Goal: Task Accomplishment & Management: Use online tool/utility

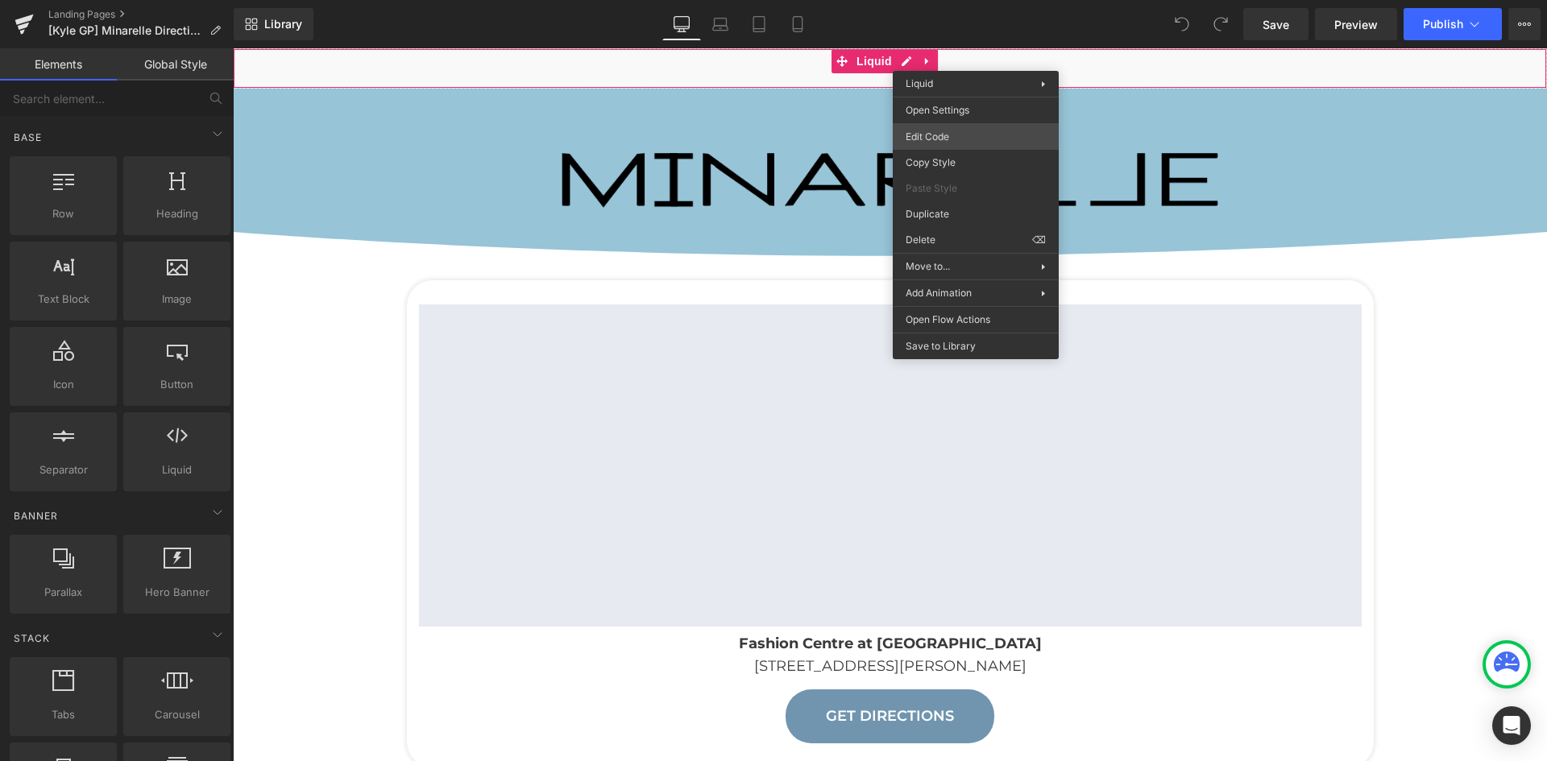
click at [981, 0] on div "You are previewing how the will restyle your page. You can not edit Elements in…" at bounding box center [773, 0] width 1547 height 0
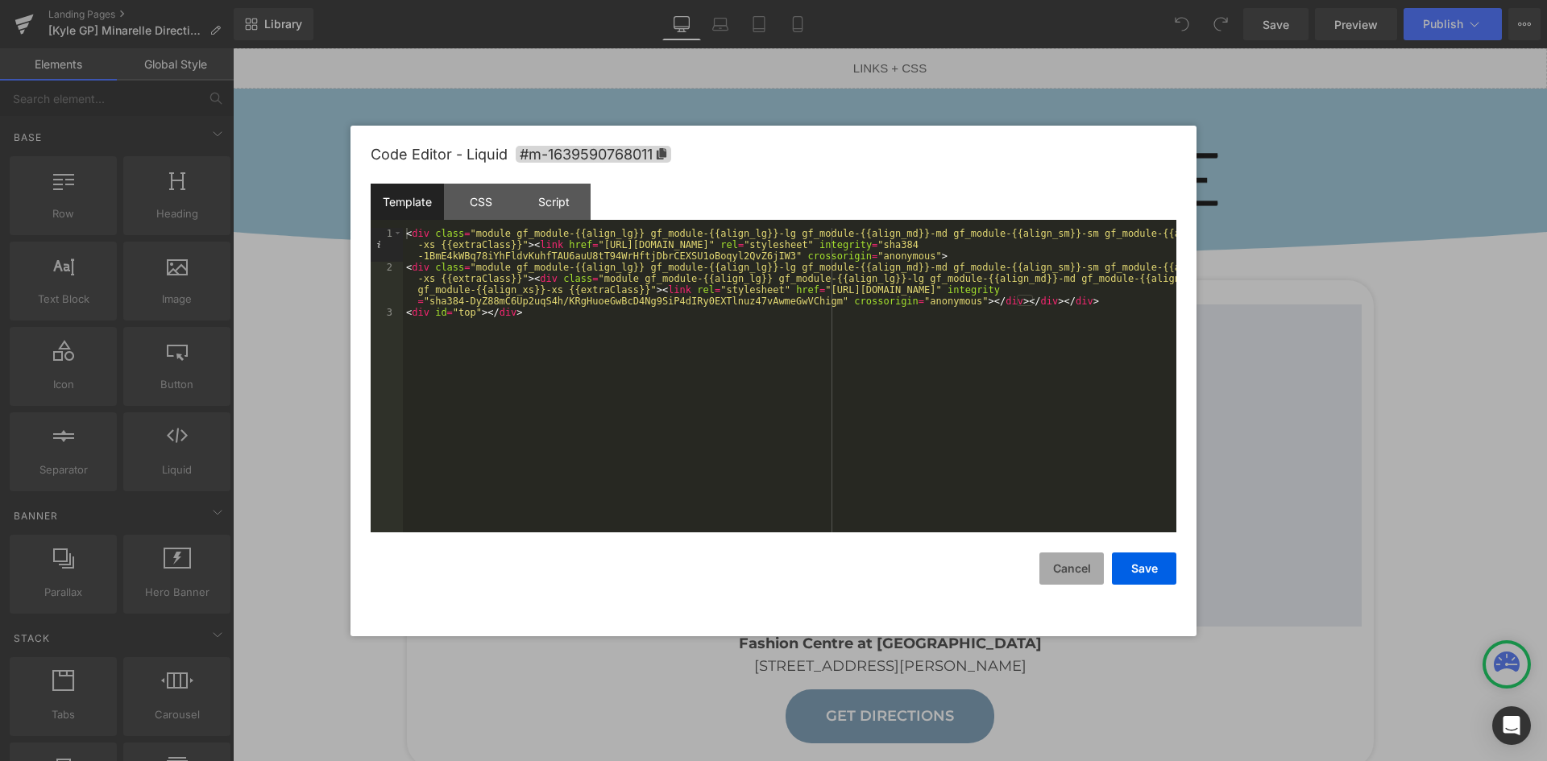
click at [709, 608] on button "Cancel" at bounding box center [657, 617] width 104 height 19
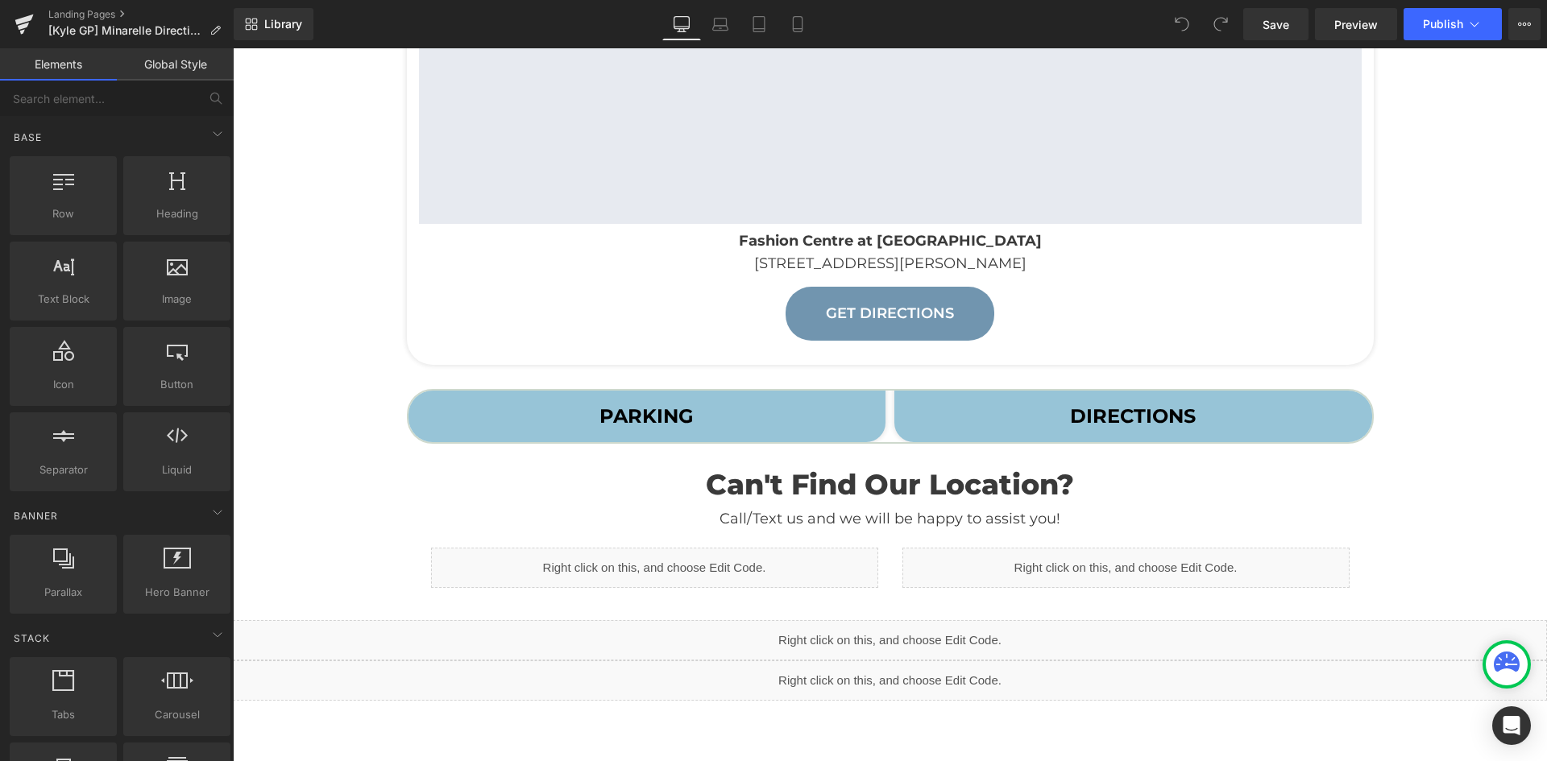
scroll to position [483, 0]
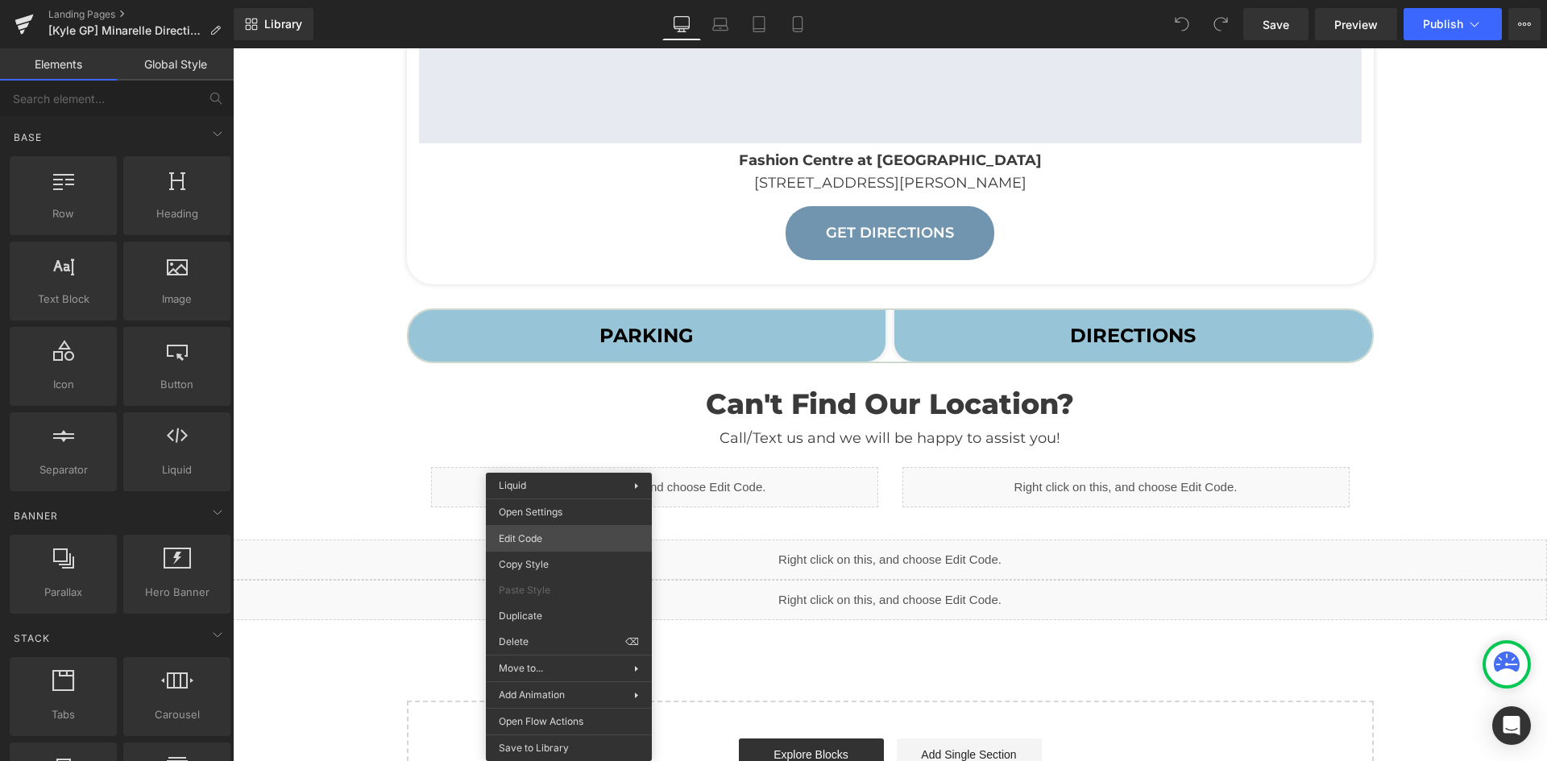
click at [573, 0] on div "You are previewing how the will restyle your page. You can not edit Elements in…" at bounding box center [773, 0] width 1547 height 0
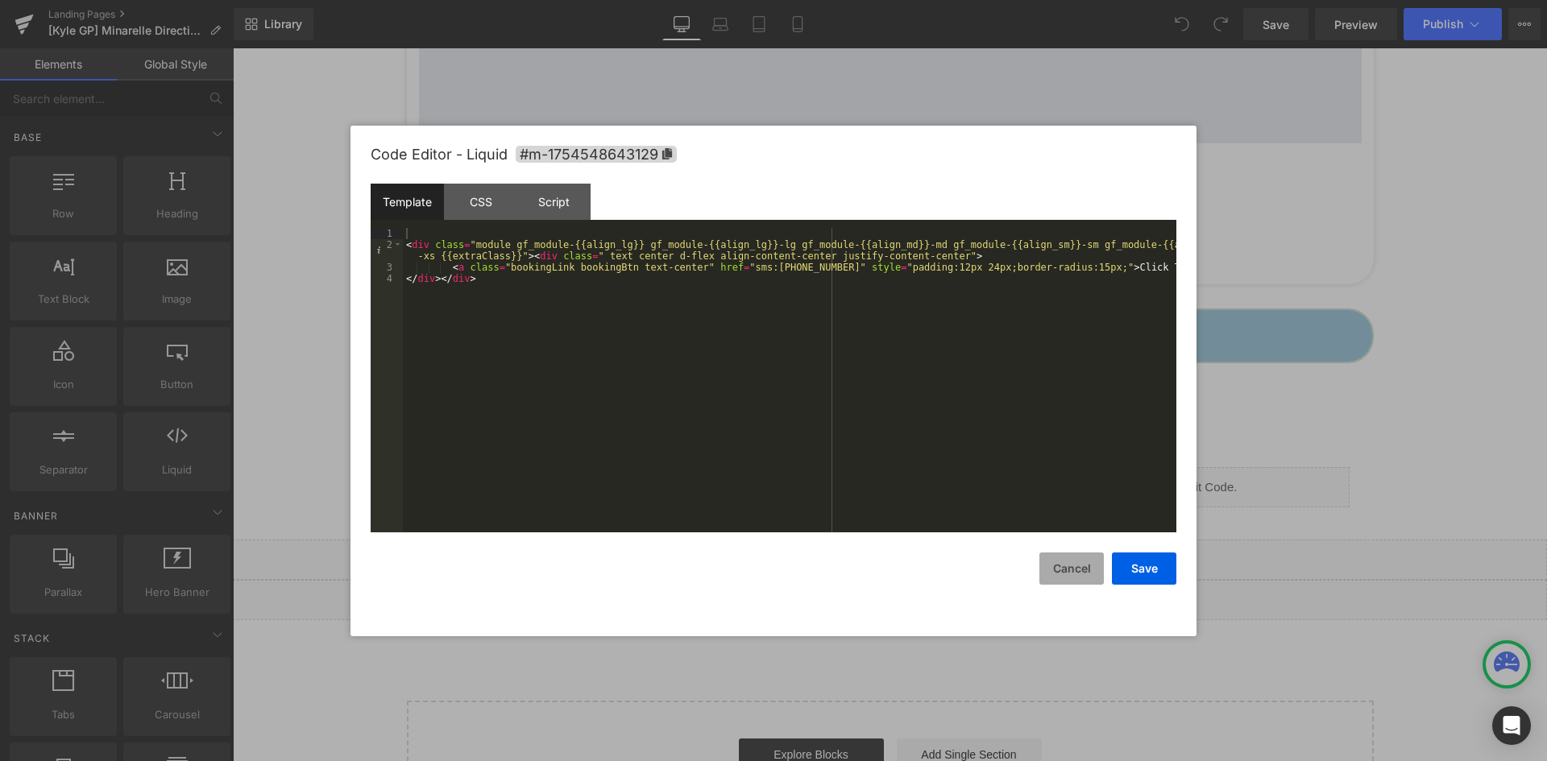
drag, startPoint x: 1043, startPoint y: 577, endPoint x: 811, endPoint y: 529, distance: 237.0
click at [1044, 577] on button "Cancel" at bounding box center [1071, 569] width 64 height 32
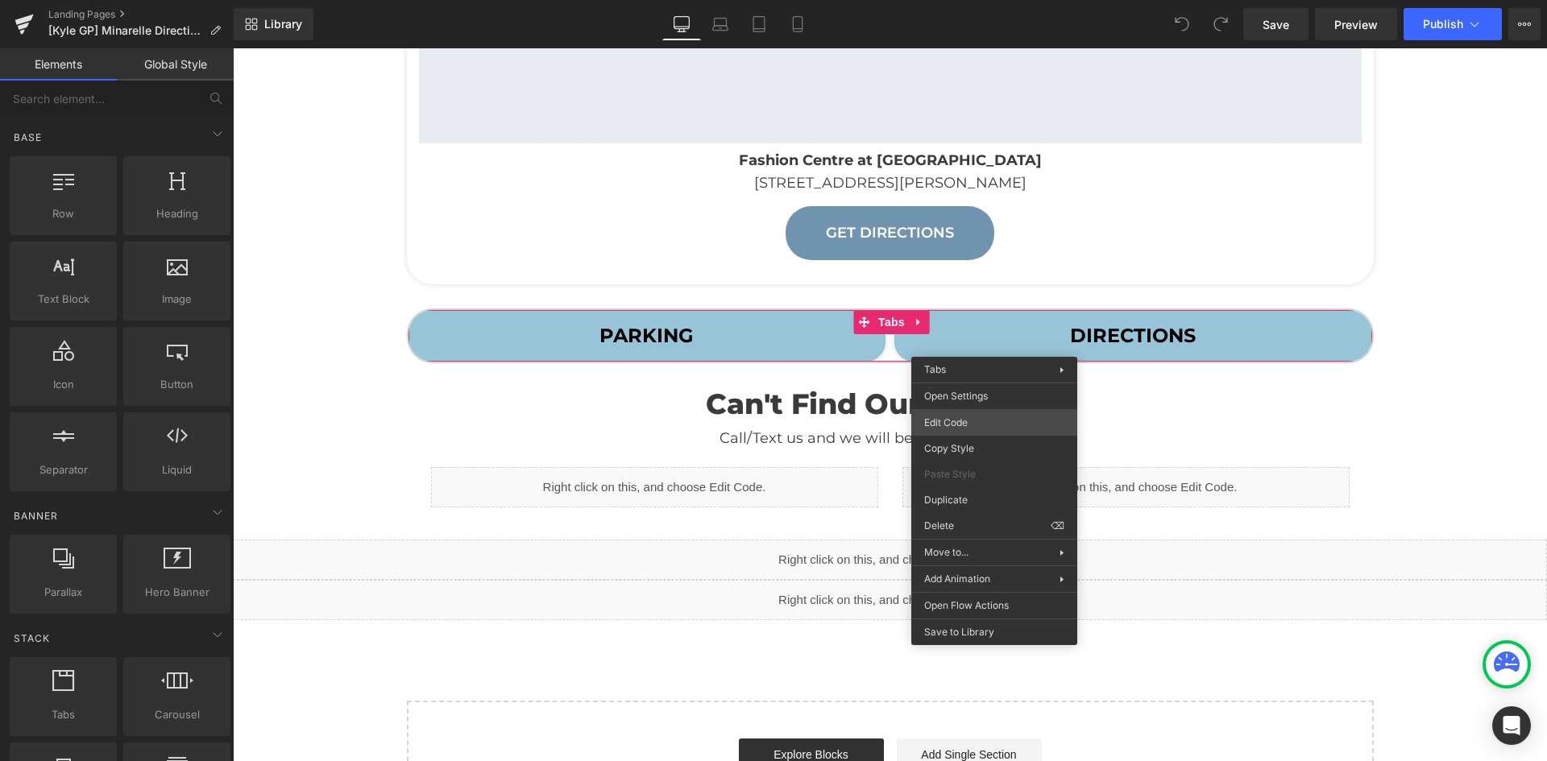
click at [976, 0] on div "You are previewing how the will restyle your page. You can not edit Elements in…" at bounding box center [773, 0] width 1547 height 0
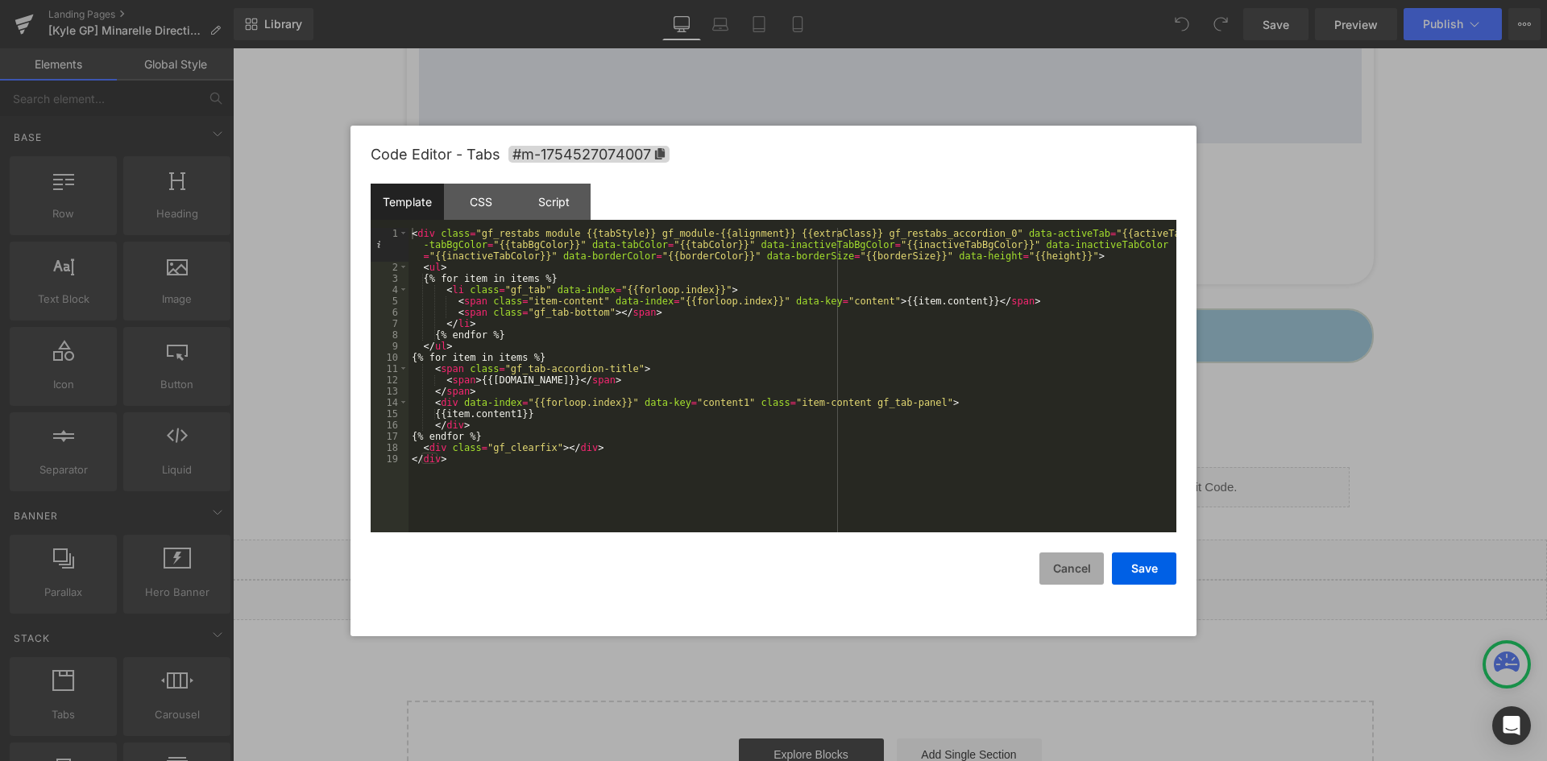
click at [0, 0] on button "Cancel" at bounding box center [0, 0] width 0 height 0
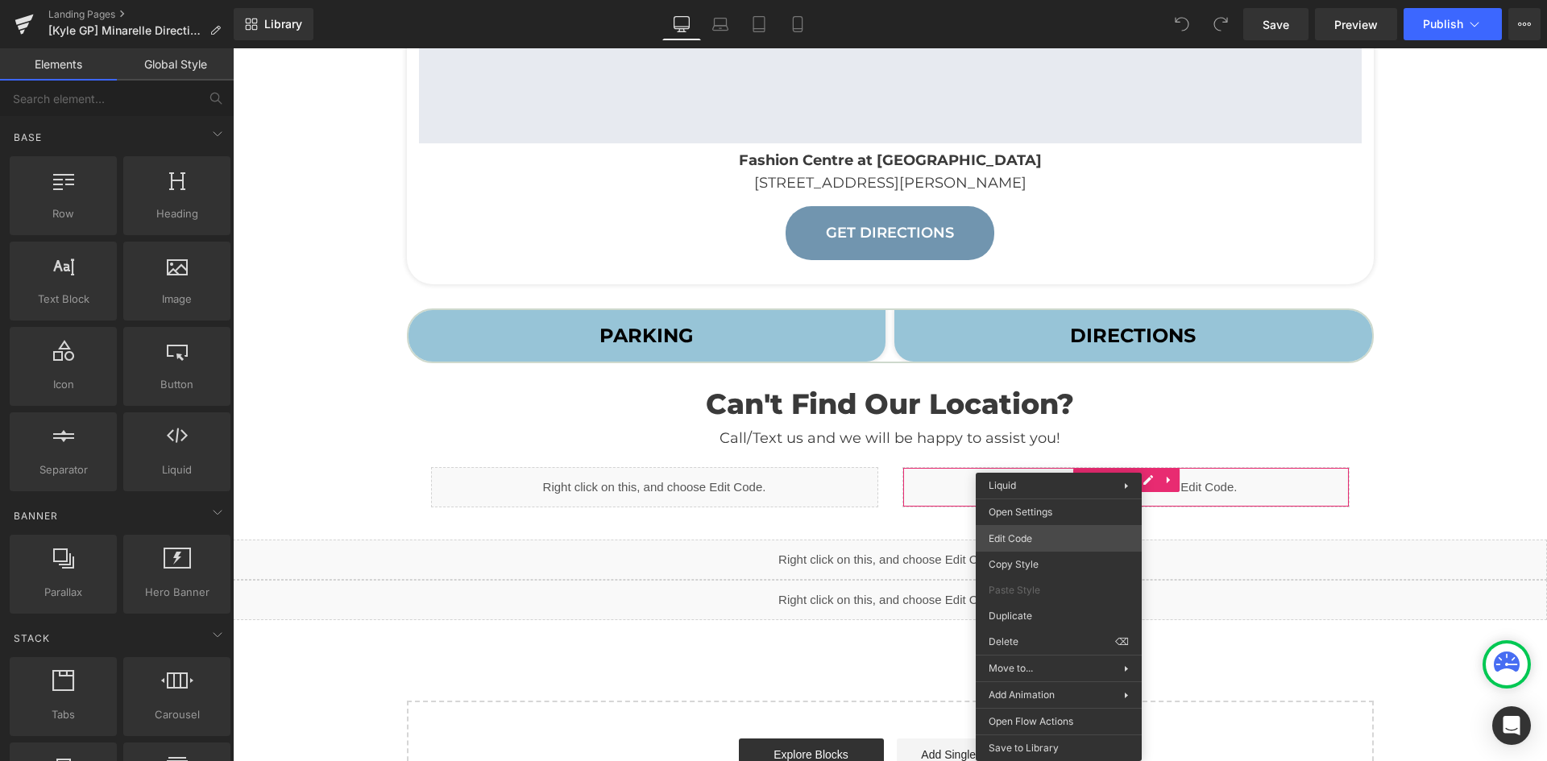
click at [1025, 0] on div "You are previewing how the will restyle your page. You can not edit Elements in…" at bounding box center [773, 0] width 1547 height 0
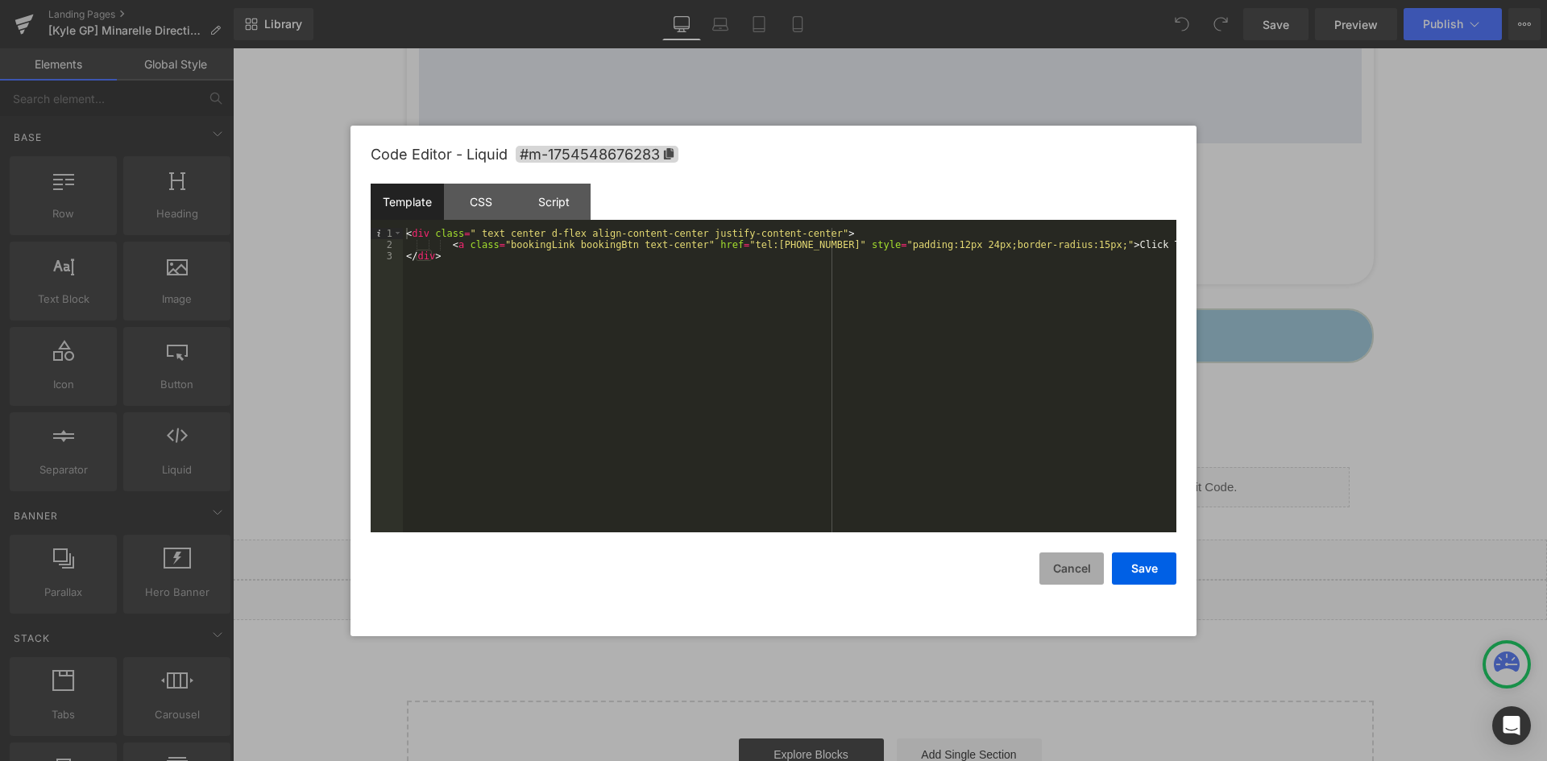
click at [0, 0] on button "Cancel" at bounding box center [0, 0] width 0 height 0
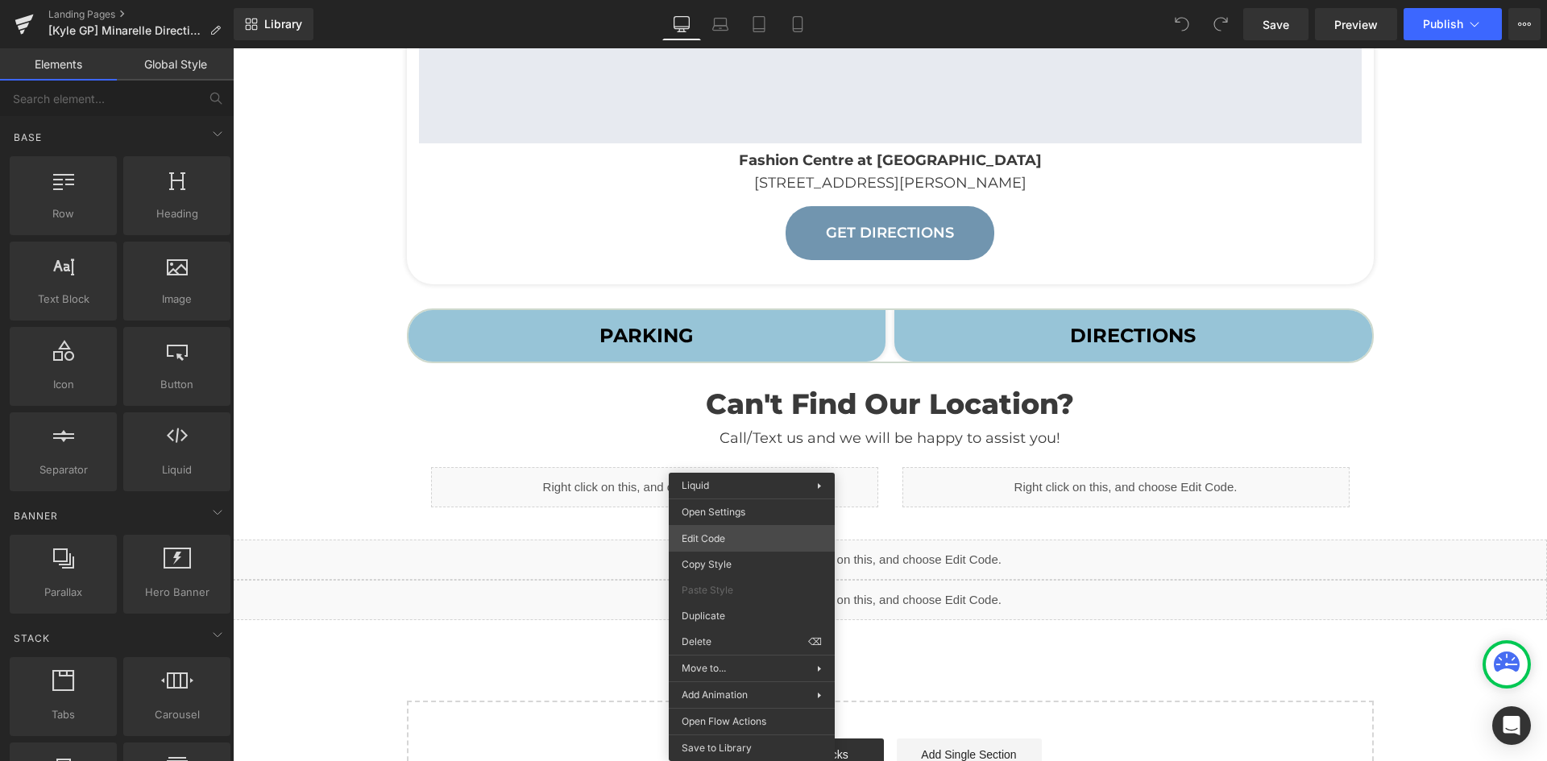
click at [691, 0] on div "You are previewing how the will restyle your page. You can not edit Elements in…" at bounding box center [773, 0] width 1547 height 0
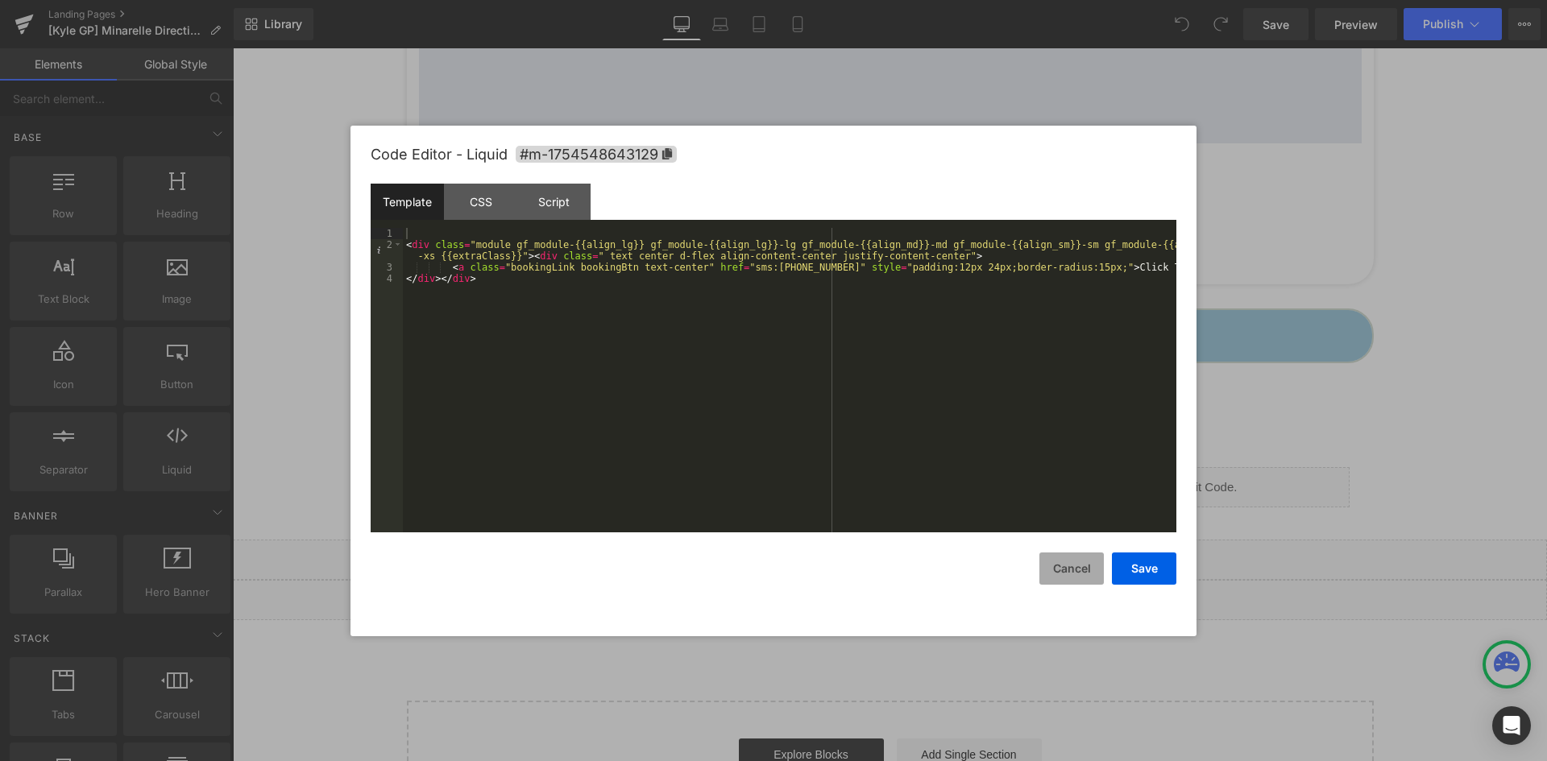
click at [1059, 575] on button "Cancel" at bounding box center [1071, 569] width 64 height 32
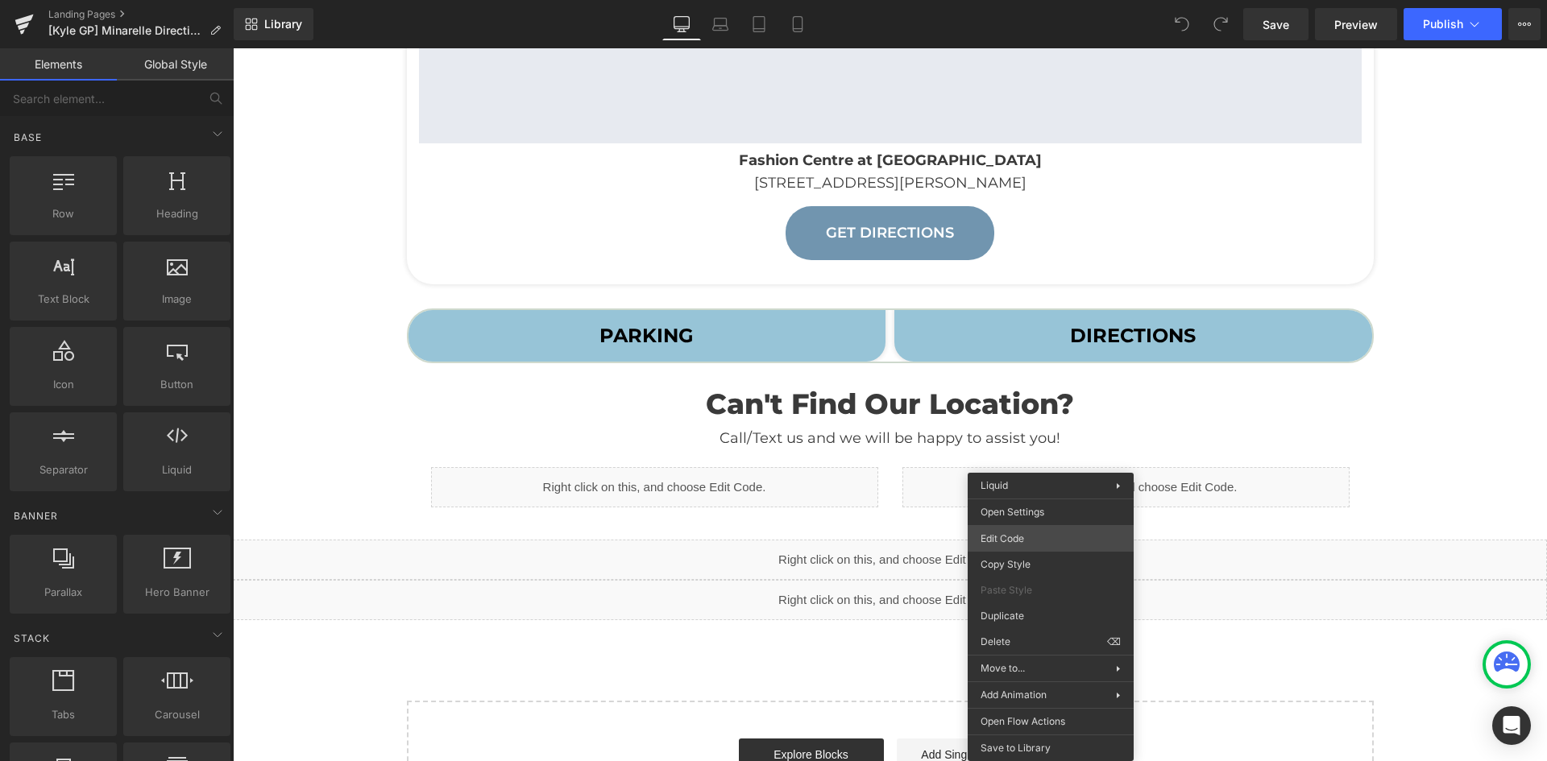
click at [1030, 0] on div "You are previewing how the will restyle your page. You can not edit Elements in…" at bounding box center [773, 0] width 1547 height 0
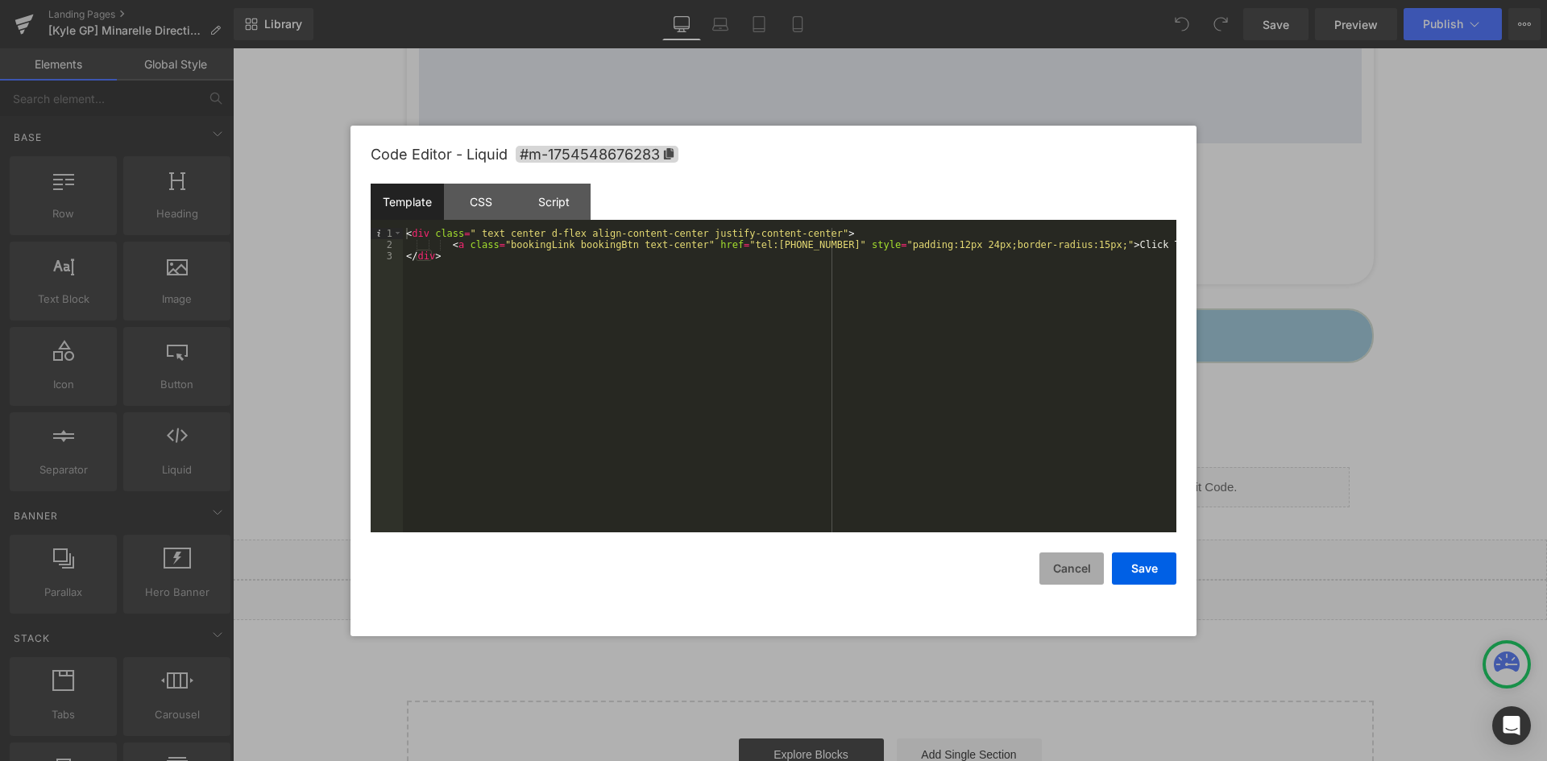
drag, startPoint x: 1076, startPoint y: 566, endPoint x: 1049, endPoint y: 566, distance: 26.6
click at [704, 366] on button "Cancel" at bounding box center [695, 355] width 17 height 19
drag, startPoint x: 682, startPoint y: 515, endPoint x: 773, endPoint y: 322, distance: 213.0
click at [0, 0] on div "< script src = "https://cdn.jsdelivr.net/npm/bootstrap@5.1.3/dist/js/bootstrap.…" at bounding box center [0, 0] width 0 height 0
click at [0, 0] on button "Cancel" at bounding box center [0, 0] width 0 height 0
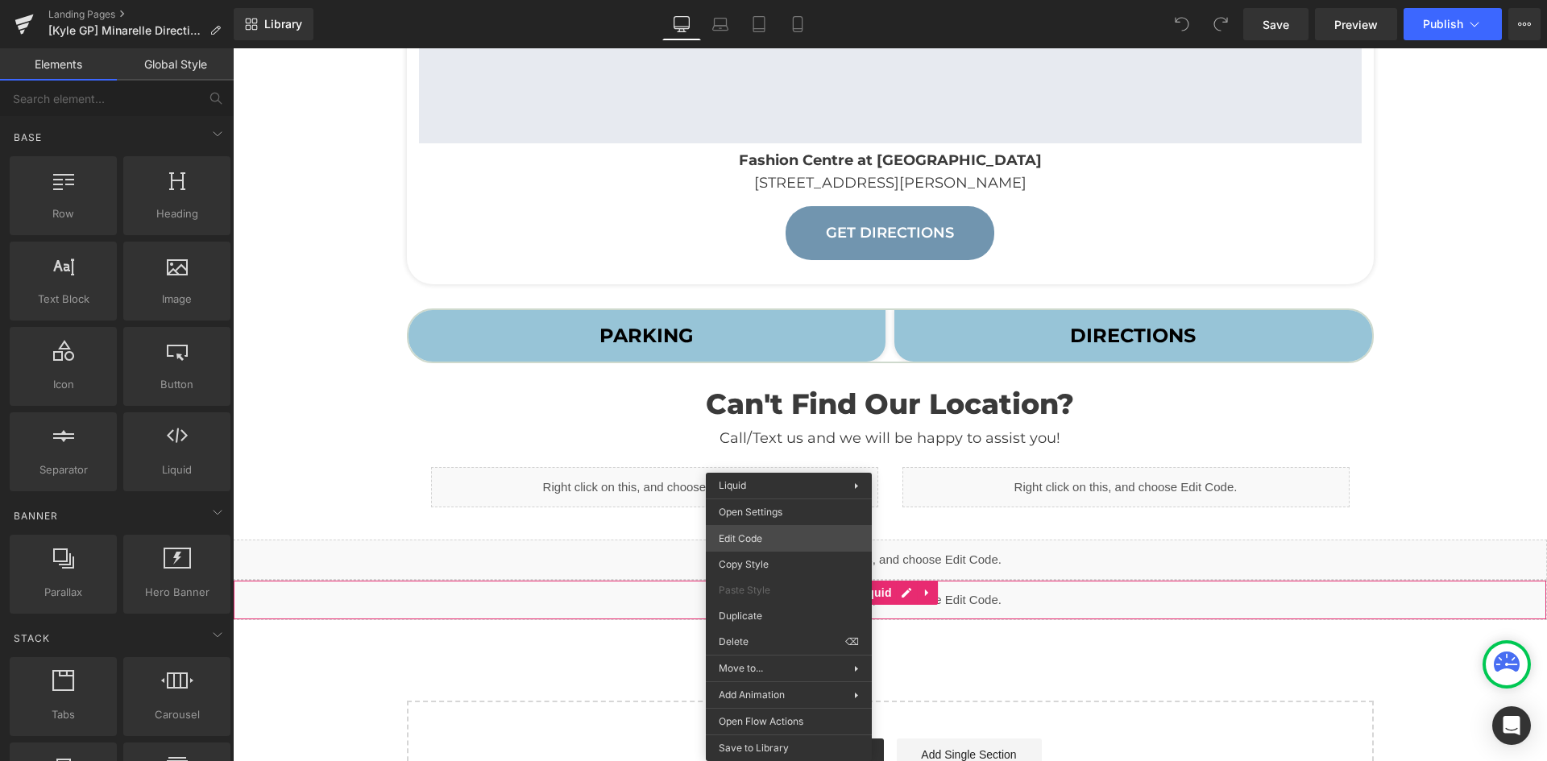
click at [761, 0] on div "You are previewing how the will restyle your page. You can not edit Elements in…" at bounding box center [773, 0] width 1547 height 0
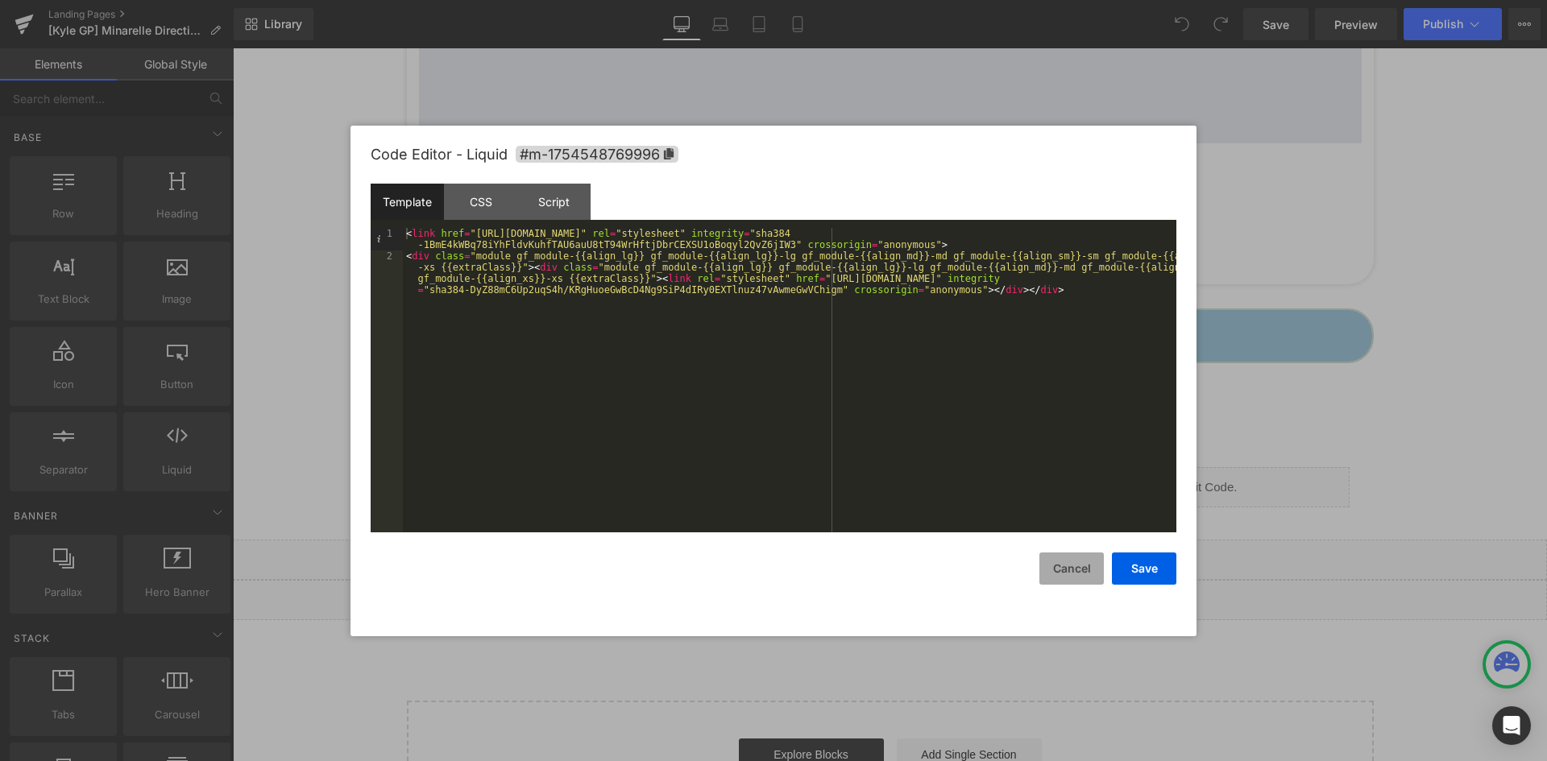
click at [1080, 573] on button "Cancel" at bounding box center [1071, 569] width 64 height 32
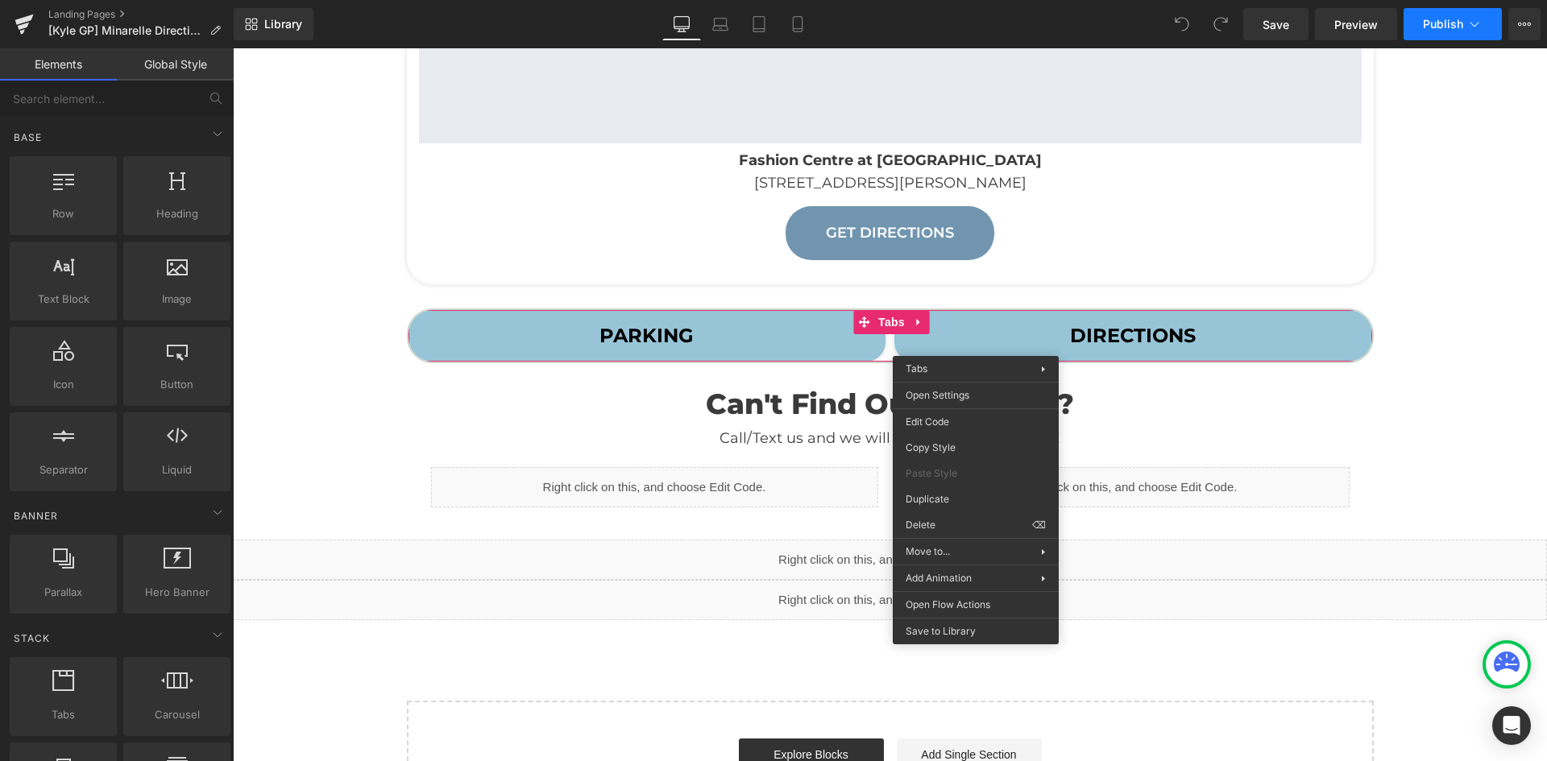
click at [1412, 24] on button "Publish" at bounding box center [1453, 24] width 98 height 32
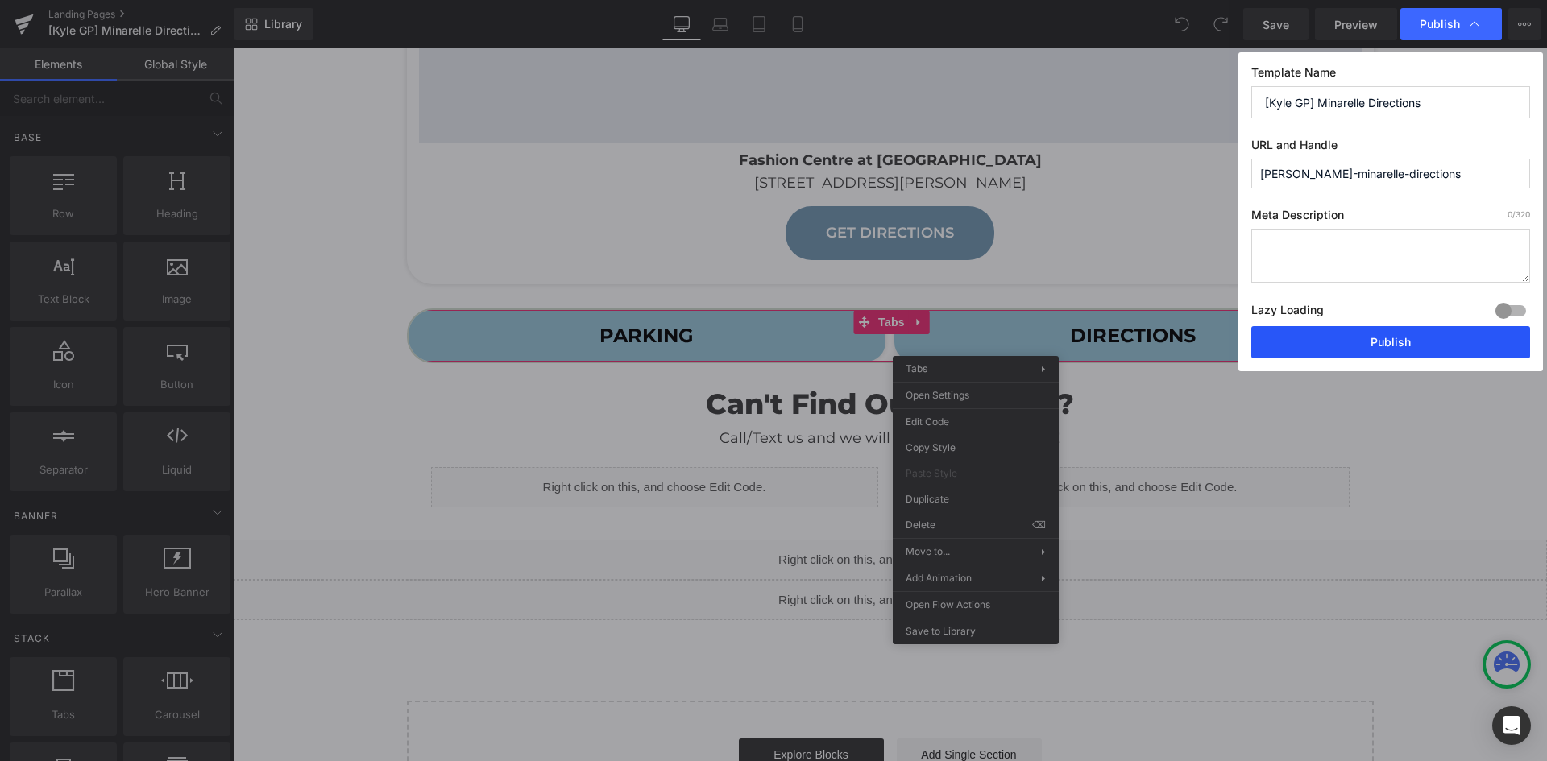
click at [1373, 342] on button "Publish" at bounding box center [1390, 342] width 279 height 32
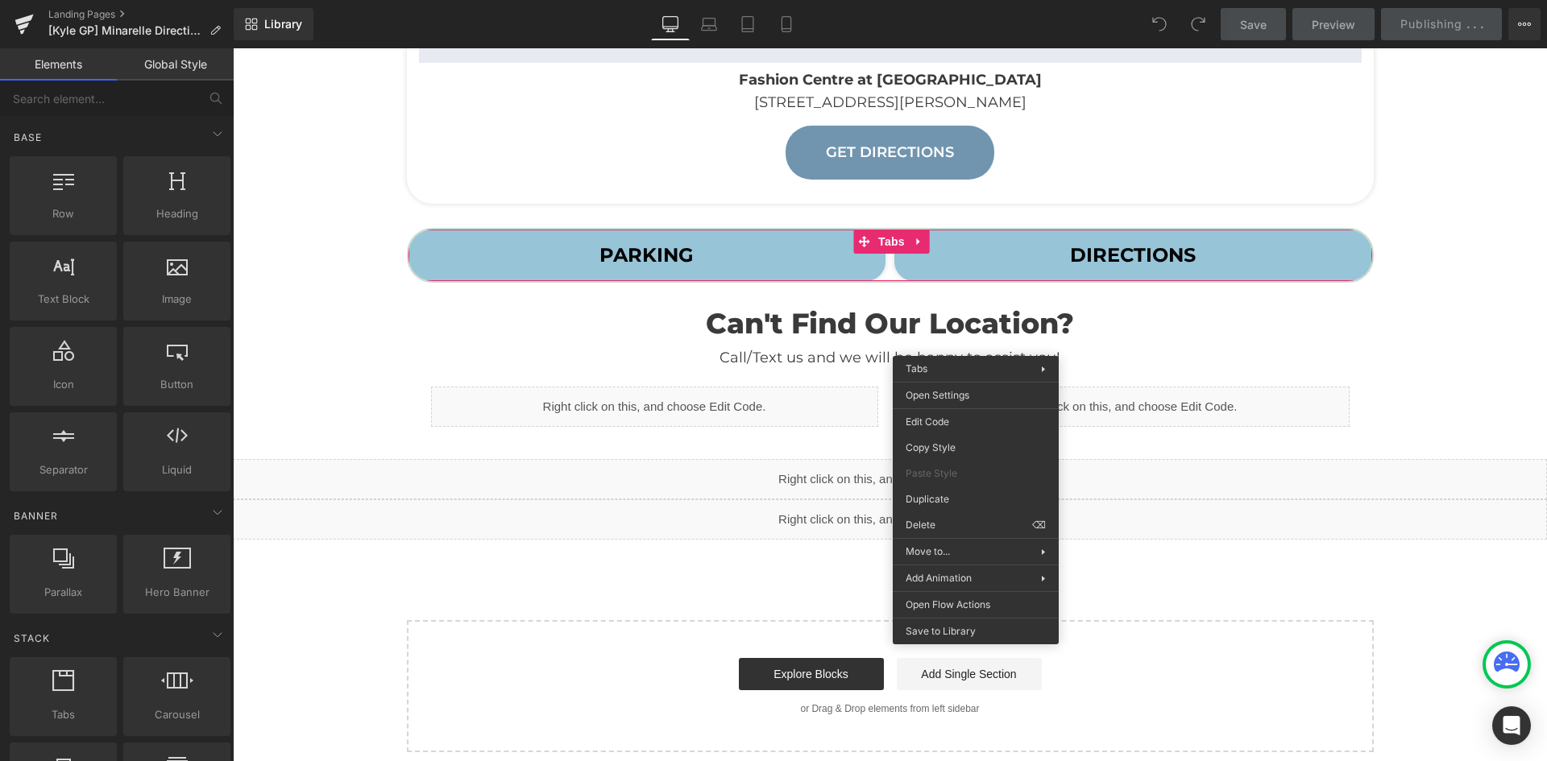
scroll to position [579, 0]
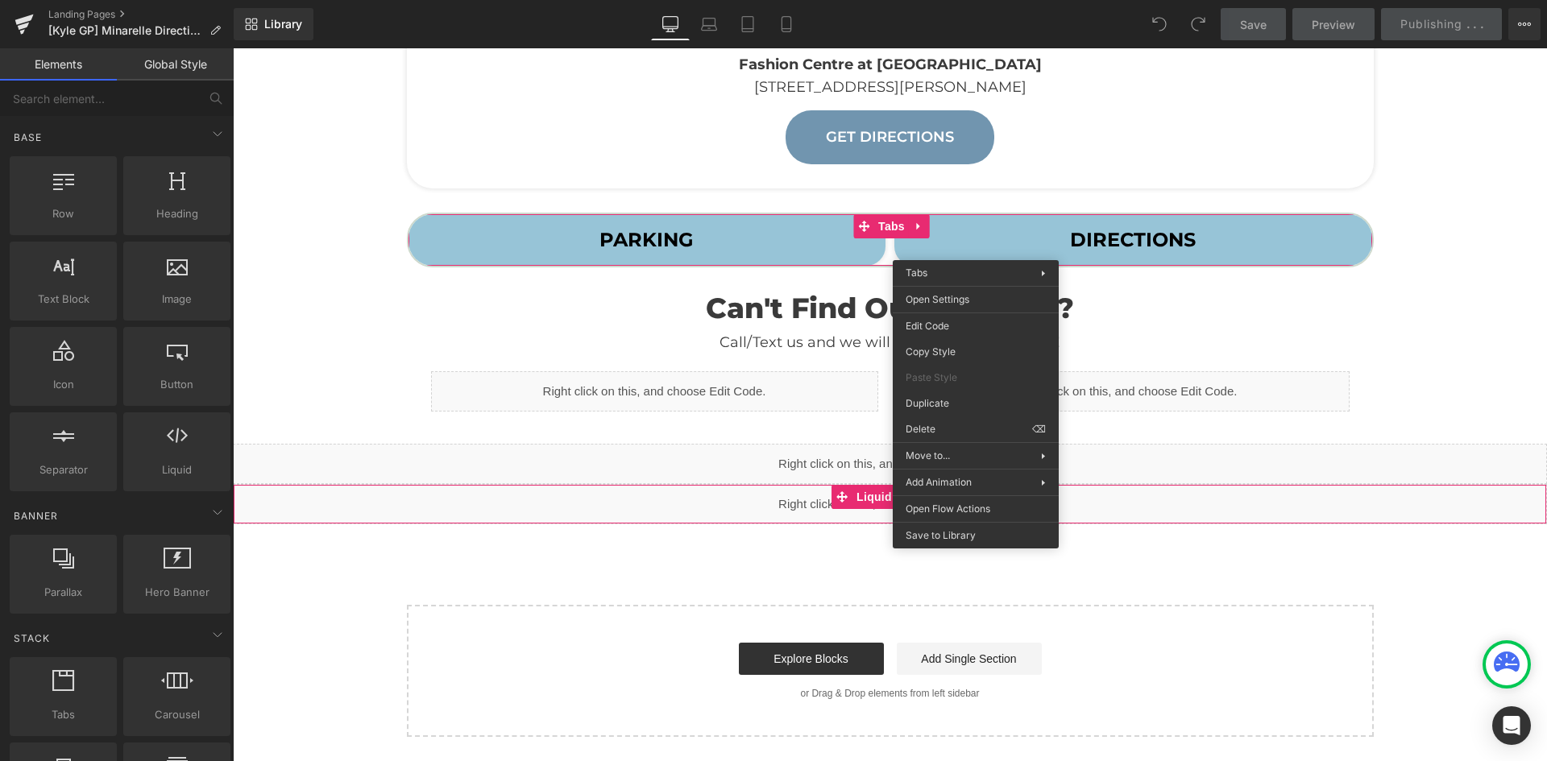
click at [694, 506] on div "Liquid" at bounding box center [890, 504] width 1314 height 40
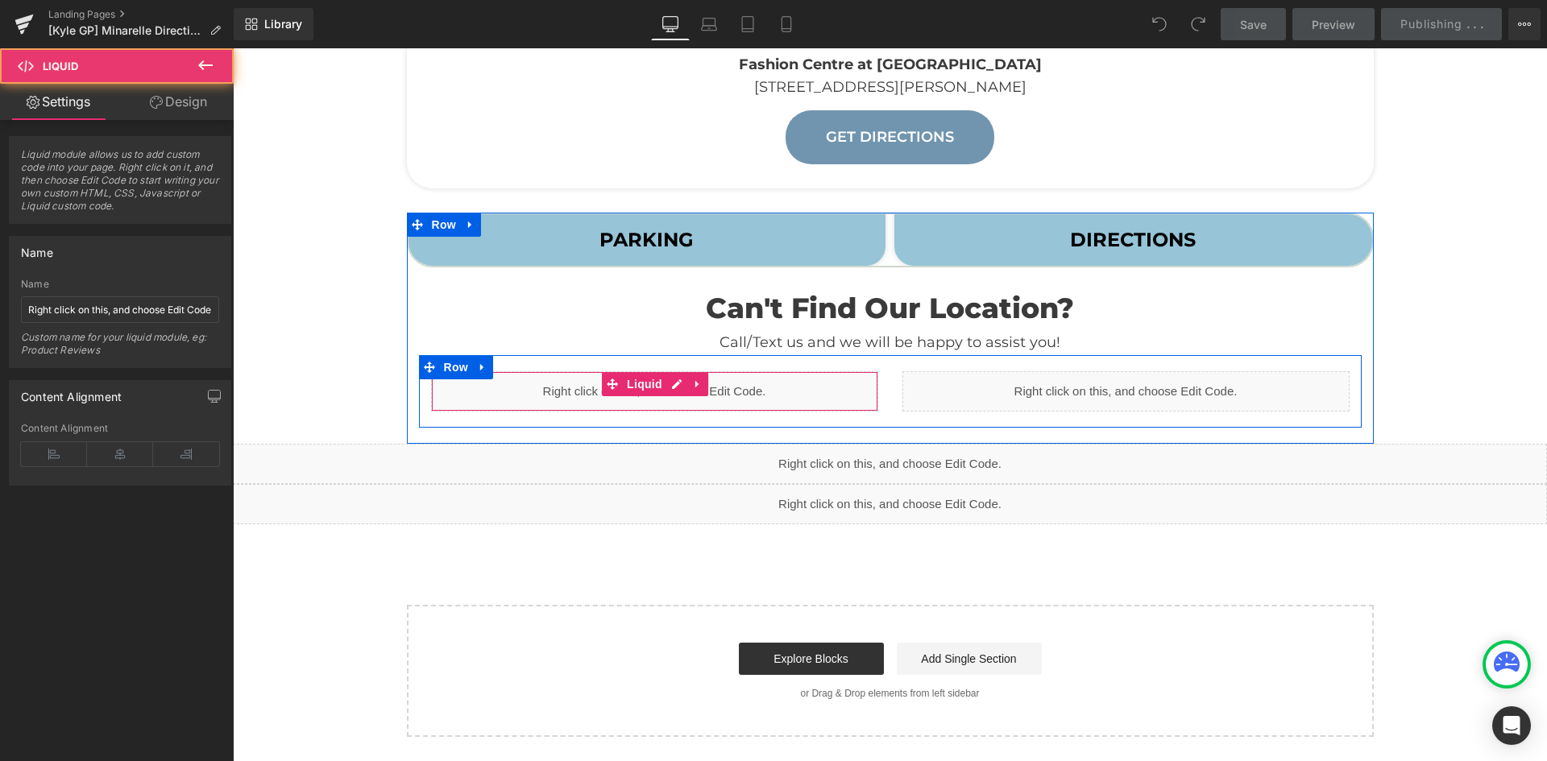
click at [677, 400] on div "Liquid" at bounding box center [654, 391] width 447 height 40
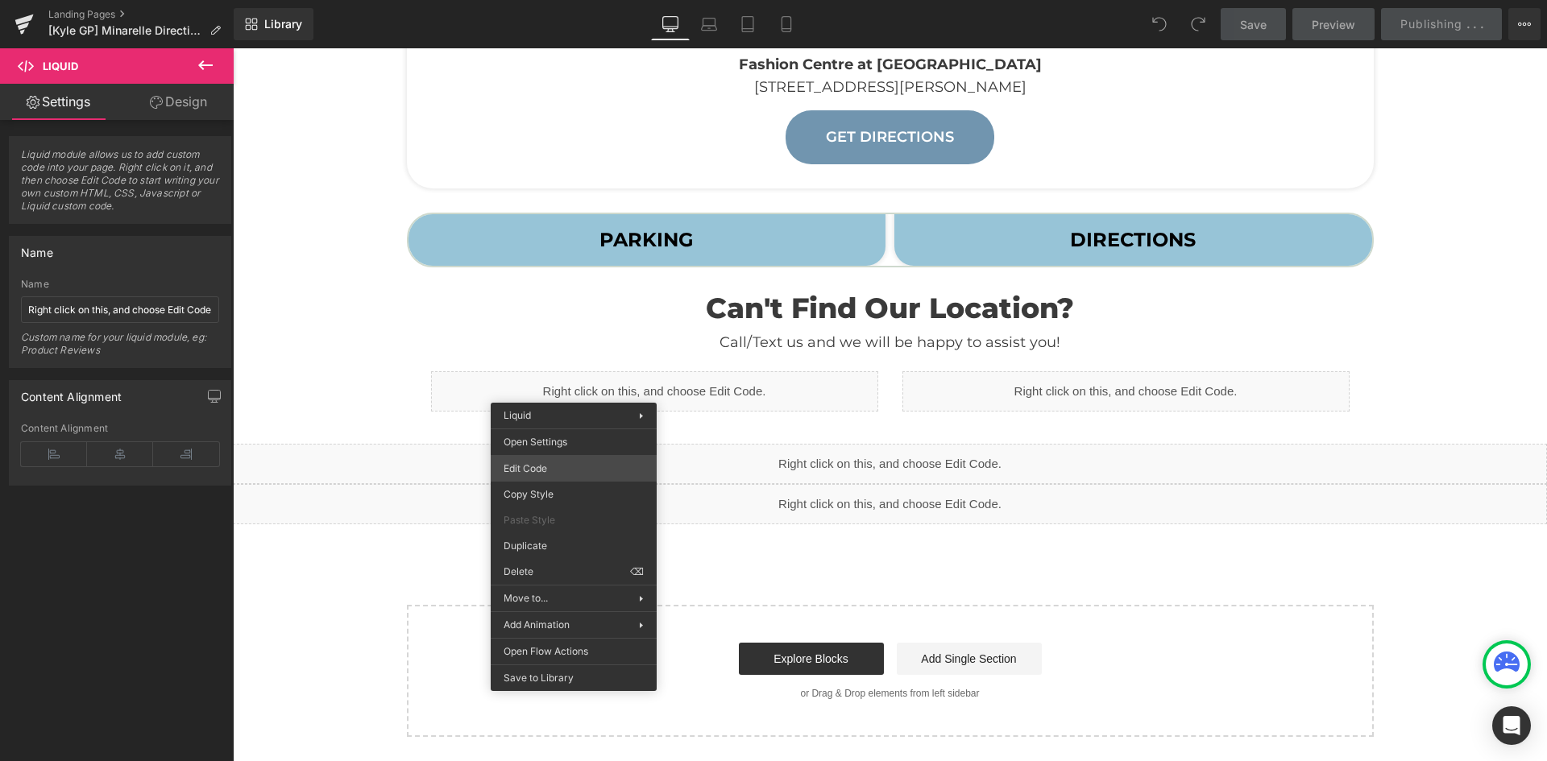
click at [541, 0] on div "You are previewing how the will restyle your page. You can not edit Elements in…" at bounding box center [773, 0] width 1547 height 0
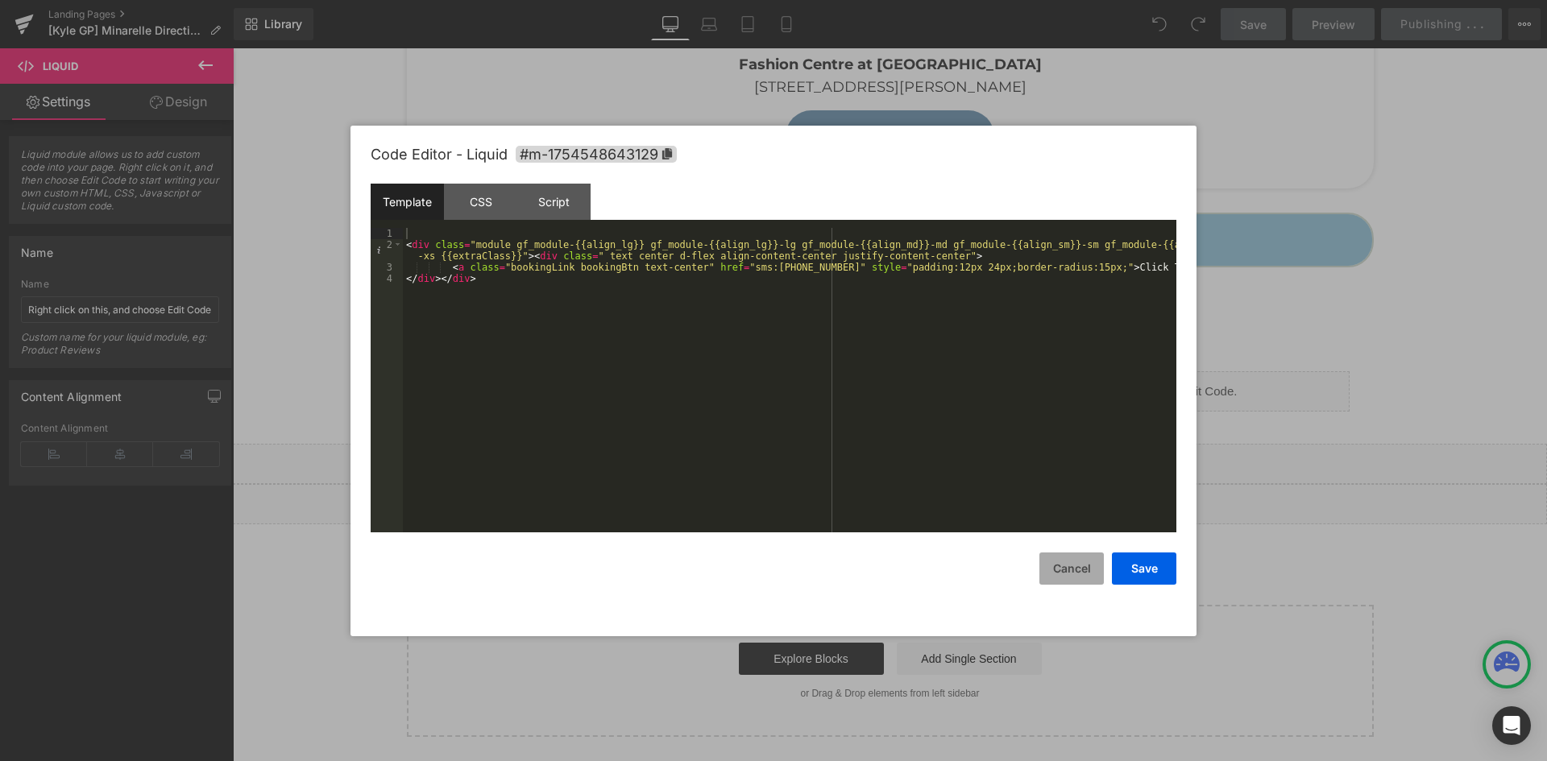
click at [1054, 574] on button "Cancel" at bounding box center [1071, 569] width 64 height 32
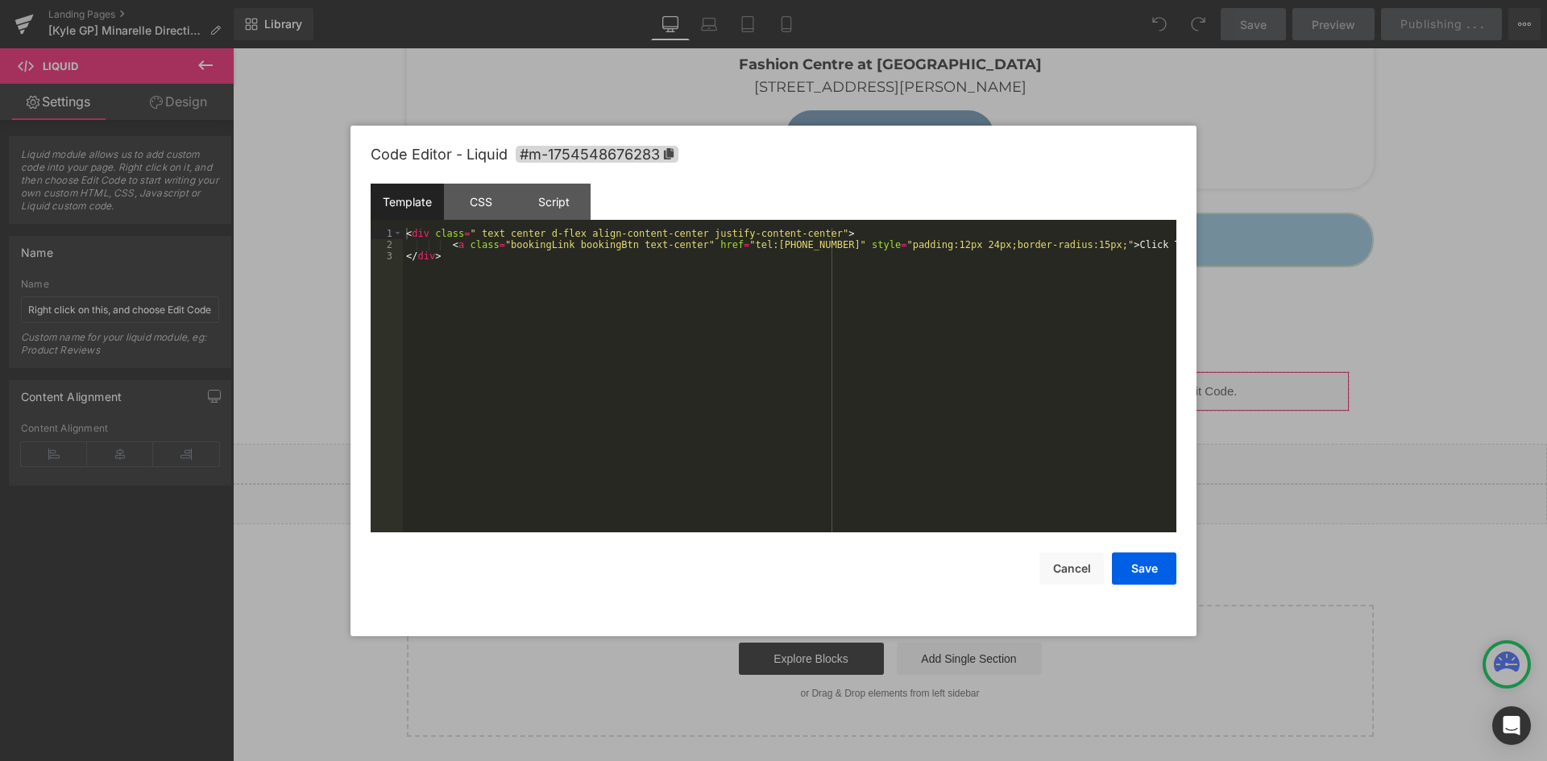
click at [983, 0] on div "You are previewing how the will restyle your page. You can not edit Elements in…" at bounding box center [773, 0] width 1547 height 0
click at [1057, 570] on button "Cancel" at bounding box center [1071, 569] width 64 height 32
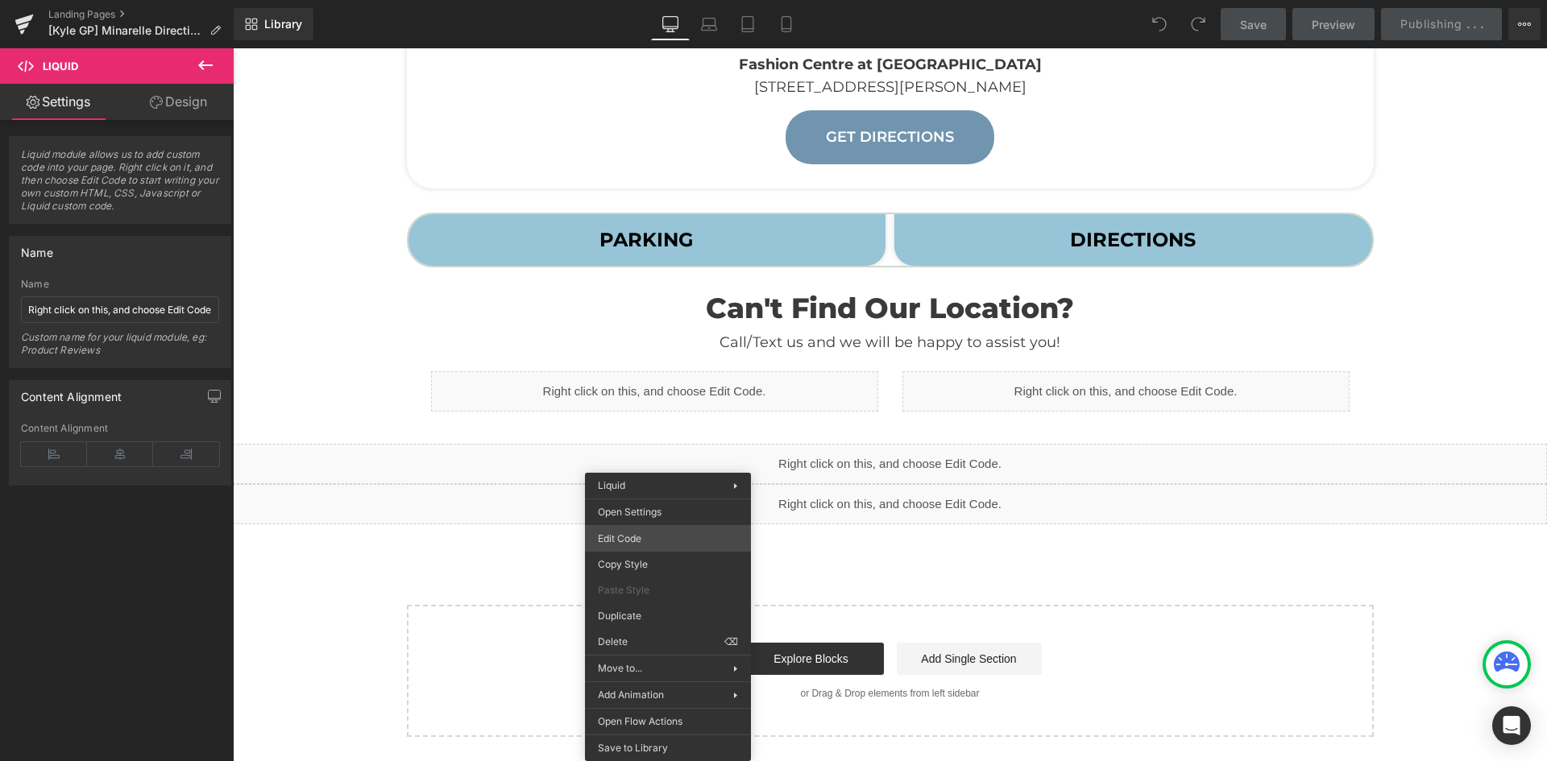
click at [655, 0] on div "You are previewing how the will restyle your page. You can not edit Elements in…" at bounding box center [773, 0] width 1547 height 0
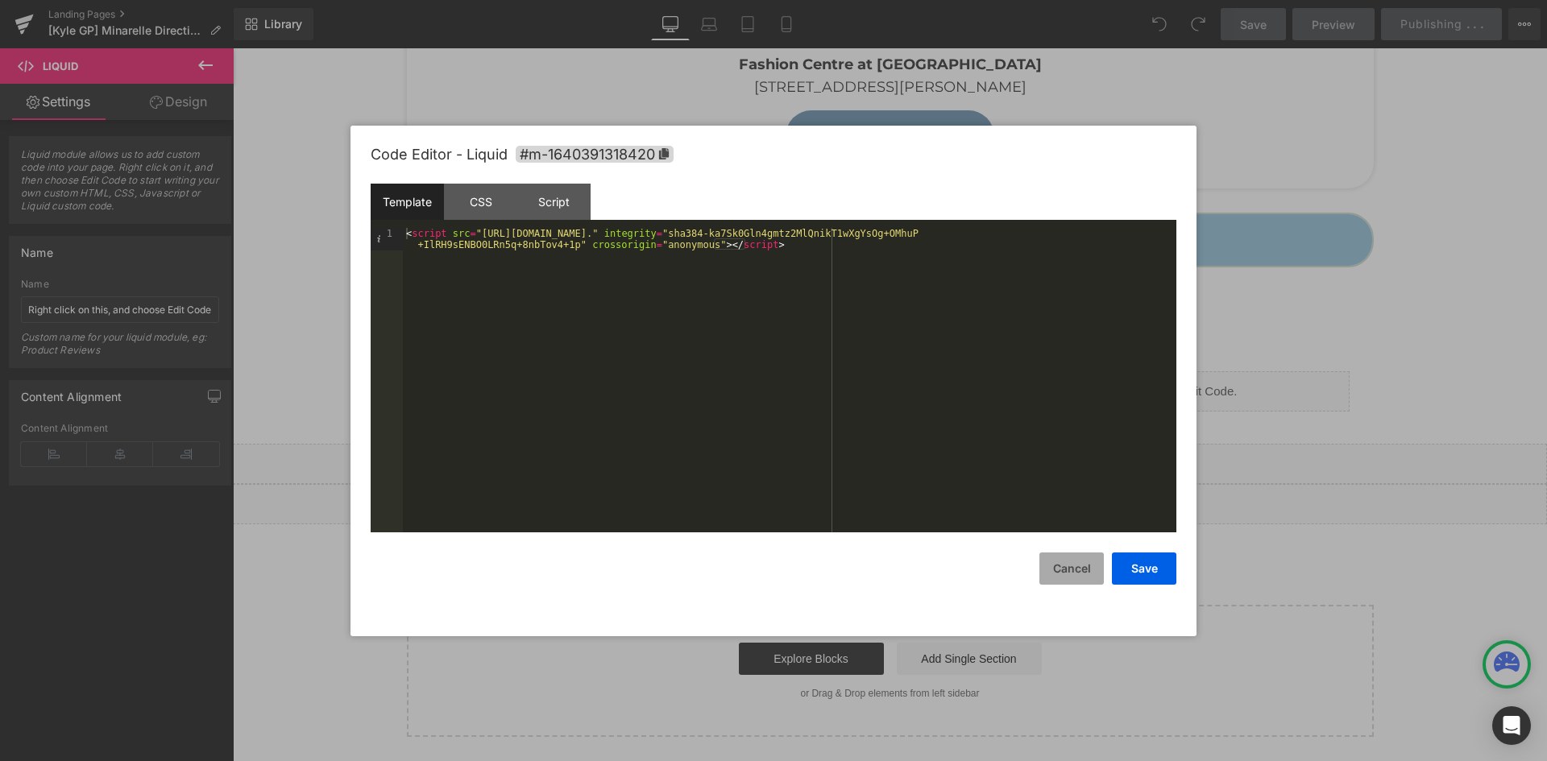
click at [1073, 576] on button "Cancel" at bounding box center [1071, 569] width 64 height 32
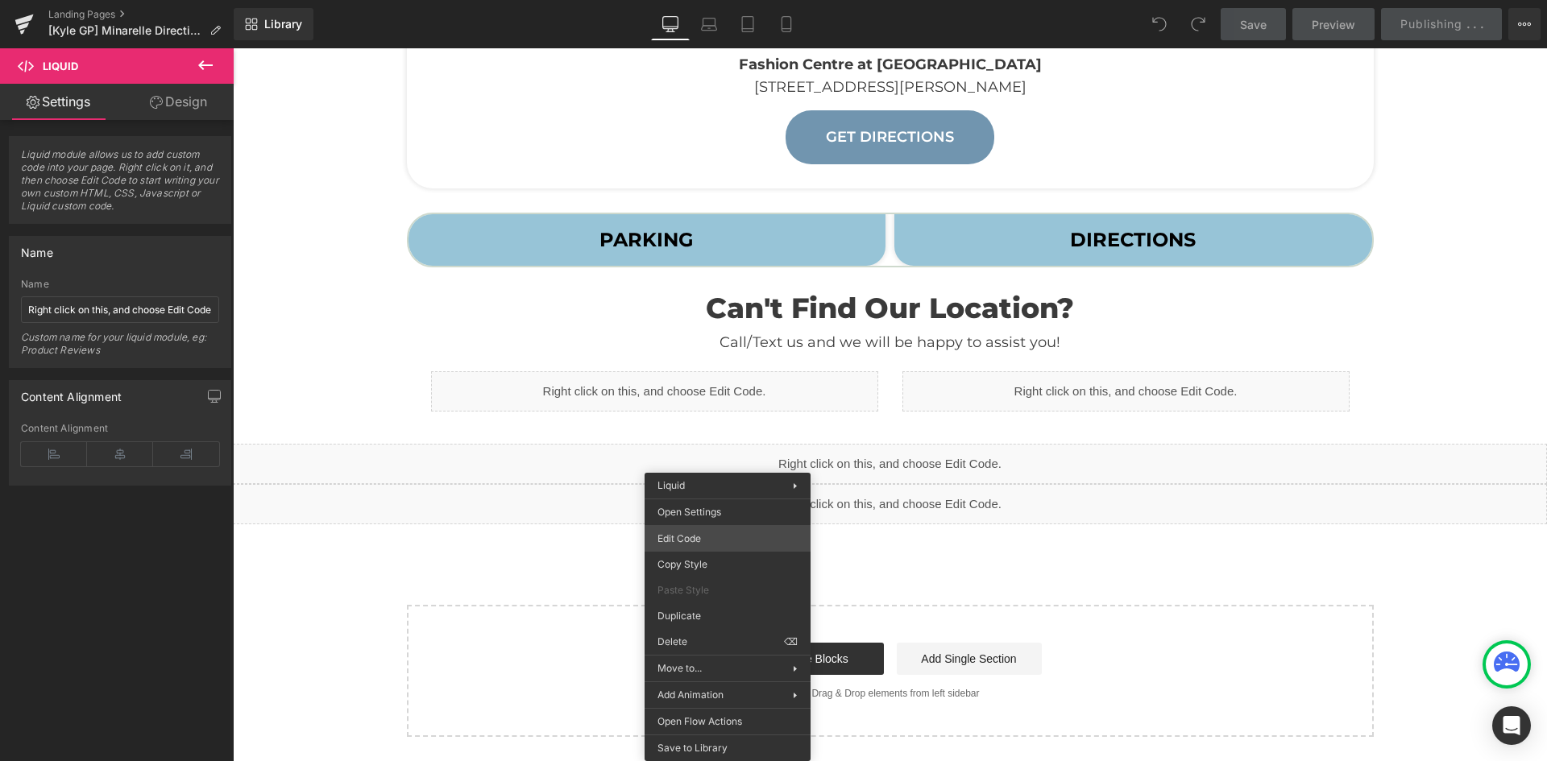
click at [694, 0] on div "You are previewing how the will restyle your page. You can not edit Elements in…" at bounding box center [773, 0] width 1547 height 0
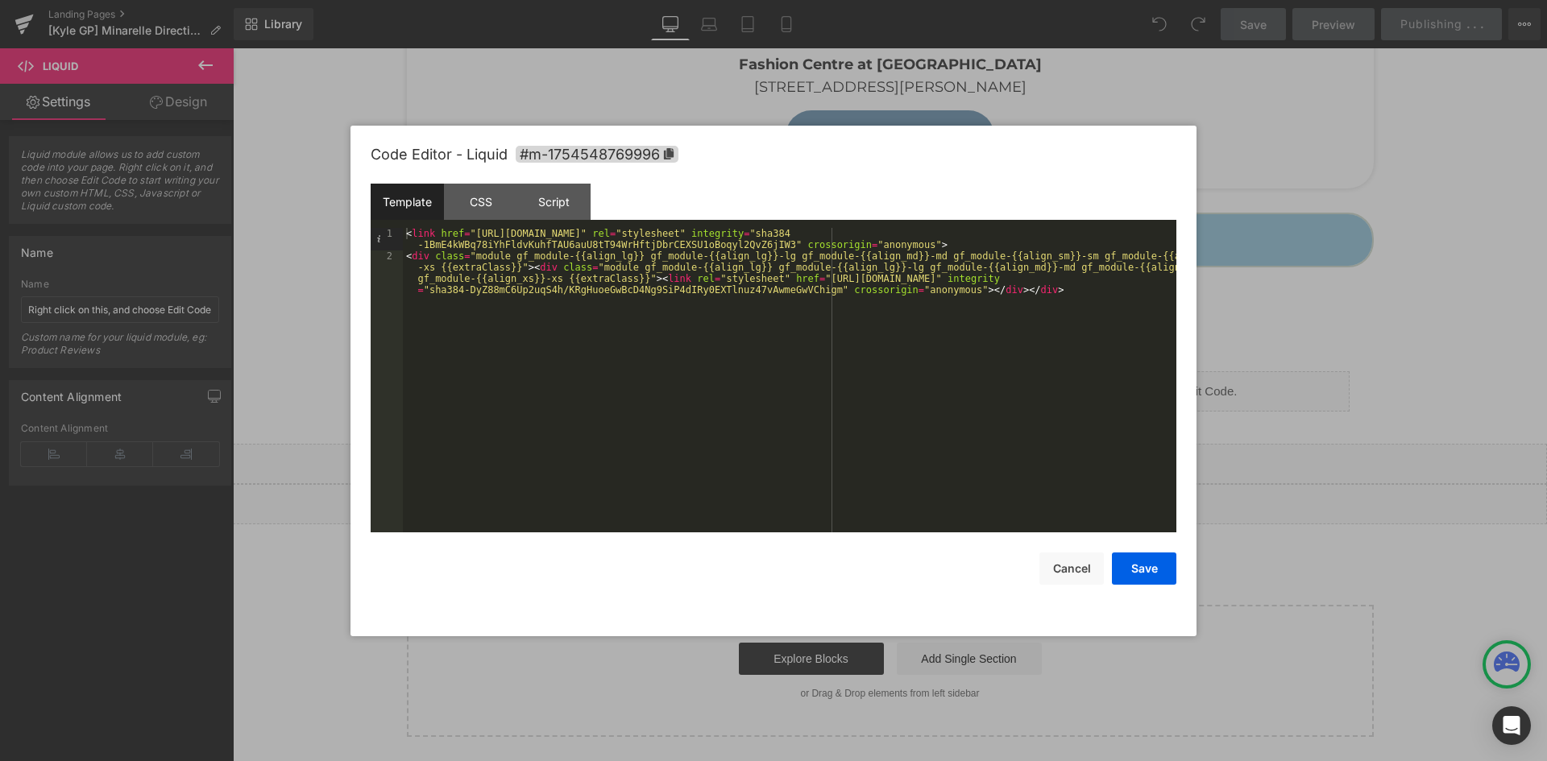
click at [909, 251] on div "< link href = "https://cdn.jsdelivr.net/npm/bootstrap@5.1.3/dist/css/bootstrap.…" at bounding box center [789, 414] width 773 height 372
click at [1063, 572] on button "Cancel" at bounding box center [1071, 569] width 64 height 32
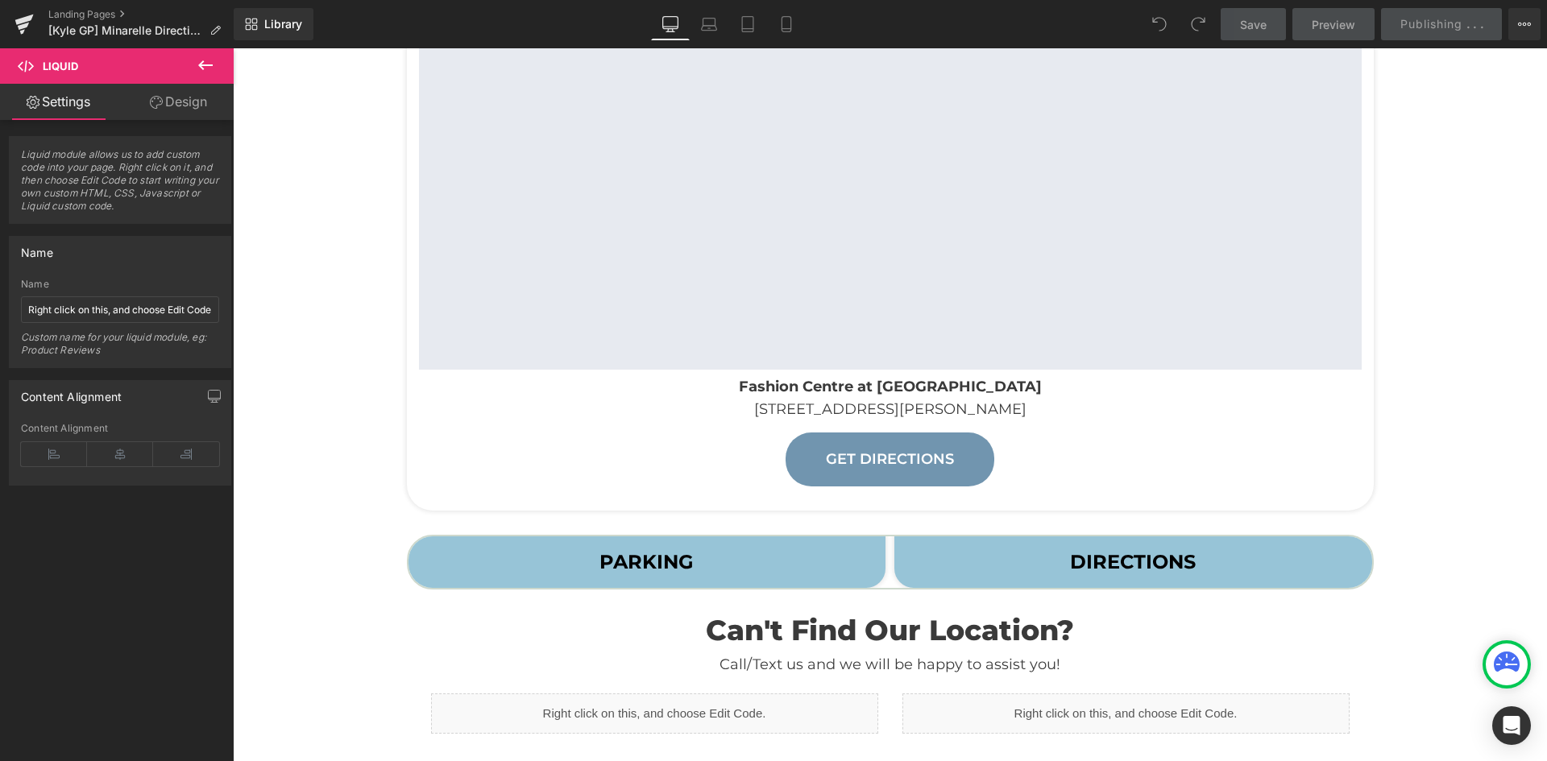
scroll to position [0, 0]
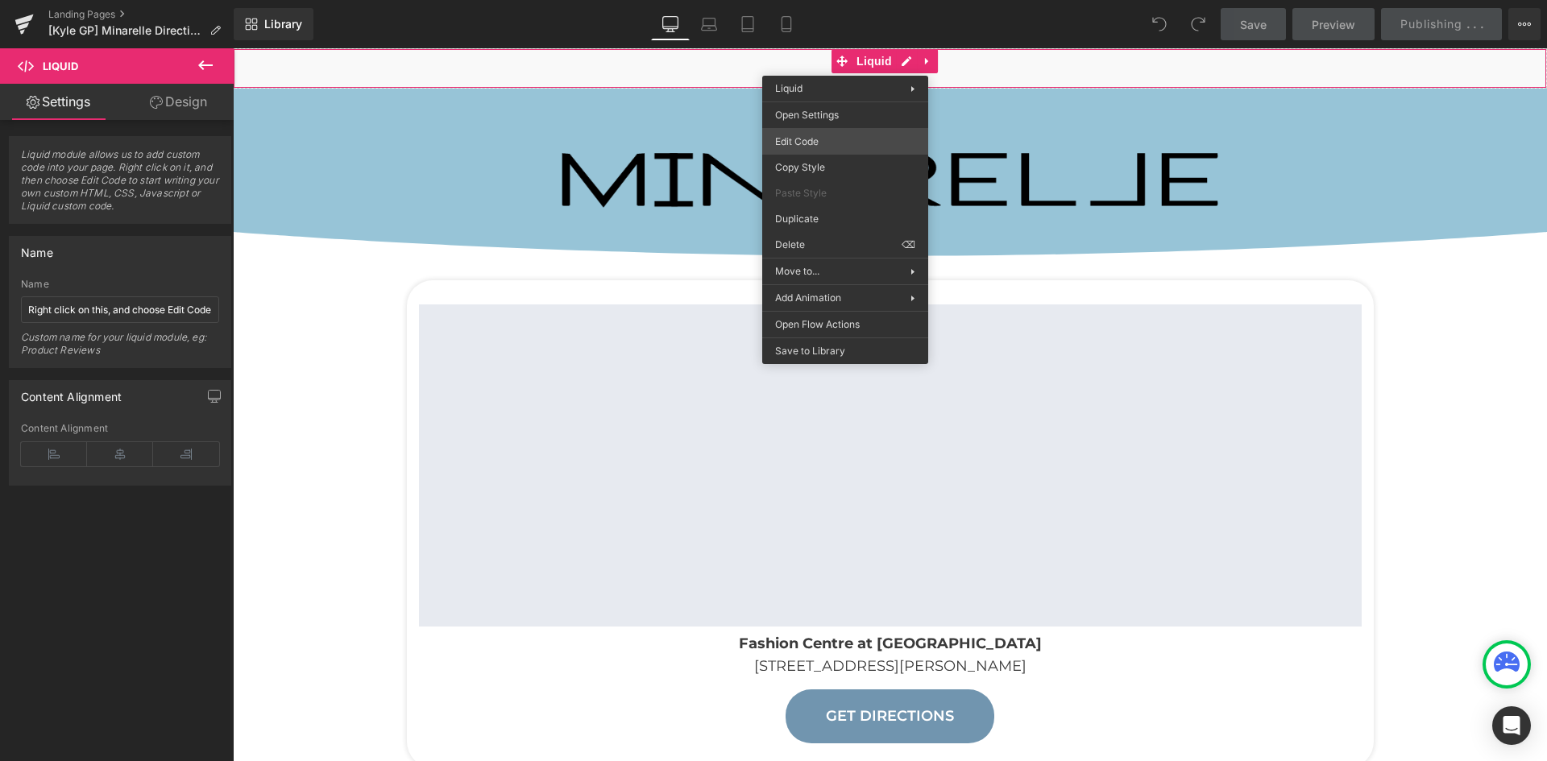
click at [834, 0] on div "You are previewing how the will restyle your page. You can not edit Elements in…" at bounding box center [773, 0] width 1547 height 0
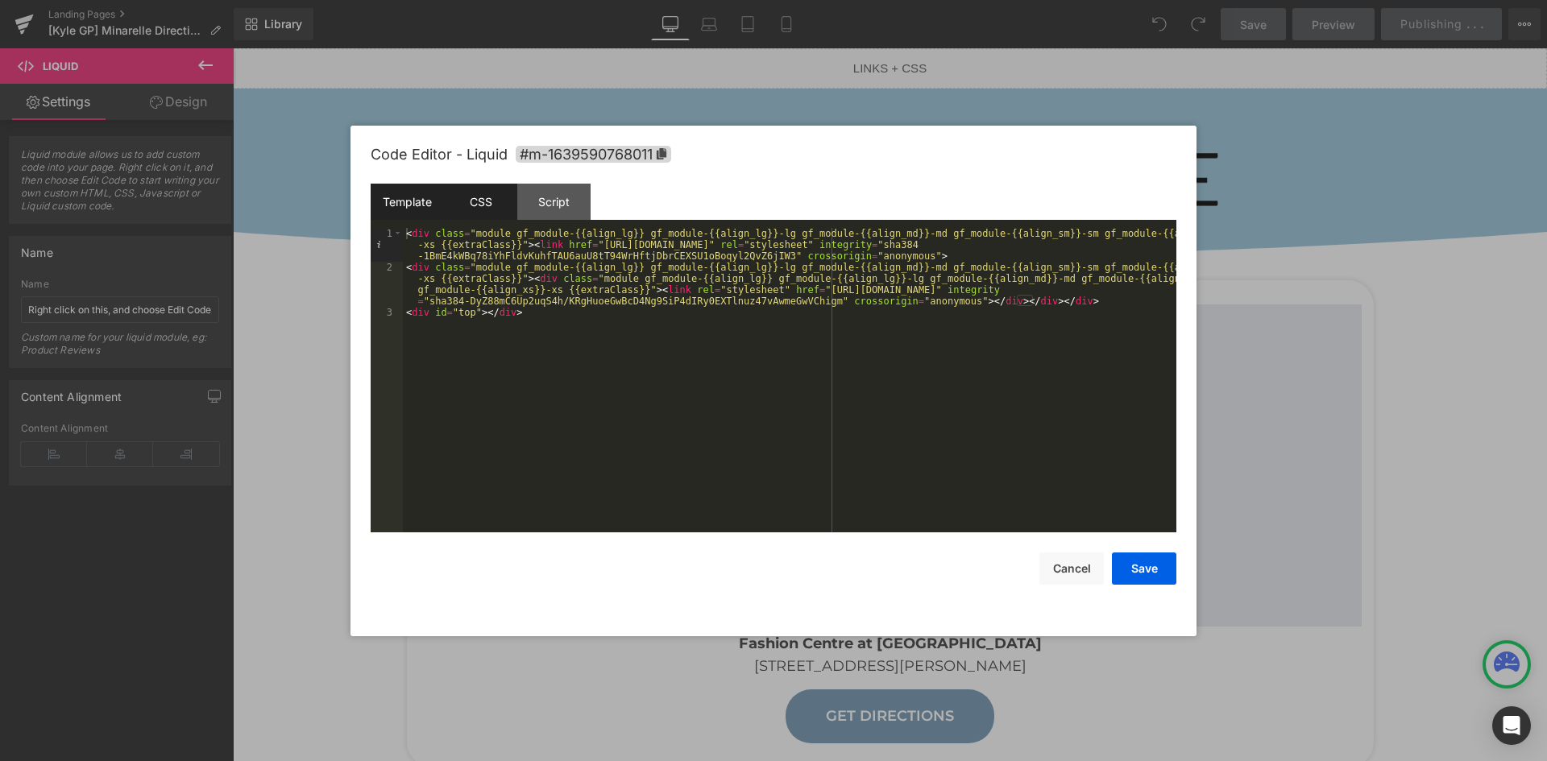
click at [455, 201] on div "CSS" at bounding box center [480, 202] width 73 height 36
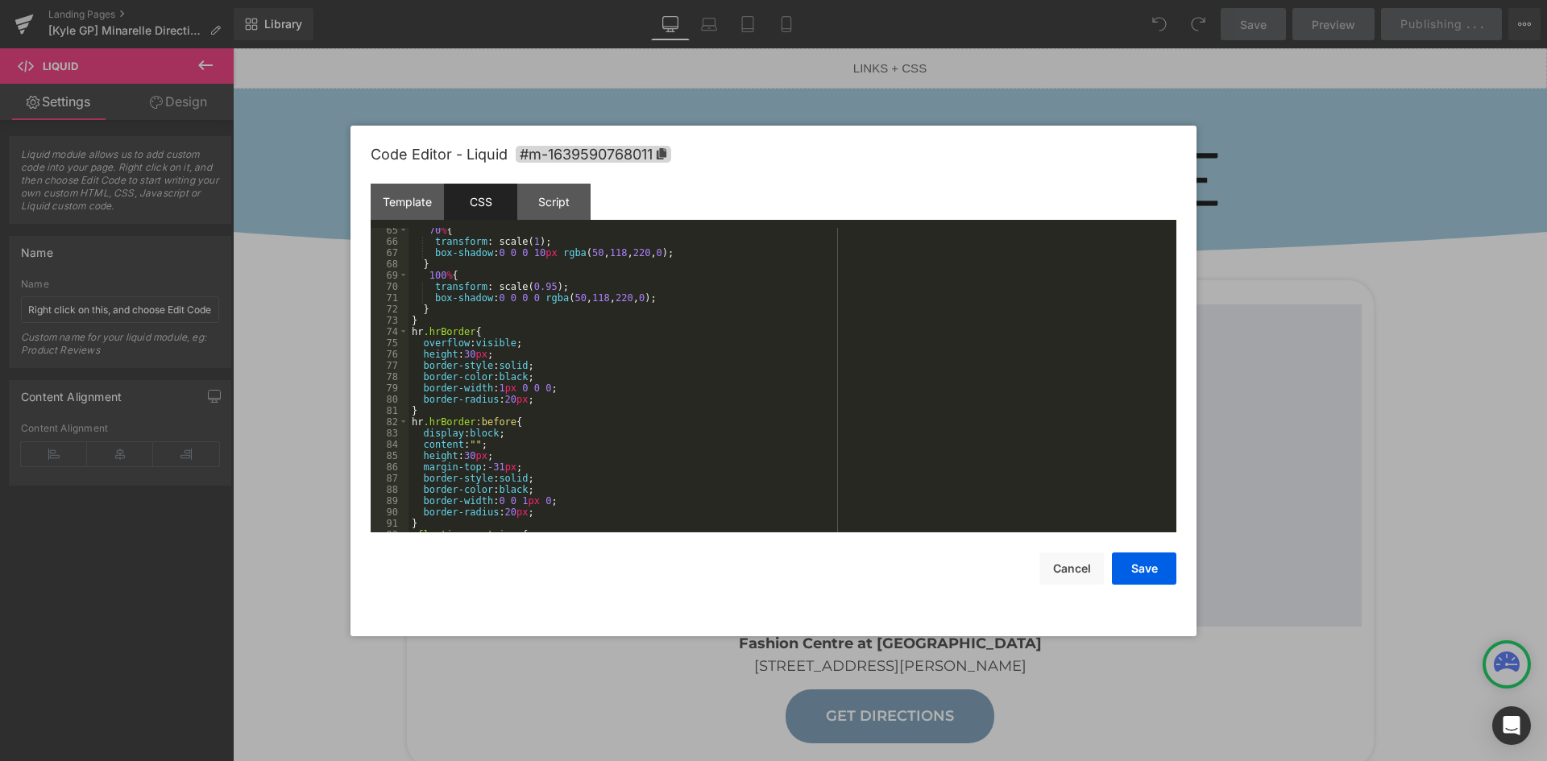
scroll to position [790, 0]
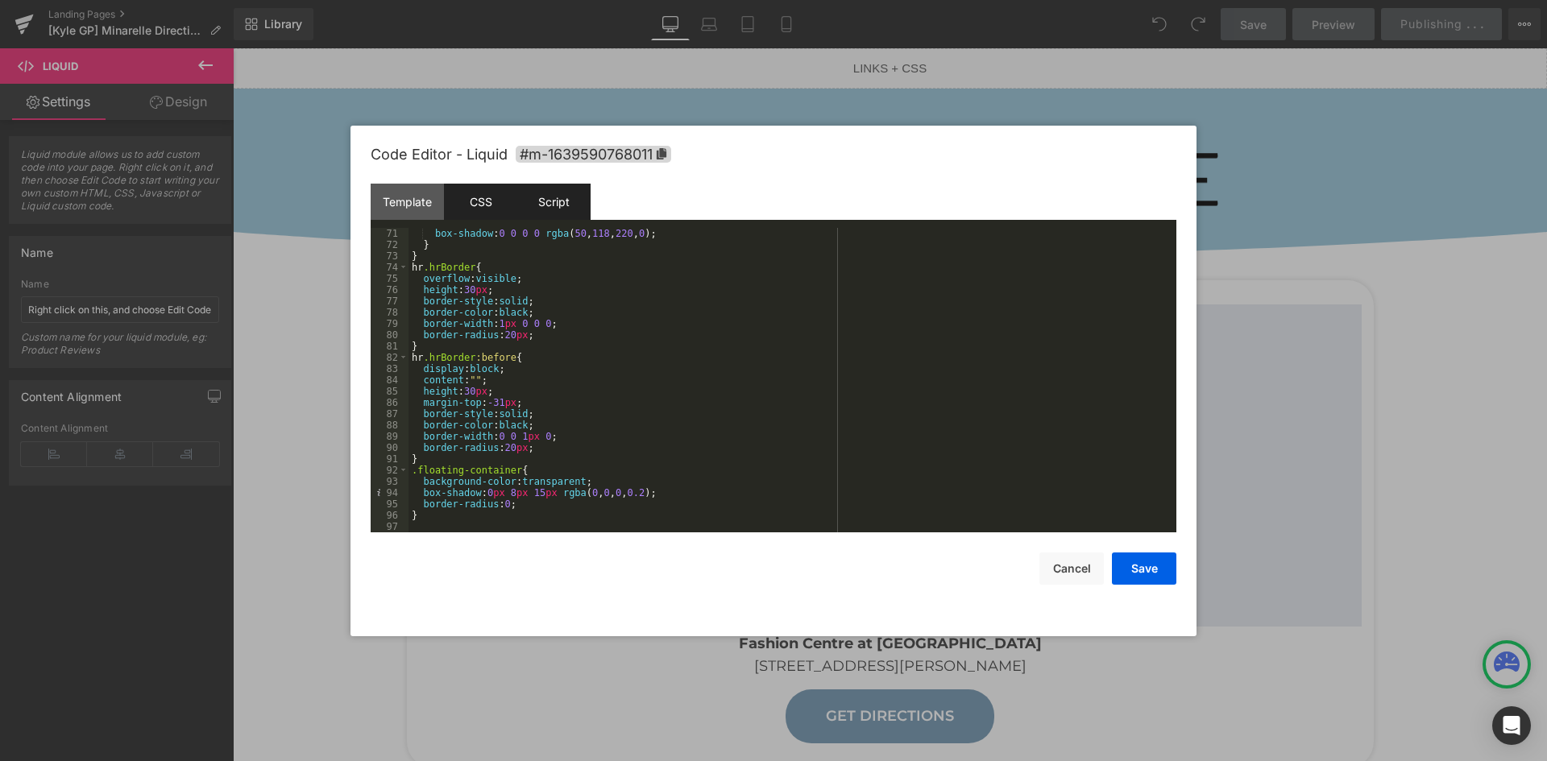
click at [545, 207] on div "Script" at bounding box center [553, 202] width 73 height 36
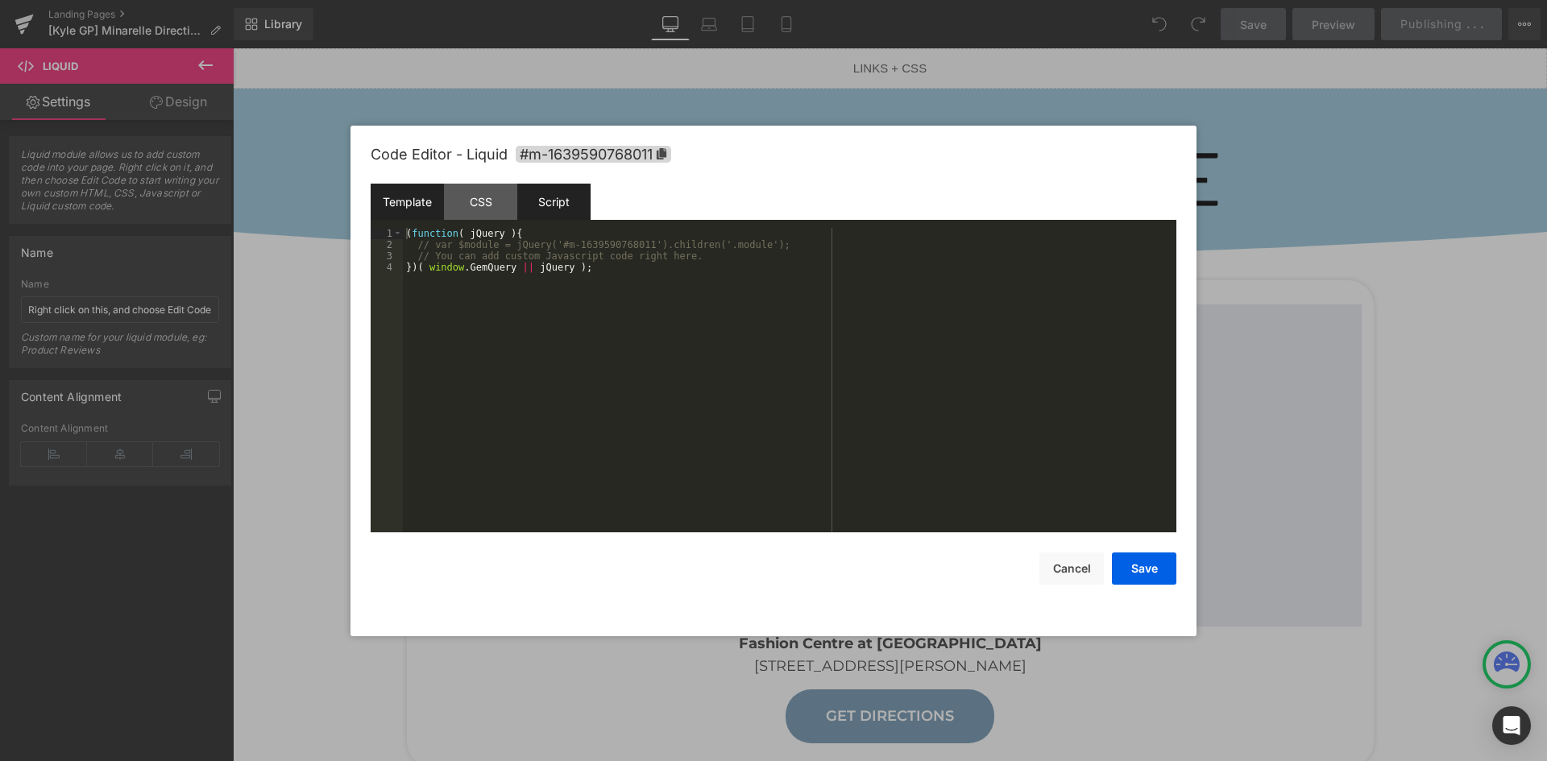
click at [406, 206] on div "Template" at bounding box center [407, 202] width 73 height 36
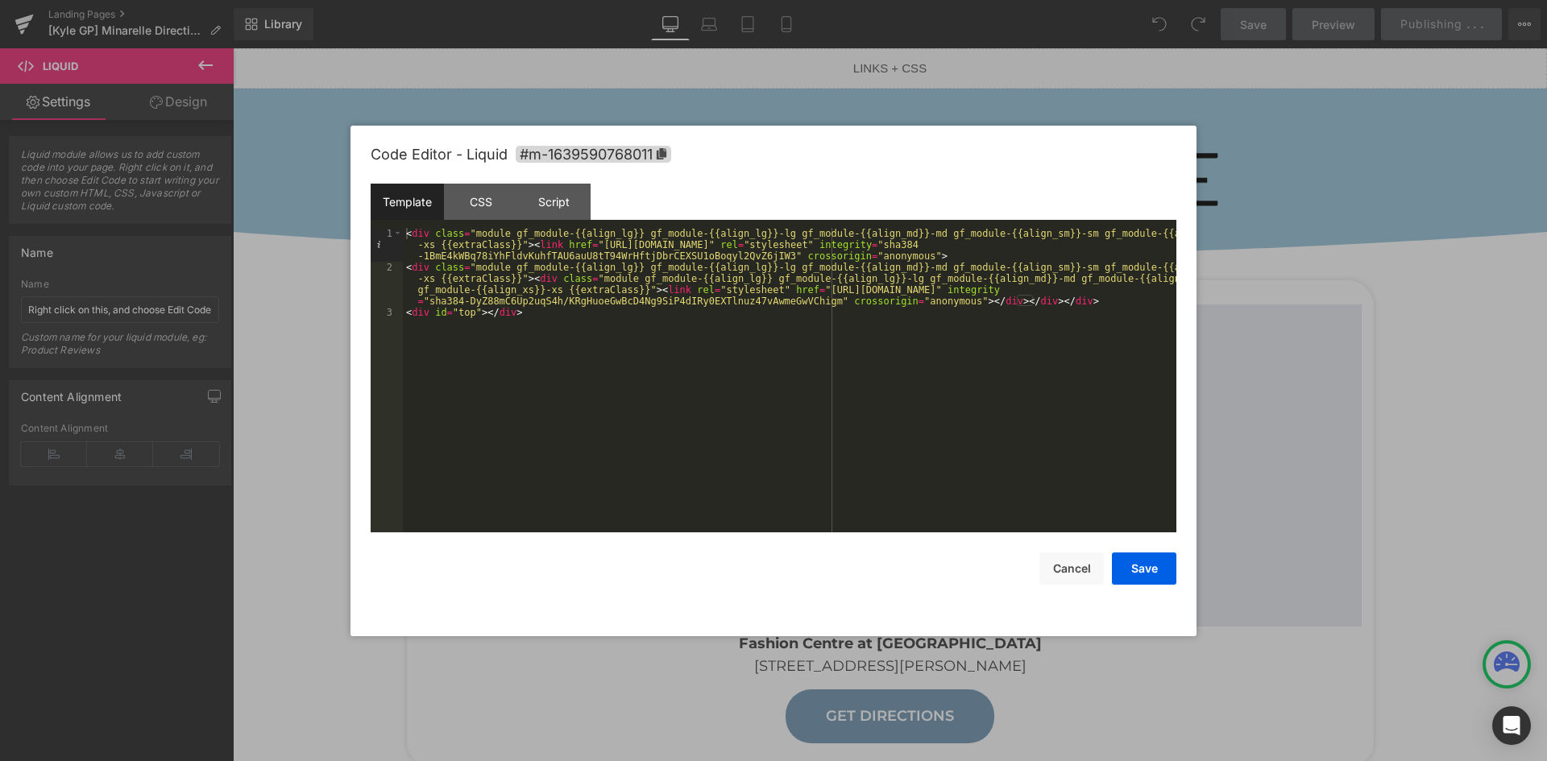
click at [957, 255] on div "< div class = "module gf_module-{{align_lg}} gf_module-{{align_lg}}-lg gf_modul…" at bounding box center [789, 403] width 773 height 350
click at [522, 243] on div "< div class = "module gf_module-{{align_lg}} gf_module-{{align_lg}}-lg gf_modul…" at bounding box center [789, 403] width 773 height 350
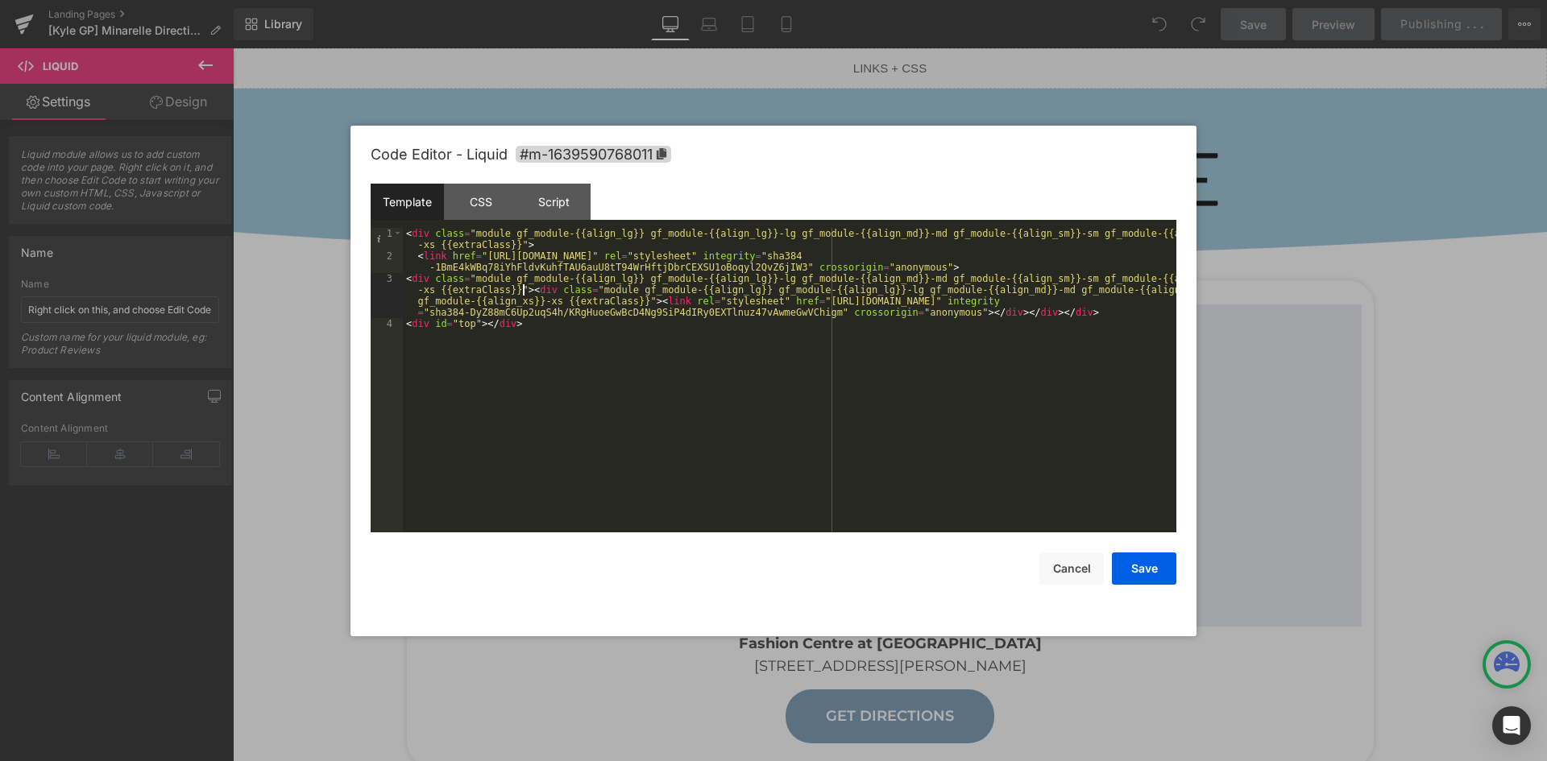
click at [524, 292] on div "< div class = "module gf_module-{{align_lg}} gf_module-{{align_lg}}-lg gf_modul…" at bounding box center [789, 397] width 773 height 338
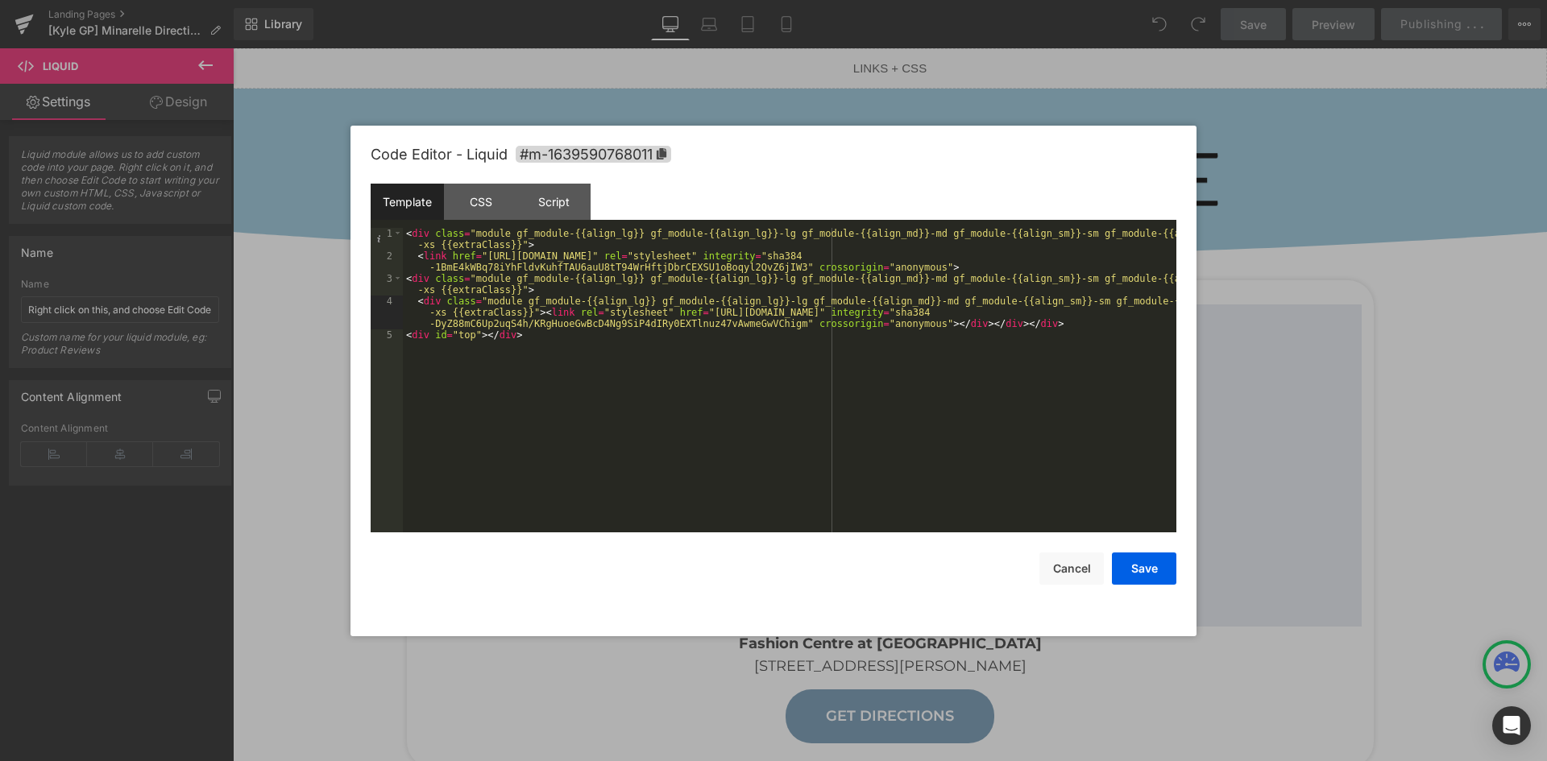
click at [536, 314] on div "< div class = "module gf_module-{{align_lg}} gf_module-{{align_lg}}-lg gf_modul…" at bounding box center [789, 397] width 773 height 338
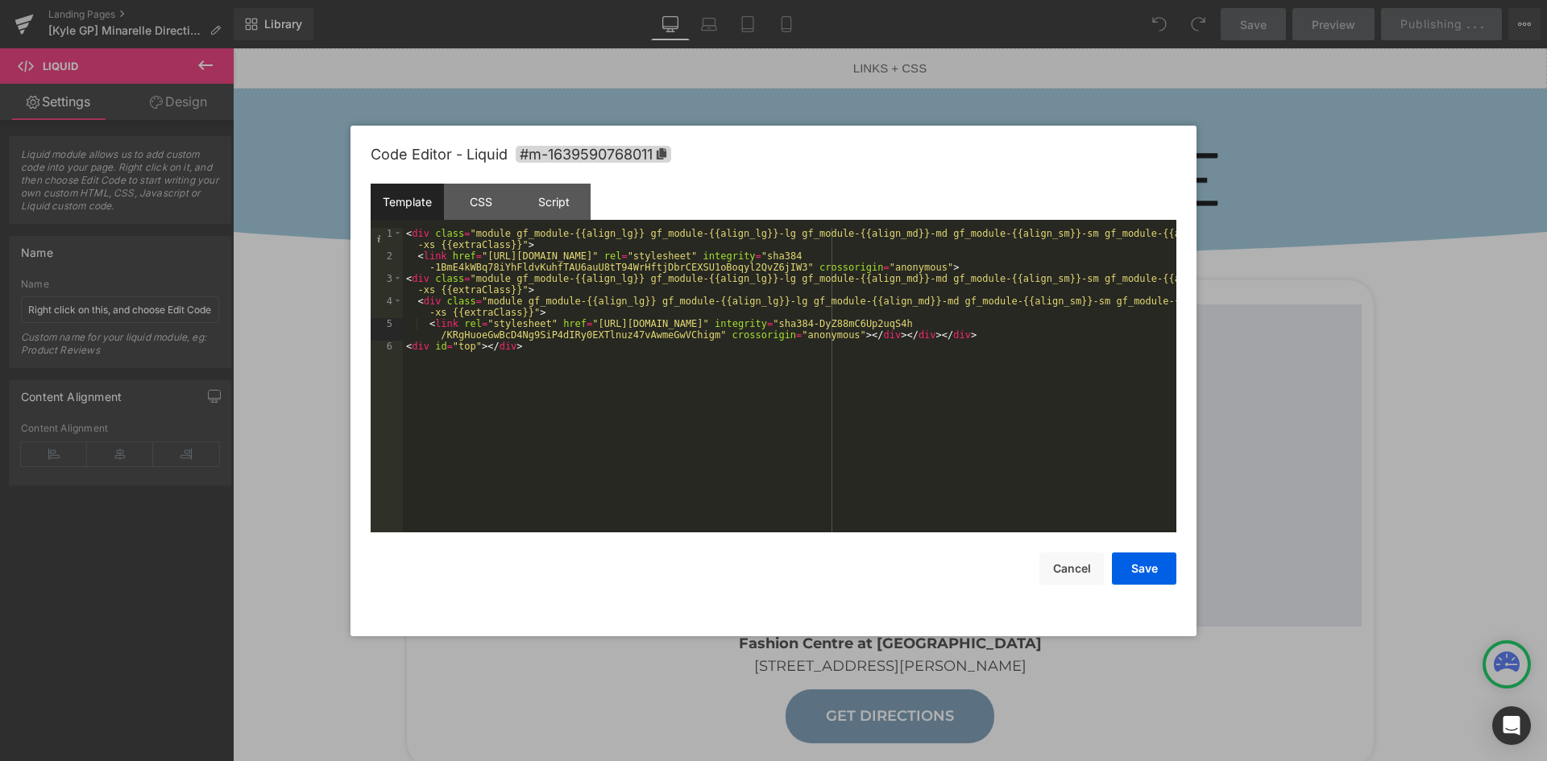
click at [831, 334] on div "< div class = "module gf_module-{{align_lg}} gf_module-{{align_lg}}-lg gf_modul…" at bounding box center [789, 397] width 773 height 338
click at [462, 349] on div "< div class = "module gf_module-{{align_lg}} gf_module-{{align_lg}}-lg gf_modul…" at bounding box center [789, 397] width 773 height 338
click at [458, 359] on div "< div class = "module gf_module-{{align_lg}} gf_module-{{align_lg}}-lg gf_modul…" at bounding box center [789, 397] width 773 height 338
click at [1084, 567] on button "Cancel" at bounding box center [1071, 569] width 64 height 32
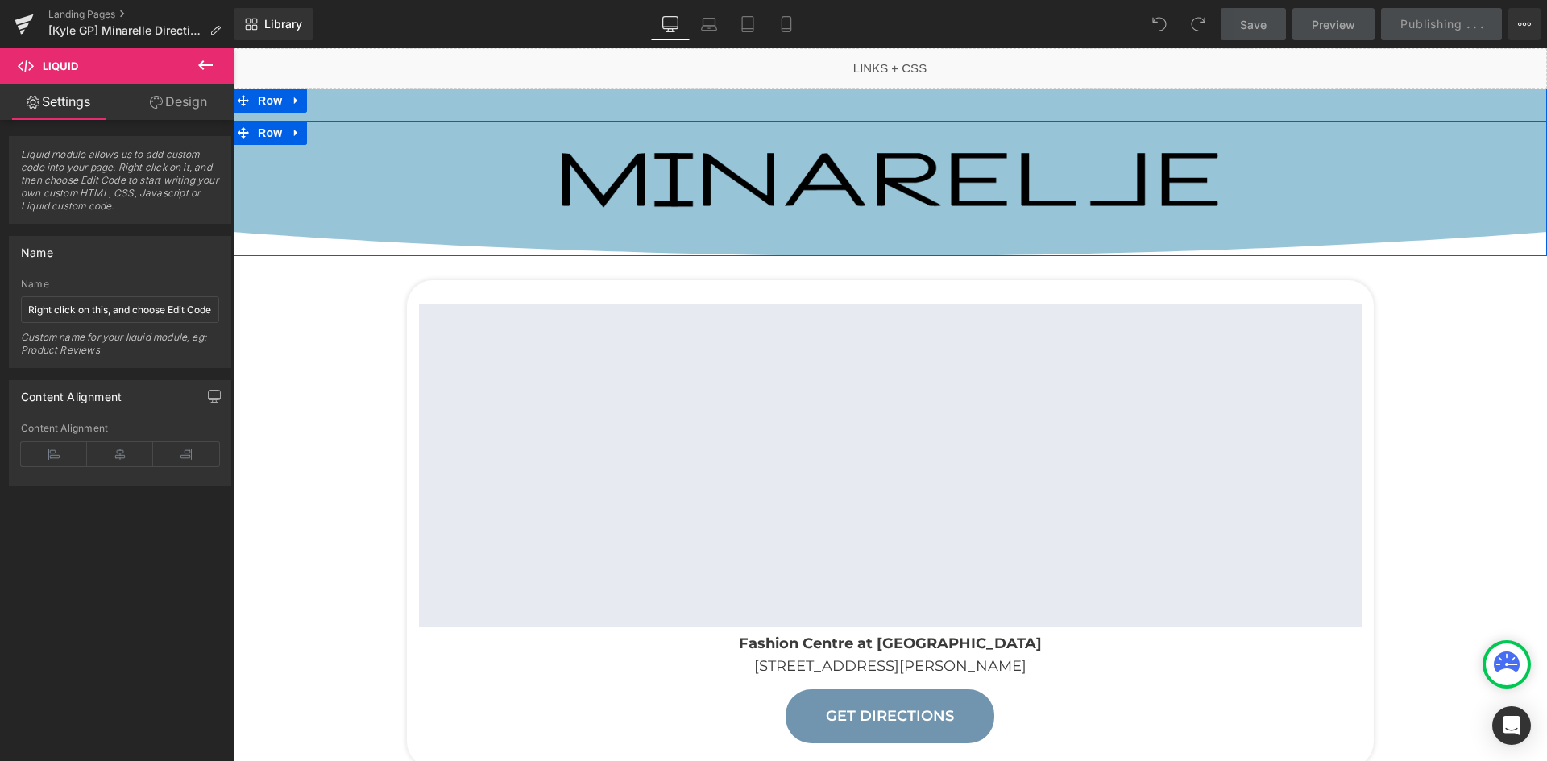
scroll to position [403, 0]
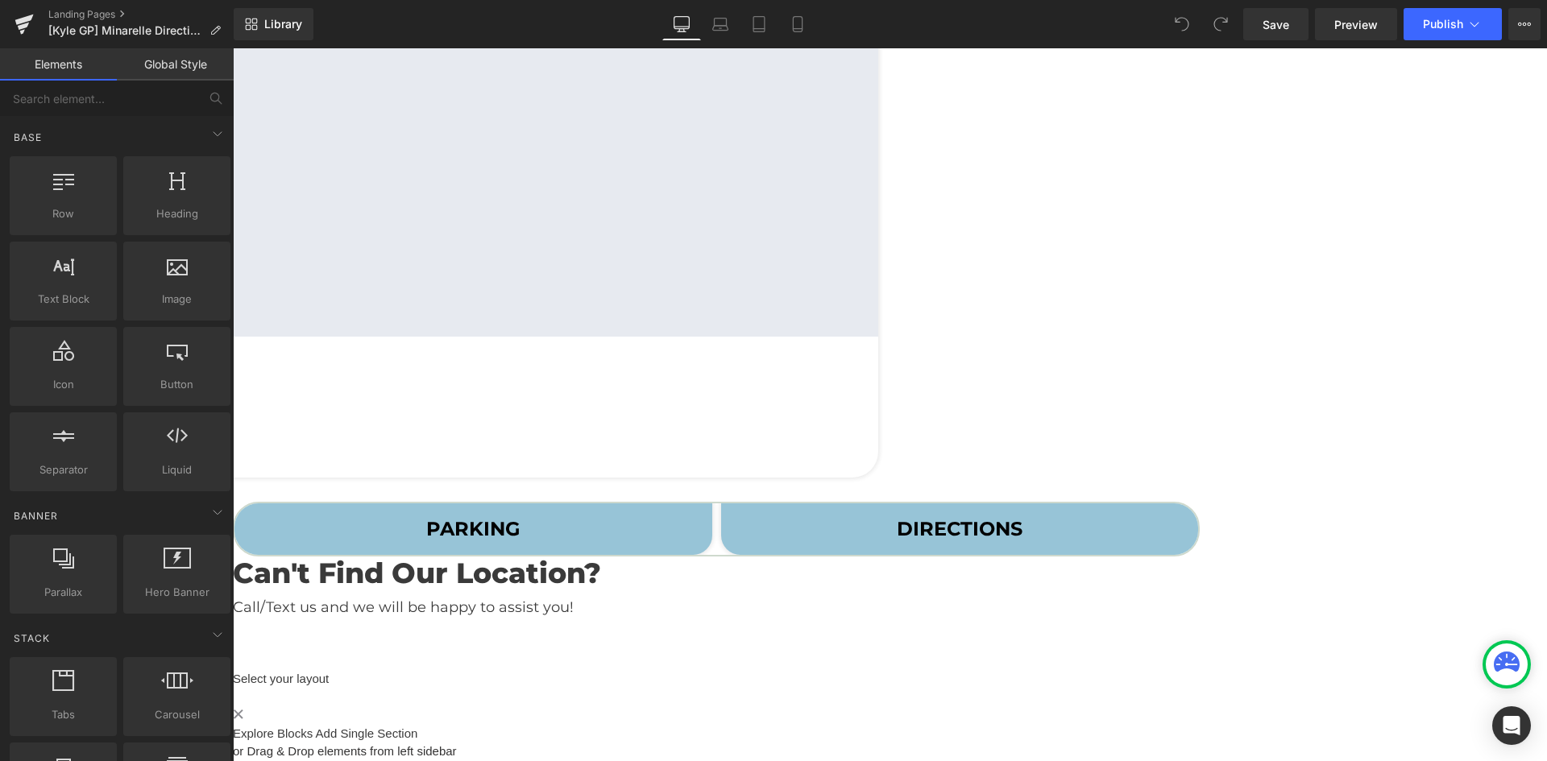
scroll to position [579, 0]
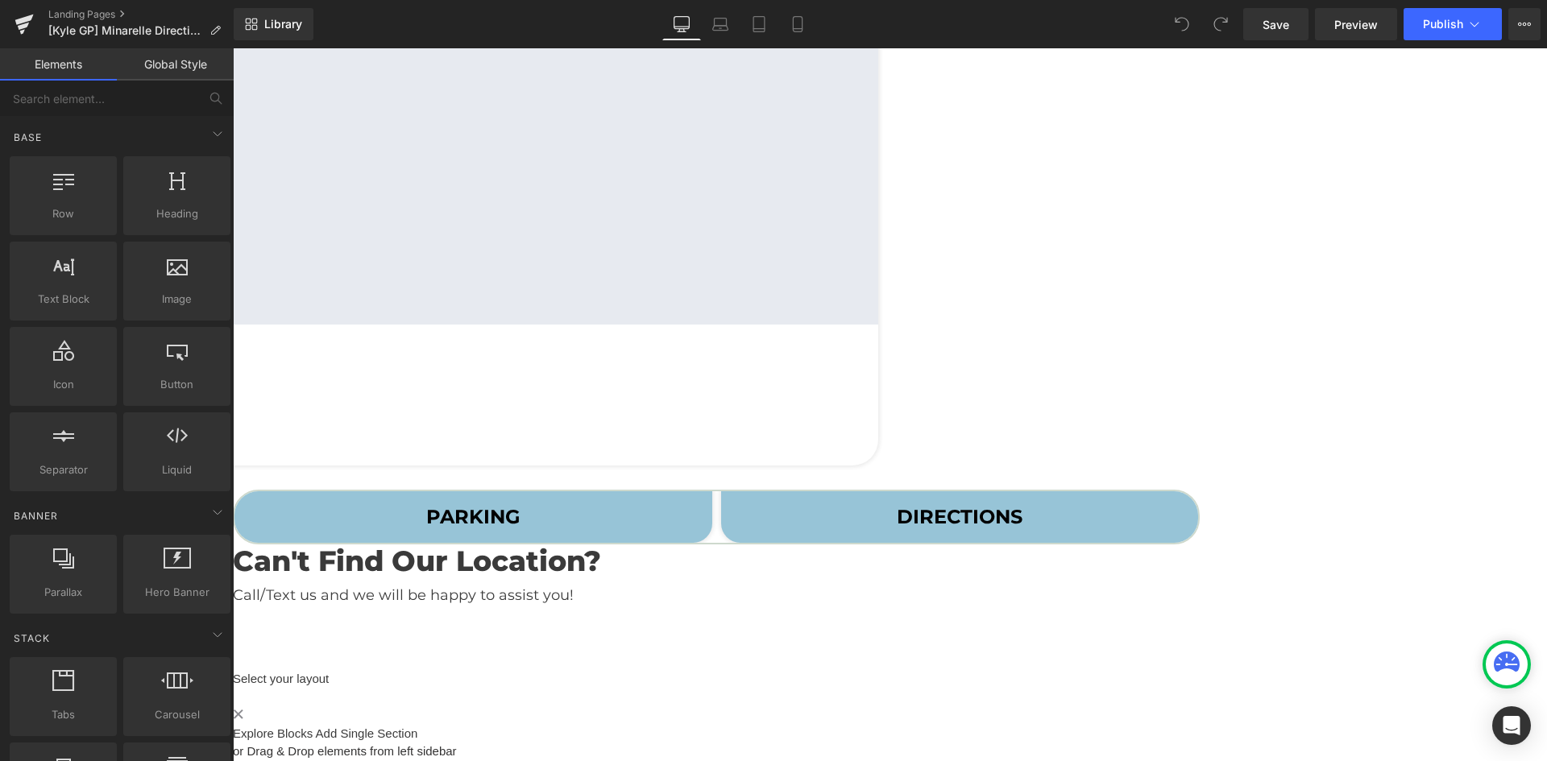
click at [651, 670] on div "Liquid" at bounding box center [890, 670] width 1314 height 0
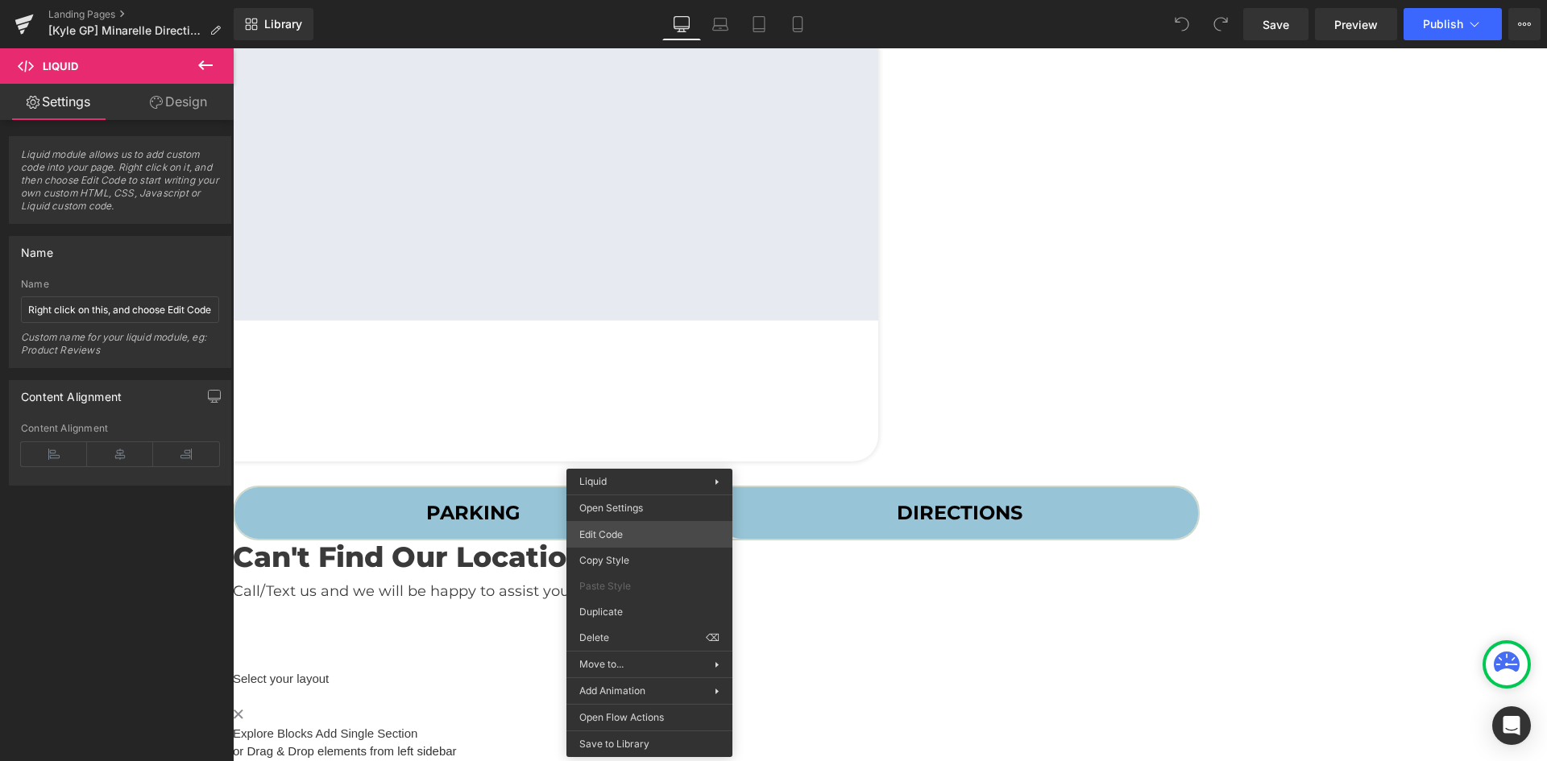
click at [637, 0] on div "You are previewing how the will restyle your page. You can not edit Elements in…" at bounding box center [773, 0] width 1547 height 0
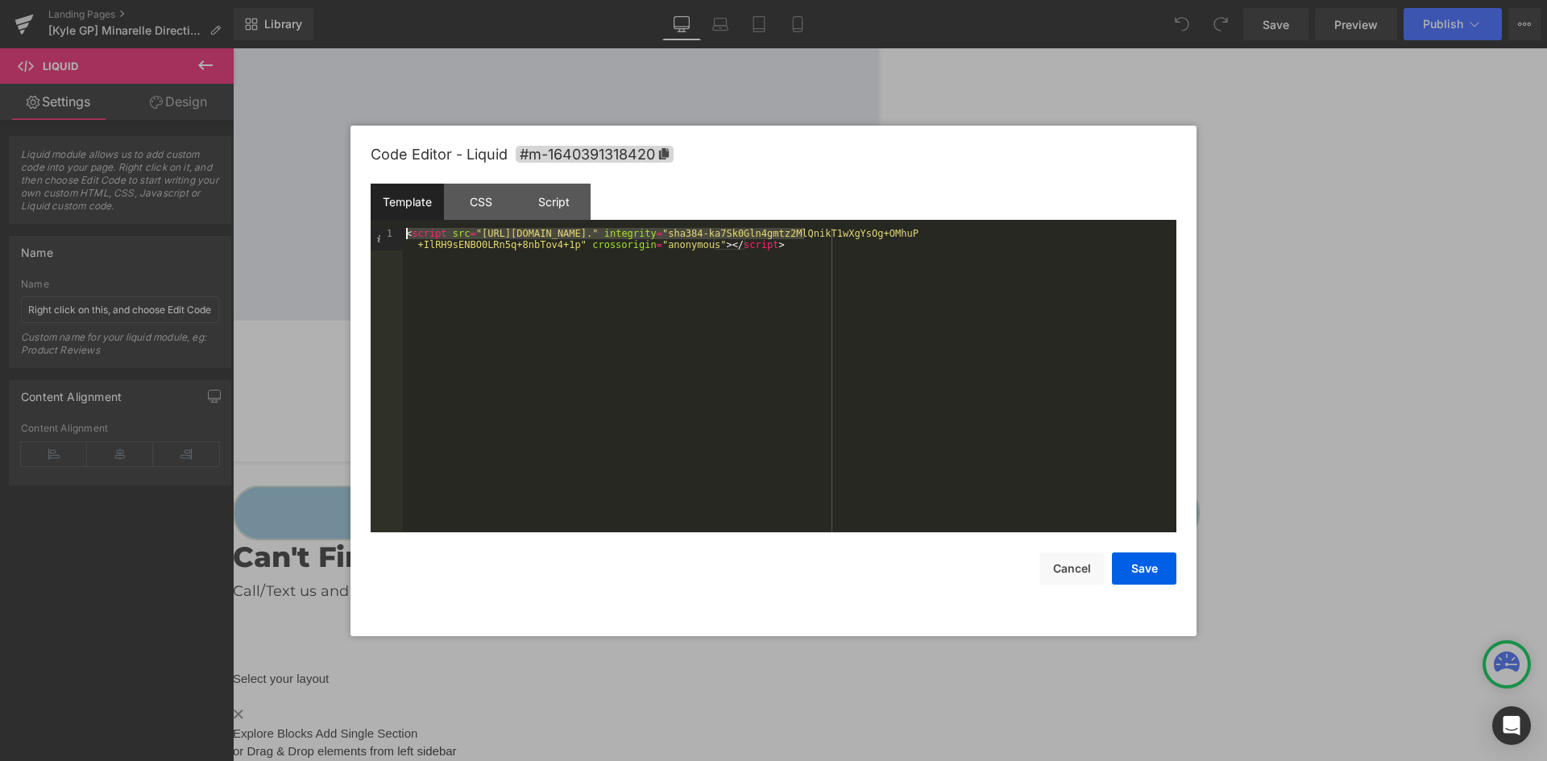
drag, startPoint x: 803, startPoint y: 230, endPoint x: 472, endPoint y: 222, distance: 331.2
click at [472, 713] on div "Template CSS Script Data 1 < script src = "https://cdn.jsdelivr.net/npm/bootstr…" at bounding box center [657, 713] width 1314 height 0
click at [0, 0] on div at bounding box center [0, 0] width 0 height 0
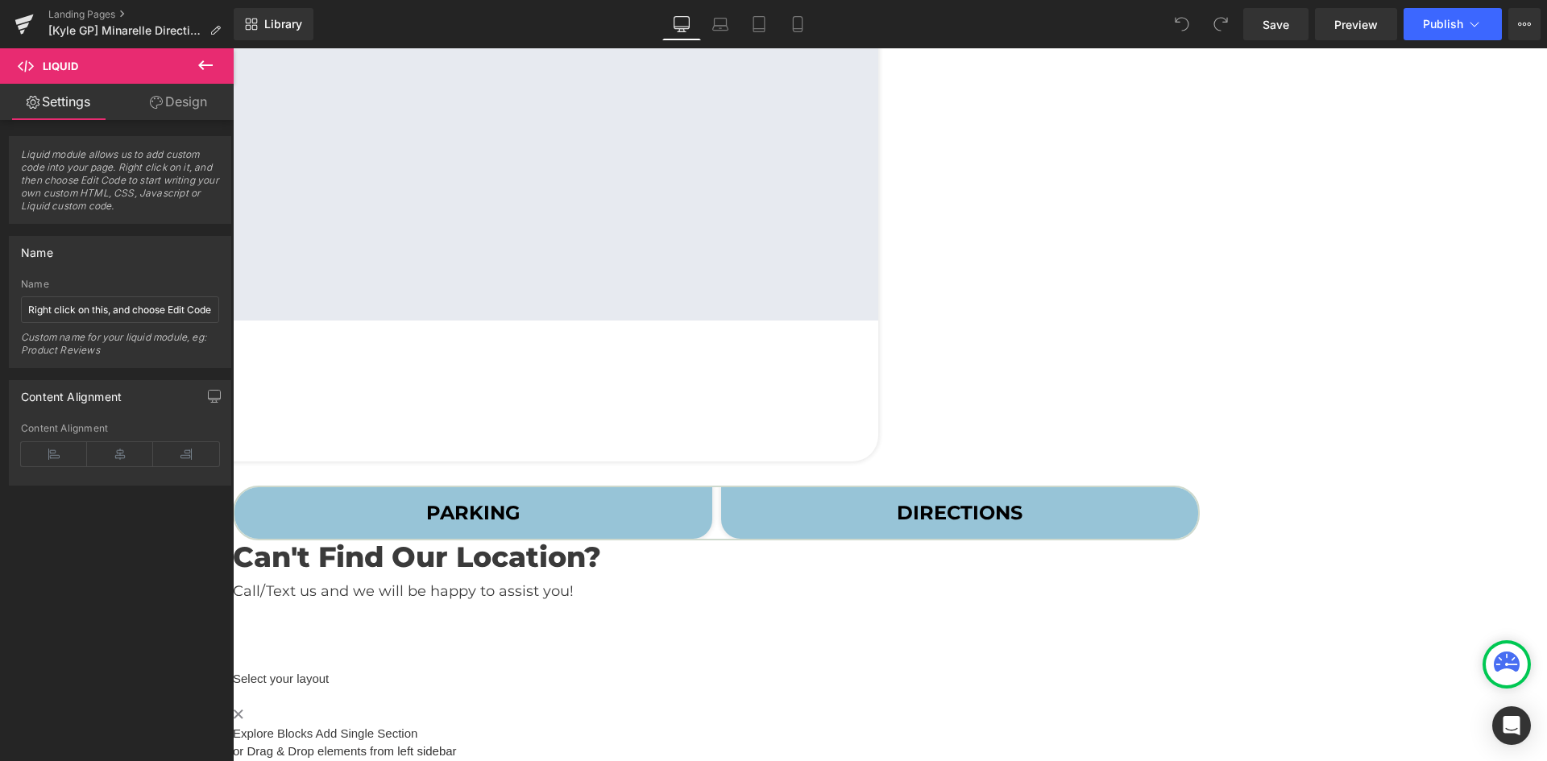
click at [233, 48] on icon at bounding box center [233, 48] width 0 height 0
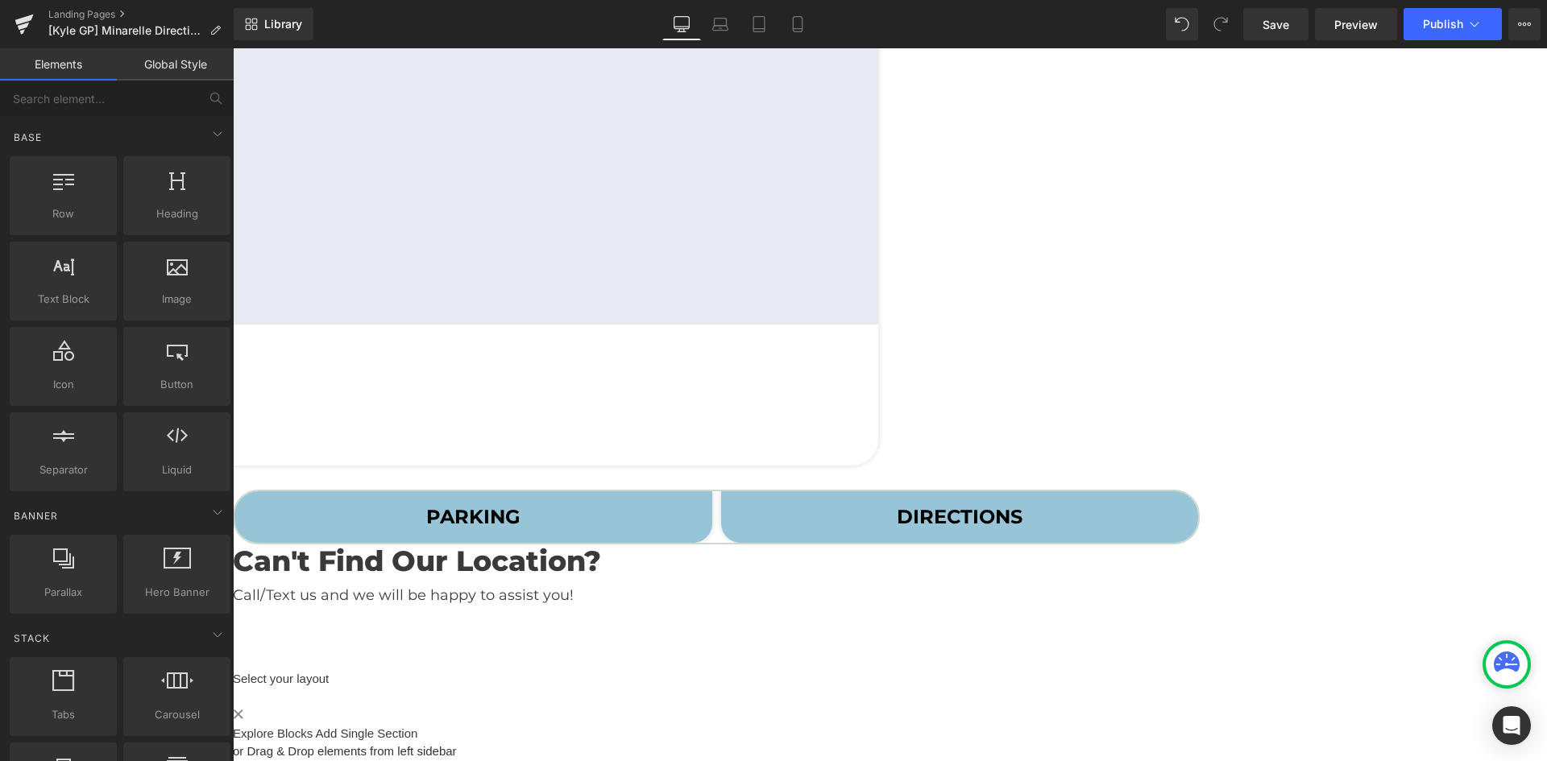
scroll to position [531, 0]
click at [1434, 18] on span "Publish" at bounding box center [1443, 24] width 40 height 13
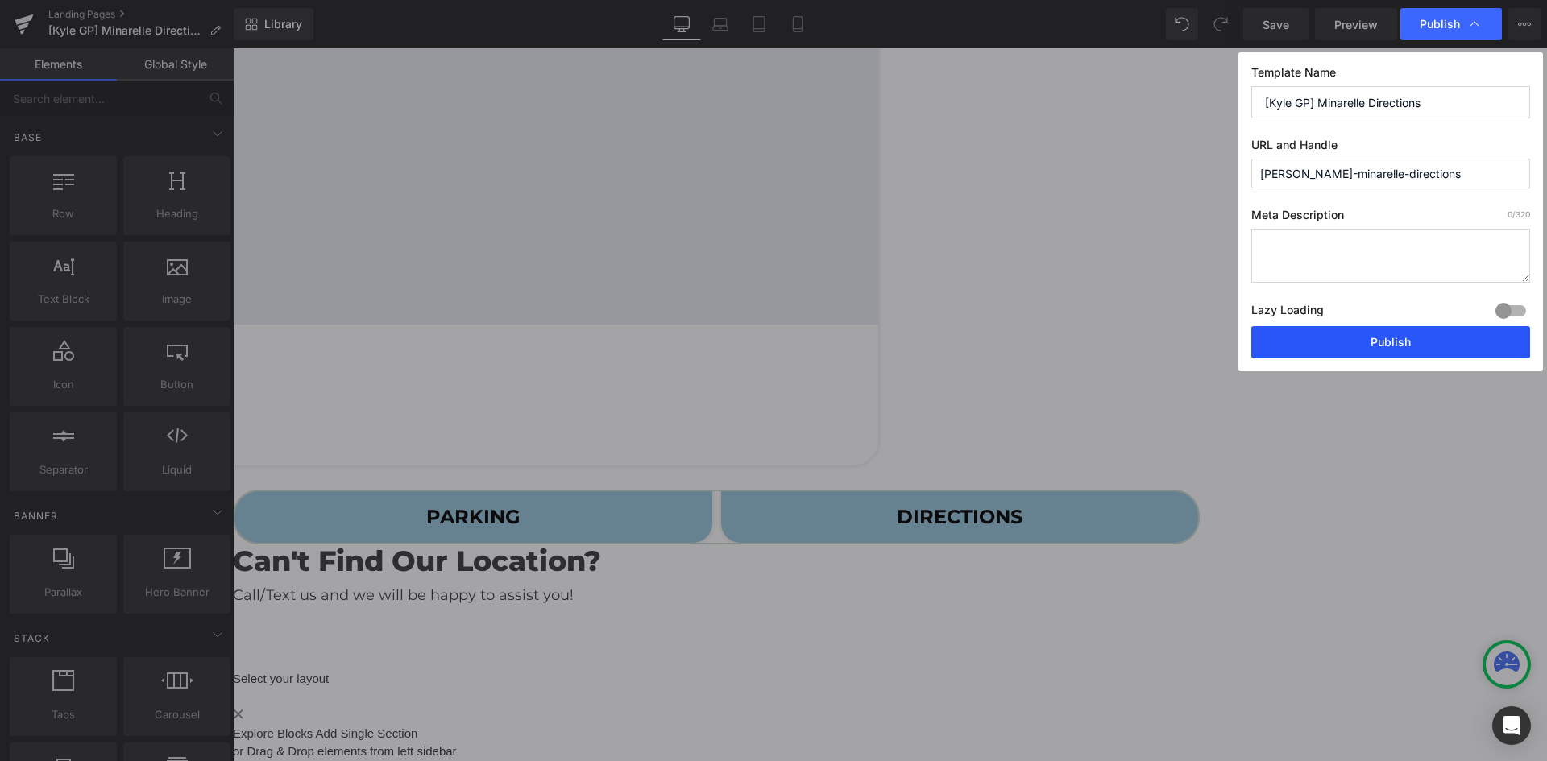
click at [1366, 339] on button "Publish" at bounding box center [1390, 342] width 279 height 32
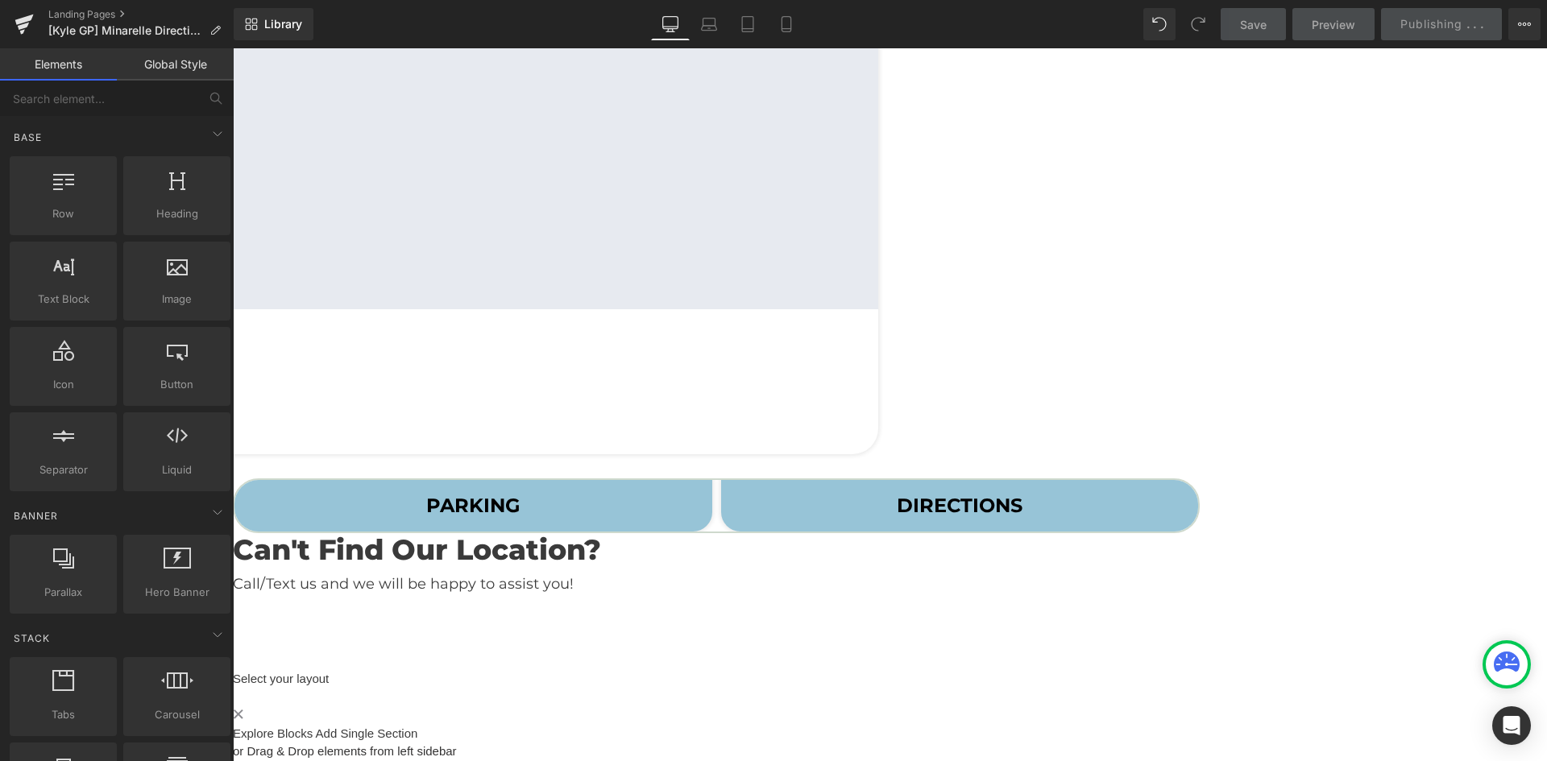
click at [525, 670] on div "Liquid" at bounding box center [890, 670] width 1314 height 0
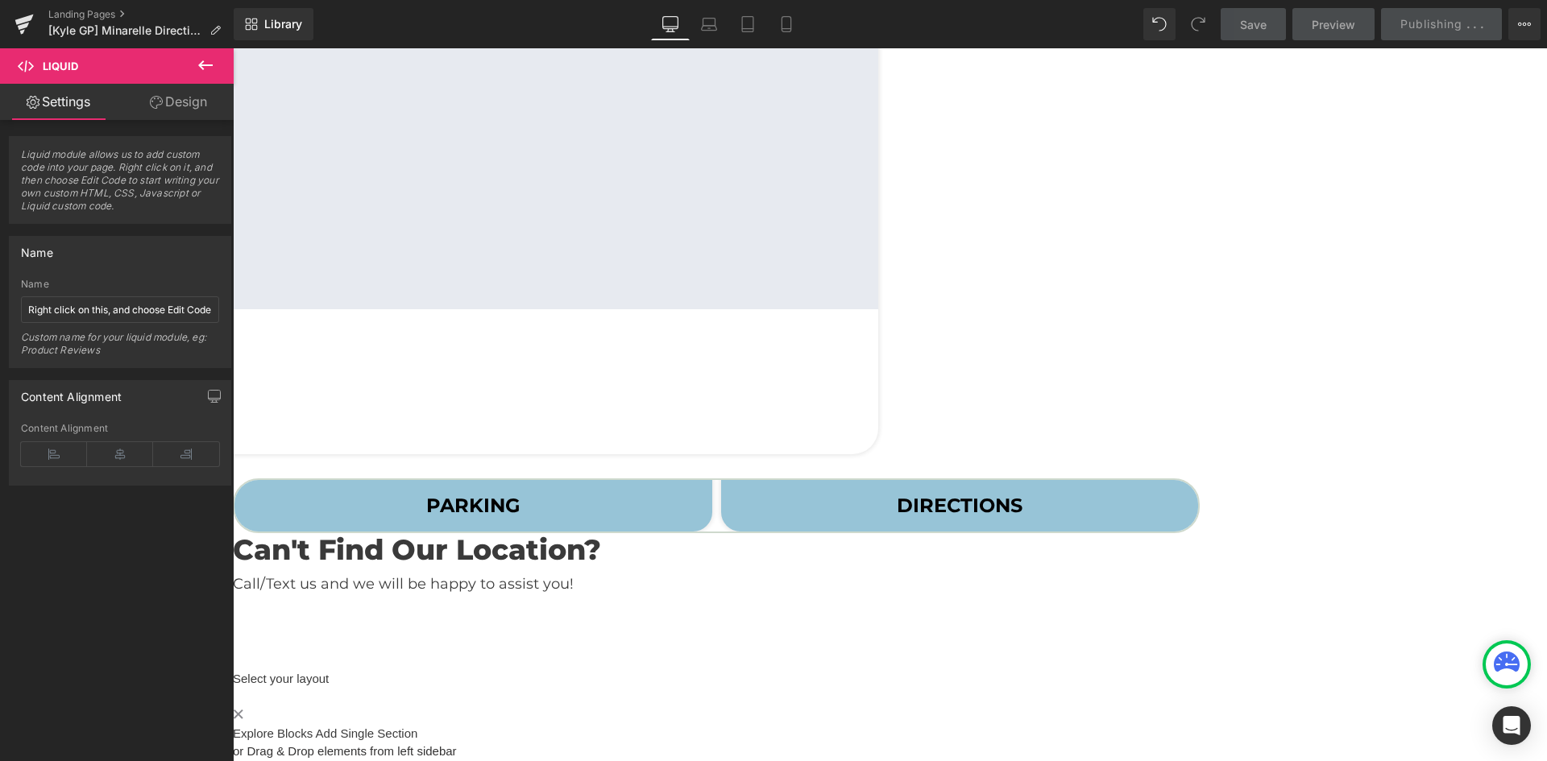
click at [233, 48] on link at bounding box center [233, 48] width 0 height 0
click at [233, 48] on icon at bounding box center [233, 48] width 0 height 0
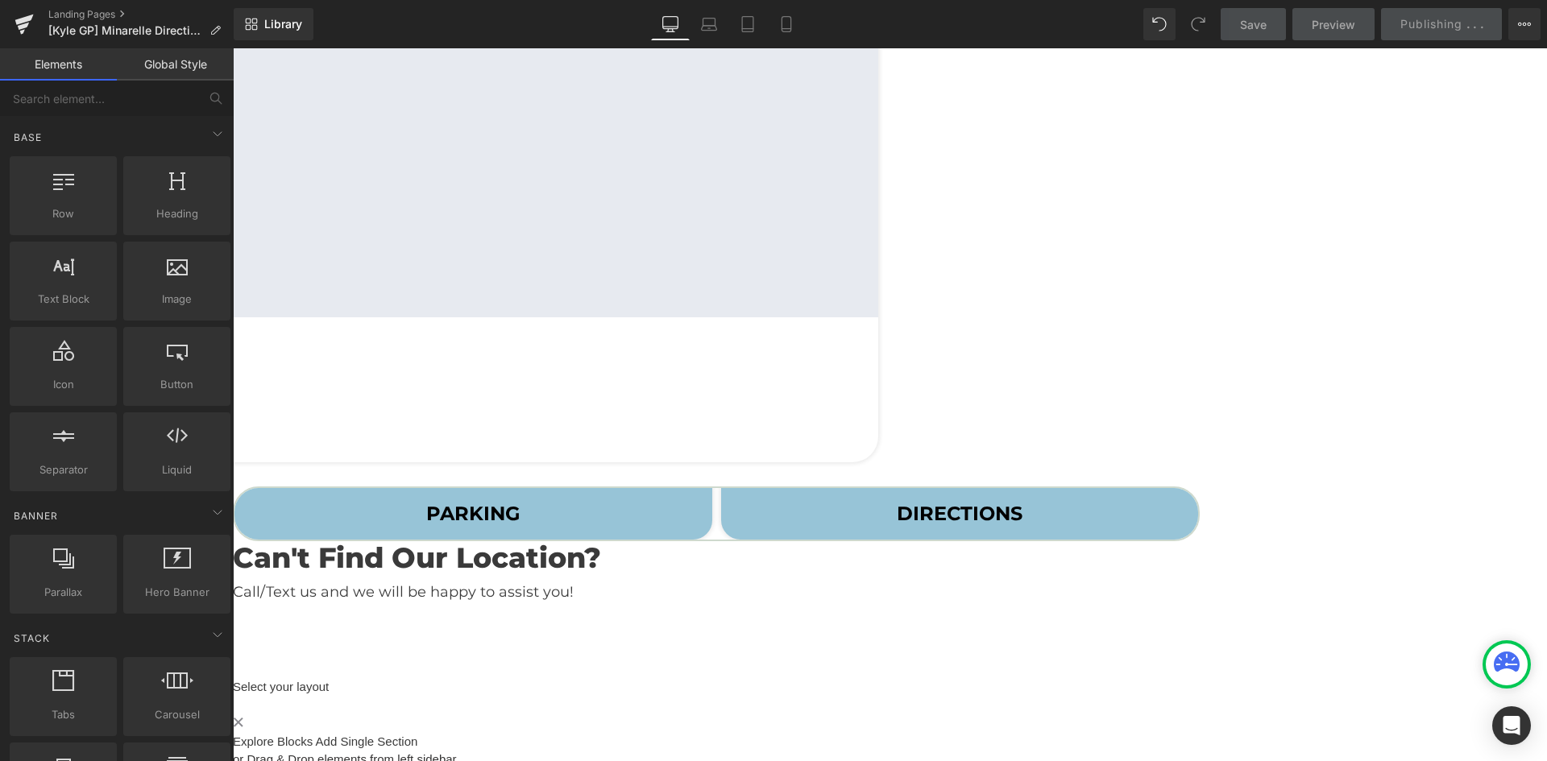
scroll to position [491, 0]
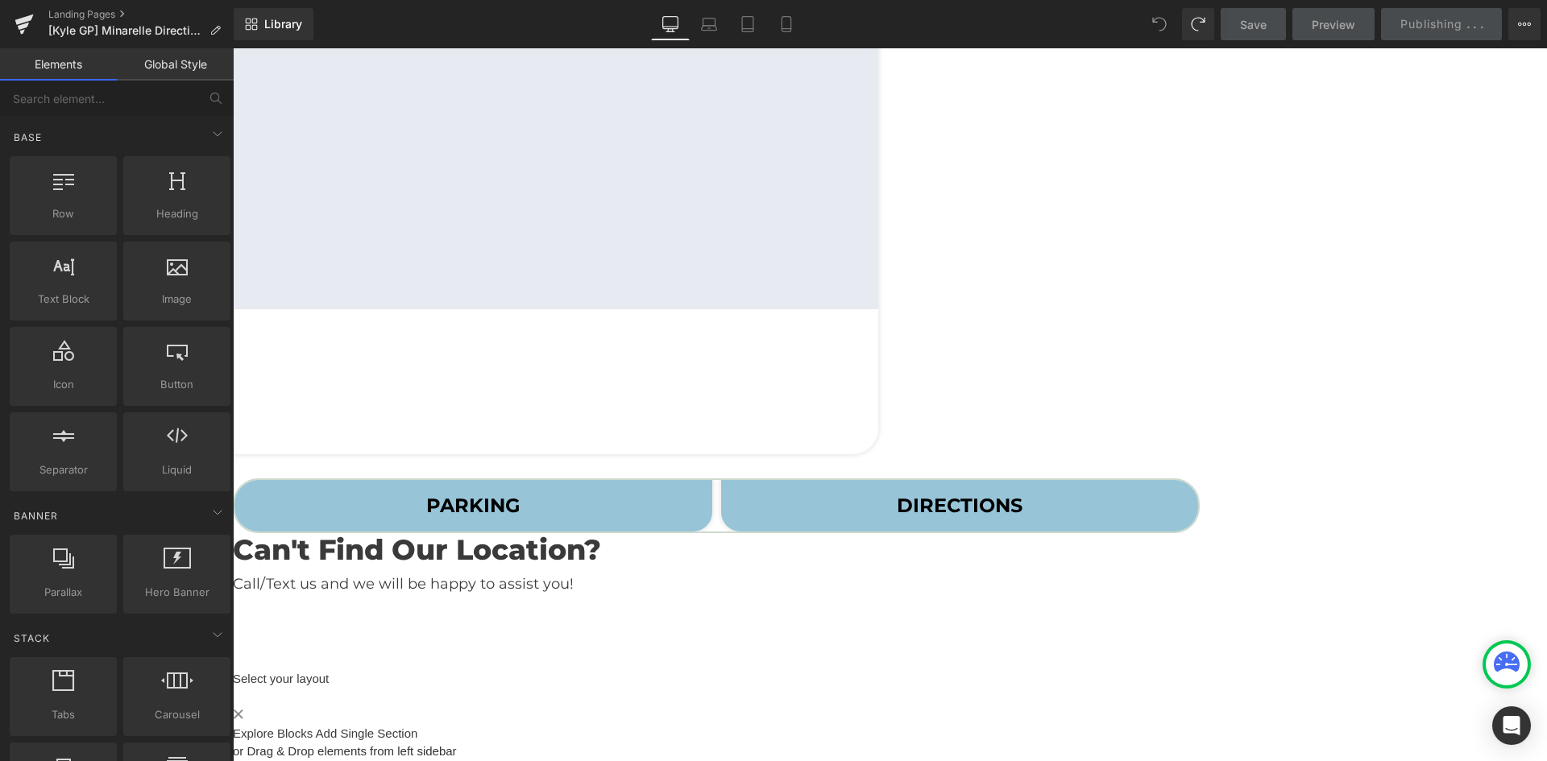
click at [1258, 20] on span "Save" at bounding box center [1253, 24] width 27 height 17
click at [890, 275] on div "Google Maps Fashion Centre at Pentagon City Text Block 1100 S Hayes St. f328, A…" at bounding box center [233, 220] width 1314 height 467
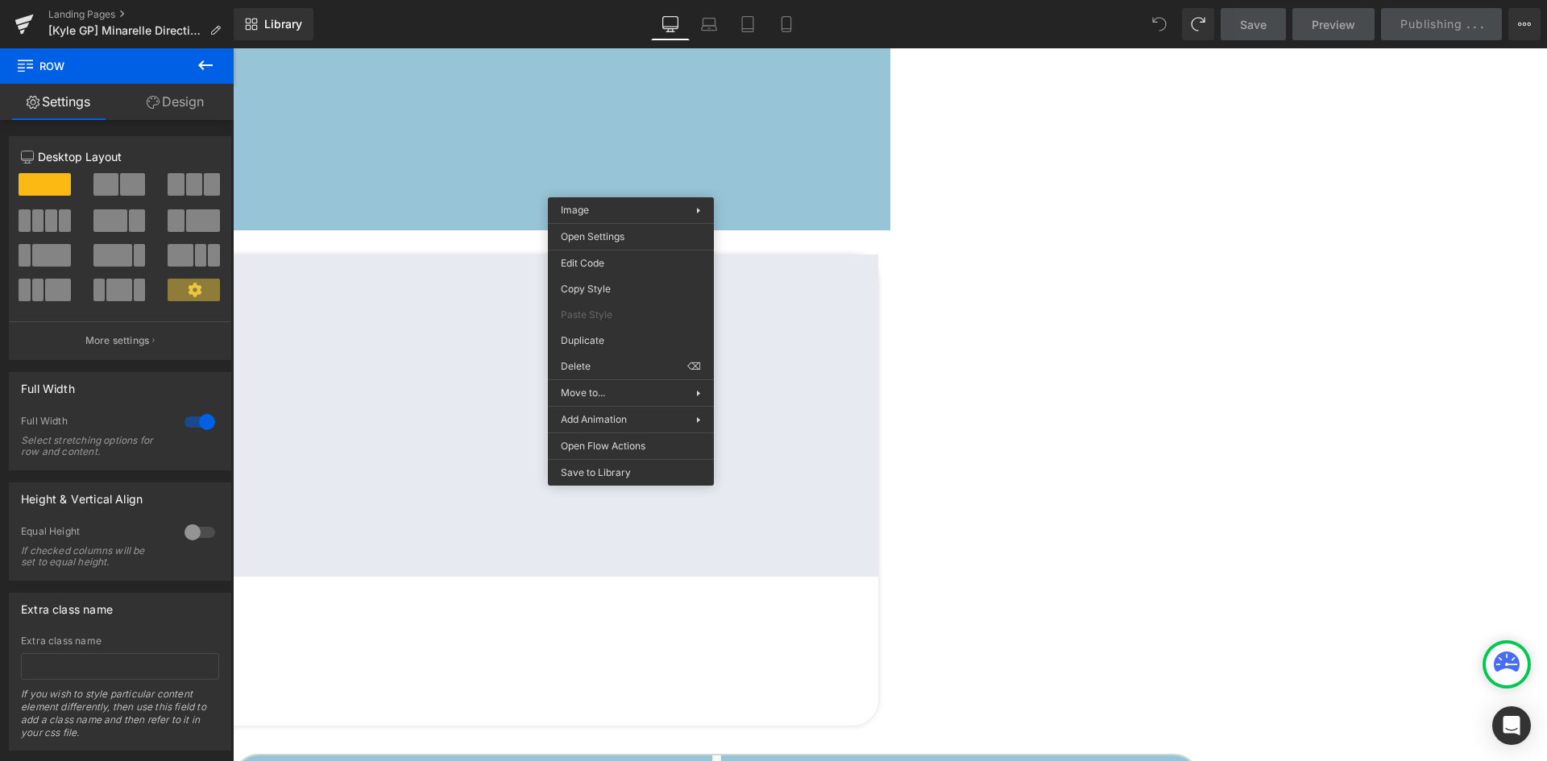
scroll to position [403, 0]
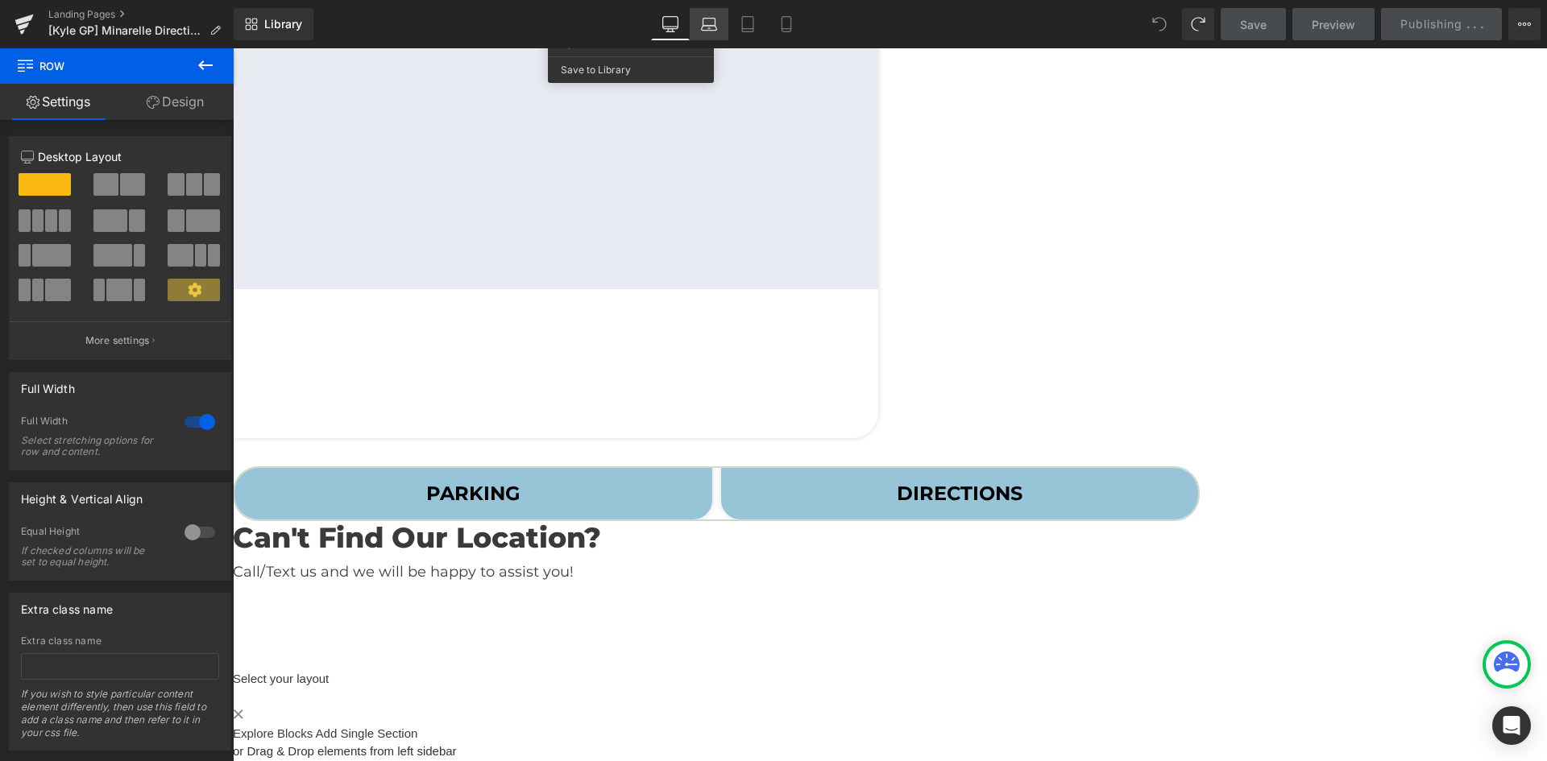
click at [710, 17] on icon at bounding box center [709, 24] width 16 height 16
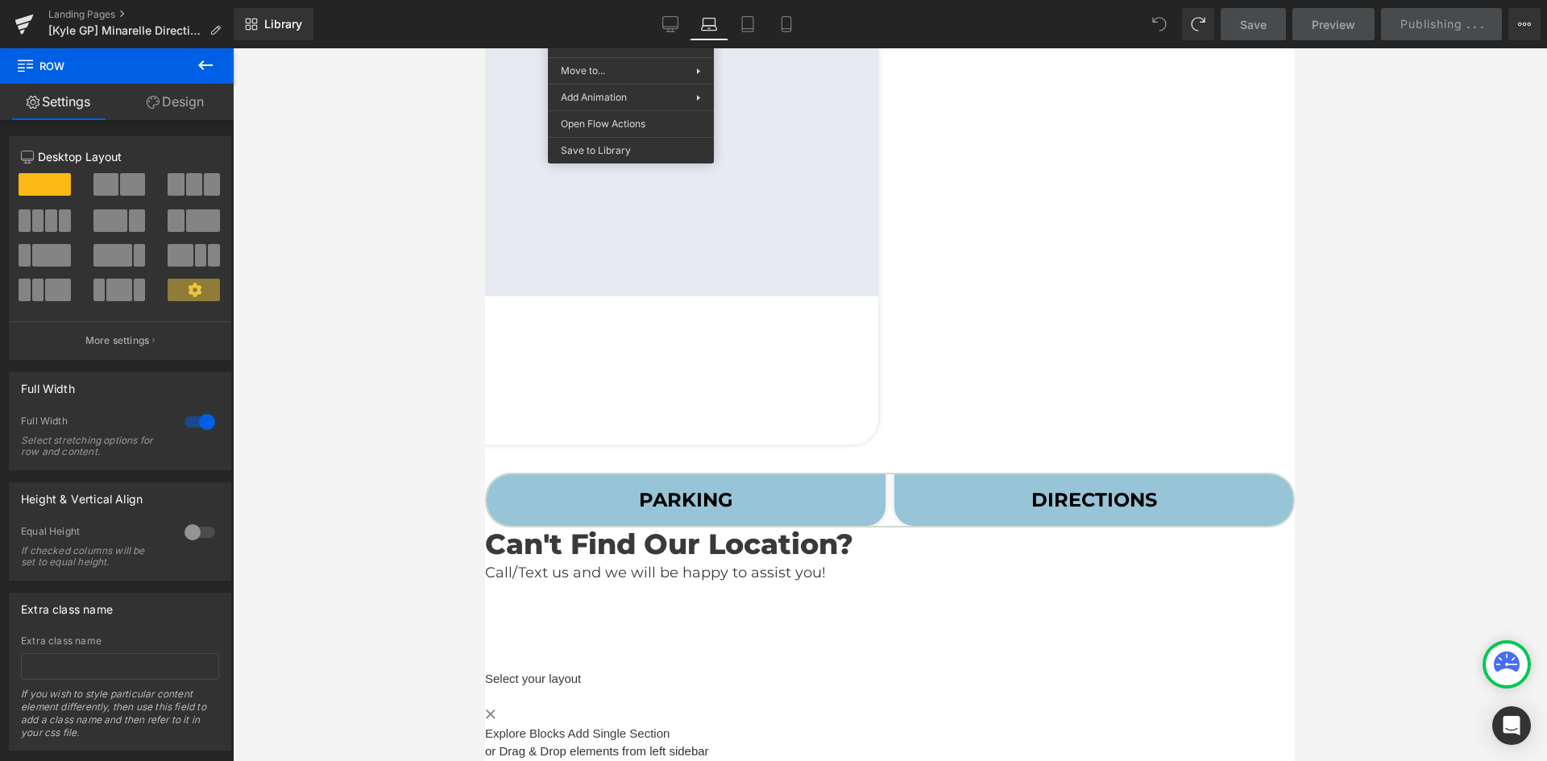
scroll to position [564, 0]
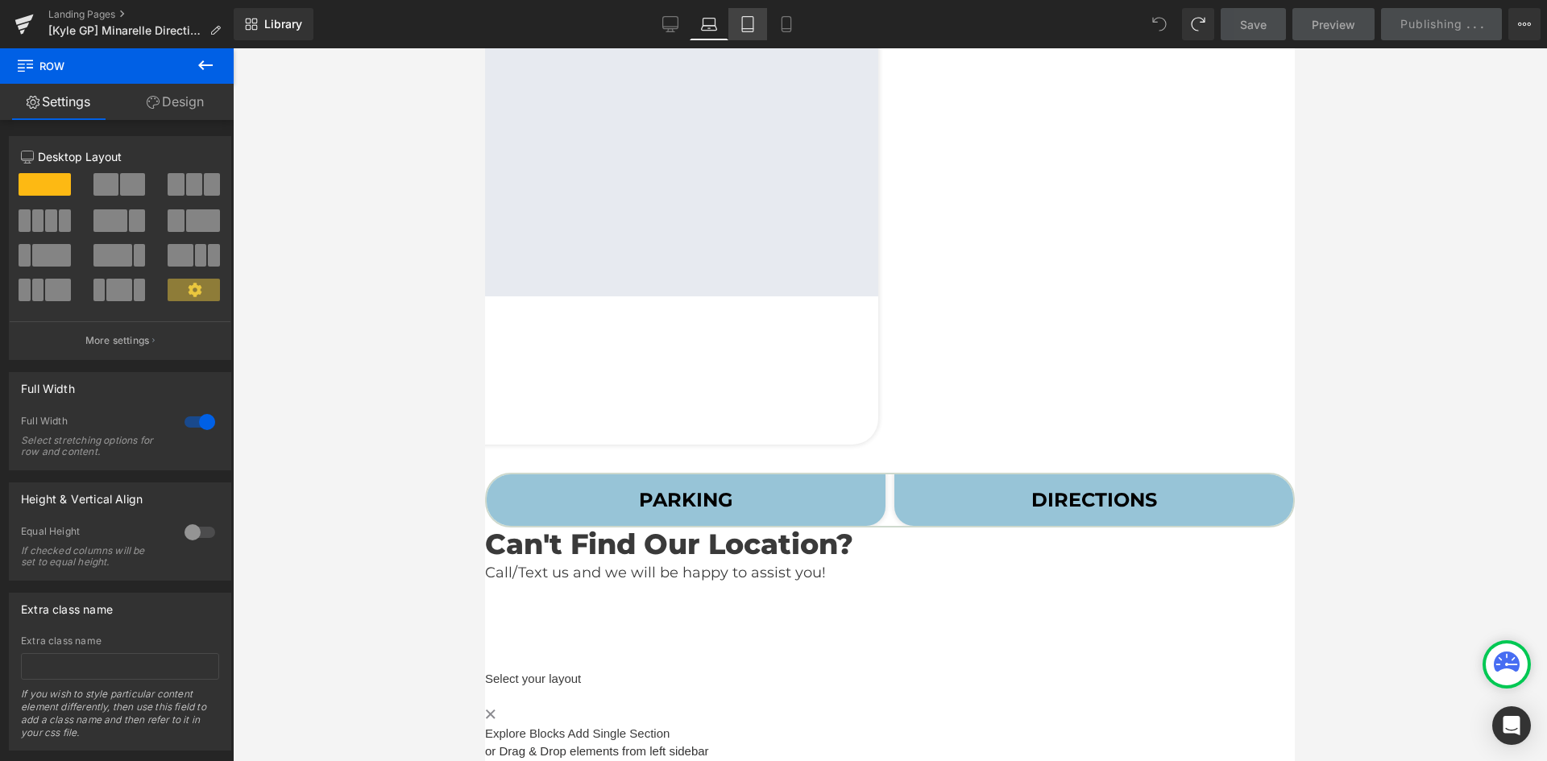
click at [747, 20] on icon at bounding box center [748, 24] width 16 height 16
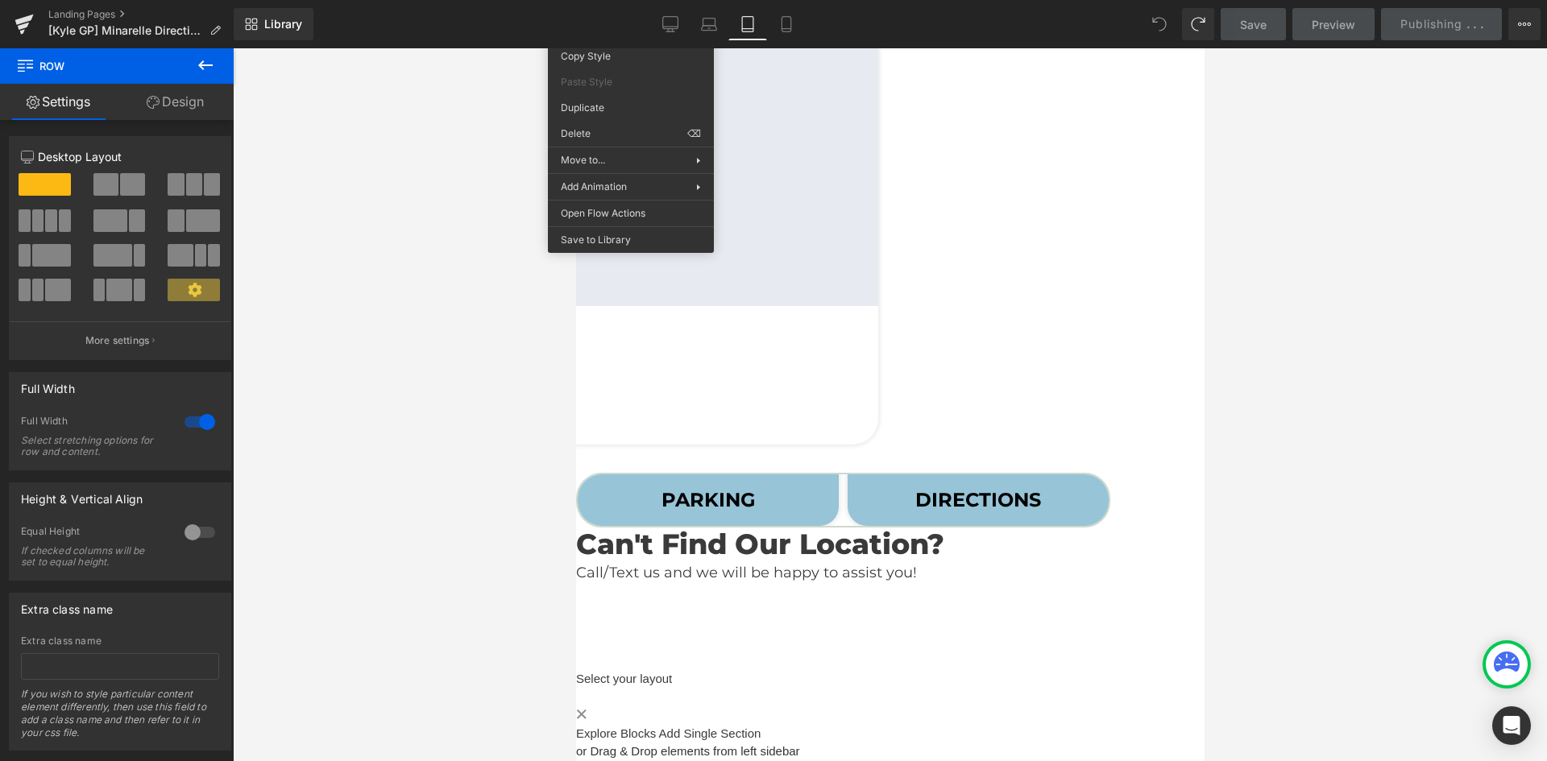
scroll to position [0, 0]
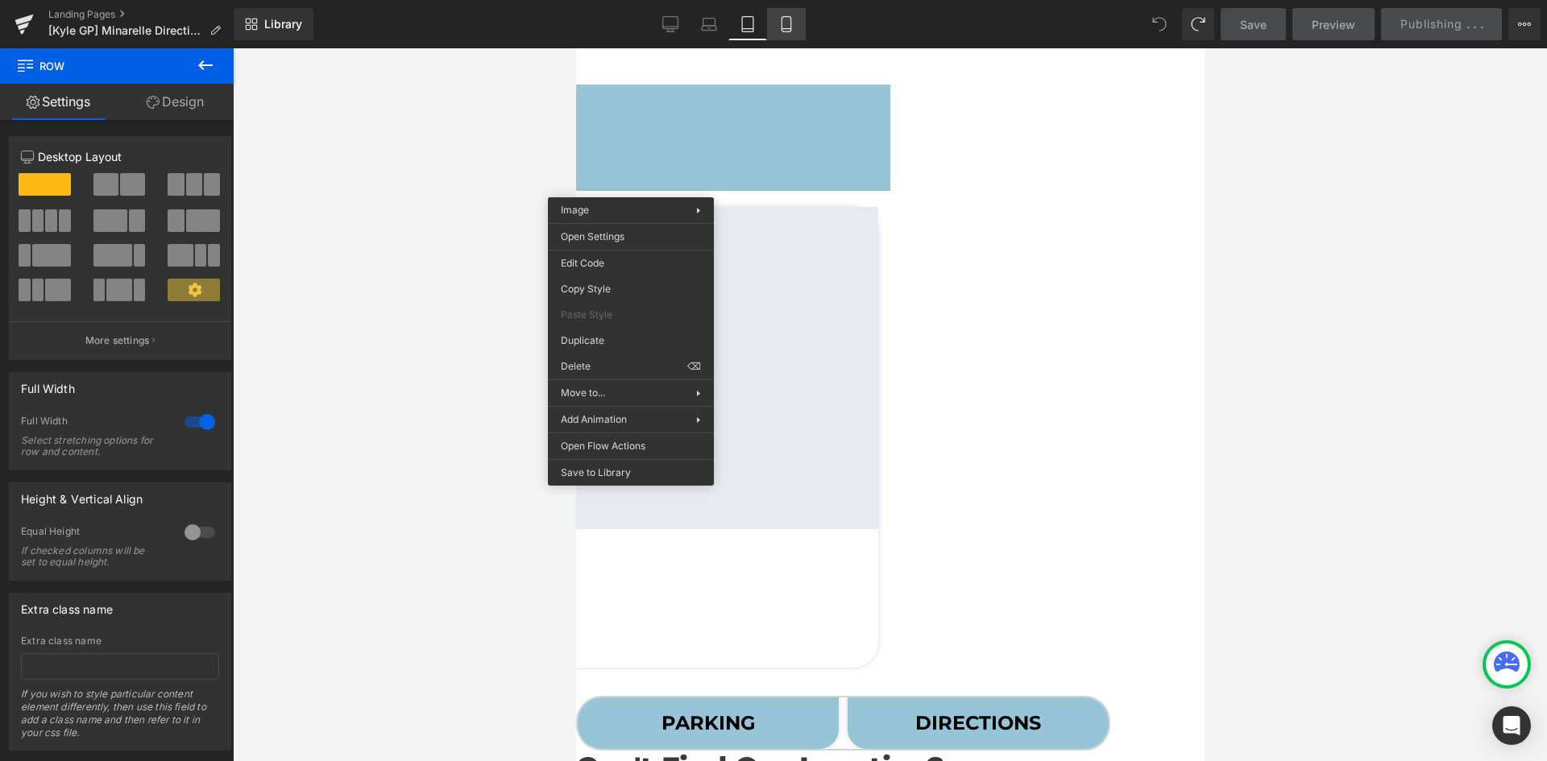
click at [780, 16] on icon at bounding box center [786, 24] width 16 height 16
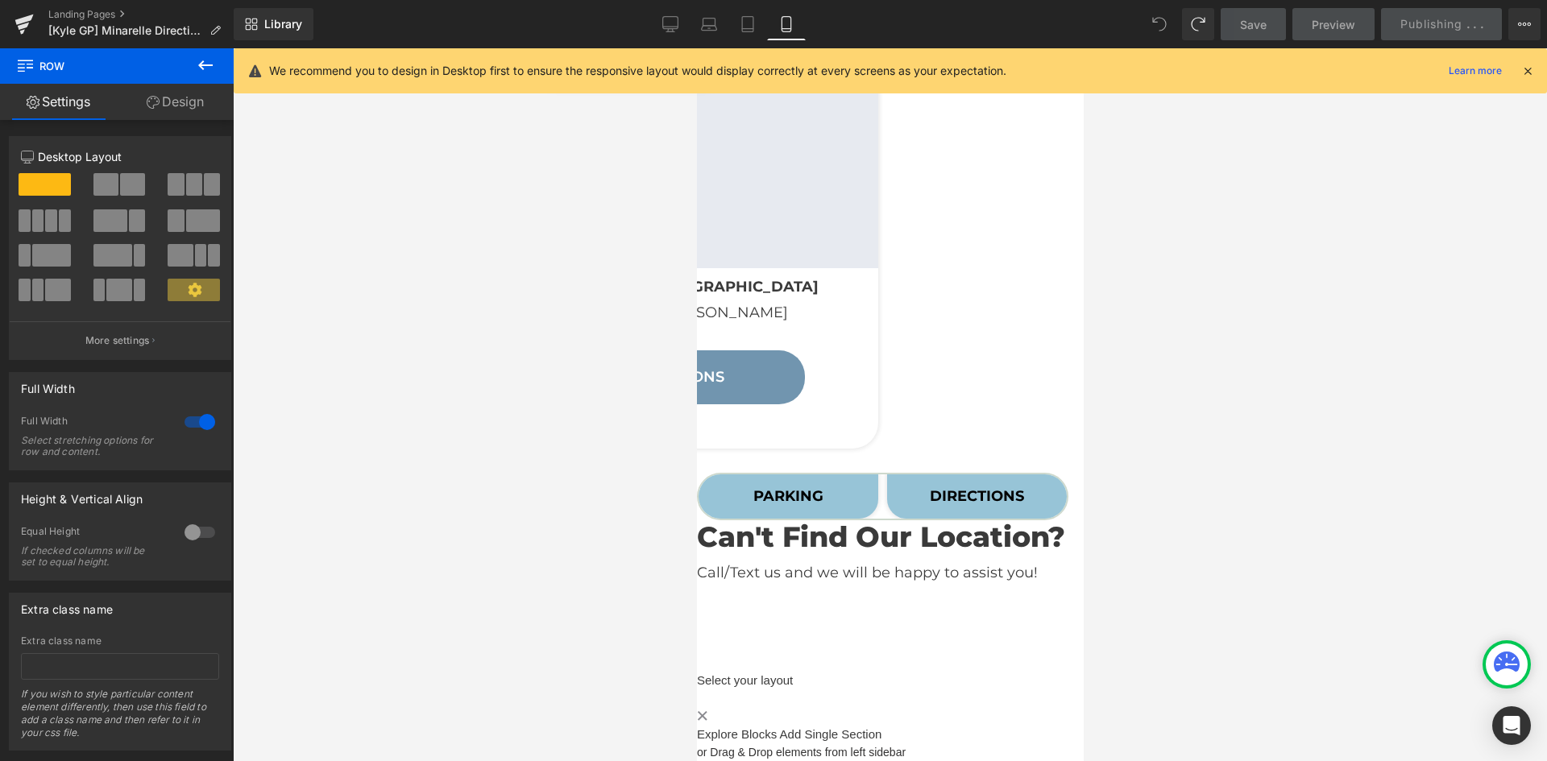
scroll to position [645, 0]
click at [667, 9] on link "Desktop" at bounding box center [670, 24] width 39 height 32
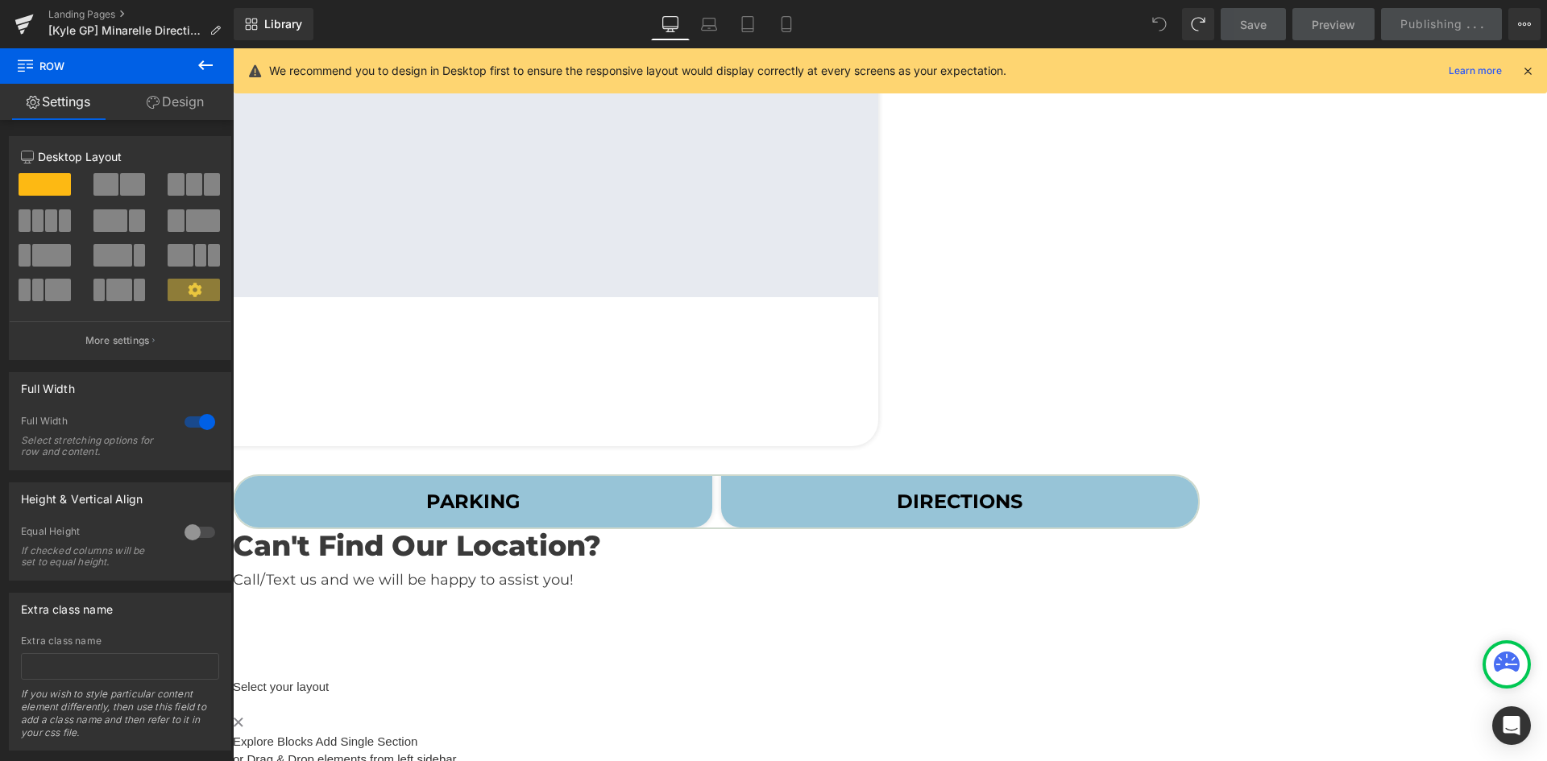
scroll to position [25, 0]
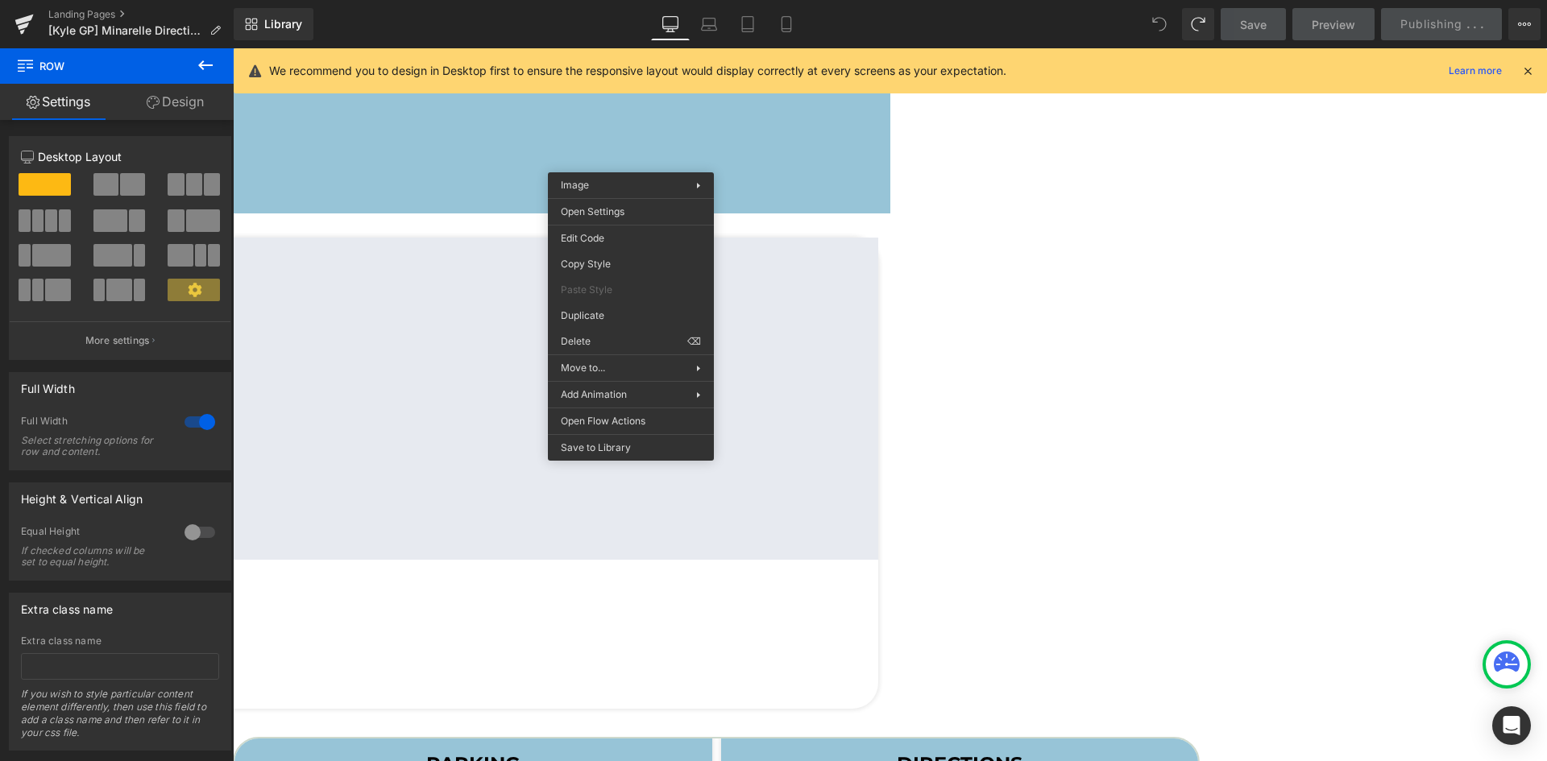
click at [1238, 18] on link "Save" at bounding box center [1253, 24] width 65 height 32
click at [1239, 18] on link "Save" at bounding box center [1253, 24] width 65 height 32
click at [1241, 18] on span "Save" at bounding box center [1253, 24] width 27 height 17
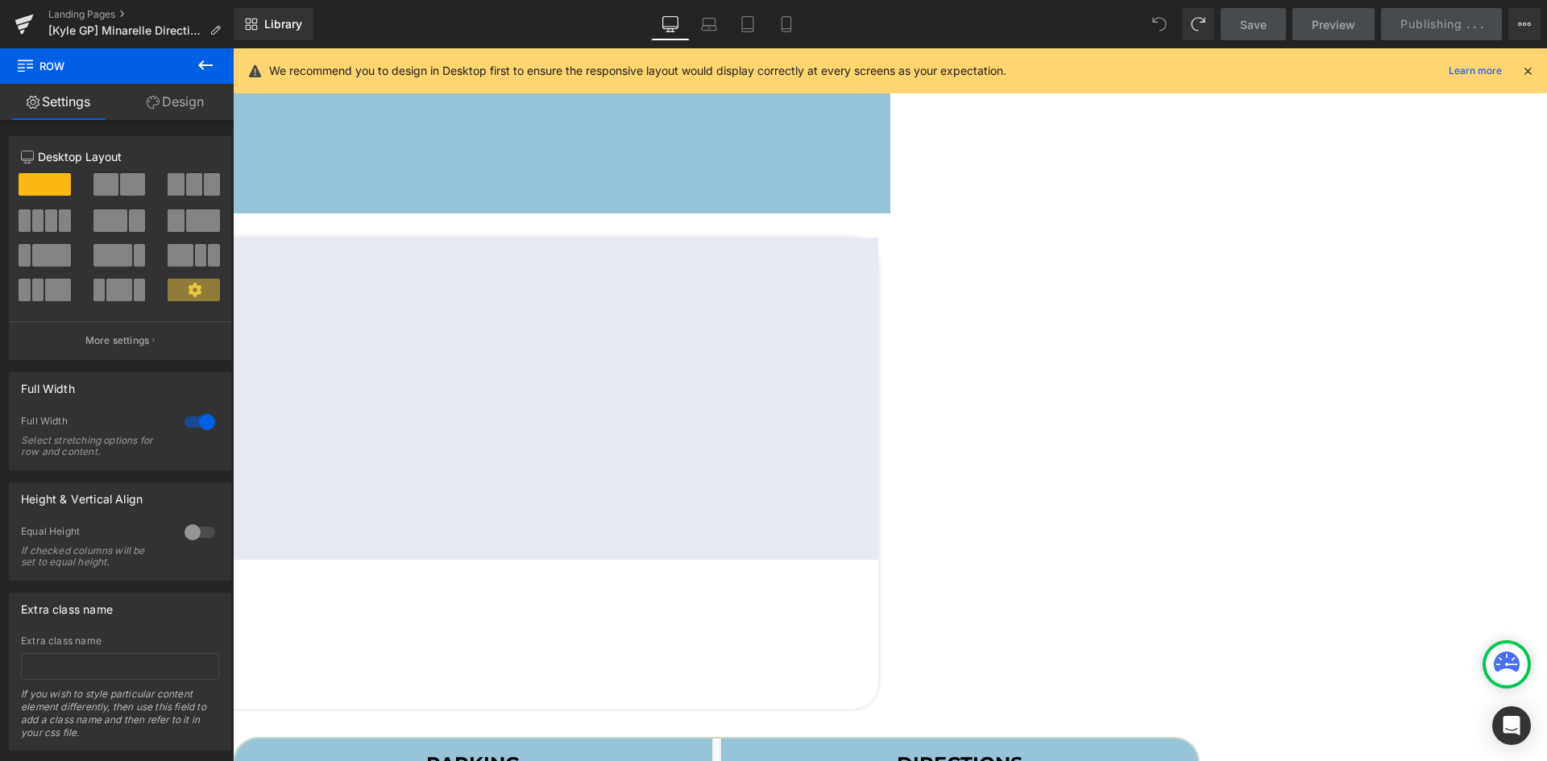
scroll to position [428, 0]
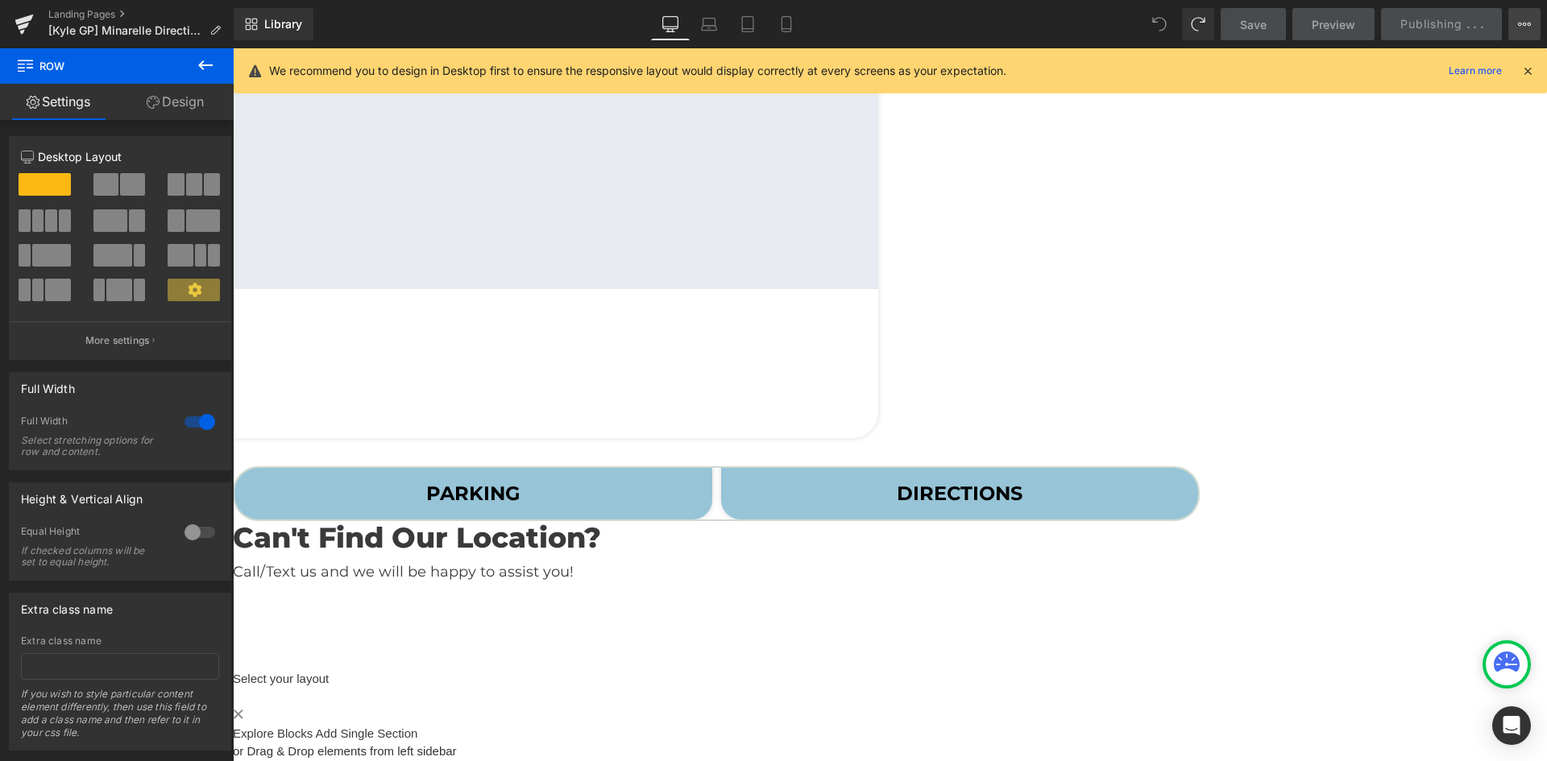
click at [1528, 19] on icon at bounding box center [1524, 24] width 13 height 13
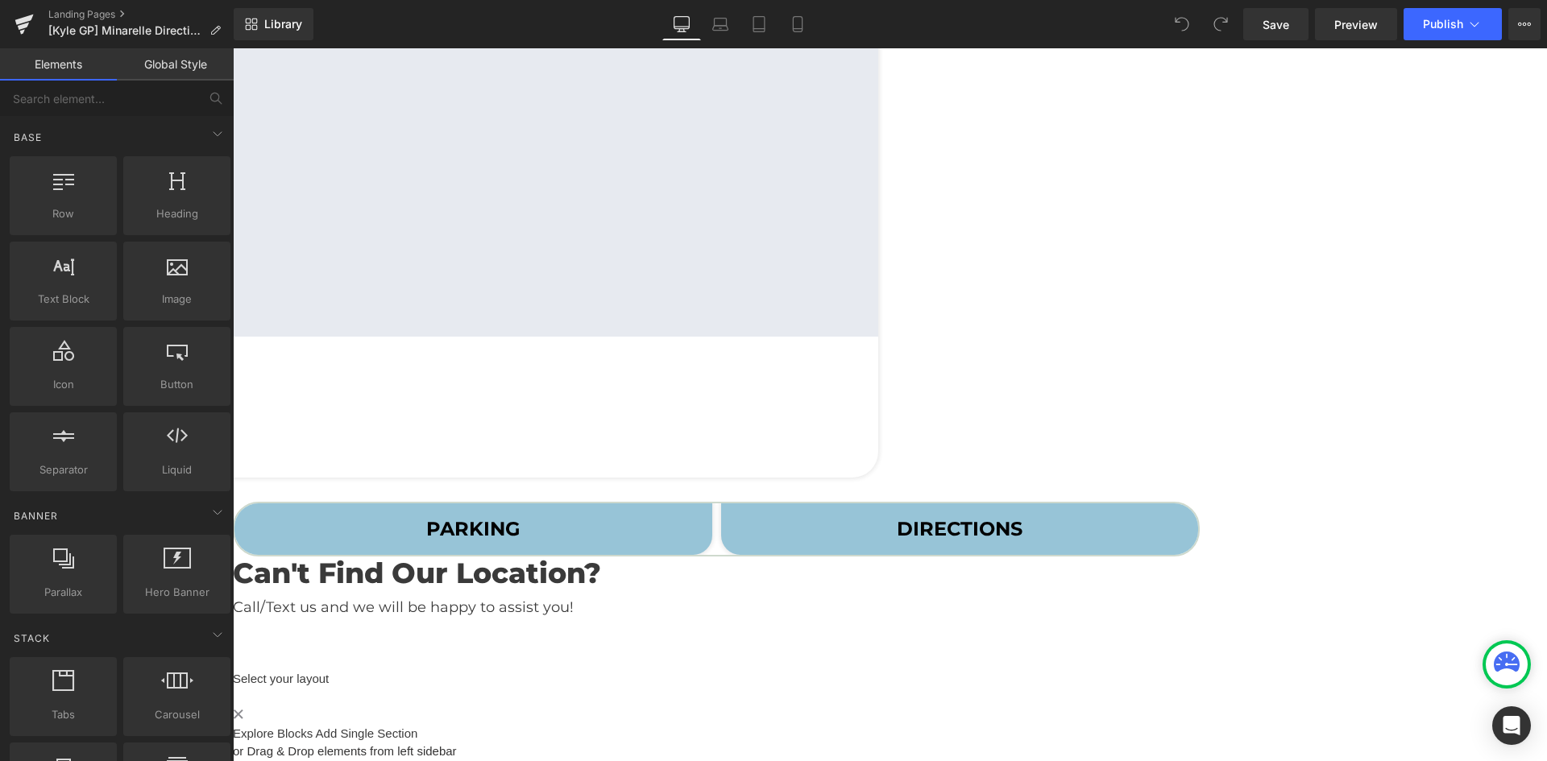
scroll to position [579, 0]
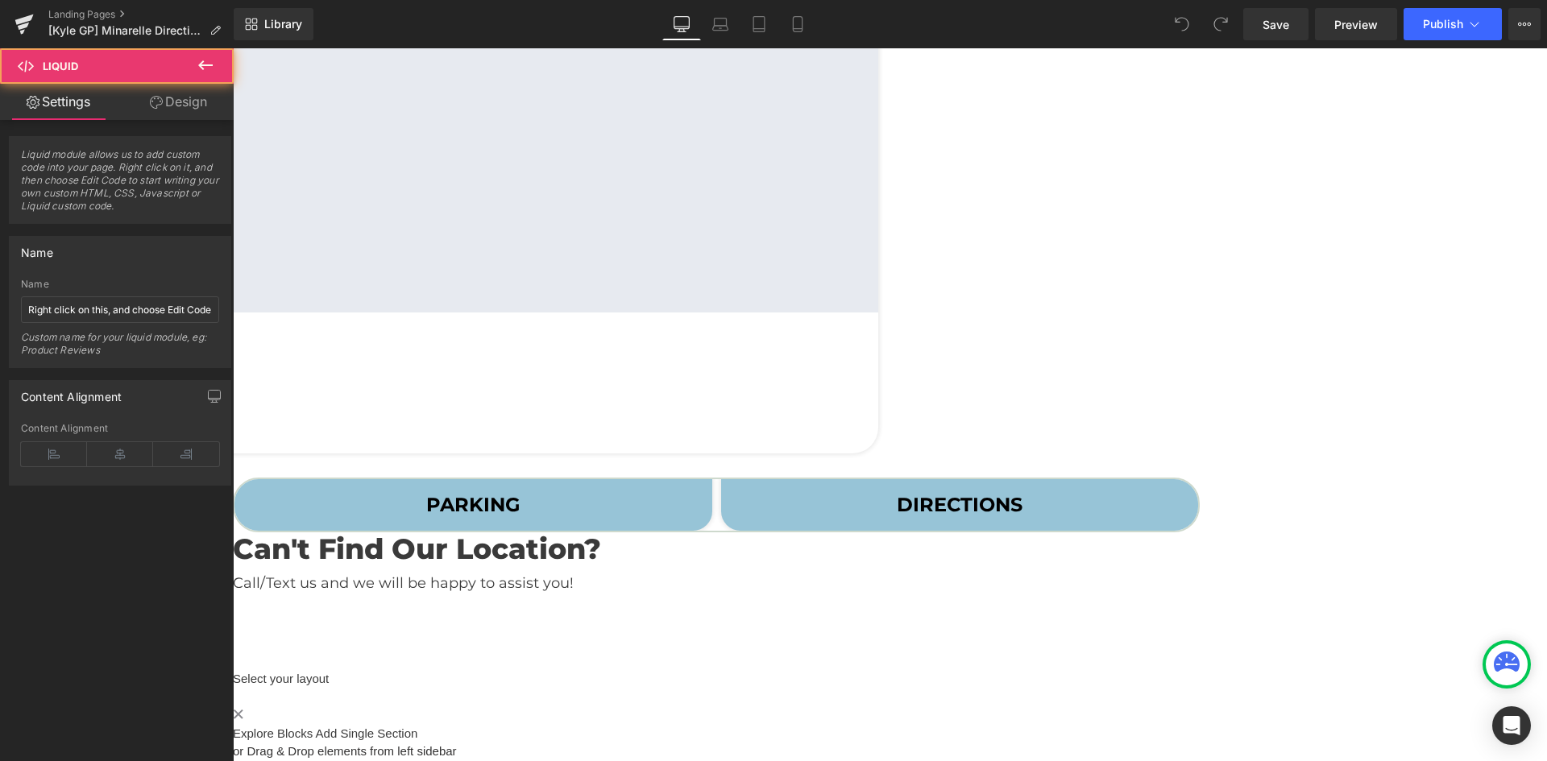
click at [450, 662] on div "Liquid" at bounding box center [890, 664] width 1314 height 4
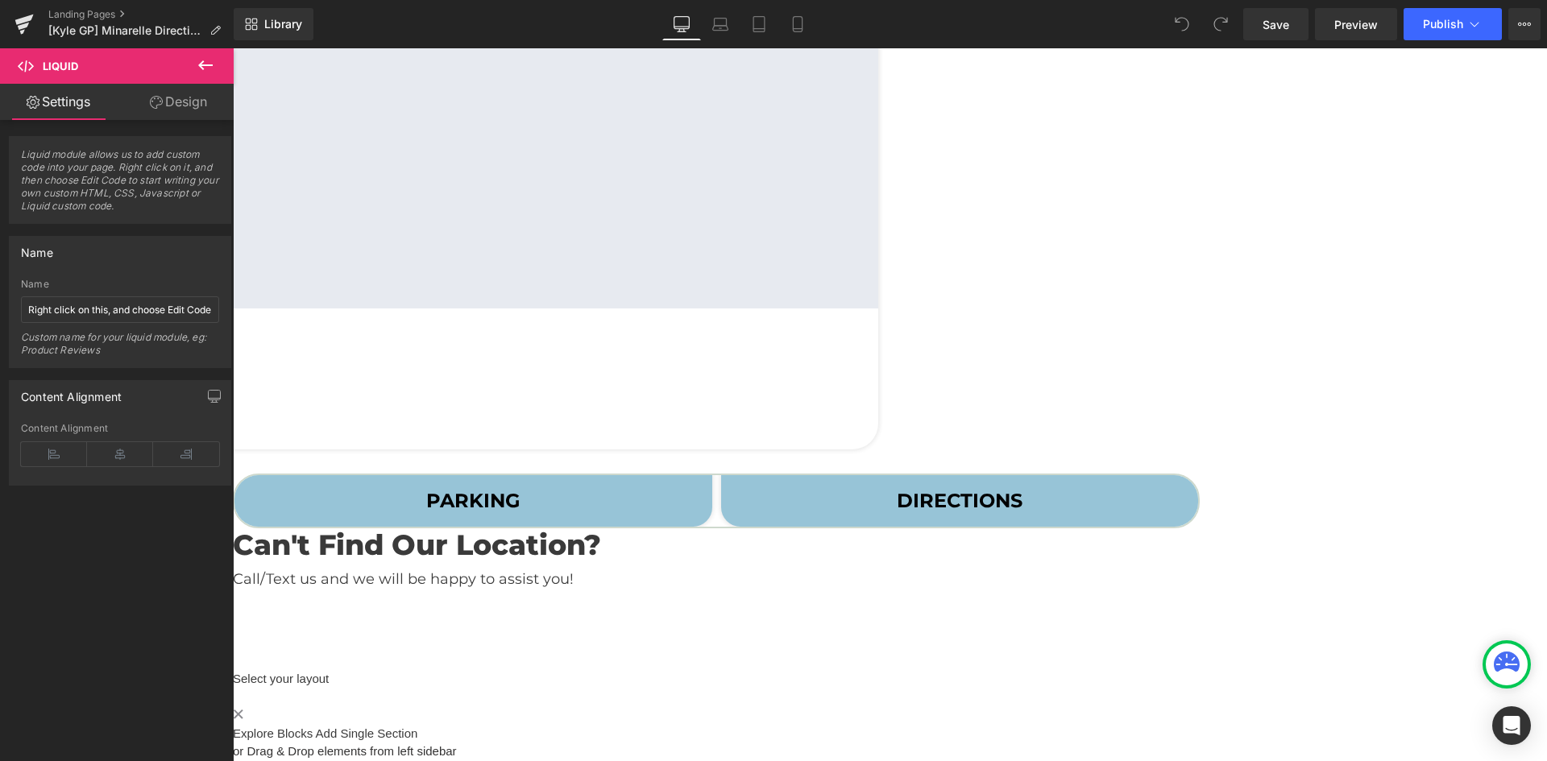
click at [516, 666] on div "Liquid" at bounding box center [890, 668] width 1314 height 4
click at [233, 48] on icon at bounding box center [233, 48] width 0 height 0
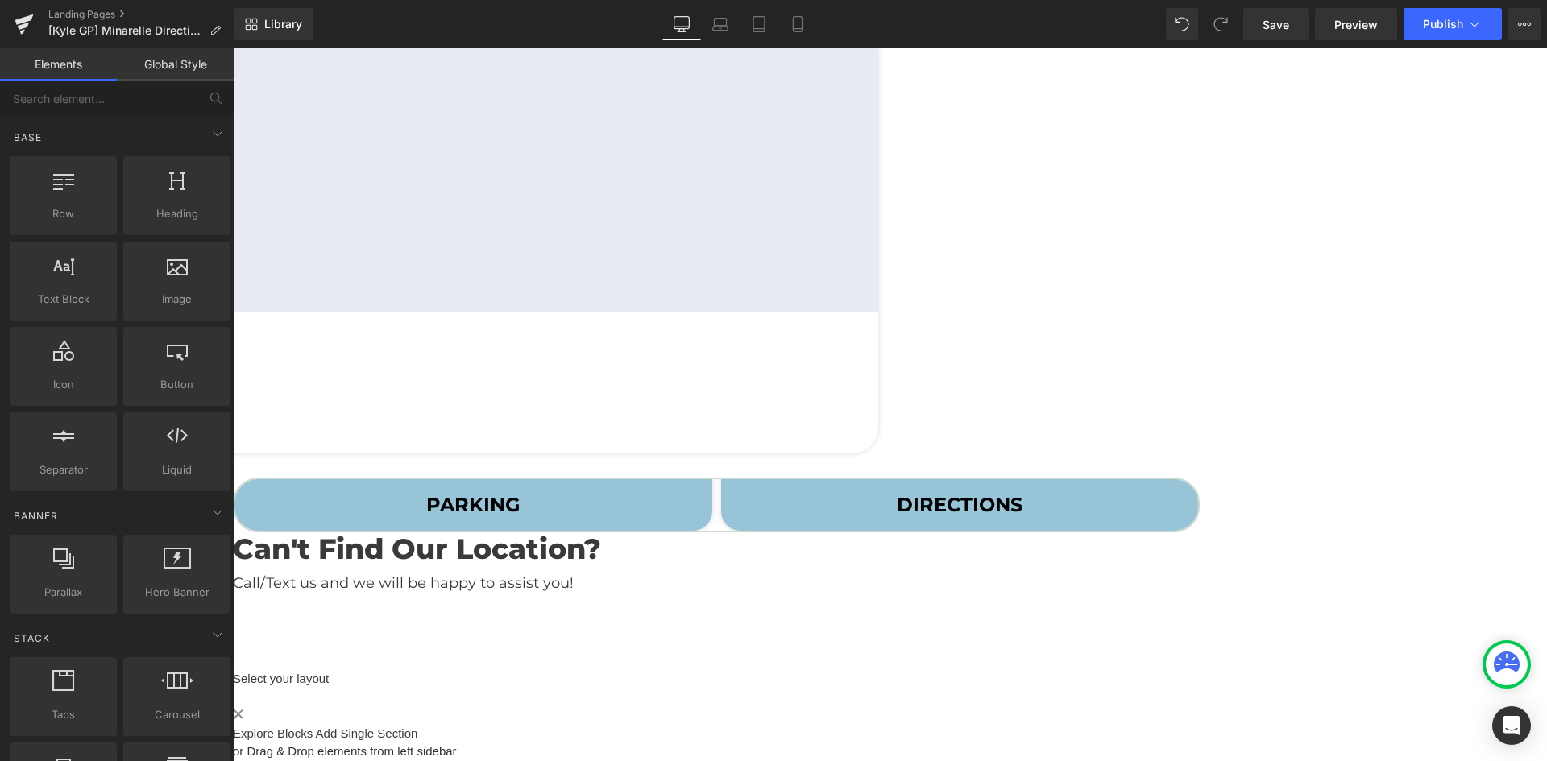
click at [983, 662] on div at bounding box center [890, 664] width 1314 height 4
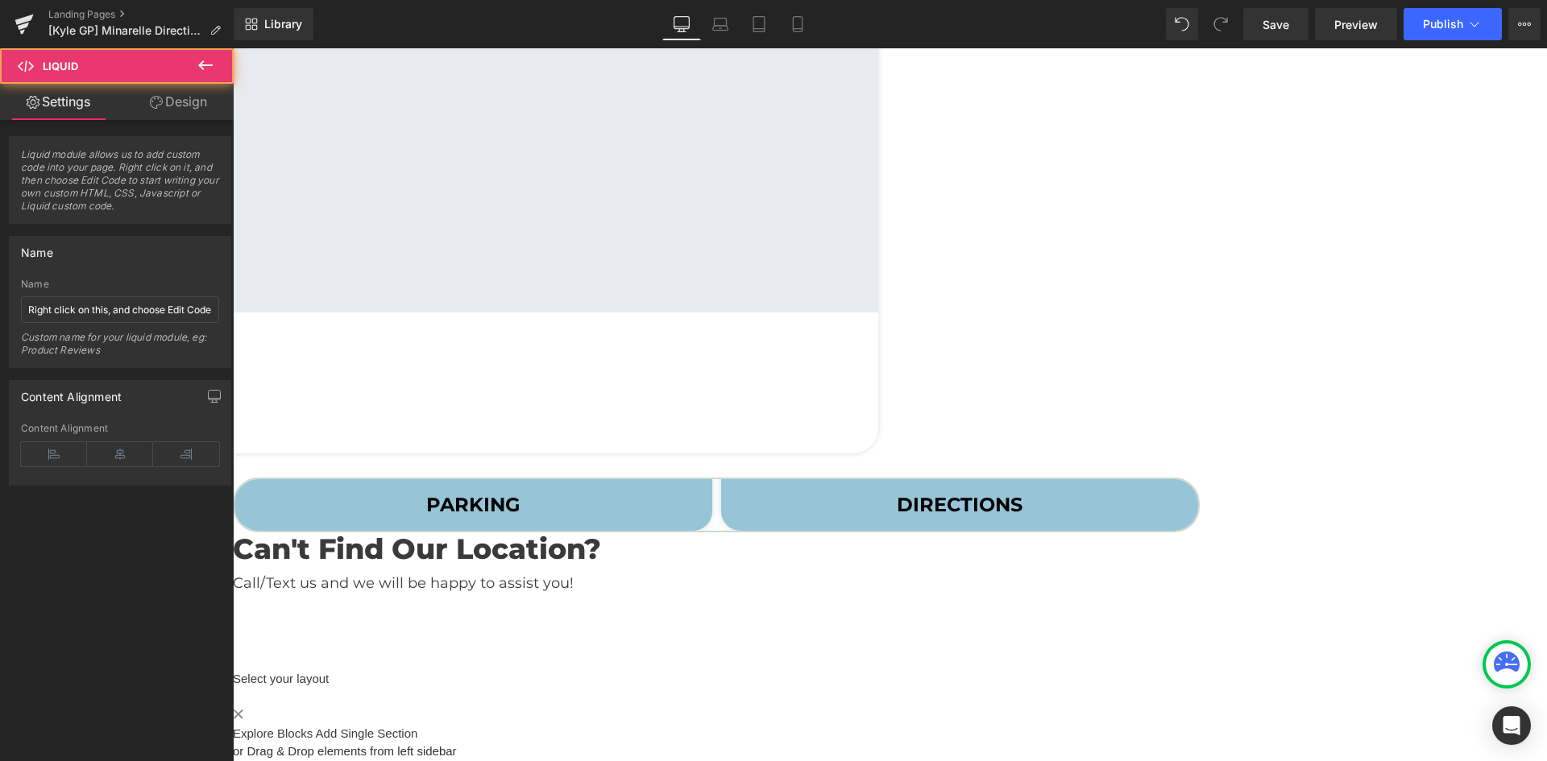
click at [233, 48] on icon at bounding box center [233, 48] width 0 height 0
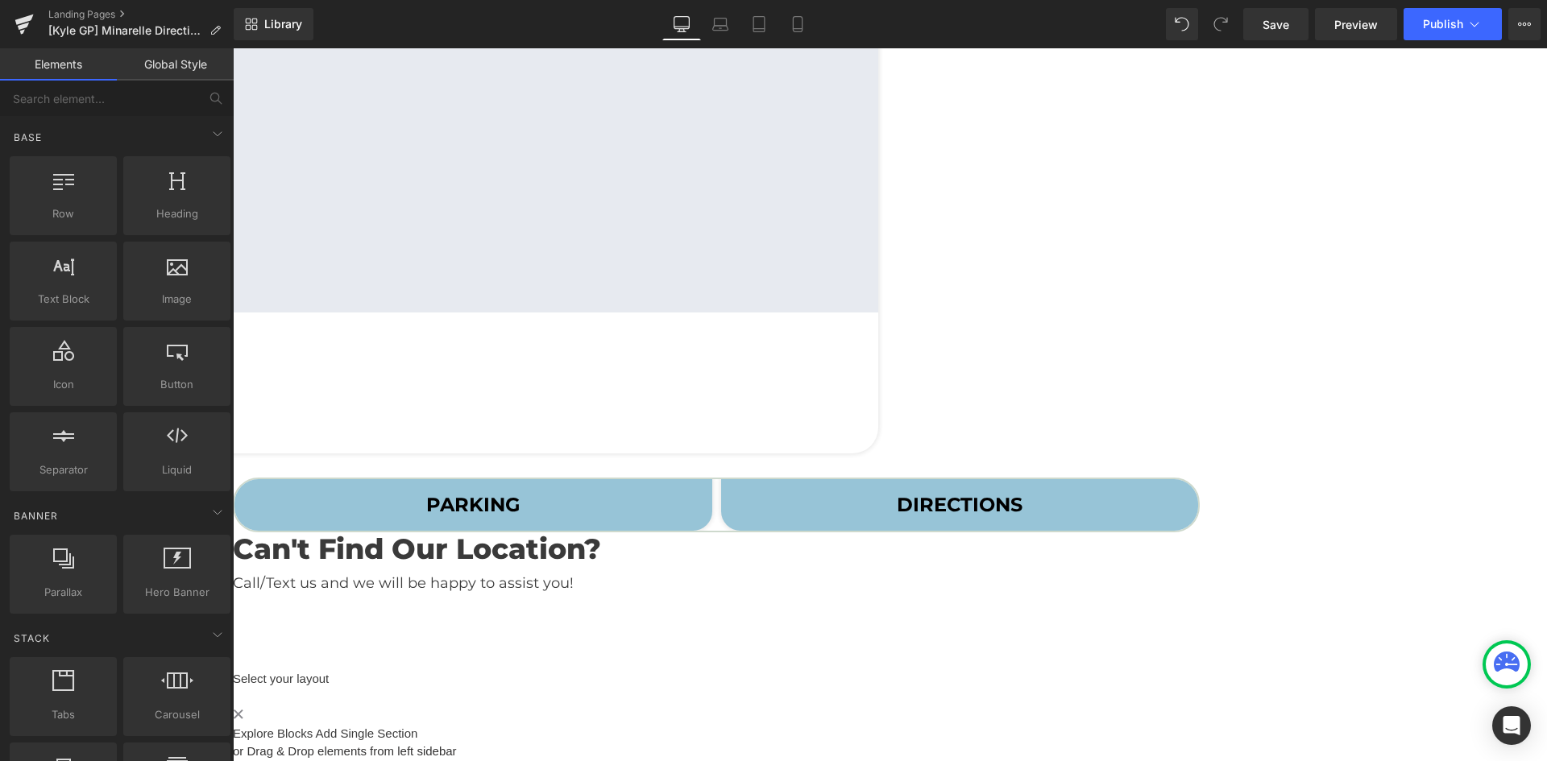
scroll to position [491, 0]
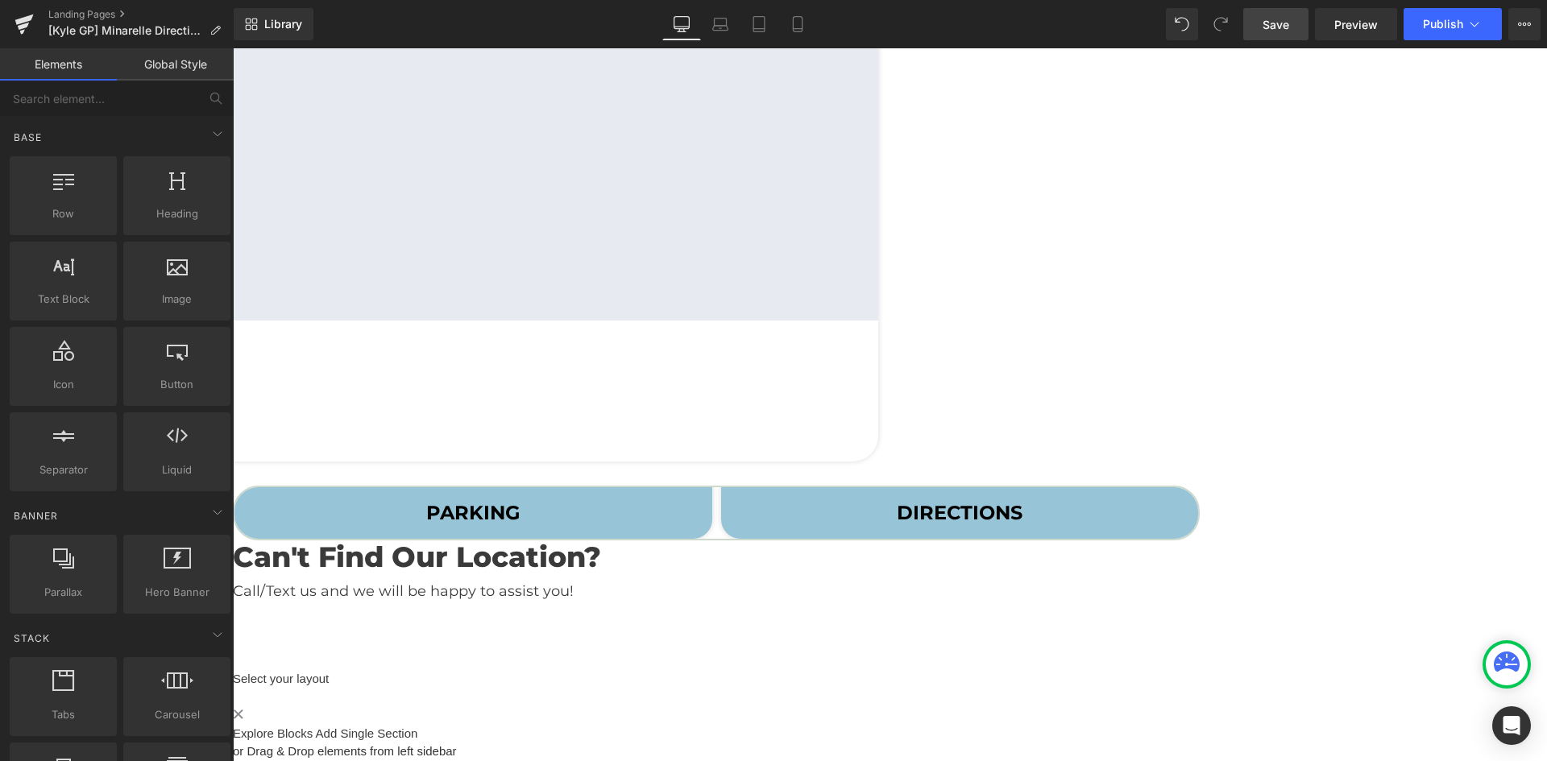
click at [1268, 32] on span "Save" at bounding box center [1276, 24] width 27 height 17
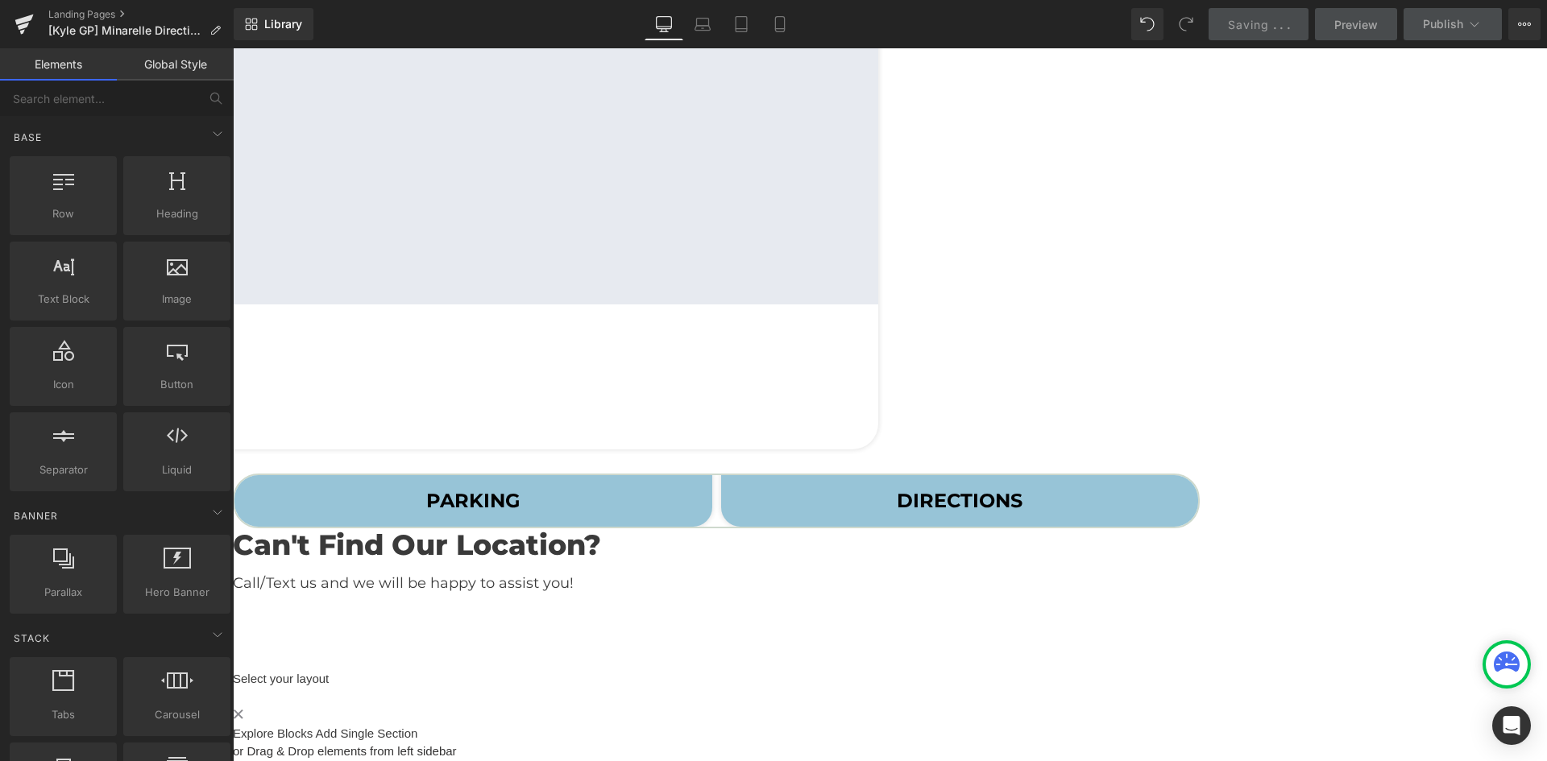
click at [233, 48] on link at bounding box center [233, 48] width 0 height 0
click at [233, 48] on icon at bounding box center [233, 48] width 0 height 0
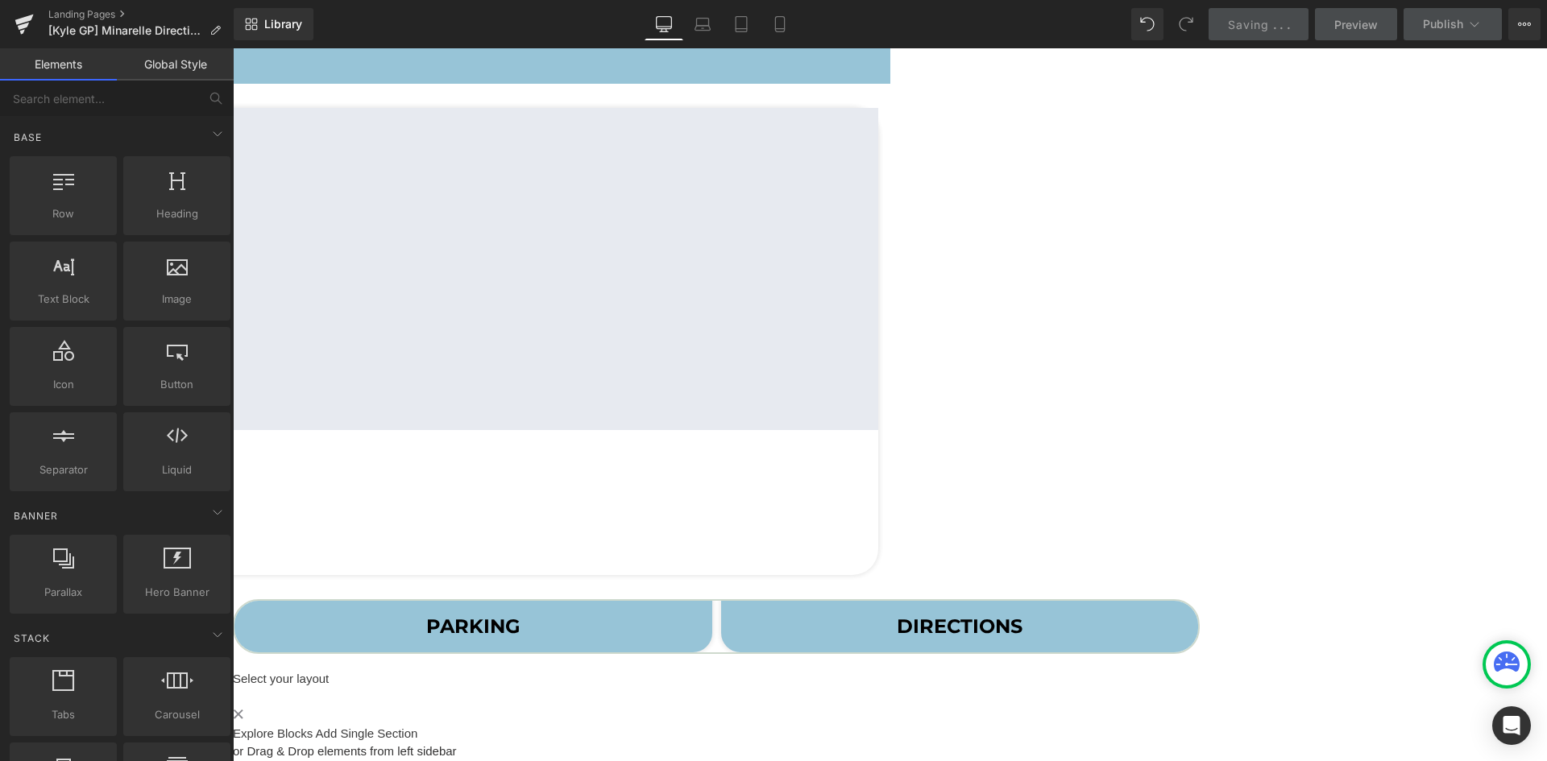
scroll to position [0, 0]
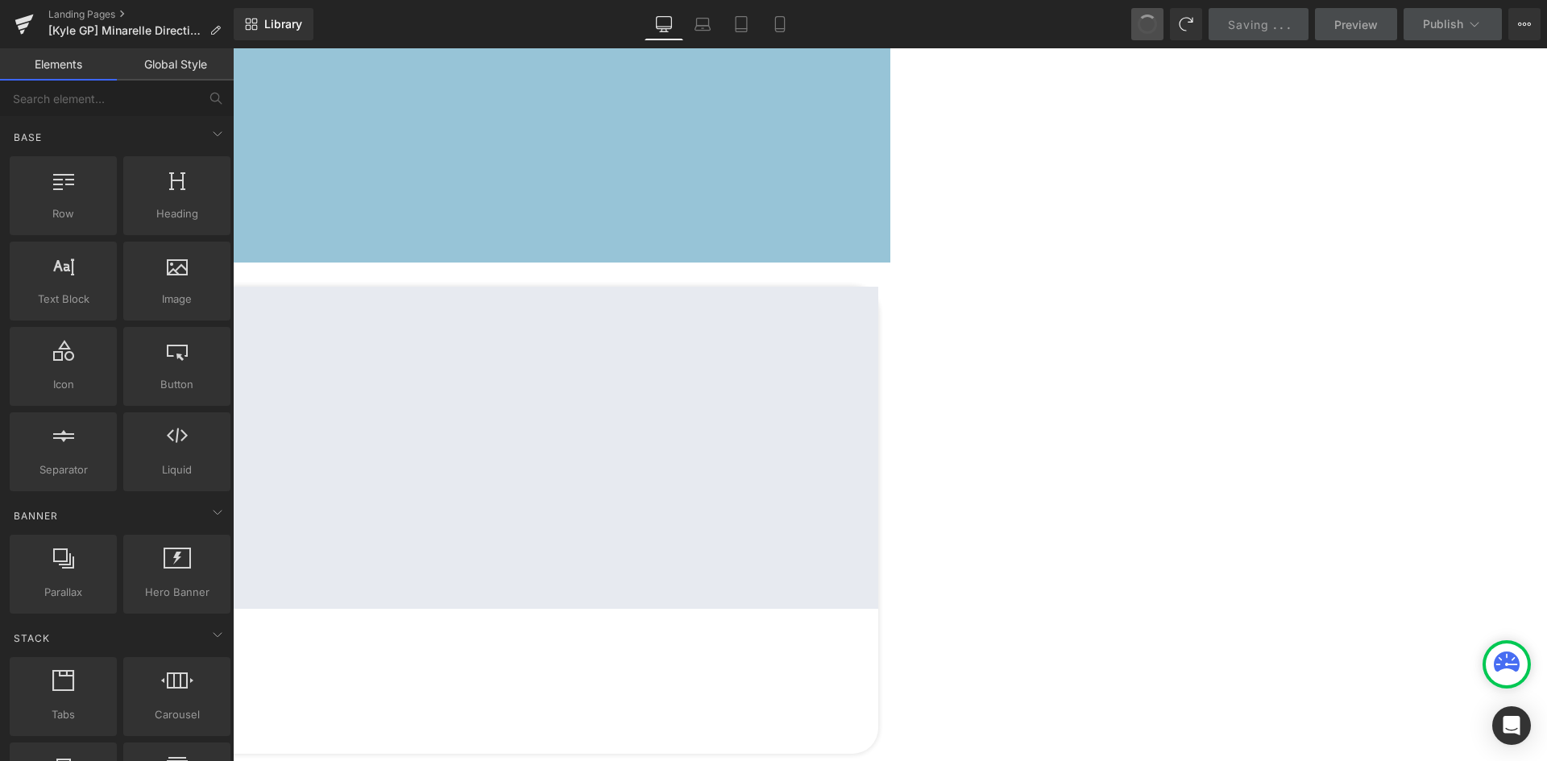
click at [1146, 27] on span at bounding box center [1146, 24] width 23 height 23
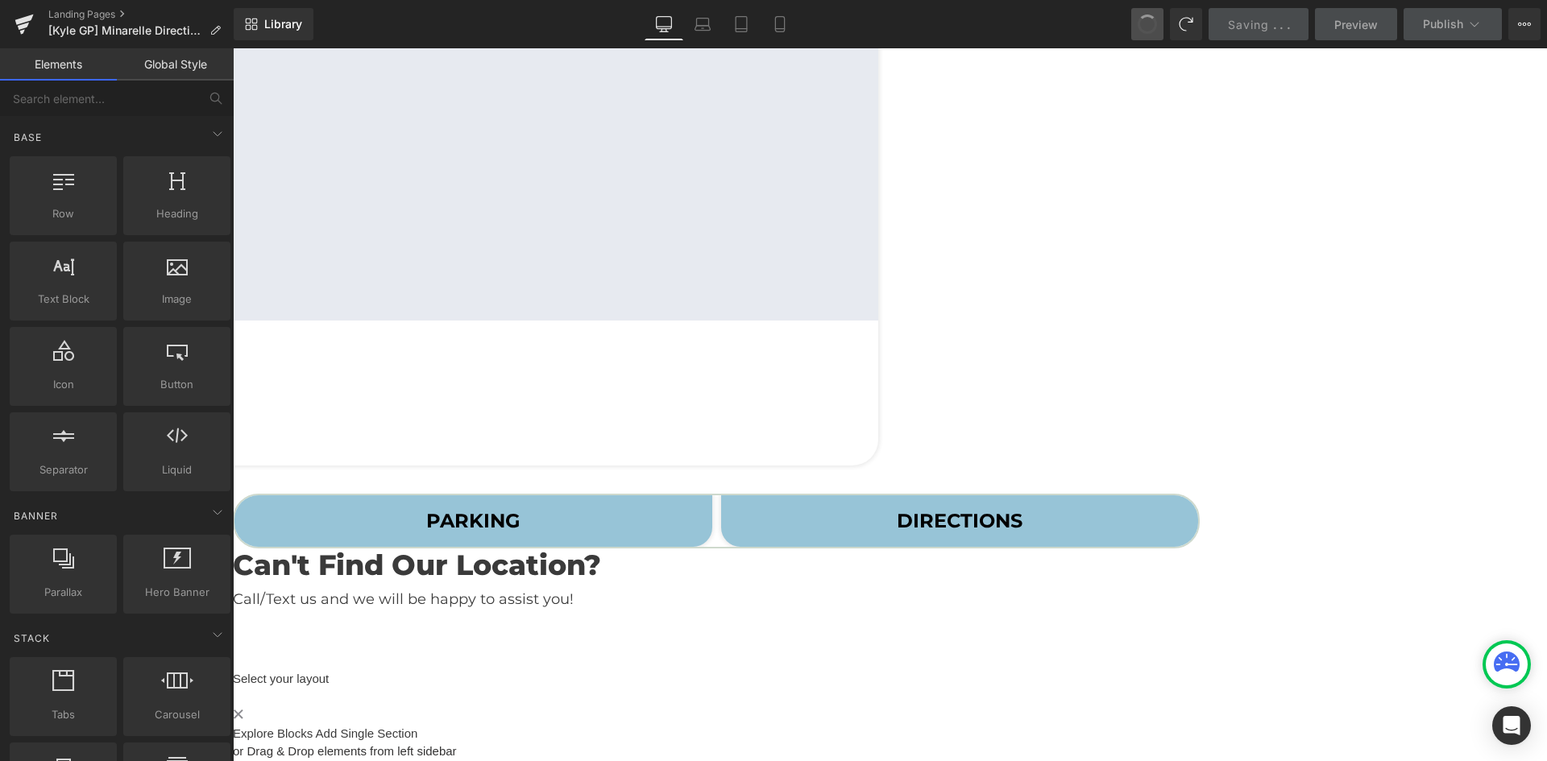
click at [1146, 27] on span at bounding box center [1147, 24] width 27 height 27
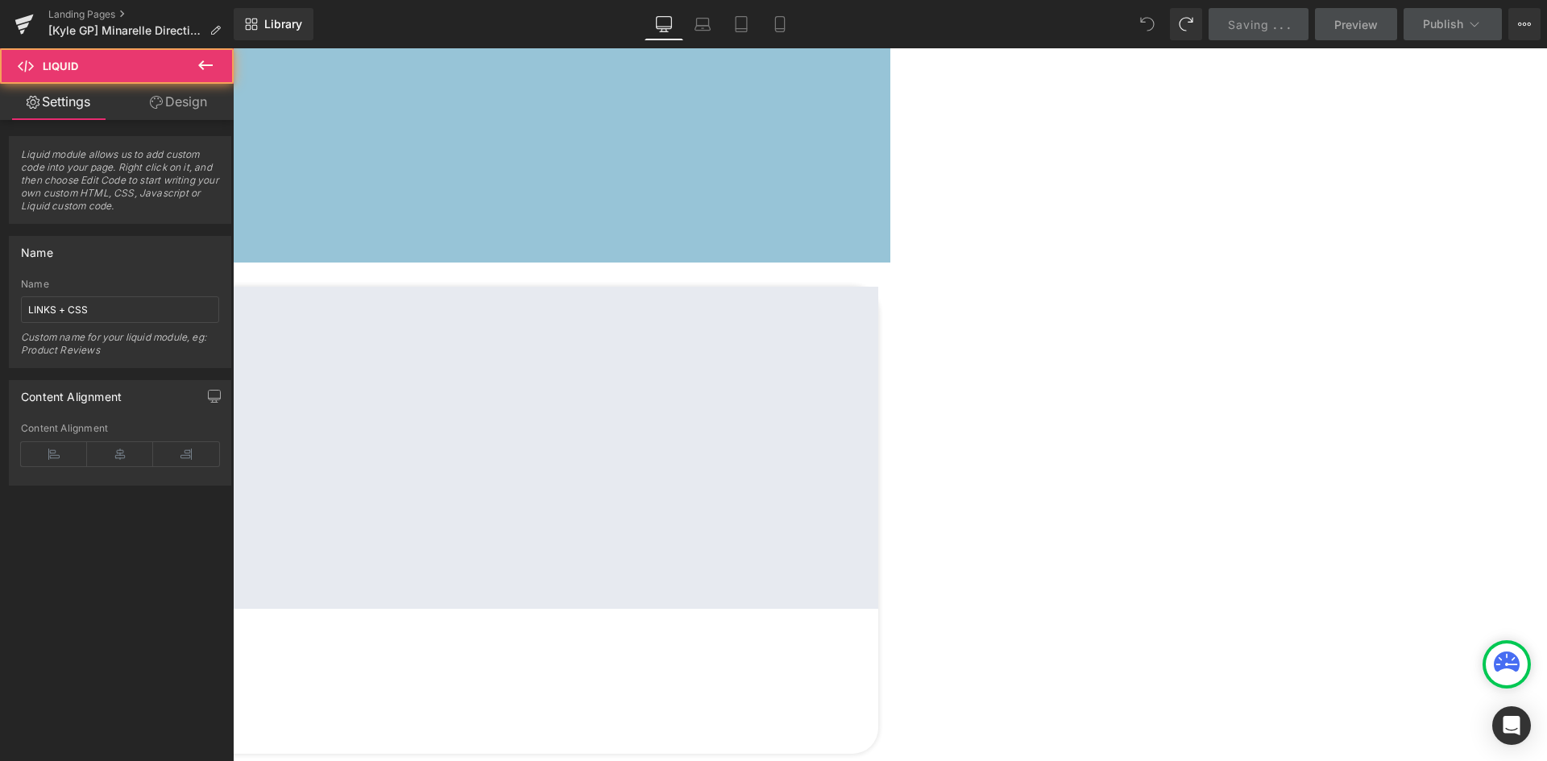
click at [453, 48] on div "Liquid" at bounding box center [890, 48] width 1314 height 0
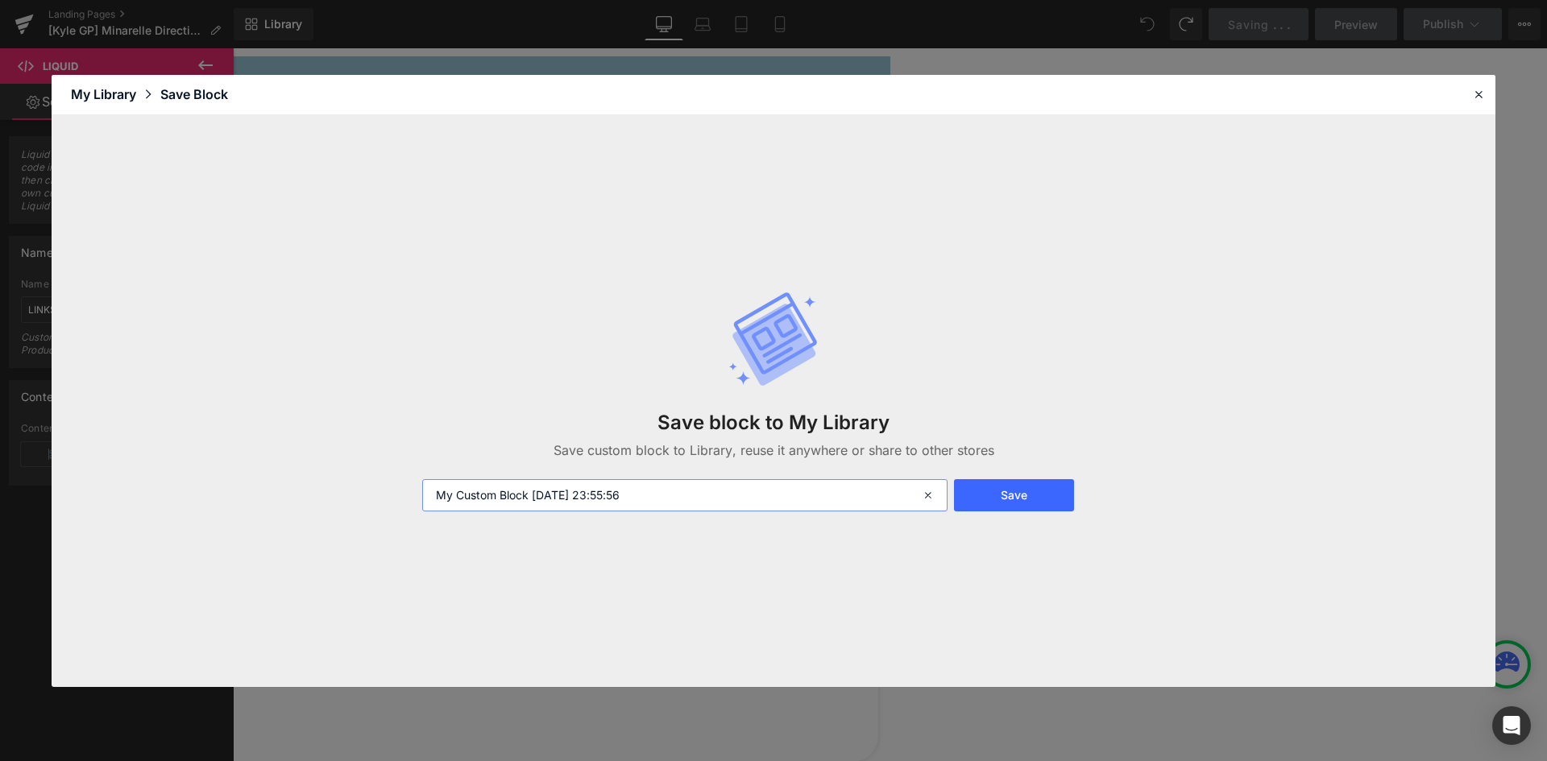
click at [560, 501] on input "My Custom Block 2025-08-28 23:55:56" at bounding box center [684, 495] width 525 height 32
type input "Kyle 1"
drag, startPoint x: 1001, startPoint y: 502, endPoint x: 1014, endPoint y: 501, distance: 12.9
click at [1006, 503] on button "Save" at bounding box center [1014, 495] width 120 height 32
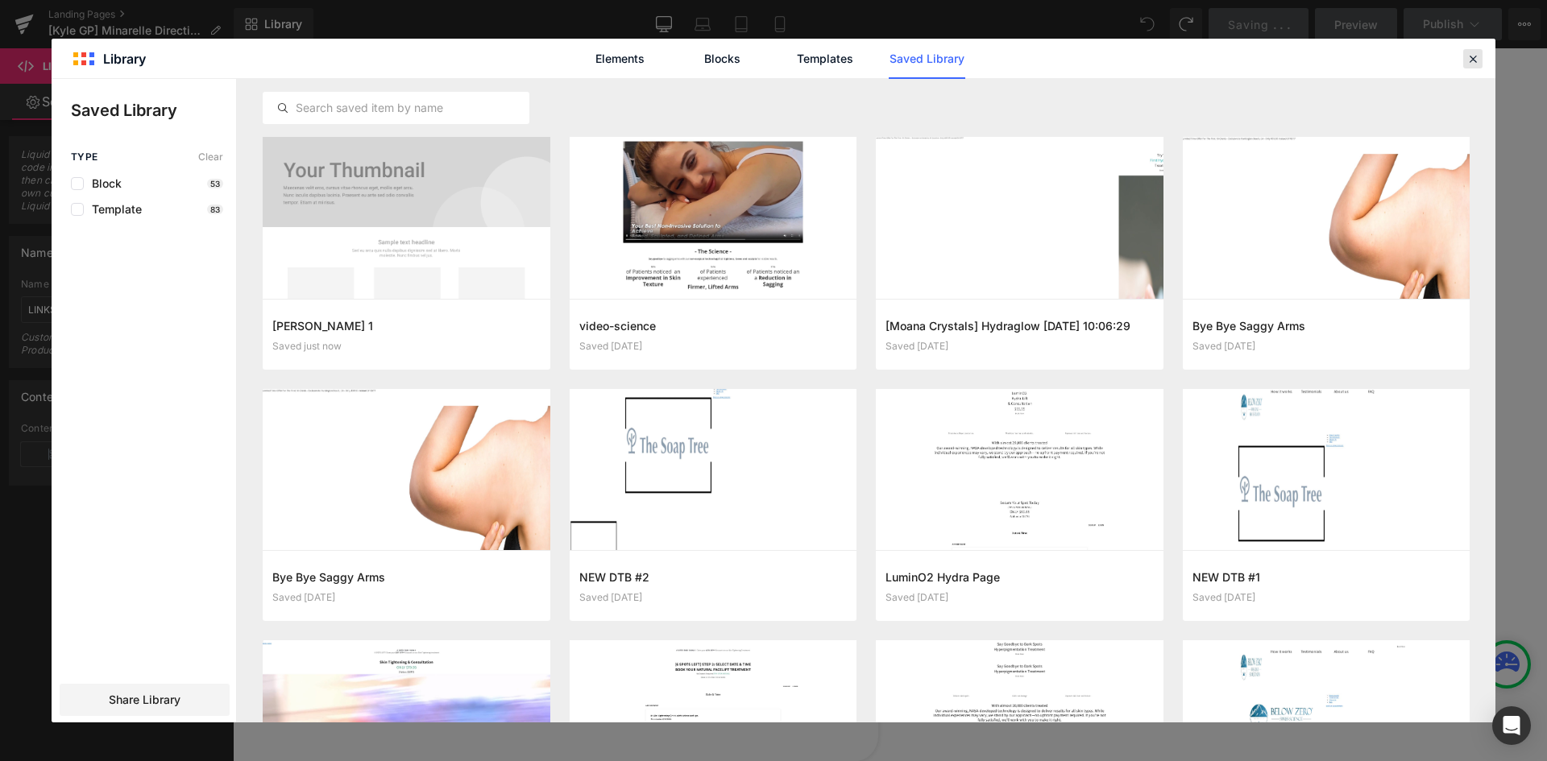
click at [1467, 62] on icon at bounding box center [1473, 59] width 15 height 15
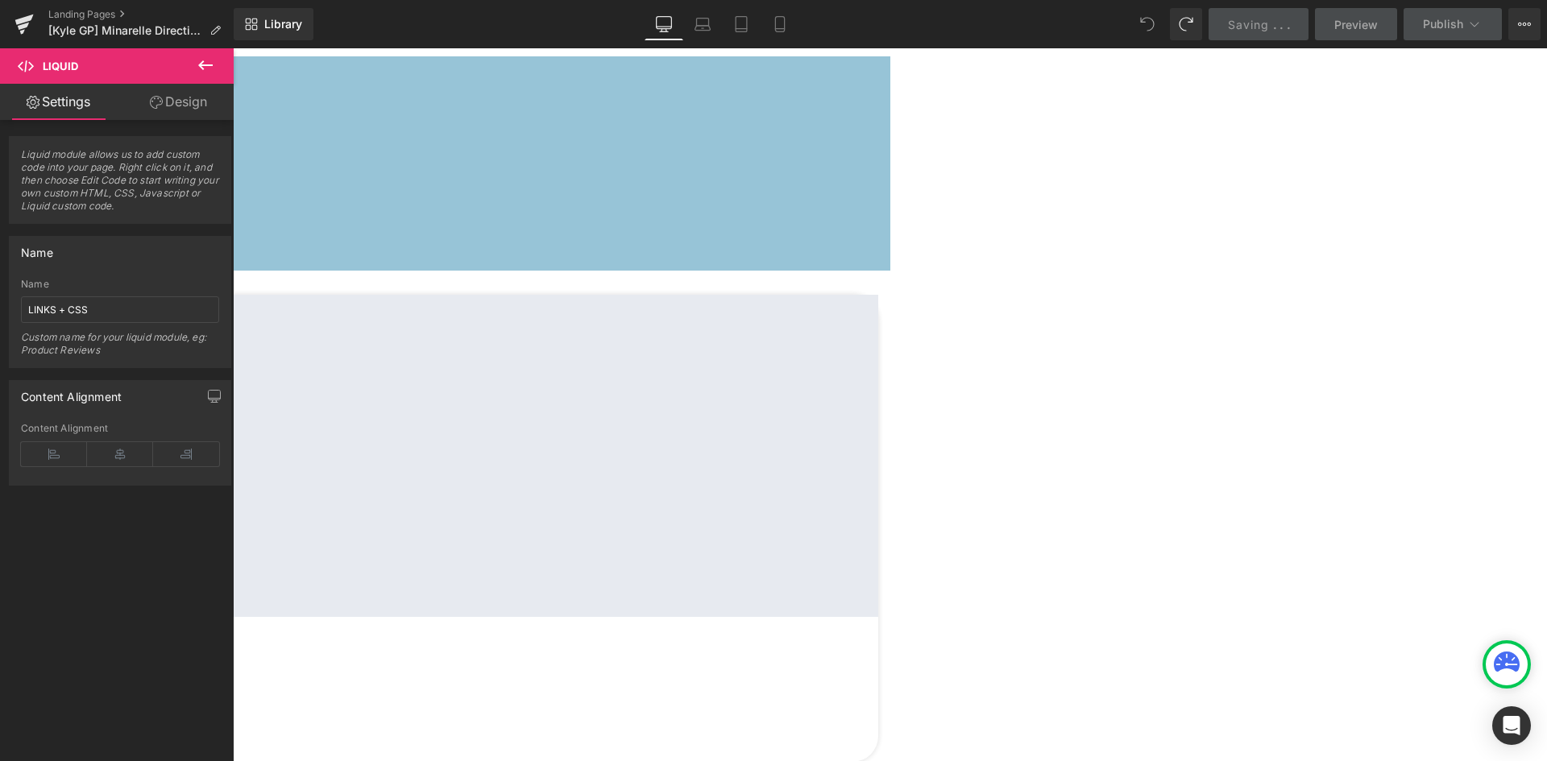
click at [890, 238] on div "40px" at bounding box center [233, 254] width 1314 height 32
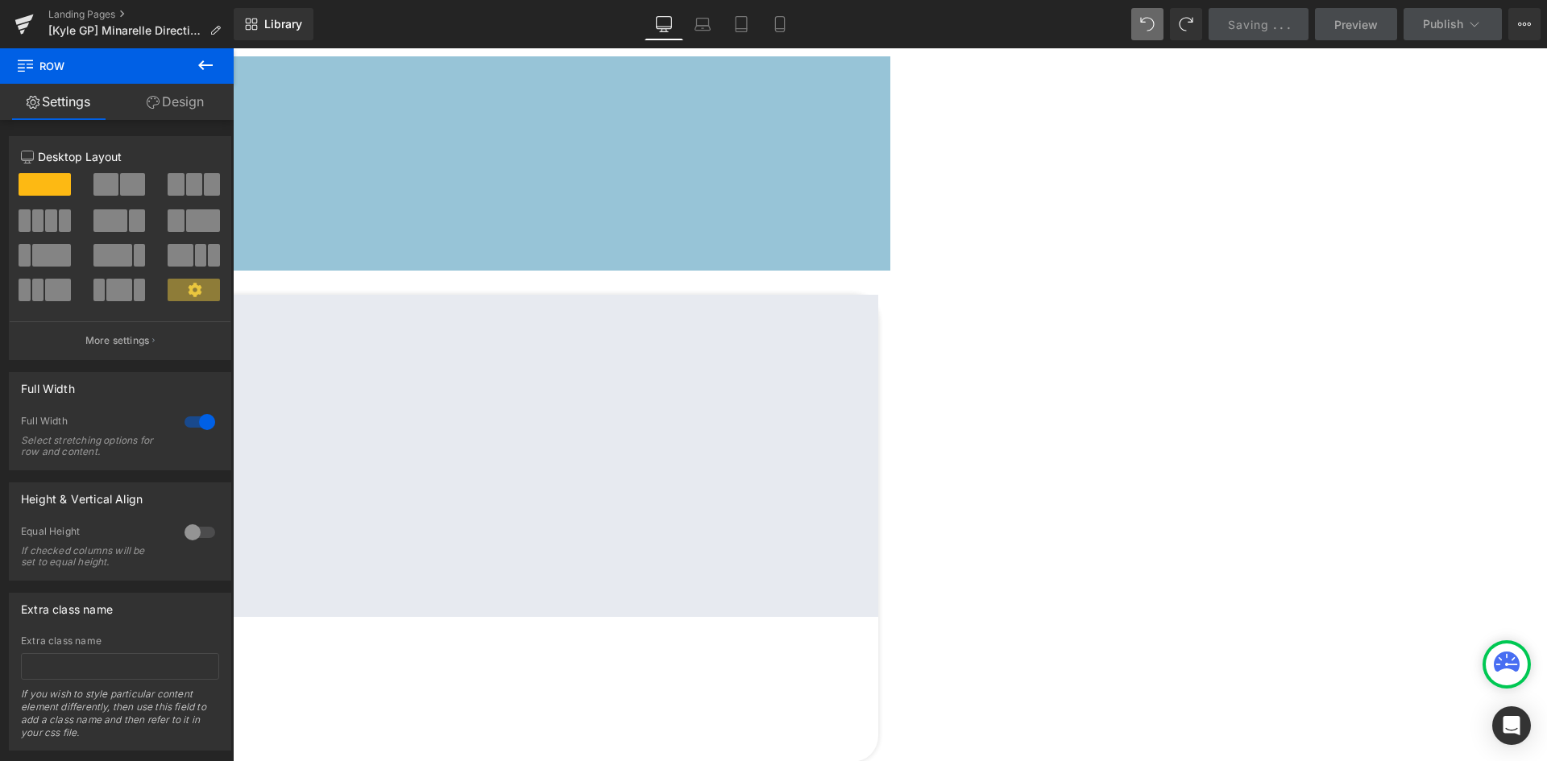
click at [263, 100] on div "Image Image Row Row 40px" at bounding box center [233, 163] width 1314 height 214
click at [233, 48] on icon at bounding box center [233, 48] width 0 height 0
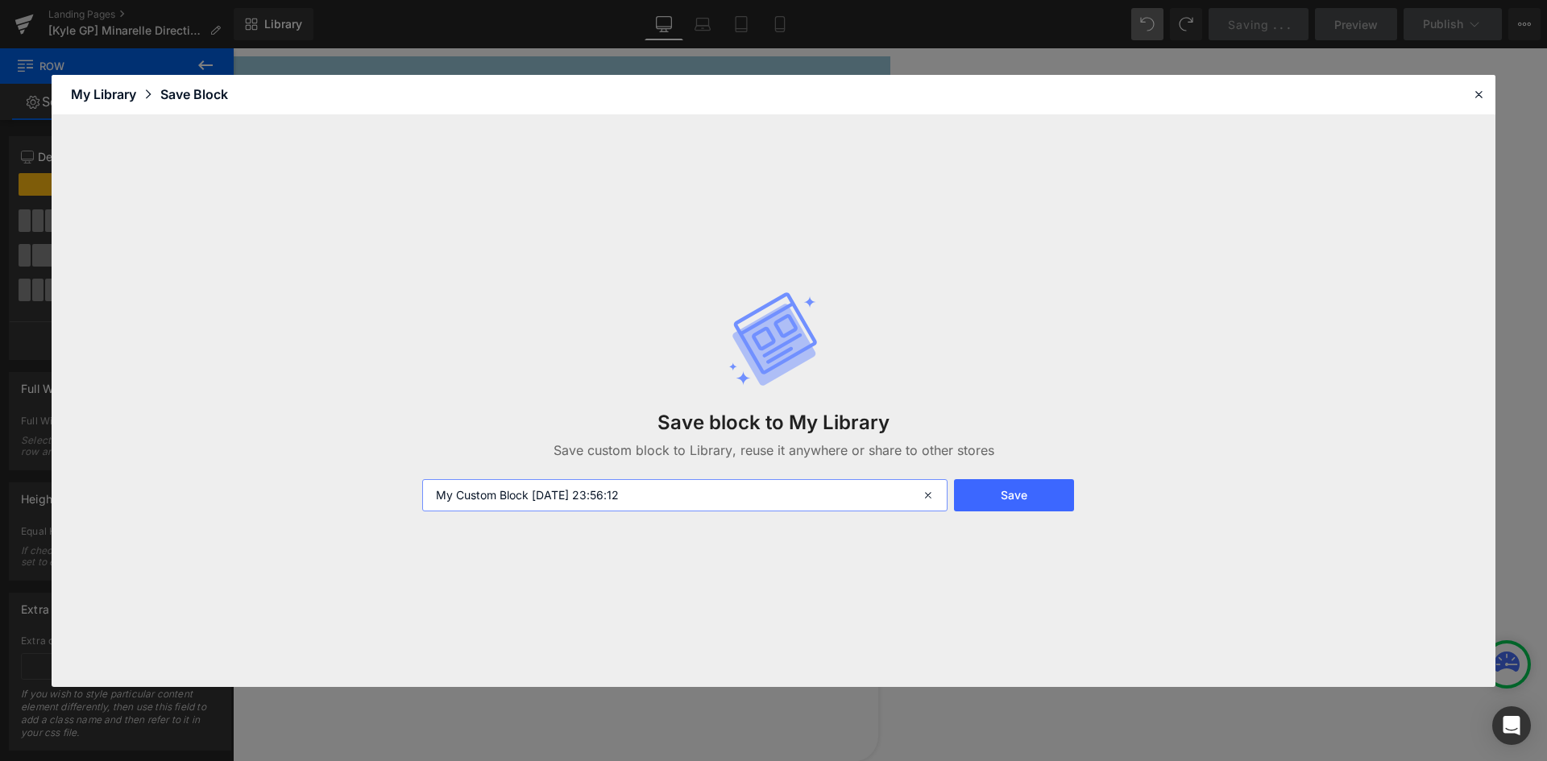
click at [533, 493] on input "My Custom Block 2025-08-28 23:56:12" at bounding box center [684, 495] width 525 height 32
type input "[PERSON_NAME] 2"
click at [976, 495] on button "Save" at bounding box center [1014, 495] width 120 height 32
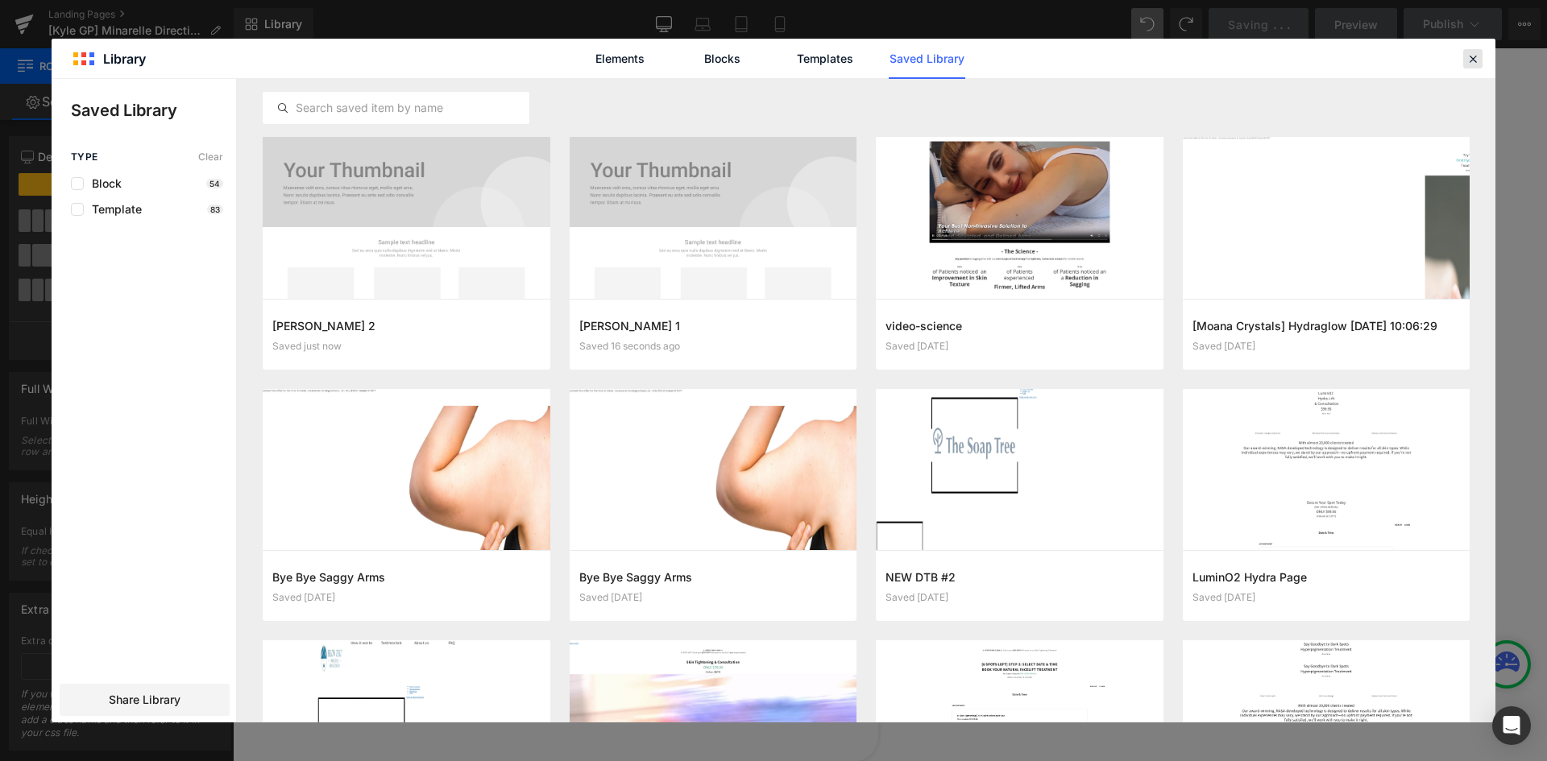
click at [1467, 63] on icon at bounding box center [1473, 59] width 15 height 15
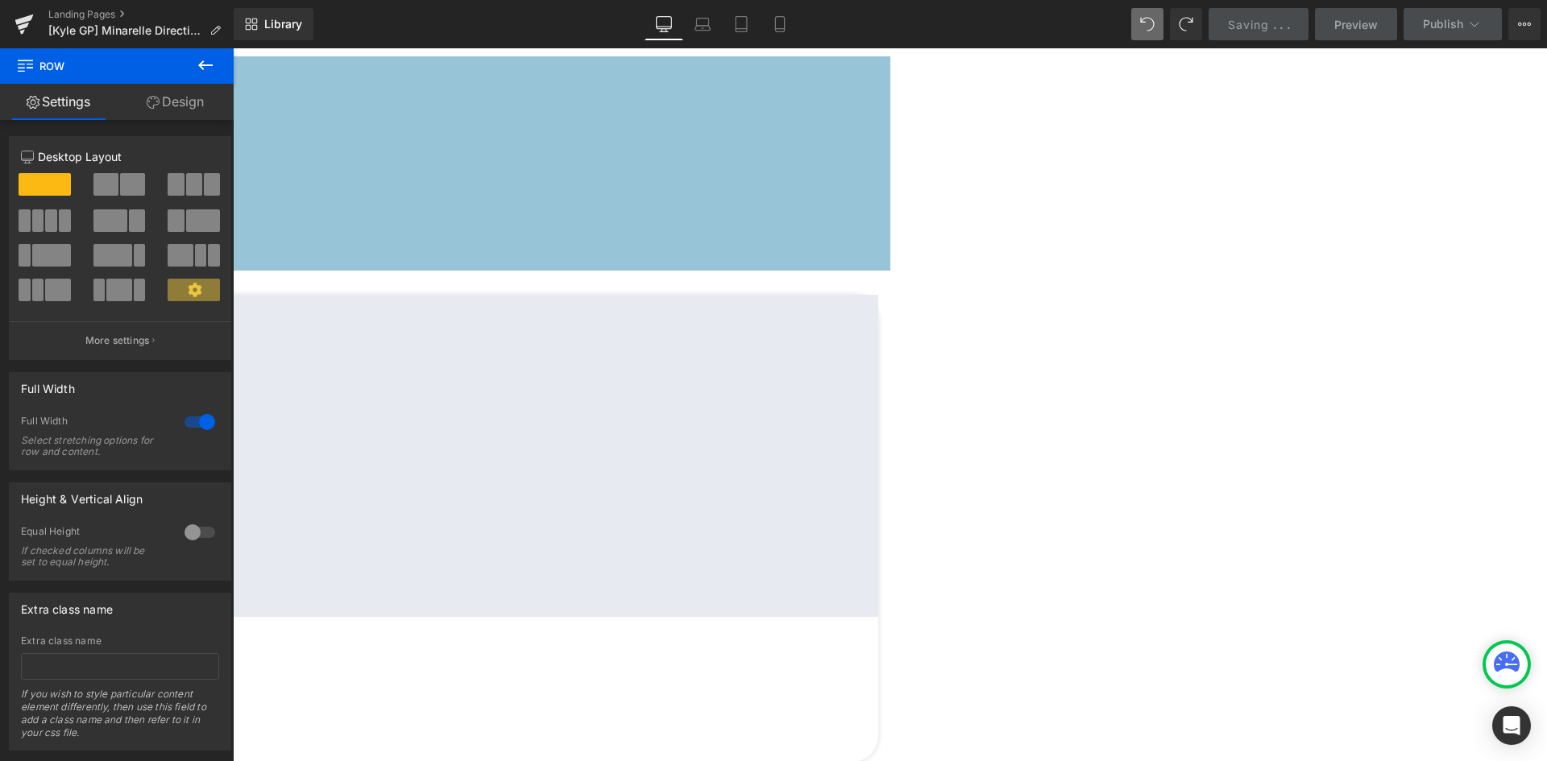
click at [878, 307] on div "Google Maps Fashion Centre at Pentagon City Text Block 1100 S Hayes St. f328, A…" at bounding box center [233, 528] width 1290 height 467
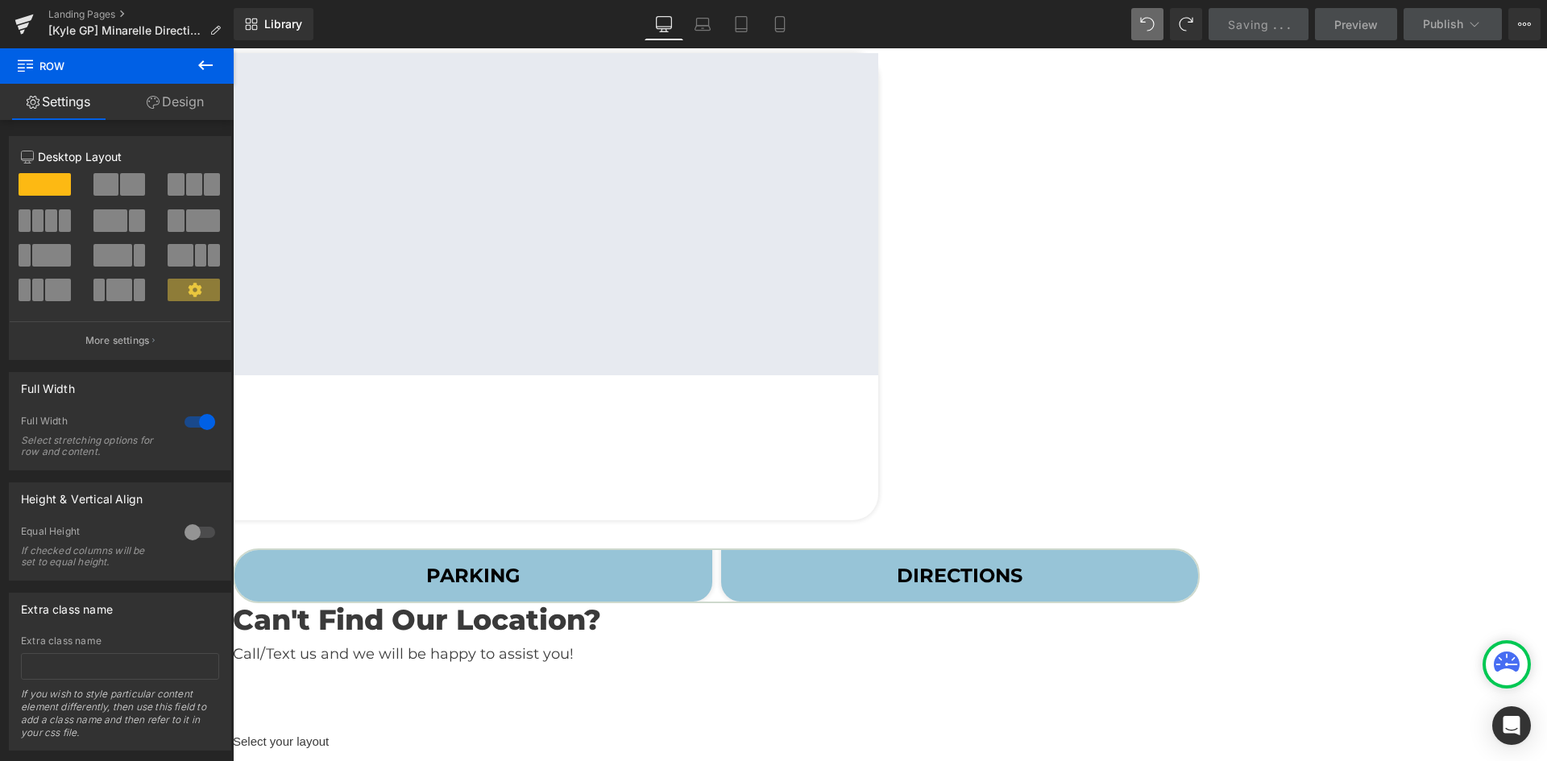
scroll to position [161, 0]
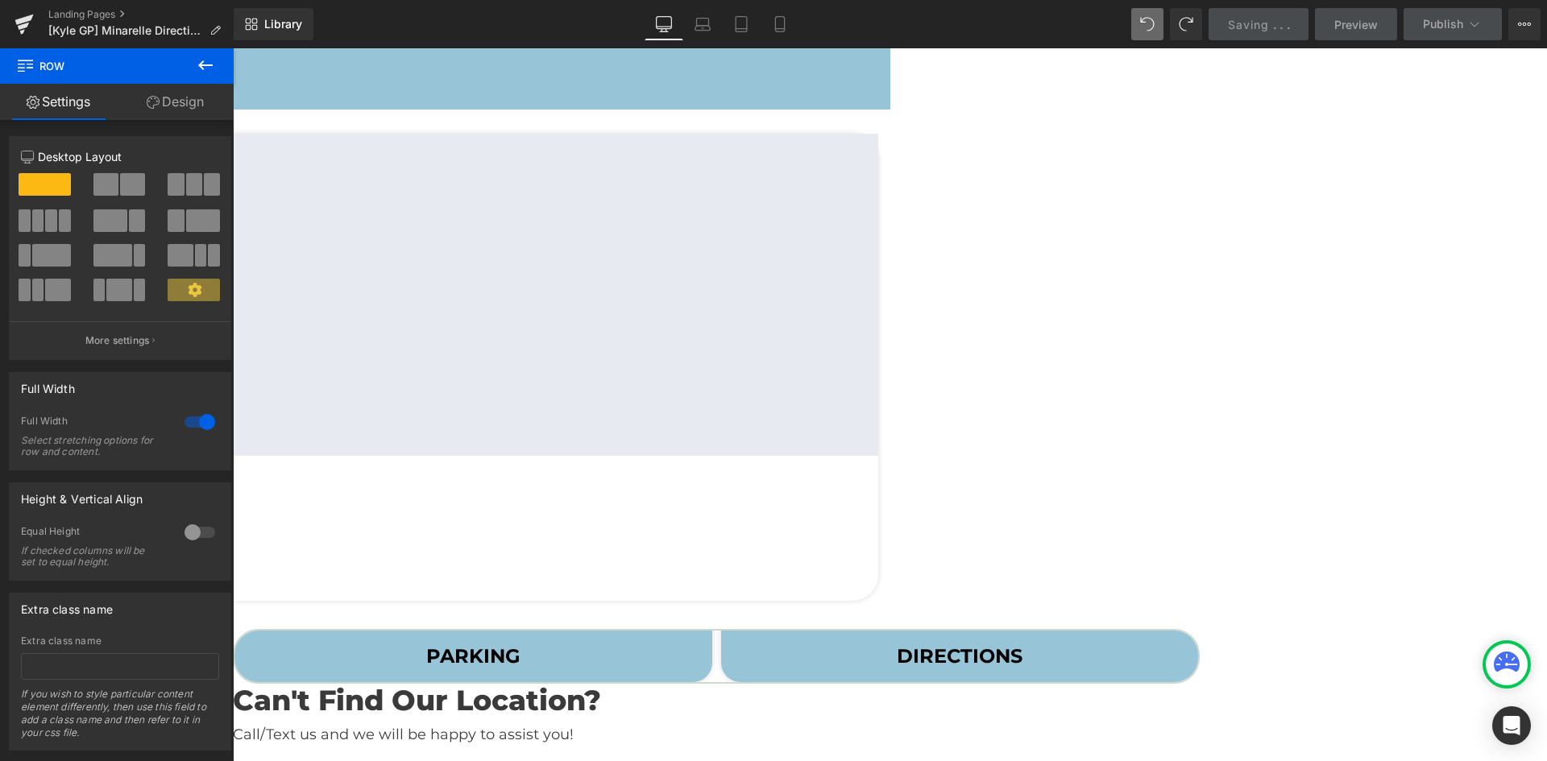
click at [233, 48] on icon at bounding box center [233, 48] width 0 height 0
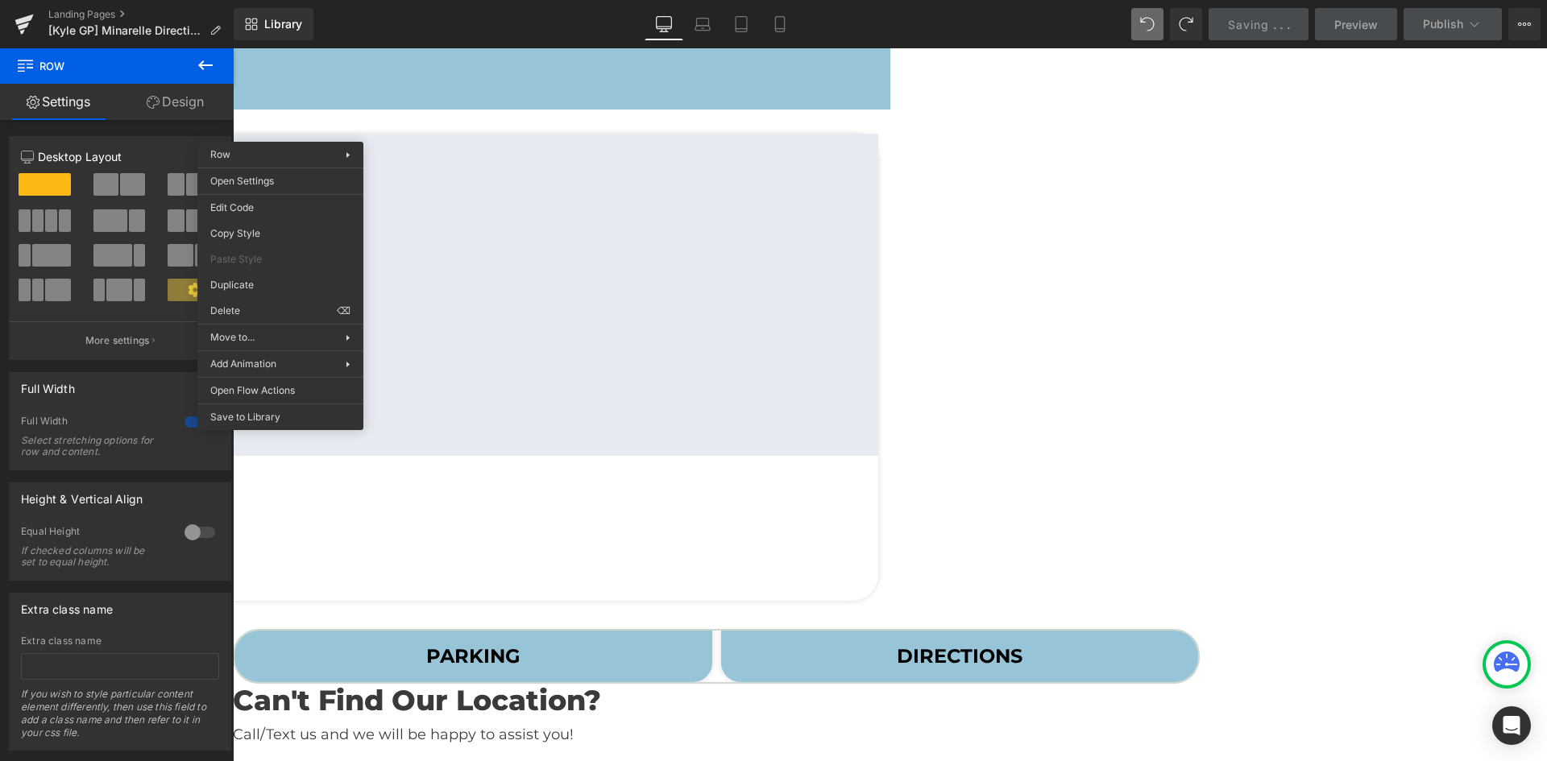
click at [287, 134] on div "Google Maps Fashion Centre at Pentagon City Text Block 1100 S Hayes St. f328, A…" at bounding box center [233, 369] width 1314 height 471
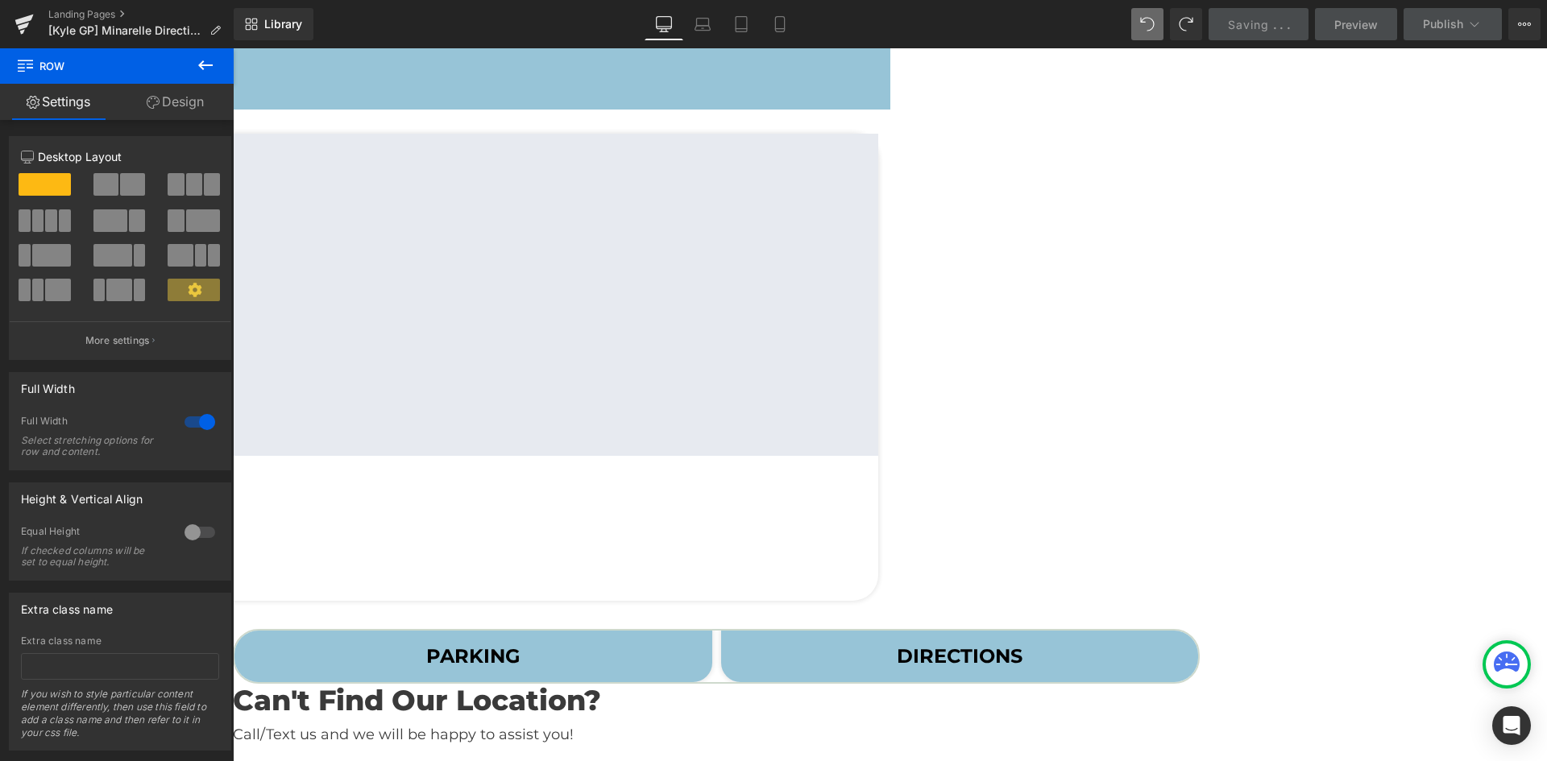
click at [233, 48] on icon at bounding box center [233, 48] width 0 height 0
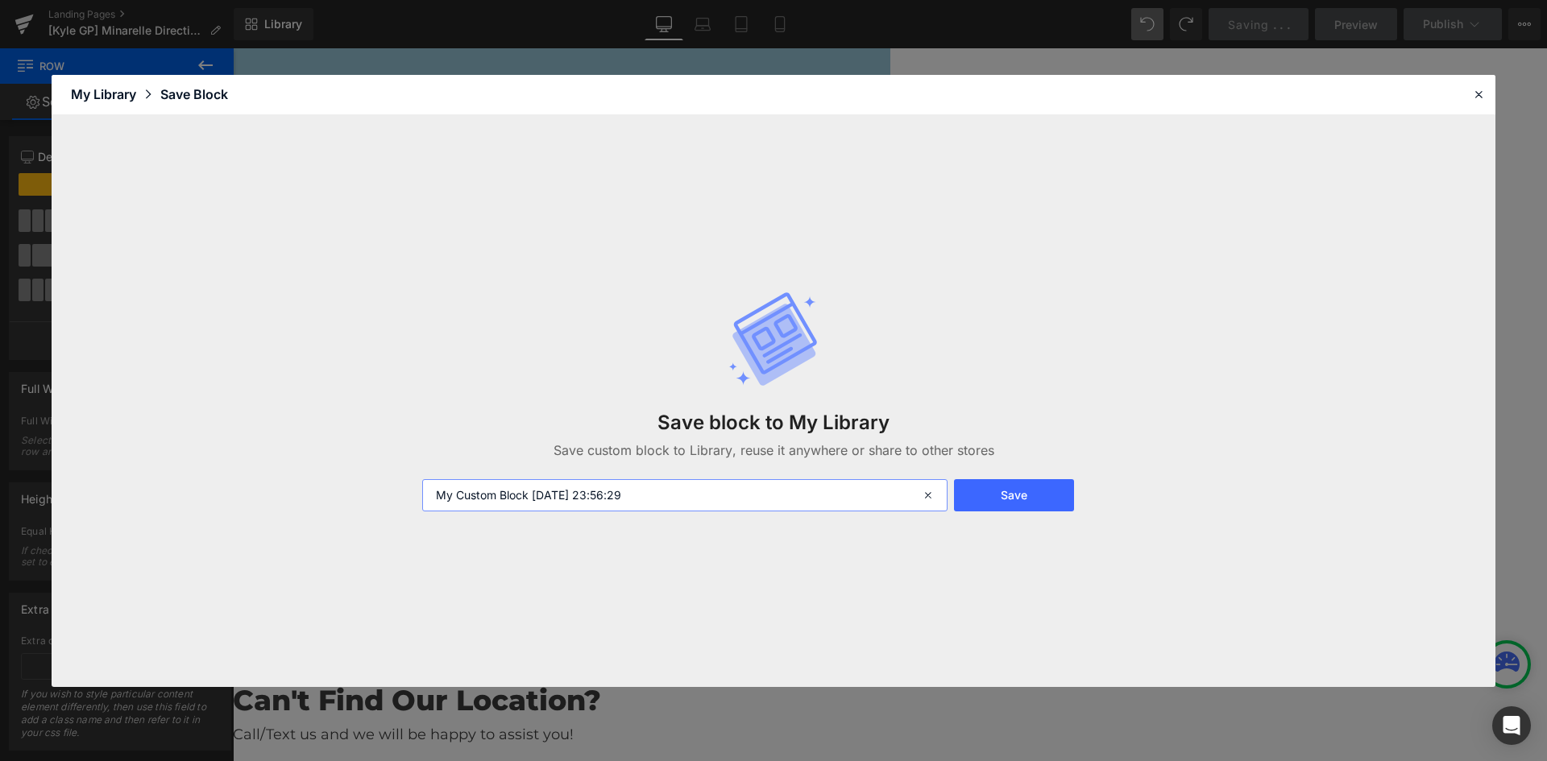
click at [574, 498] on input "My Custom Block 2025-08-28 23:56:29" at bounding box center [684, 495] width 525 height 32
type input "[PERSON_NAME] 3"
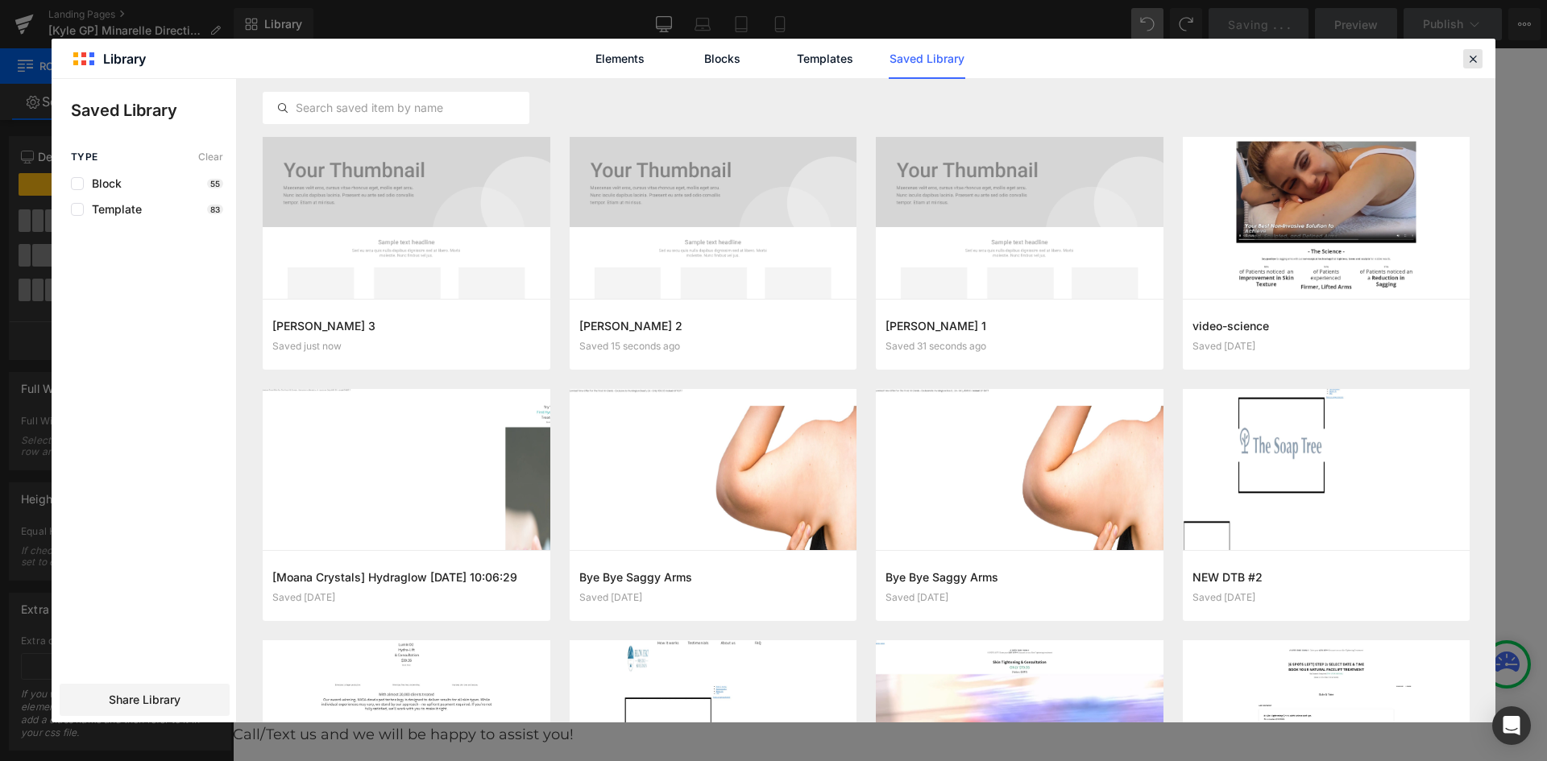
click at [1470, 53] on icon at bounding box center [1473, 59] width 15 height 15
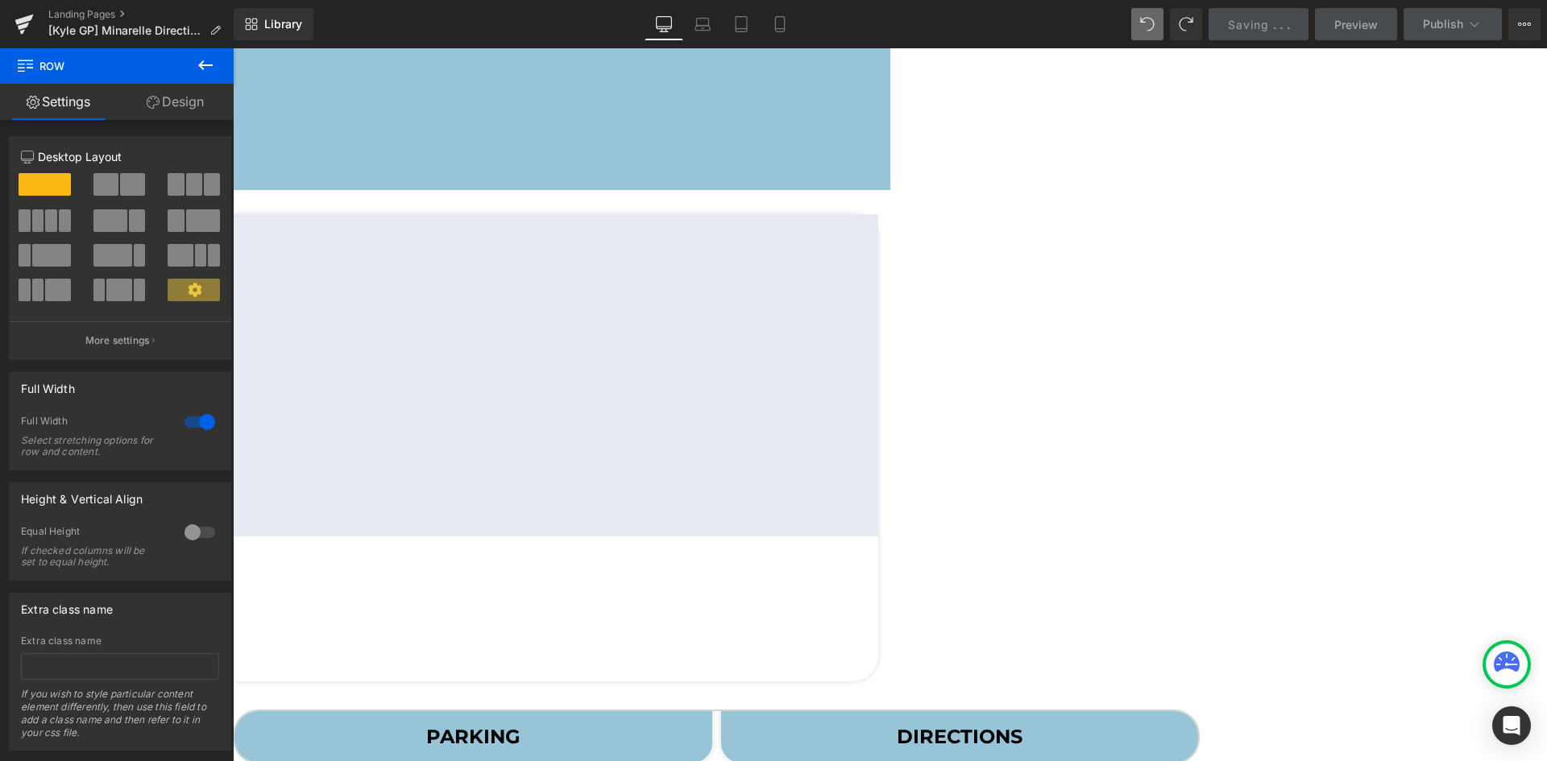
scroll to position [483, 0]
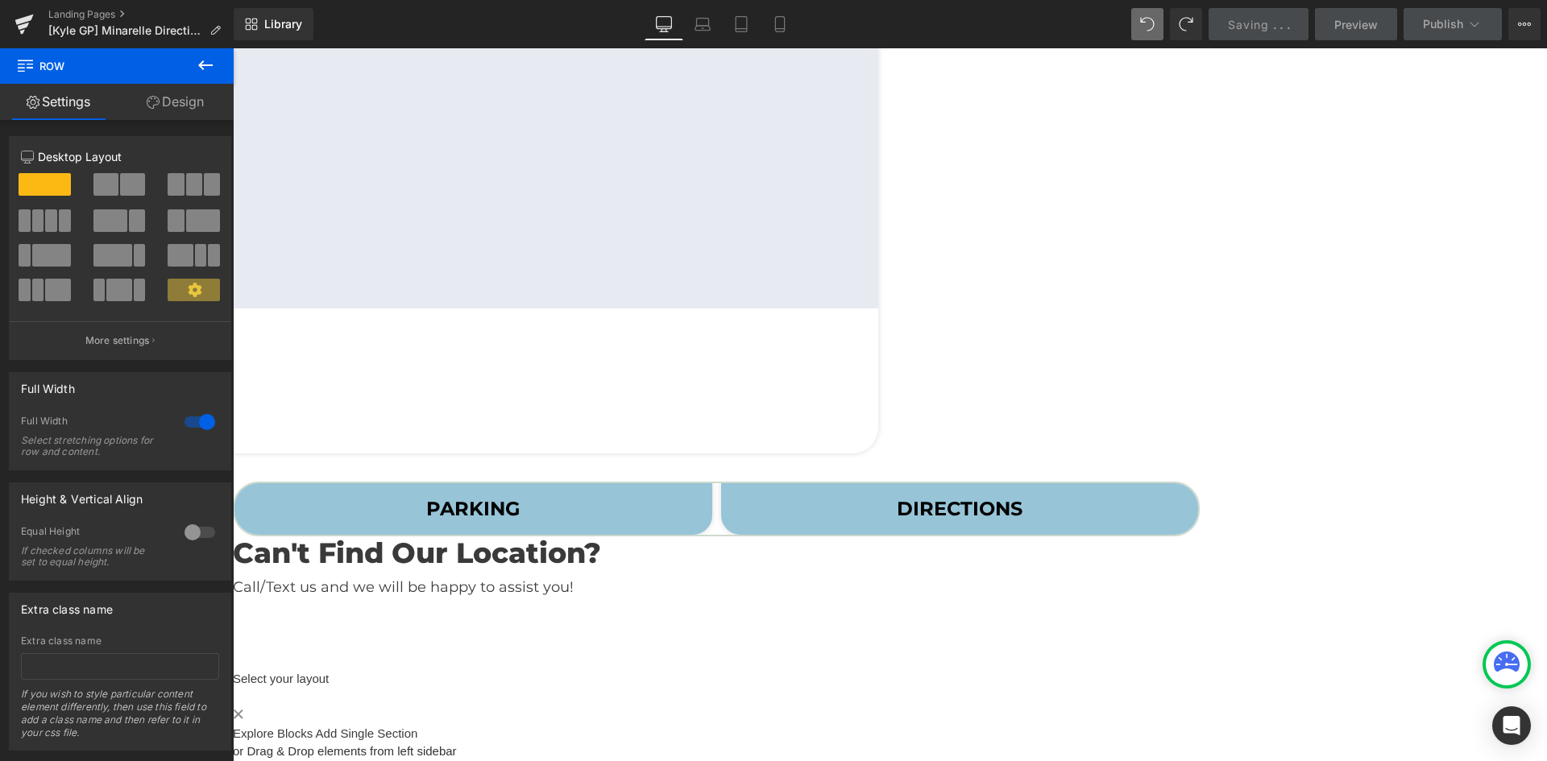
click at [233, 48] on span "Row" at bounding box center [233, 48] width 0 height 0
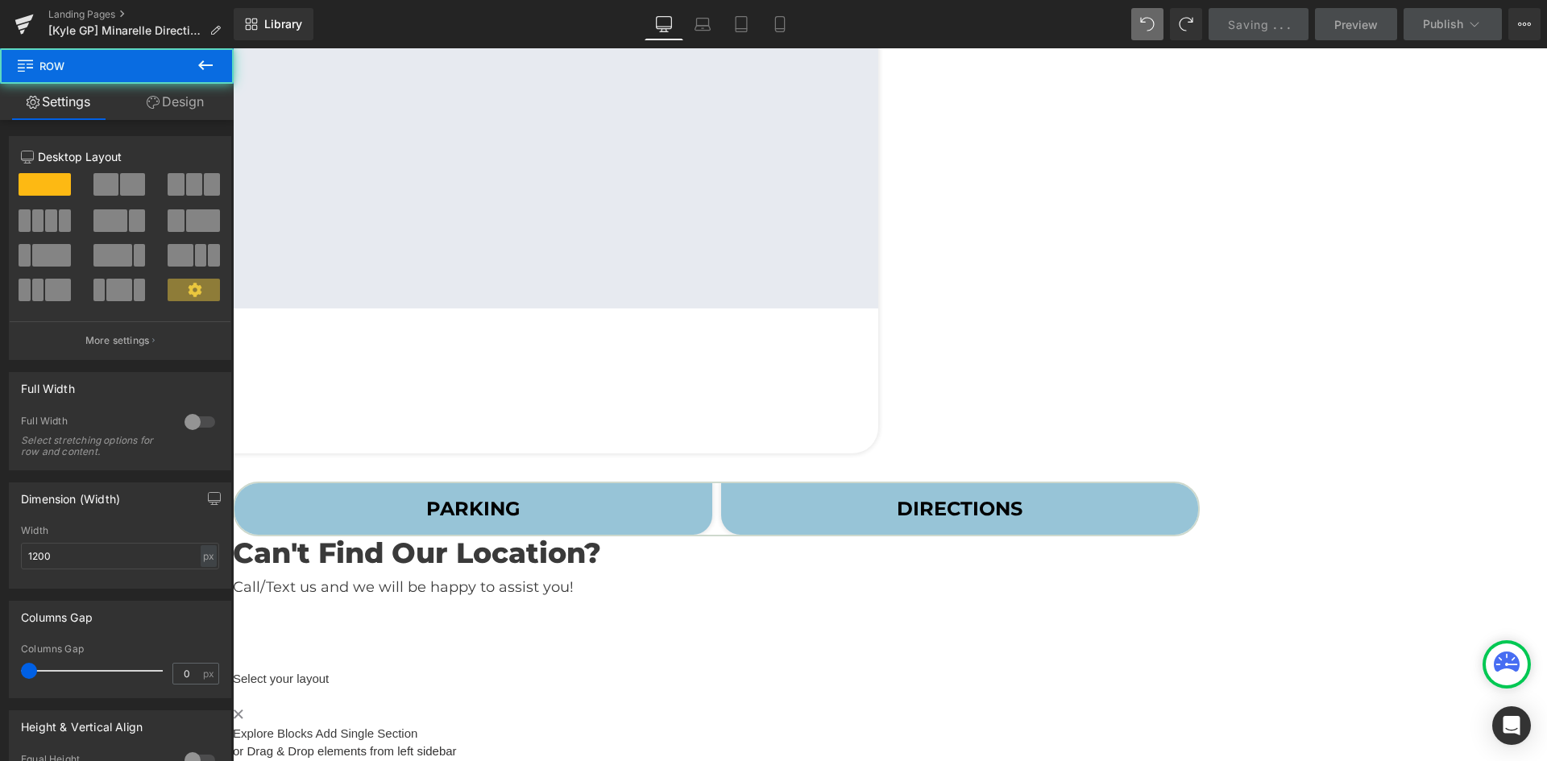
scroll to position [579, 0]
click at [462, 537] on h1 "Can't Find Our Location?" at bounding box center [716, 554] width 967 height 34
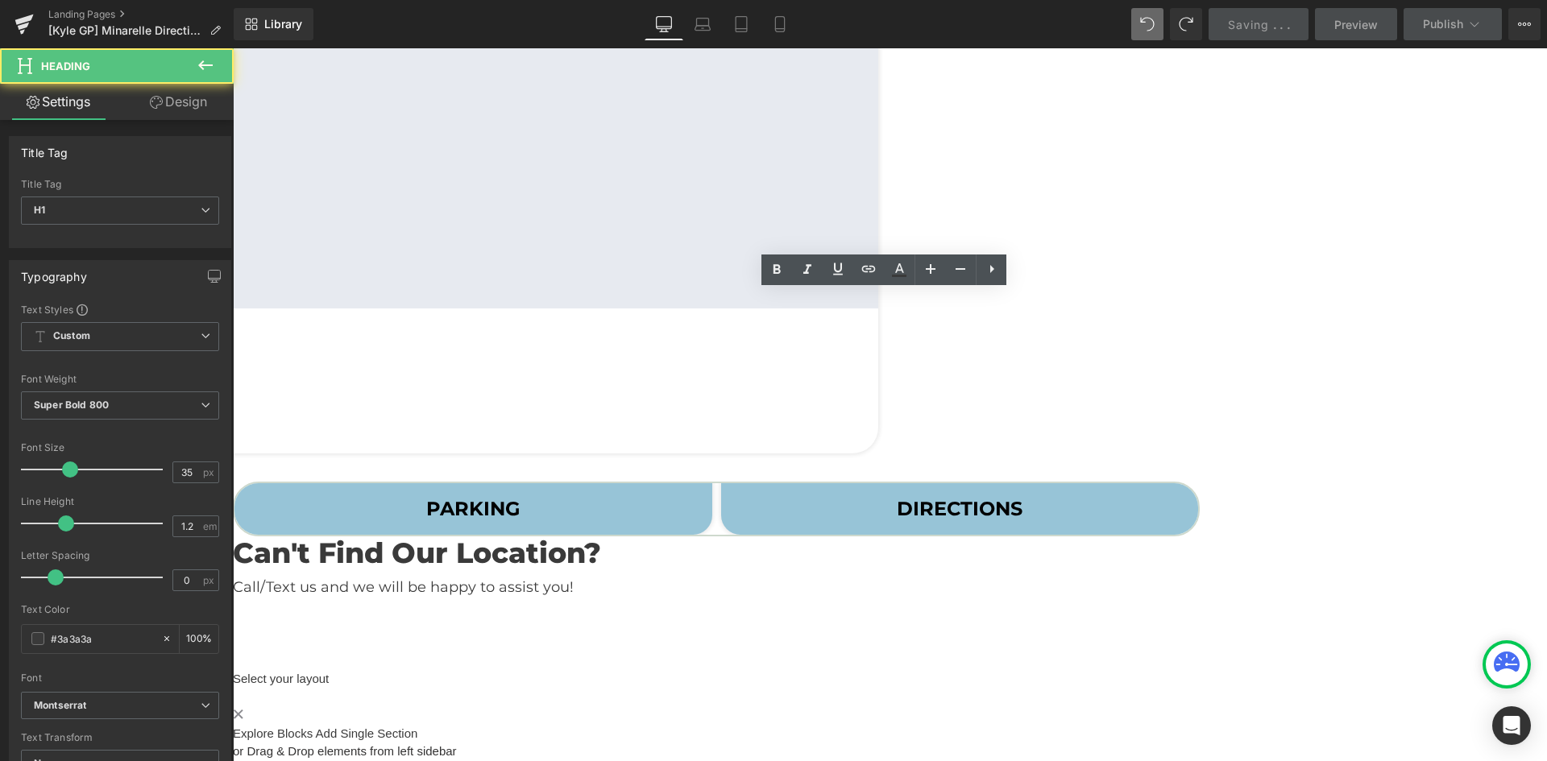
click at [431, 483] on span "PARKING Text Block" at bounding box center [473, 509] width 478 height 52
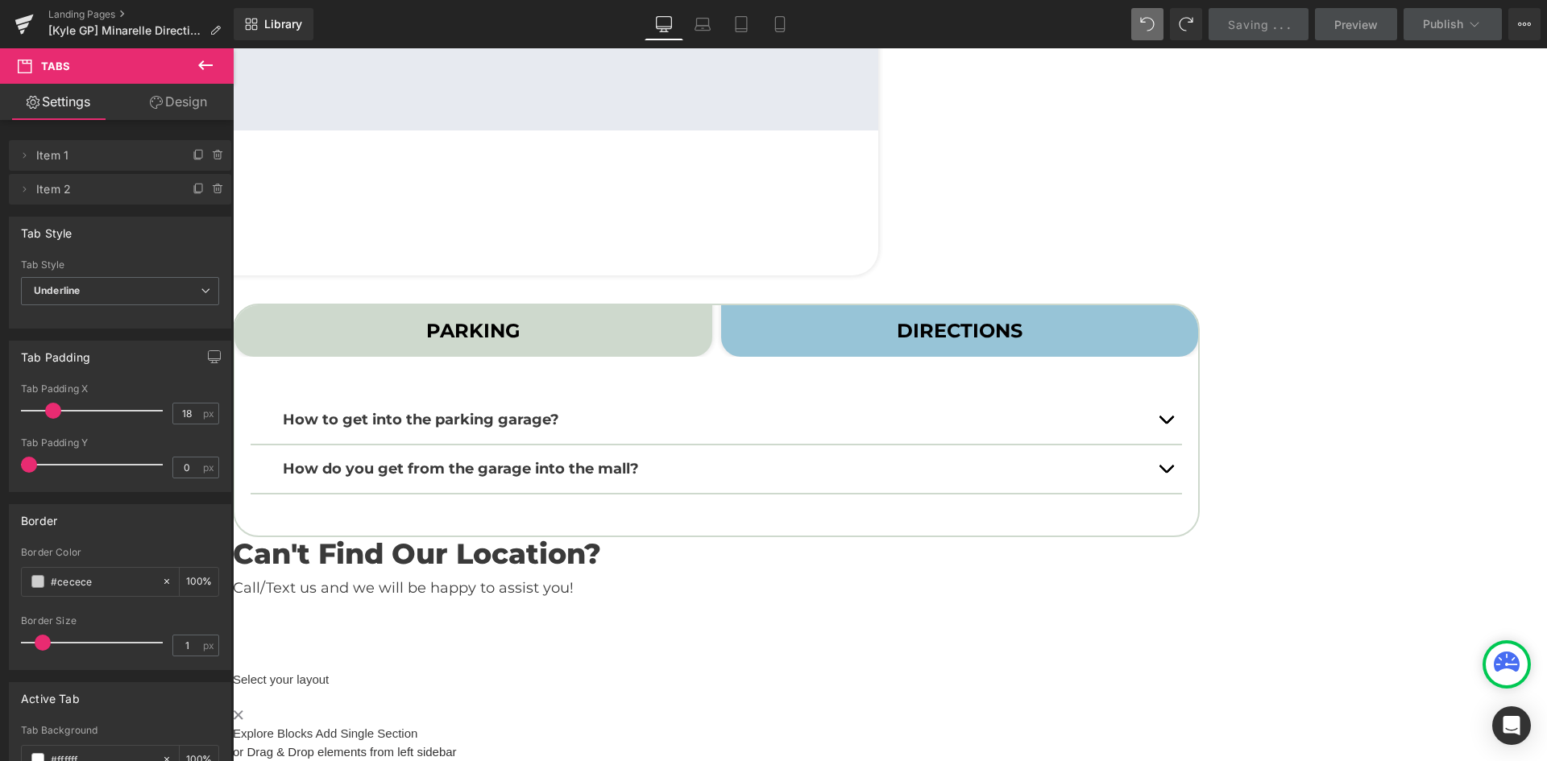
click at [233, 48] on icon at bounding box center [233, 48] width 0 height 0
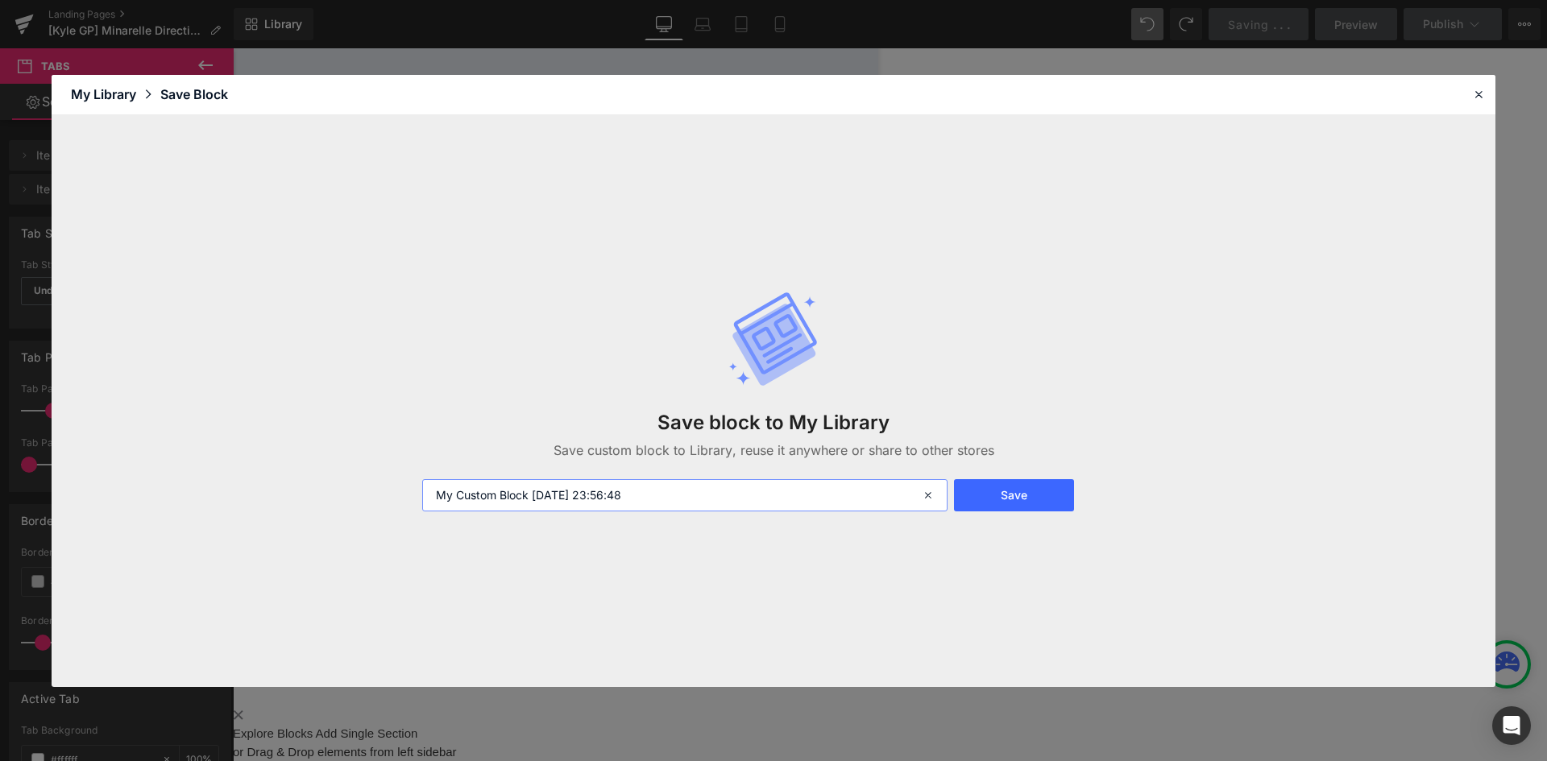
click at [624, 492] on input "My Custom Block 2025-08-28 23:56:48" at bounding box center [684, 495] width 525 height 32
type input "Kyle 4"
click at [1046, 485] on button "Save" at bounding box center [1014, 495] width 120 height 32
click at [1474, 96] on icon at bounding box center [1478, 94] width 15 height 15
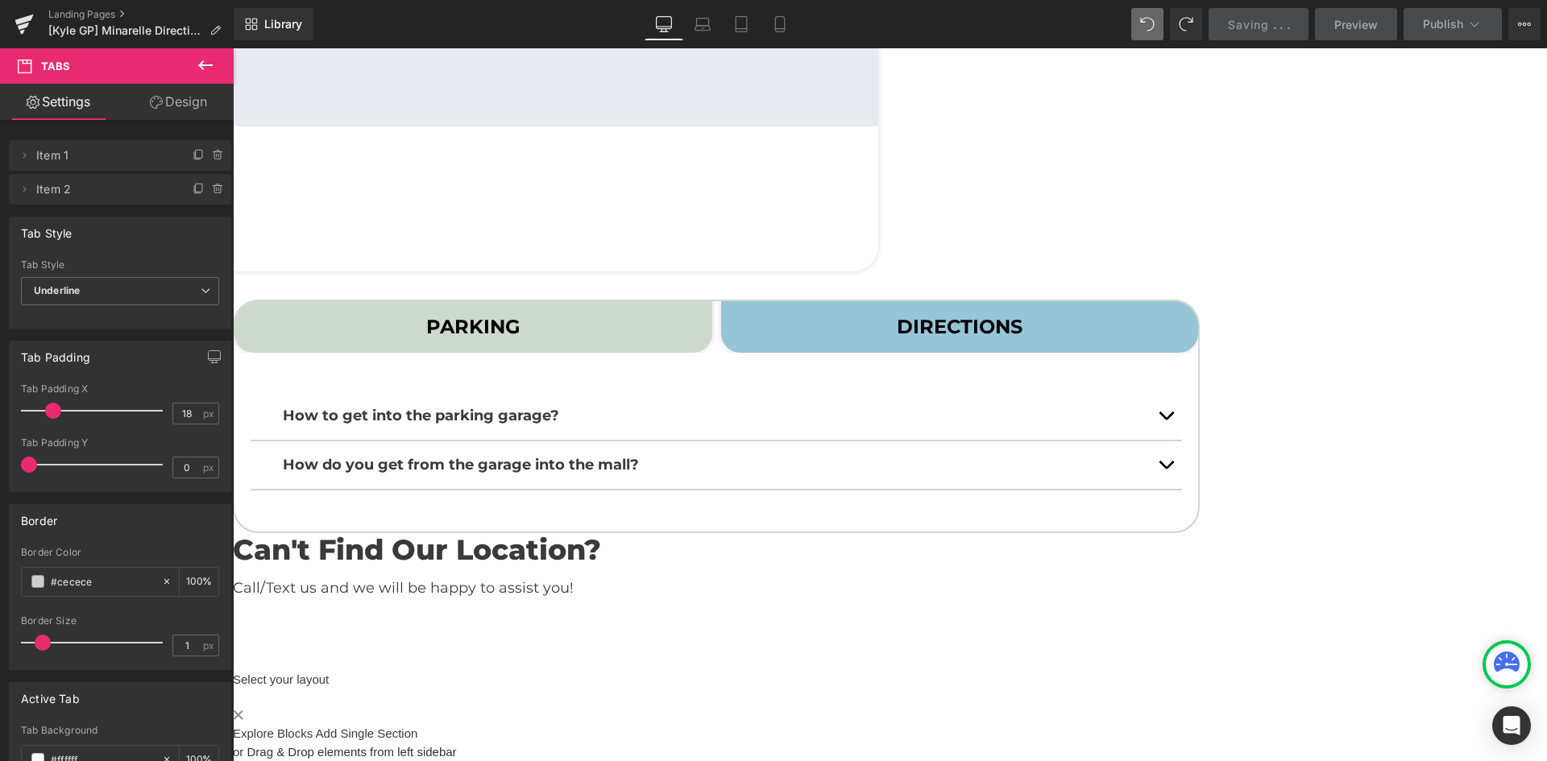
click at [1026, 567] on div at bounding box center [716, 569] width 967 height 4
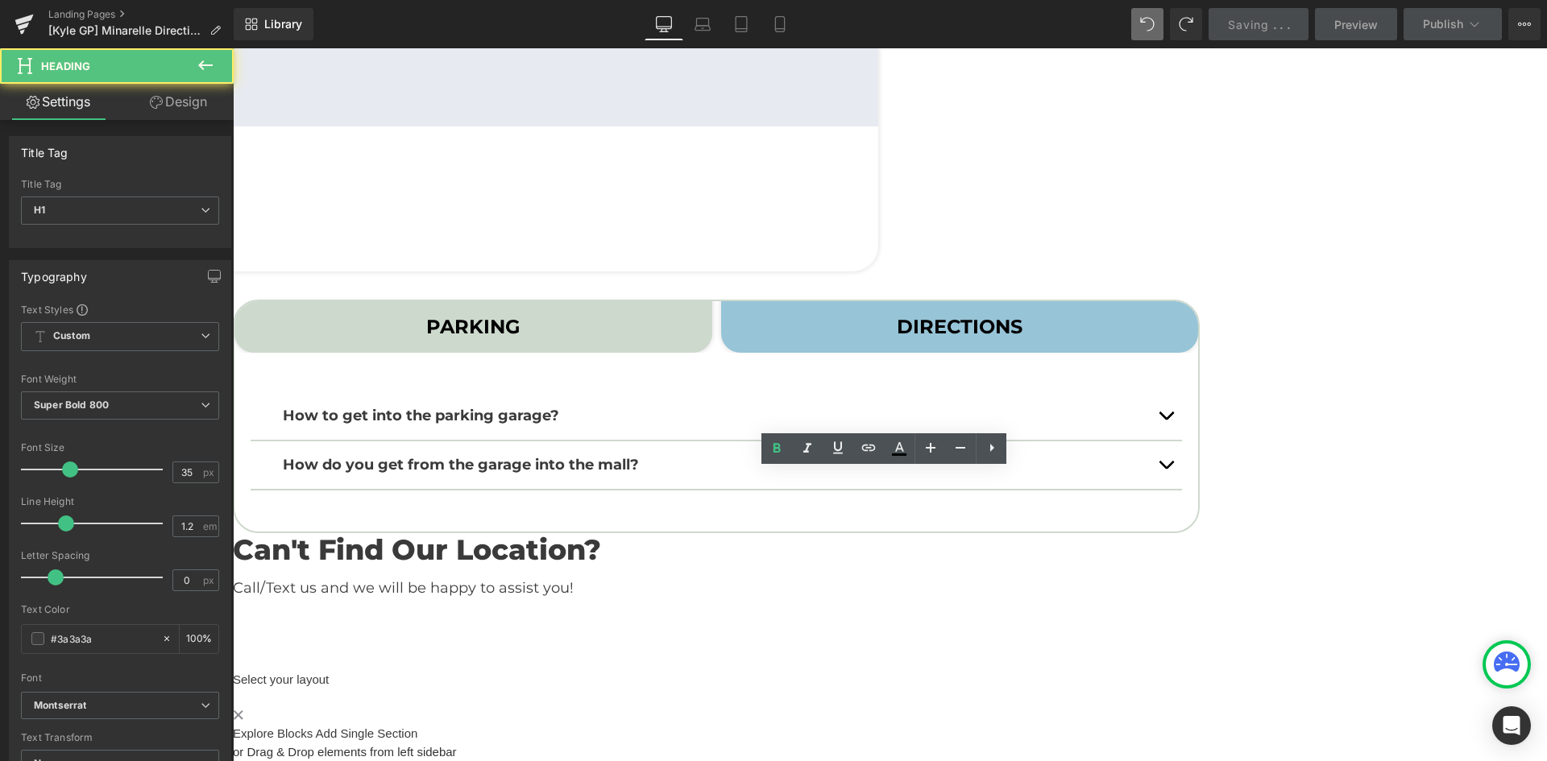
click at [513, 533] on div "Can't Find Our Location? Heading Call/Text us and we will be happy to assist yo…" at bounding box center [716, 588] width 967 height 110
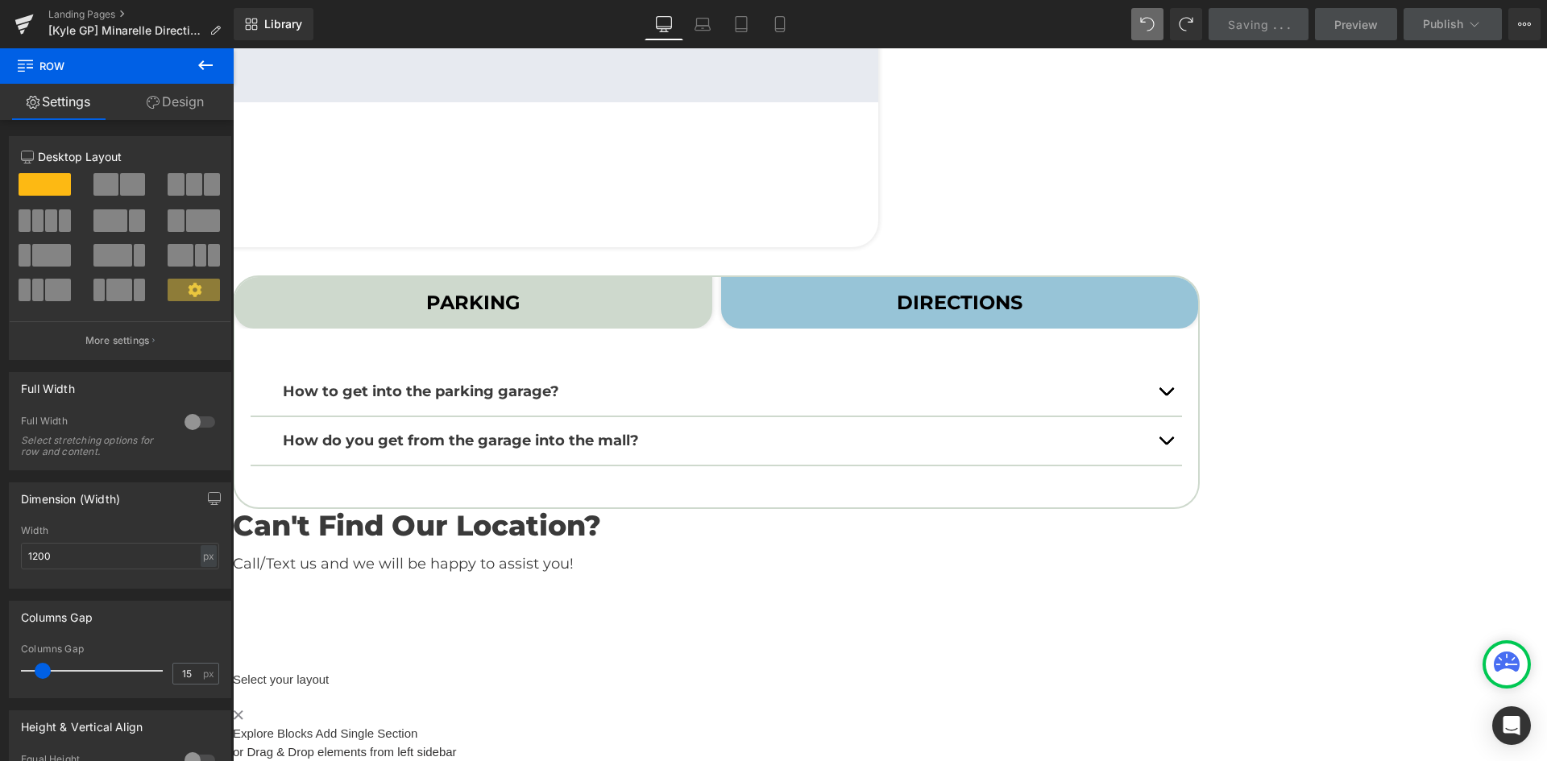
click at [233, 48] on icon at bounding box center [233, 48] width 0 height 0
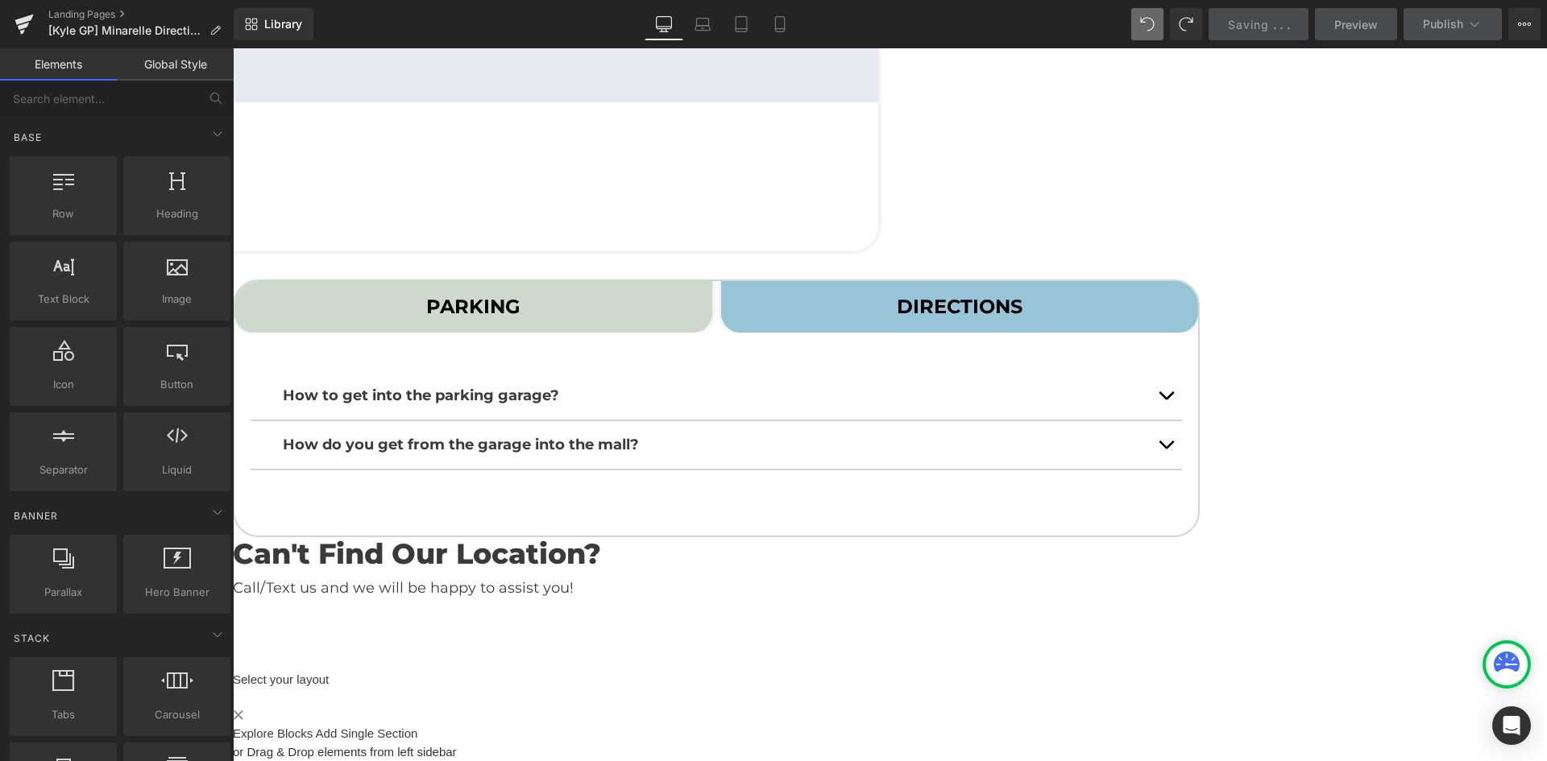
click at [233, 48] on span "Tabs" at bounding box center [233, 48] width 0 height 0
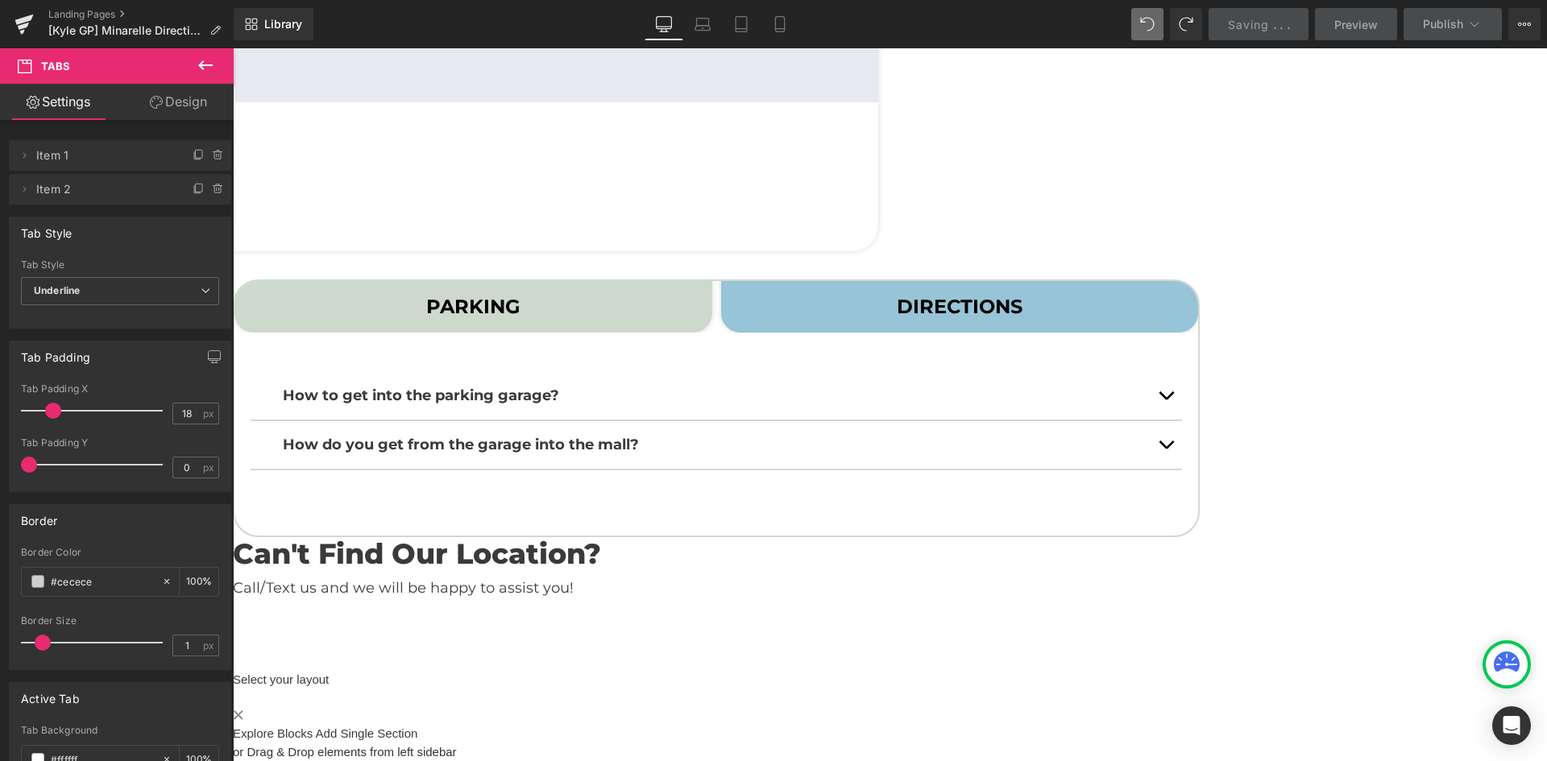
click at [233, 48] on icon at bounding box center [233, 48] width 0 height 0
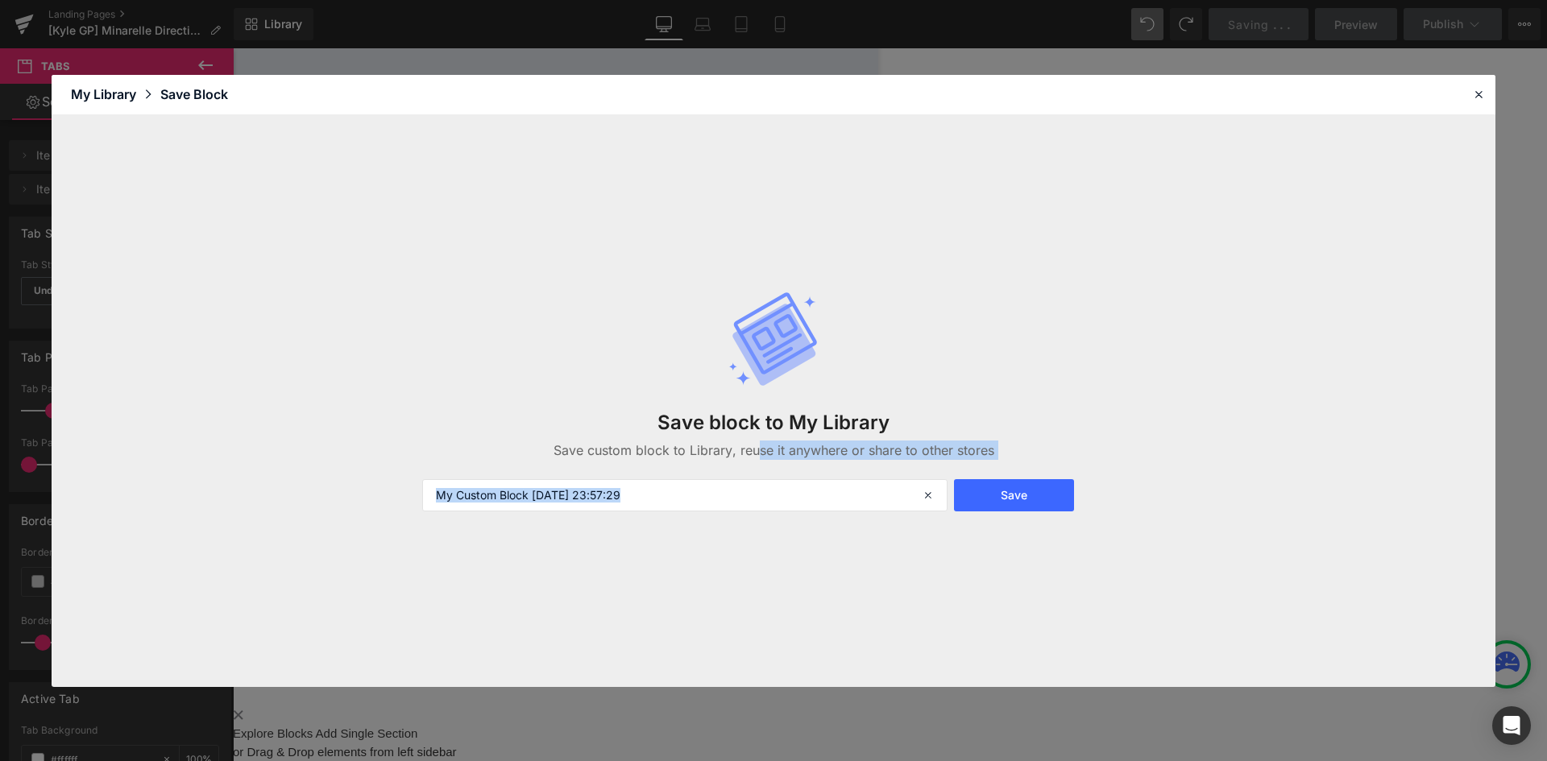
click at [753, 464] on div "Save block to My Library Save custom block to Library, reuse it anywhere or sha…" at bounding box center [774, 401] width 722 height 285
click at [748, 494] on input "My Custom Block 2025-08-28 23:57:29" at bounding box center [684, 495] width 525 height 32
type input "Kyle 4"
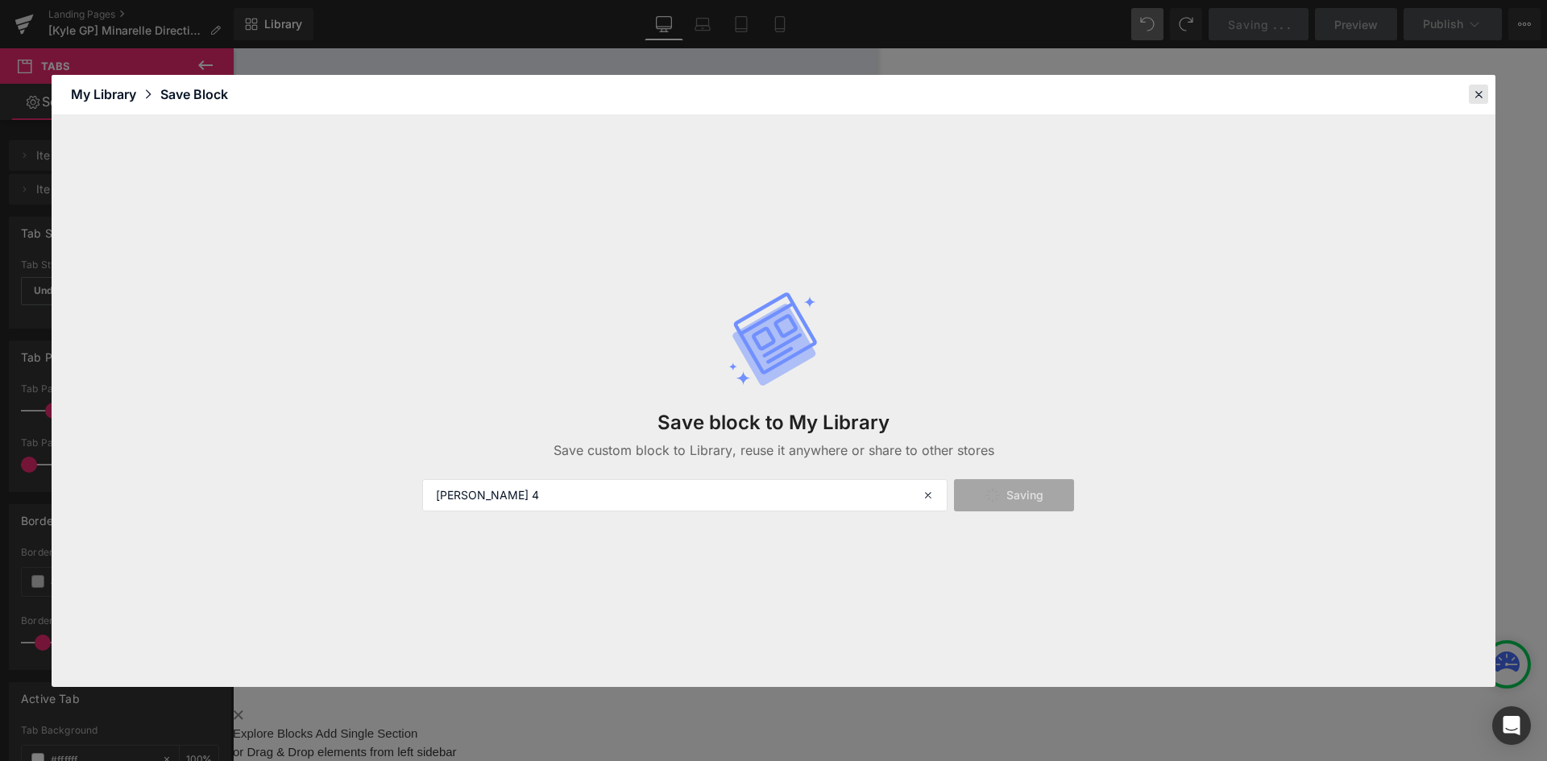
click at [1474, 97] on icon at bounding box center [1478, 94] width 15 height 15
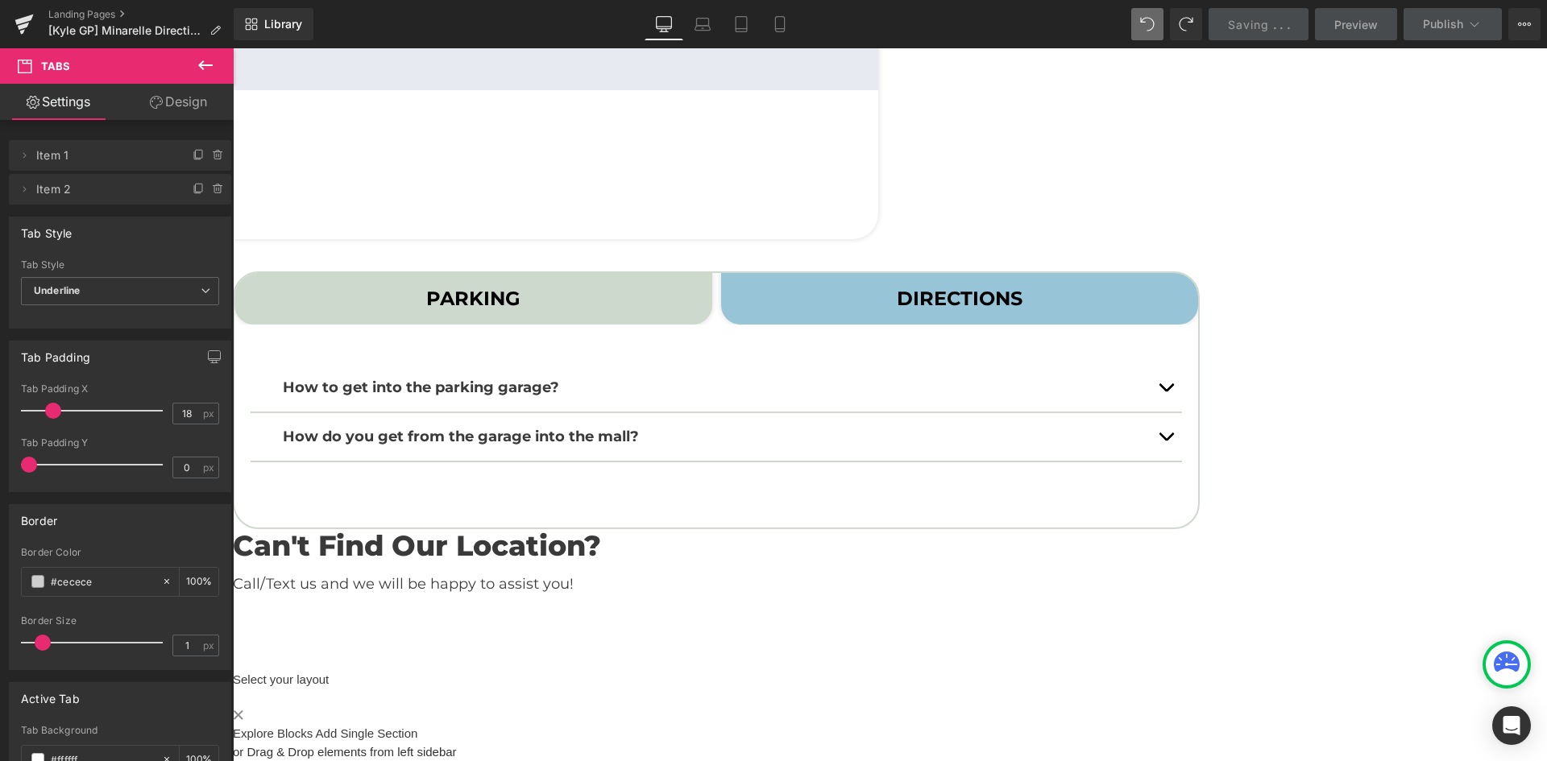
click at [233, 48] on icon at bounding box center [233, 48] width 0 height 0
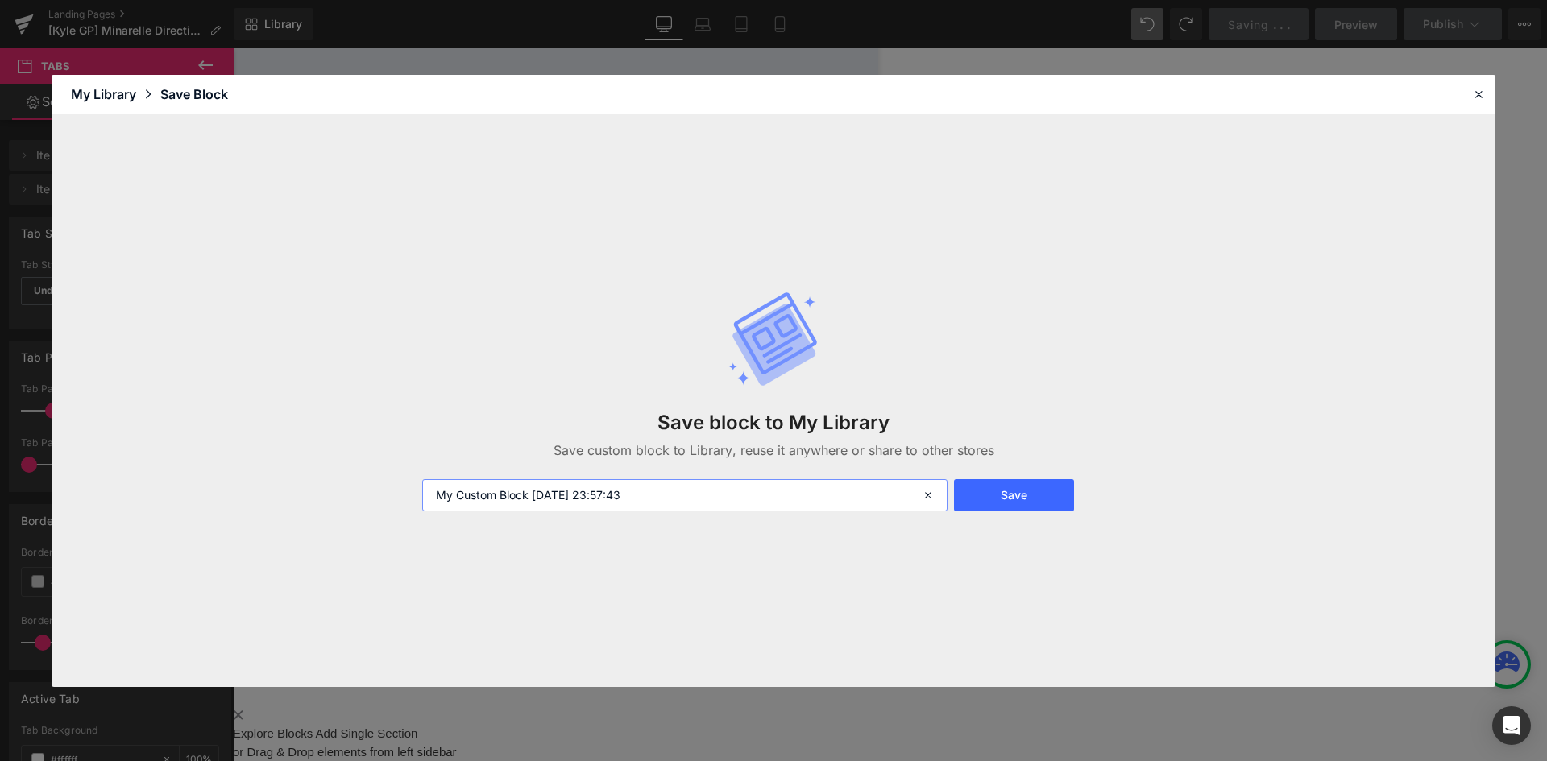
click at [504, 483] on input "My Custom Block 2025-08-28 23:57:43" at bounding box center [684, 495] width 525 height 32
type input "[PERSON_NAME] 5"
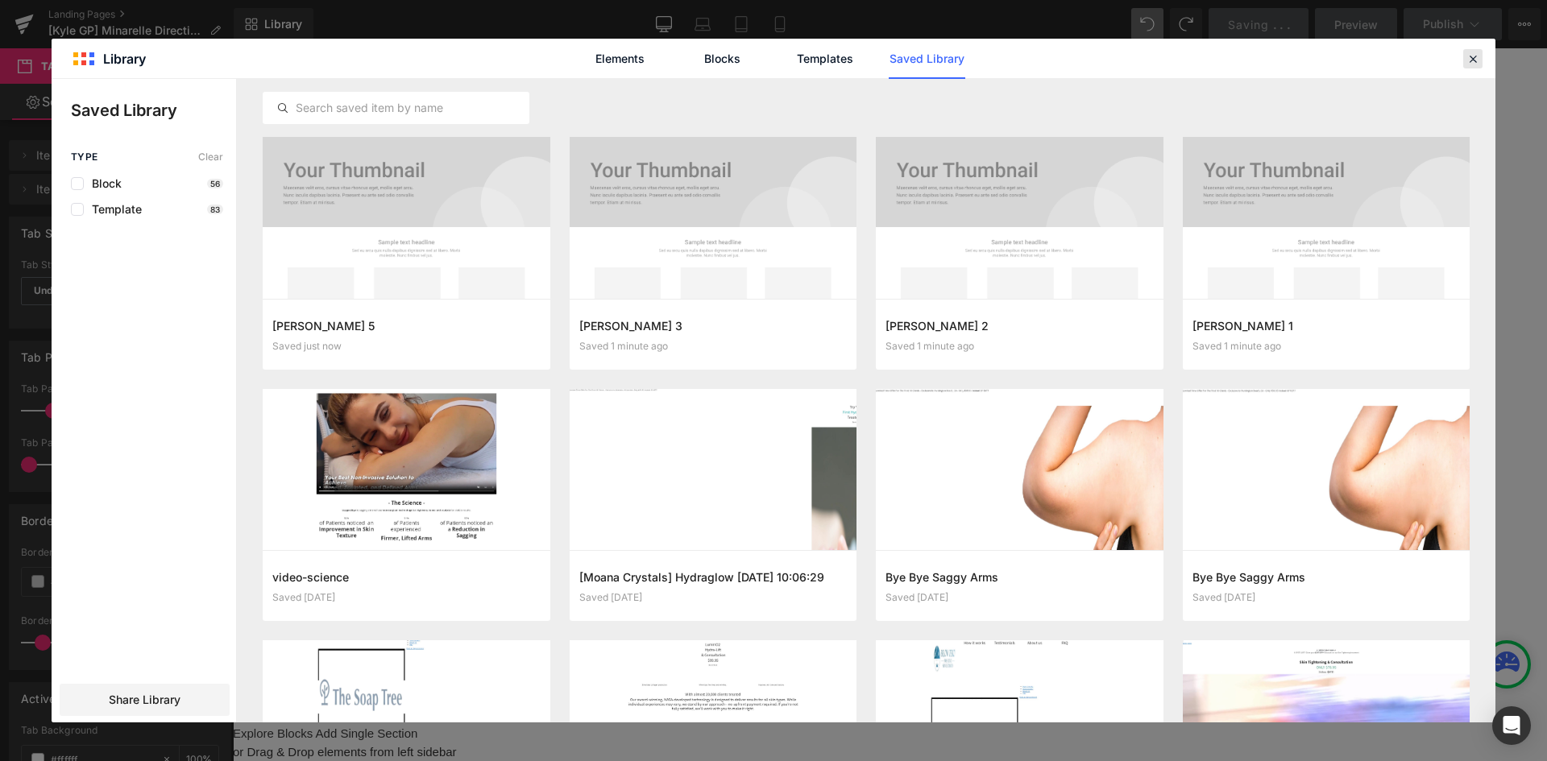
click at [1480, 59] on div at bounding box center [1472, 58] width 19 height 19
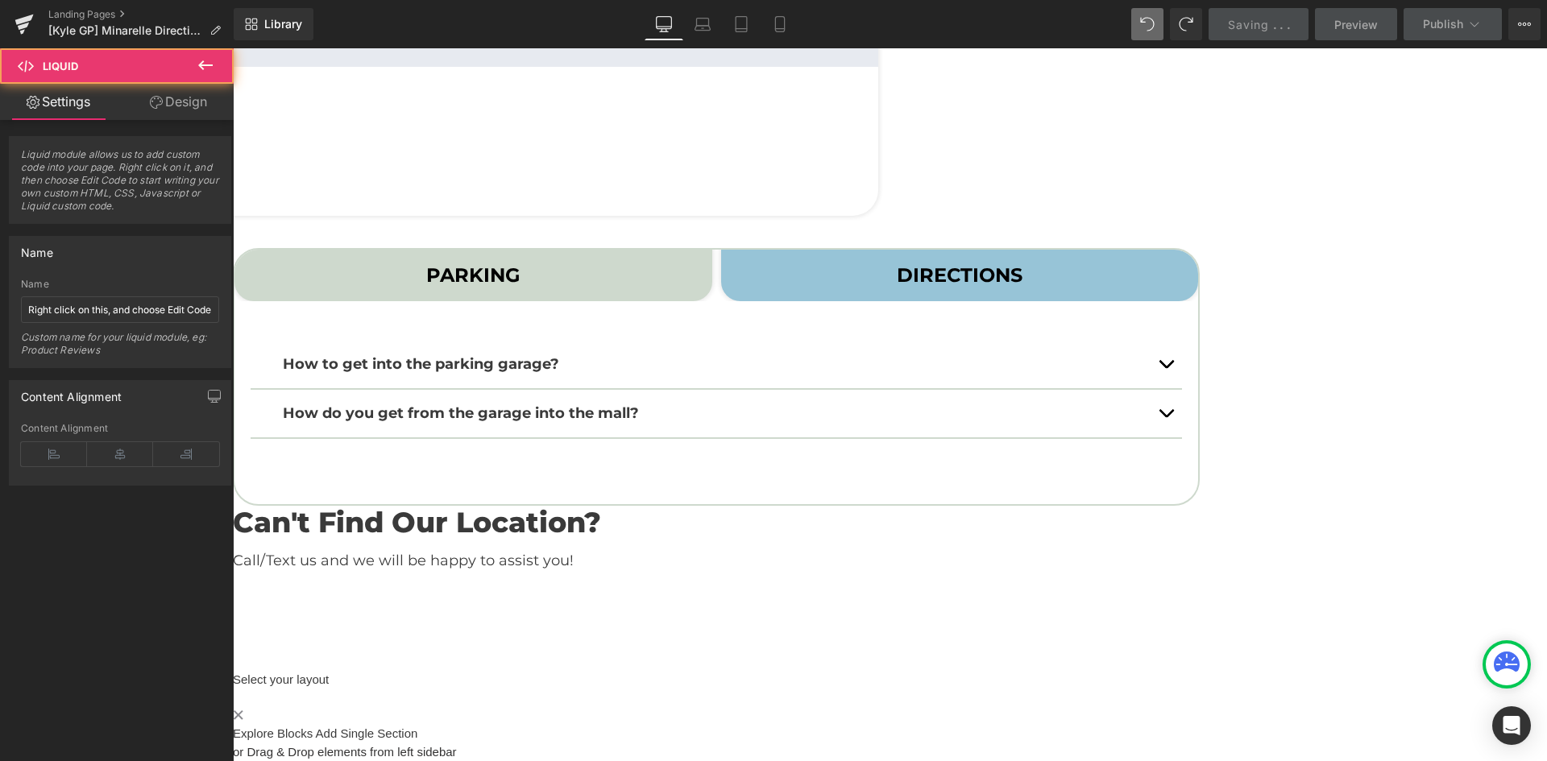
click at [1046, 663] on div "Liquid" at bounding box center [890, 667] width 1314 height 8
click at [233, 48] on icon at bounding box center [233, 48] width 0 height 0
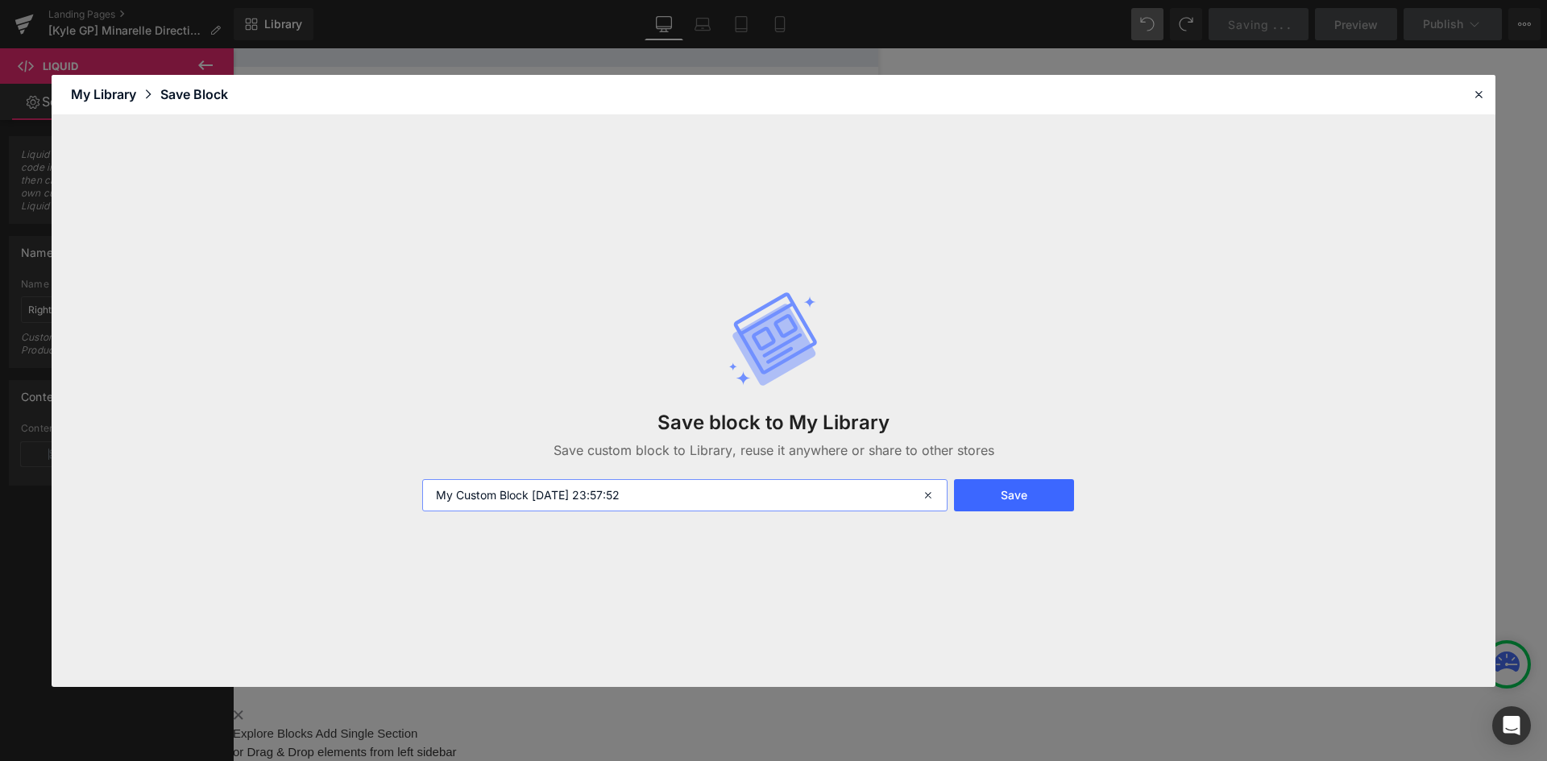
click at [645, 482] on input "My Custom Block 2025-08-28 23:57:52" at bounding box center [684, 495] width 525 height 32
type input "[PERSON_NAME] 6"
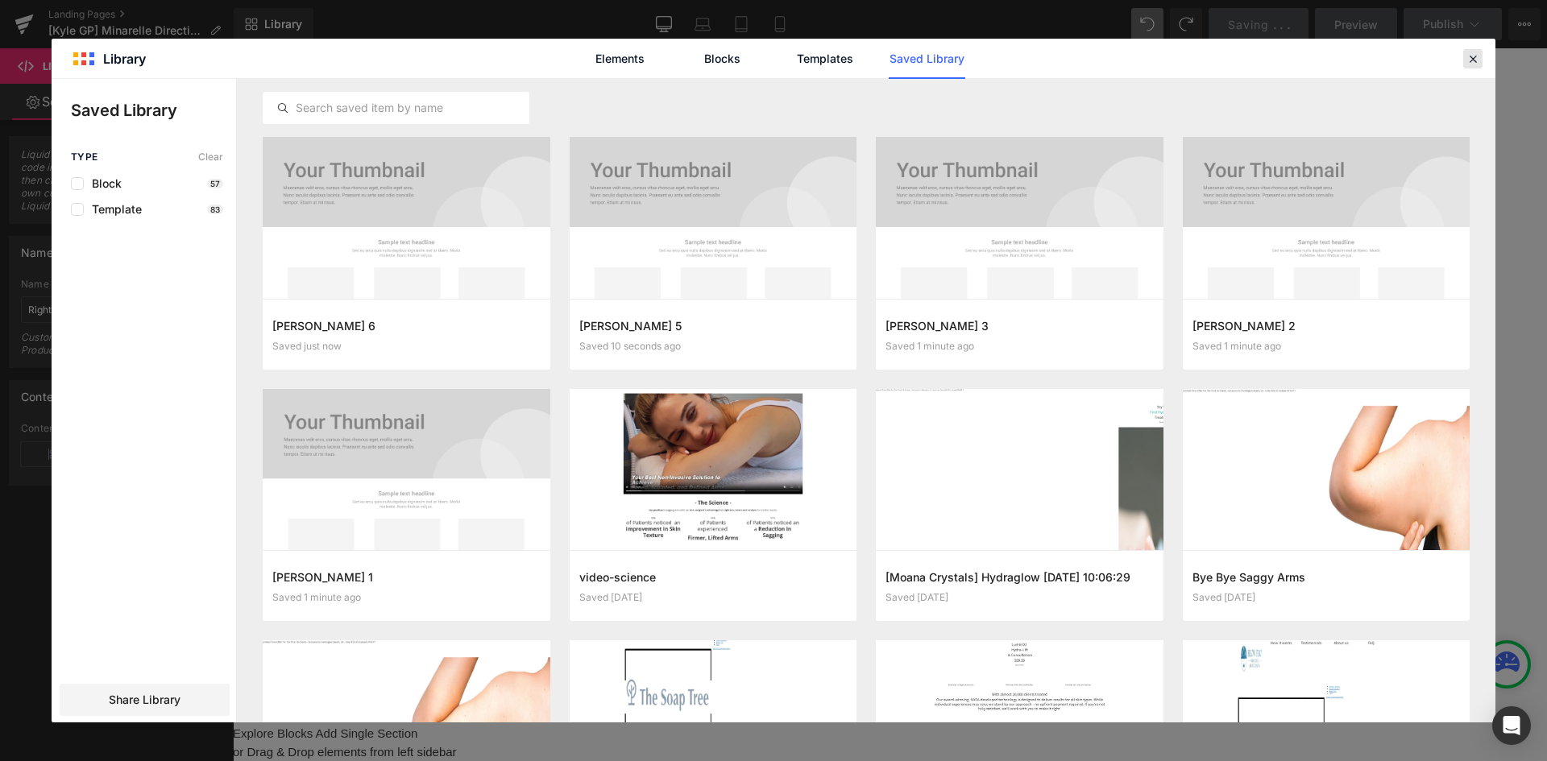
click at [1478, 64] on icon at bounding box center [1473, 59] width 15 height 15
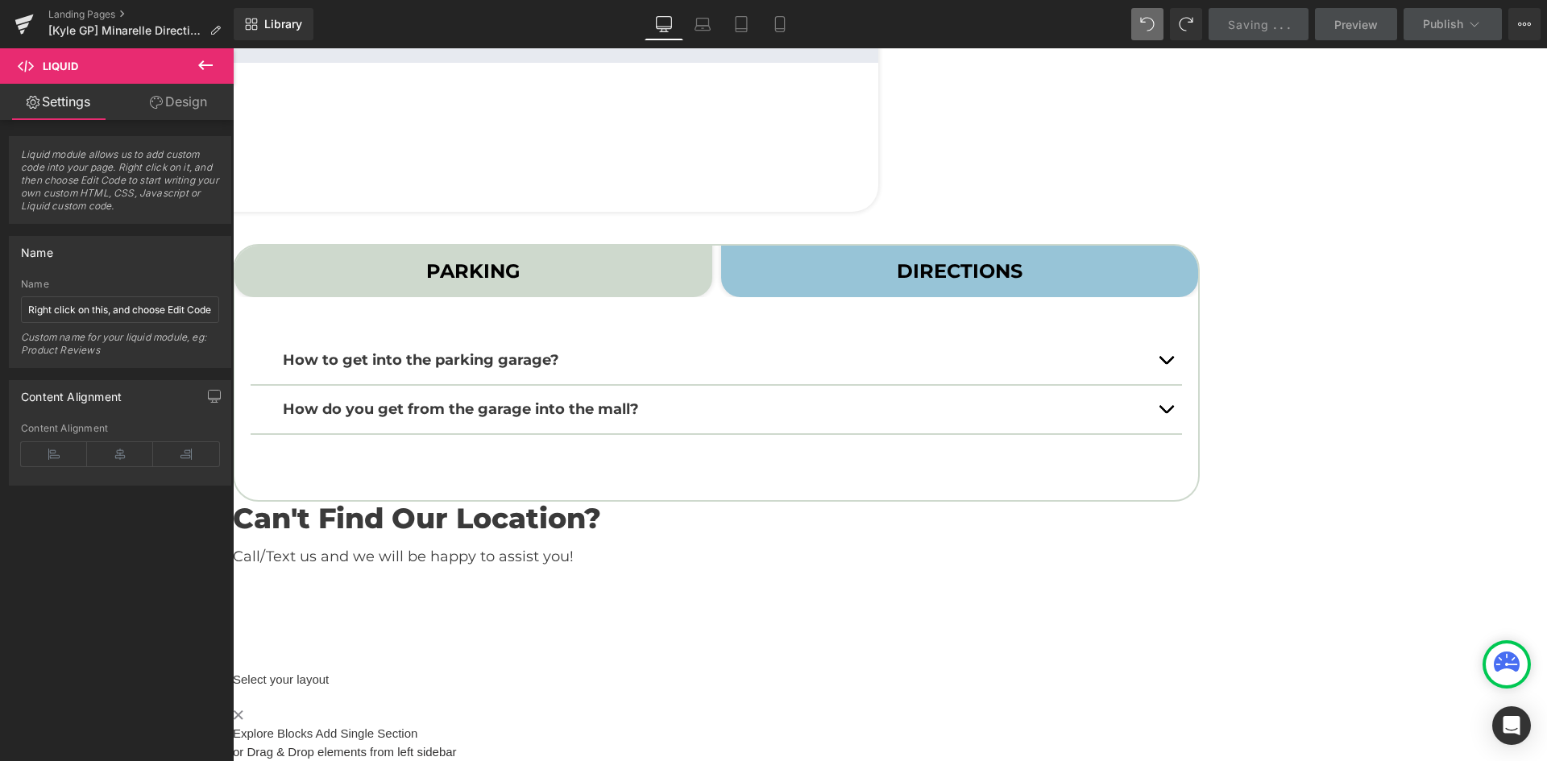
click at [613, 671] on div "Liquid" at bounding box center [890, 669] width 1314 height 4
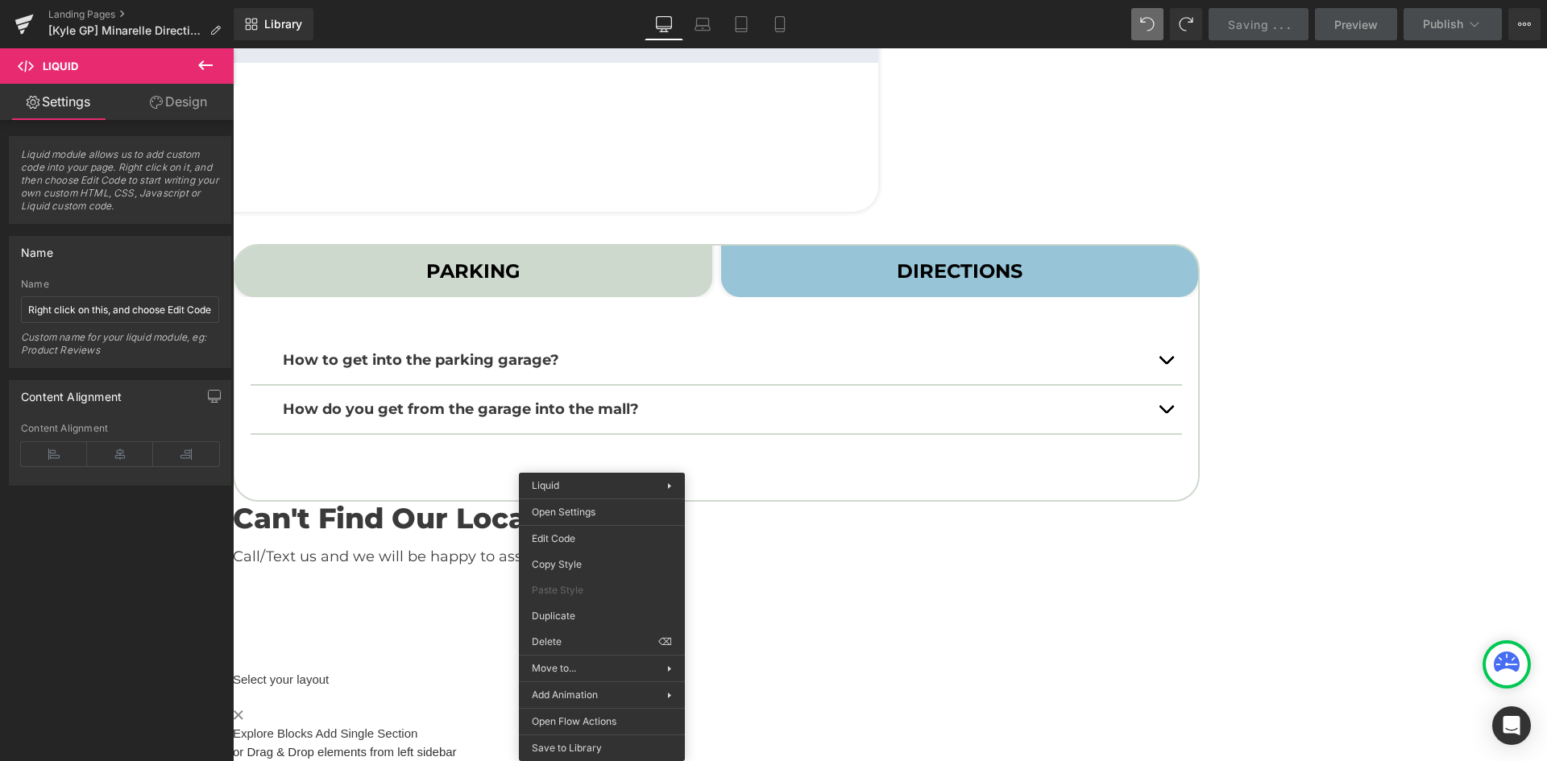
click at [928, 671] on div "Liquid" at bounding box center [890, 669] width 1314 height 4
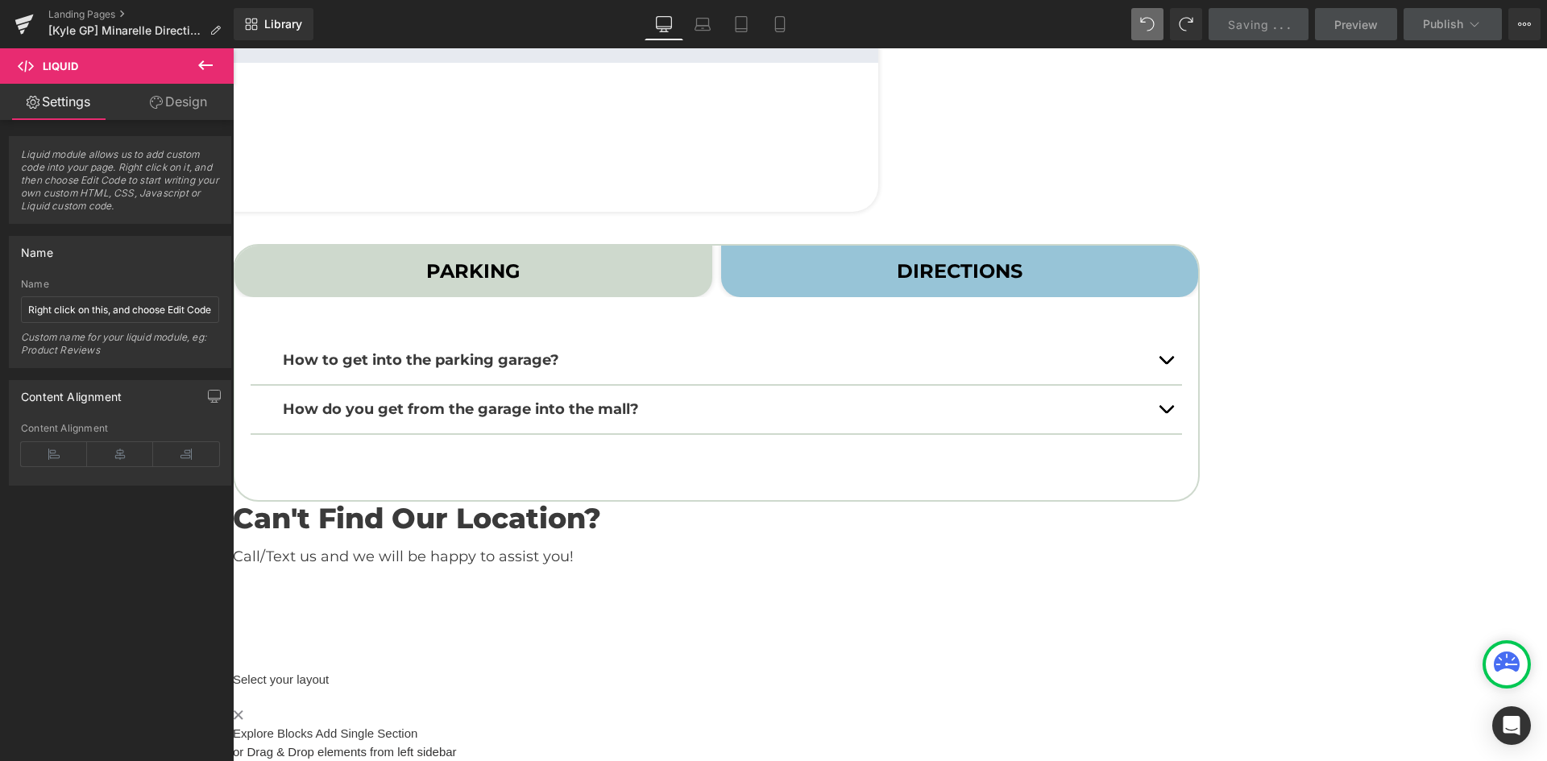
click at [233, 48] on icon at bounding box center [233, 48] width 0 height 0
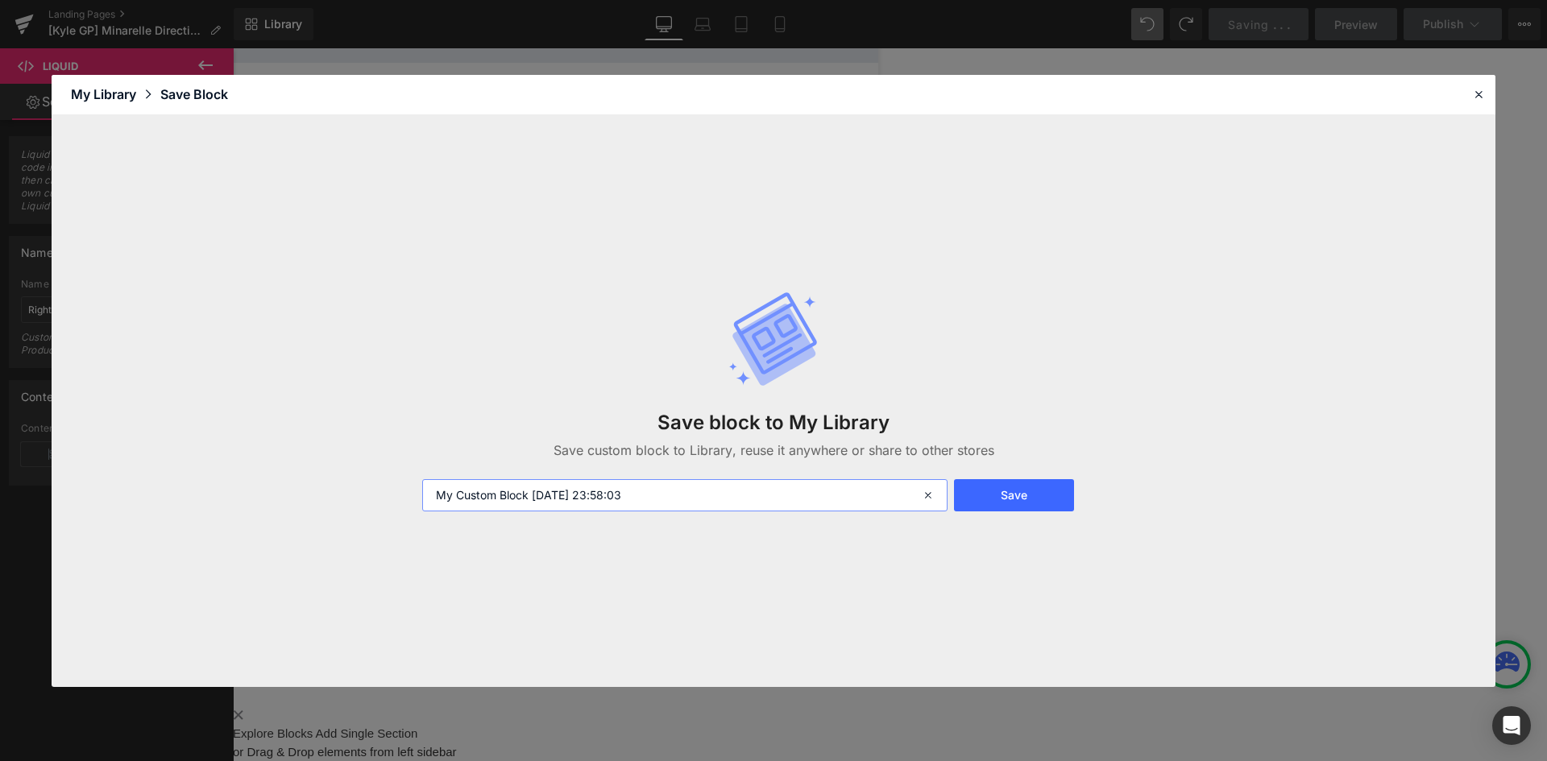
click at [643, 504] on input "My Custom Block 2025-08-28 23:58:03" at bounding box center [684, 495] width 525 height 32
type input "[PERSON_NAME] 7"
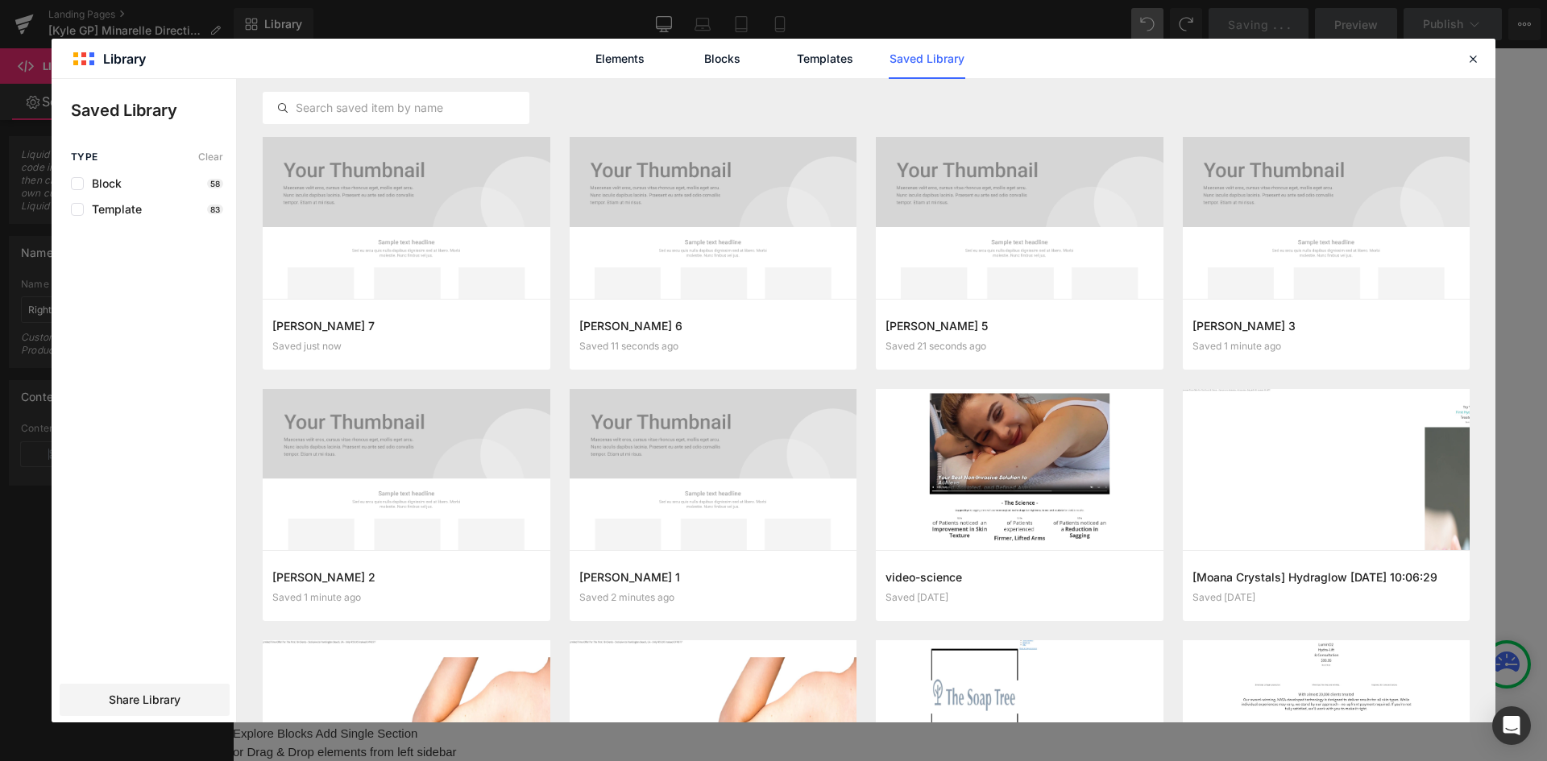
click at [1474, 48] on div "Elements Blocks Templates Saved Library" at bounding box center [774, 58] width 1444 height 39
click at [1468, 52] on icon at bounding box center [1473, 59] width 15 height 15
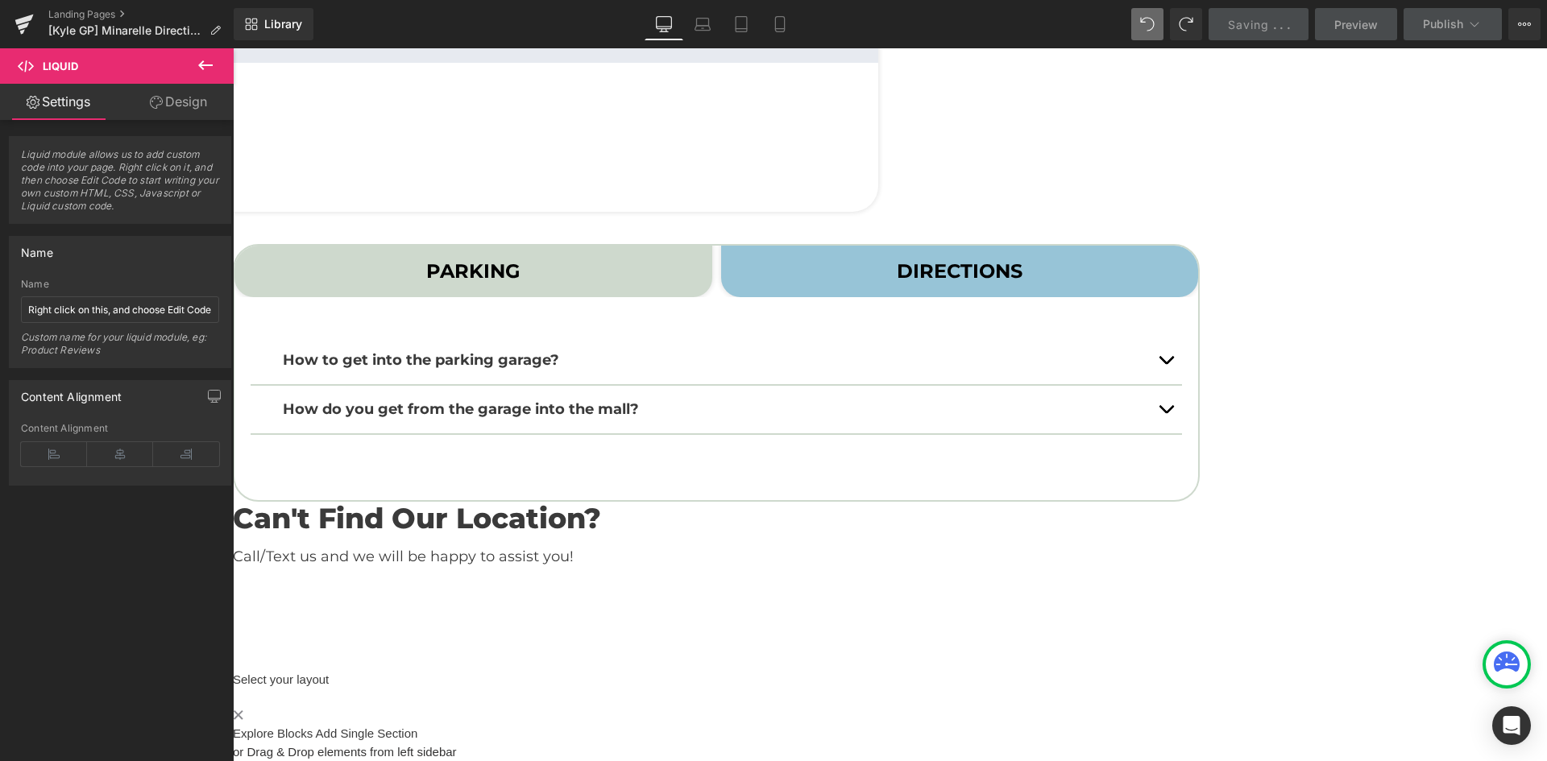
click at [1022, 259] on strong "DIRECTIONS" at bounding box center [960, 270] width 126 height 23
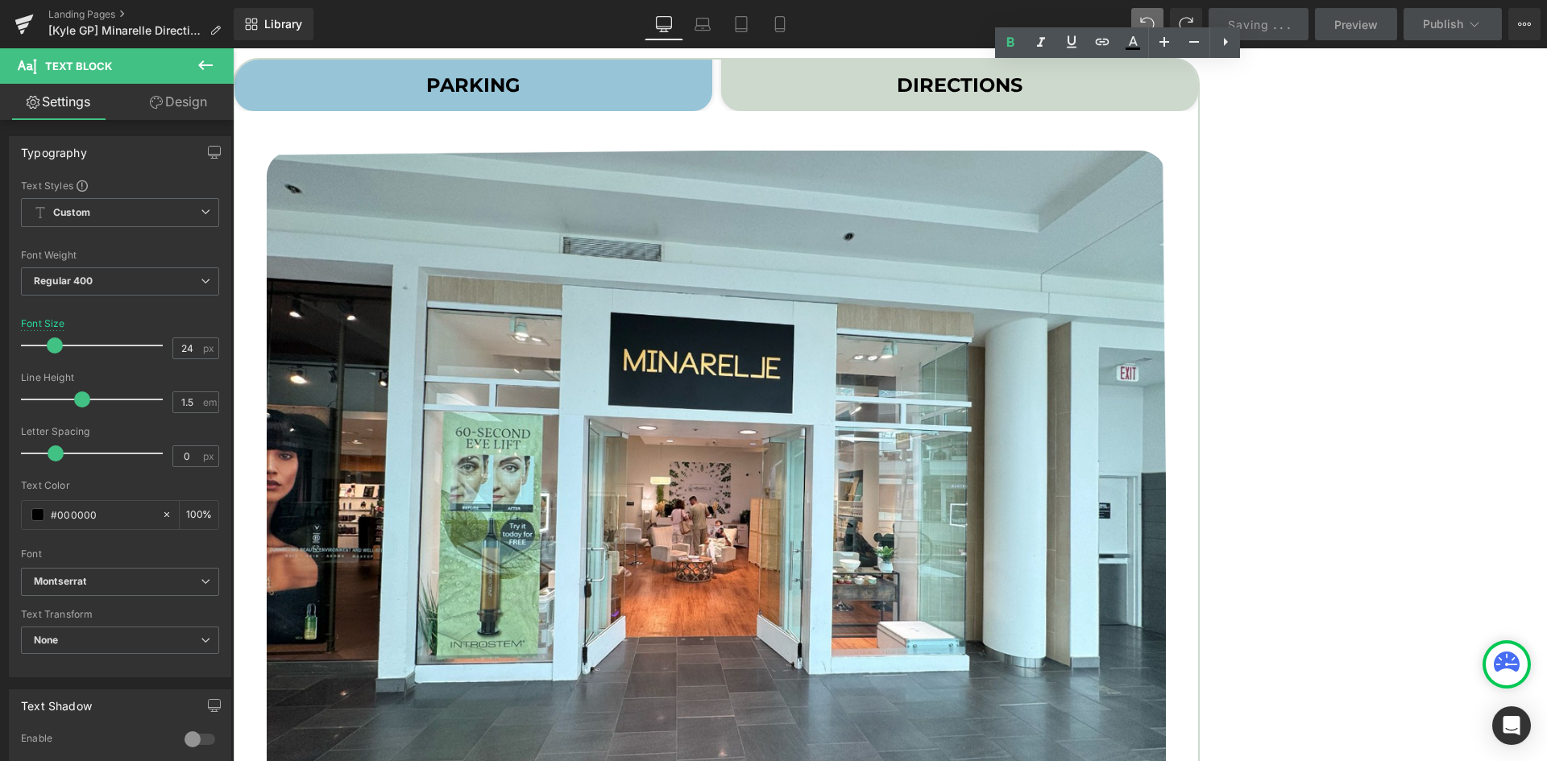
scroll to position [660, 0]
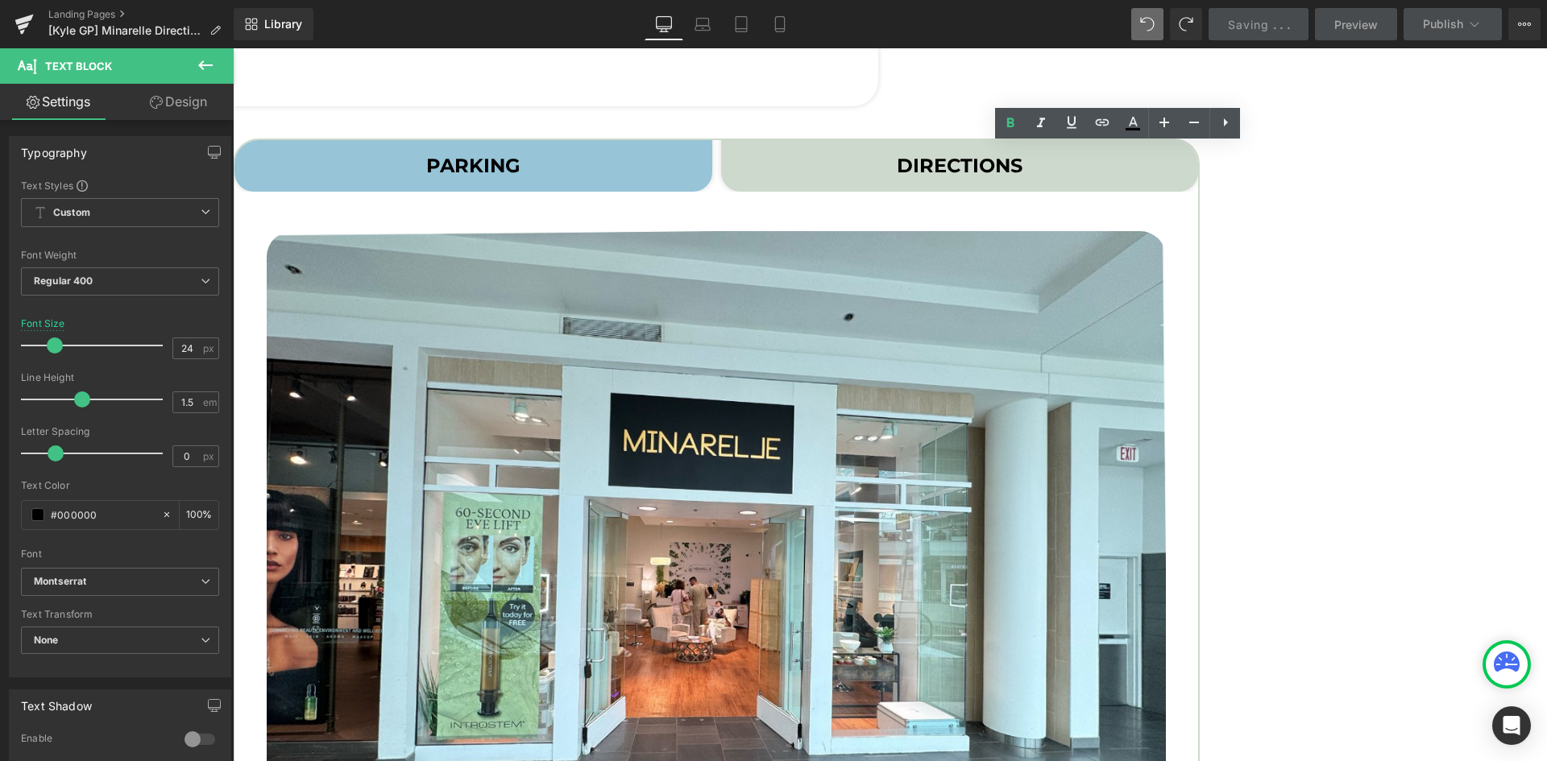
click at [520, 165] on strong "PARKING" at bounding box center [473, 165] width 94 height 23
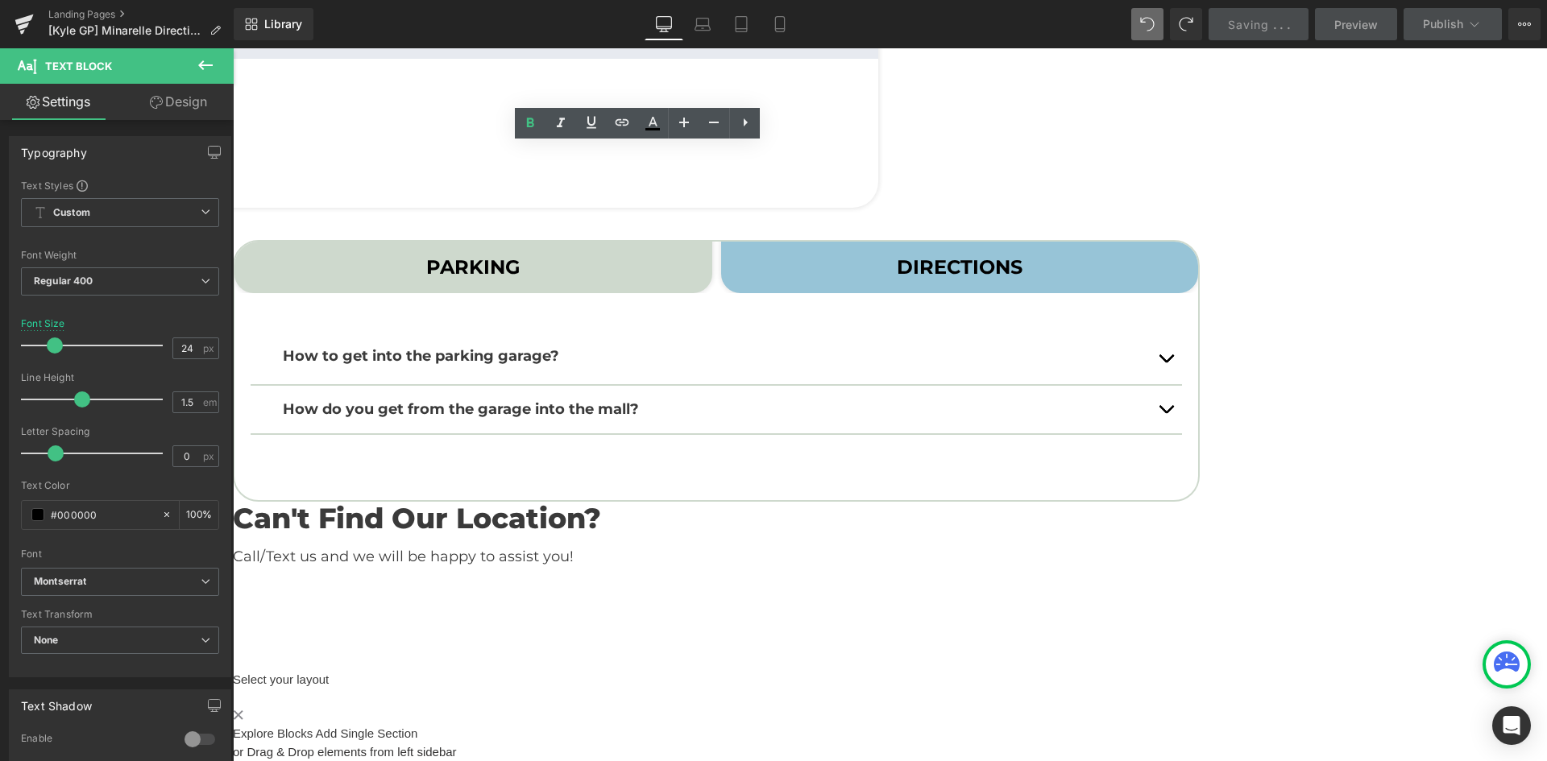
click at [1182, 333] on button "button" at bounding box center [1166, 359] width 32 height 52
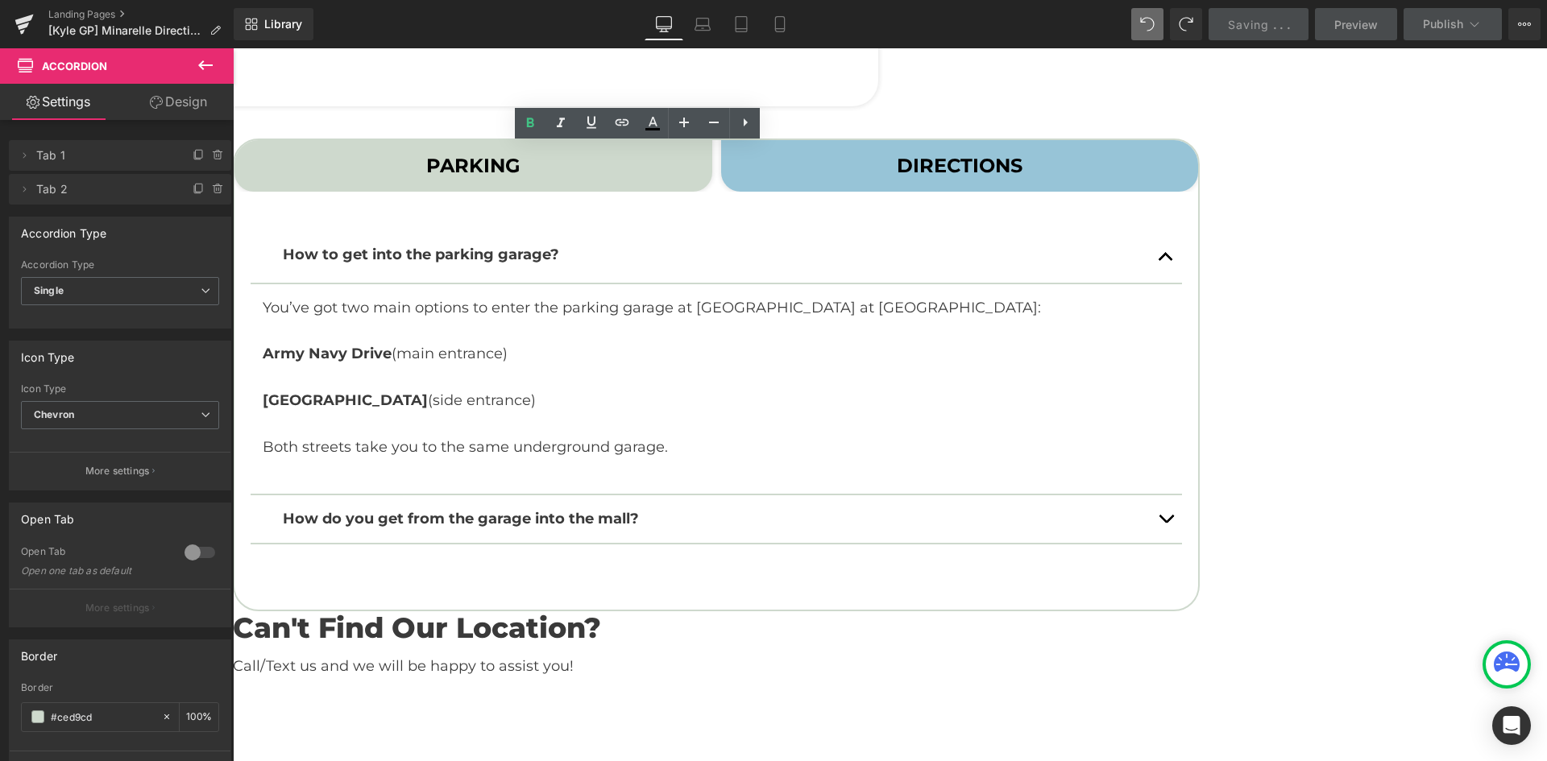
click at [1182, 511] on button "button" at bounding box center [1166, 519] width 32 height 48
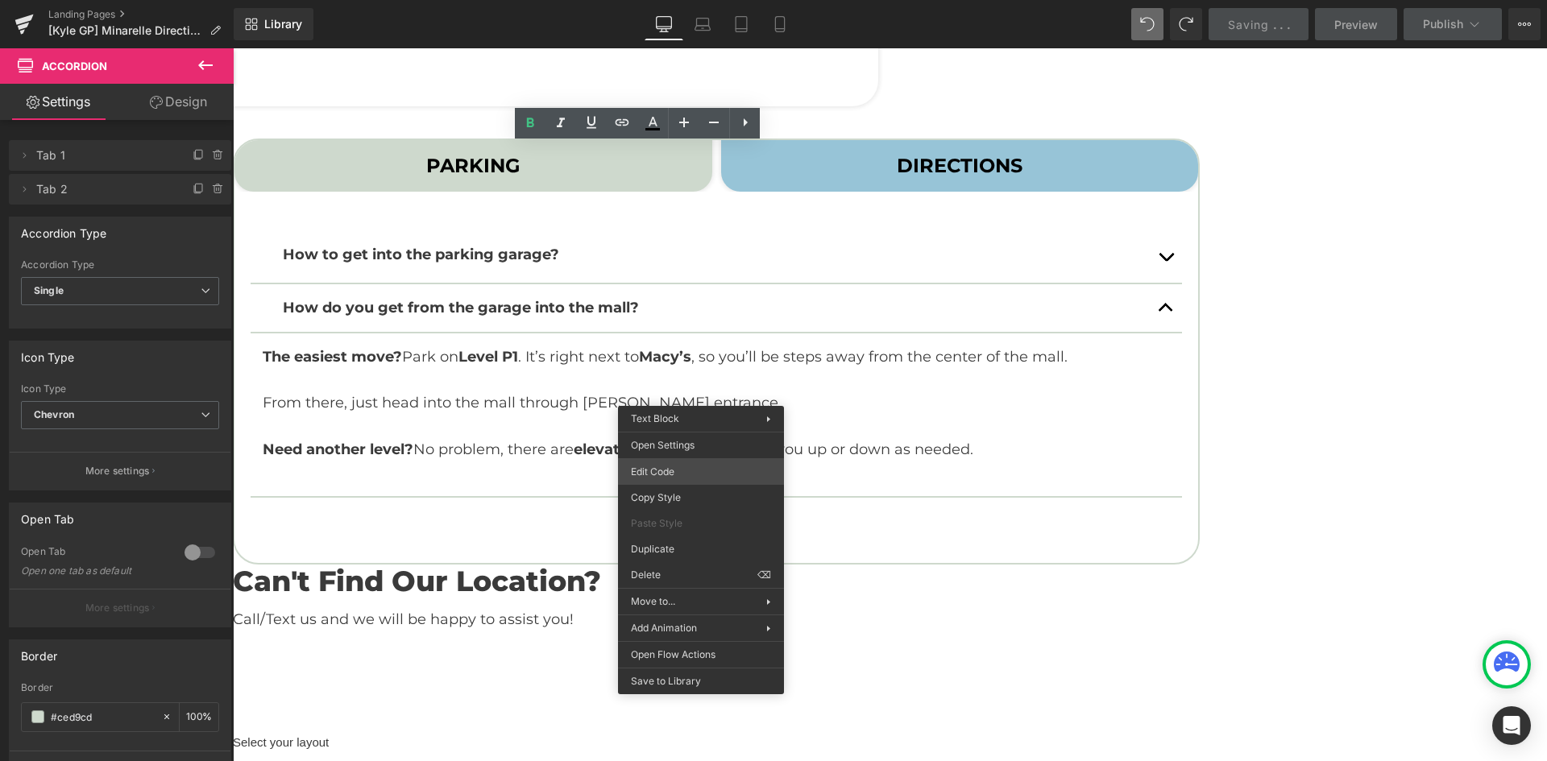
click at [695, 0] on div "Tabs You are previewing how the will restyle your page. You can not edit Elemen…" at bounding box center [773, 0] width 1547 height 0
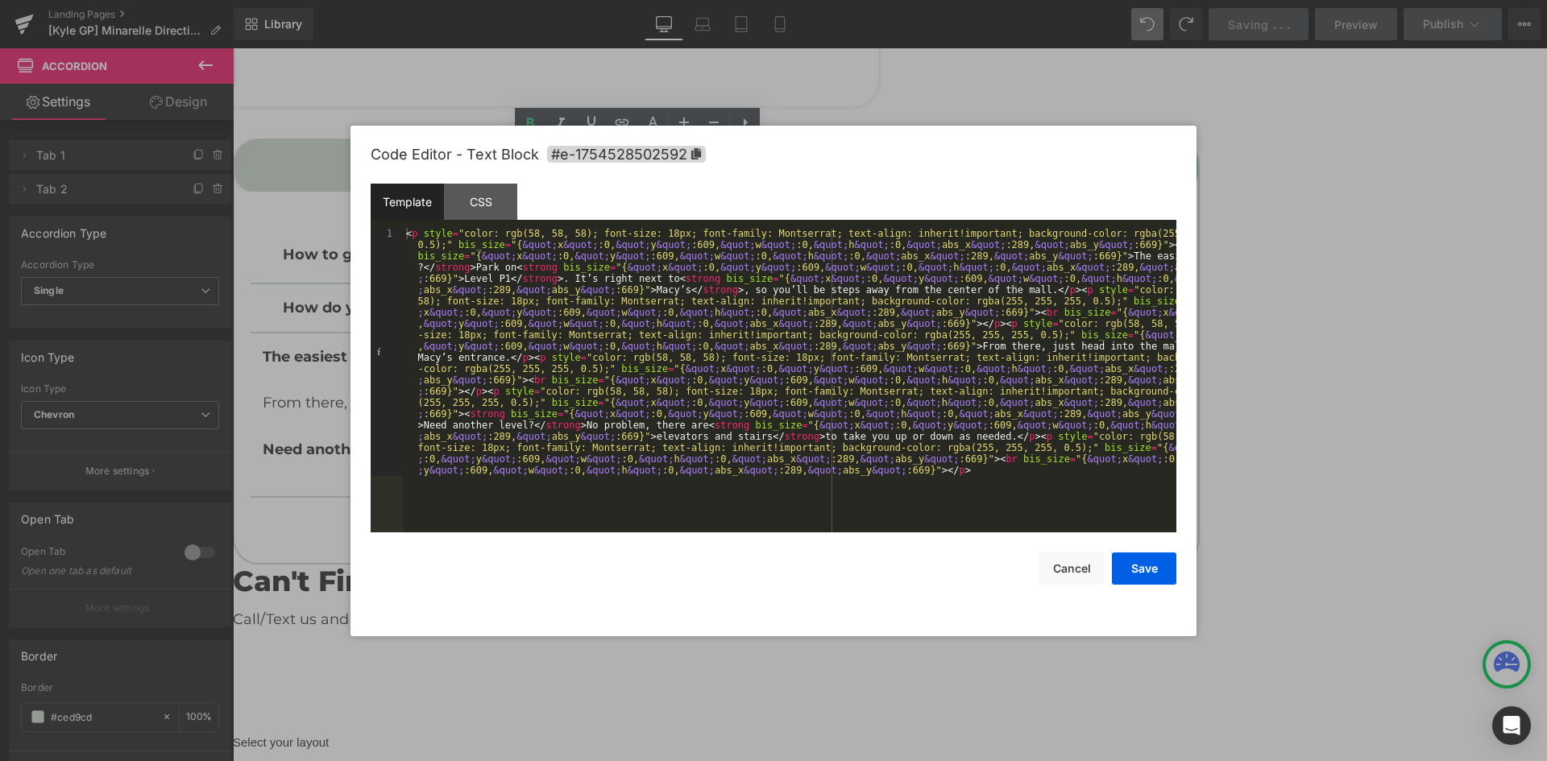
click at [641, 437] on div "< p style = "color: rgb(58, 58, 58); font-size: 18px; font-family: Montserrat; …" at bounding box center [789, 628] width 773 height 801
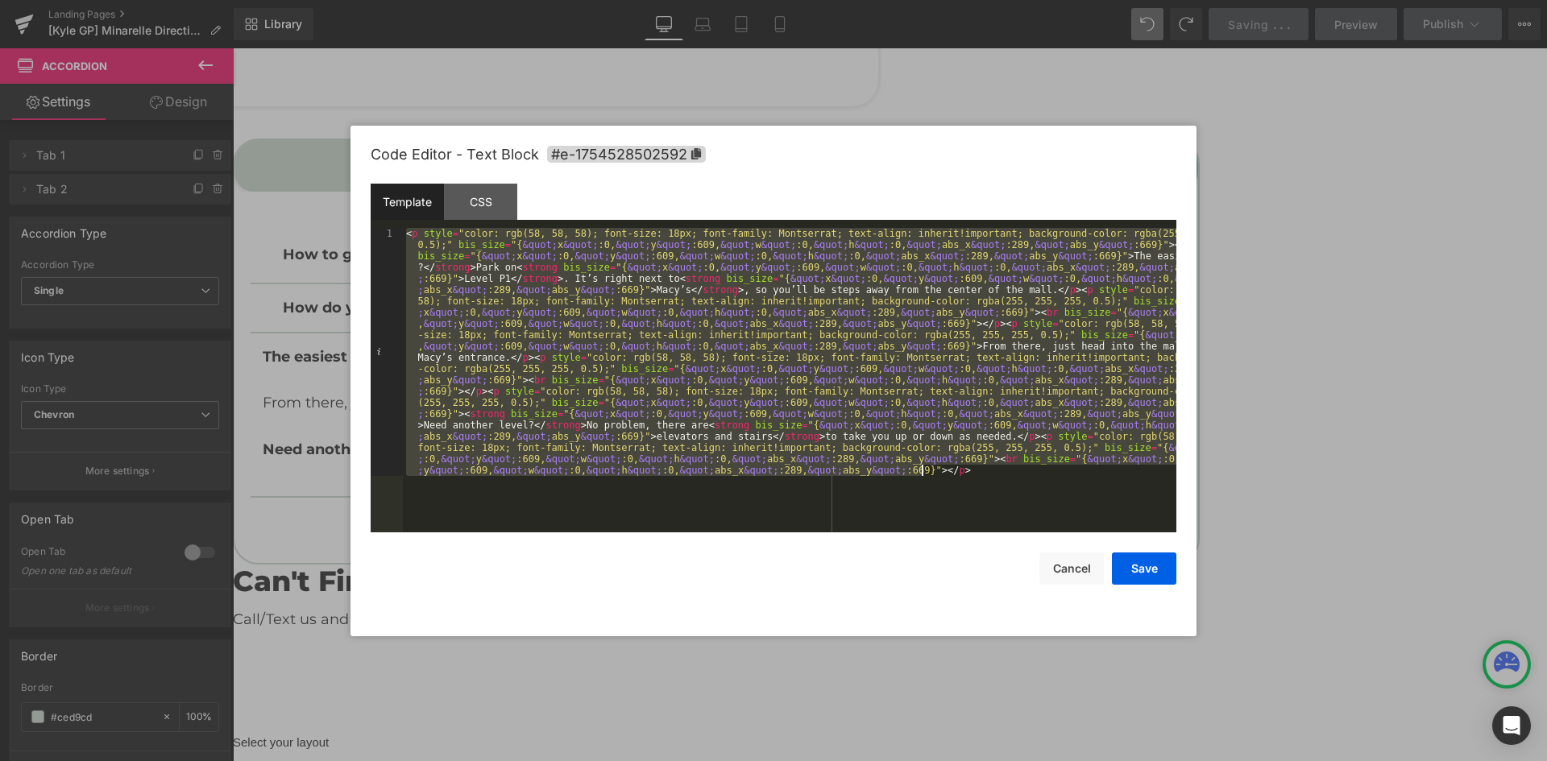
click at [689, 321] on div "< p style = "color: rgb(58, 58, 58); font-size: 18px; font-family: Montserrat; …" at bounding box center [789, 380] width 773 height 305
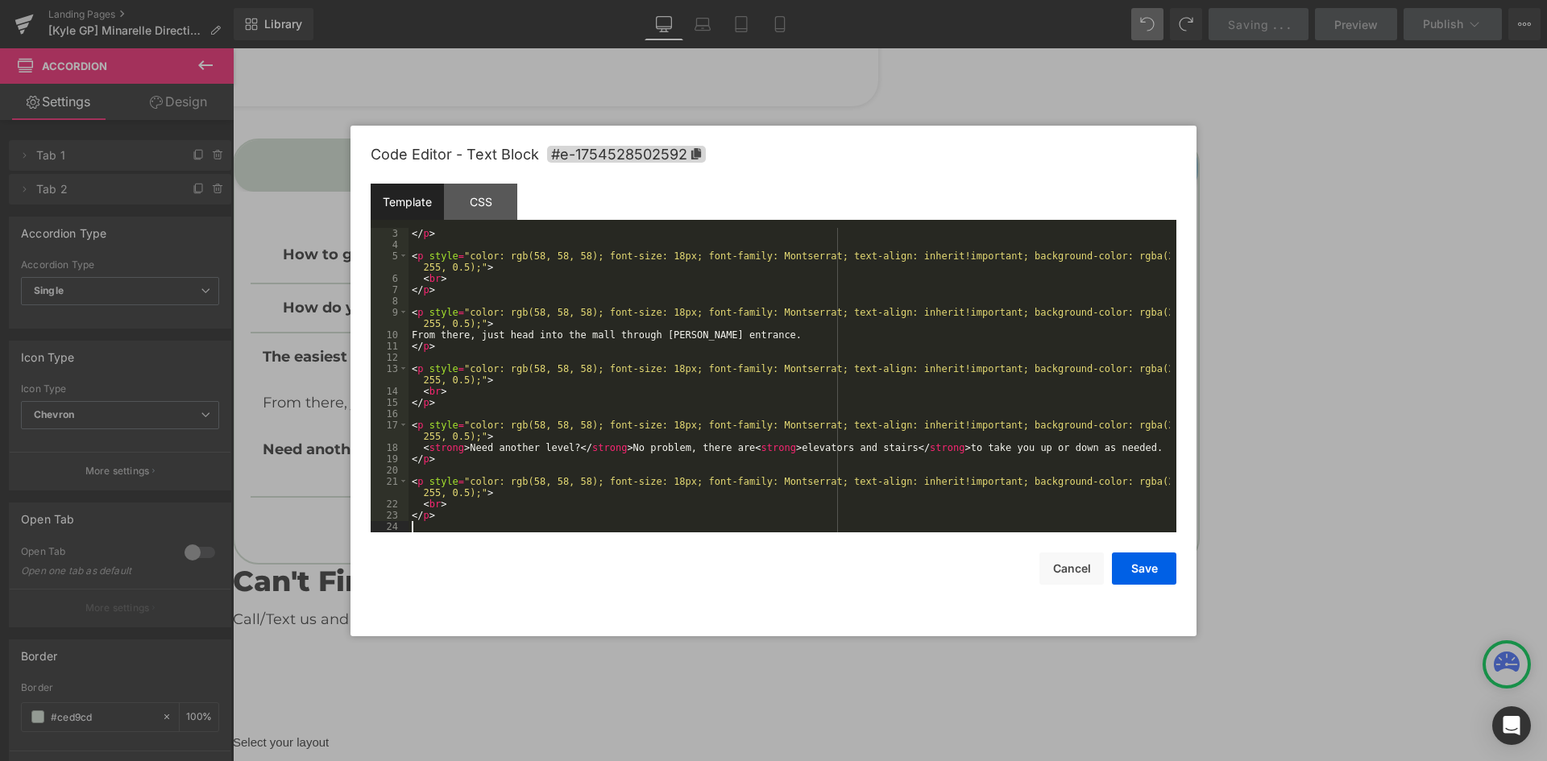
scroll to position [45, 0]
click at [1140, 587] on div "Code Editor - Text Block #e-1754528502592 Template CSS 3 4 5 6 7 8 9 10 11 12 1…" at bounding box center [774, 381] width 806 height 511
click at [1151, 574] on button "Save" at bounding box center [1144, 569] width 64 height 32
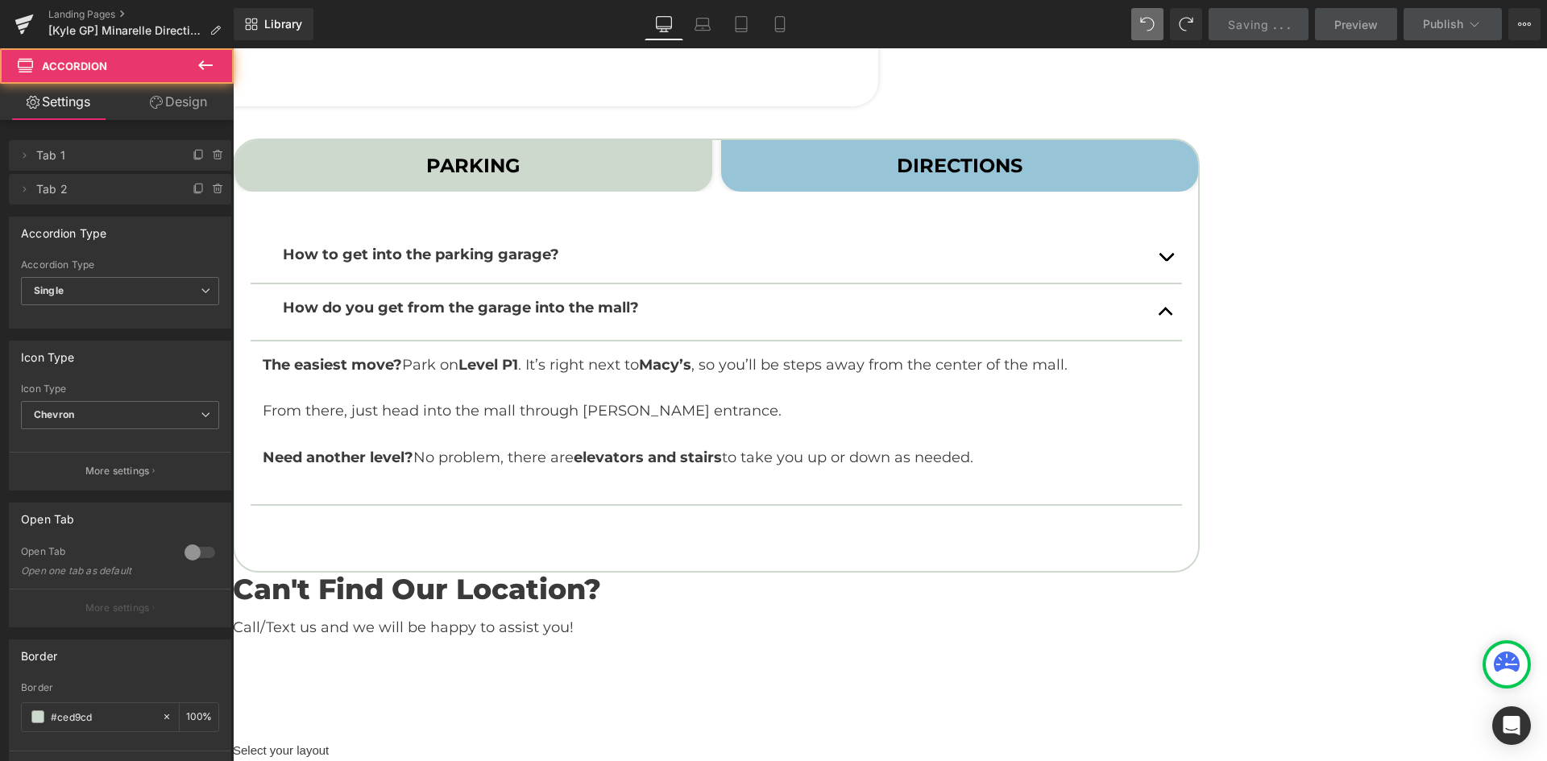
click at [1182, 254] on button "button" at bounding box center [1166, 257] width 32 height 52
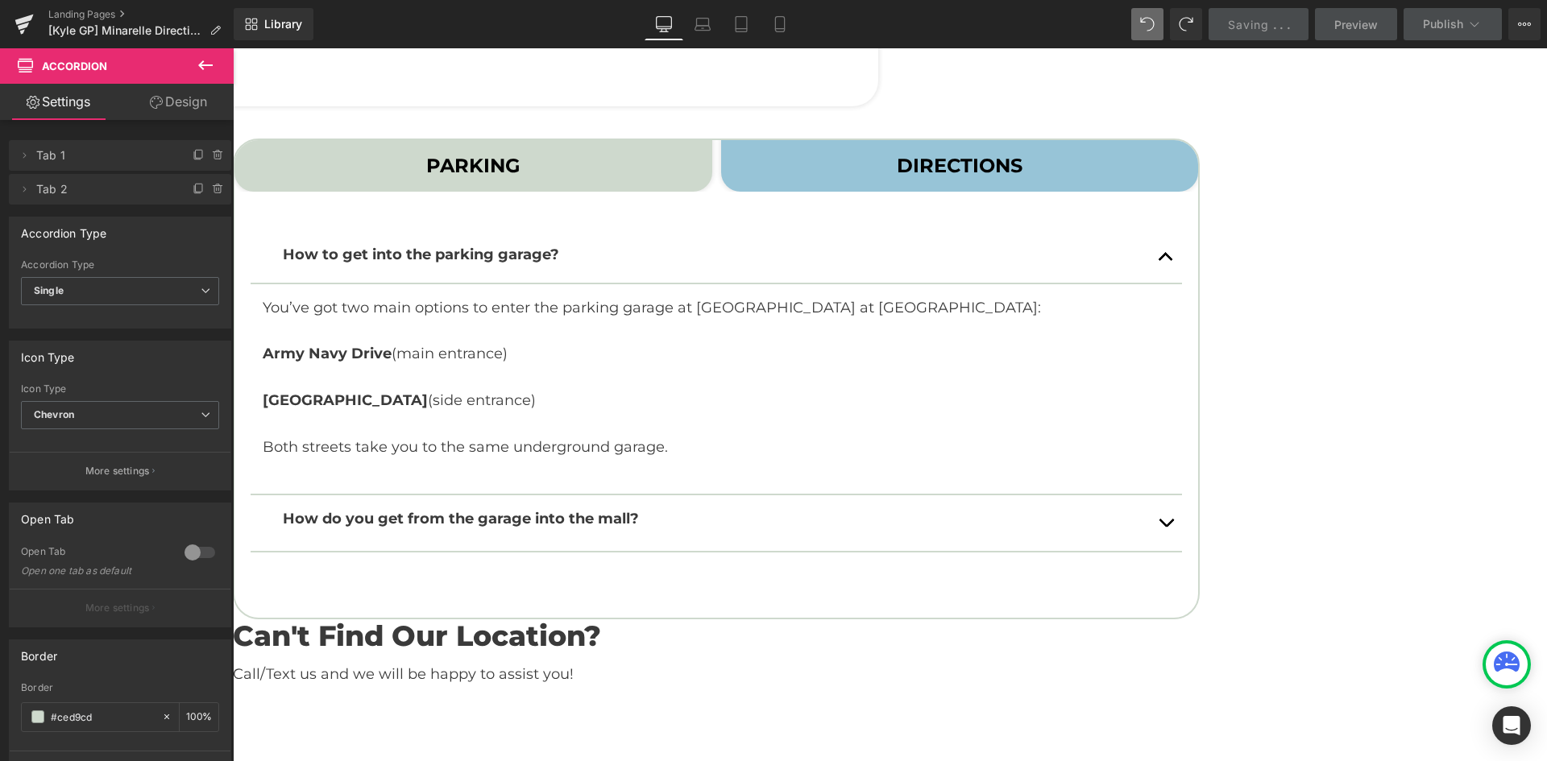
click at [559, 248] on strong "How to get into the parking garage?" at bounding box center [421, 255] width 276 height 18
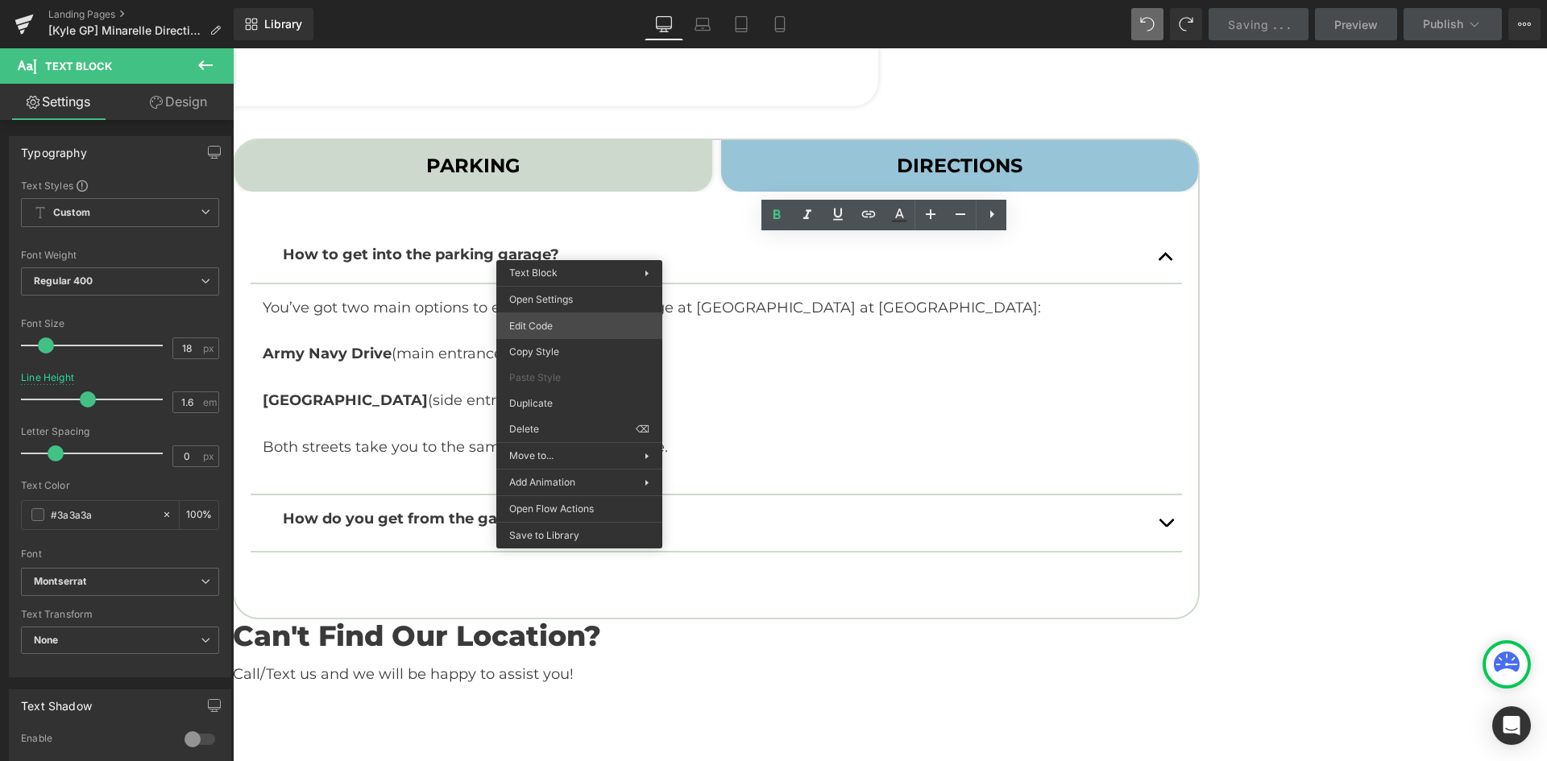
click at [587, 0] on div "Tabs You are previewing how the will restyle your page. You can not edit Elemen…" at bounding box center [773, 0] width 1547 height 0
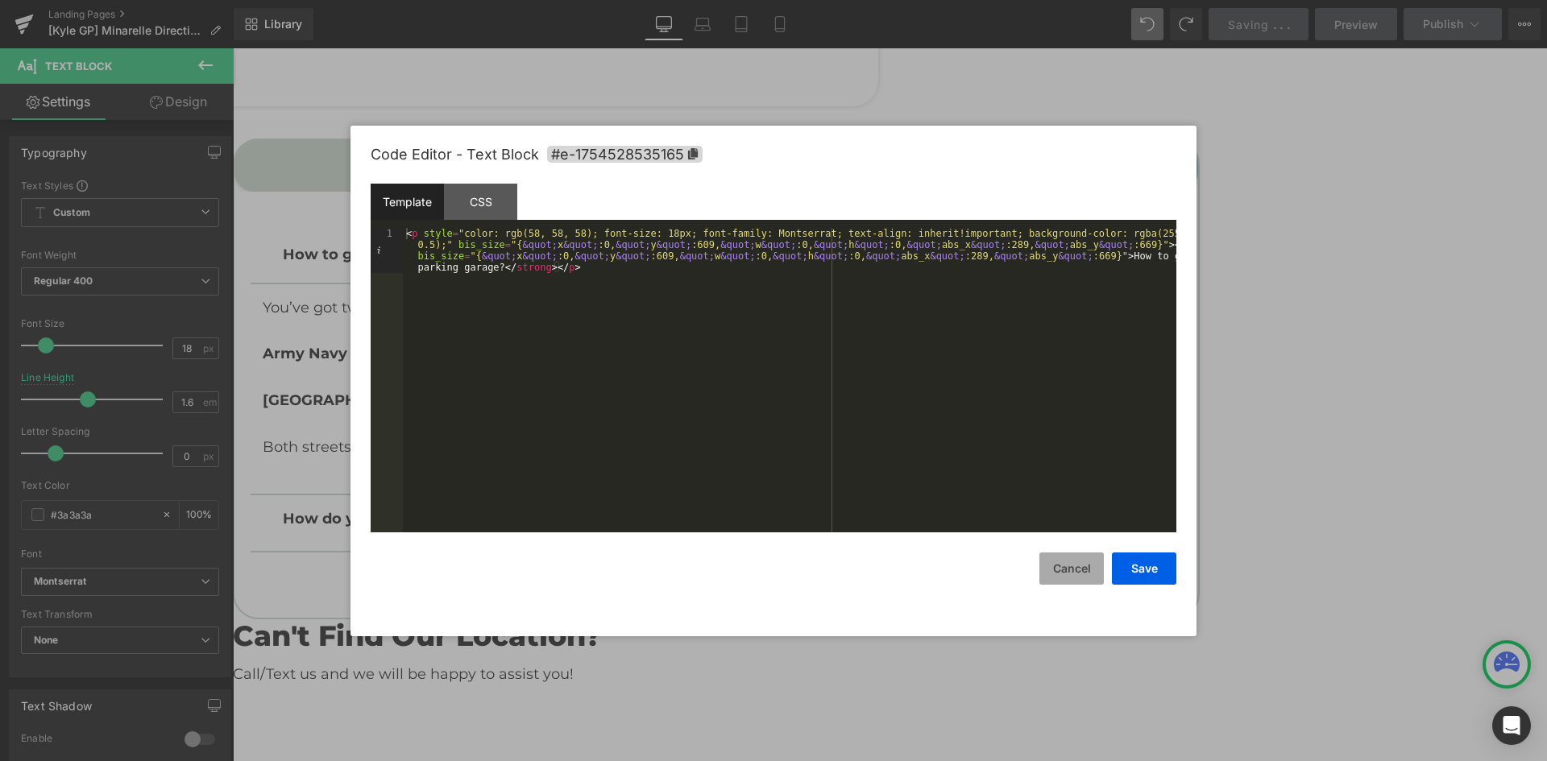
click at [1080, 565] on button "Cancel" at bounding box center [1071, 569] width 64 height 32
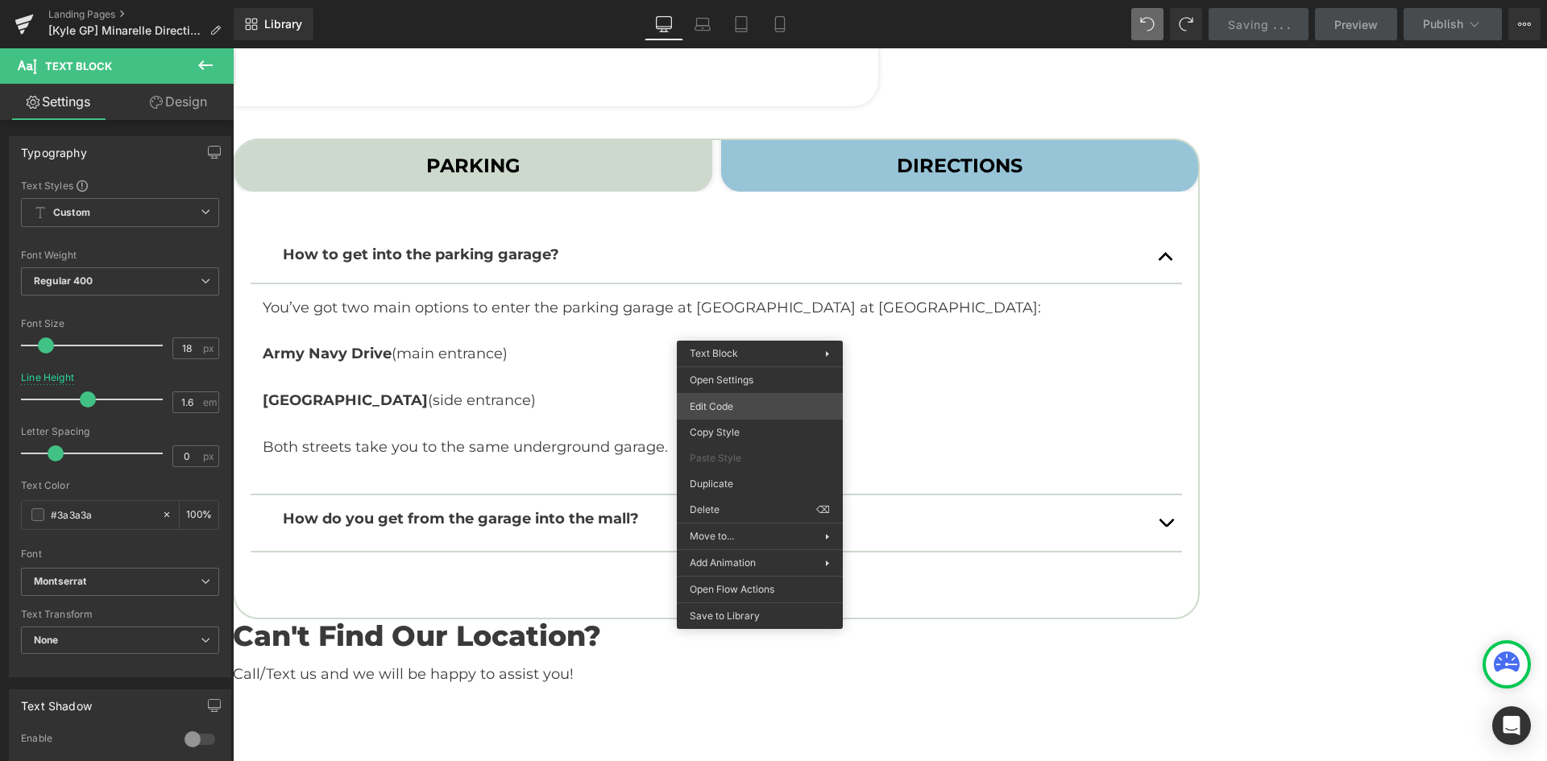
click at [733, 0] on div "Tabs You are previewing how the will restyle your page. You can not edit Elemen…" at bounding box center [773, 0] width 1547 height 0
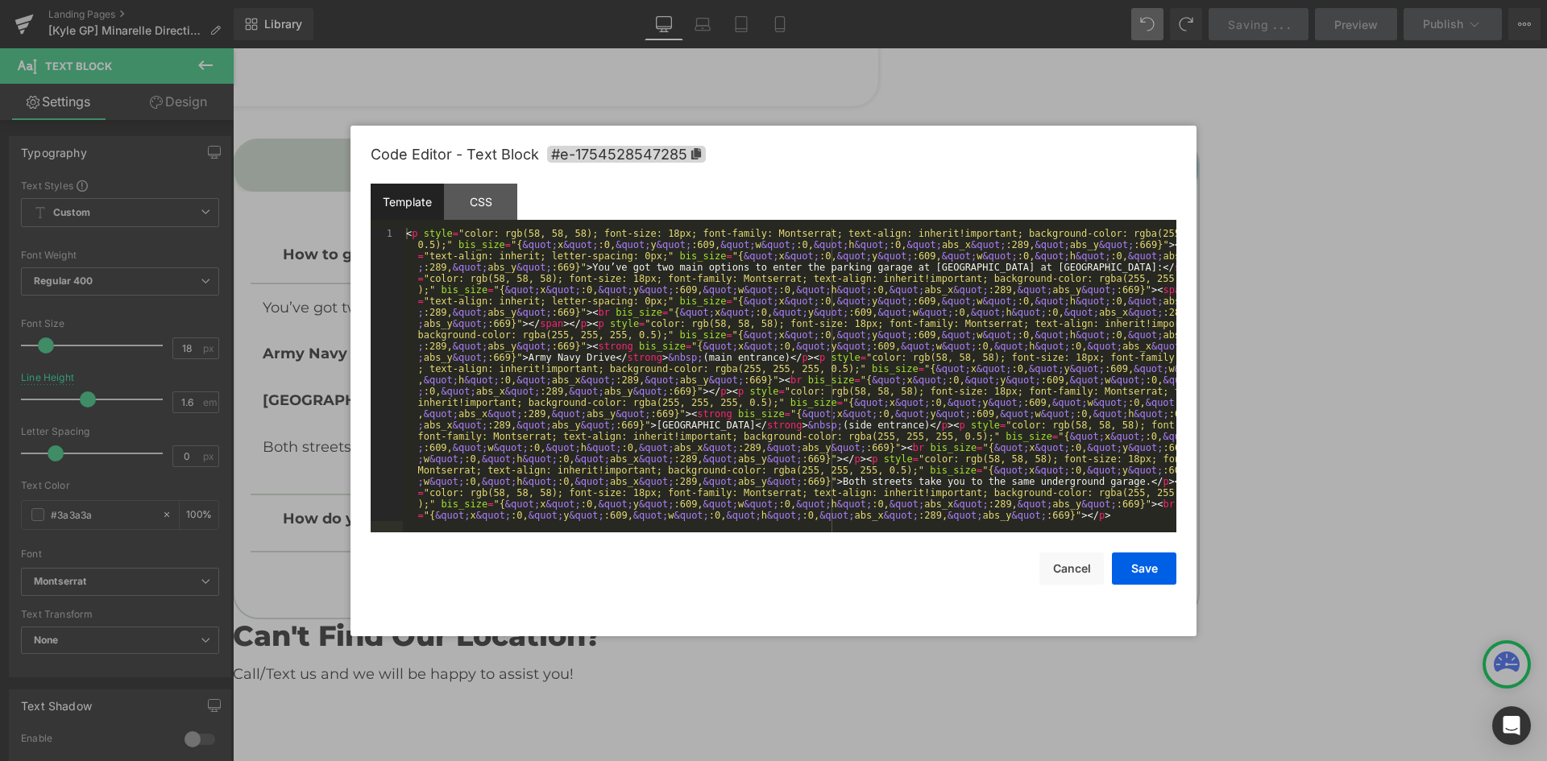
click at [757, 355] on div "< p style = "color: rgb(58, 58, 58); font-size: 18px; font-family: Montserrat; …" at bounding box center [789, 673] width 773 height 891
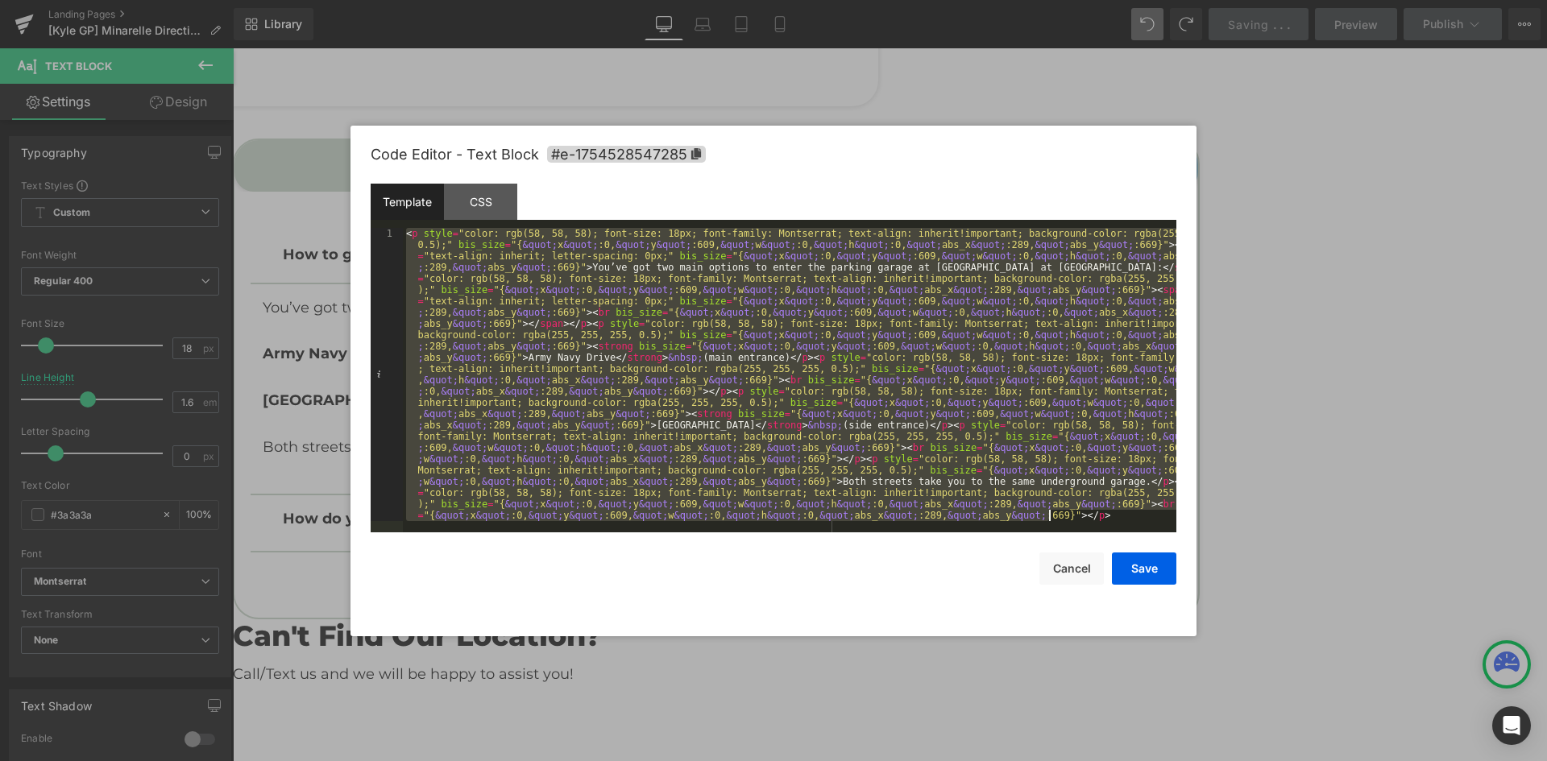
click at [631, 372] on div "< p style = "color: rgb(58, 58, 58); font-size: 18px; font-family: Montserrat; …" at bounding box center [789, 380] width 773 height 305
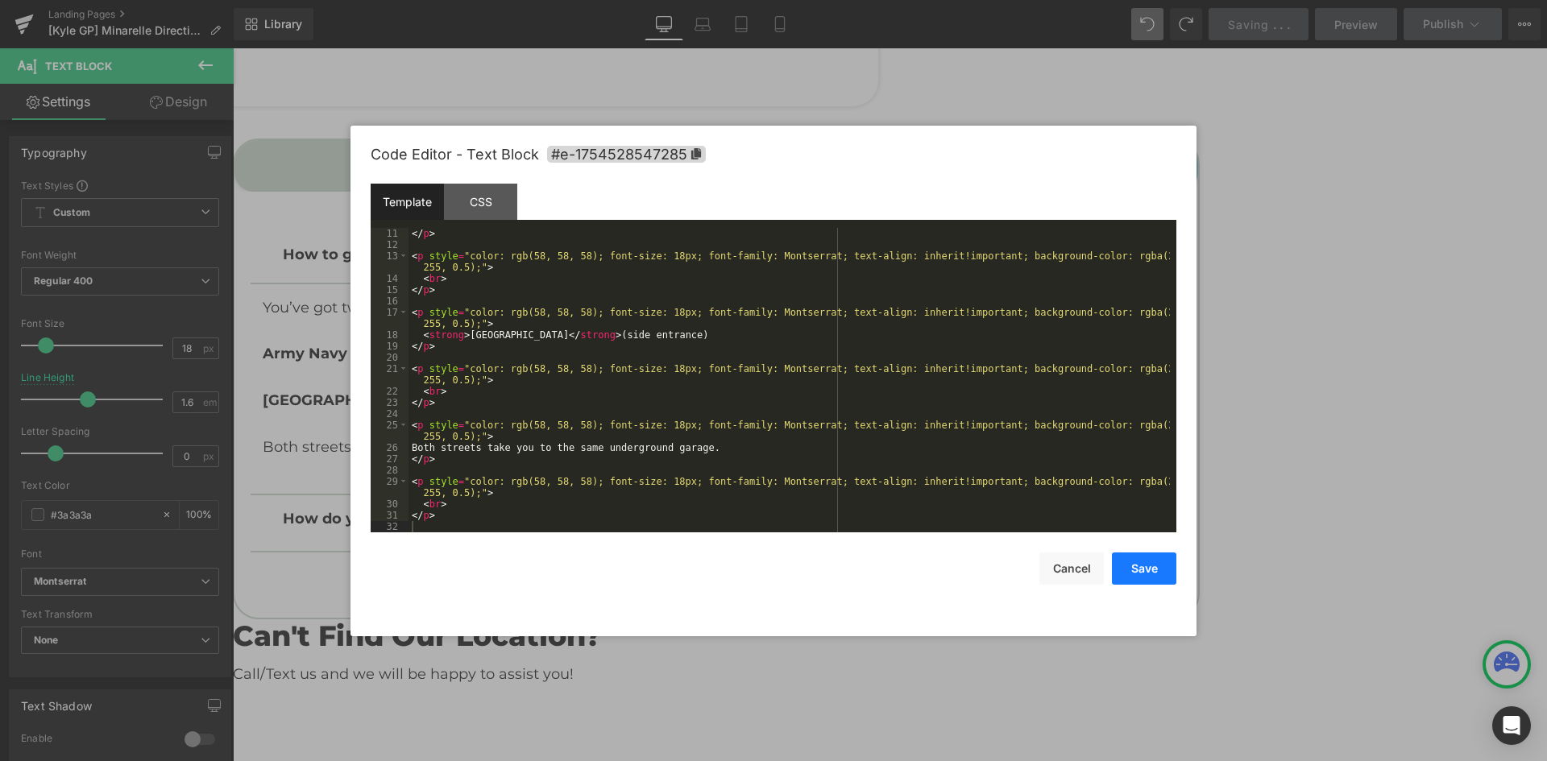
click at [1157, 580] on button "Save" at bounding box center [1144, 569] width 64 height 32
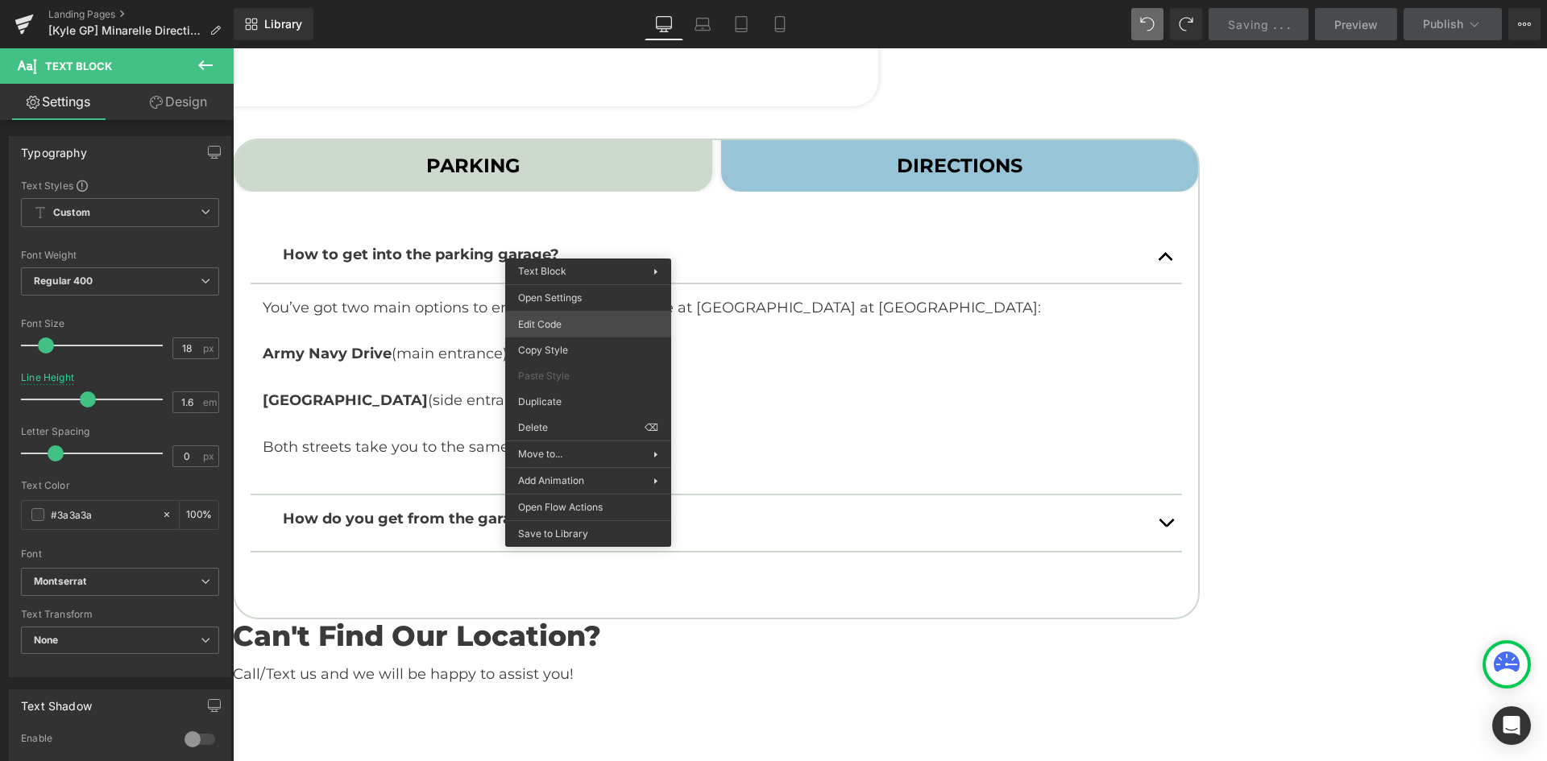
click at [583, 0] on div "Tabs You are previewing how the will restyle your page. You can not edit Elemen…" at bounding box center [773, 0] width 1547 height 0
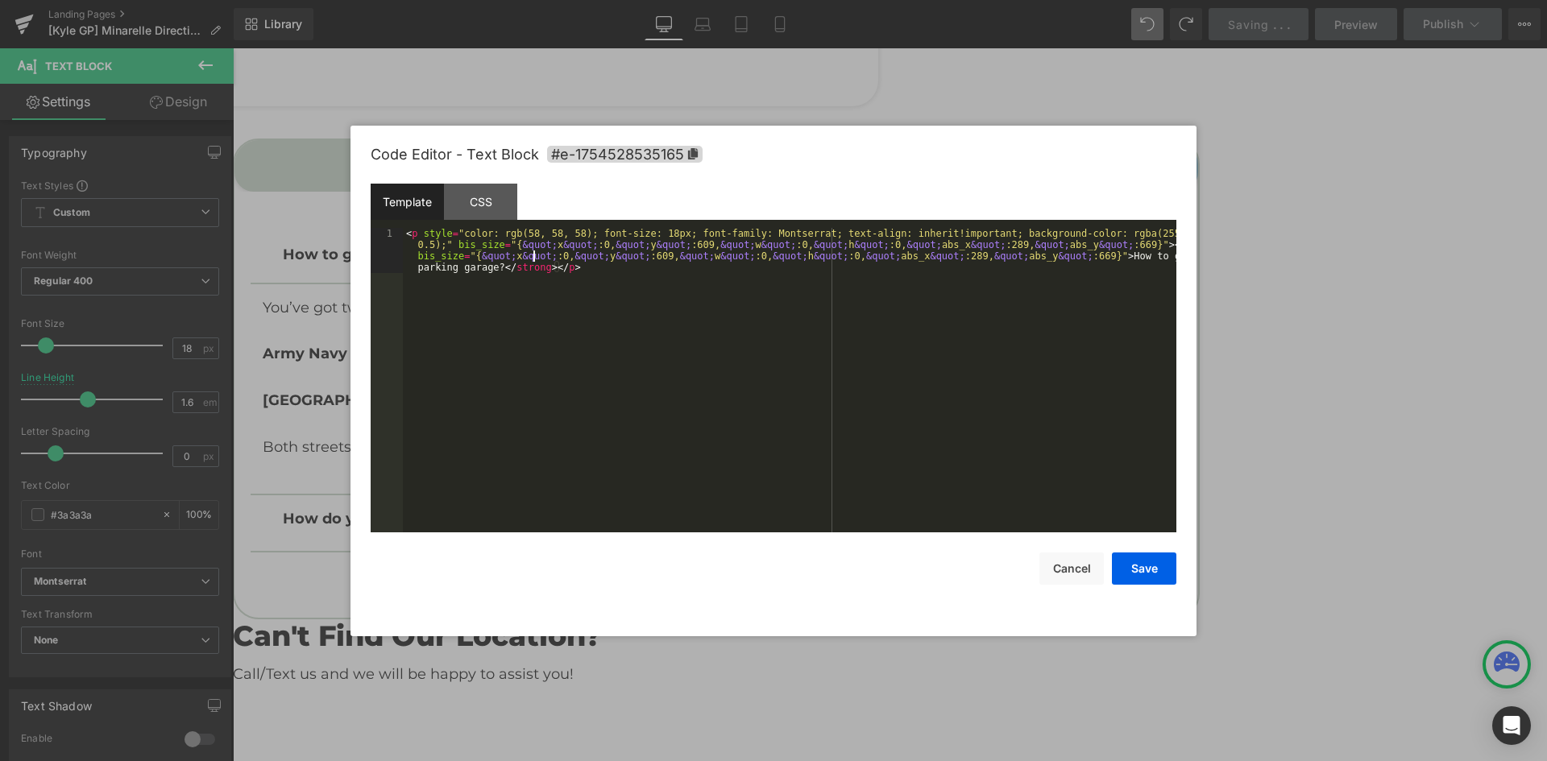
click at [533, 251] on div "< p style = "color: rgb(58, 58, 58); font-size: 18px; font-family: Montserrat; …" at bounding box center [789, 425] width 773 height 395
drag, startPoint x: 451, startPoint y: 247, endPoint x: 1103, endPoint y: 247, distance: 651.8
click at [1103, 247] on div "< p style = "color: rgb(58, 58, 58); font-size: 18px; font-family: Montserrat; …" at bounding box center [789, 425] width 773 height 395
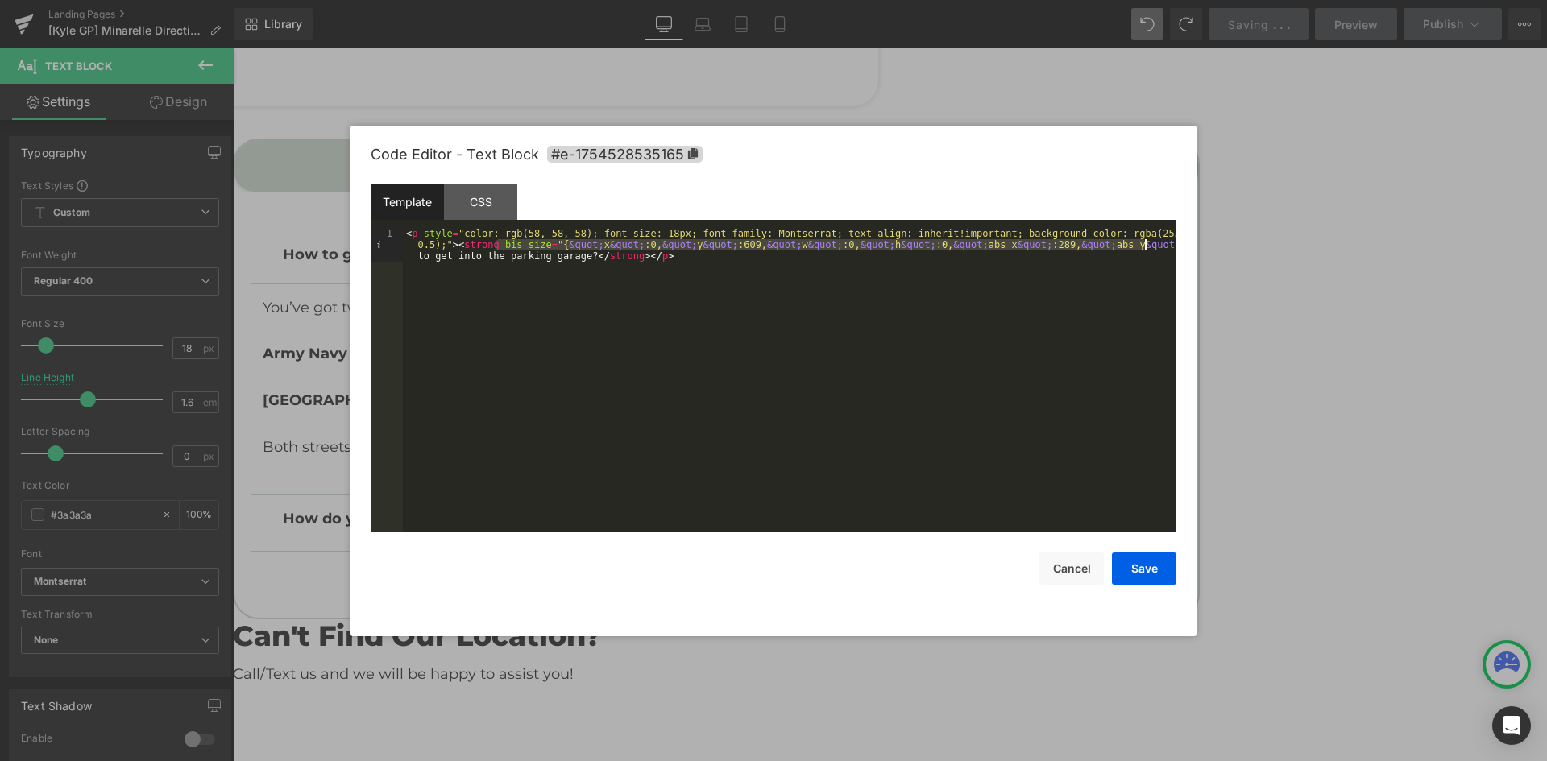
drag, startPoint x: 495, startPoint y: 244, endPoint x: 1145, endPoint y: 247, distance: 650.2
click at [1145, 247] on div "< p style = "color: rgb(58, 58, 58); font-size: 18px; font-family: Montserrat; …" at bounding box center [789, 414] width 773 height 372
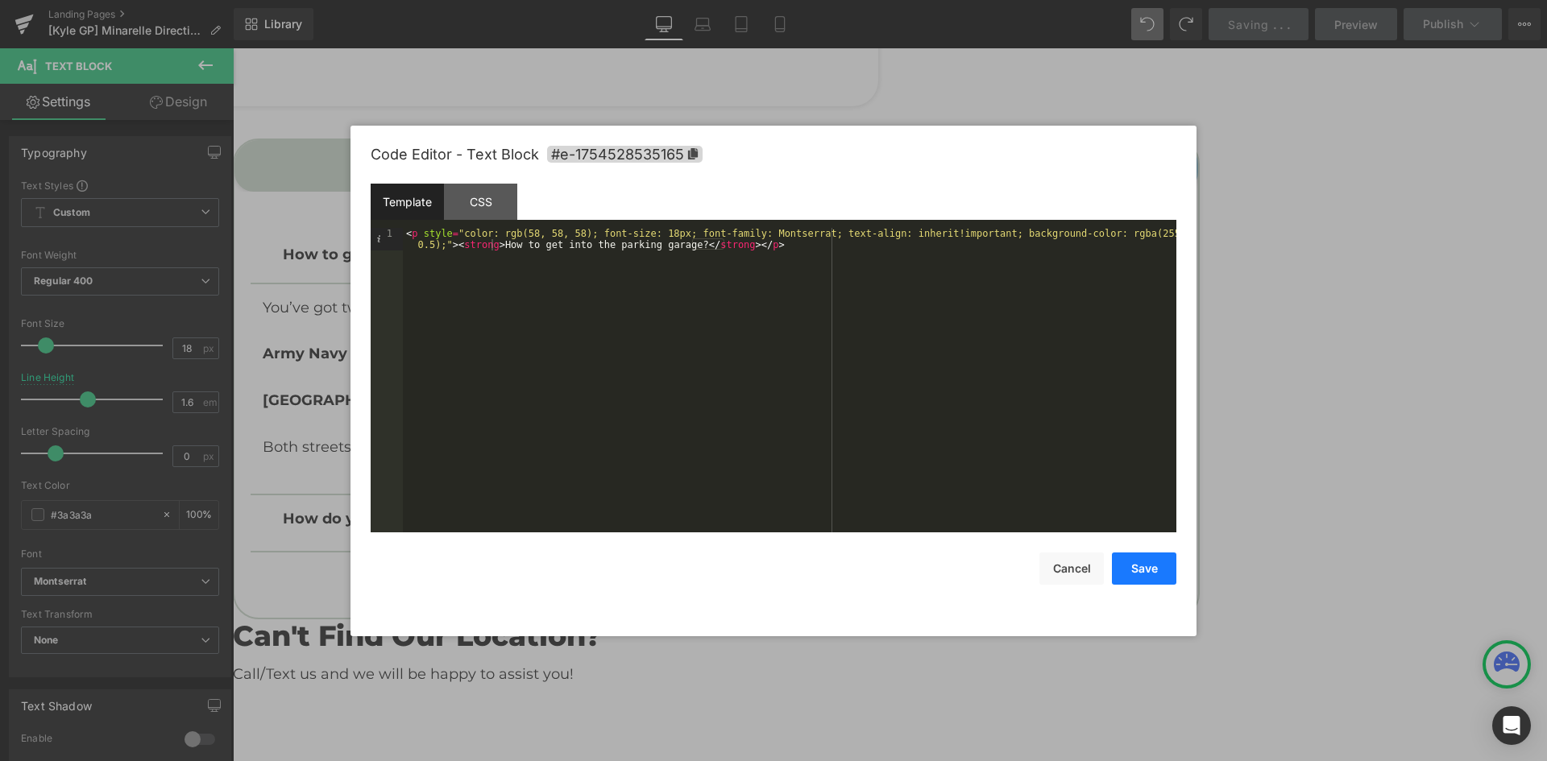
click at [1150, 574] on button "Save" at bounding box center [1144, 569] width 64 height 32
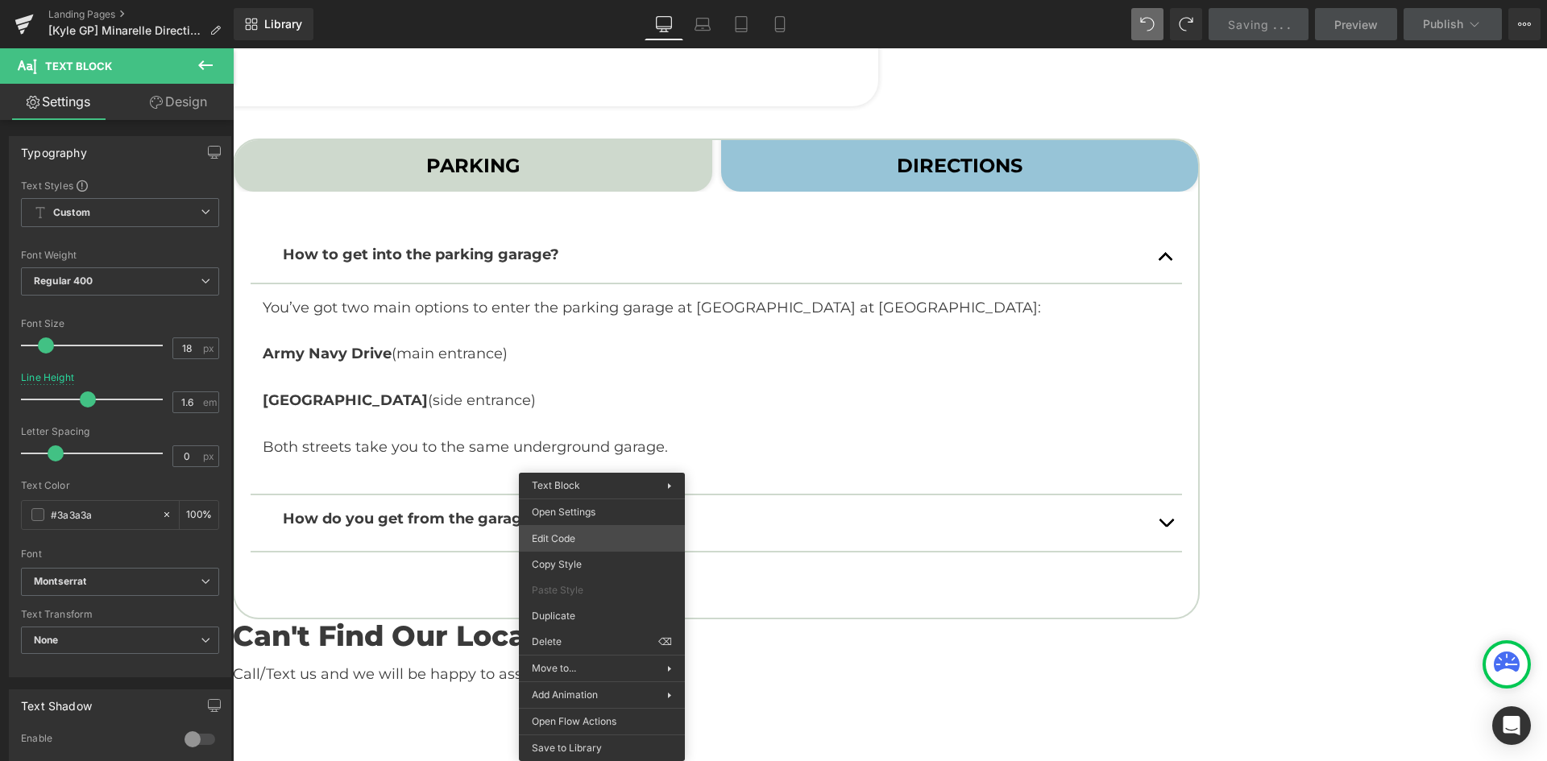
click at [562, 0] on div "Tabs You are previewing how the will restyle your page. You can not edit Elemen…" at bounding box center [773, 0] width 1547 height 0
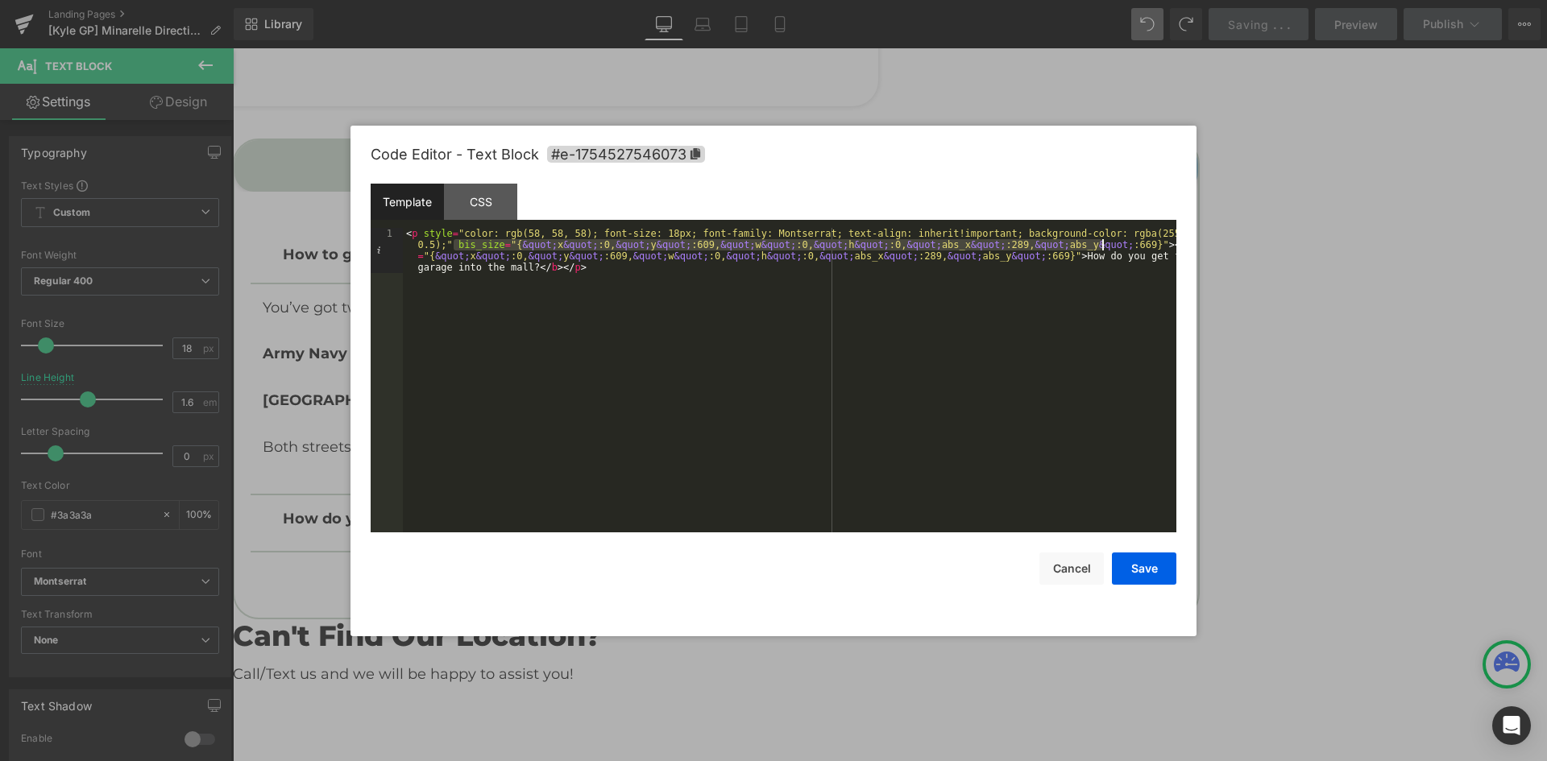
drag, startPoint x: 454, startPoint y: 243, endPoint x: 1103, endPoint y: 247, distance: 649.4
click at [1103, 247] on div "< p style = "color: rgb(58, 58, 58); font-size: 18px; font-family: Montserrat; …" at bounding box center [789, 425] width 773 height 395
drag, startPoint x: 471, startPoint y: 246, endPoint x: 1122, endPoint y: 243, distance: 650.2
click at [1122, 243] on div "< p style = "color: rgb(58, 58, 58); font-size: 18px; font-family: Montserrat; …" at bounding box center [789, 414] width 773 height 372
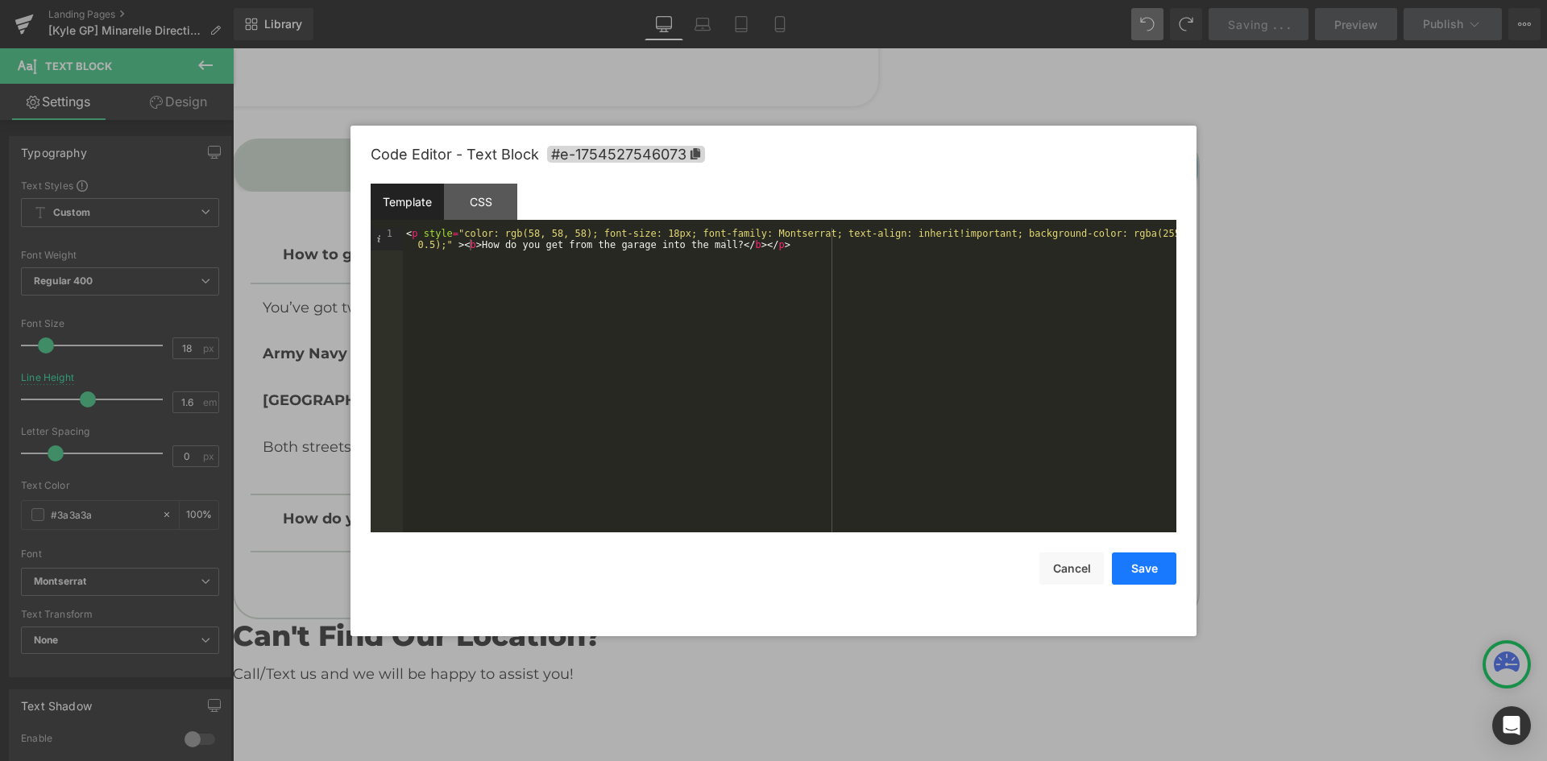
click at [1152, 572] on button "Save" at bounding box center [1144, 569] width 64 height 32
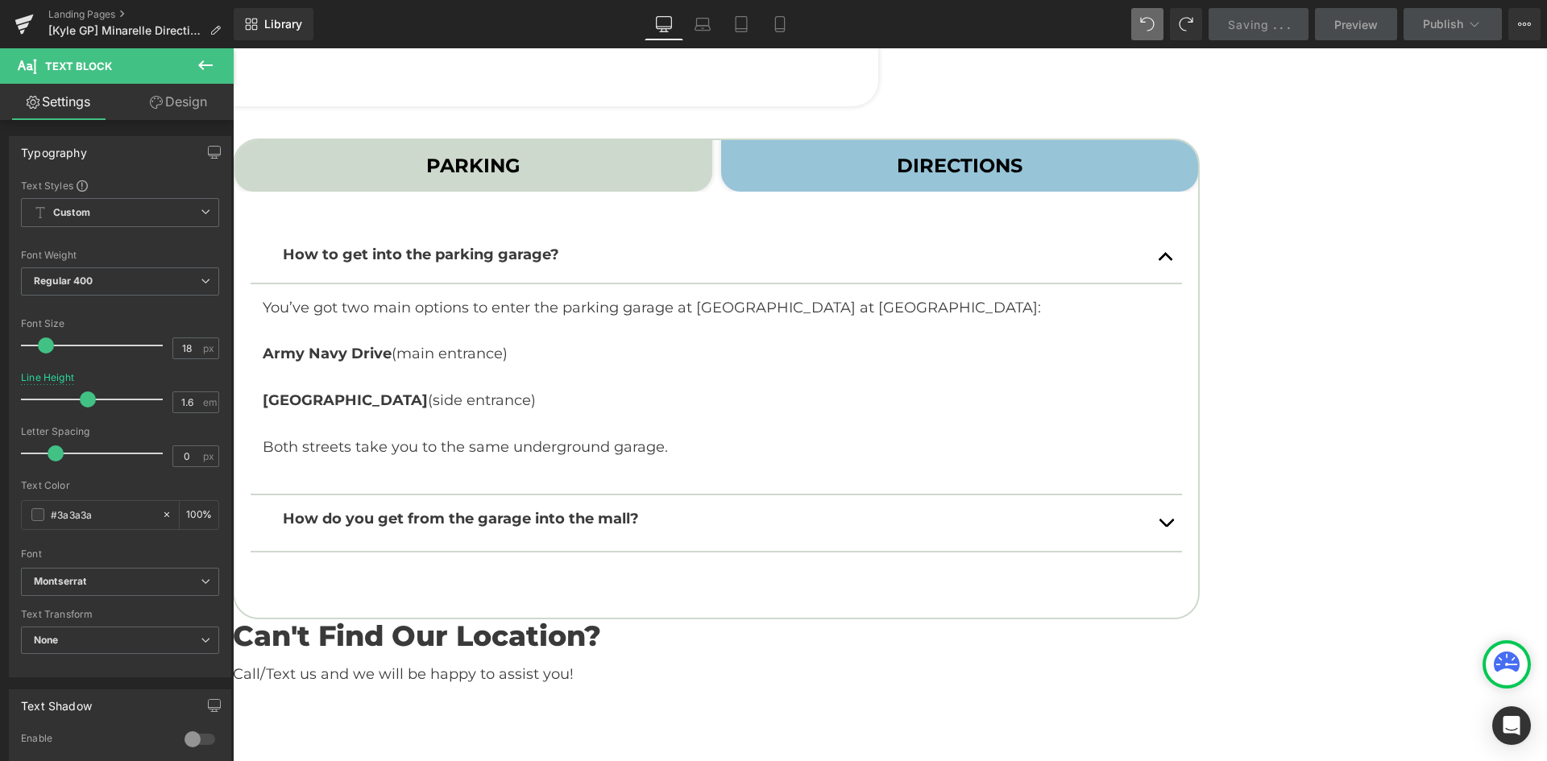
click at [901, 180] on div at bounding box center [899, 180] width 4 height 0
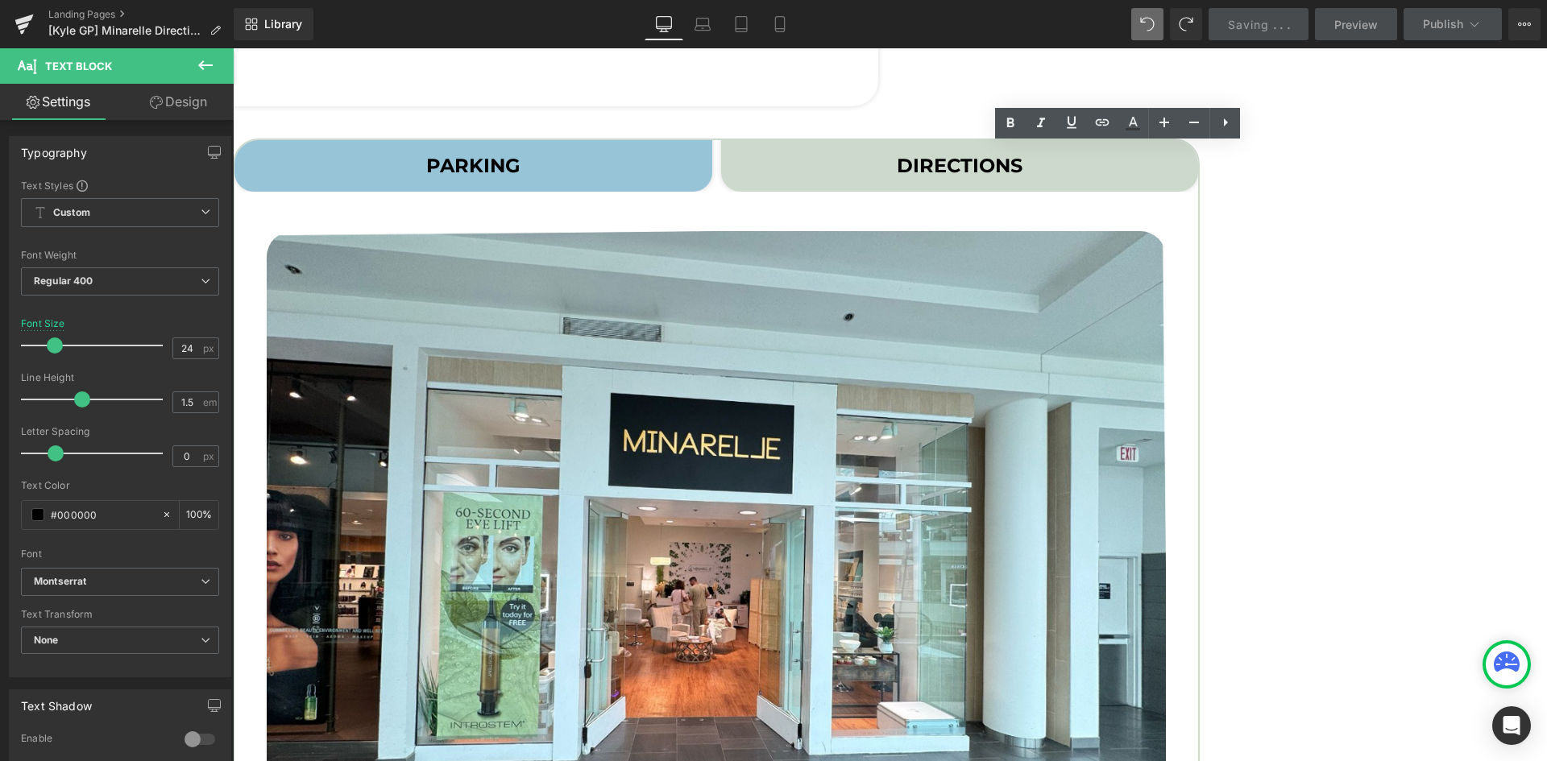
scroll to position [982, 0]
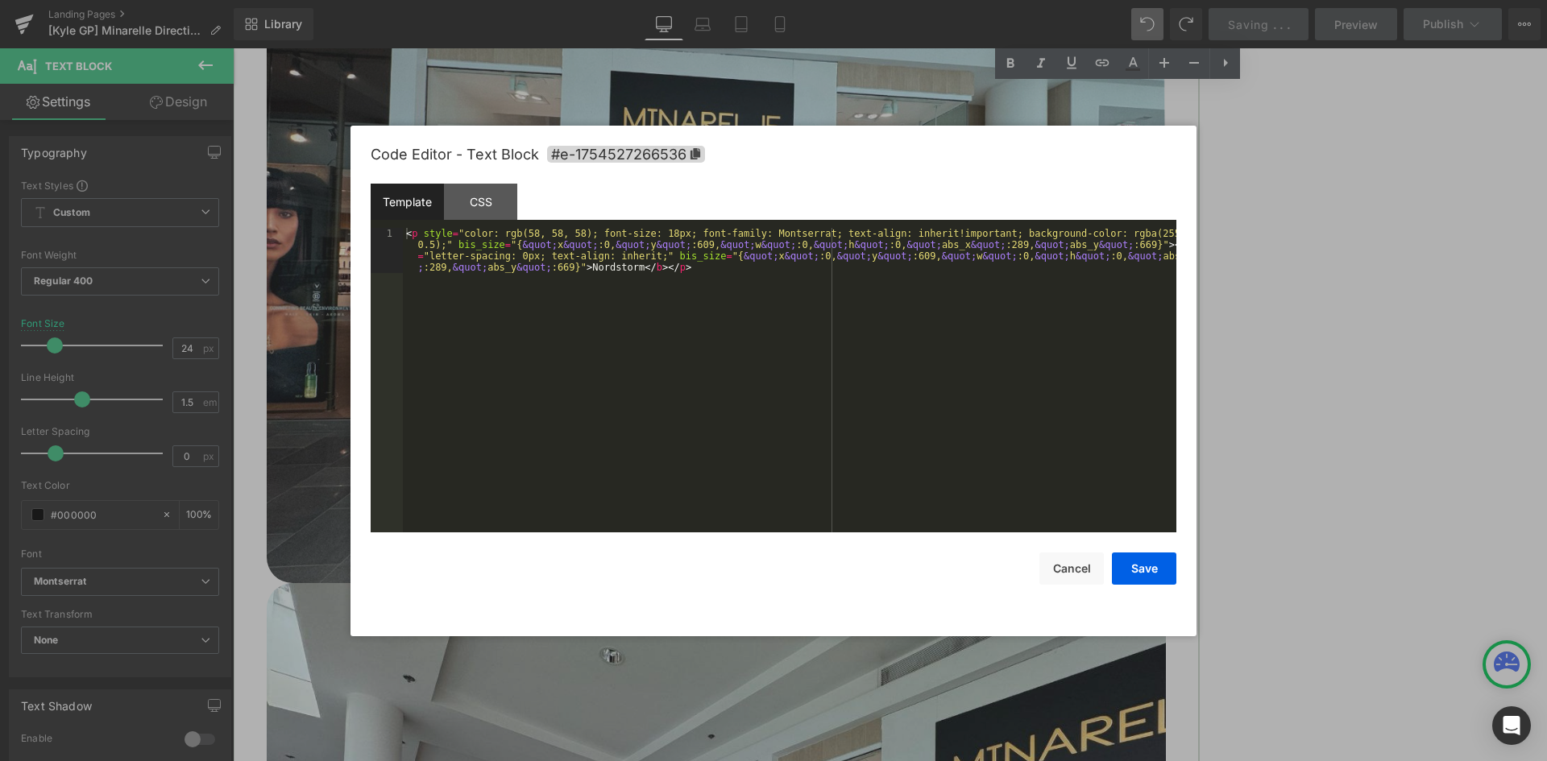
click at [1059, 0] on div "Tabs You are previewing how the will restyle your page. You can not edit Elemen…" at bounding box center [773, 0] width 1547 height 0
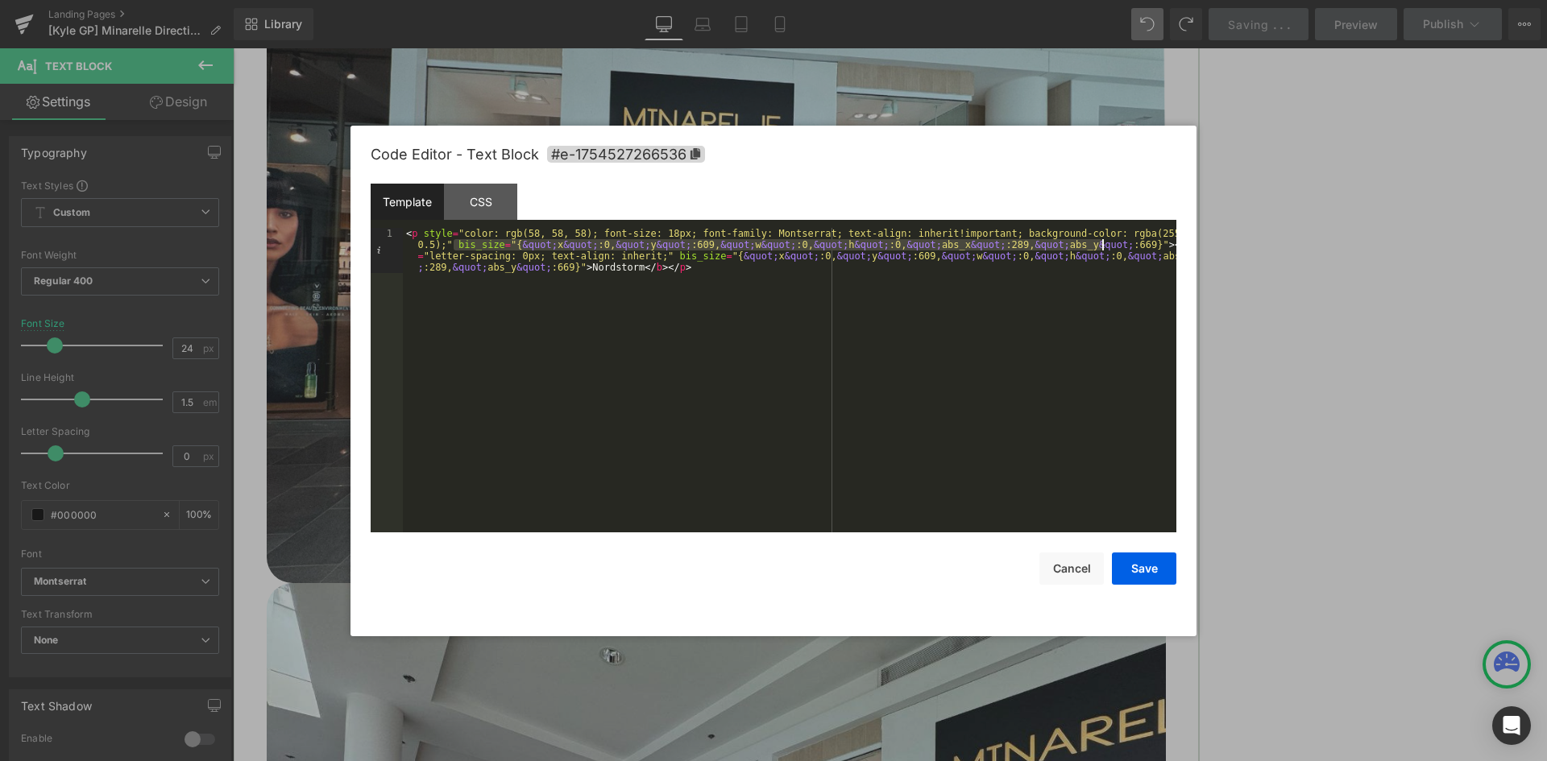
drag, startPoint x: 453, startPoint y: 246, endPoint x: 1101, endPoint y: 250, distance: 648.6
click at [1101, 250] on div "< p style = "color: rgb(58, 58, 58); font-size: 18px; font-family: Montserrat; …" at bounding box center [789, 425] width 773 height 395
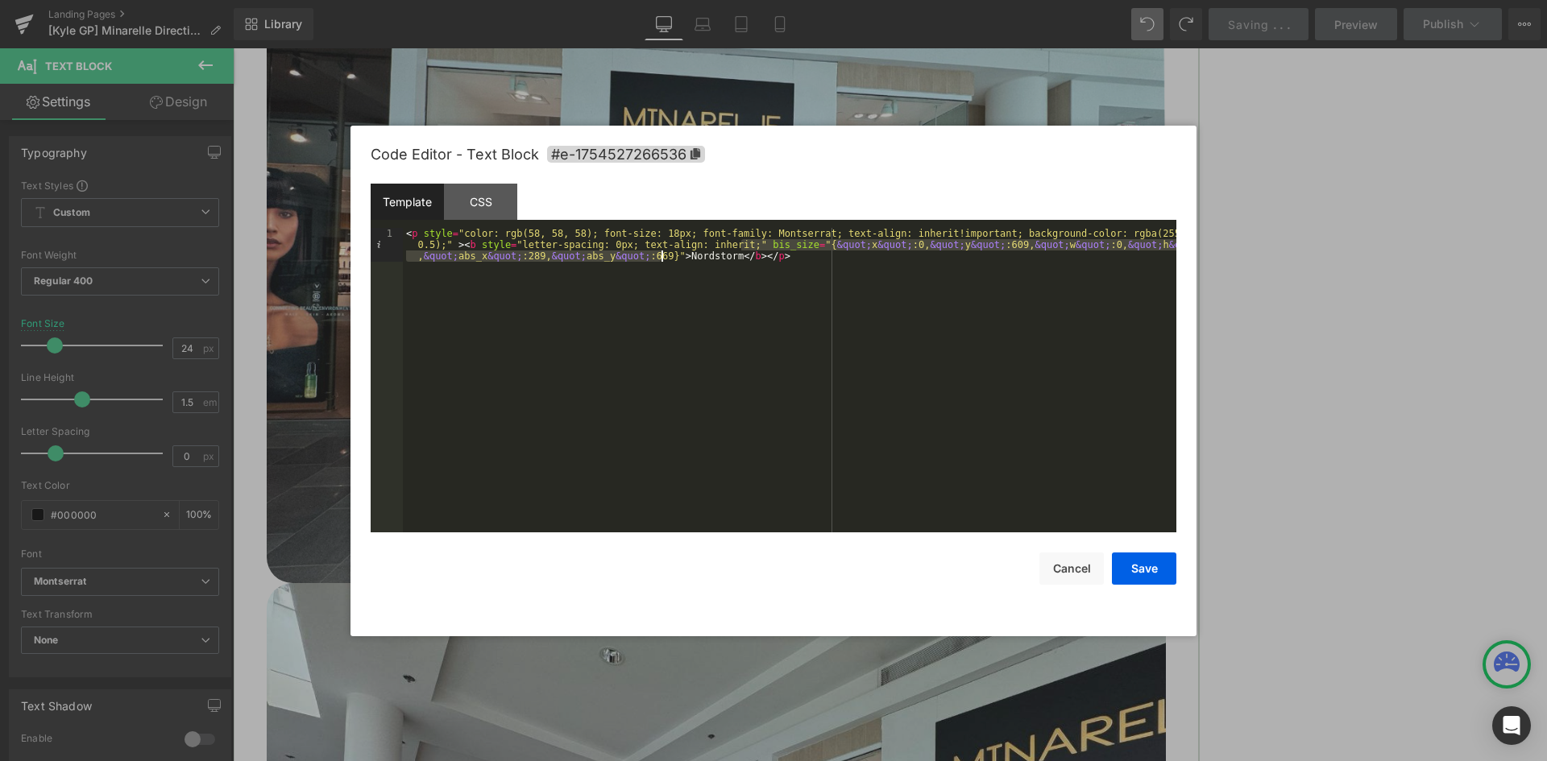
drag, startPoint x: 739, startPoint y: 243, endPoint x: 662, endPoint y: 257, distance: 77.8
click at [662, 257] on div "< p style = "color: rgb(58, 58, 58); font-size: 18px; font-family: Montserrat; …" at bounding box center [789, 414] width 773 height 372
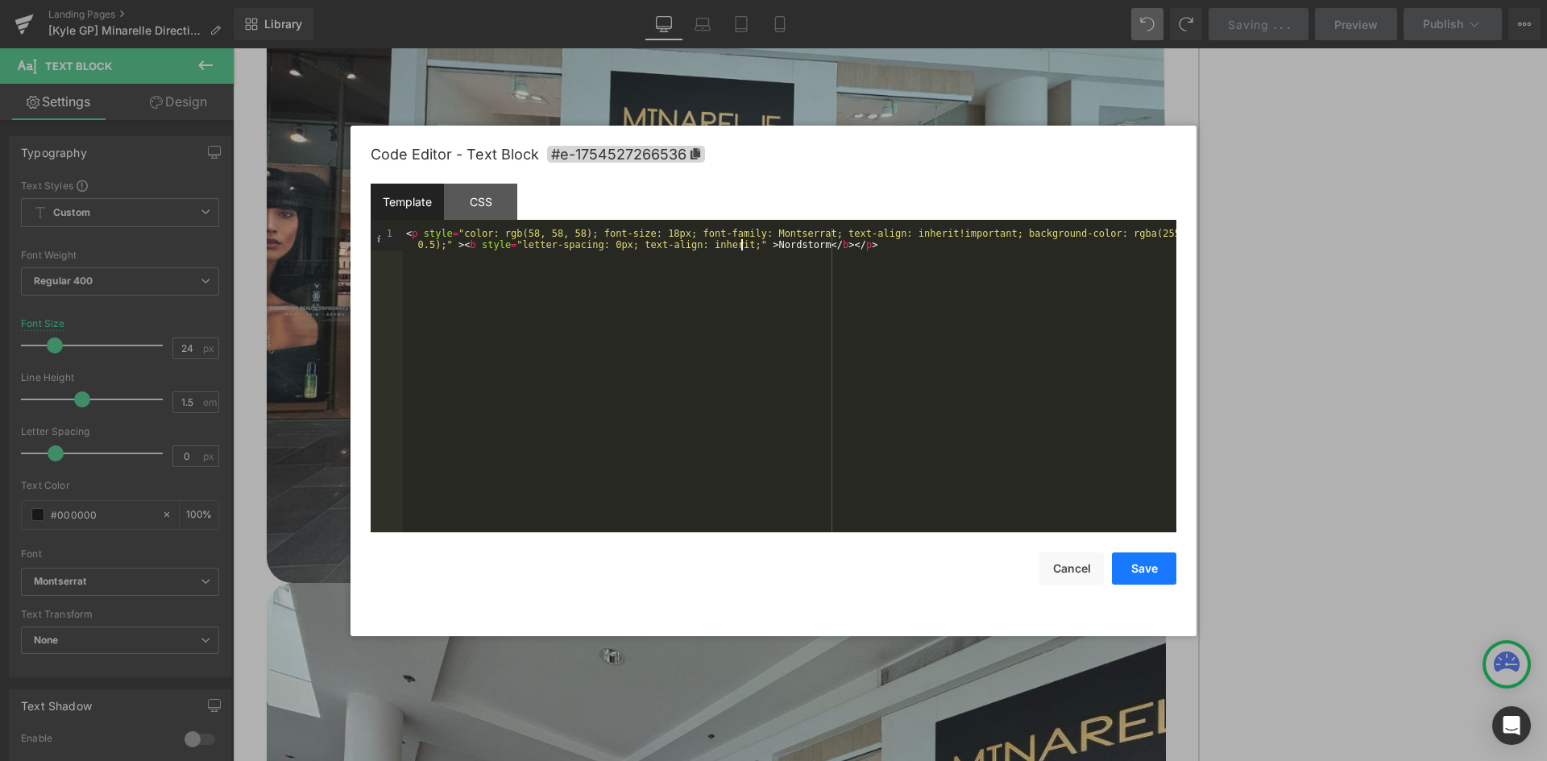
click at [1150, 566] on button "Save" at bounding box center [1144, 569] width 64 height 32
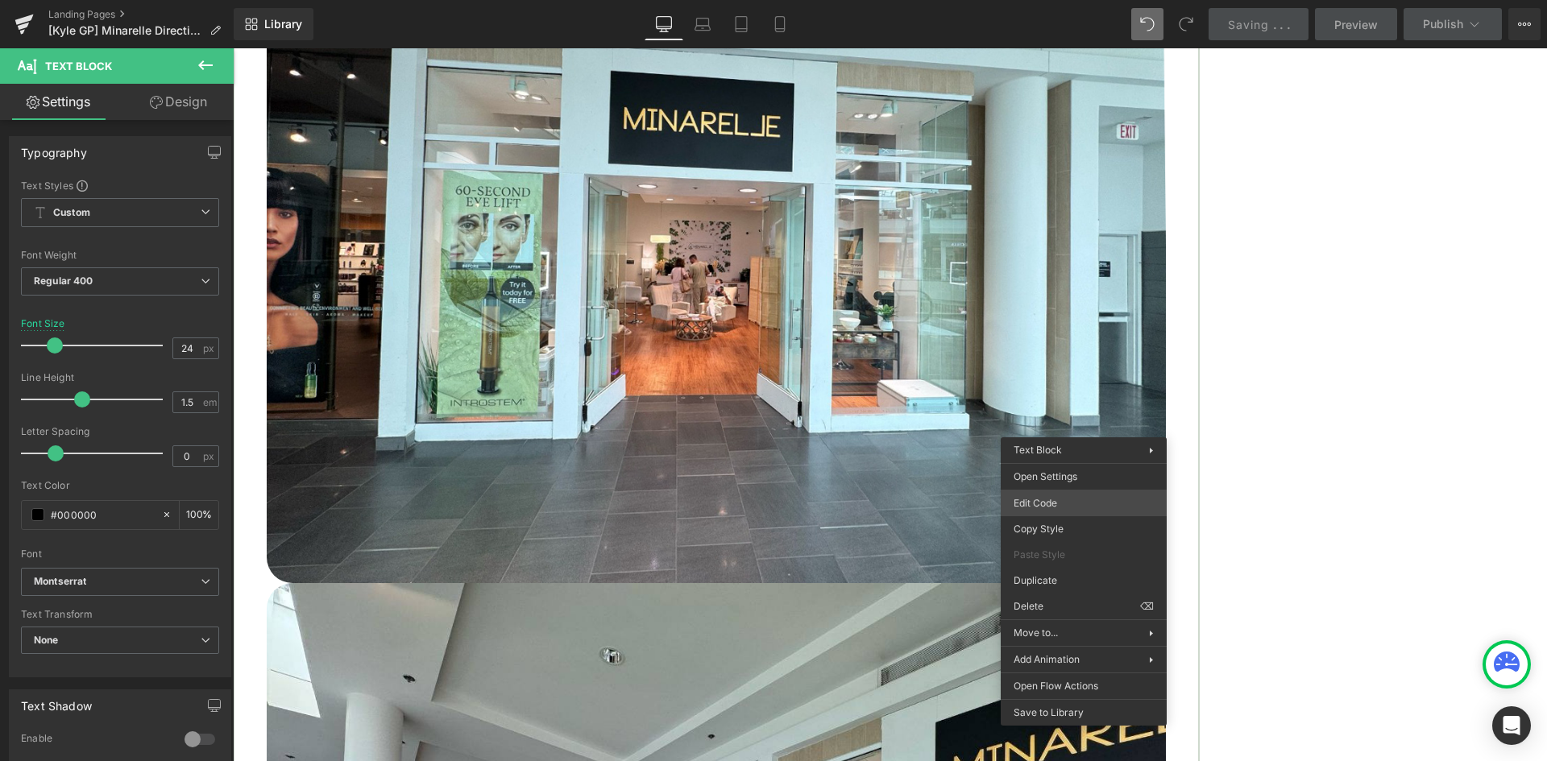
click at [1022, 0] on div "Tabs You are previewing how the will restyle your page. You can not edit Elemen…" at bounding box center [773, 0] width 1547 height 0
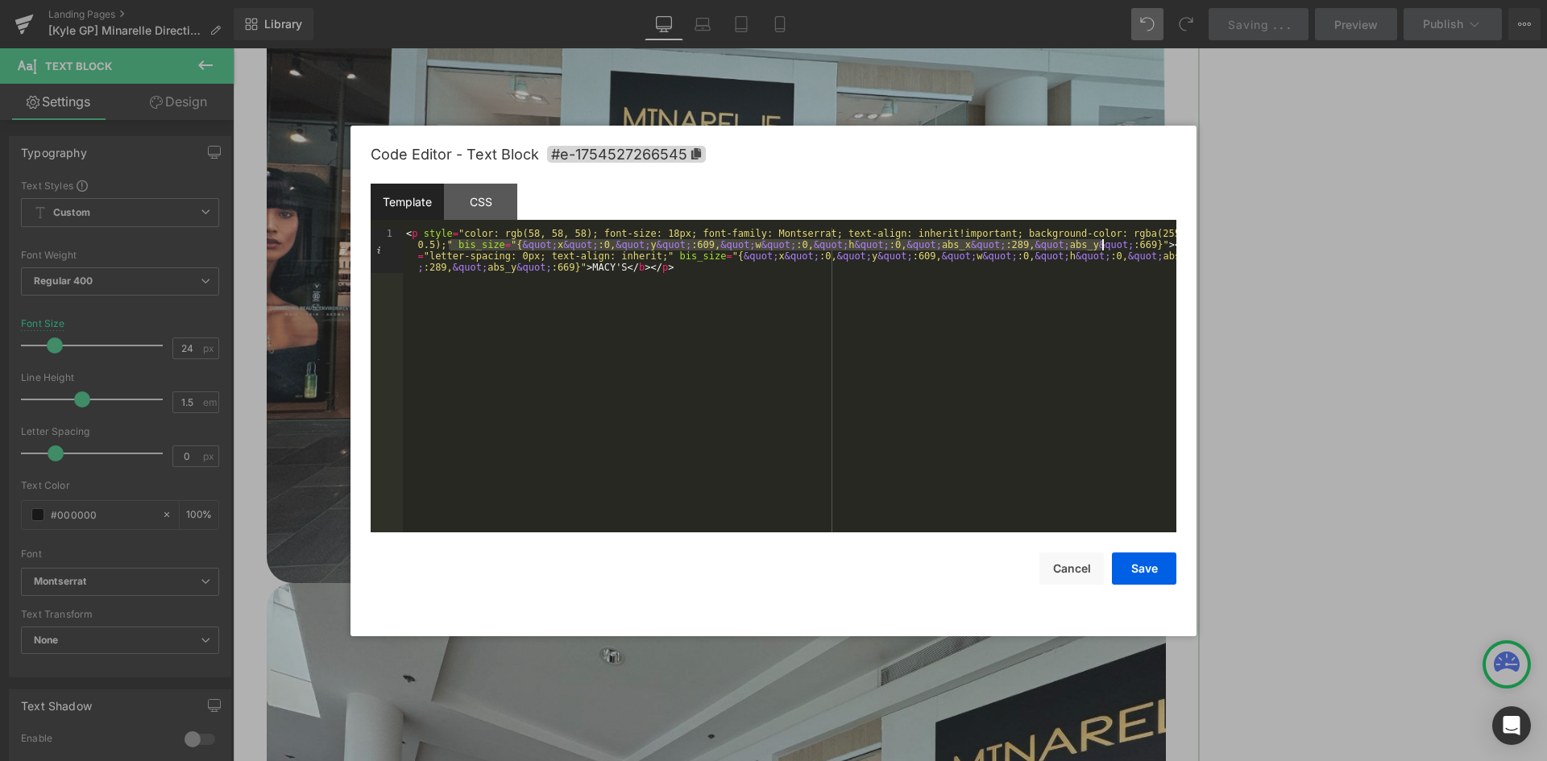
drag, startPoint x: 451, startPoint y: 246, endPoint x: 1102, endPoint y: 250, distance: 651.0
click at [1102, 250] on div "< p style = "color: rgb(58, 58, 58); font-size: 18px; font-family: Montserrat; …" at bounding box center [789, 425] width 773 height 395
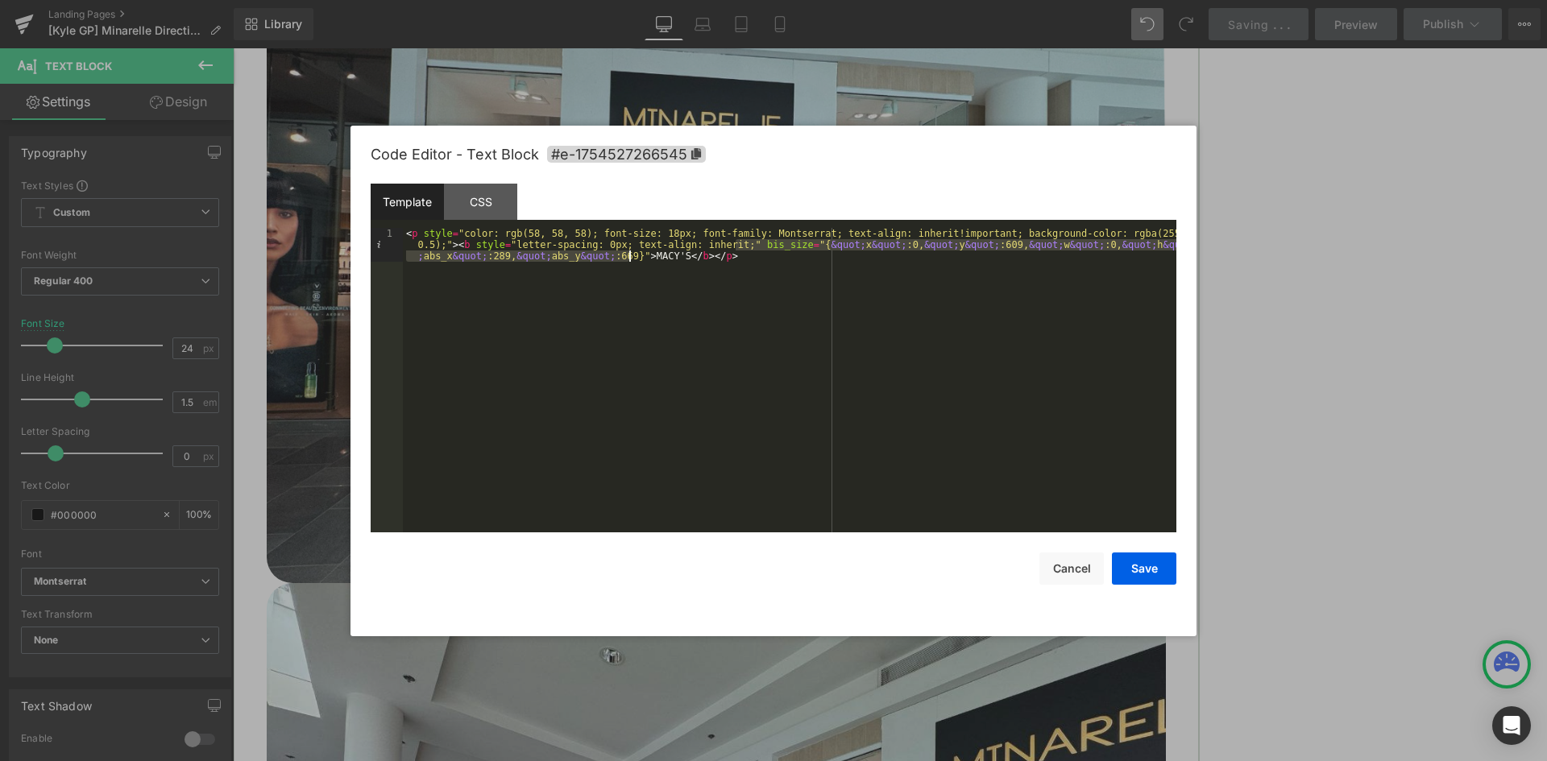
drag, startPoint x: 733, startPoint y: 247, endPoint x: 629, endPoint y: 257, distance: 104.4
click at [629, 257] on div "< p style = "color: rgb(58, 58, 58); font-size: 18px; font-family: Montserrat; …" at bounding box center [789, 414] width 773 height 372
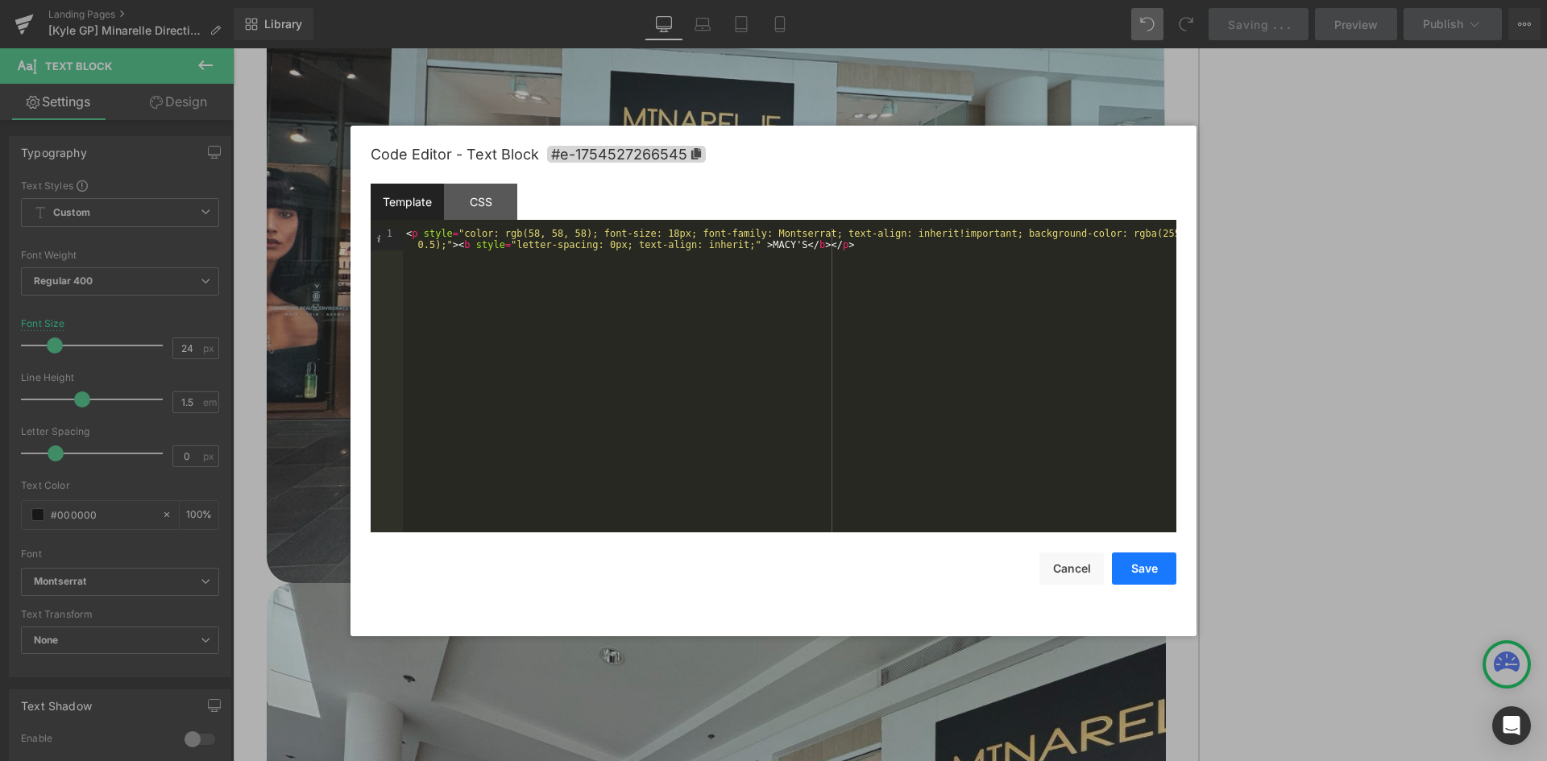
click at [1133, 566] on button "Save" at bounding box center [1144, 569] width 64 height 32
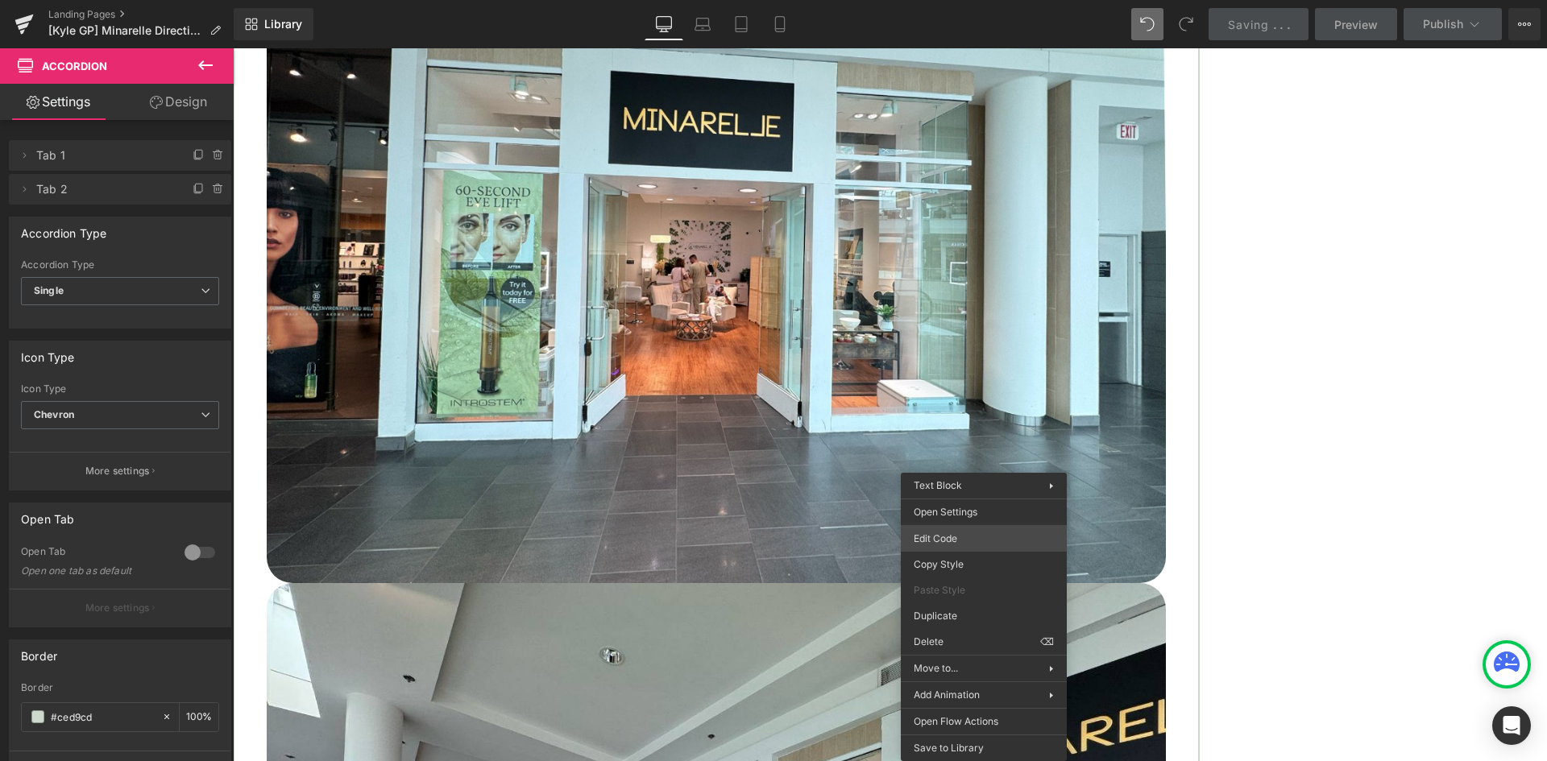
click at [943, 0] on div "Tabs You are previewing how the will restyle your page. You can not edit Elemen…" at bounding box center [773, 0] width 1547 height 0
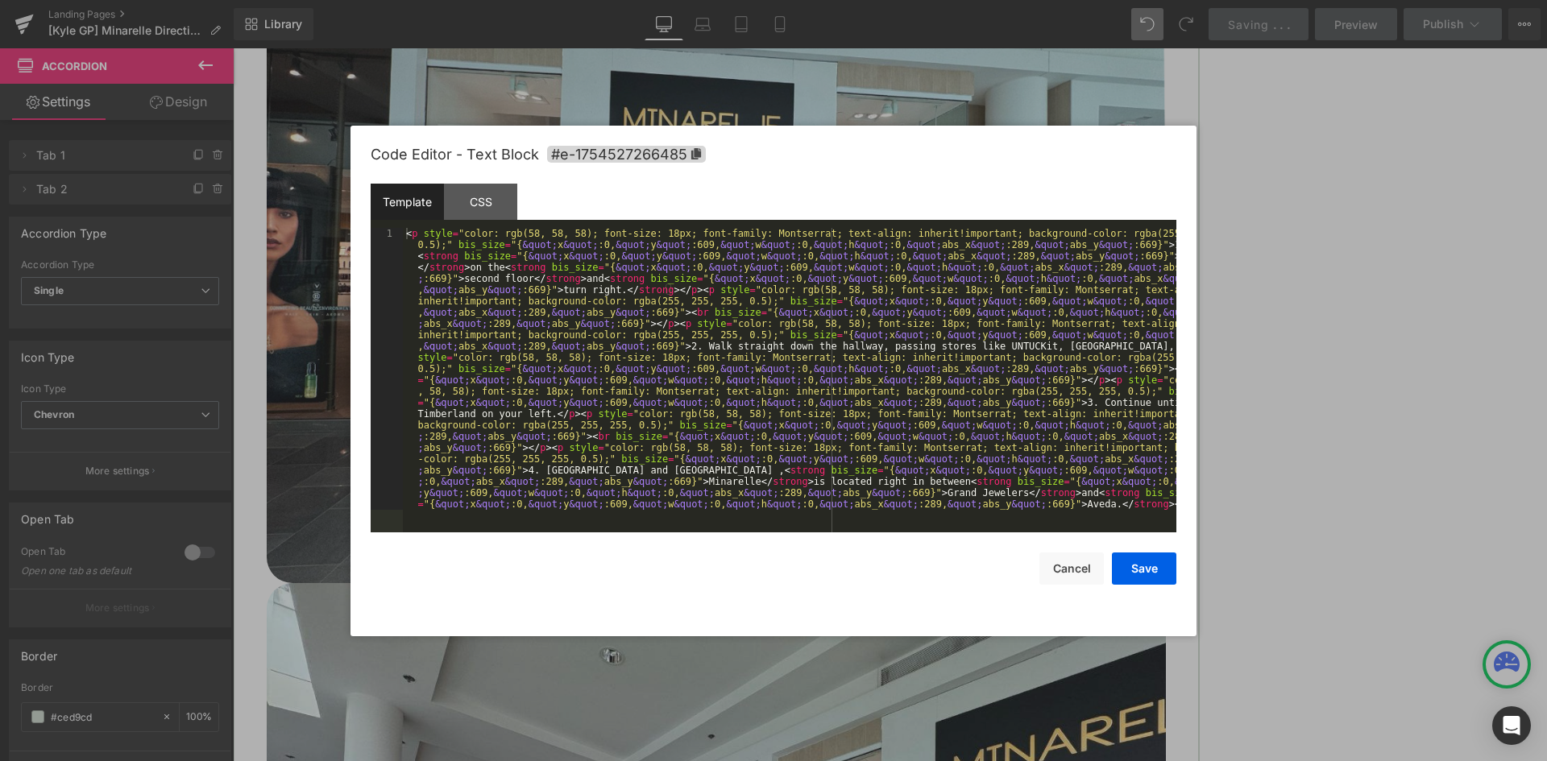
click at [695, 278] on div "< p style = "color: rgb(58, 58, 58); font-size: 18px; font-family: Montserrat; …" at bounding box center [789, 662] width 773 height 869
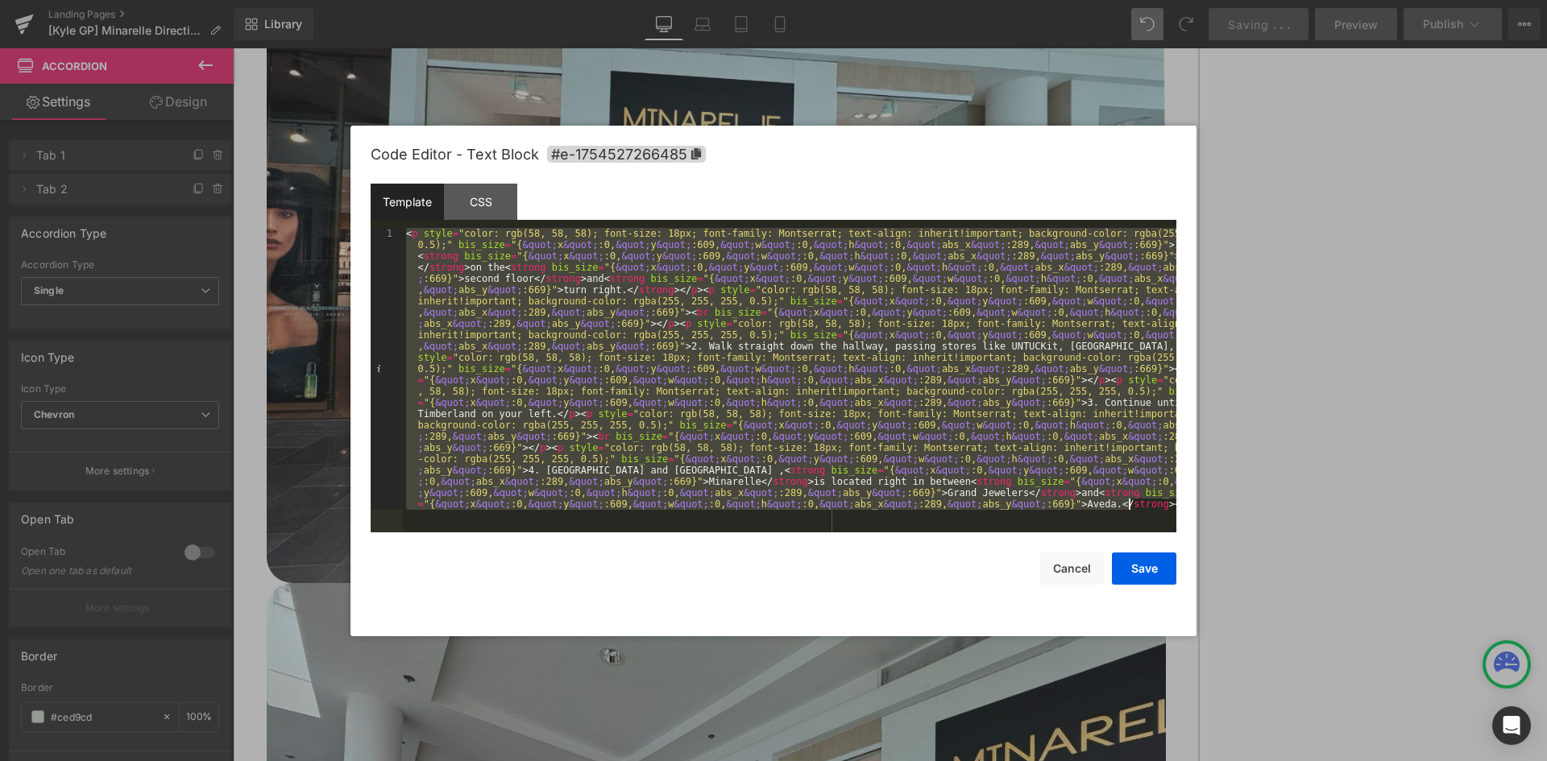
click at [885, 403] on div "< p style = "color: rgb(58, 58, 58); font-size: 18px; font-family: Montserrat; …" at bounding box center [789, 380] width 773 height 305
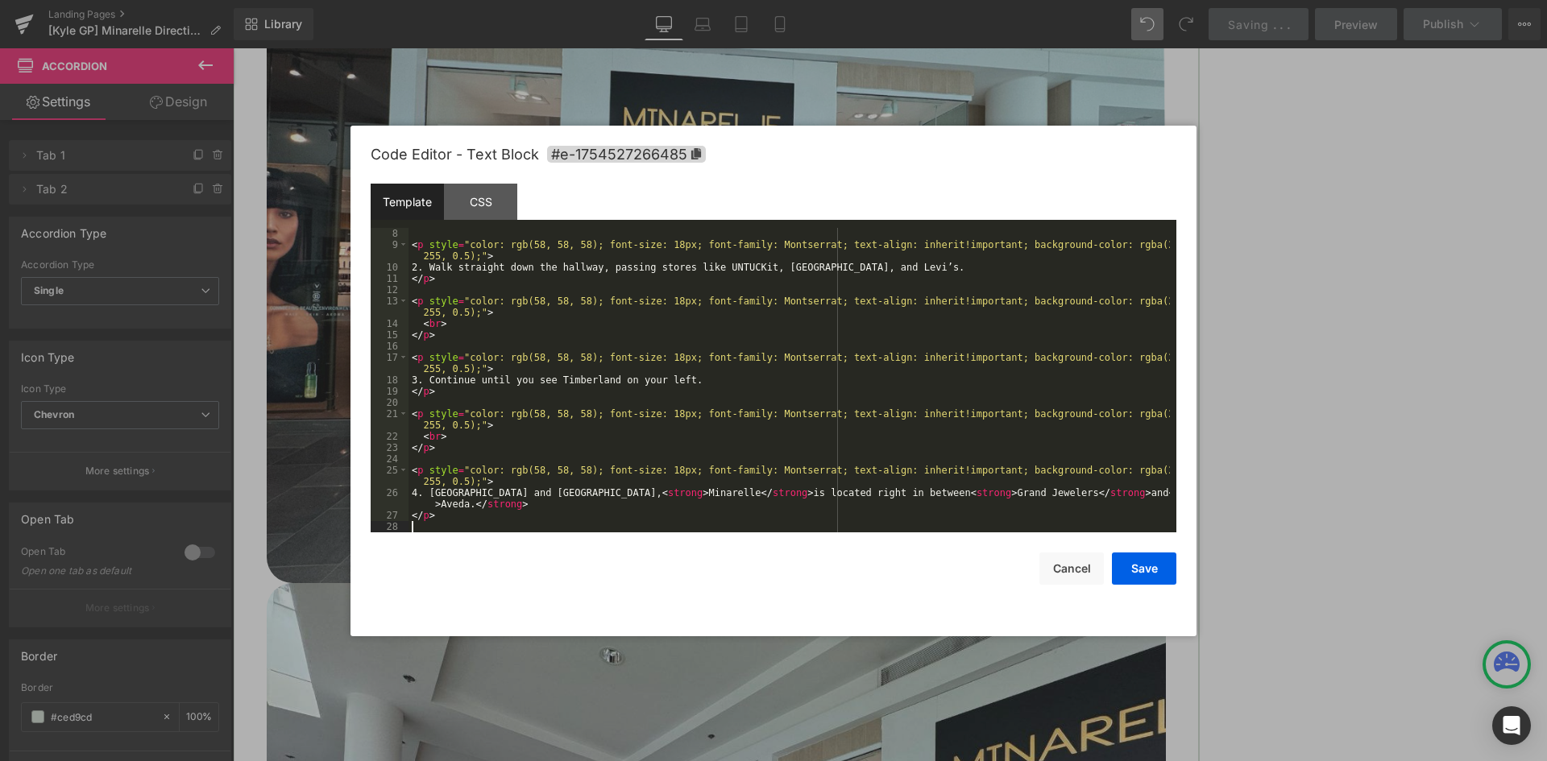
scroll to position [102, 0]
click at [1153, 577] on button "Save" at bounding box center [1144, 569] width 64 height 32
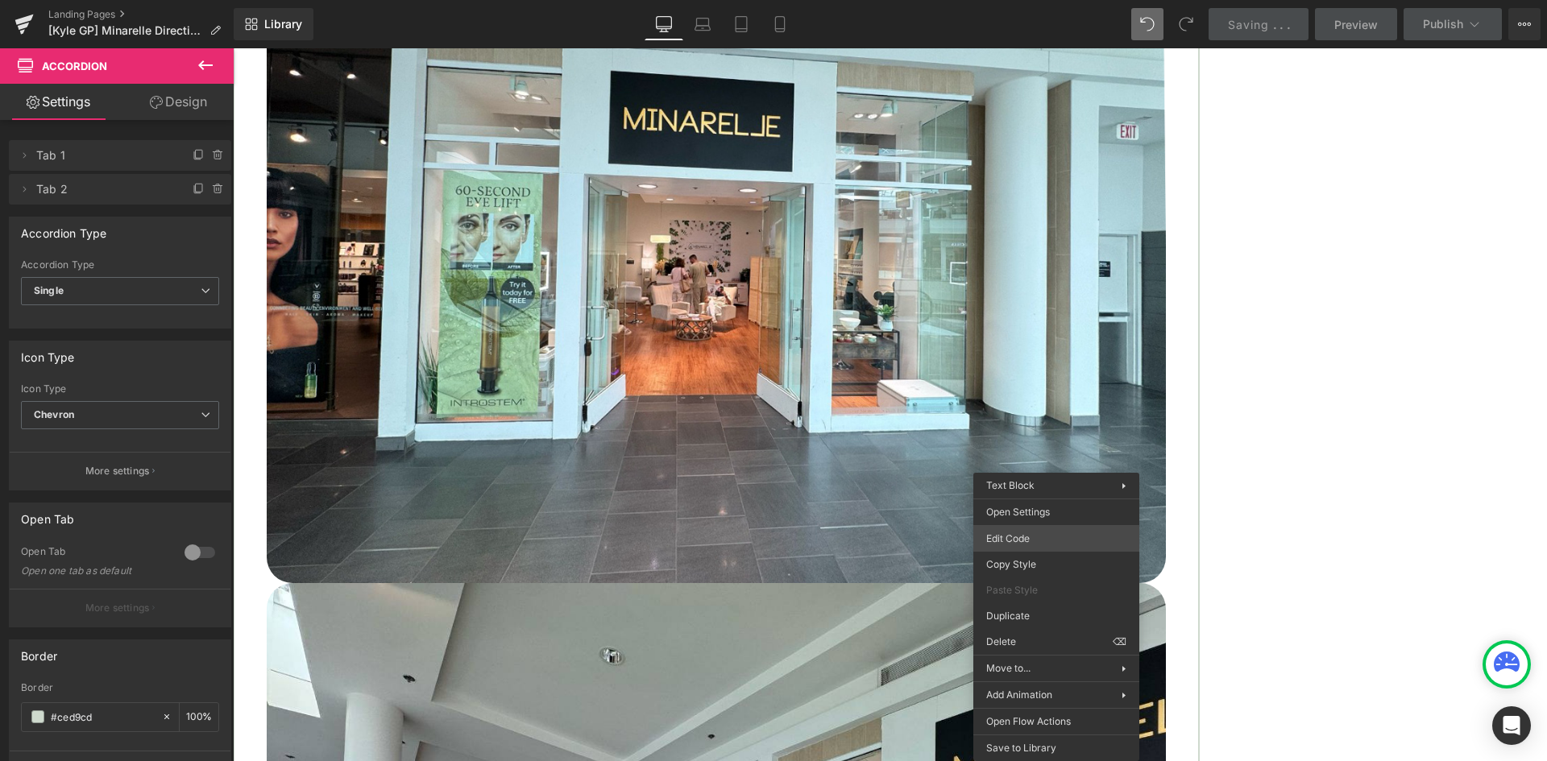
click at [1039, 0] on div "Tabs You are previewing how the will restyle your page. You can not edit Elemen…" at bounding box center [773, 0] width 1547 height 0
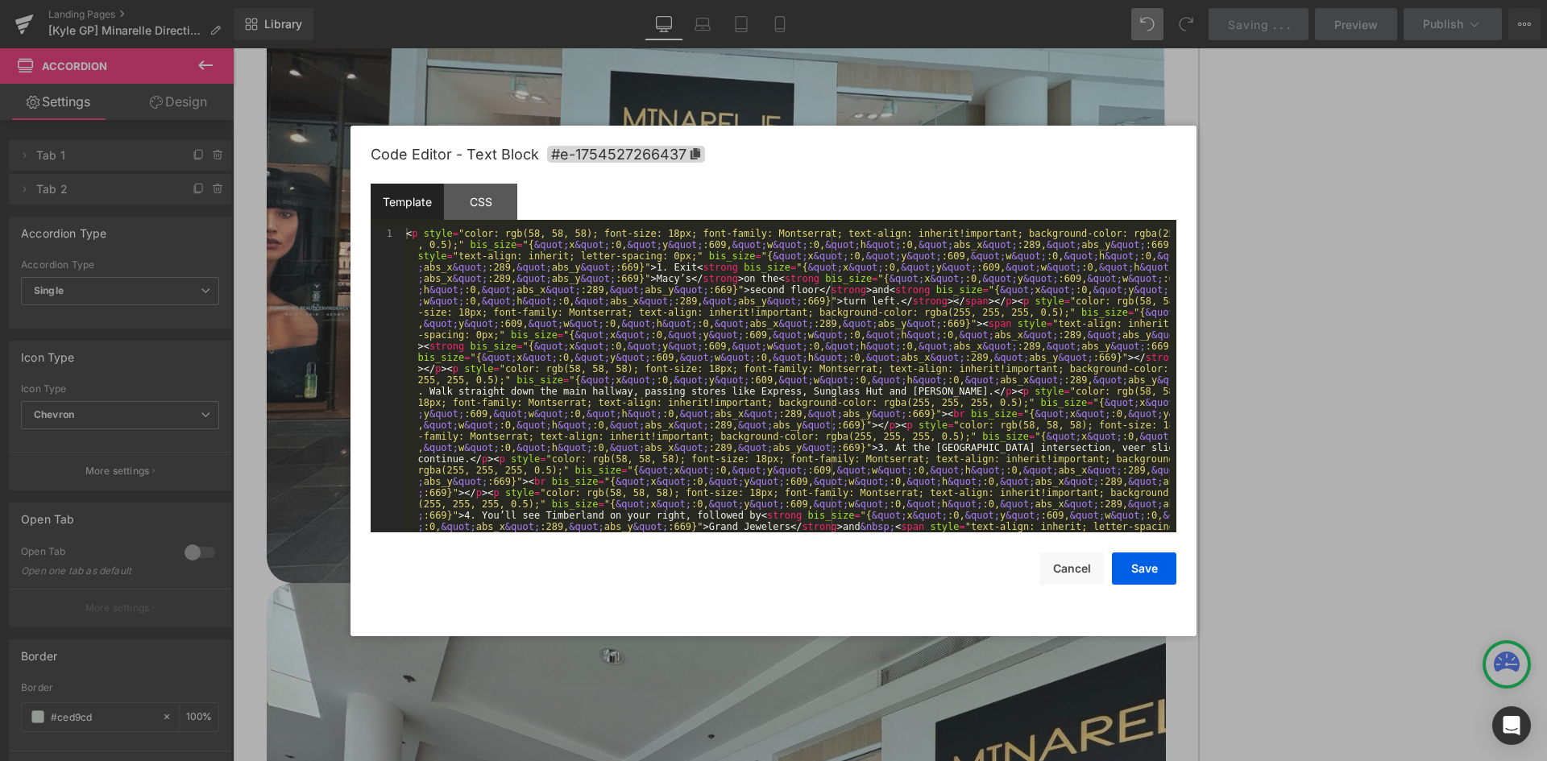
click at [1006, 452] on div "< p style = "color: rgb(58, 58, 58); font-size: 18px; font-family: Montserrat; …" at bounding box center [786, 707] width 767 height 959
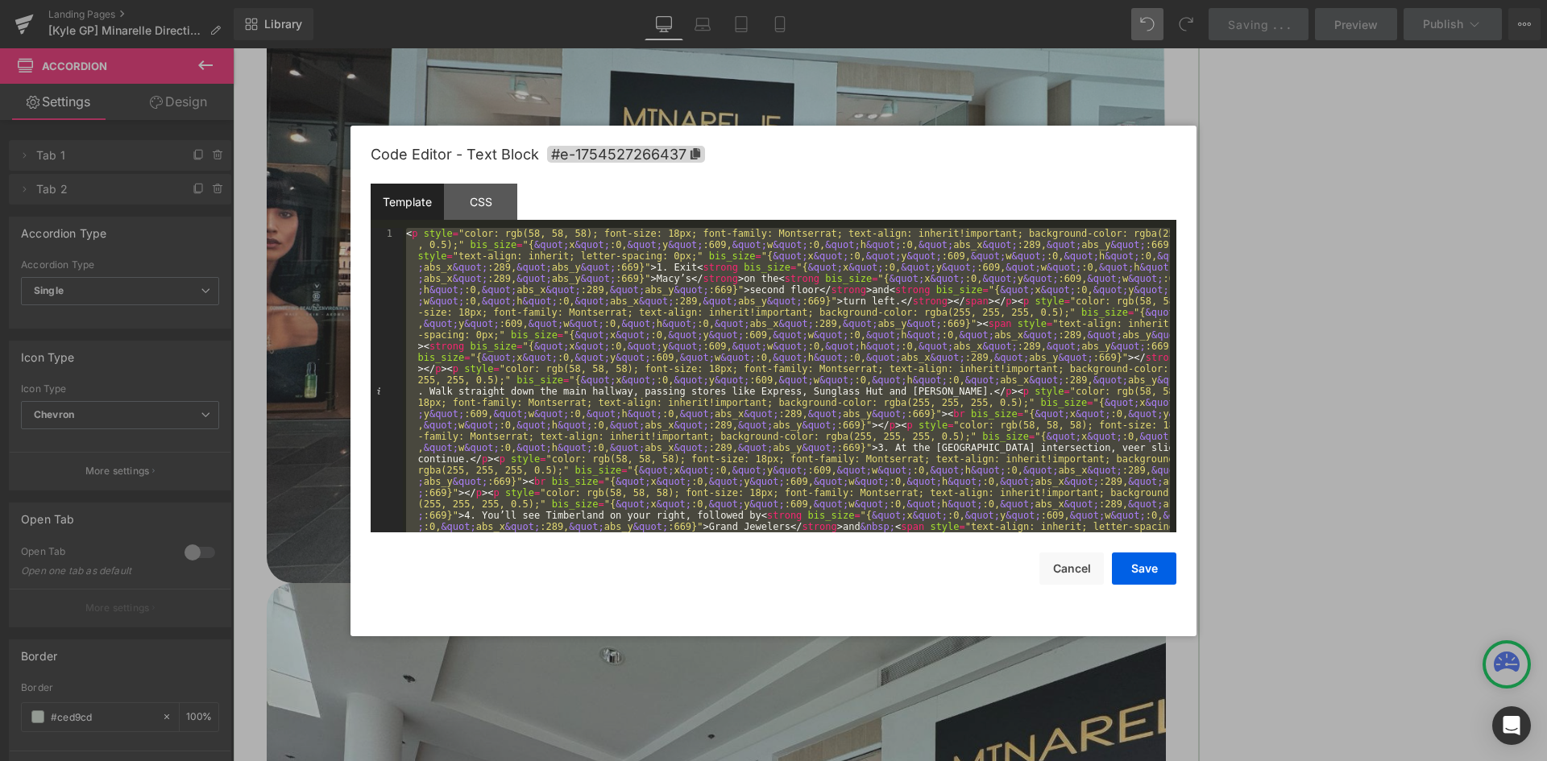
click at [721, 416] on div "< p style = "color: rgb(58, 58, 58); font-size: 18px; font-family: Montserrat; …" at bounding box center [786, 380] width 767 height 305
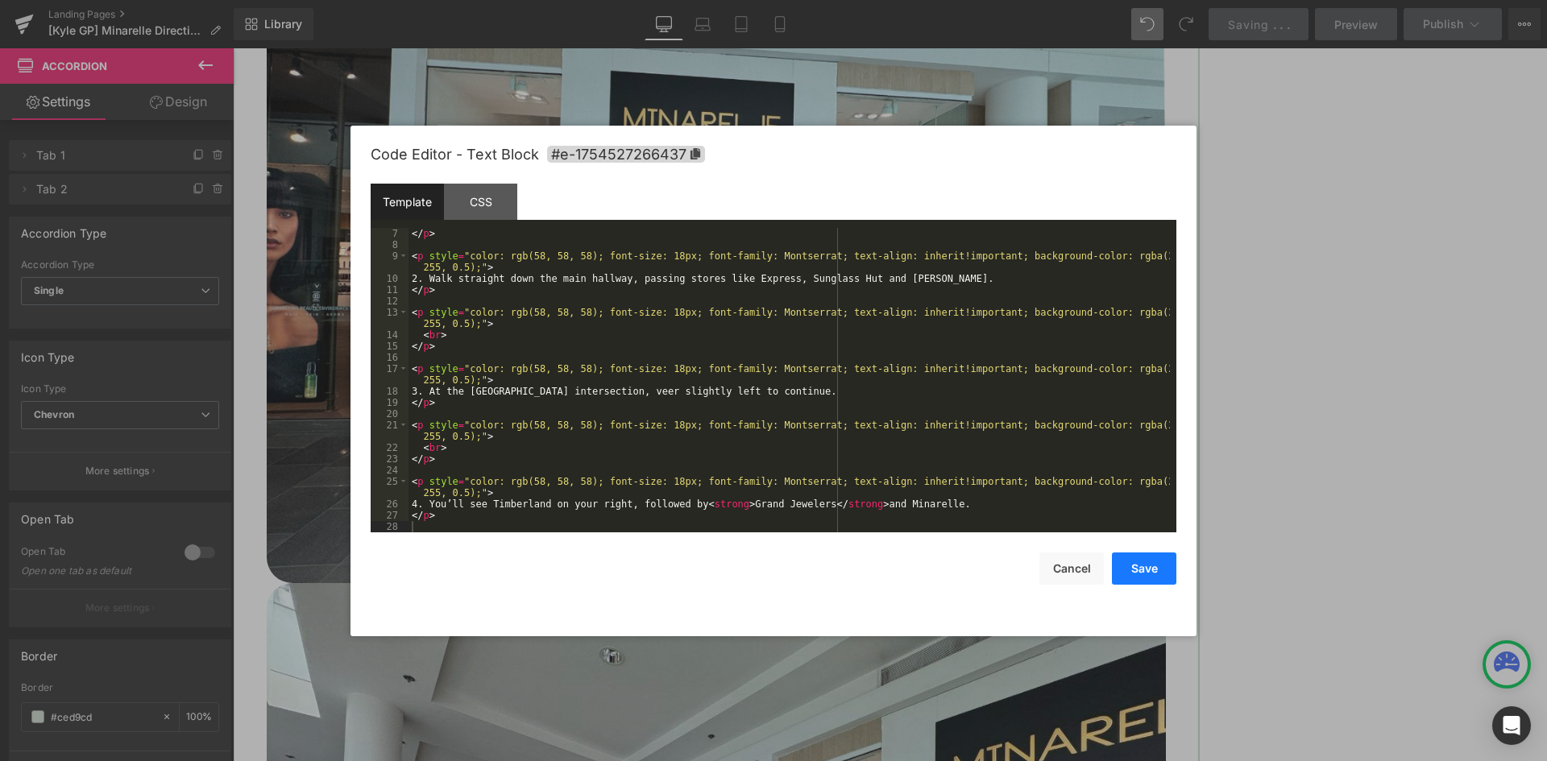
drag, startPoint x: 1156, startPoint y: 572, endPoint x: 1172, endPoint y: 547, distance: 29.7
click at [1157, 572] on button "Save" at bounding box center [1144, 569] width 64 height 32
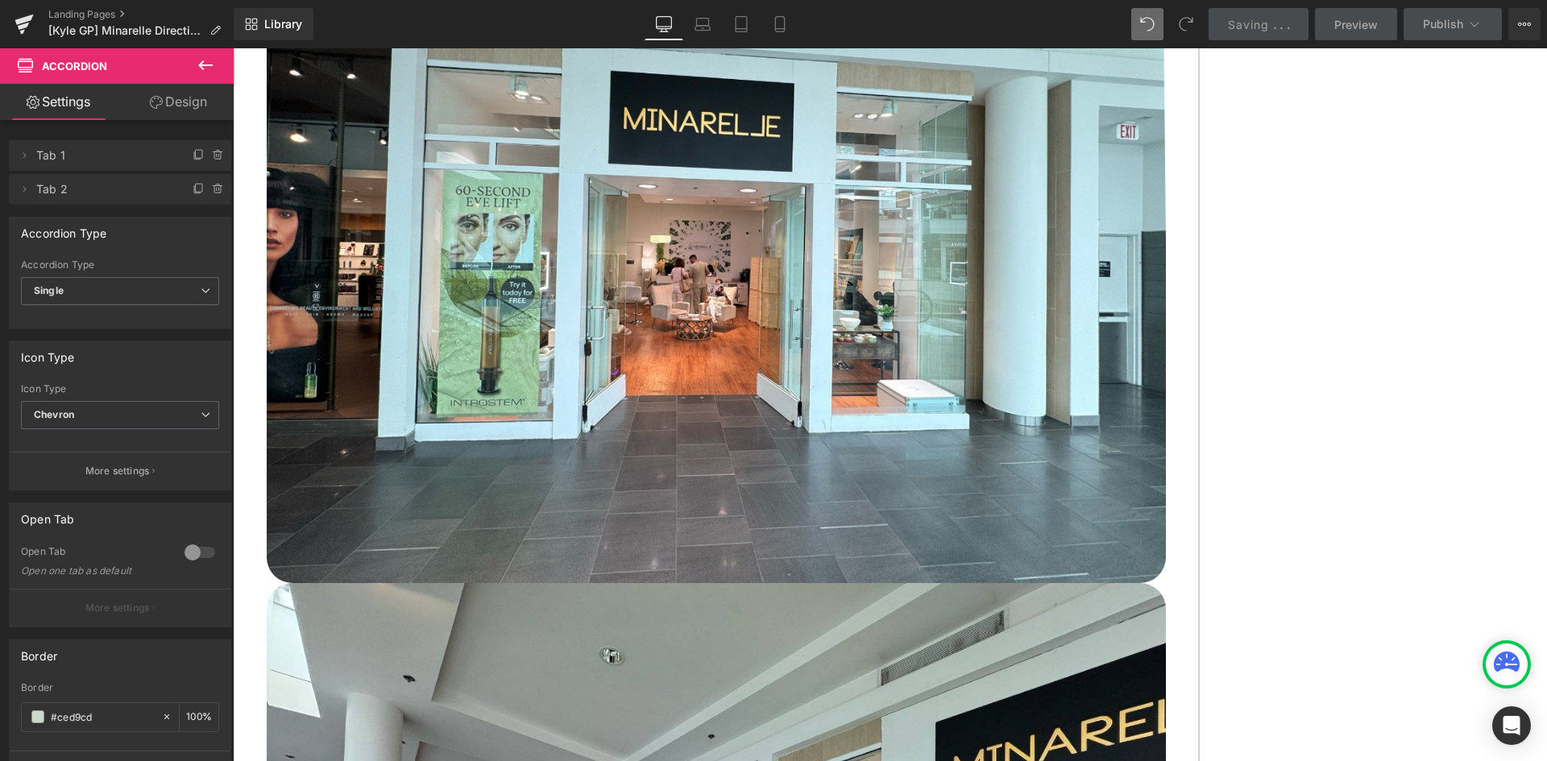
scroll to position [579, 0]
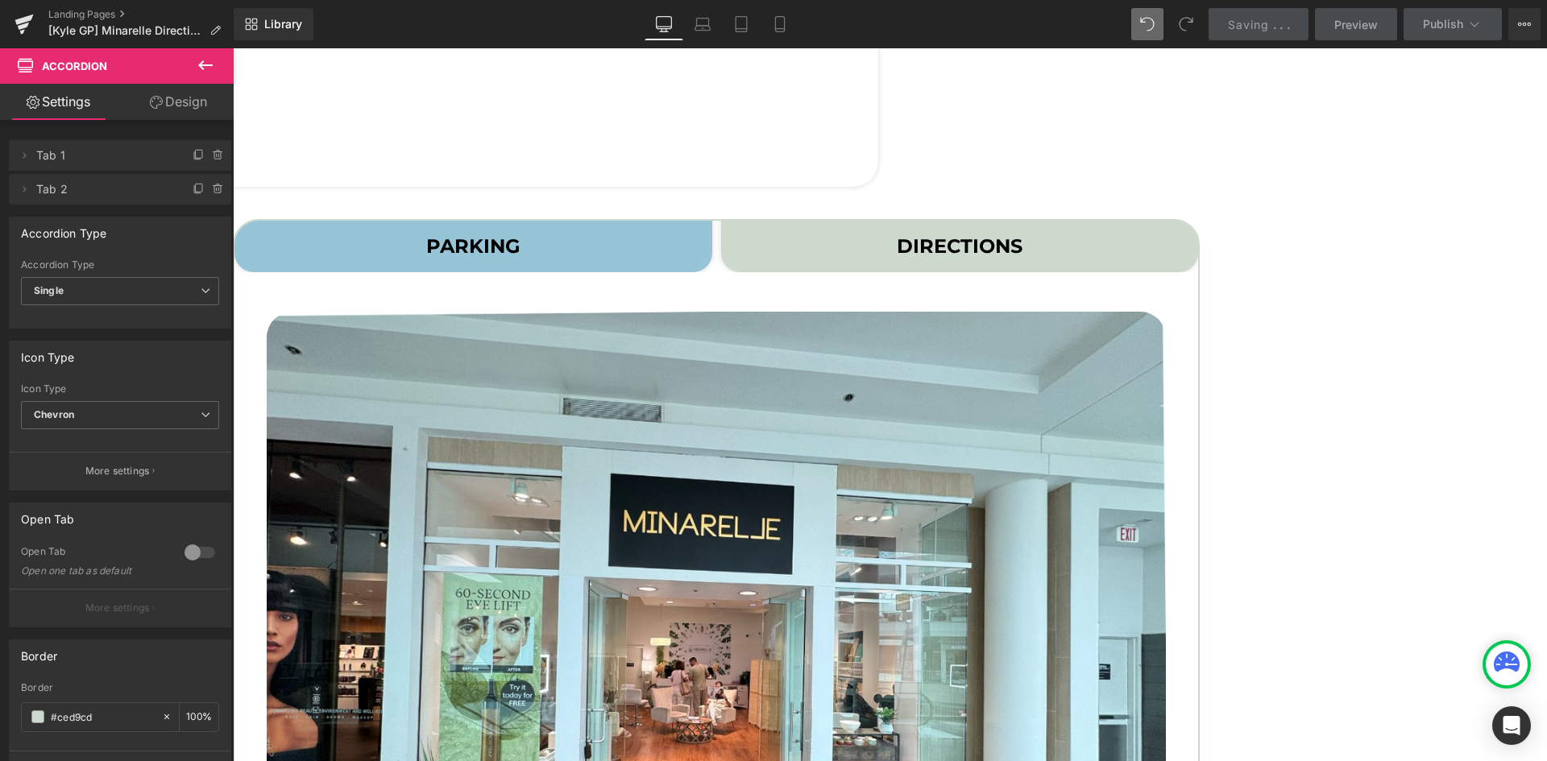
click at [233, 48] on icon at bounding box center [233, 48] width 0 height 0
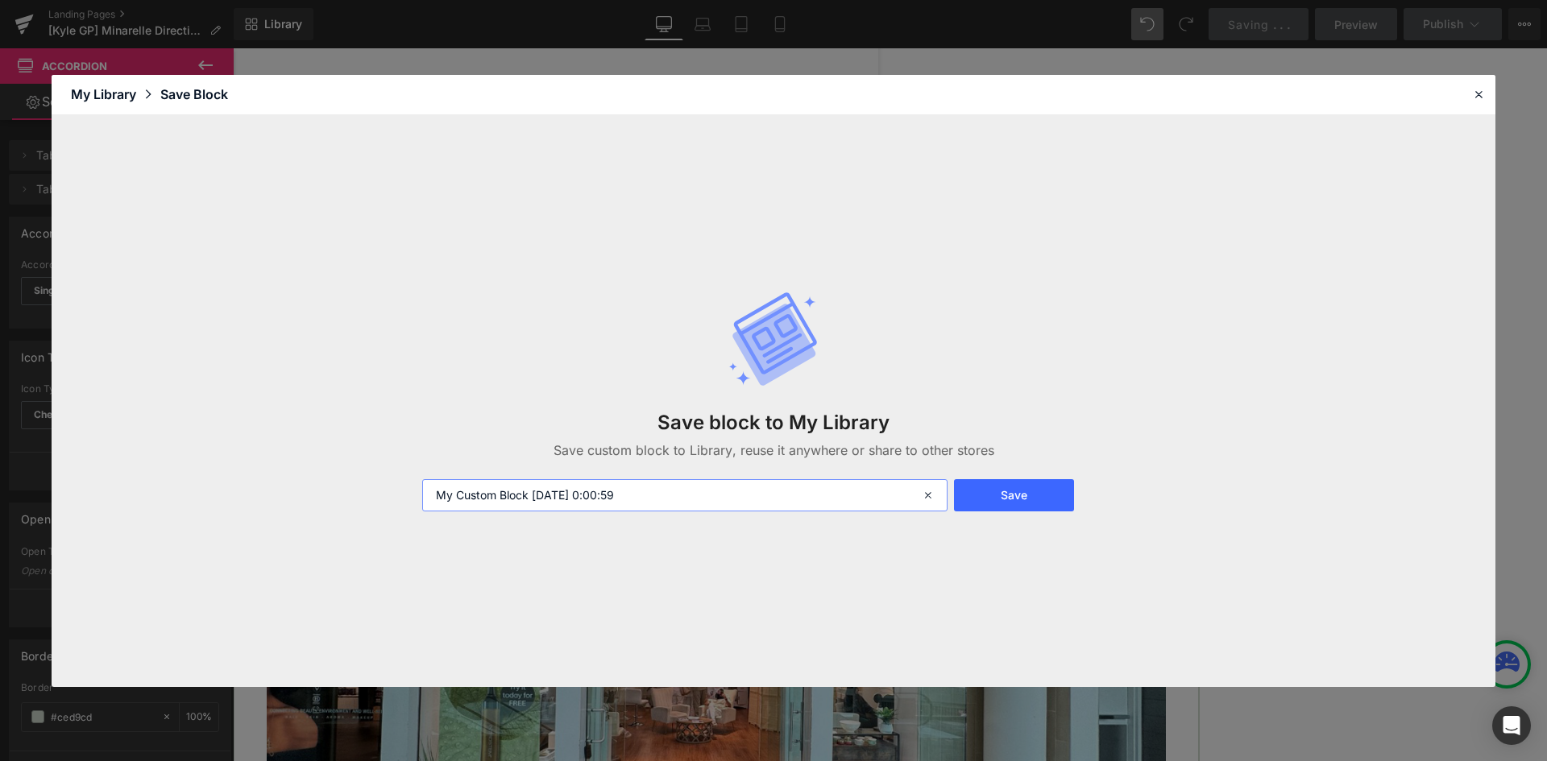
click at [609, 485] on input "My Custom Block 2025-08-29 0:00:59" at bounding box center [684, 495] width 525 height 32
type input "Kyle 4"
click at [1478, 99] on icon at bounding box center [1478, 94] width 15 height 15
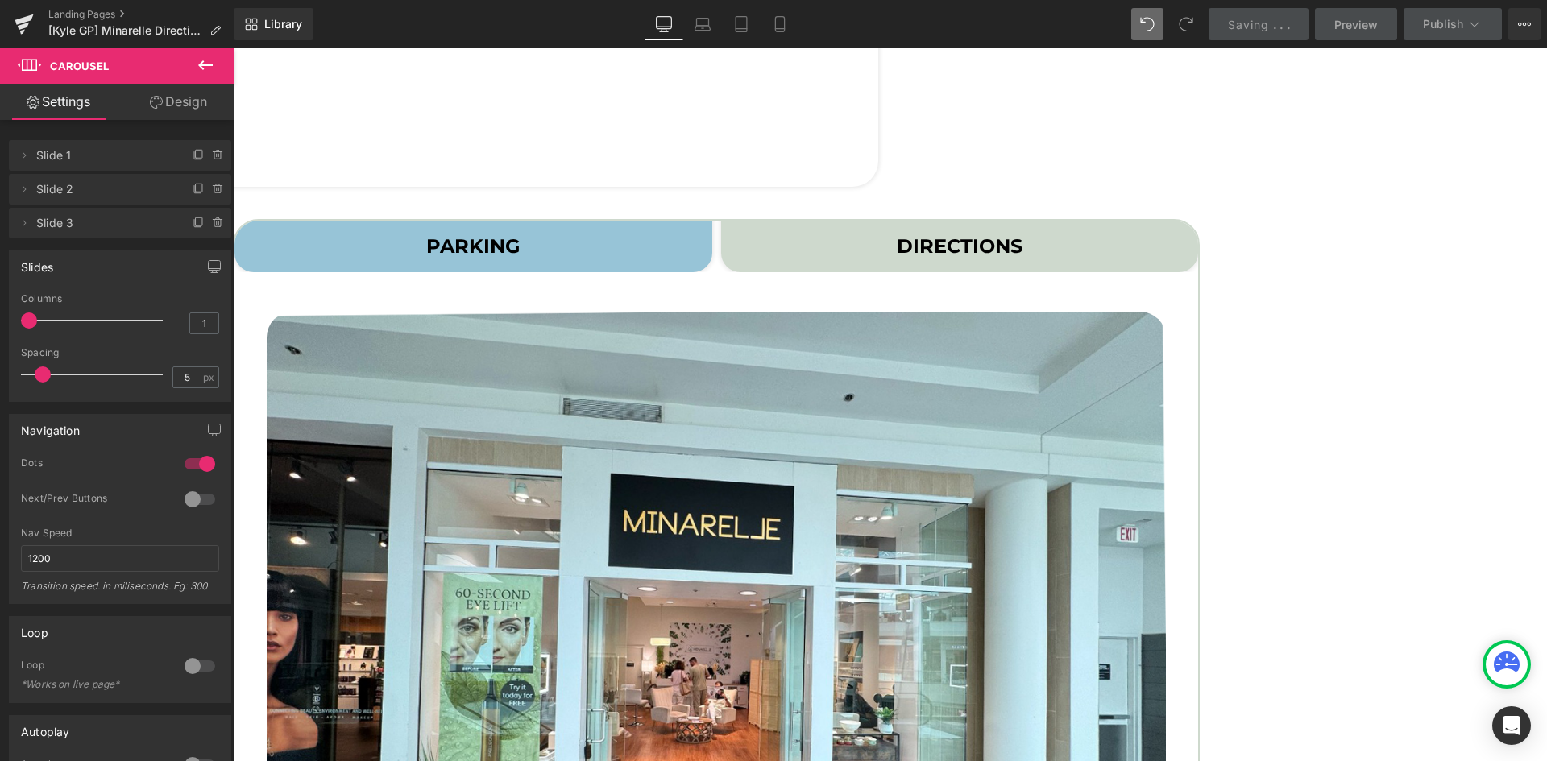
click at [233, 48] on icon at bounding box center [233, 48] width 0 height 0
click at [233, 48] on link at bounding box center [233, 48] width 0 height 0
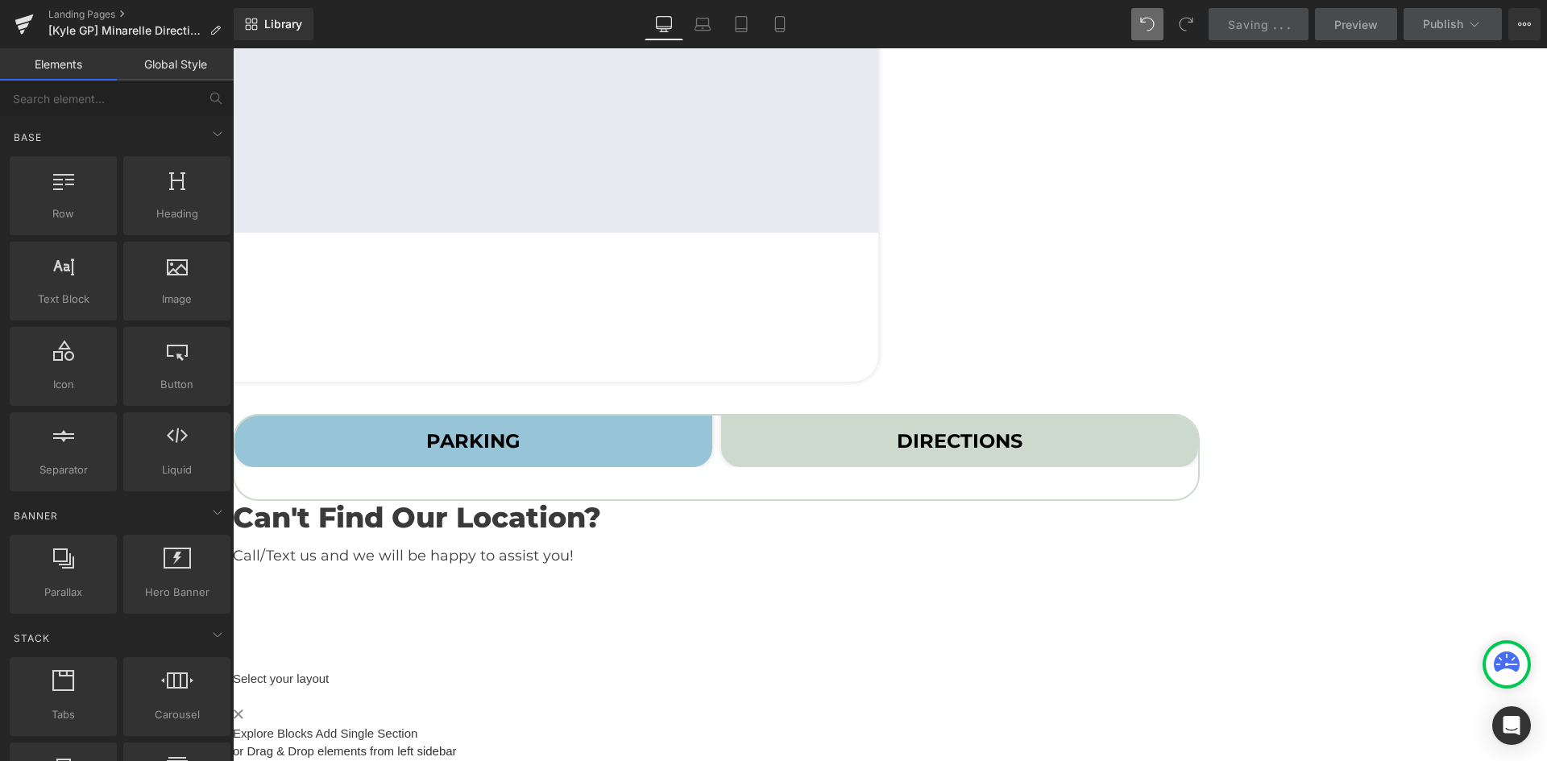
click at [233, 48] on icon at bounding box center [233, 48] width 0 height 0
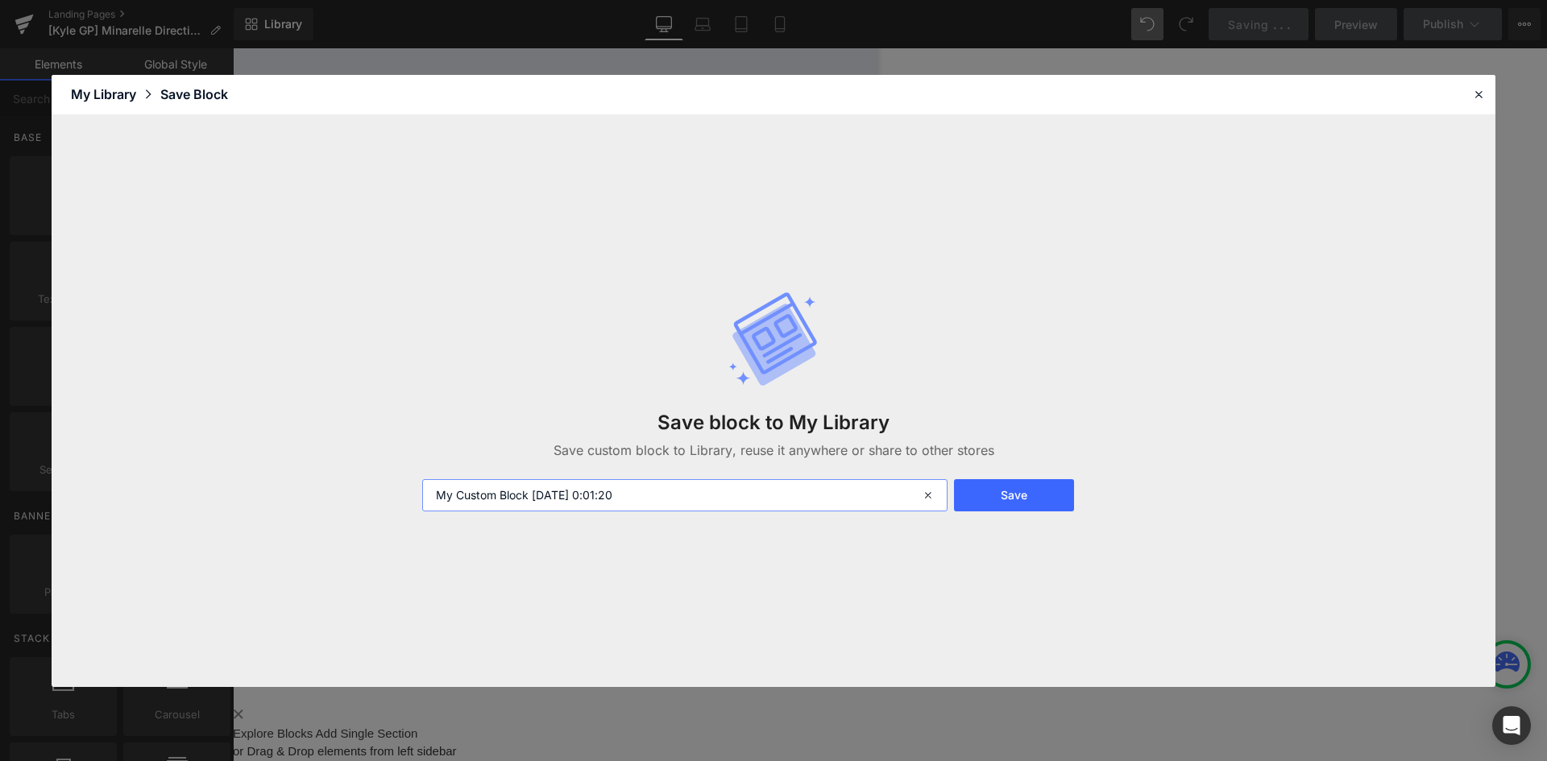
click at [512, 494] on input "My Custom Block 2025-08-29 0:01:20" at bounding box center [684, 495] width 525 height 32
type input "kyle4"
click at [1478, 94] on icon at bounding box center [1478, 94] width 15 height 15
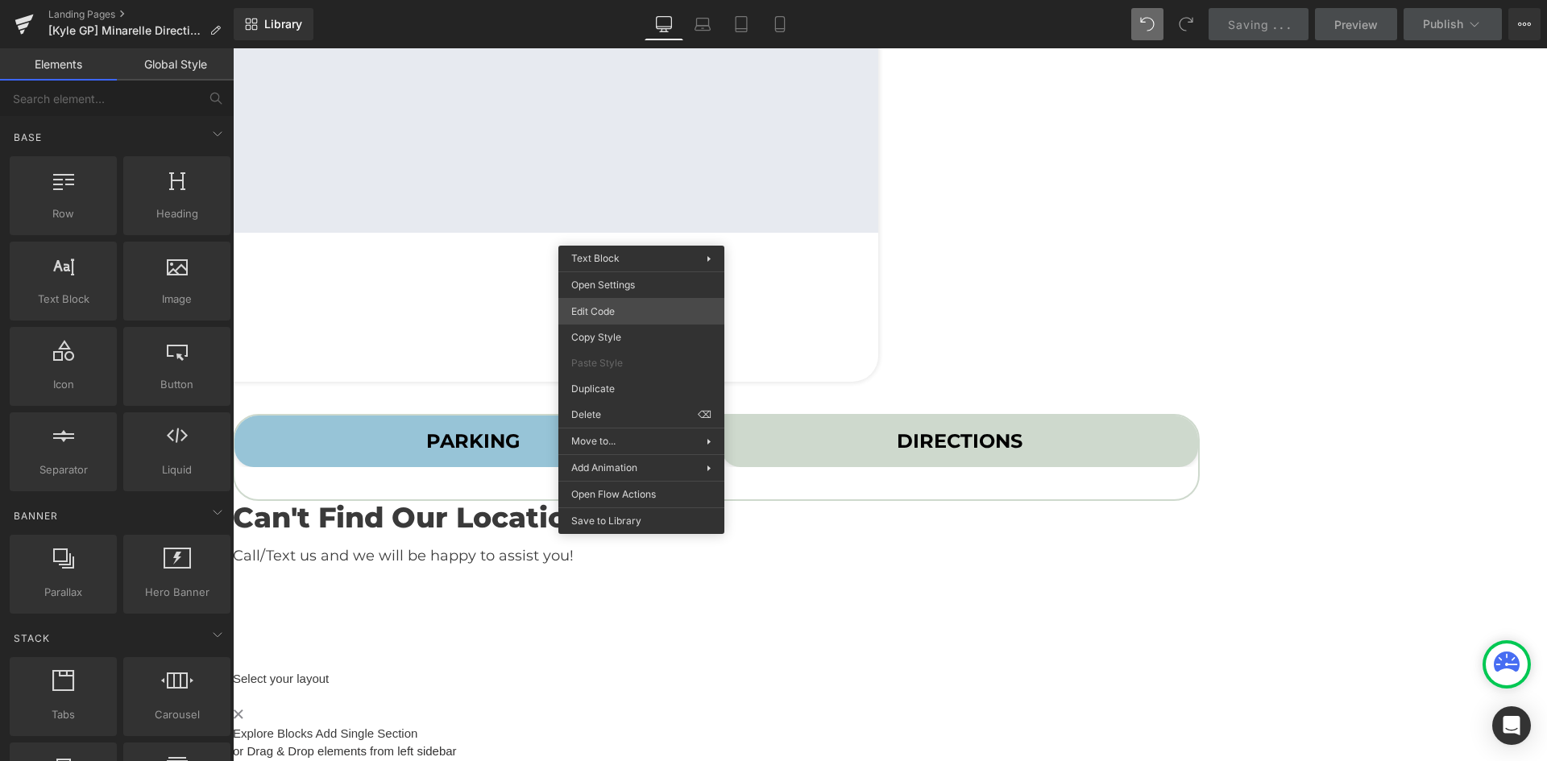
click at [629, 0] on div "Tabs You are previewing how the will restyle your page. You can not edit Elemen…" at bounding box center [773, 0] width 1547 height 0
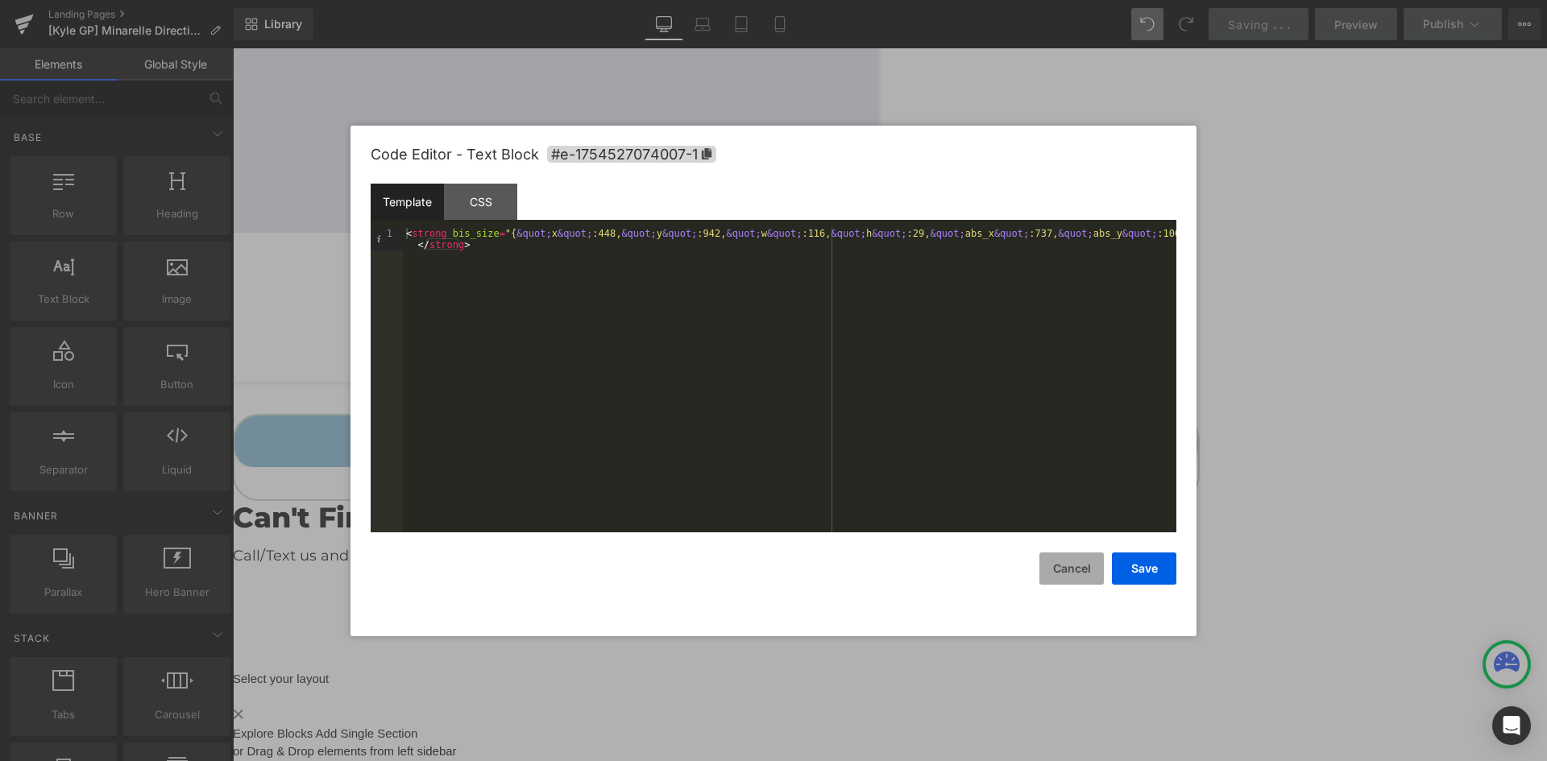
click at [1093, 579] on button "Cancel" at bounding box center [1071, 569] width 64 height 32
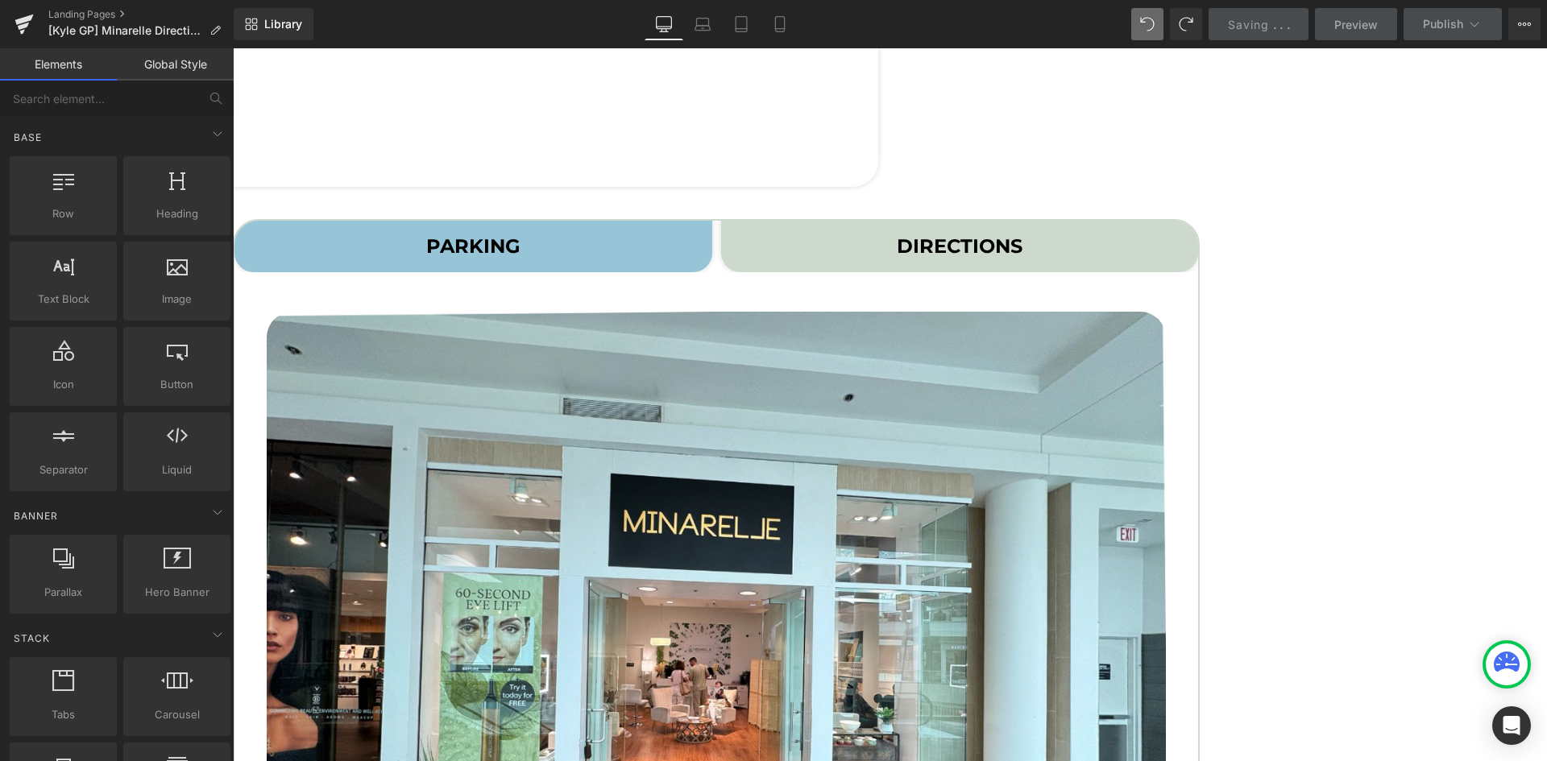
click at [562, 257] on span "PARKING Text Block" at bounding box center [473, 247] width 478 height 52
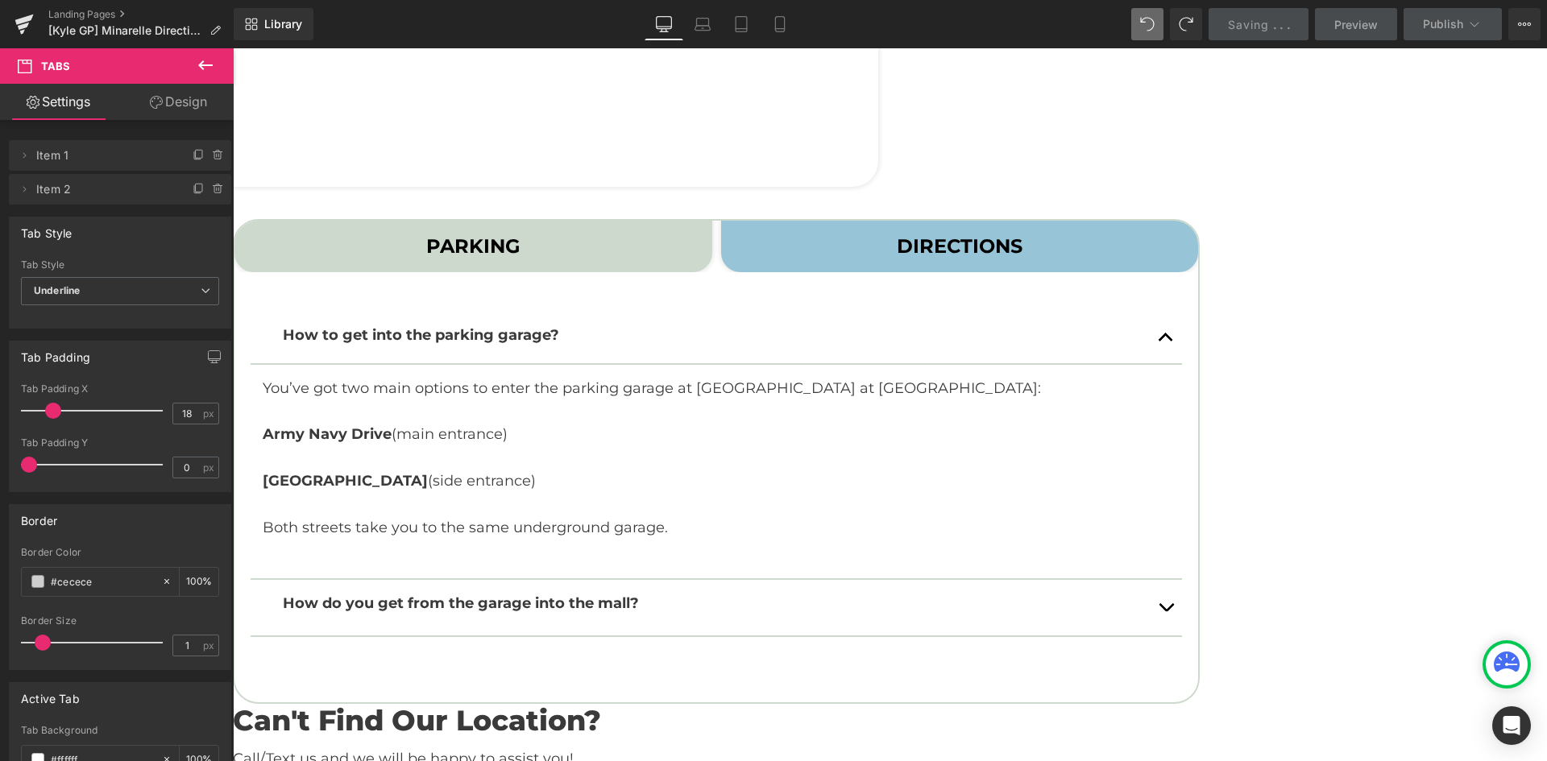
click at [932, 317] on icon at bounding box center [1123, 453] width 1314 height 713
click at [233, 48] on icon at bounding box center [233, 48] width 0 height 0
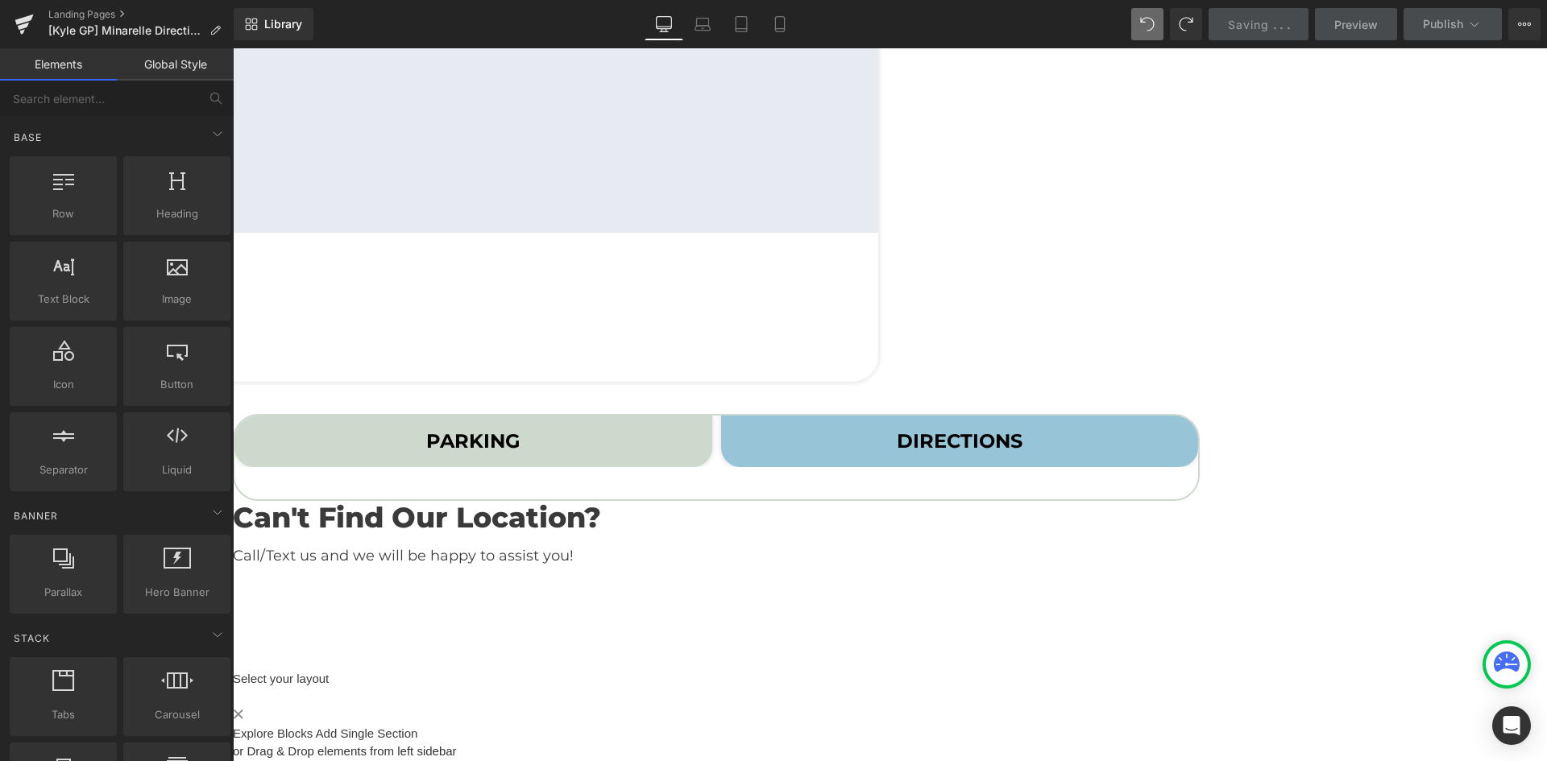
click at [1022, 429] on strong "DIRECTIONS" at bounding box center [960, 440] width 126 height 23
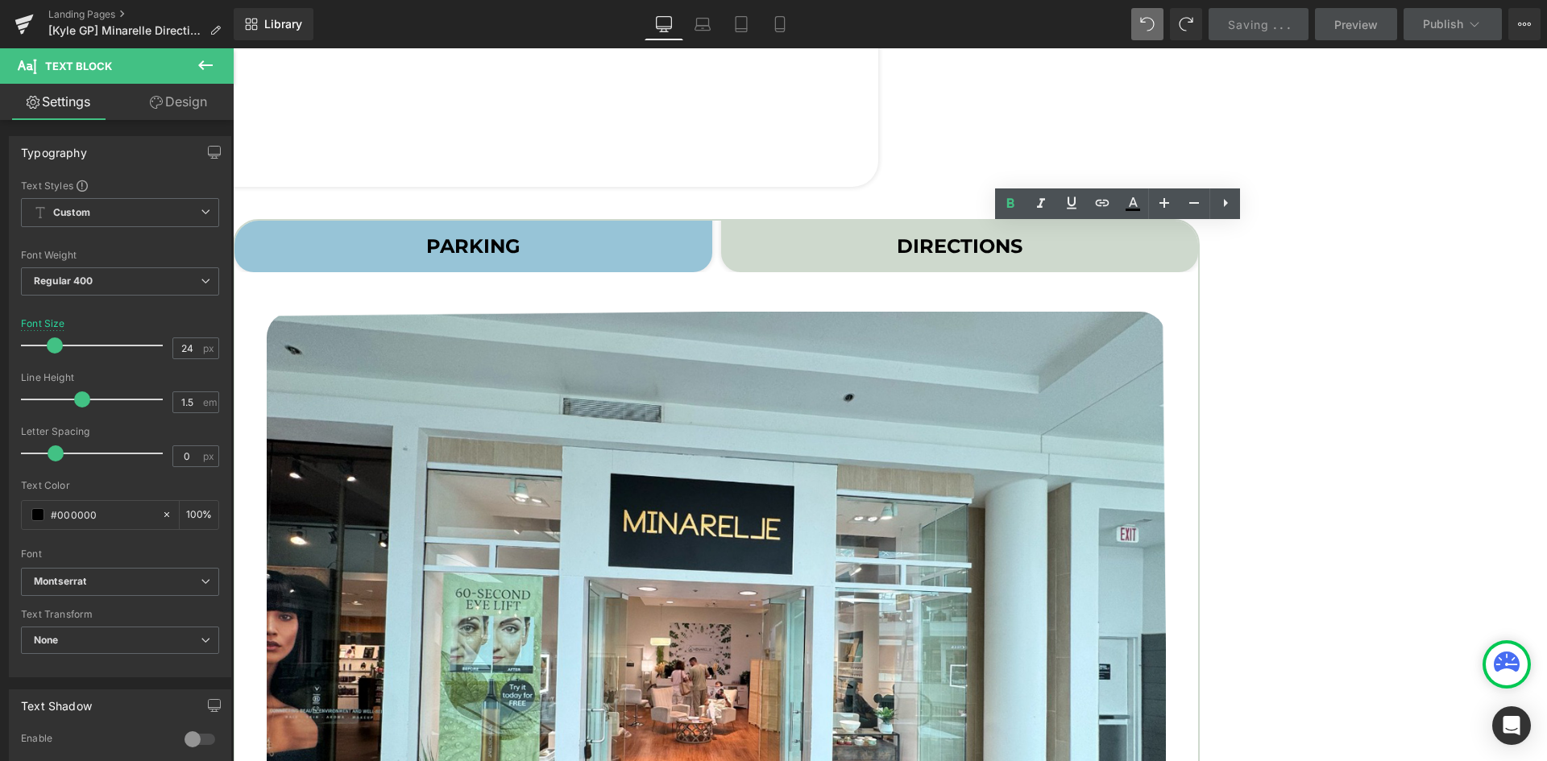
click at [233, 48] on icon at bounding box center [233, 48] width 0 height 0
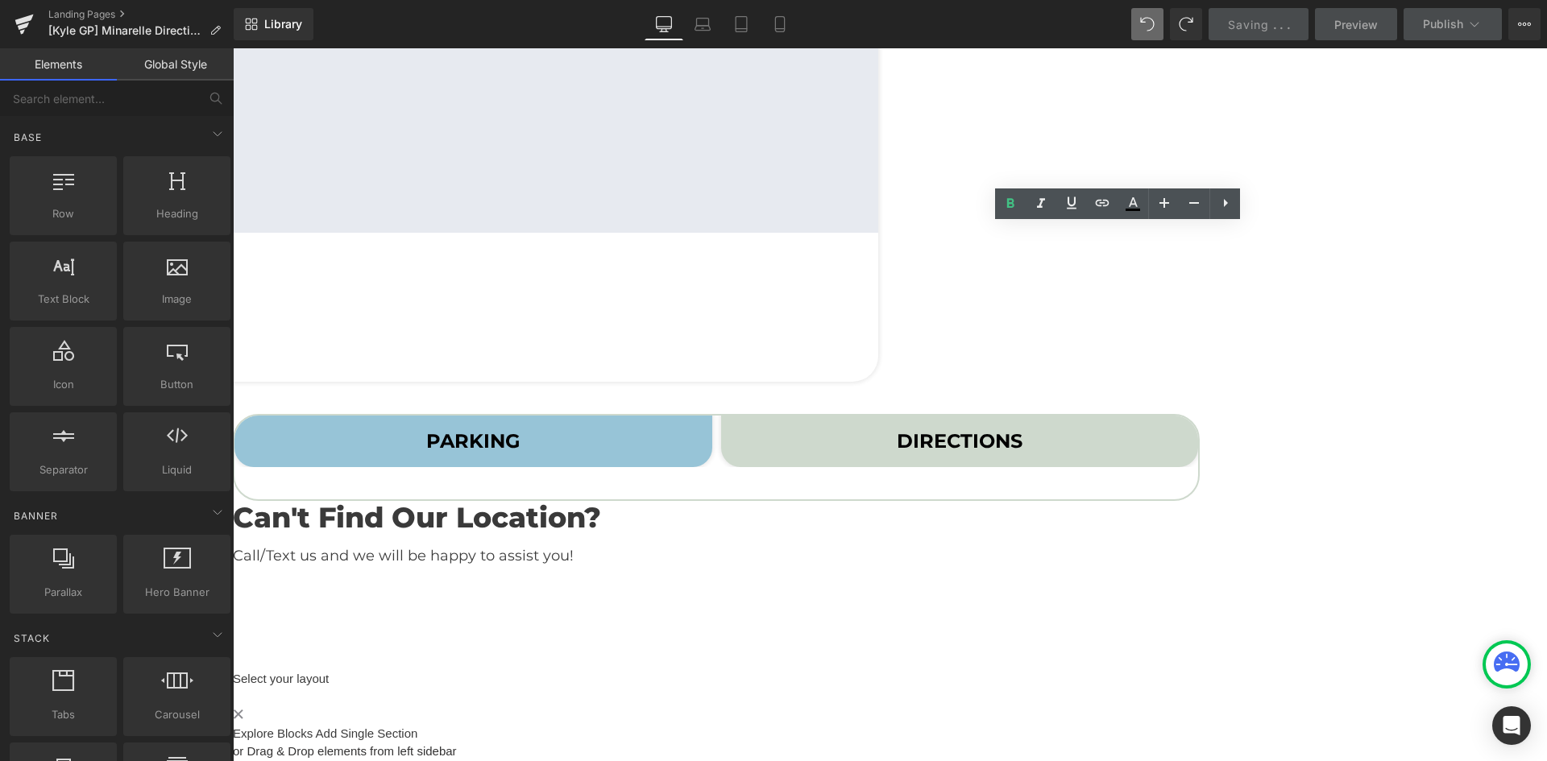
click at [951, 416] on span "DIRECTIONS Text Block" at bounding box center [960, 442] width 478 height 52
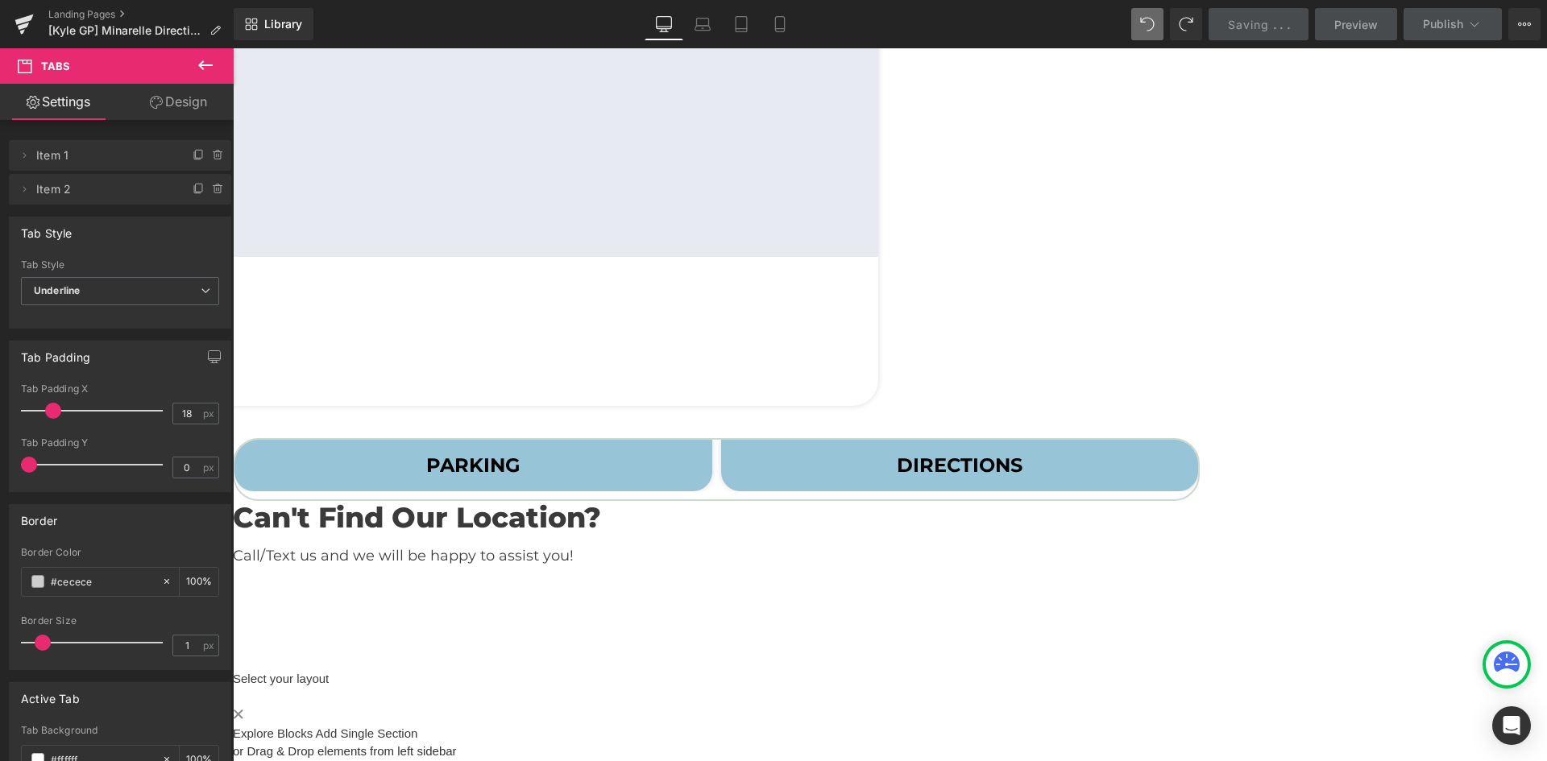
click at [233, 48] on icon at bounding box center [233, 48] width 0 height 0
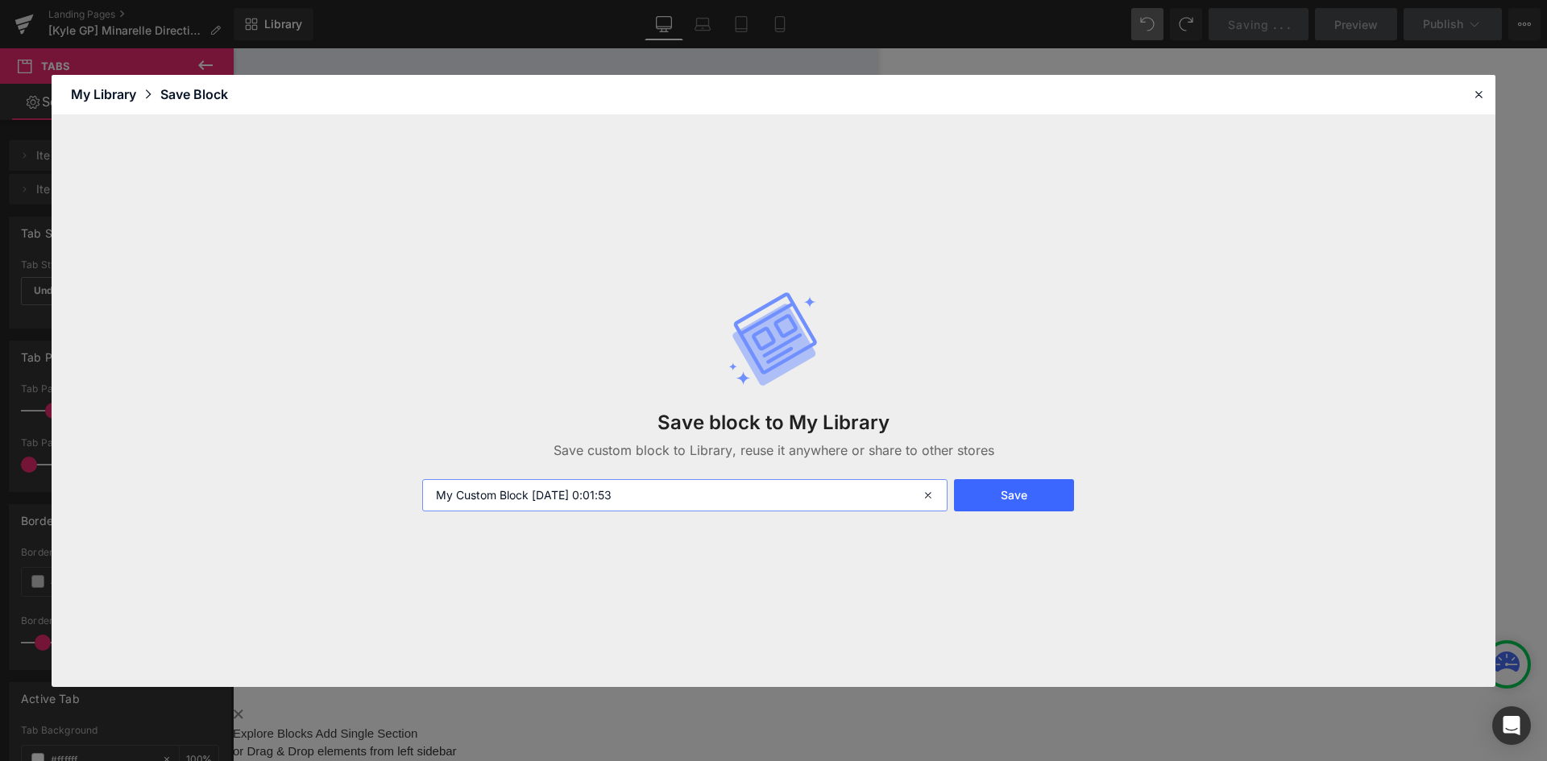
click at [645, 490] on input "My Custom Block 2025-08-29 0:01:53" at bounding box center [684, 495] width 525 height 32
type input "Kyle4"
click at [1478, 97] on icon at bounding box center [1478, 94] width 15 height 15
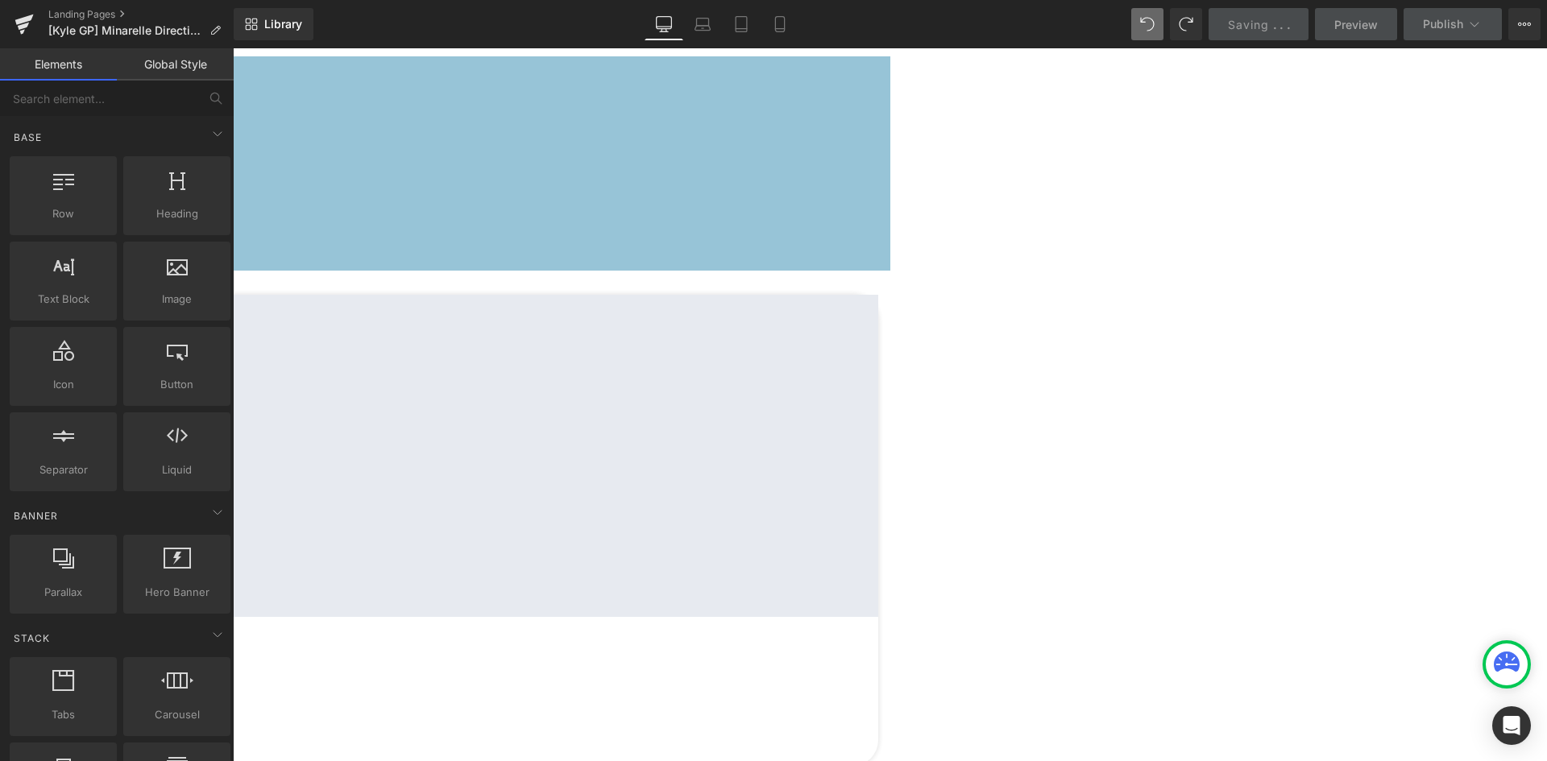
scroll to position [403, 0]
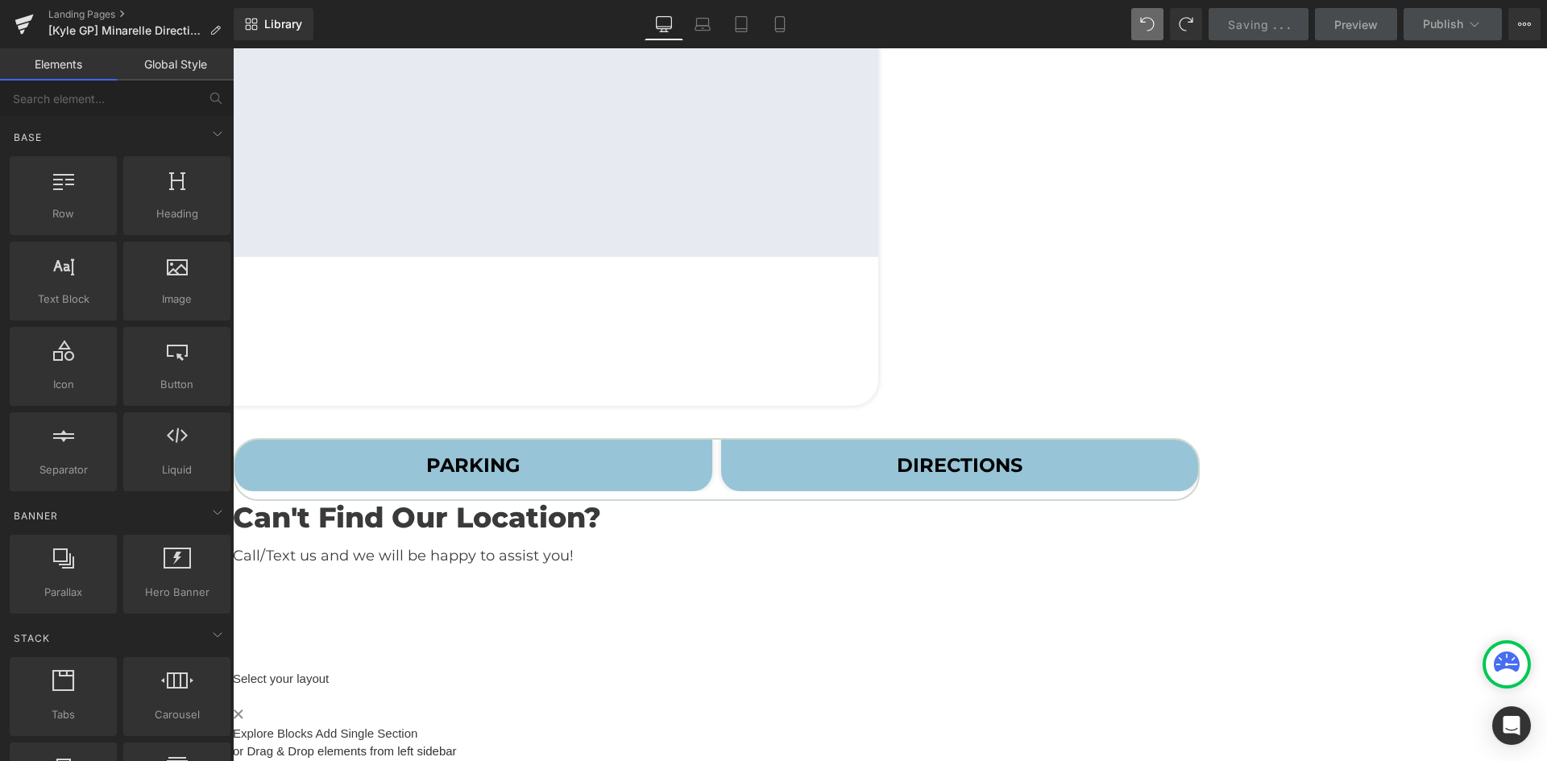
click at [1055, 440] on span "DIRECTIONS Text Block" at bounding box center [960, 466] width 478 height 52
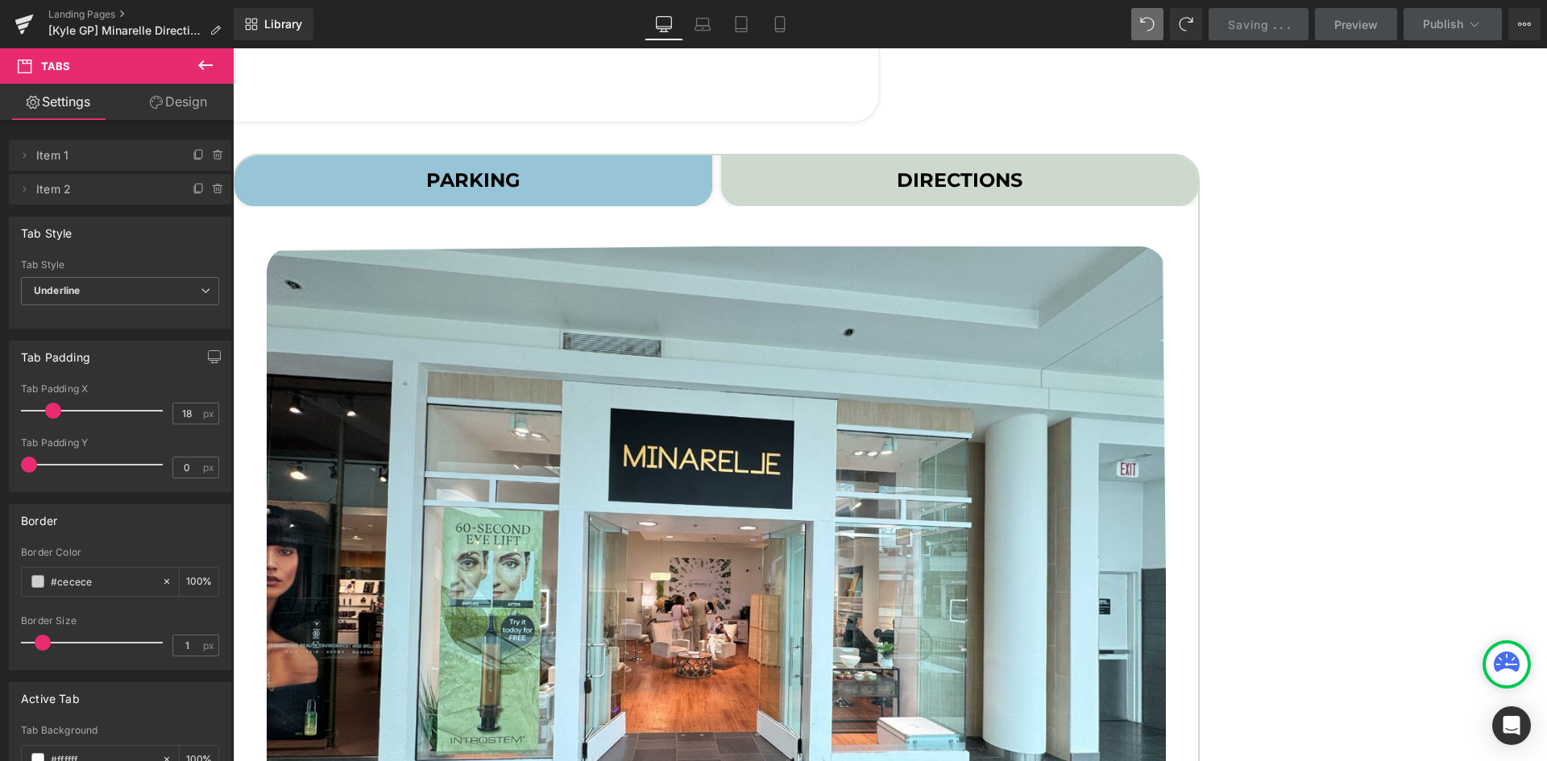
scroll to position [564, 0]
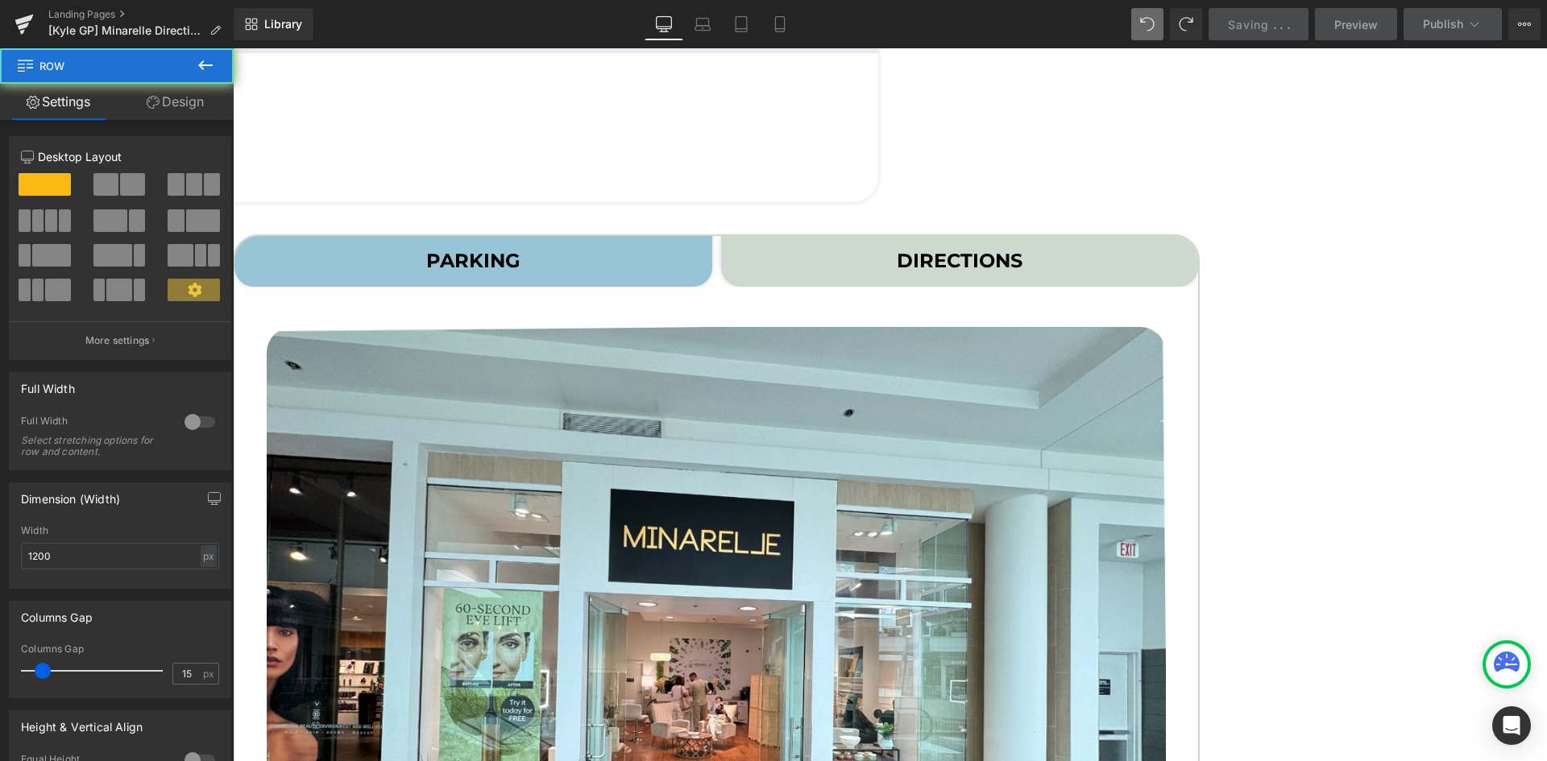
scroll to position [483, 0]
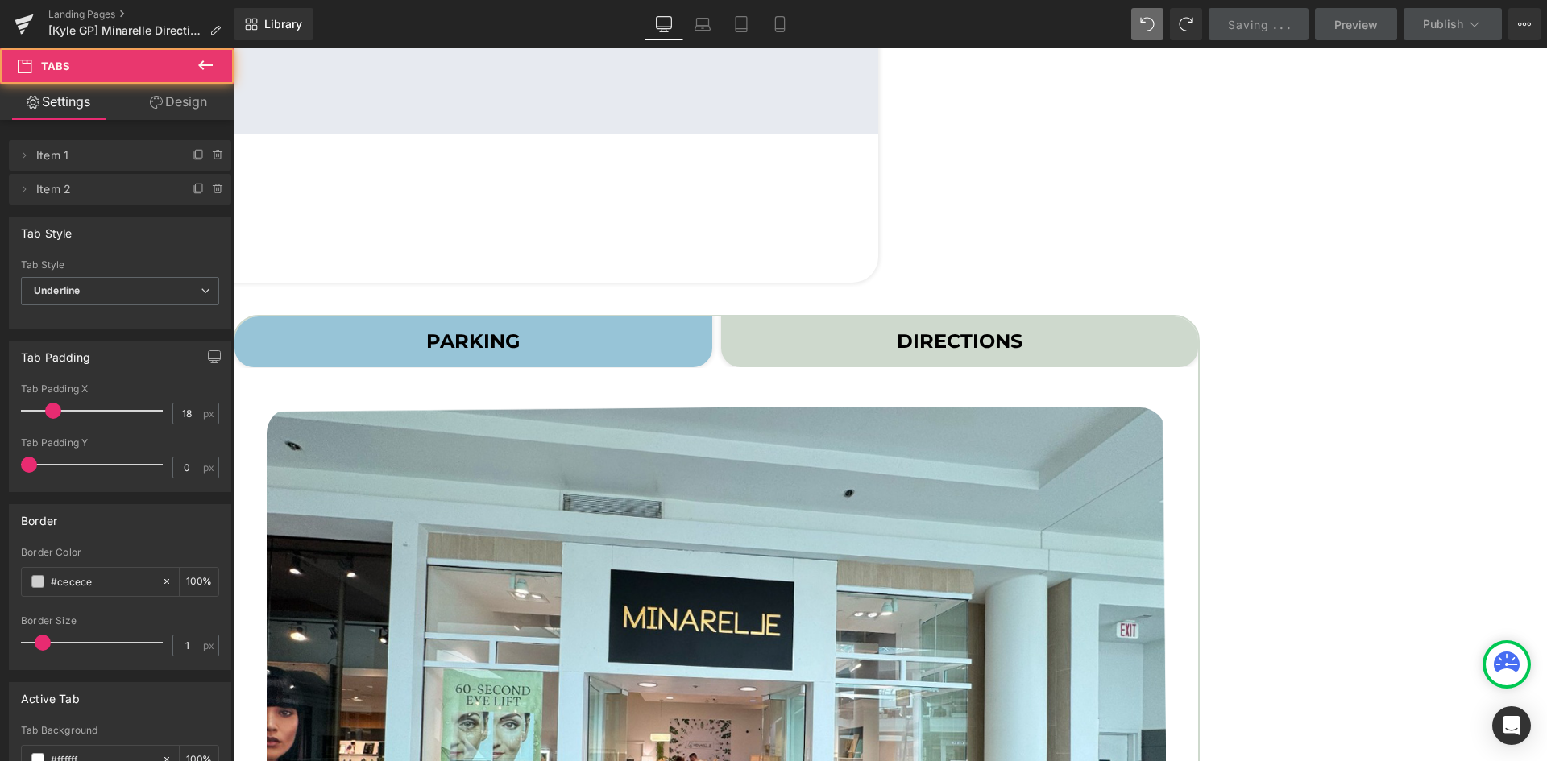
click at [712, 327] on span "PARKING Text Block" at bounding box center [473, 342] width 478 height 52
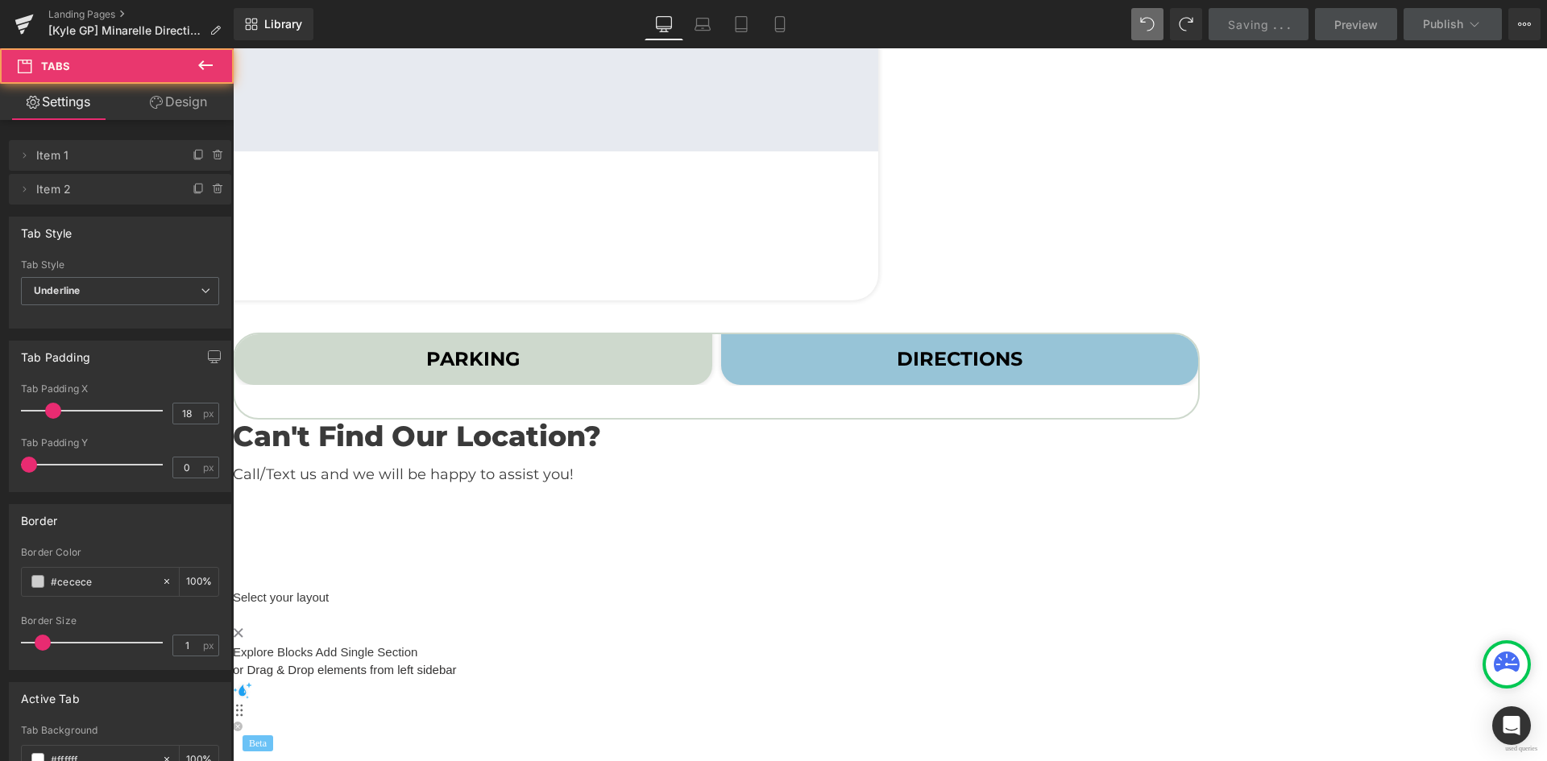
click at [233, 48] on icon at bounding box center [233, 48] width 0 height 0
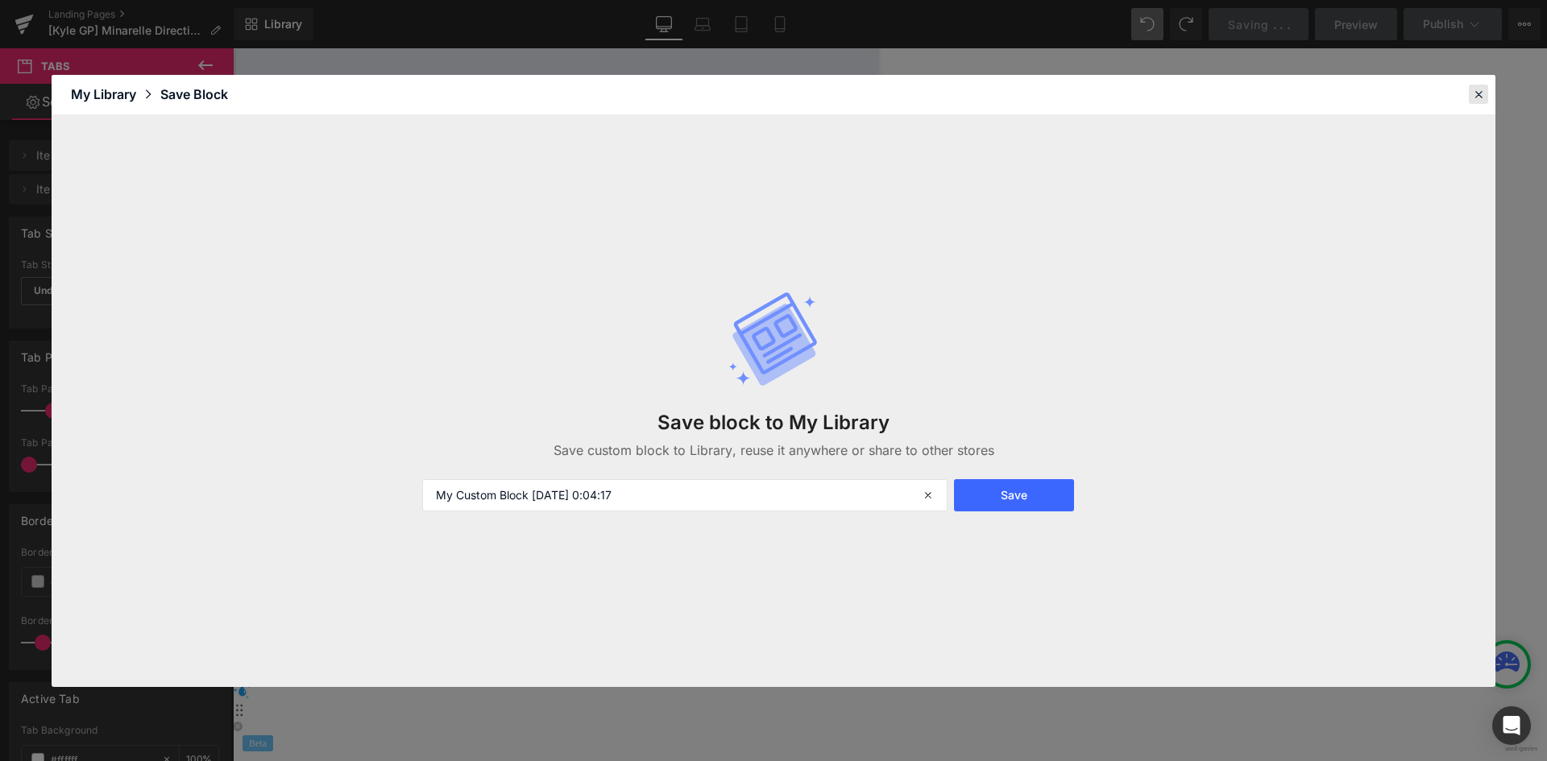
click at [1487, 92] on div at bounding box center [1478, 94] width 19 height 19
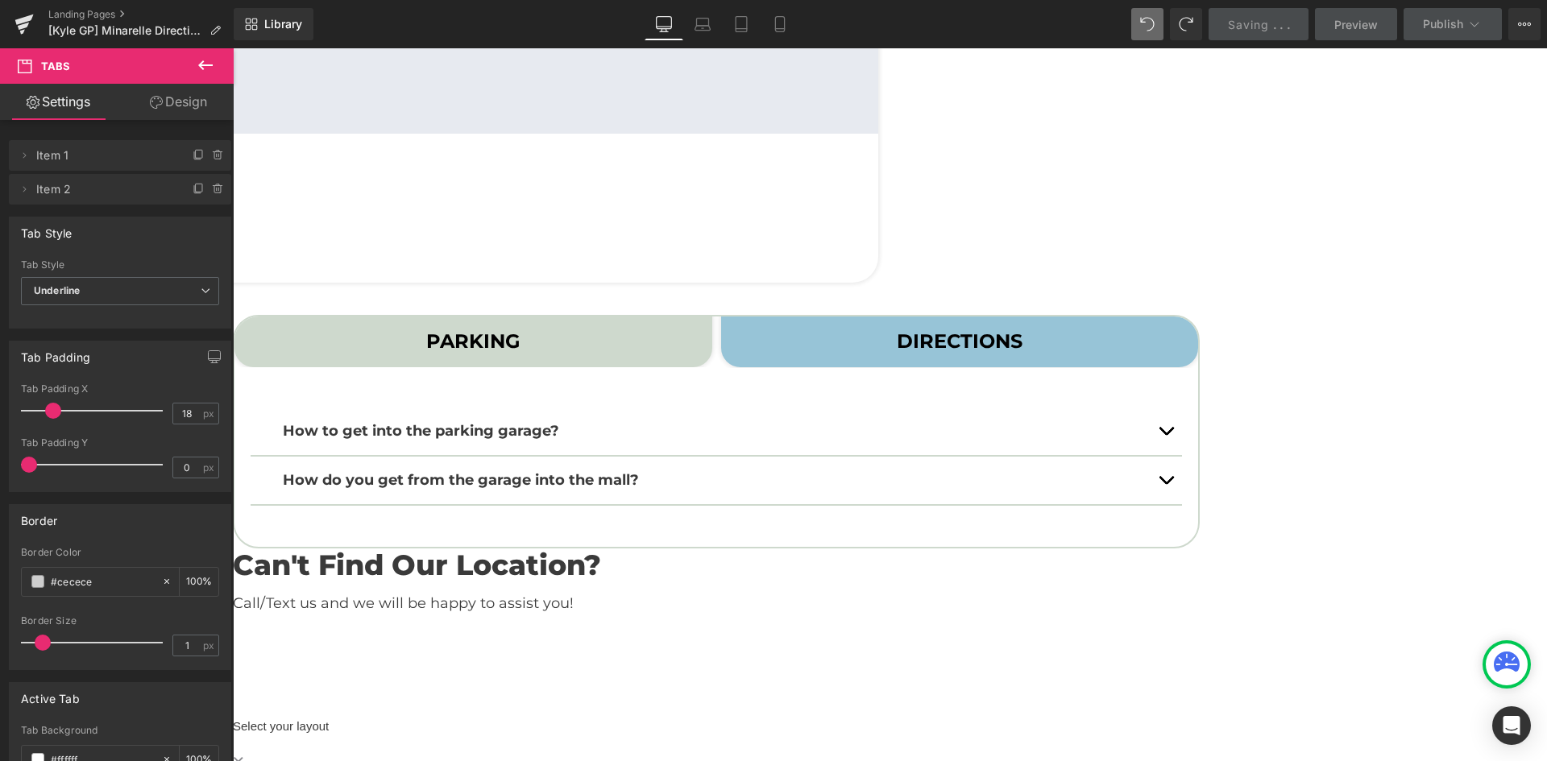
click at [1041, 324] on span "DIRECTIONS Text Block" at bounding box center [960, 342] width 478 height 52
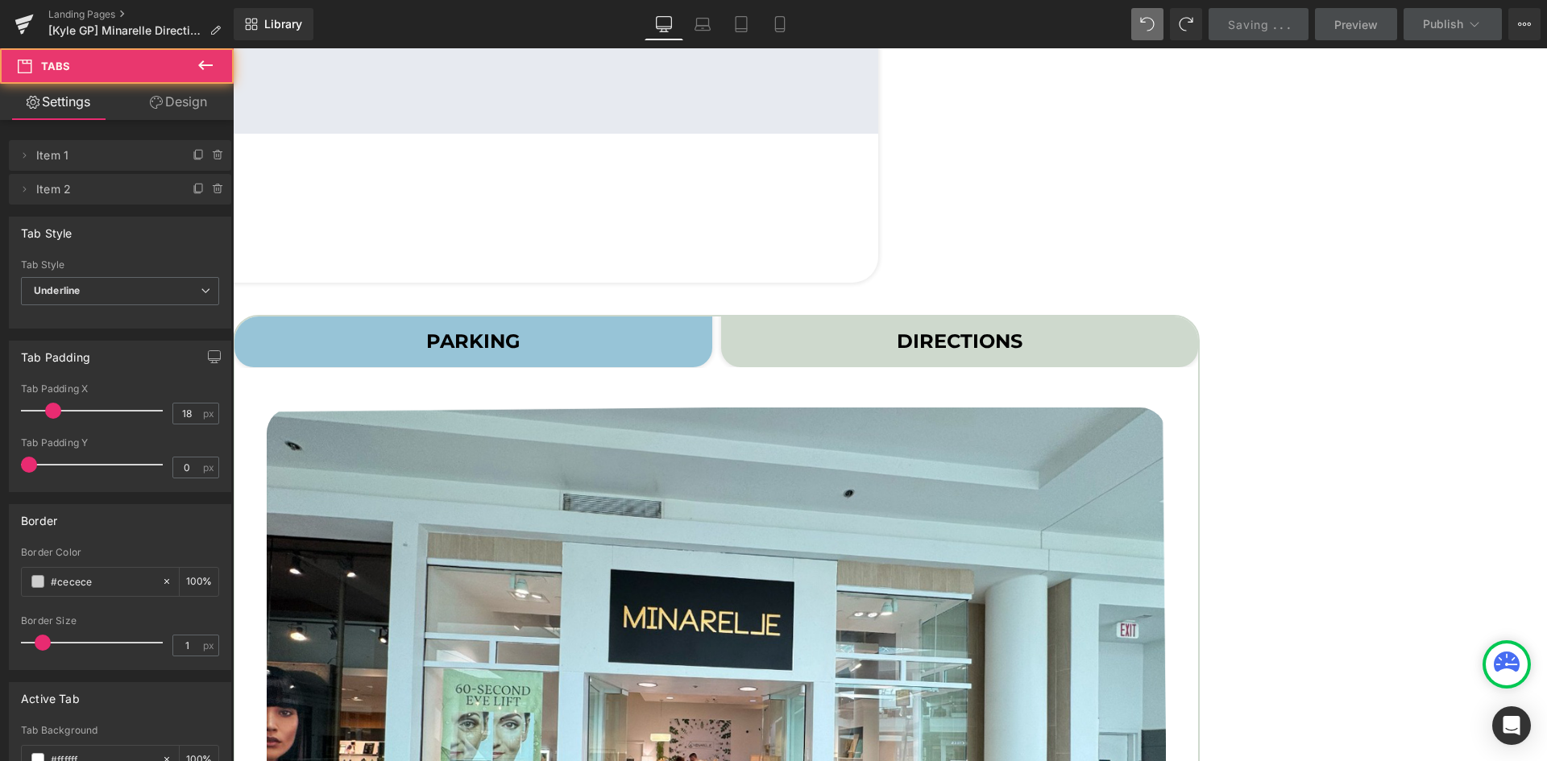
click at [582, 328] on span "PARKING Text Block" at bounding box center [473, 342] width 478 height 52
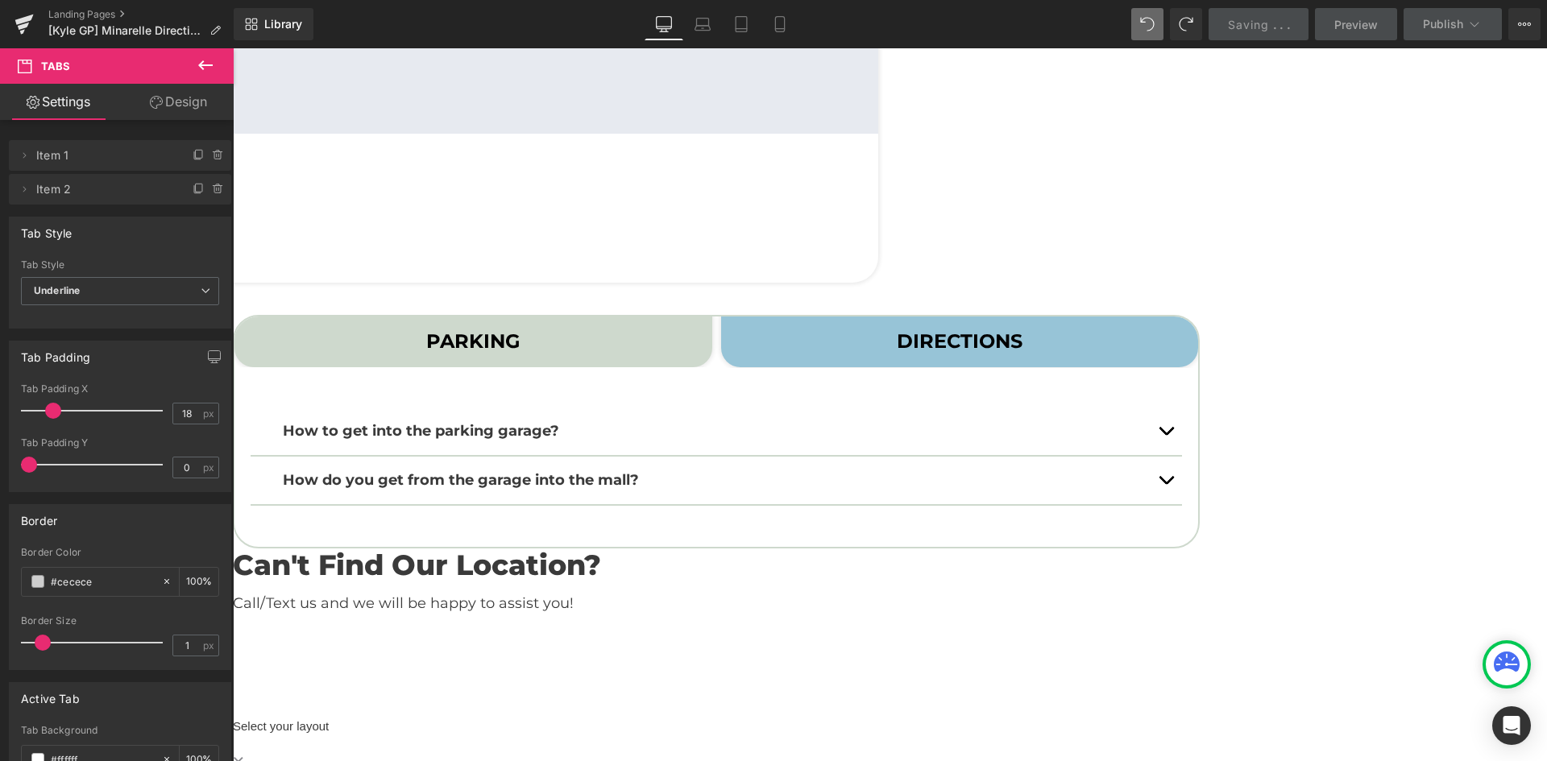
click at [520, 334] on strong "PARKING" at bounding box center [473, 341] width 94 height 23
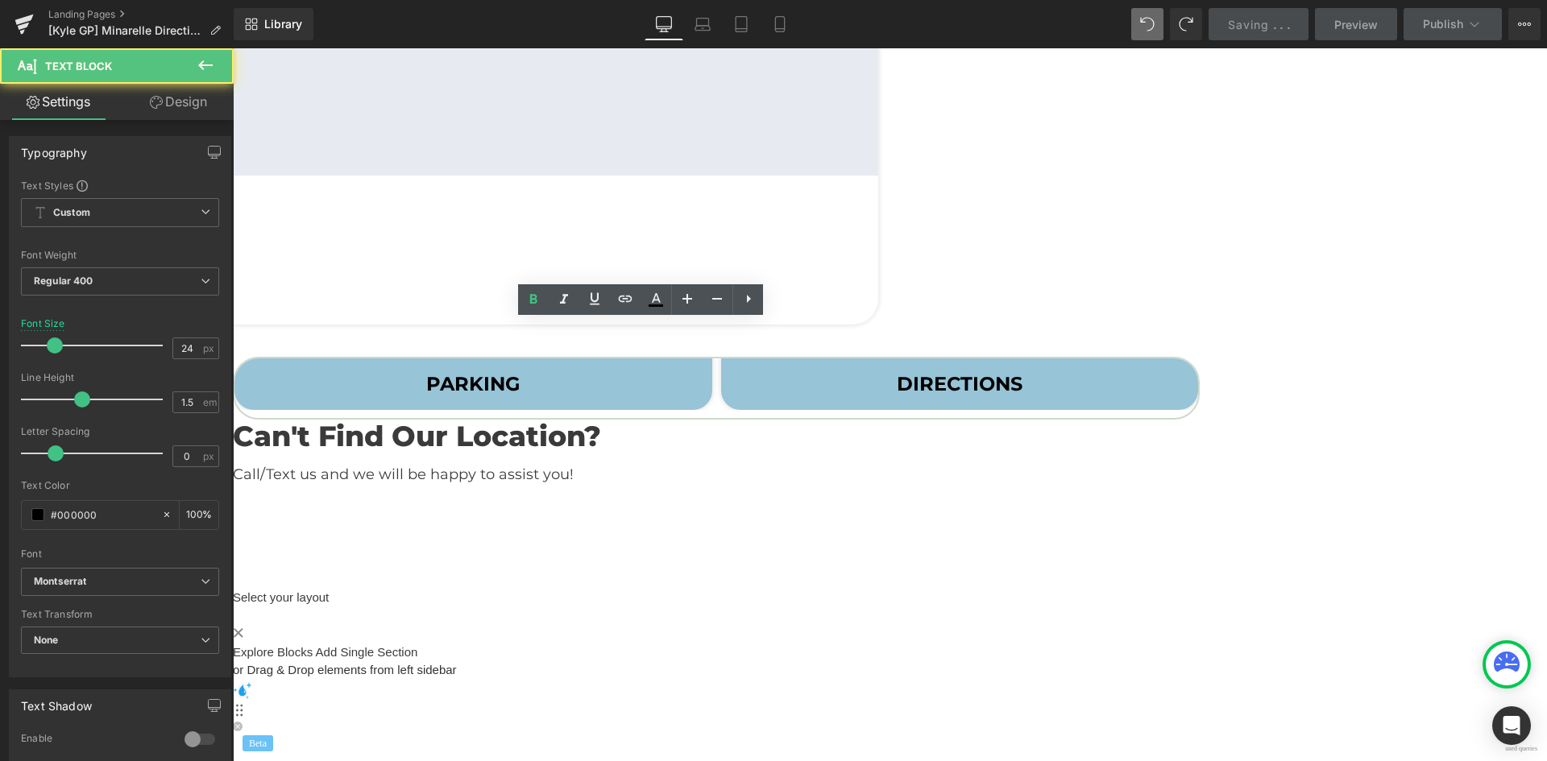
scroll to position [0, 0]
click at [889, 359] on span "DIRECTIONS Text Block" at bounding box center [960, 385] width 478 height 52
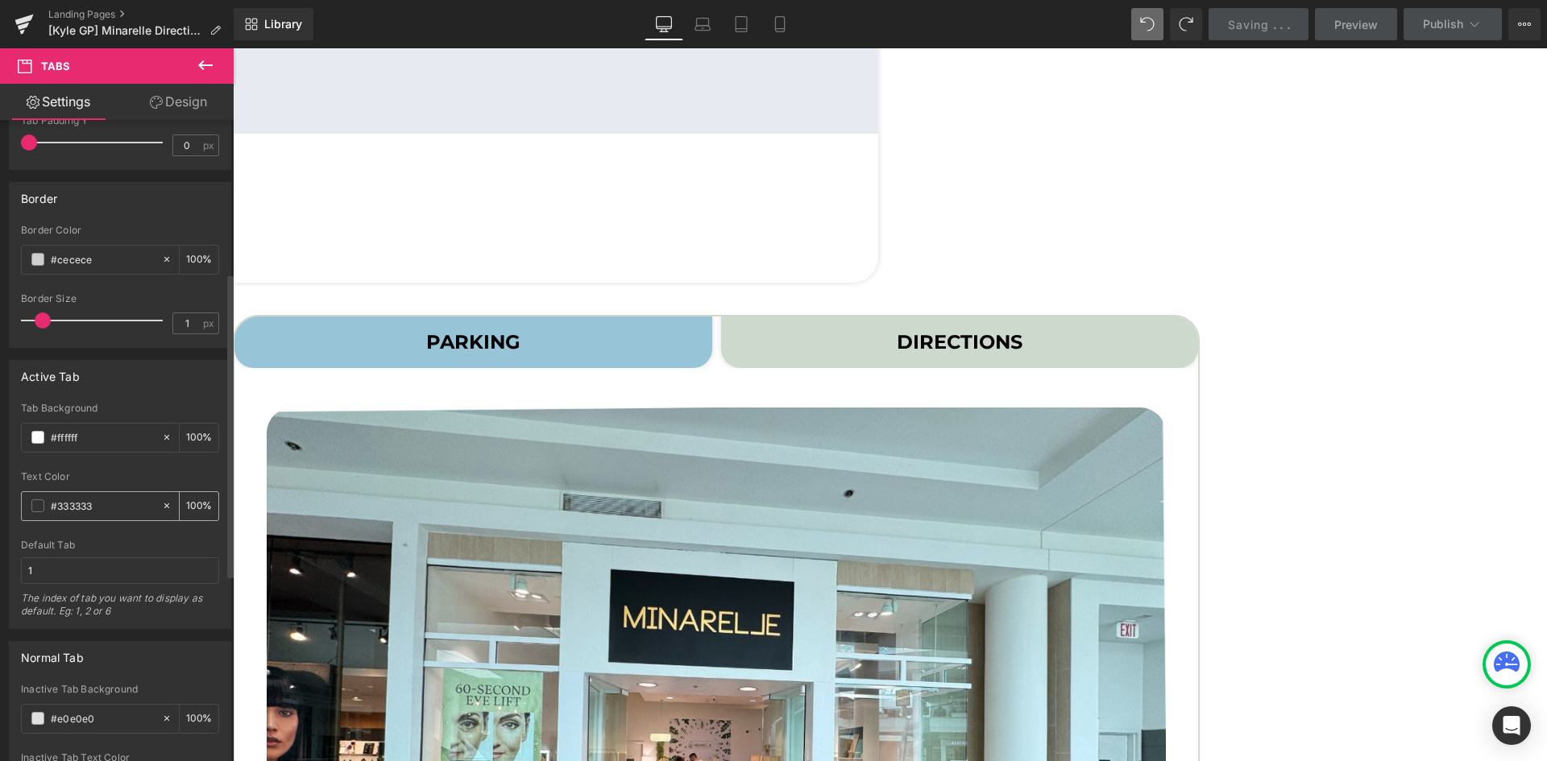
scroll to position [403, 0]
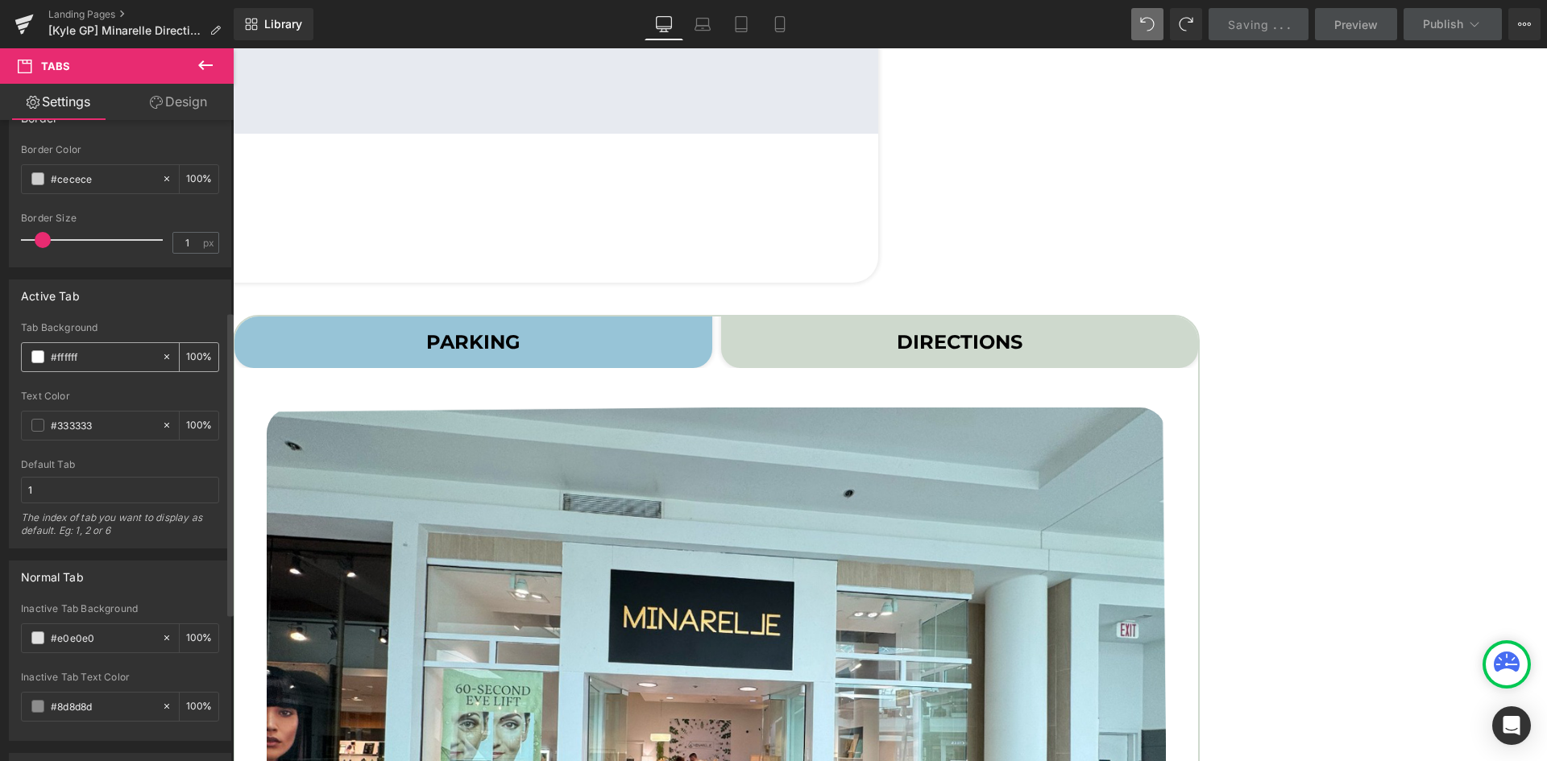
click at [97, 363] on input "#ffffff" at bounding box center [102, 357] width 103 height 18
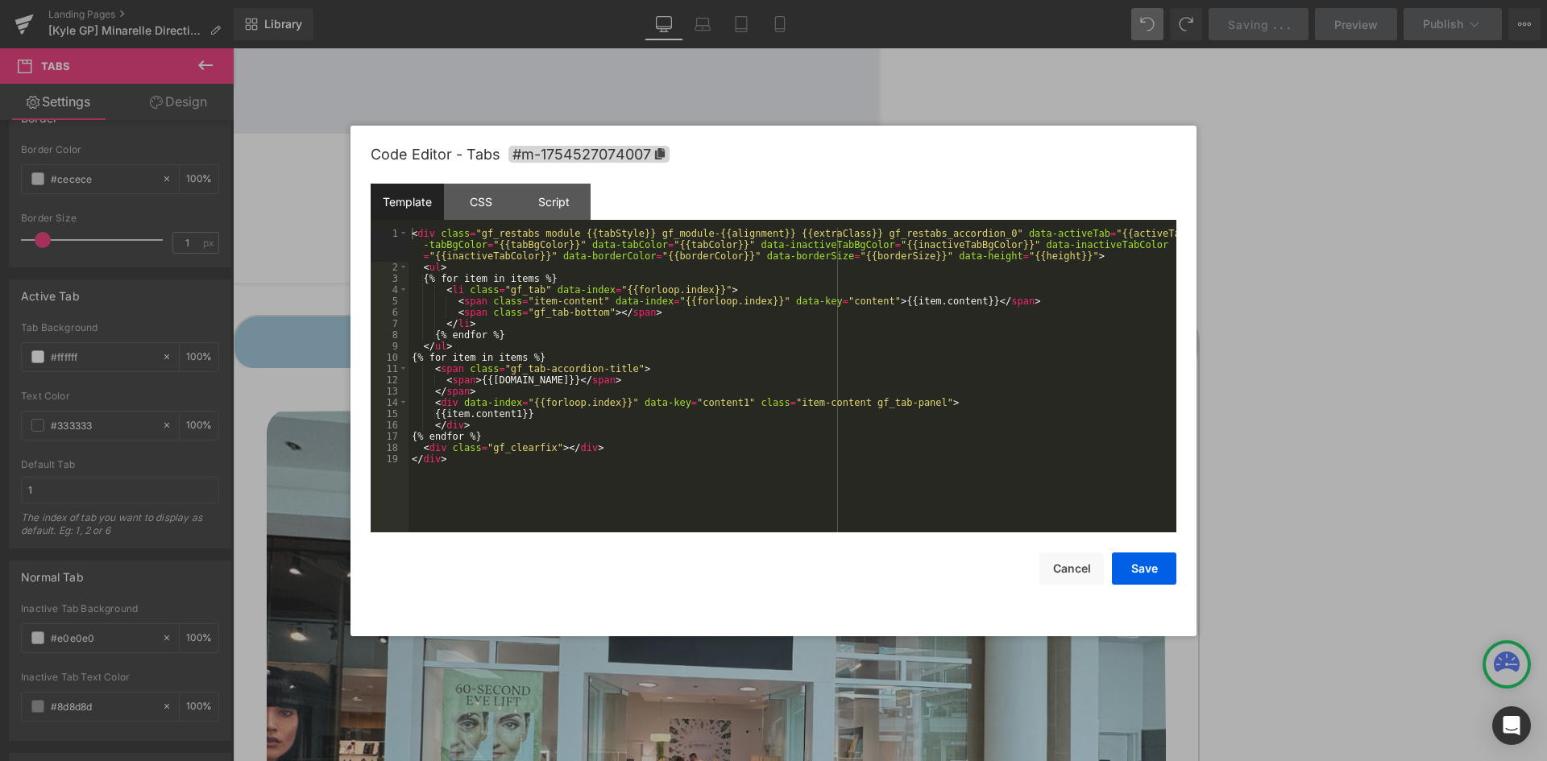
click at [824, 0] on div "Tabs You are previewing how the will restyle your page. You can not edit Elemen…" at bounding box center [773, 0] width 1547 height 0
click at [501, 209] on div "CSS" at bounding box center [480, 202] width 73 height 36
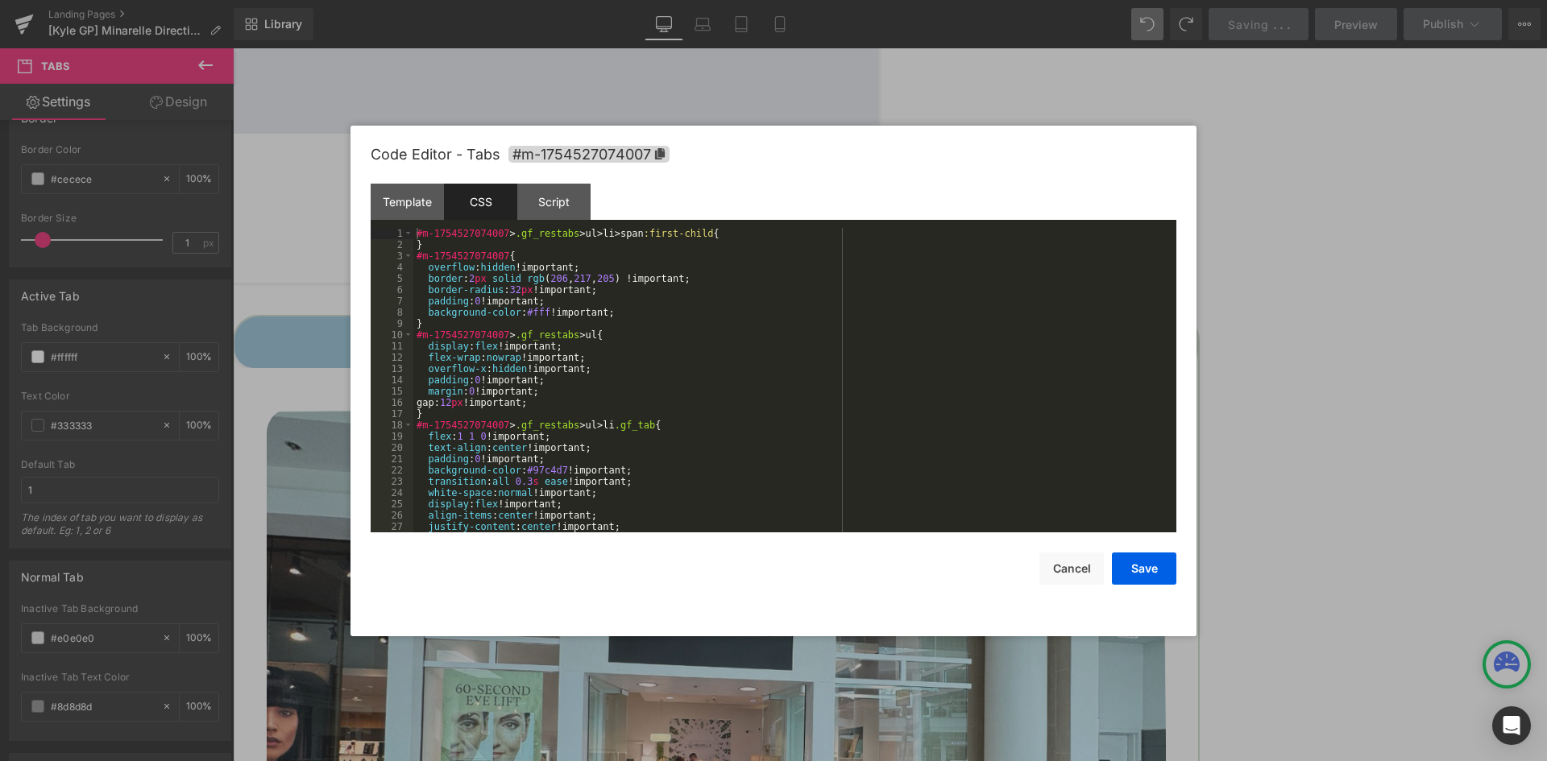
click at [578, 259] on div "#m-1754527074007 > .gf_restabs > ul > li > span :first-child { } #m-17545270740…" at bounding box center [791, 391] width 757 height 327
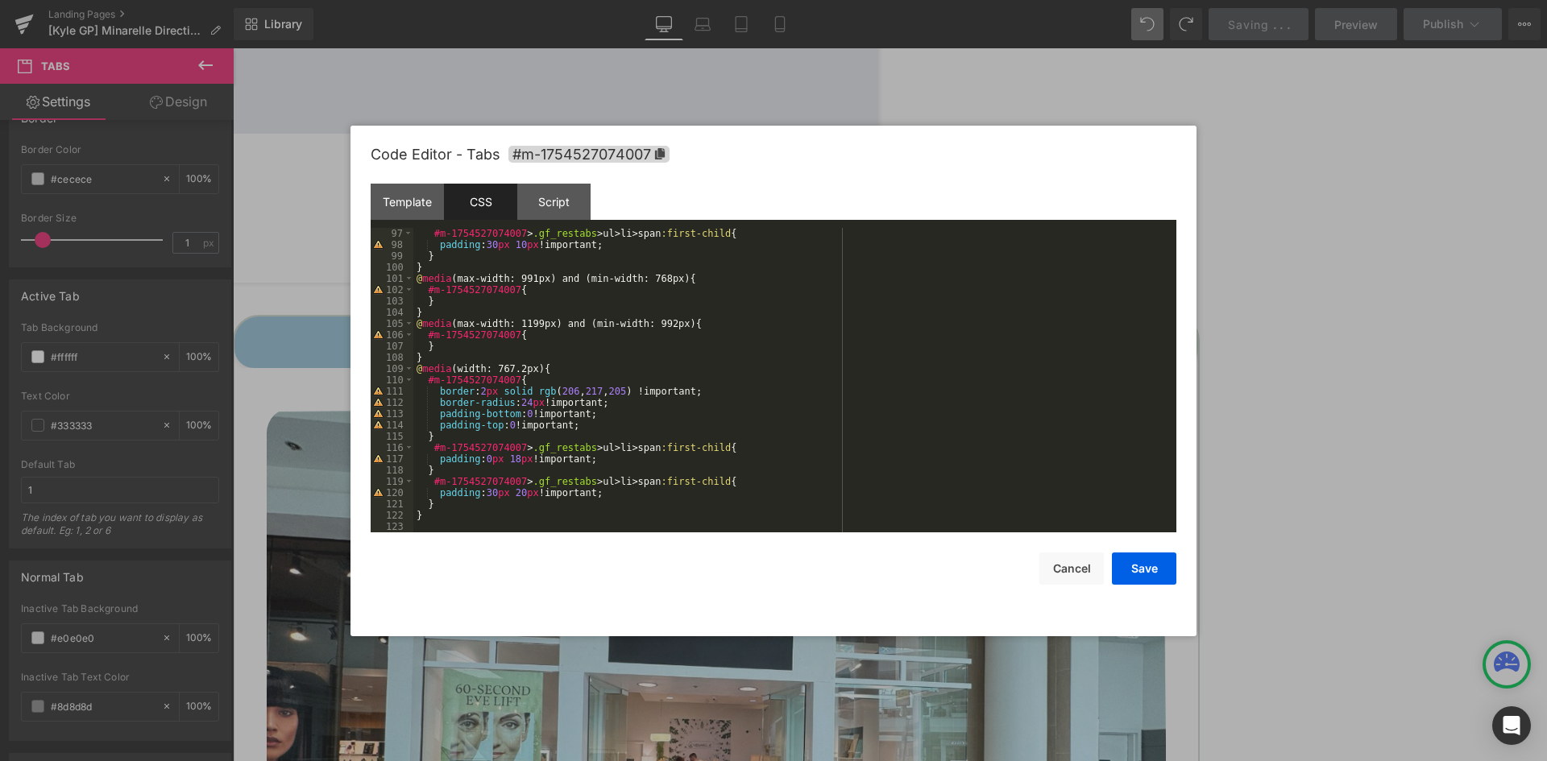
scroll to position [1083, 0]
click at [131, 565] on div at bounding box center [773, 380] width 1547 height 761
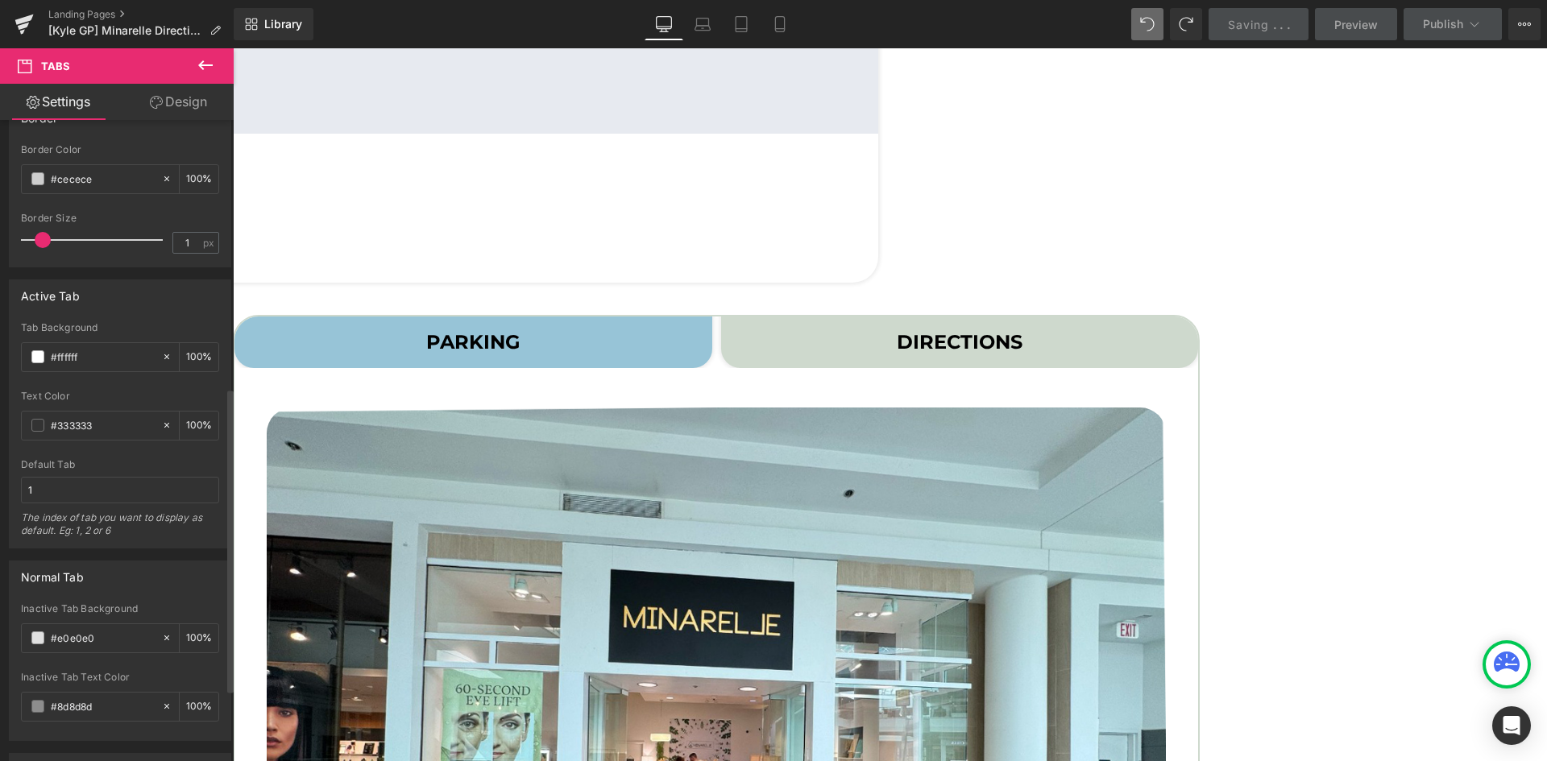
scroll to position [564, 0]
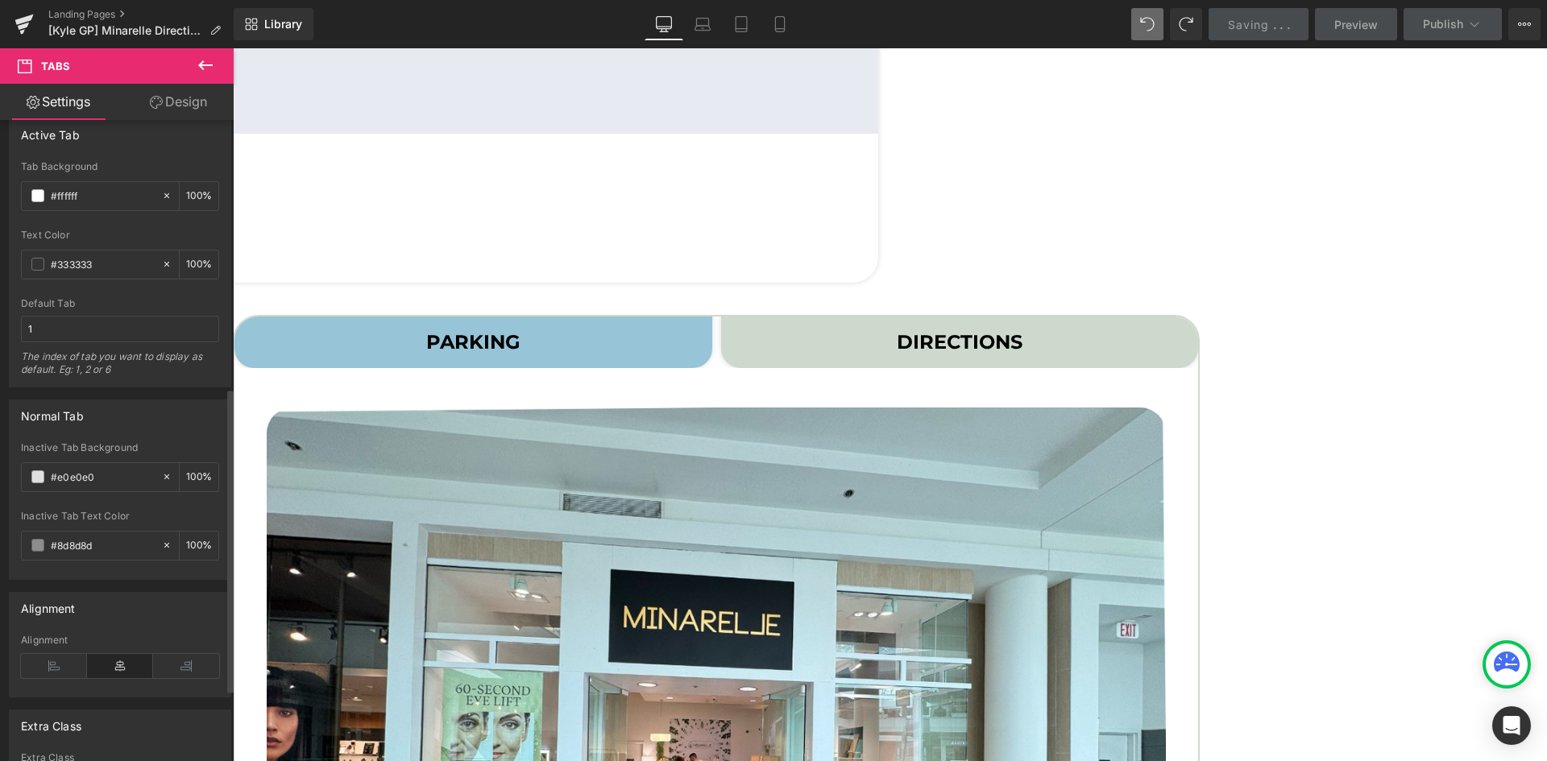
click at [106, 172] on div "Tab Background" at bounding box center [120, 166] width 198 height 11
click at [106, 194] on input "#ffffff" at bounding box center [102, 196] width 103 height 18
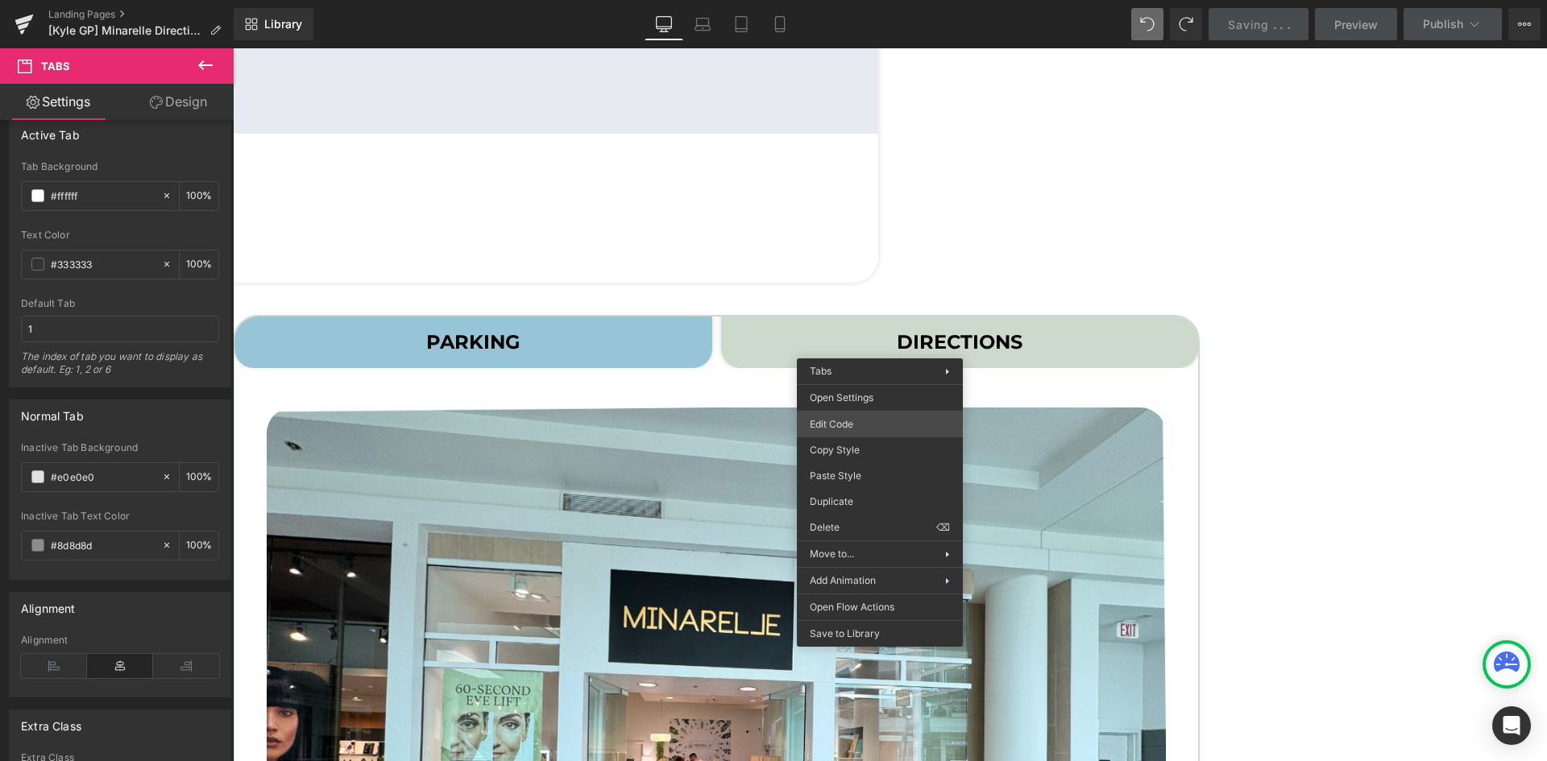
click at [823, 0] on div "Tabs You are previewing how the will restyle your page. You can not edit Elemen…" at bounding box center [773, 0] width 1547 height 0
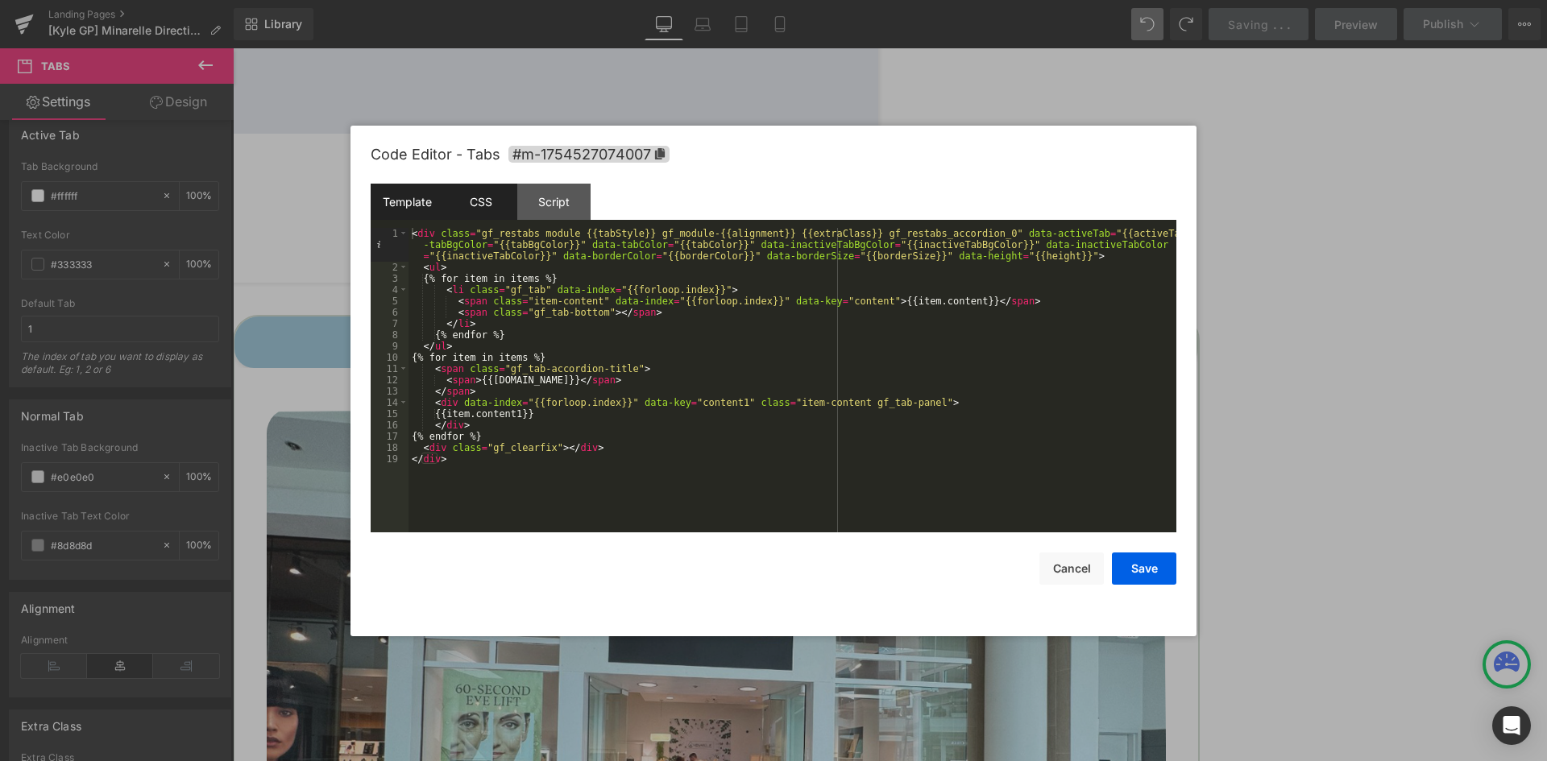
click at [490, 203] on div "CSS" at bounding box center [480, 202] width 73 height 36
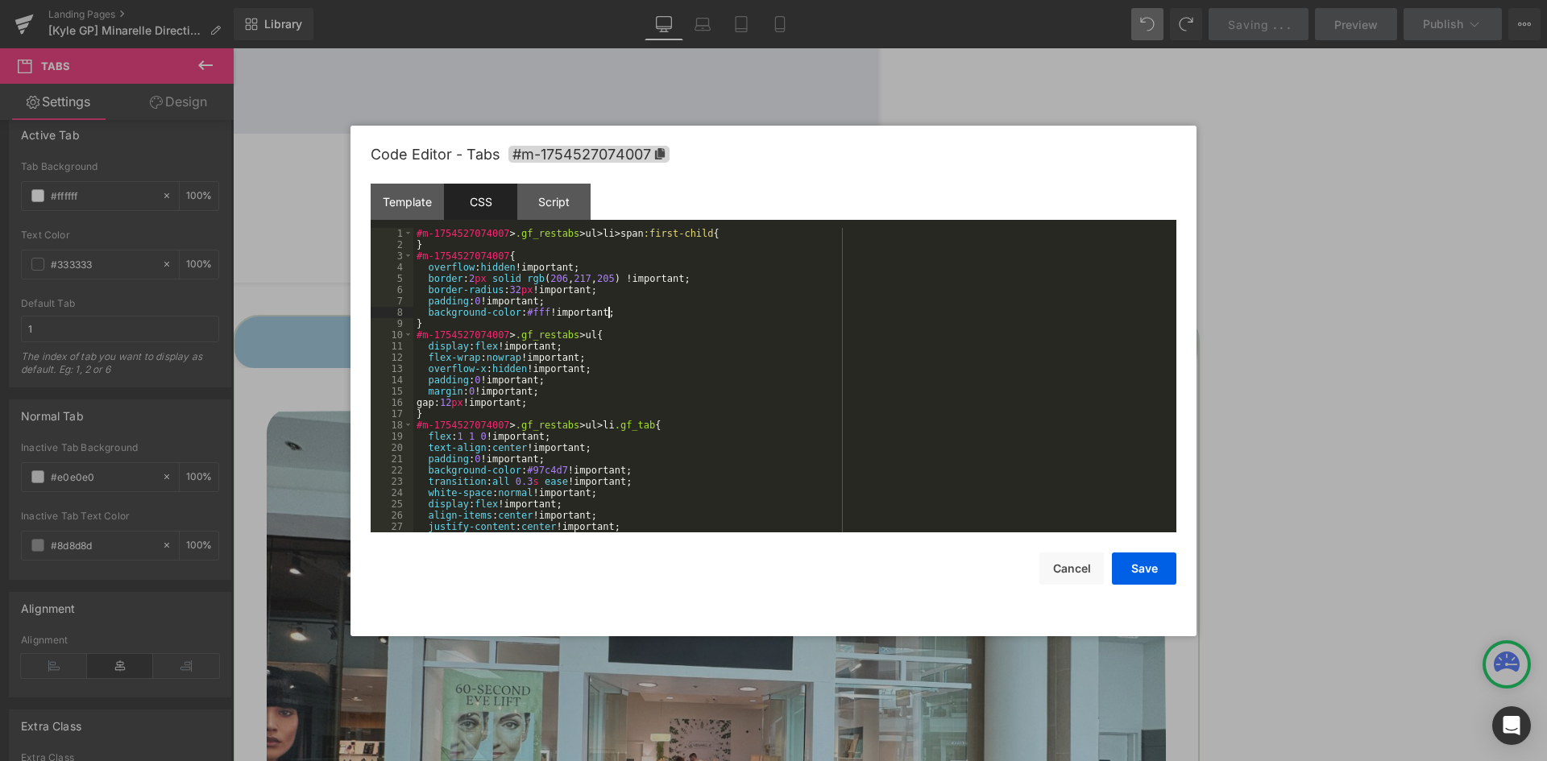
click at [625, 317] on div "#m-1754527074007 > .gf_restabs > ul > li > span :first-child { } #m-17545270740…" at bounding box center [791, 391] width 757 height 327
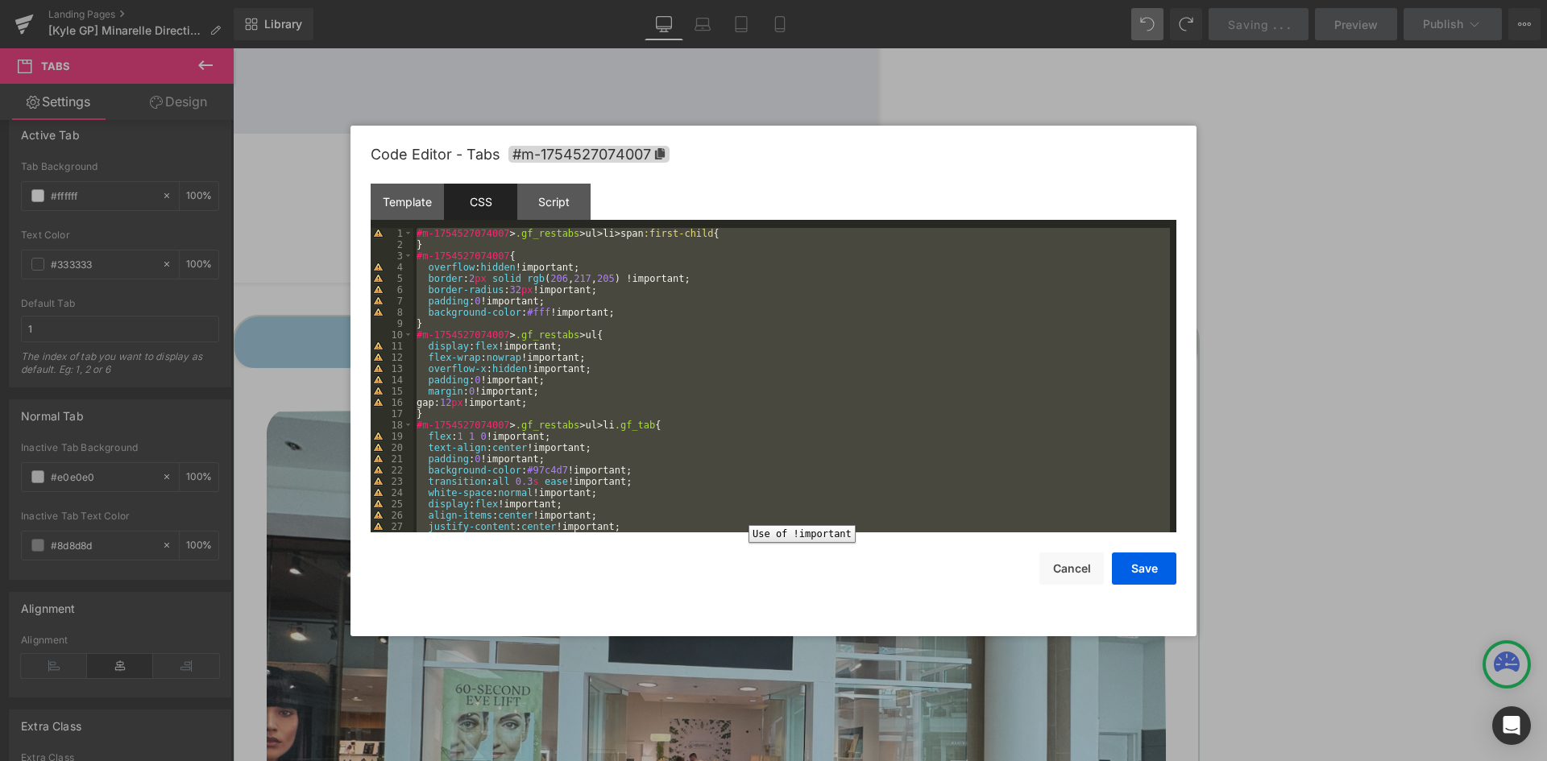
click at [316, 390] on div at bounding box center [773, 380] width 1547 height 761
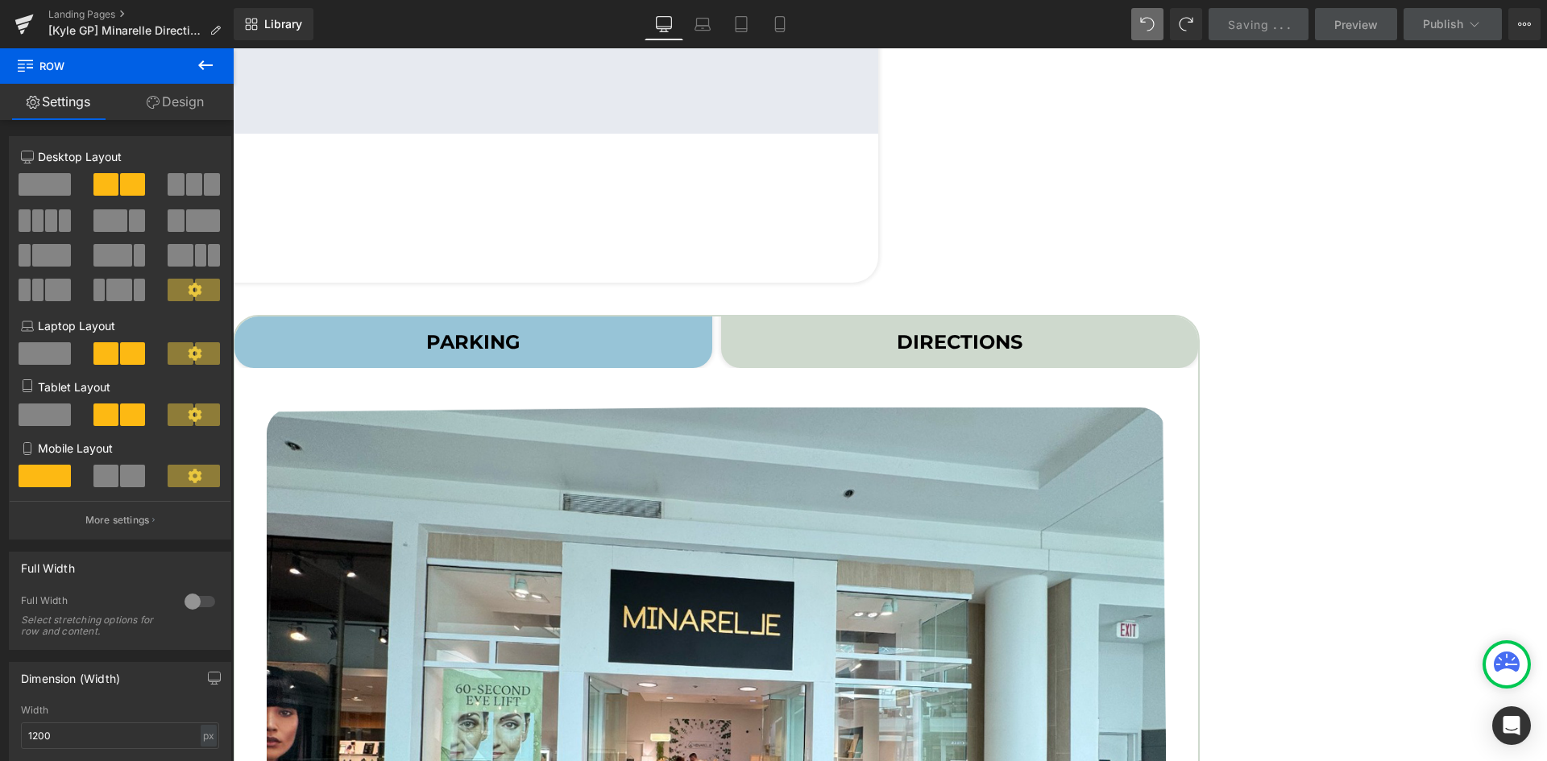
scroll to position [403, 0]
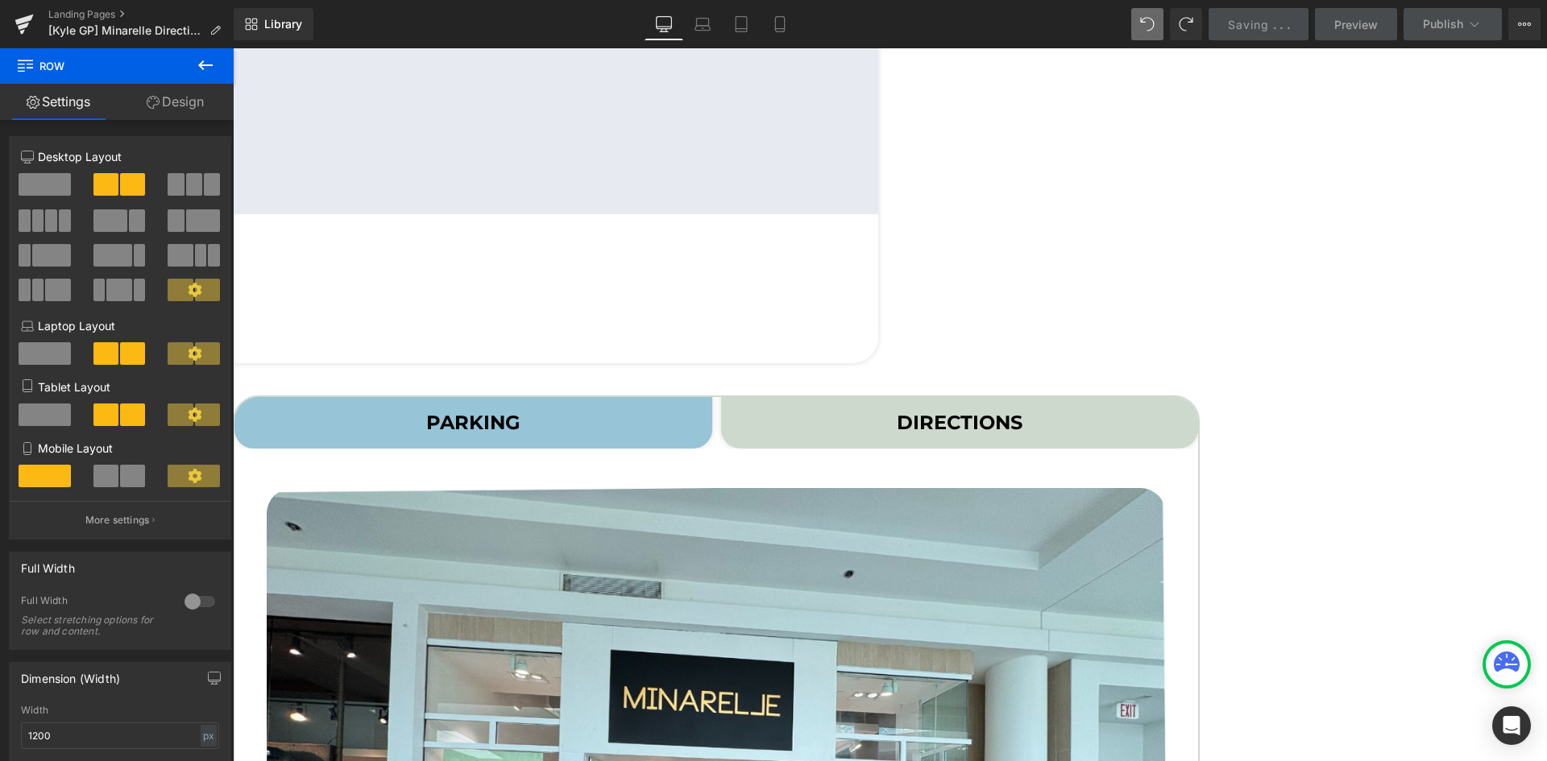
click at [233, 48] on link at bounding box center [233, 48] width 0 height 0
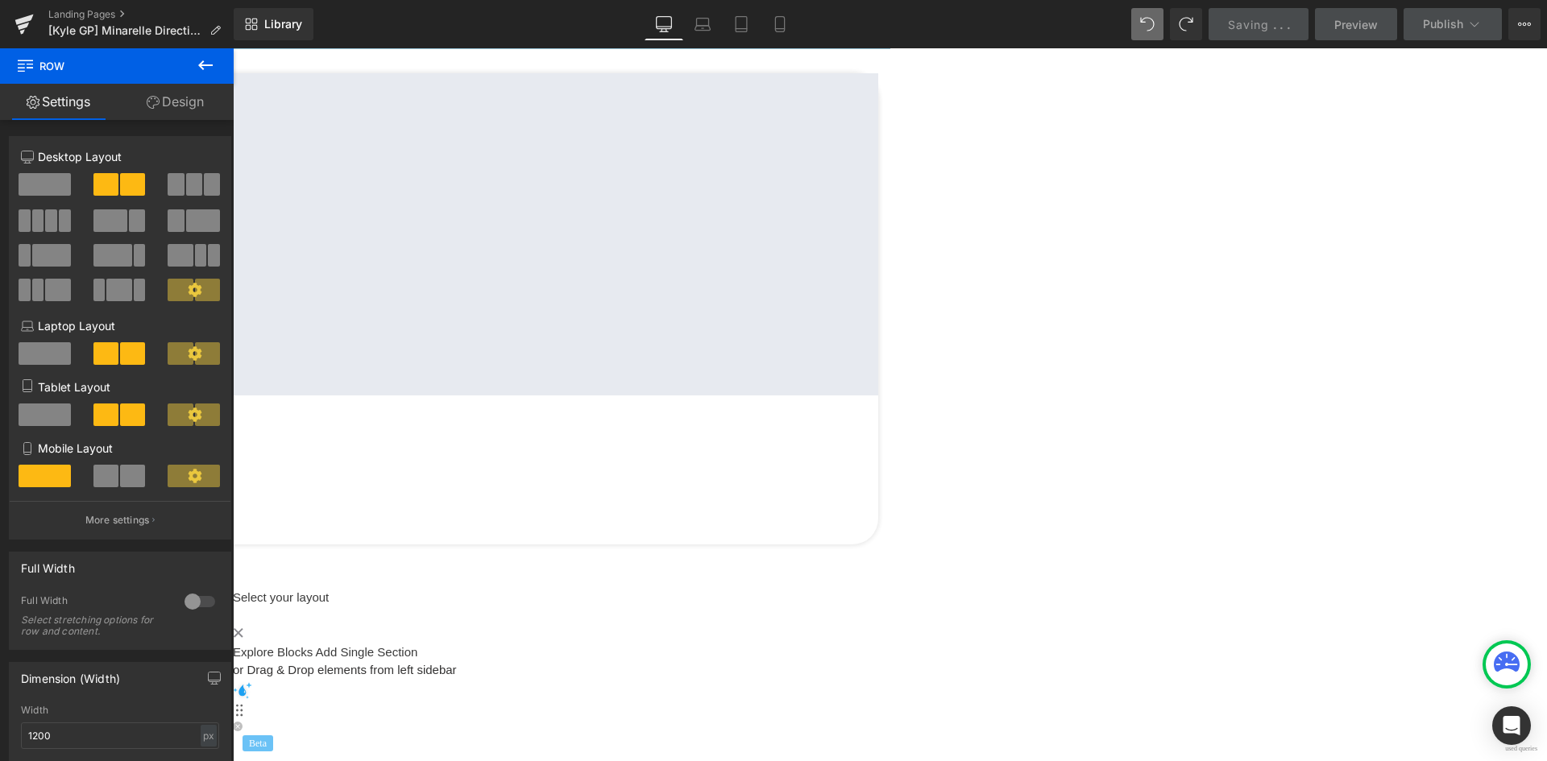
click at [644, 413] on div "Google Maps Fashion Centre at Pentagon City Text Block 1100 S Hayes St. f328, A…" at bounding box center [233, 308] width 1290 height 471
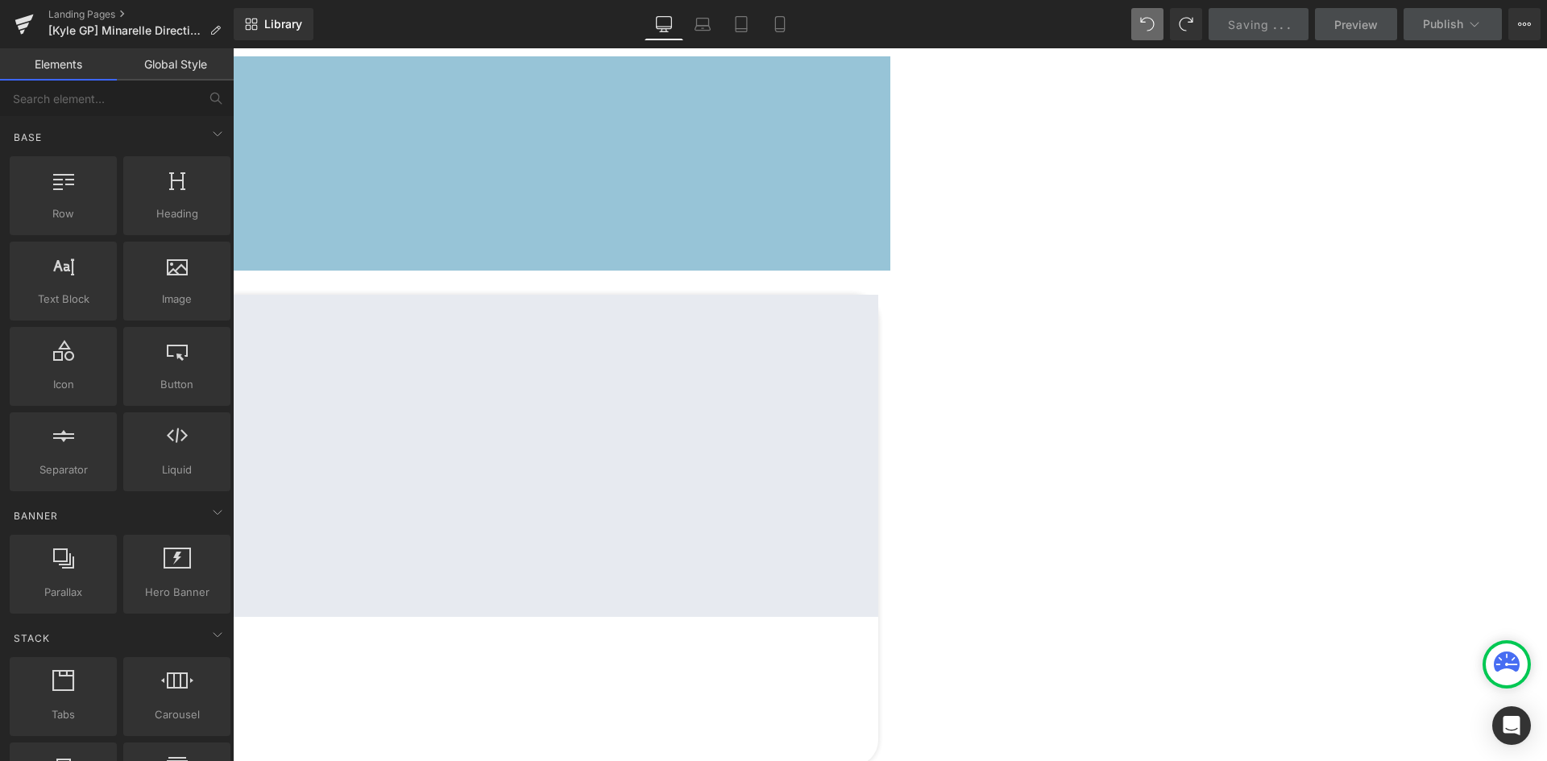
scroll to position [348, 0]
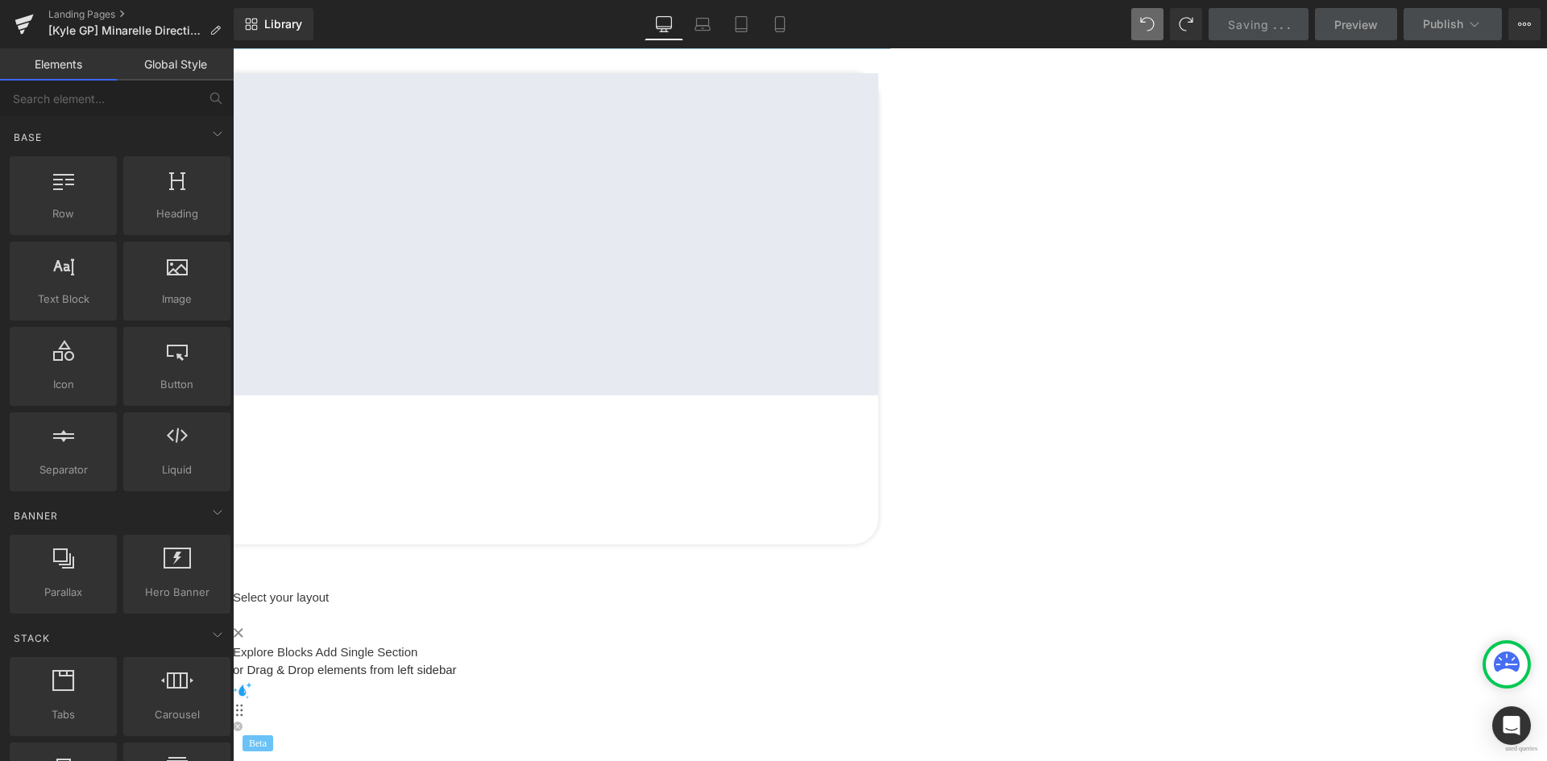
click at [1186, 40] on div "Library Desktop Desktop Laptop Tablet Mobile Saving . . . Preview Publish Sched…" at bounding box center [890, 24] width 1313 height 48
click at [1191, 25] on icon at bounding box center [1186, 24] width 15 height 15
click at [1185, 22] on icon at bounding box center [1186, 24] width 15 height 15
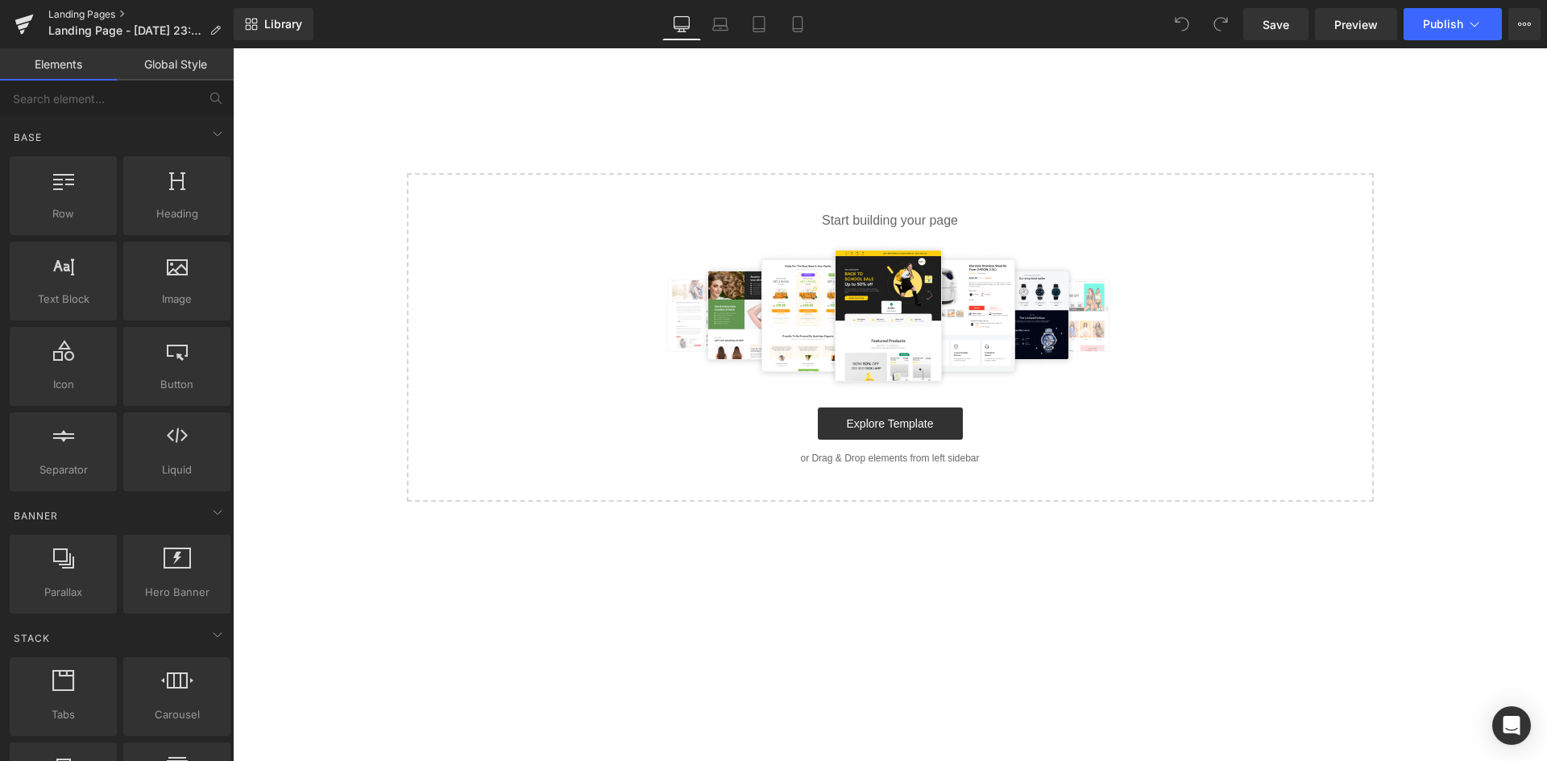
click at [73, 10] on link "Landing Pages" at bounding box center [140, 14] width 185 height 13
click at [117, 35] on span "Landing Page - [DATE] 23:55:05" at bounding box center [125, 30] width 155 height 13
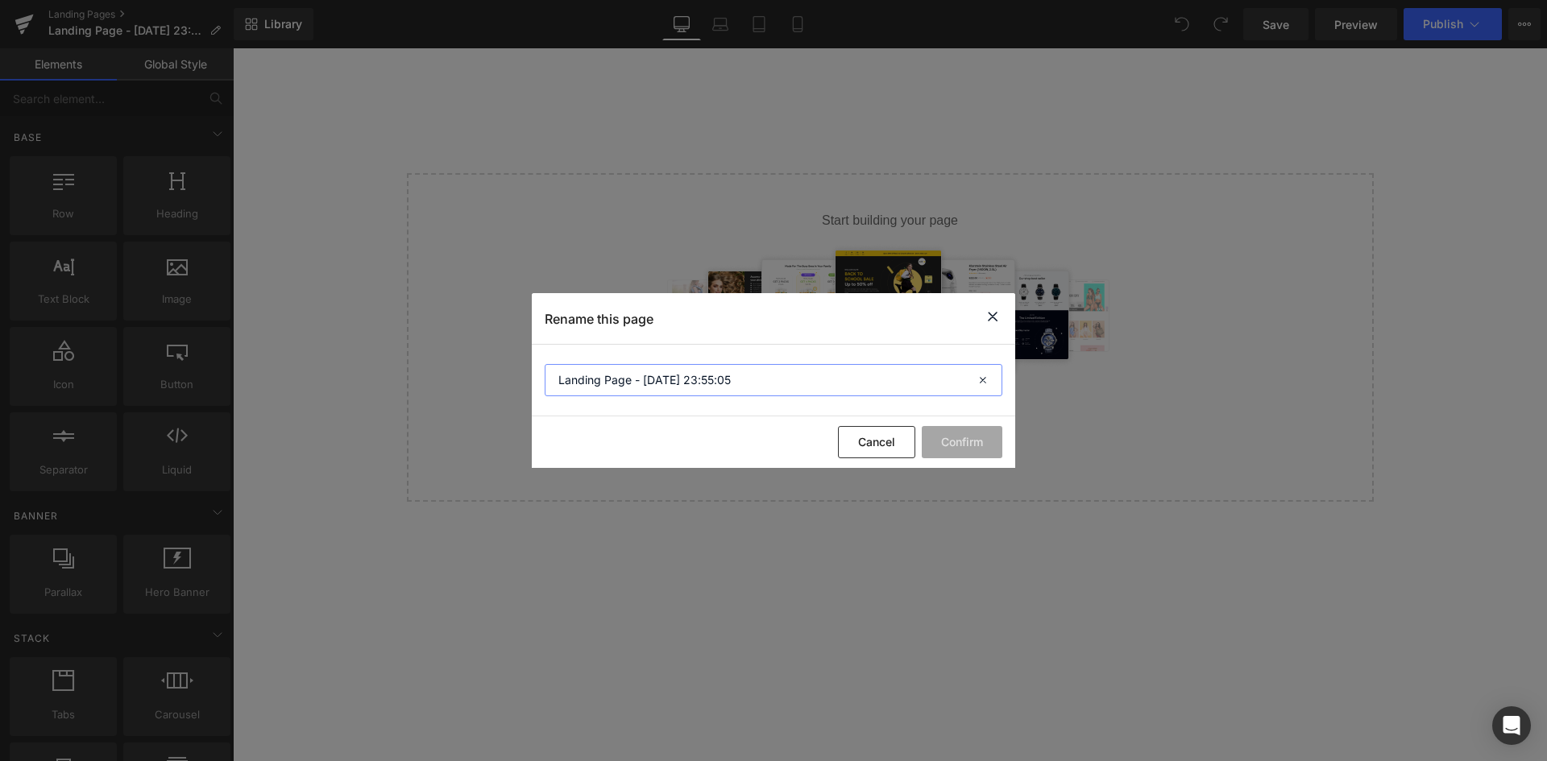
click at [637, 377] on input "Landing Page - [DATE] 23:55:05" at bounding box center [774, 380] width 458 height 32
type input "[PERSON_NAME] test"
click at [0, 0] on button "Confirm" at bounding box center [0, 0] width 0 height 0
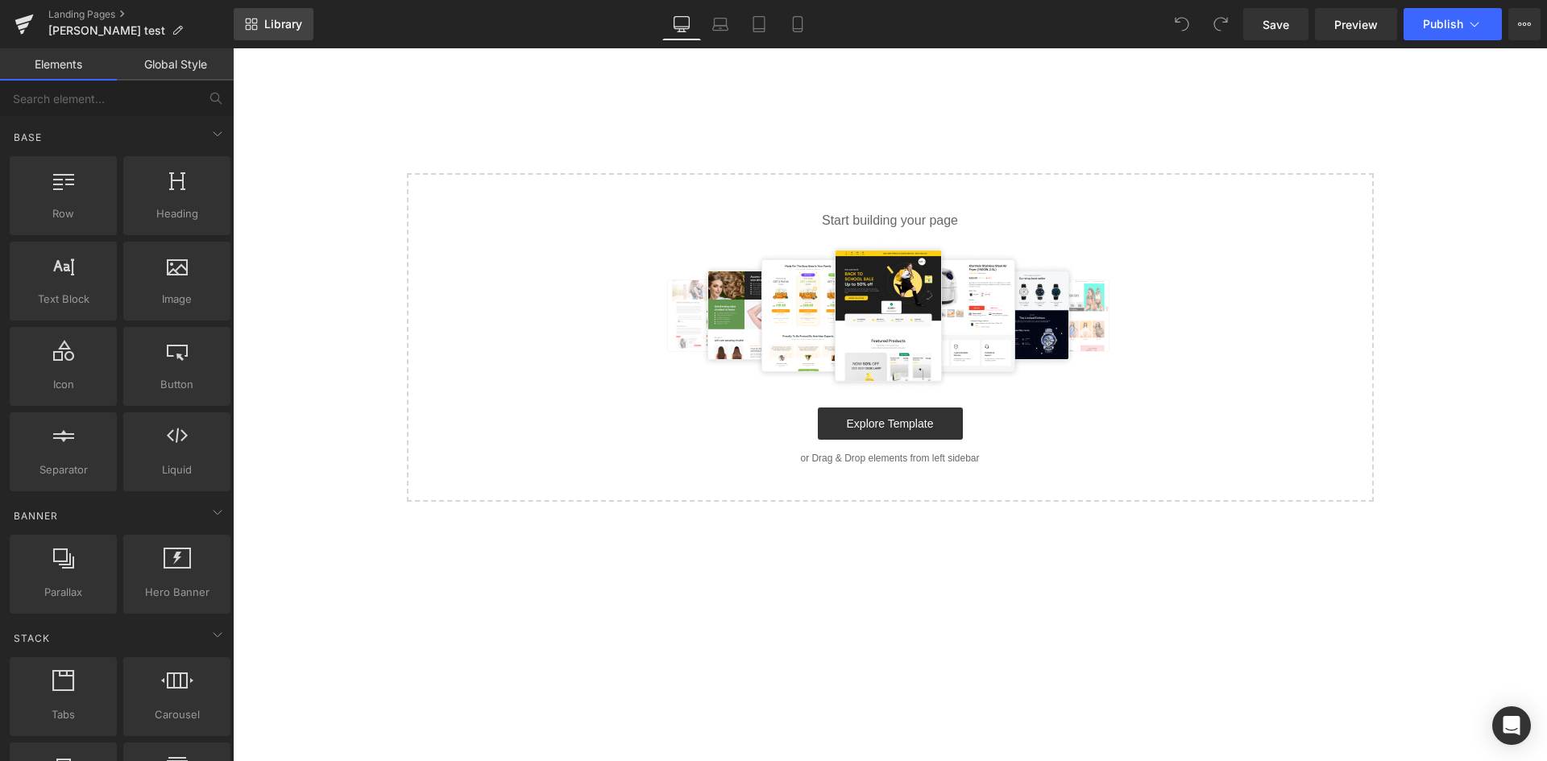
click at [298, 27] on span "Library" at bounding box center [283, 24] width 38 height 15
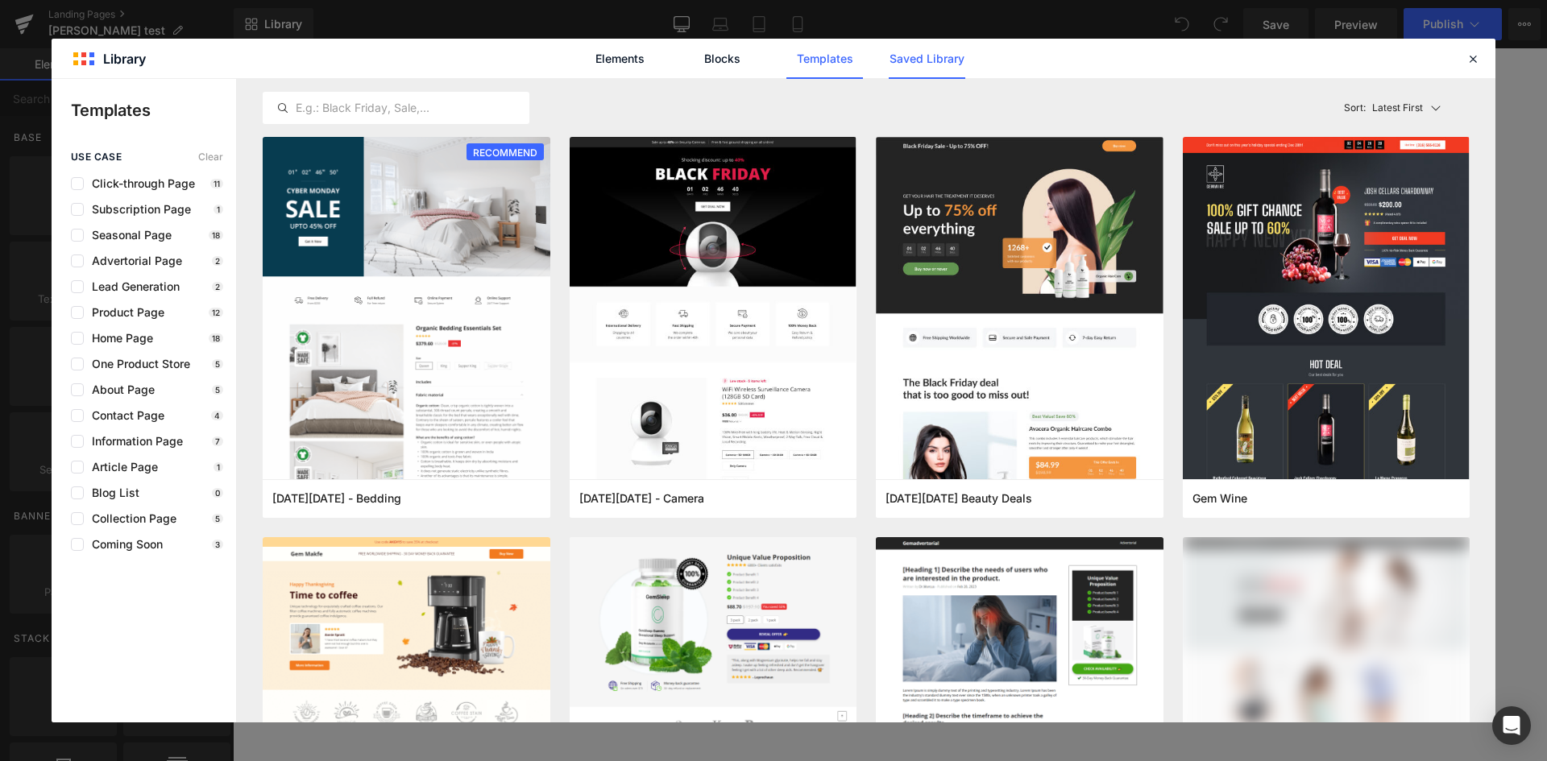
click at [0, 0] on link "Saved Library" at bounding box center [0, 0] width 0 height 0
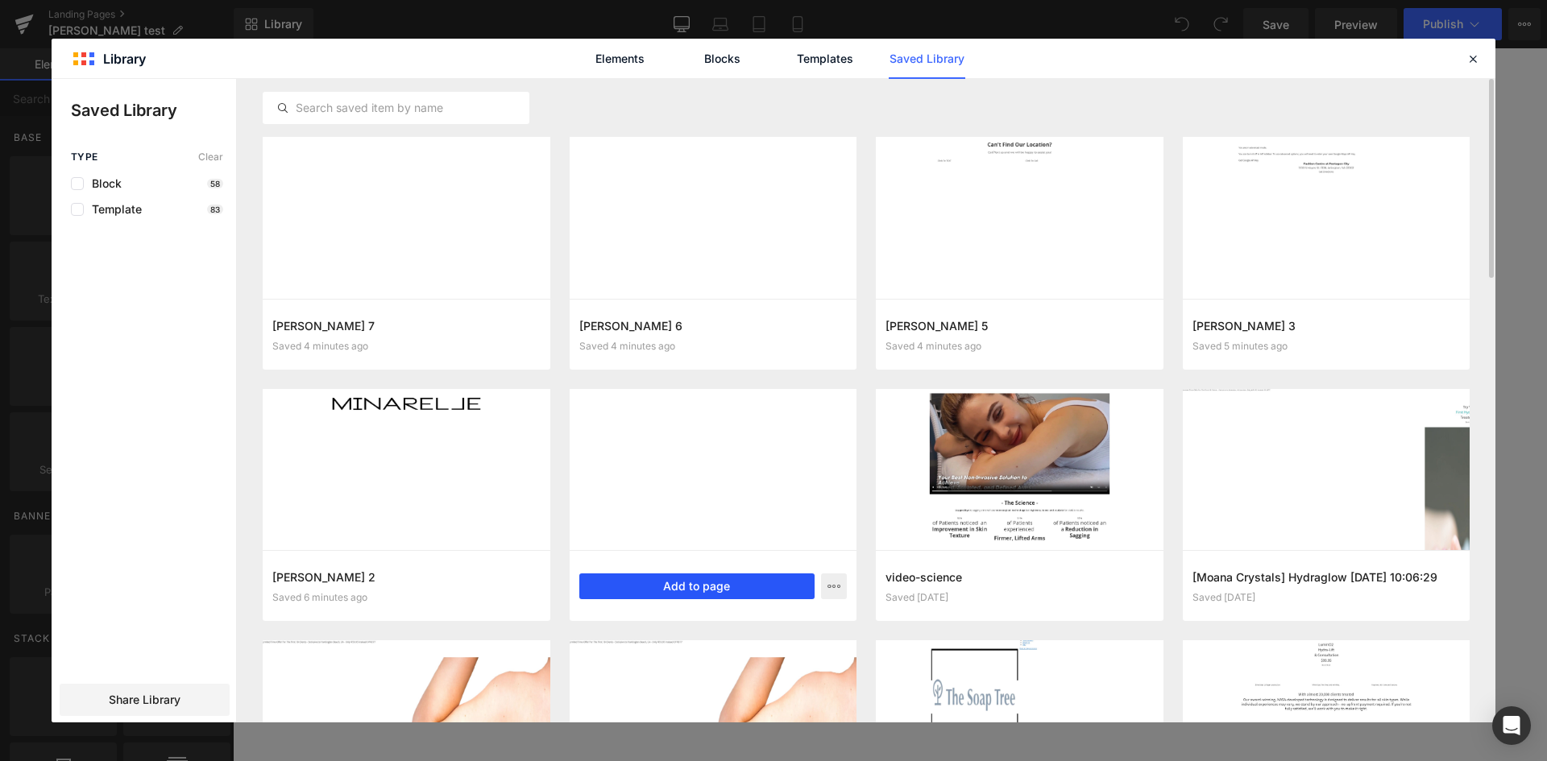
click at [680, 589] on button "Add to page" at bounding box center [697, 587] width 236 height 26
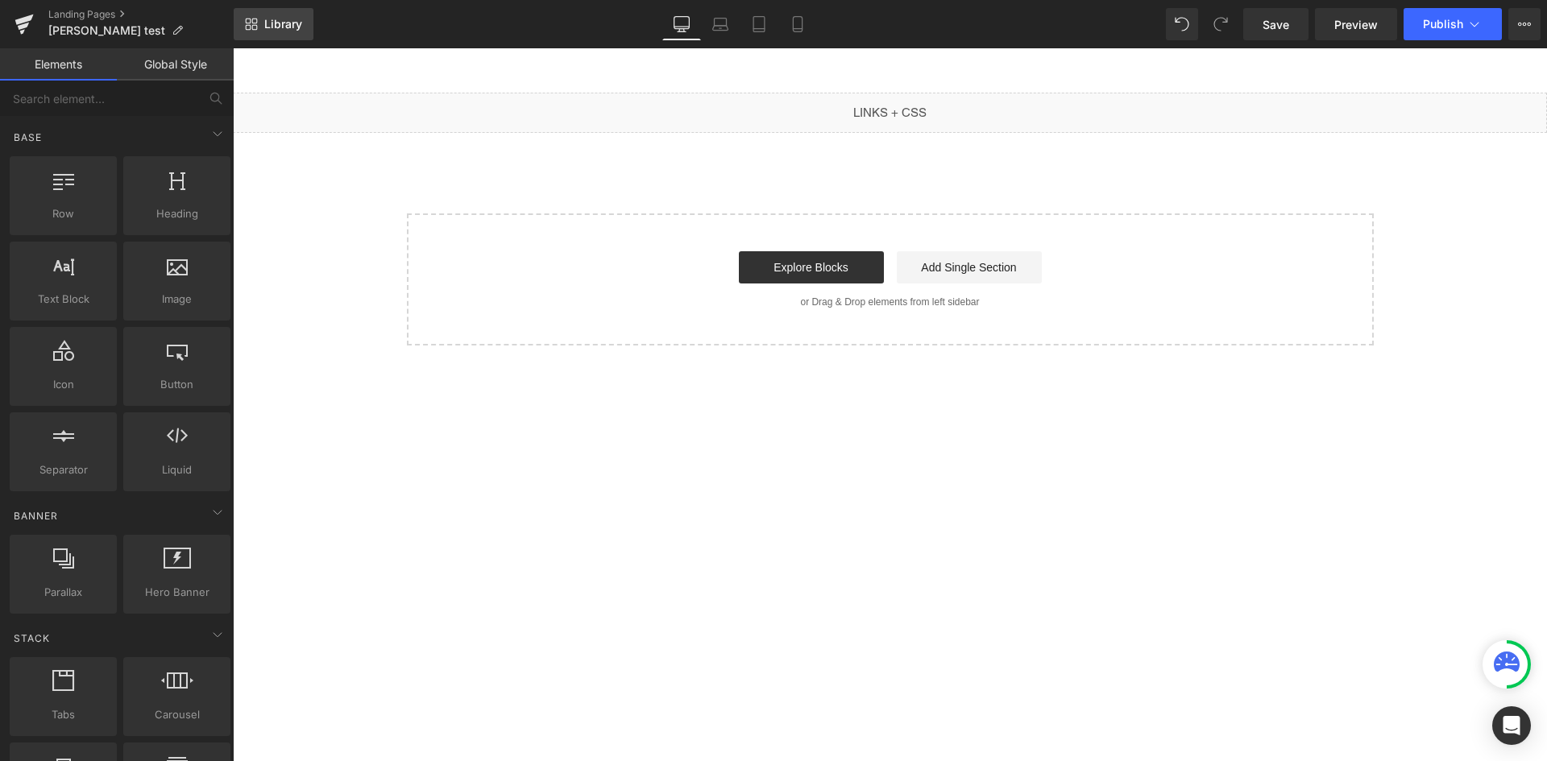
click at [290, 19] on span "Library" at bounding box center [283, 24] width 38 height 15
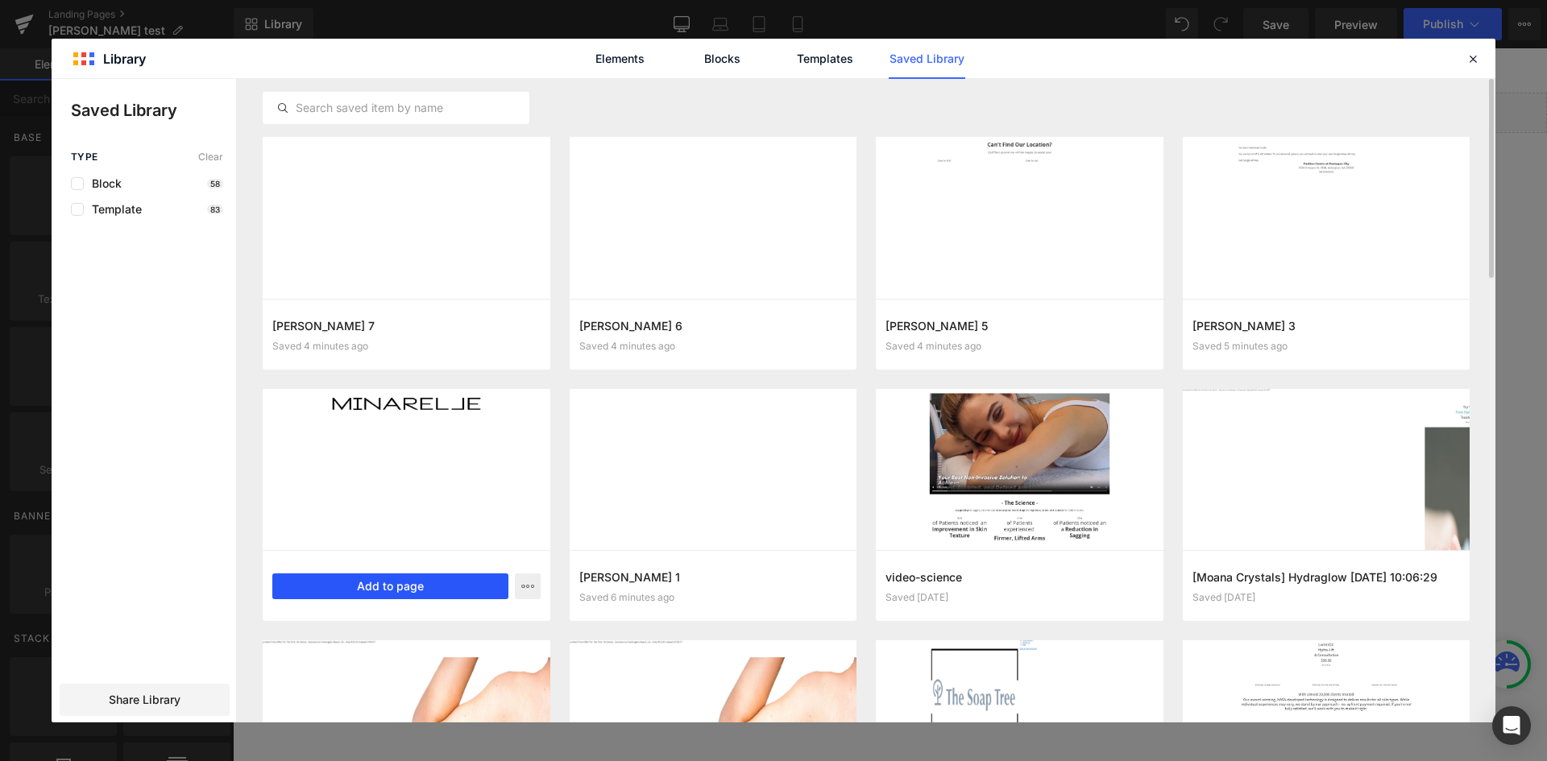
click at [454, 583] on button "Add to page" at bounding box center [390, 587] width 236 height 26
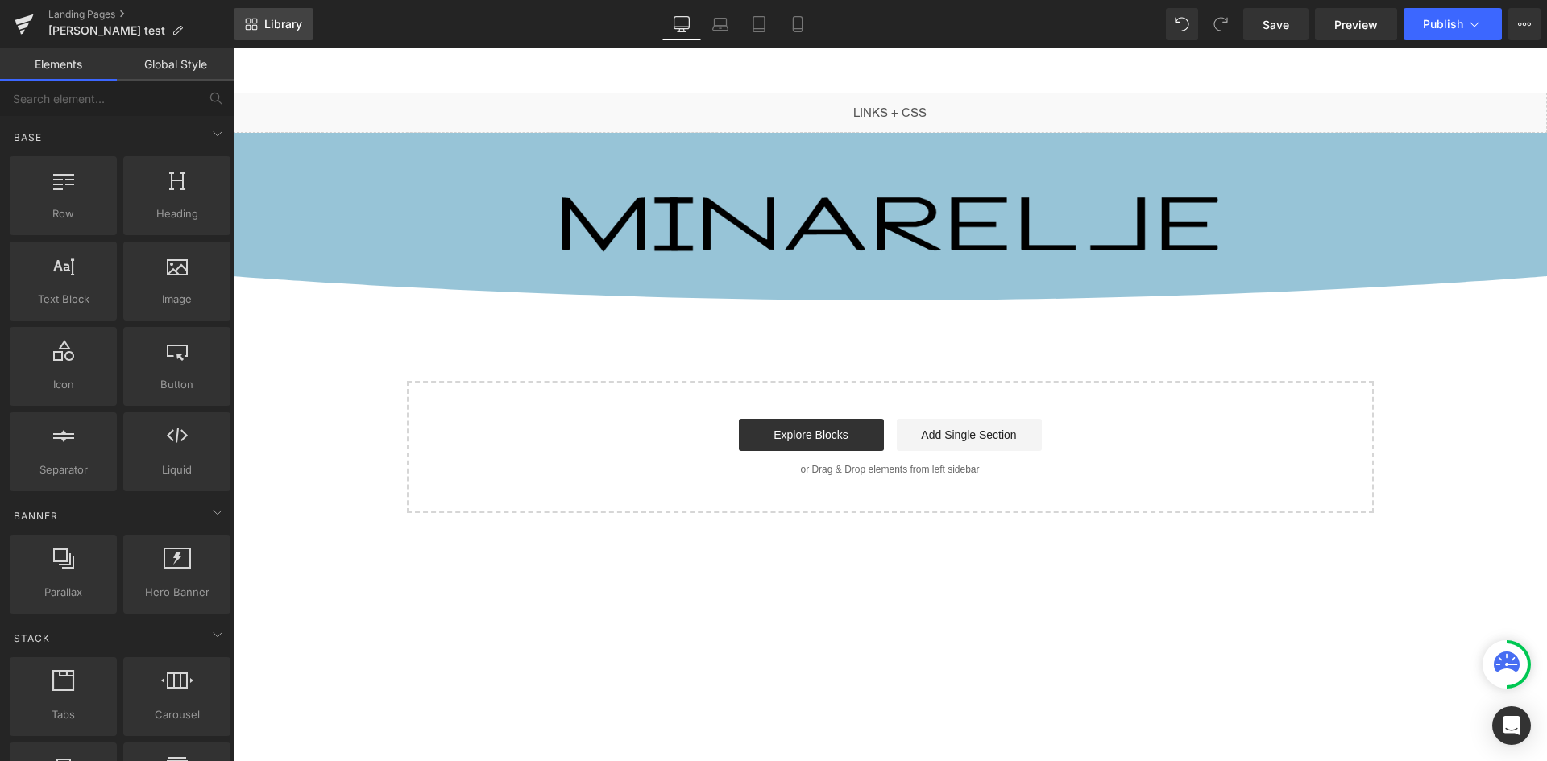
click at [285, 23] on span "Library" at bounding box center [283, 24] width 38 height 15
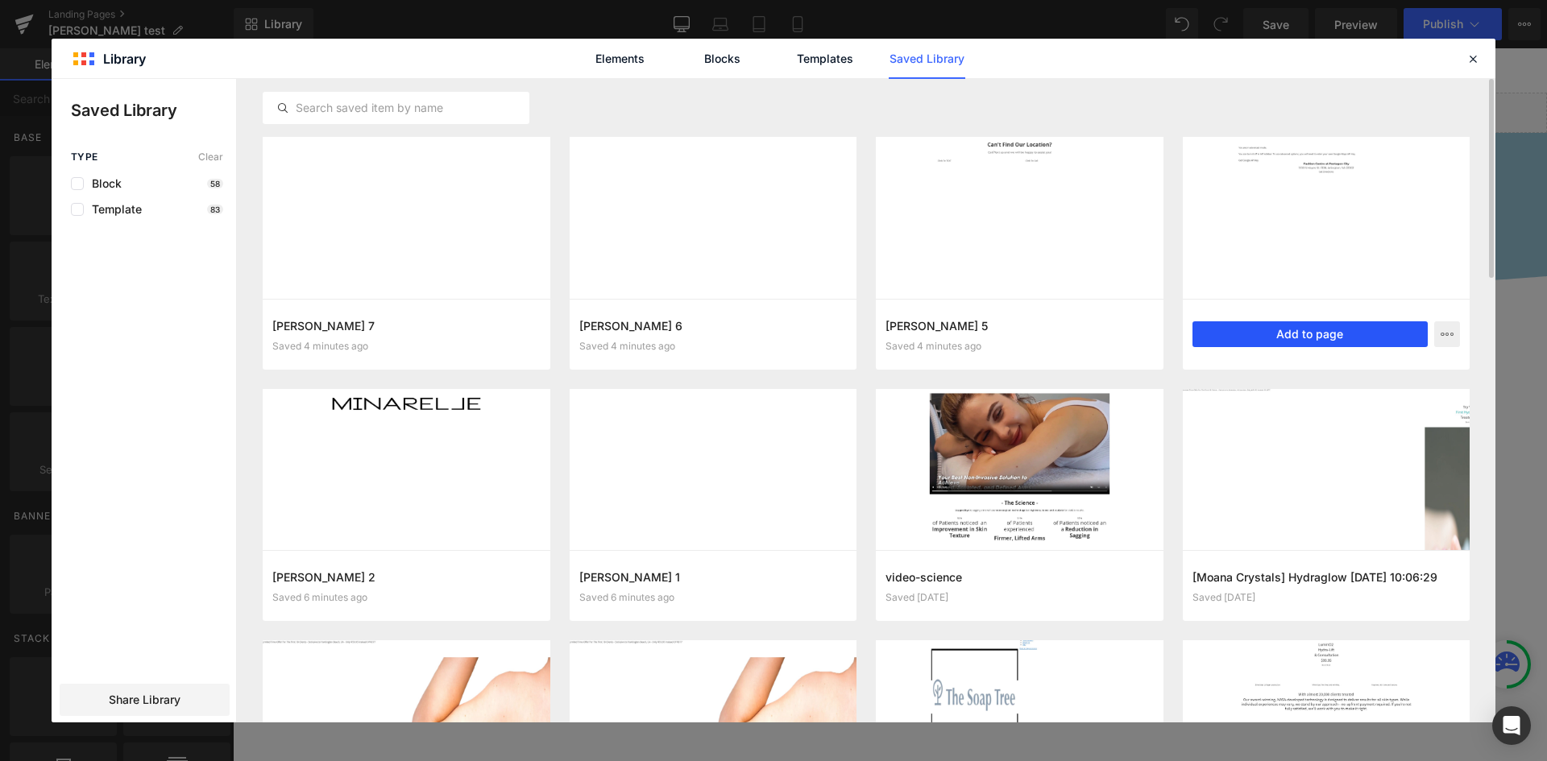
click at [1311, 338] on button "Add to page" at bounding box center [1310, 334] width 236 height 26
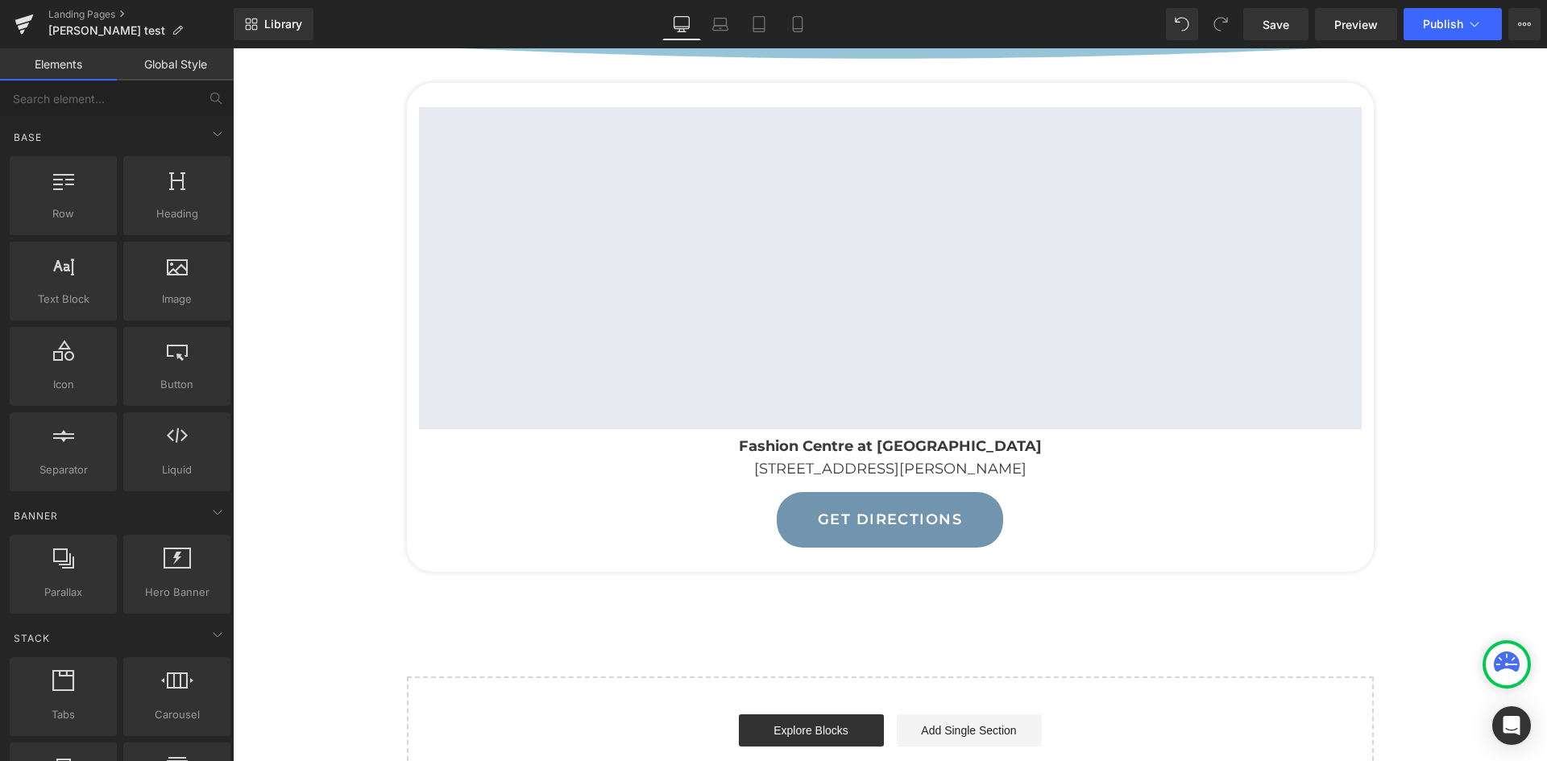
scroll to position [313, 0]
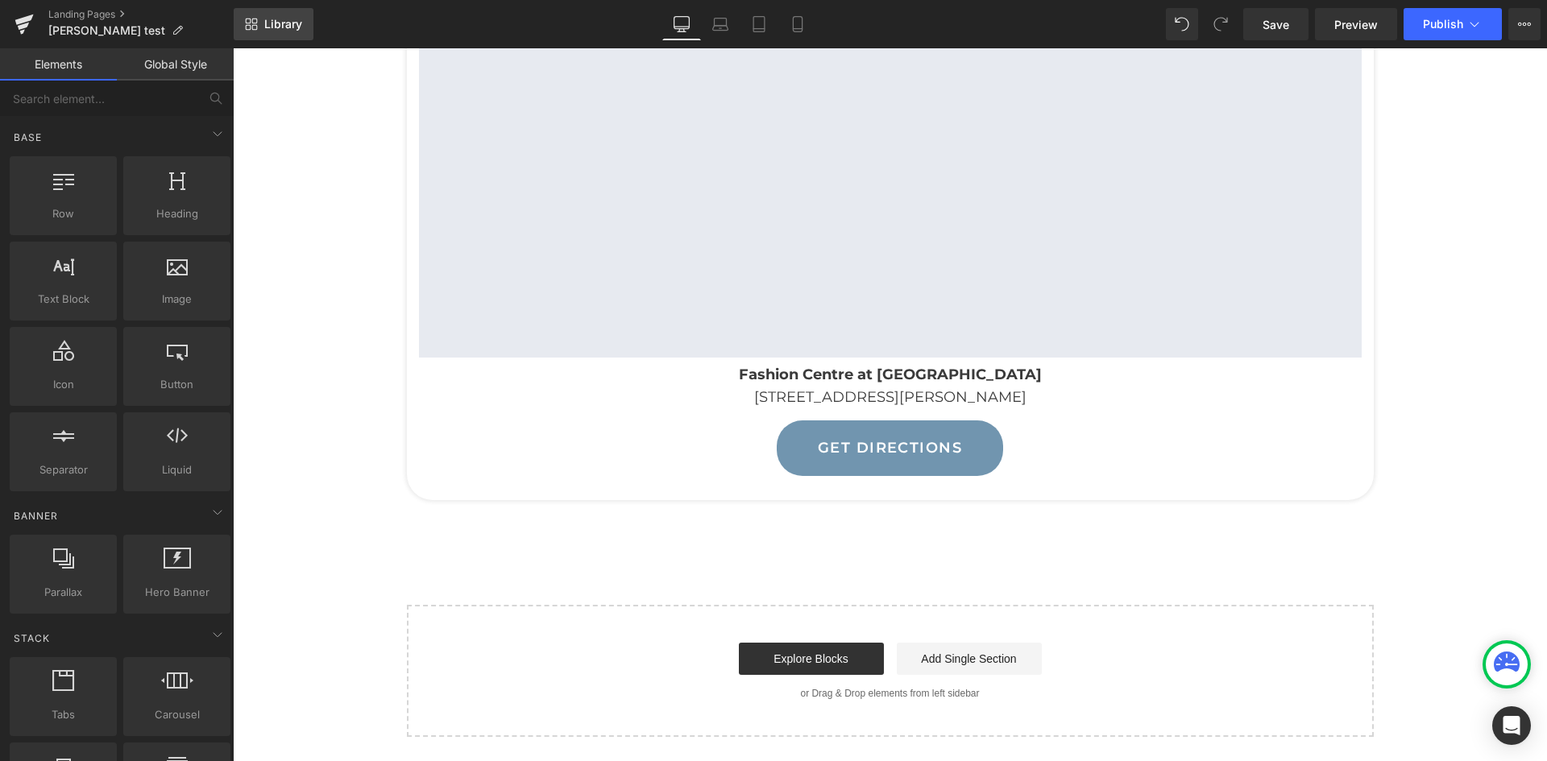
click at [290, 28] on span "Library" at bounding box center [283, 24] width 38 height 15
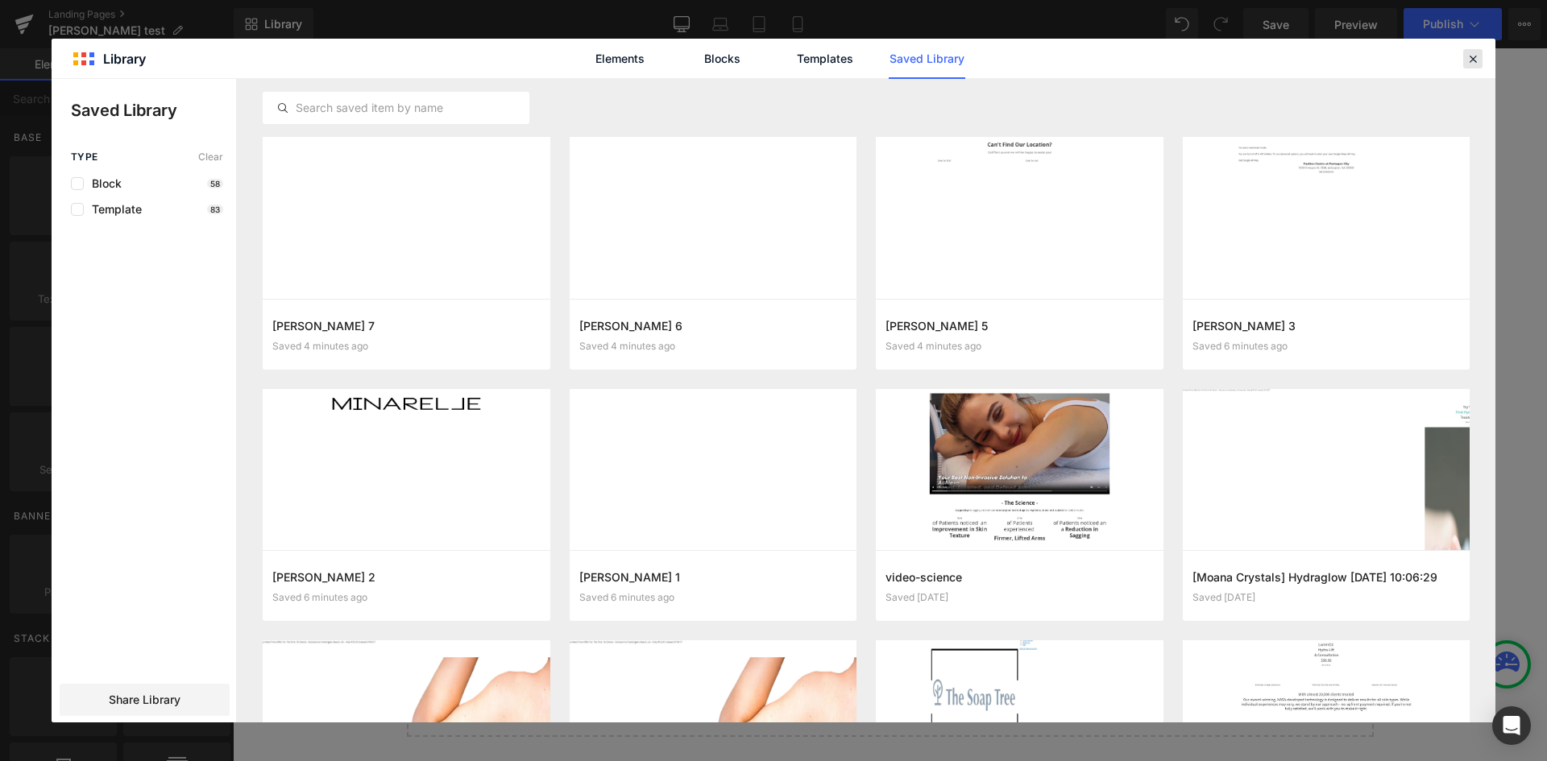
drag, startPoint x: 1477, startPoint y: 54, endPoint x: 1229, endPoint y: 16, distance: 250.2
click at [1477, 54] on icon at bounding box center [1473, 59] width 15 height 15
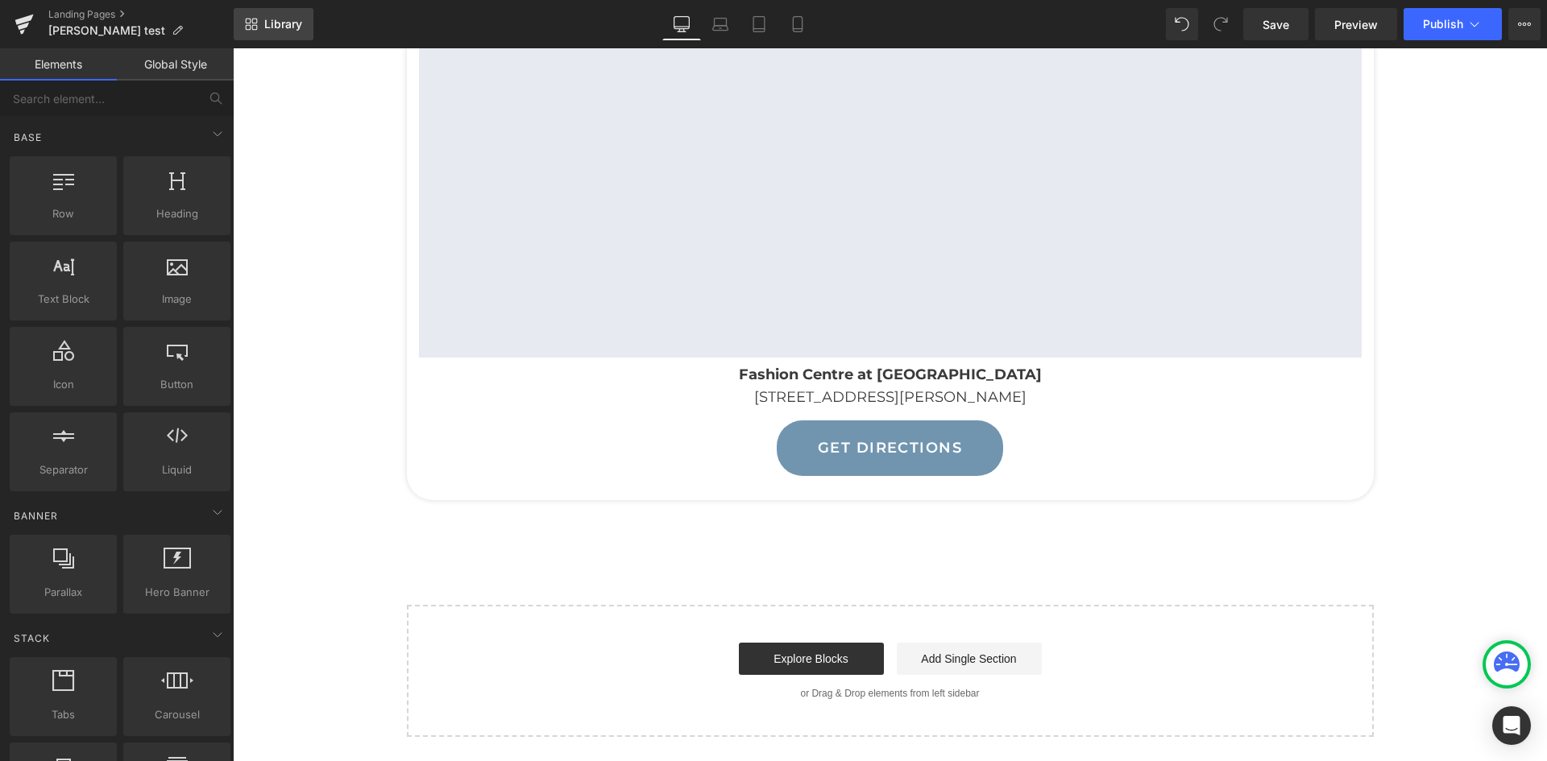
click at [253, 25] on icon at bounding box center [255, 28] width 6 height 6
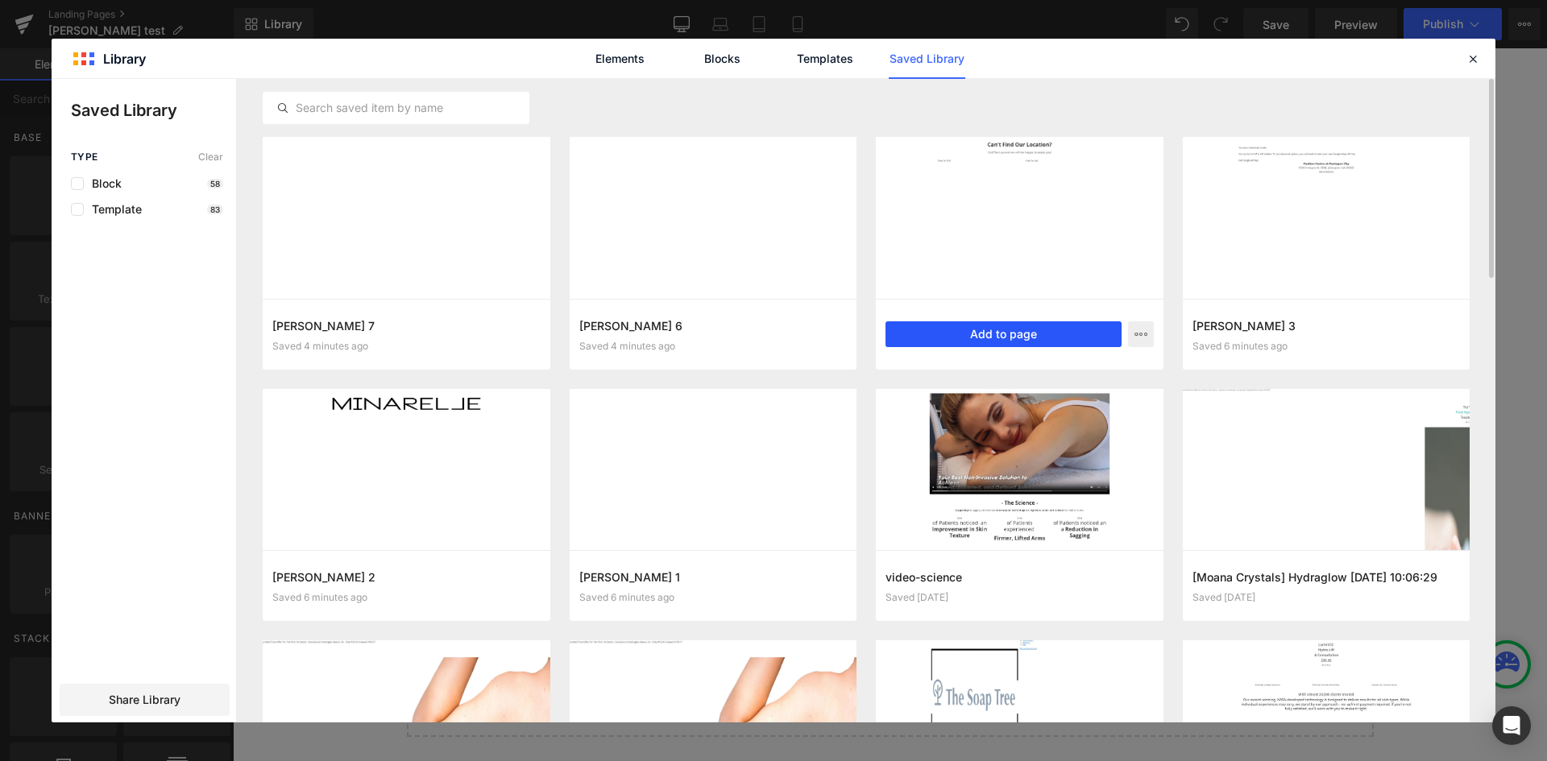
click at [992, 332] on button "Add to page" at bounding box center [1003, 334] width 236 height 26
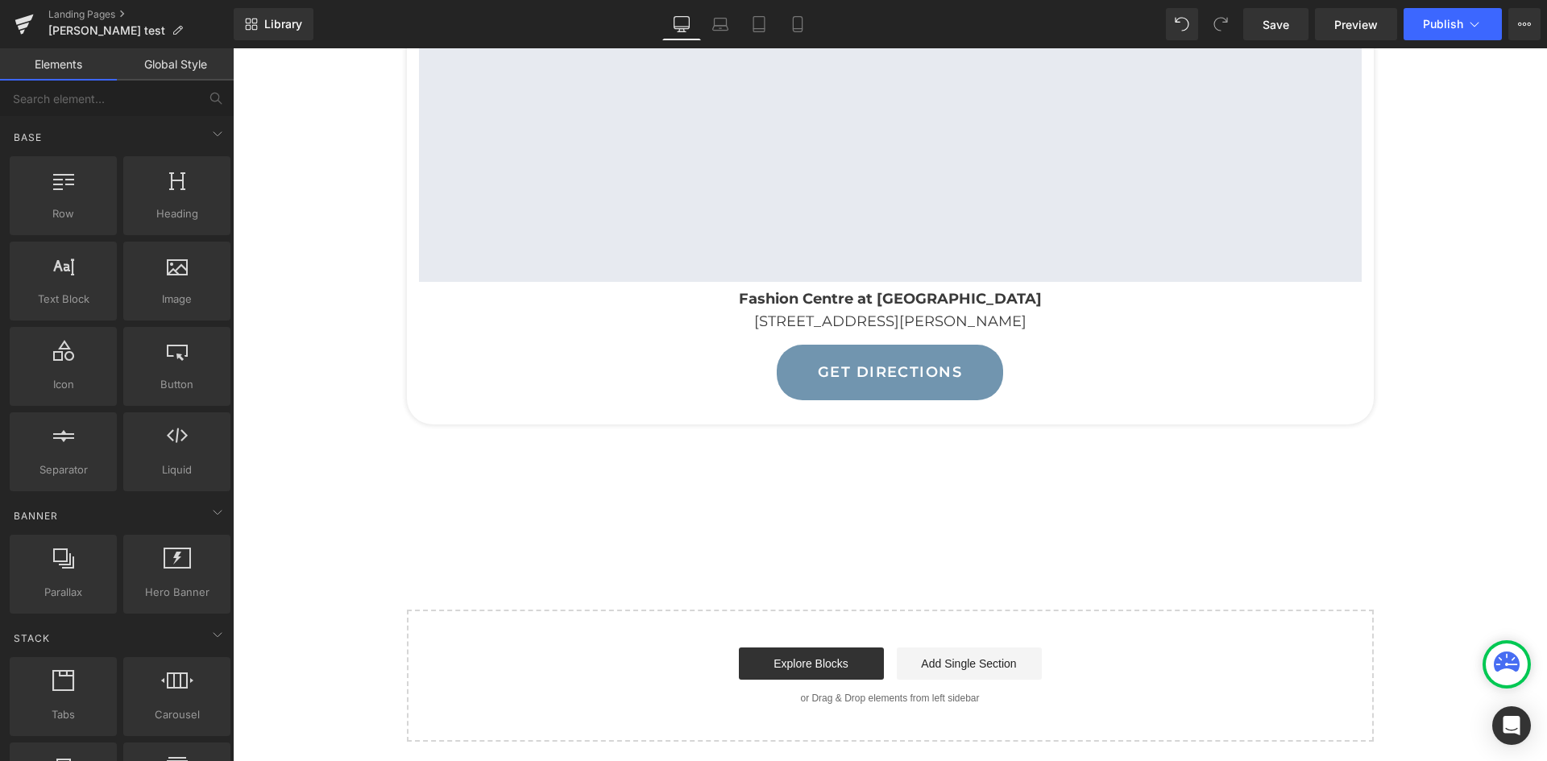
scroll to position [394, 0]
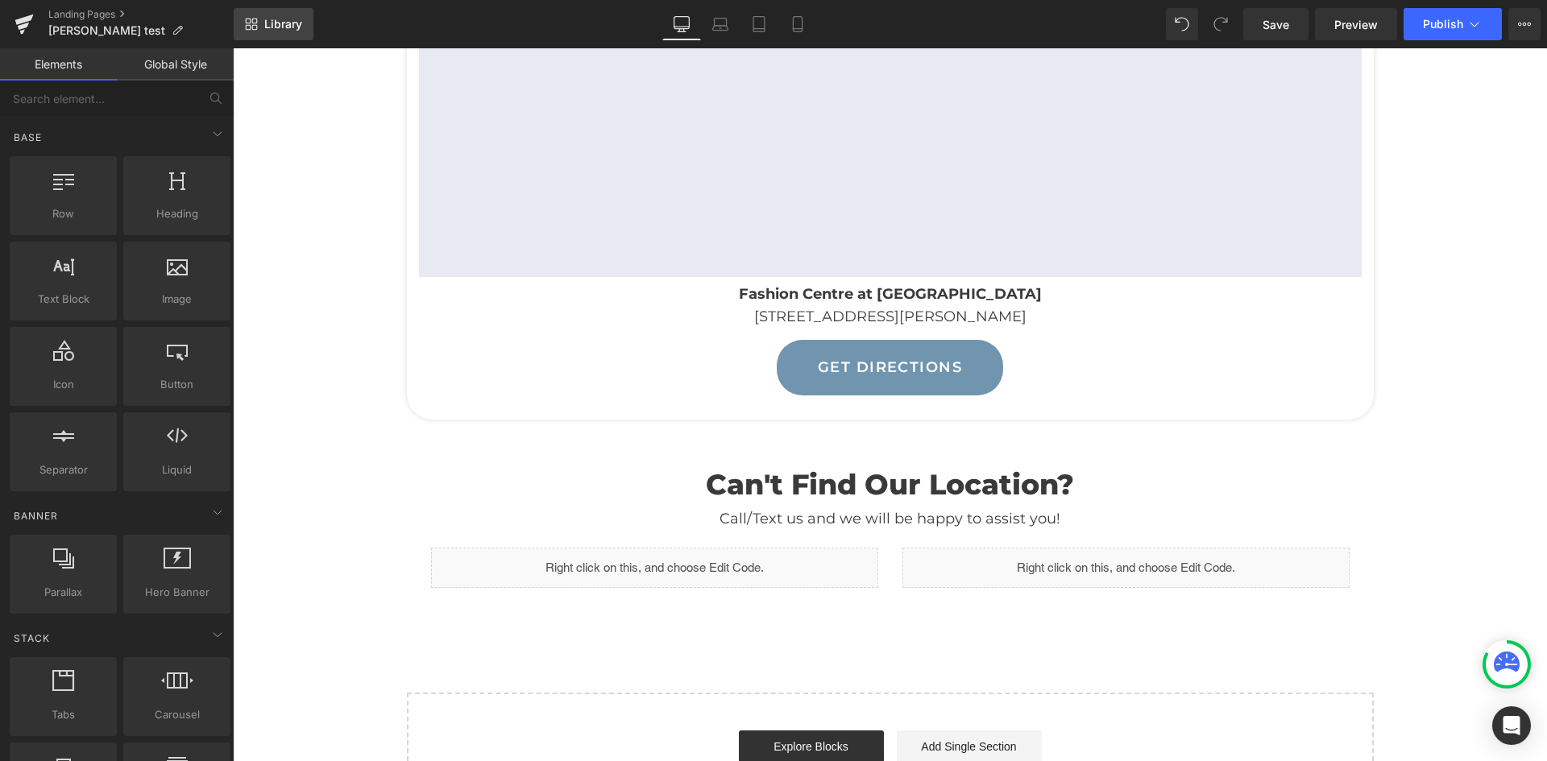
click at [281, 24] on span "Library" at bounding box center [283, 24] width 38 height 15
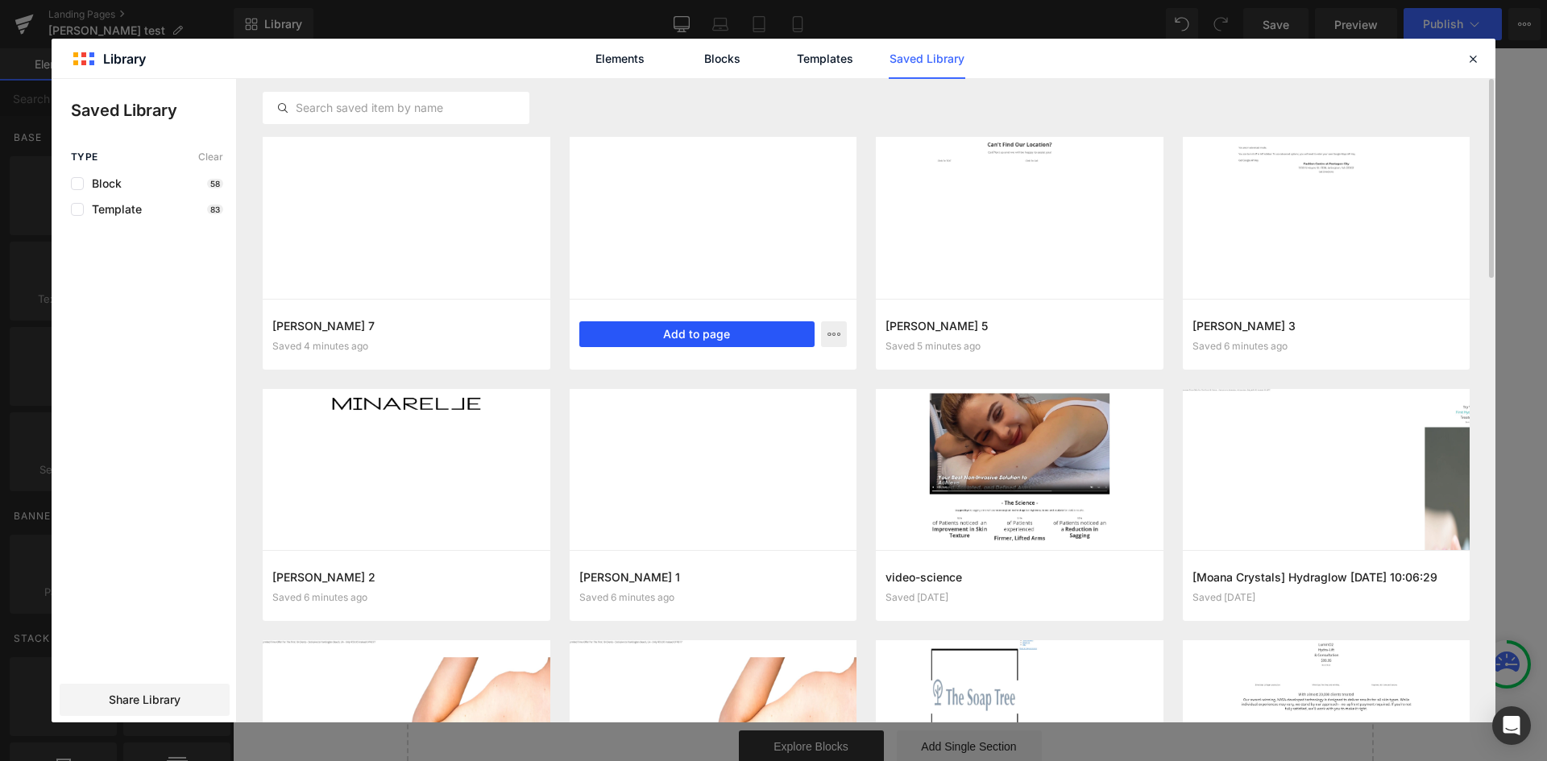
click at [634, 321] on button "Add to page" at bounding box center [697, 334] width 236 height 26
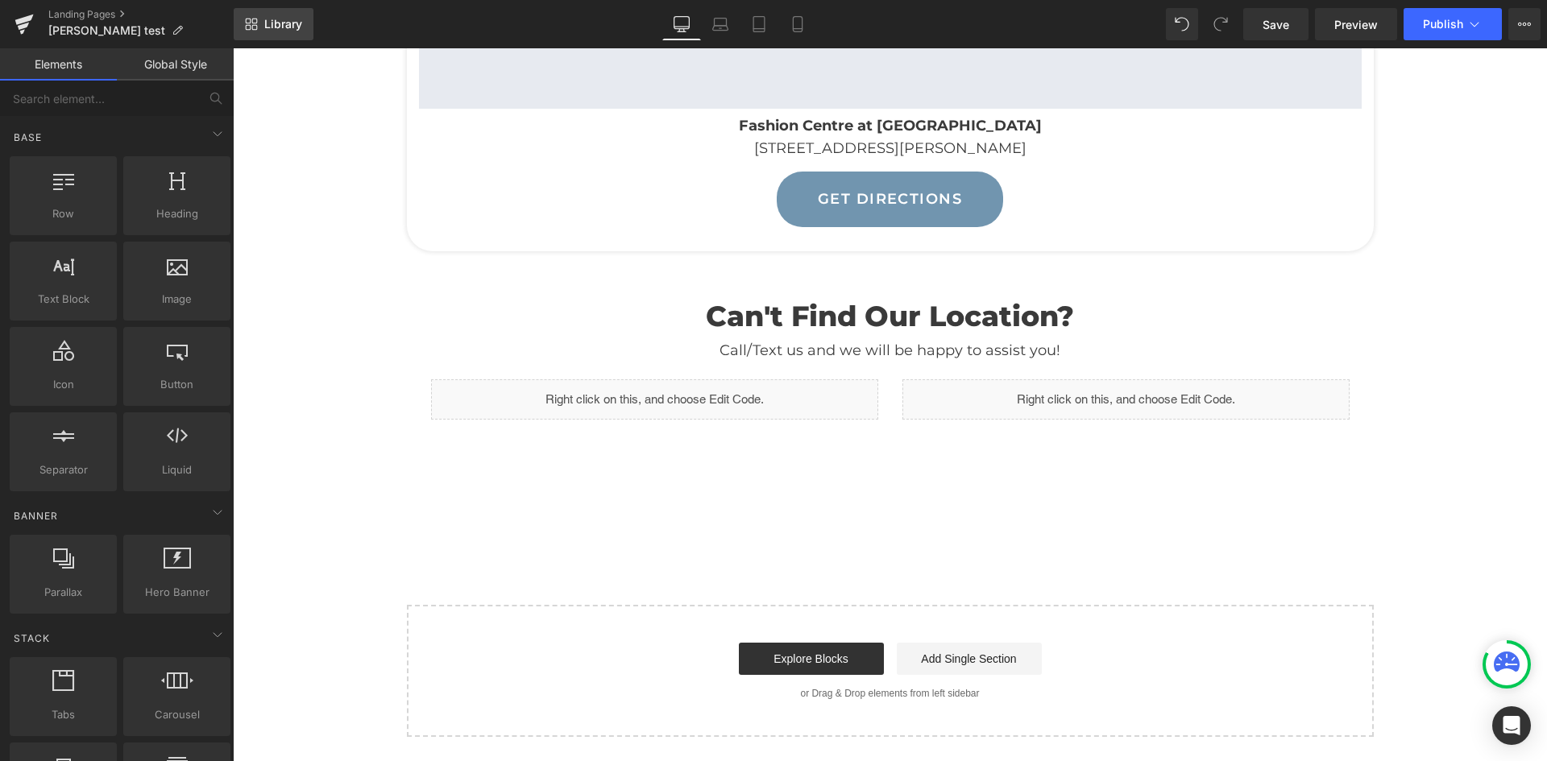
scroll to position [522, 0]
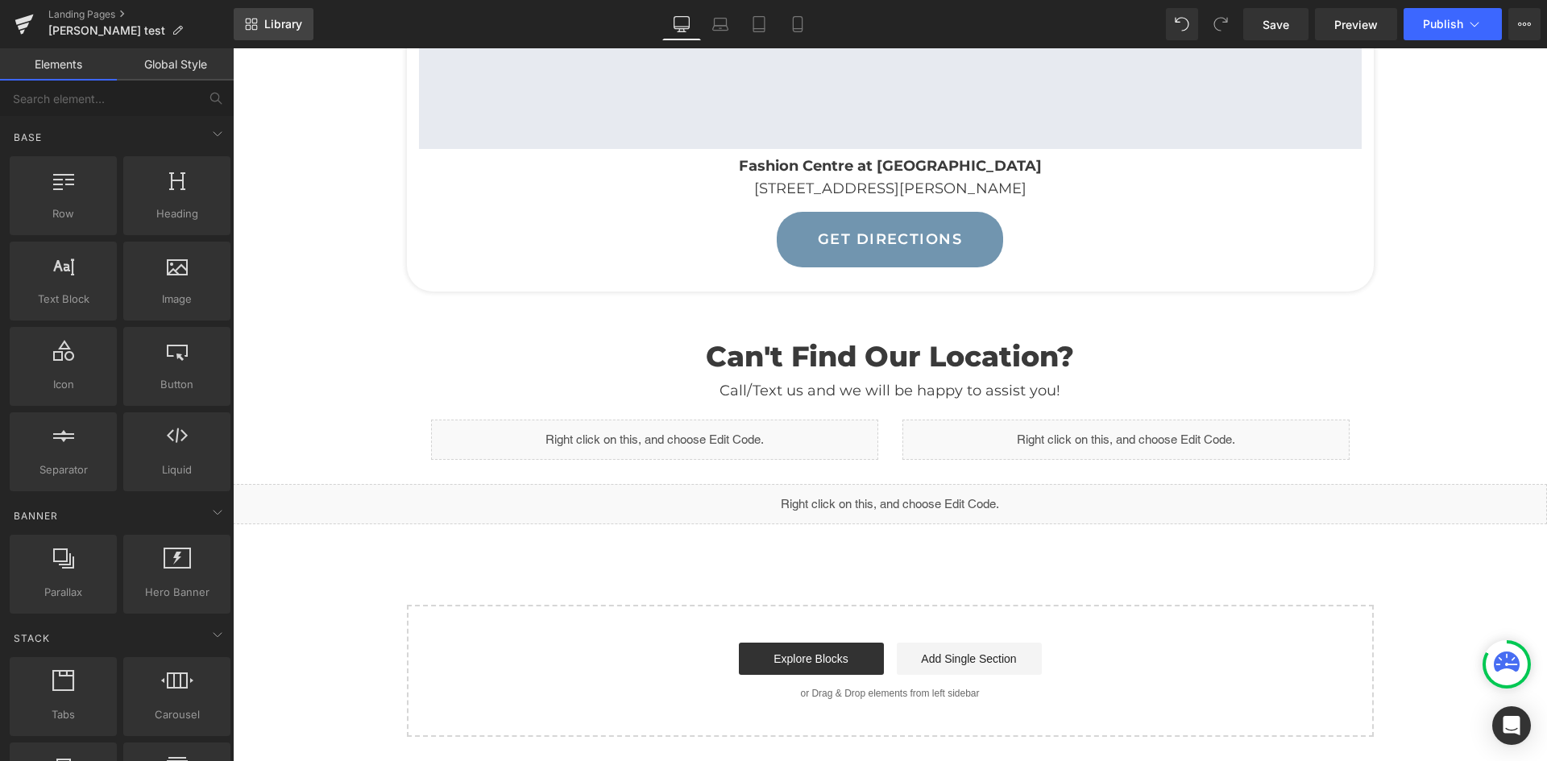
click at [282, 21] on span "Library" at bounding box center [283, 24] width 38 height 15
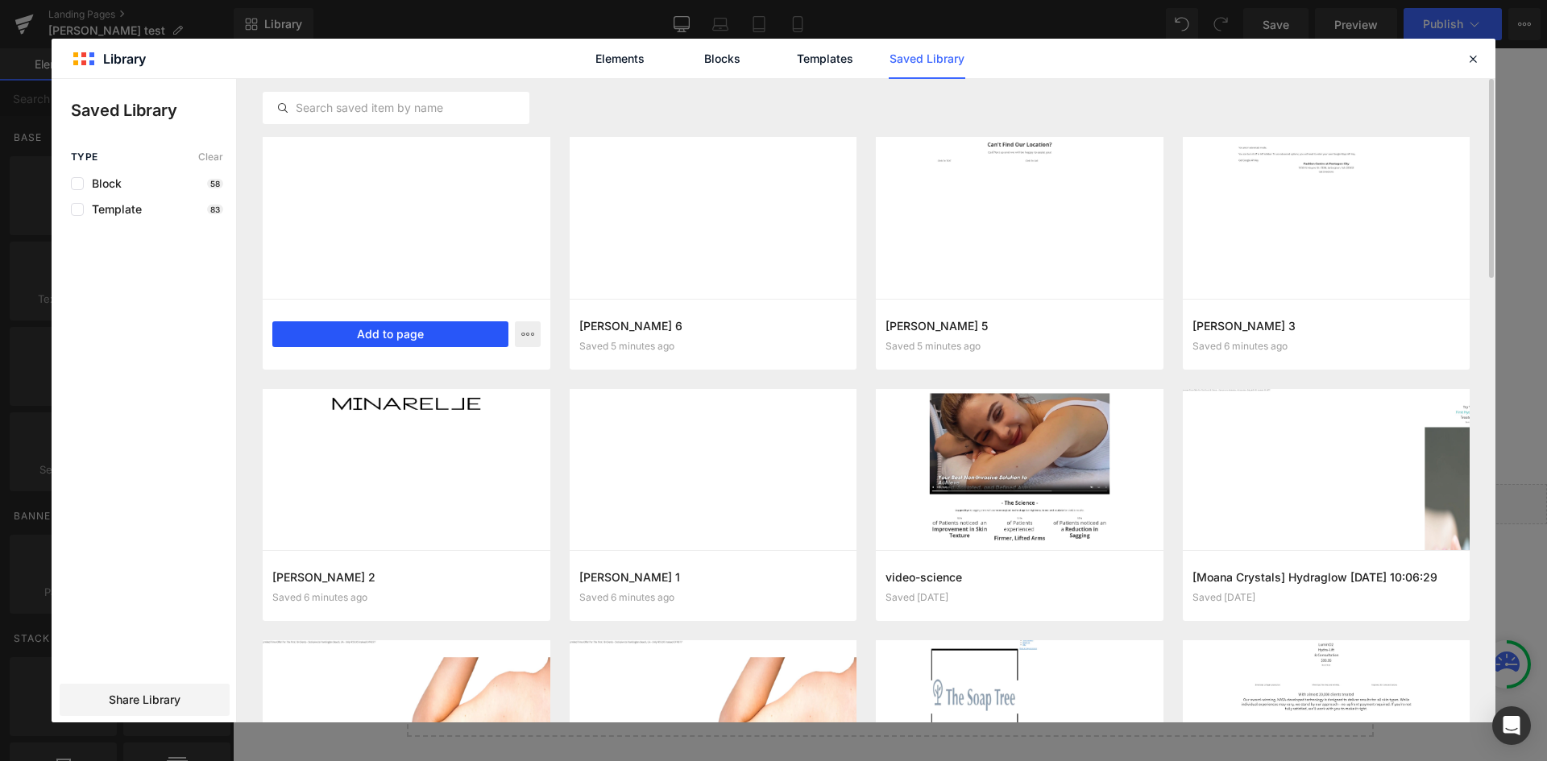
click at [429, 331] on button "Add to page" at bounding box center [390, 334] width 236 height 26
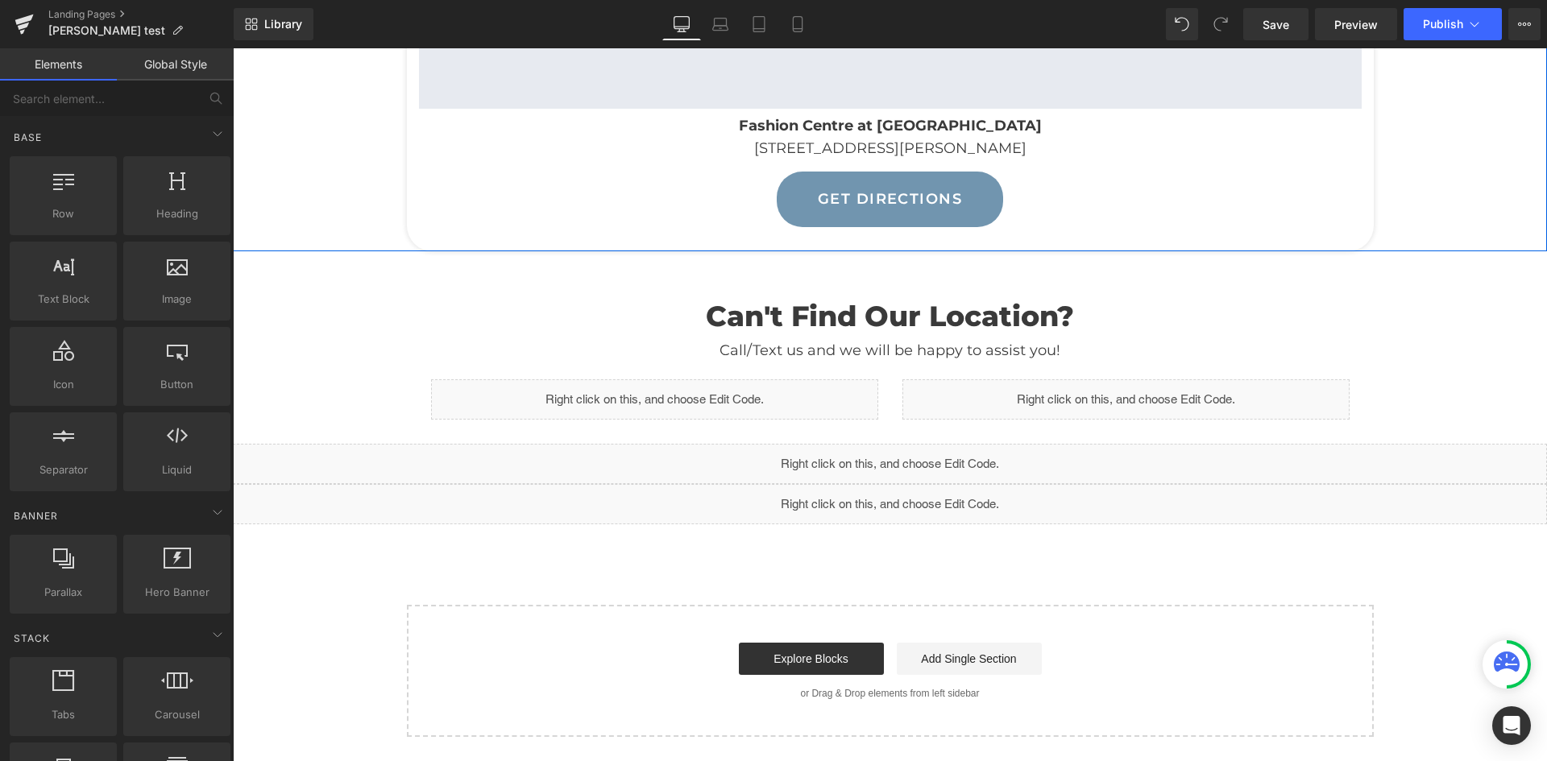
scroll to position [562, 0]
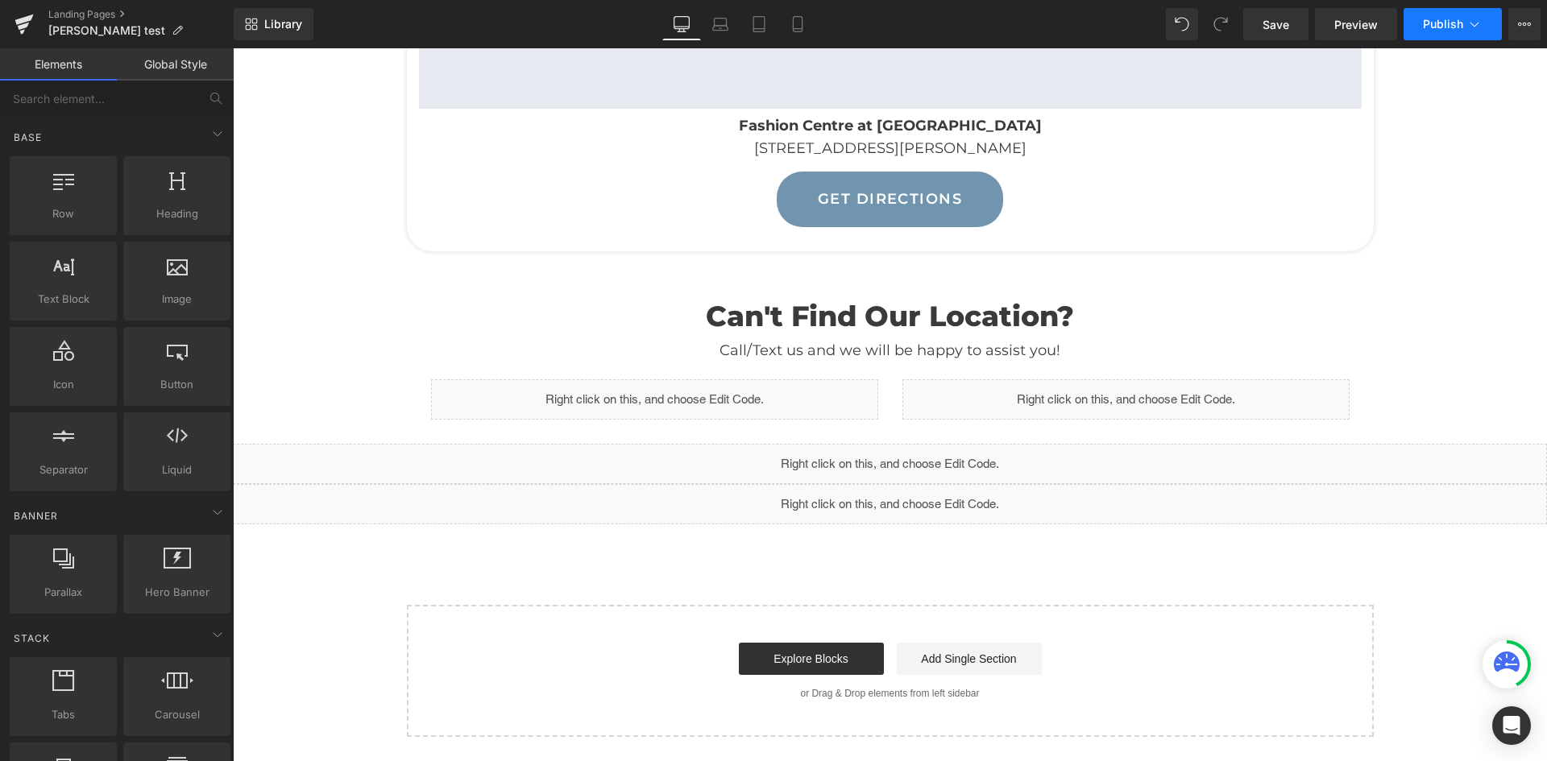
click at [1429, 19] on span "Publish" at bounding box center [1443, 24] width 40 height 13
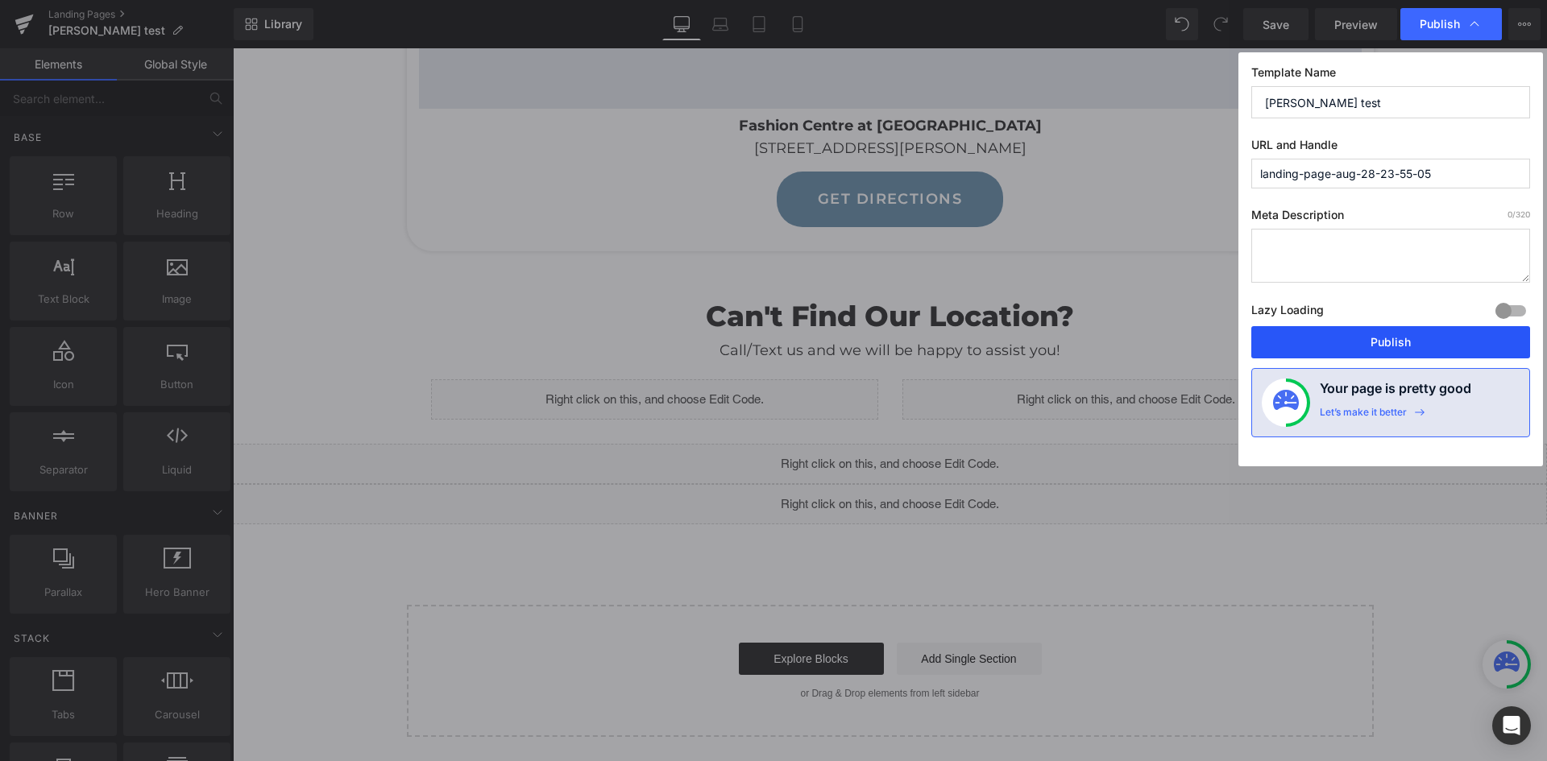
click at [1379, 339] on button "Publish" at bounding box center [1390, 342] width 279 height 32
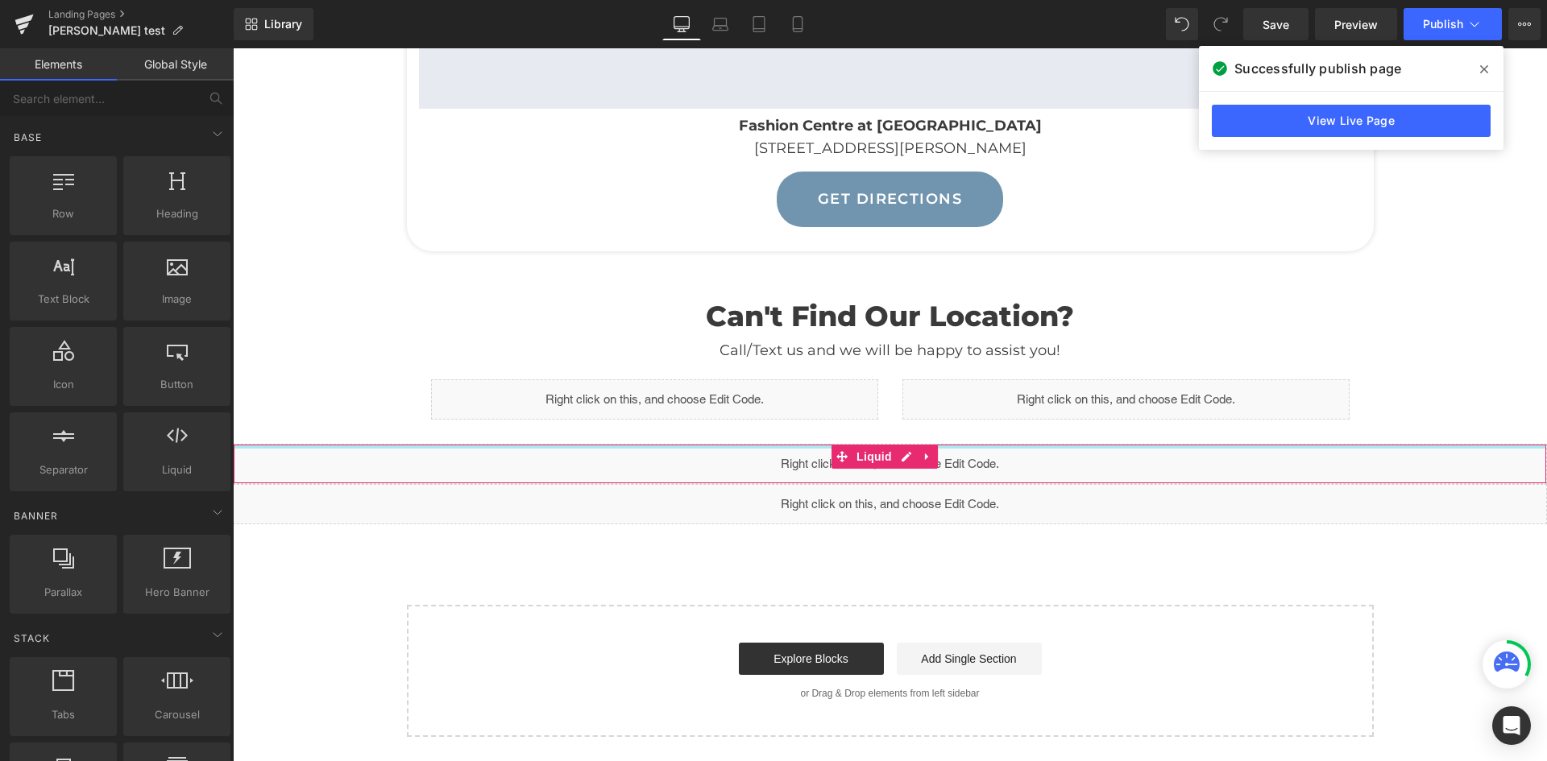
scroll to position [482, 0]
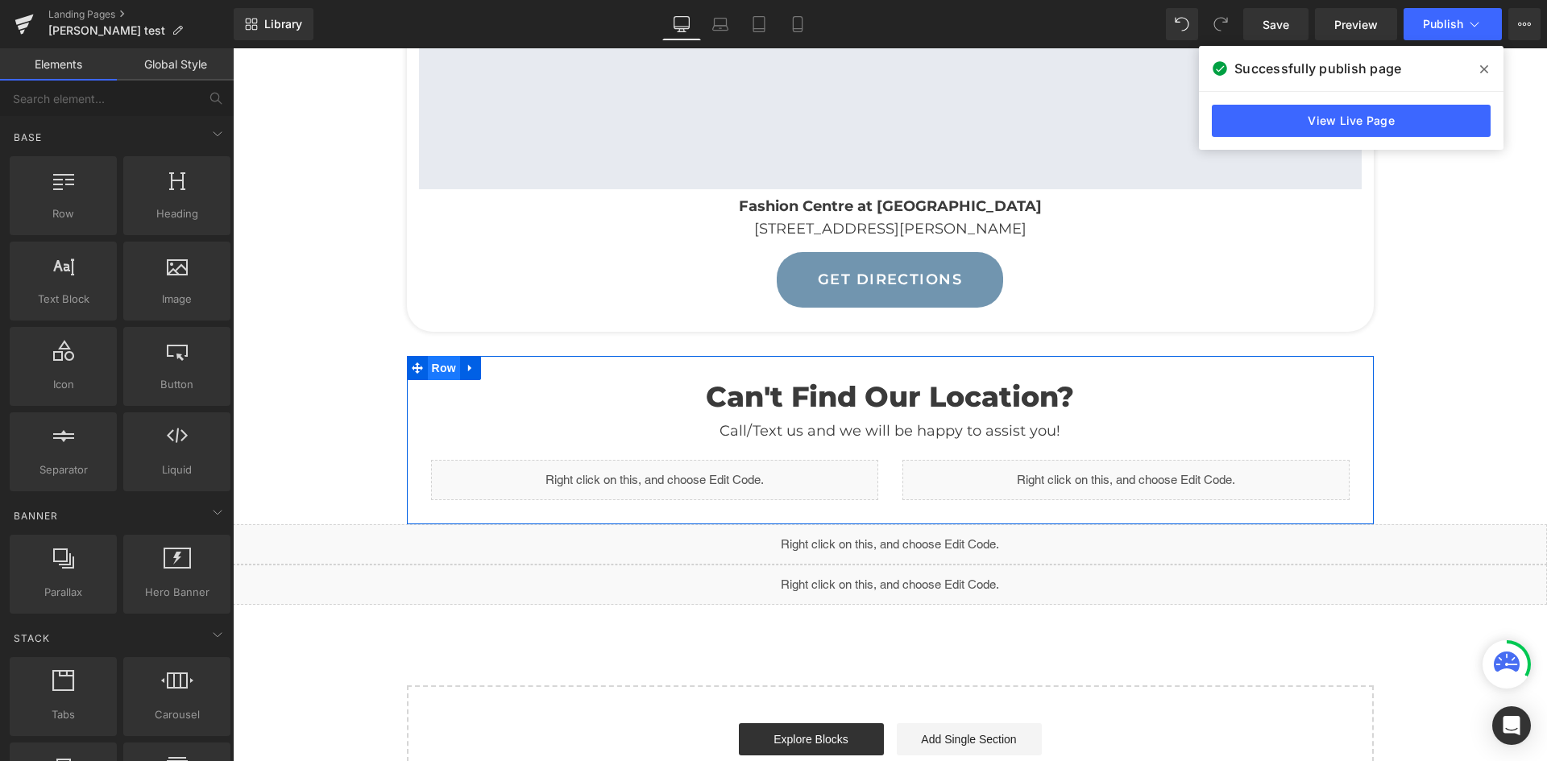
click at [434, 375] on span "Row" at bounding box center [444, 368] width 32 height 24
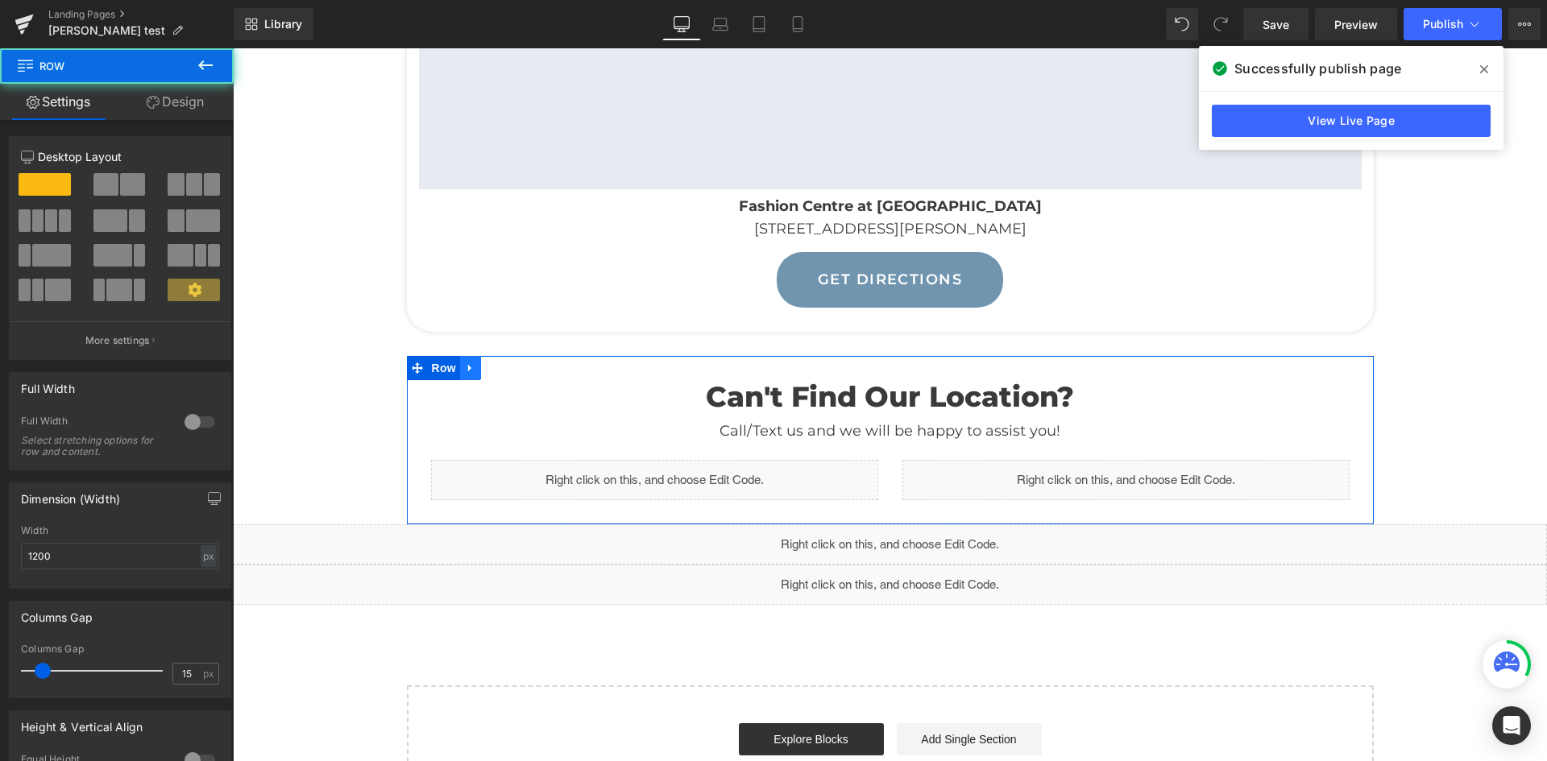
click at [465, 366] on icon at bounding box center [470, 369] width 11 height 12
click at [486, 367] on icon at bounding box center [491, 368] width 11 height 11
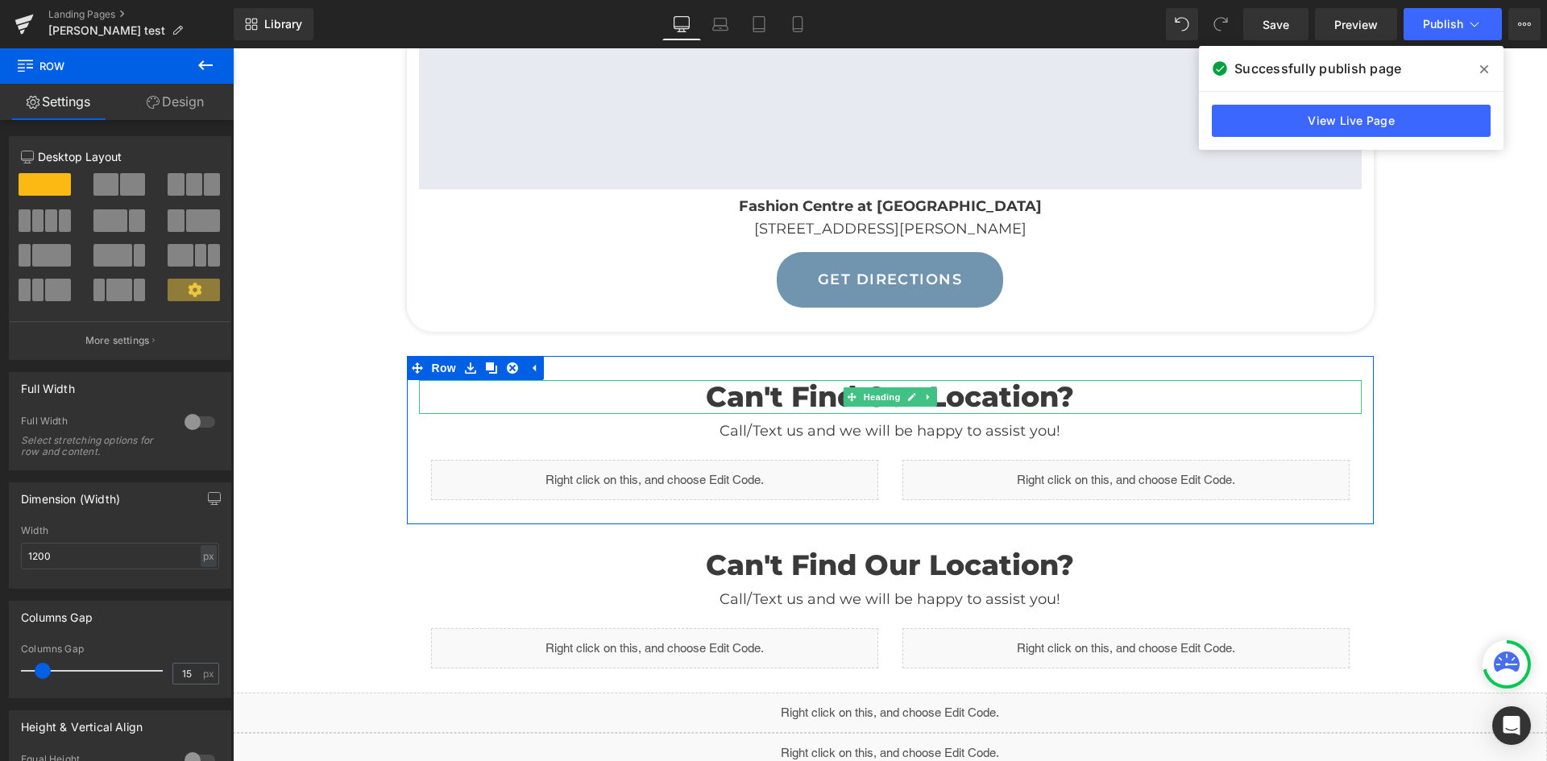
click at [645, 399] on h1 "Can't Find Our Location?" at bounding box center [890, 397] width 943 height 34
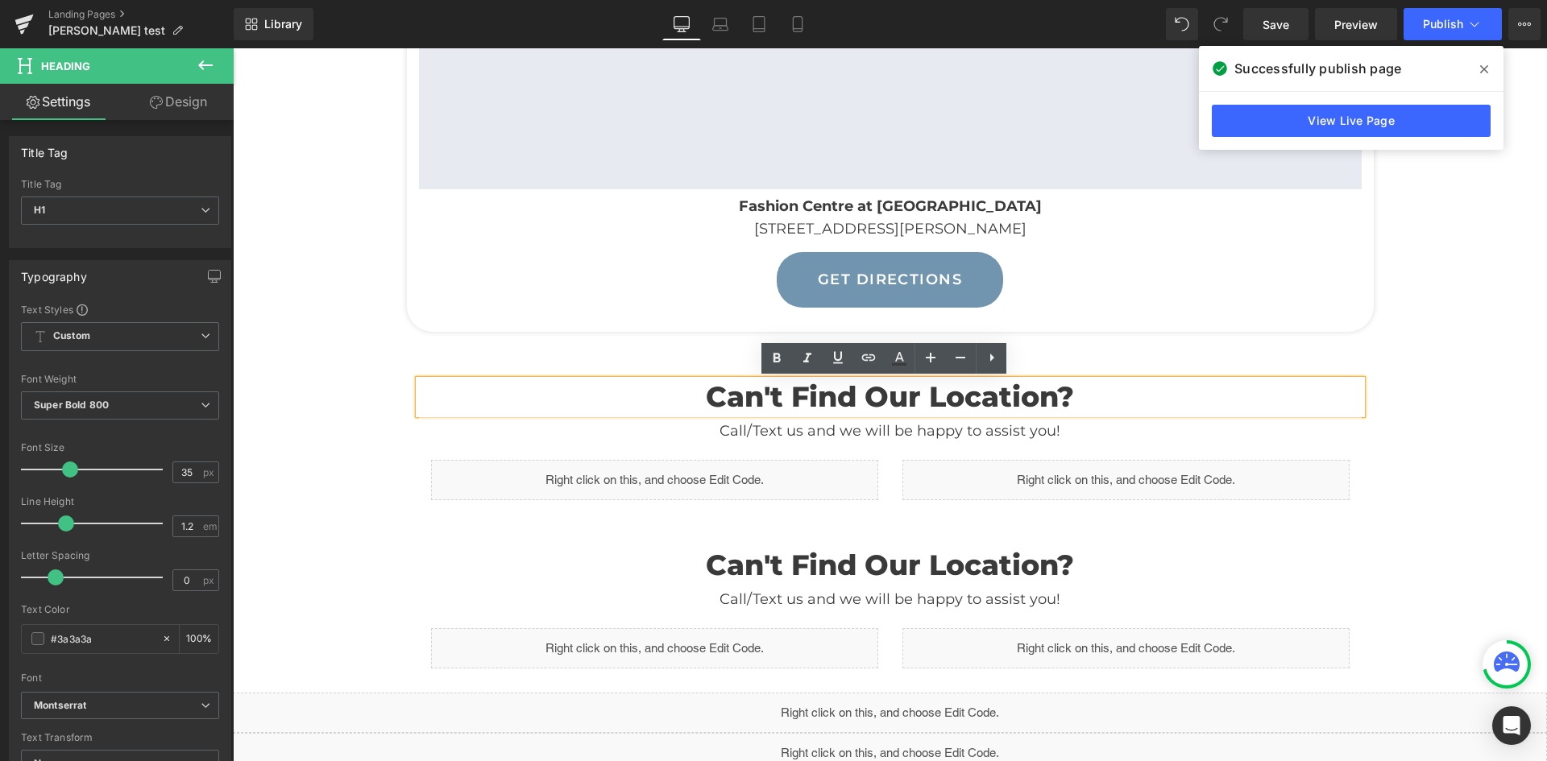
click at [894, 401] on h1 "Can't Find Our Location?" at bounding box center [890, 397] width 943 height 34
click at [659, 402] on h1 "Can't Find Our Location?" at bounding box center [890, 397] width 943 height 34
click at [613, 455] on div "Liquid" at bounding box center [654, 480] width 471 height 73
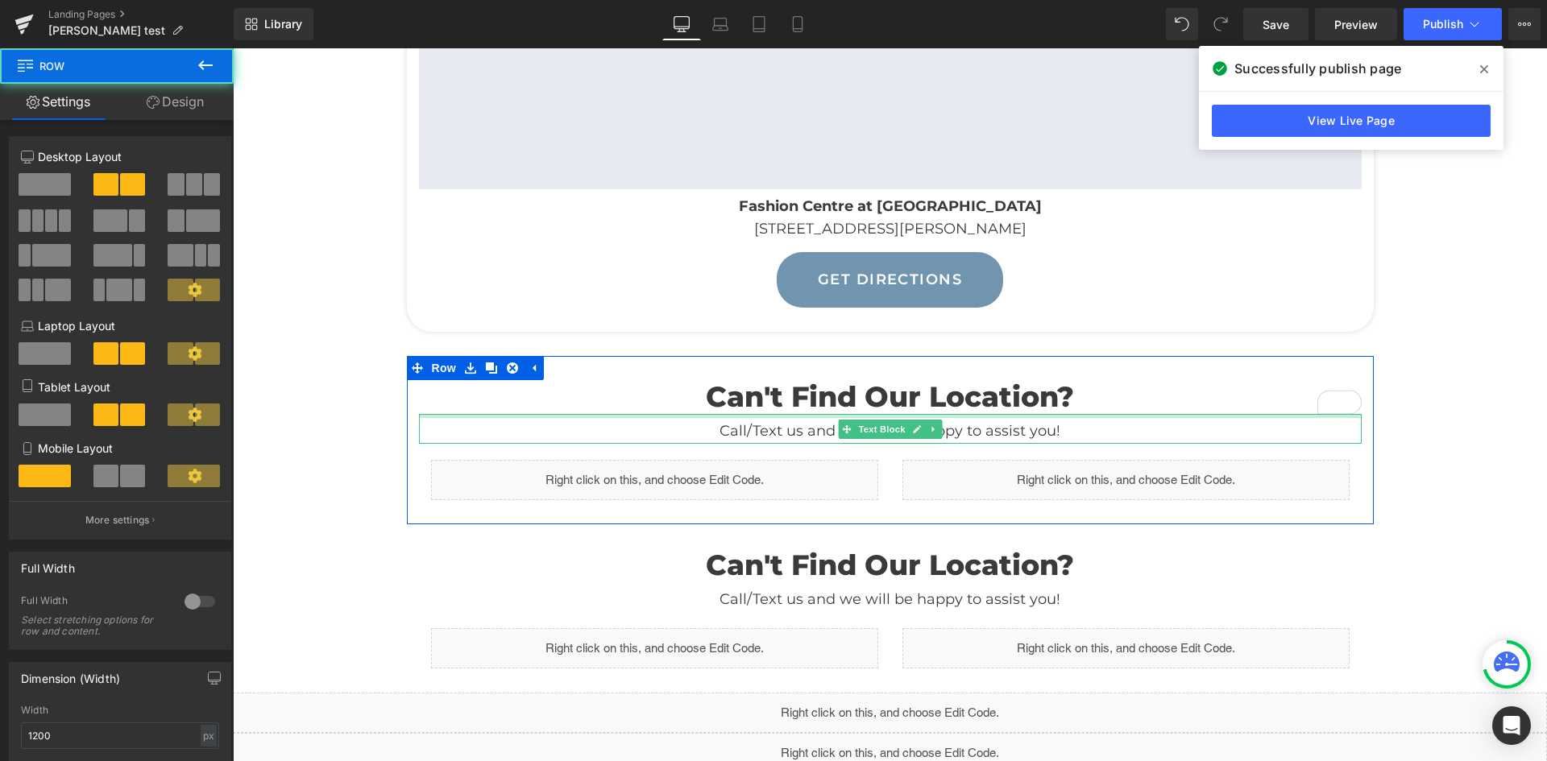
click at [690, 405] on h1 "Can't Find Our Location?" at bounding box center [890, 397] width 943 height 34
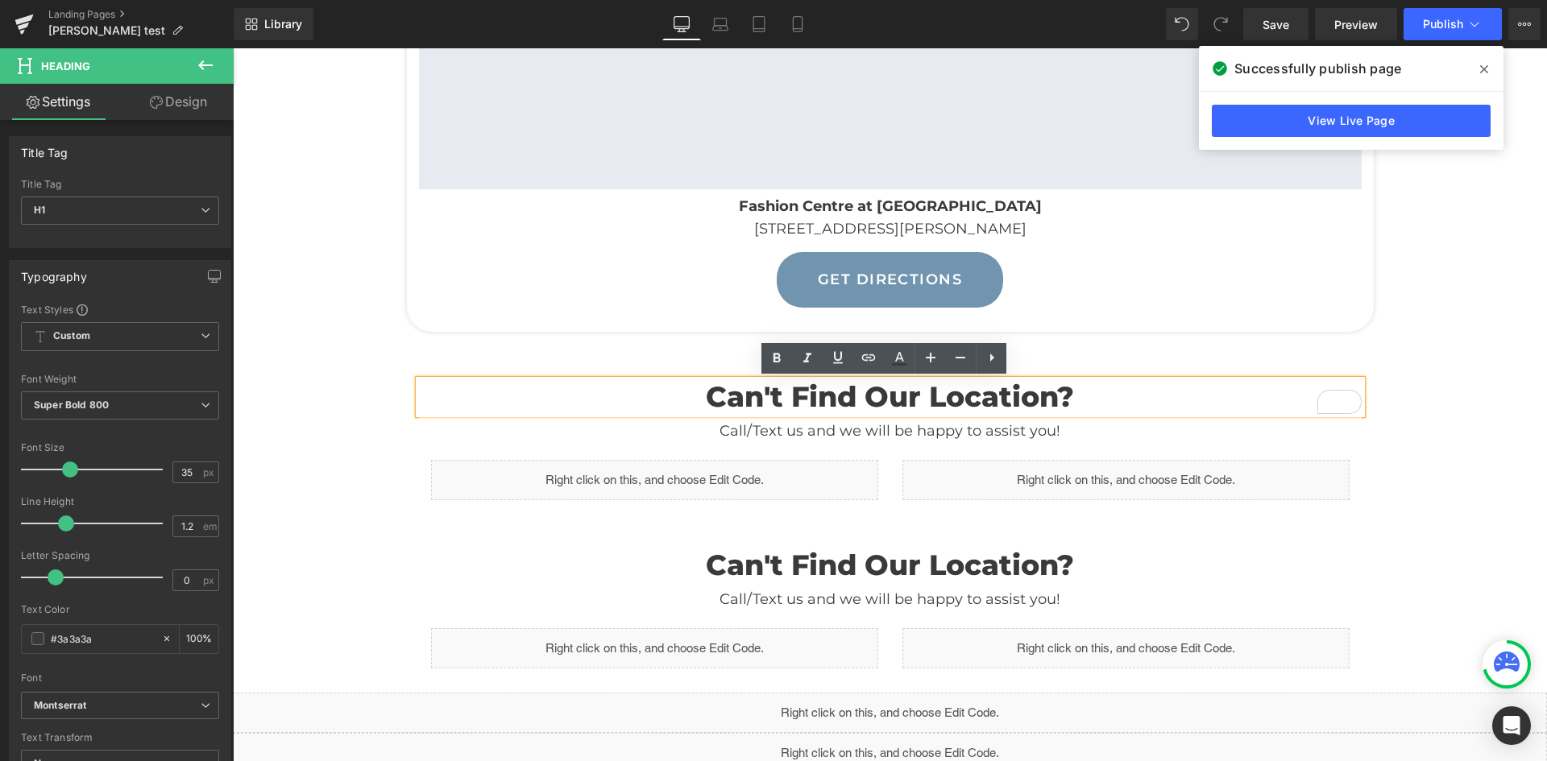
click at [937, 437] on div "Call/Text us and we will be happy to assist you! Text Block" at bounding box center [890, 429] width 943 height 30
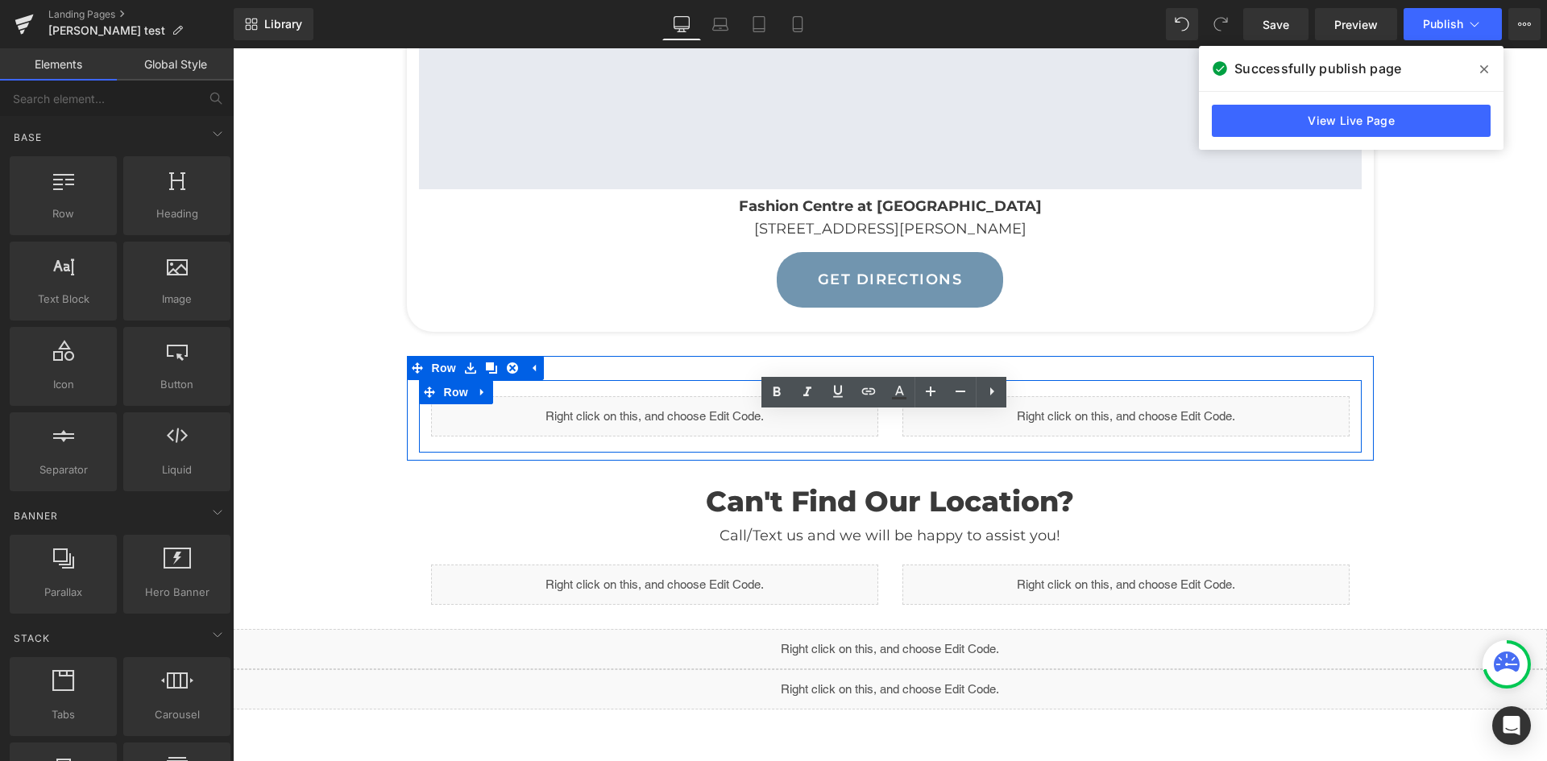
click at [477, 395] on icon at bounding box center [482, 393] width 11 height 12
click at [520, 392] on icon at bounding box center [524, 393] width 11 height 12
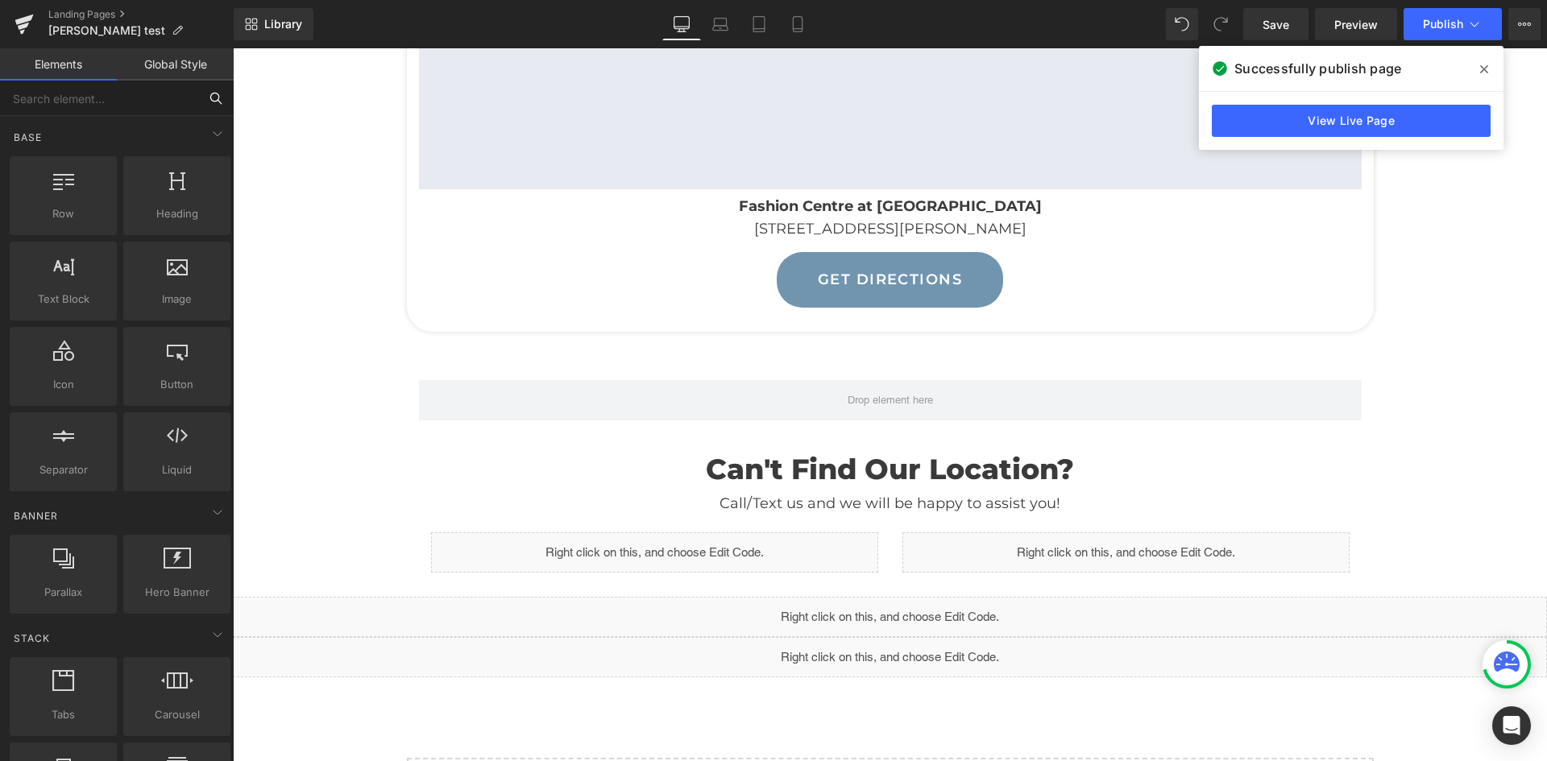
click at [107, 104] on input "text" at bounding box center [99, 98] width 198 height 35
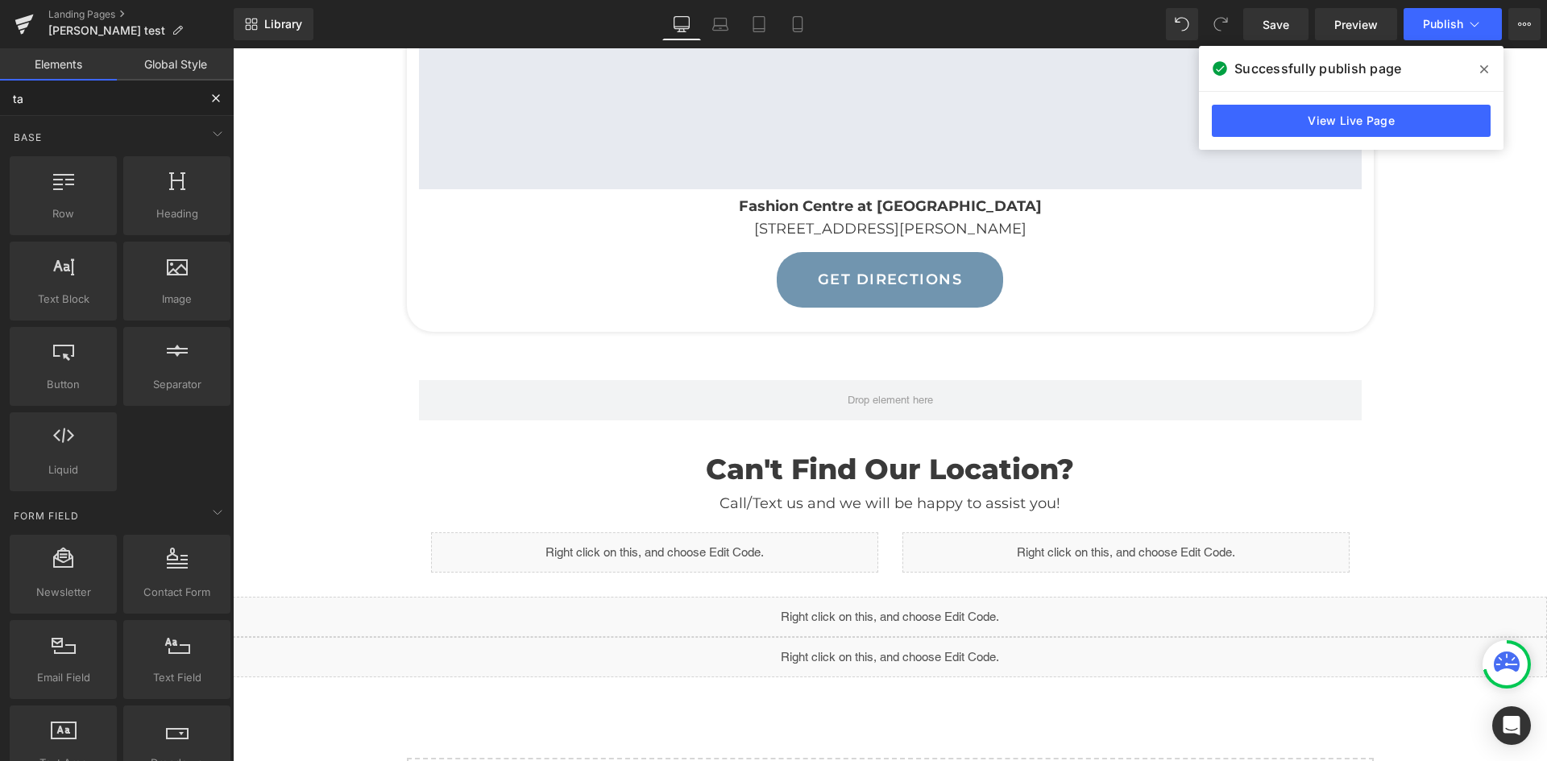
type input "tab"
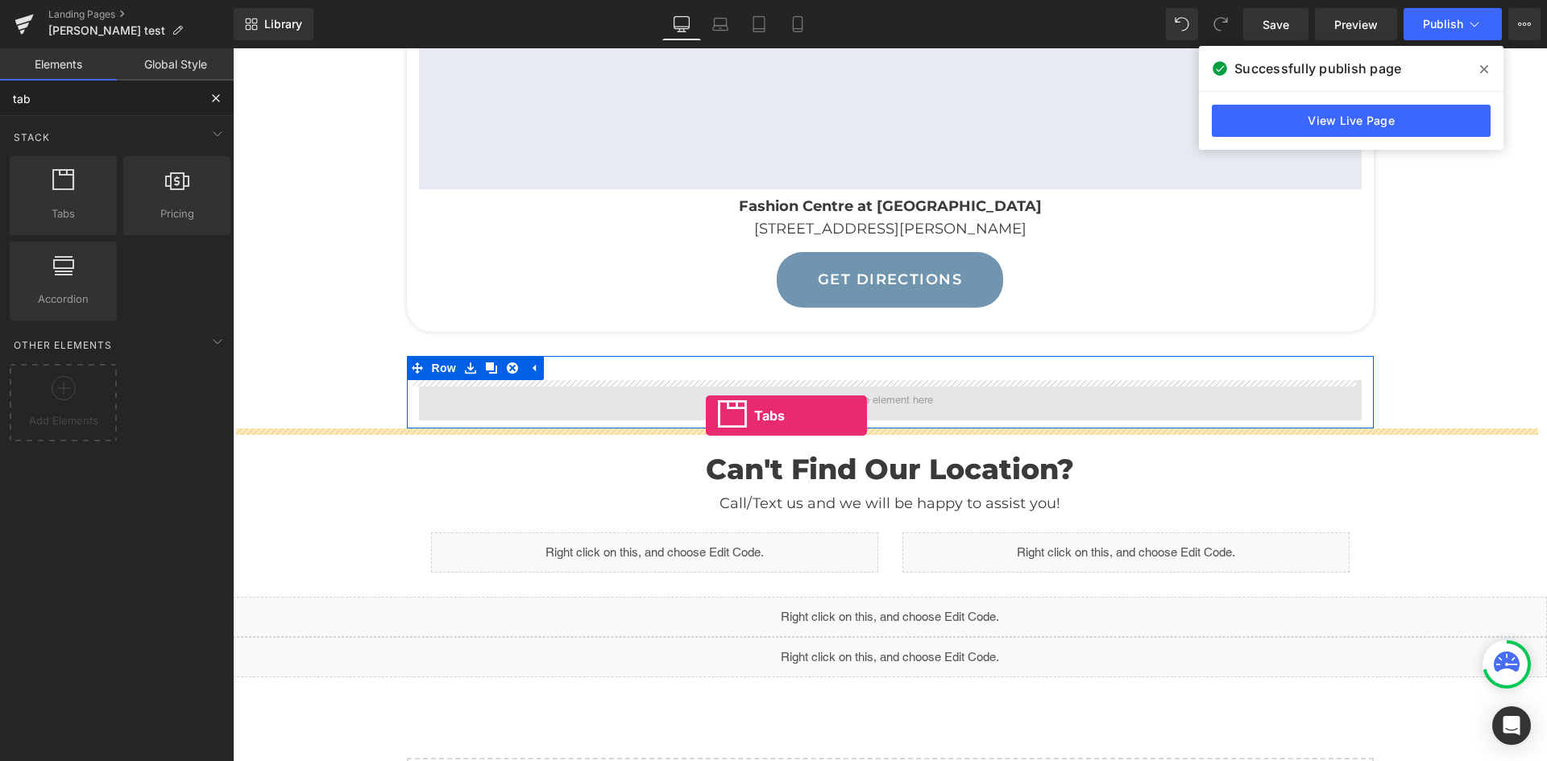
drag, startPoint x: 339, startPoint y: 242, endPoint x: 706, endPoint y: 416, distance: 405.8
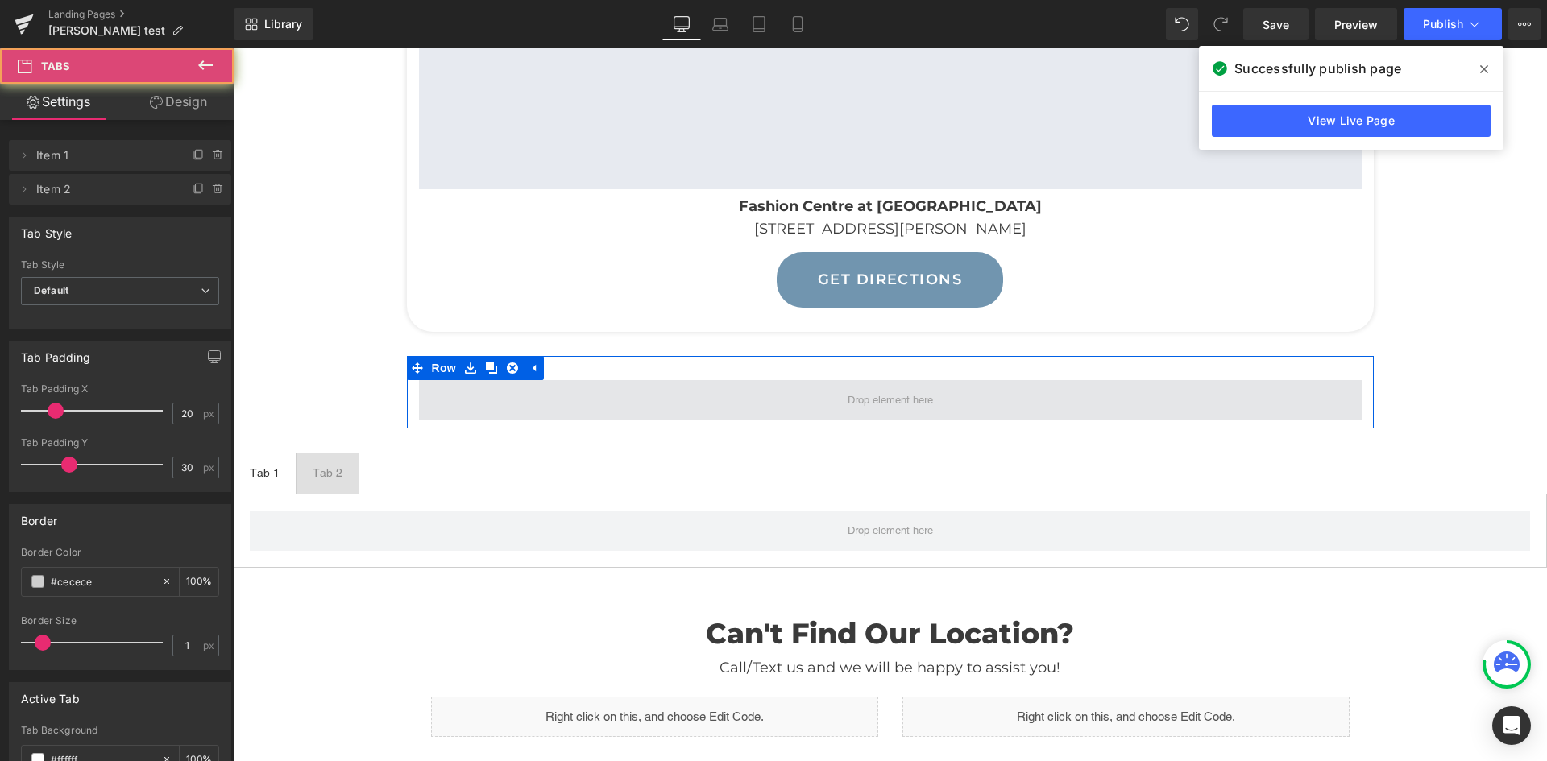
click at [714, 397] on span at bounding box center [890, 400] width 943 height 40
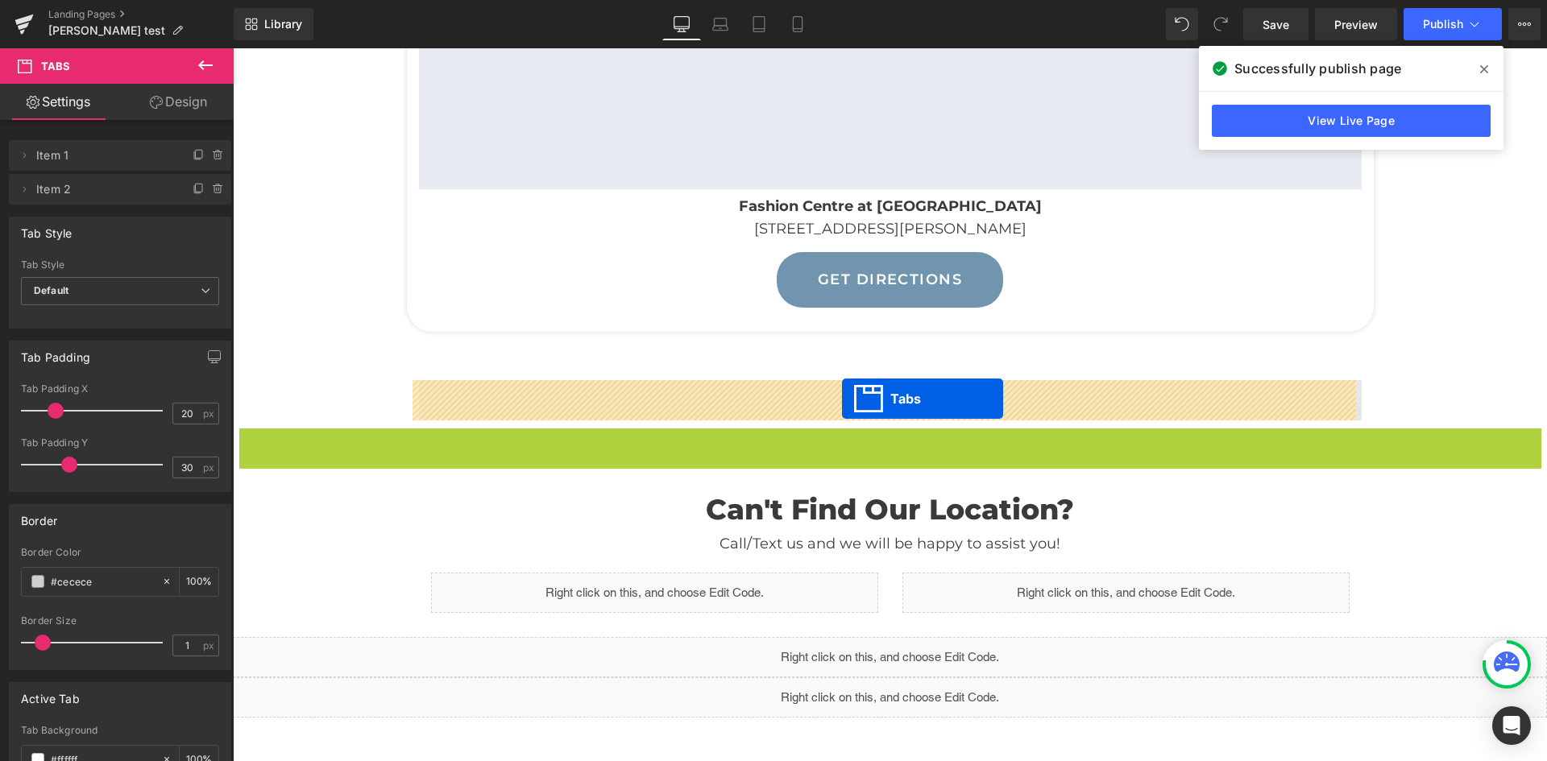
drag, startPoint x: 857, startPoint y: 440, endPoint x: 842, endPoint y: 399, distance: 43.8
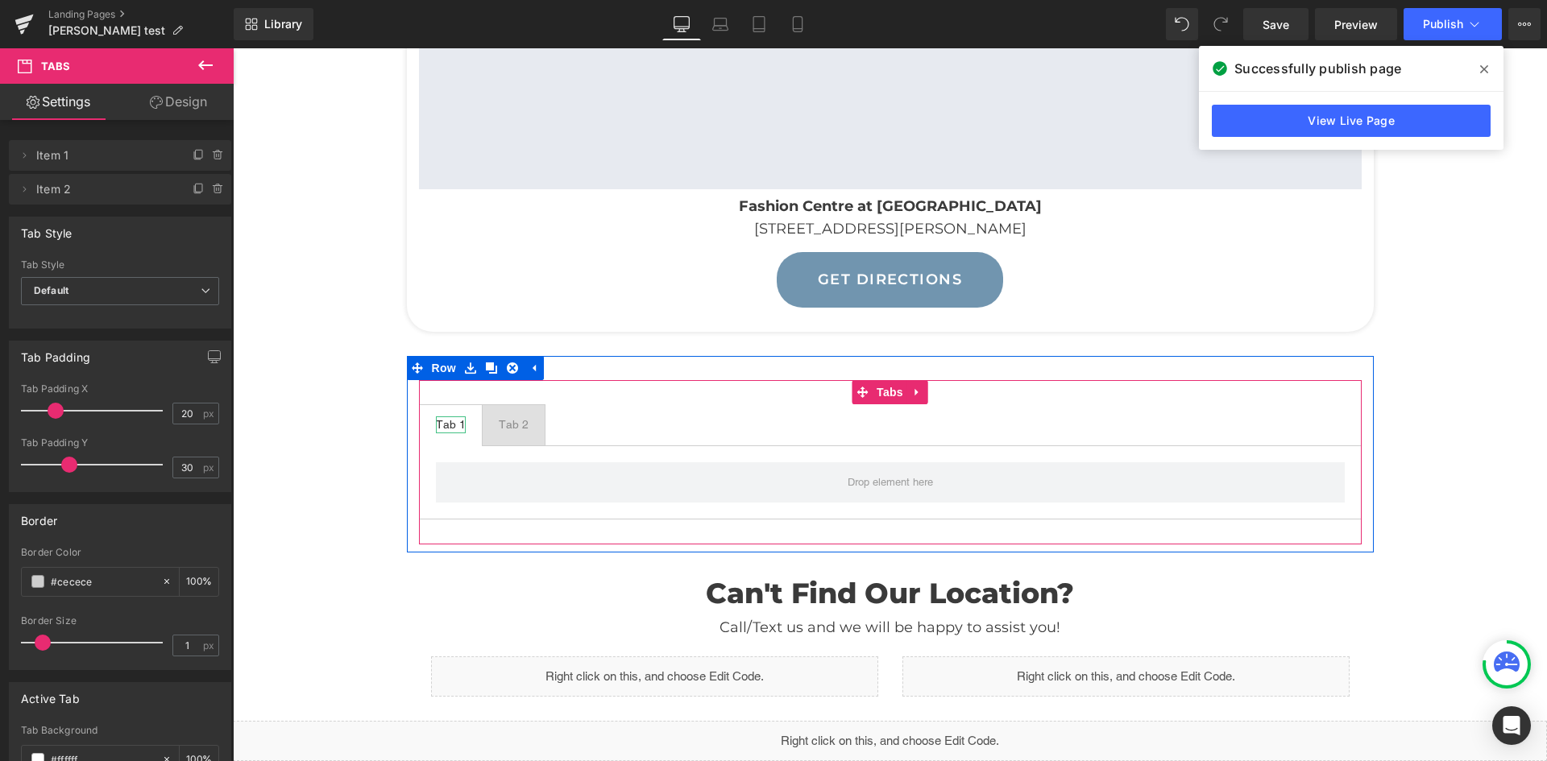
click at [450, 423] on div "Tab 1" at bounding box center [451, 425] width 30 height 17
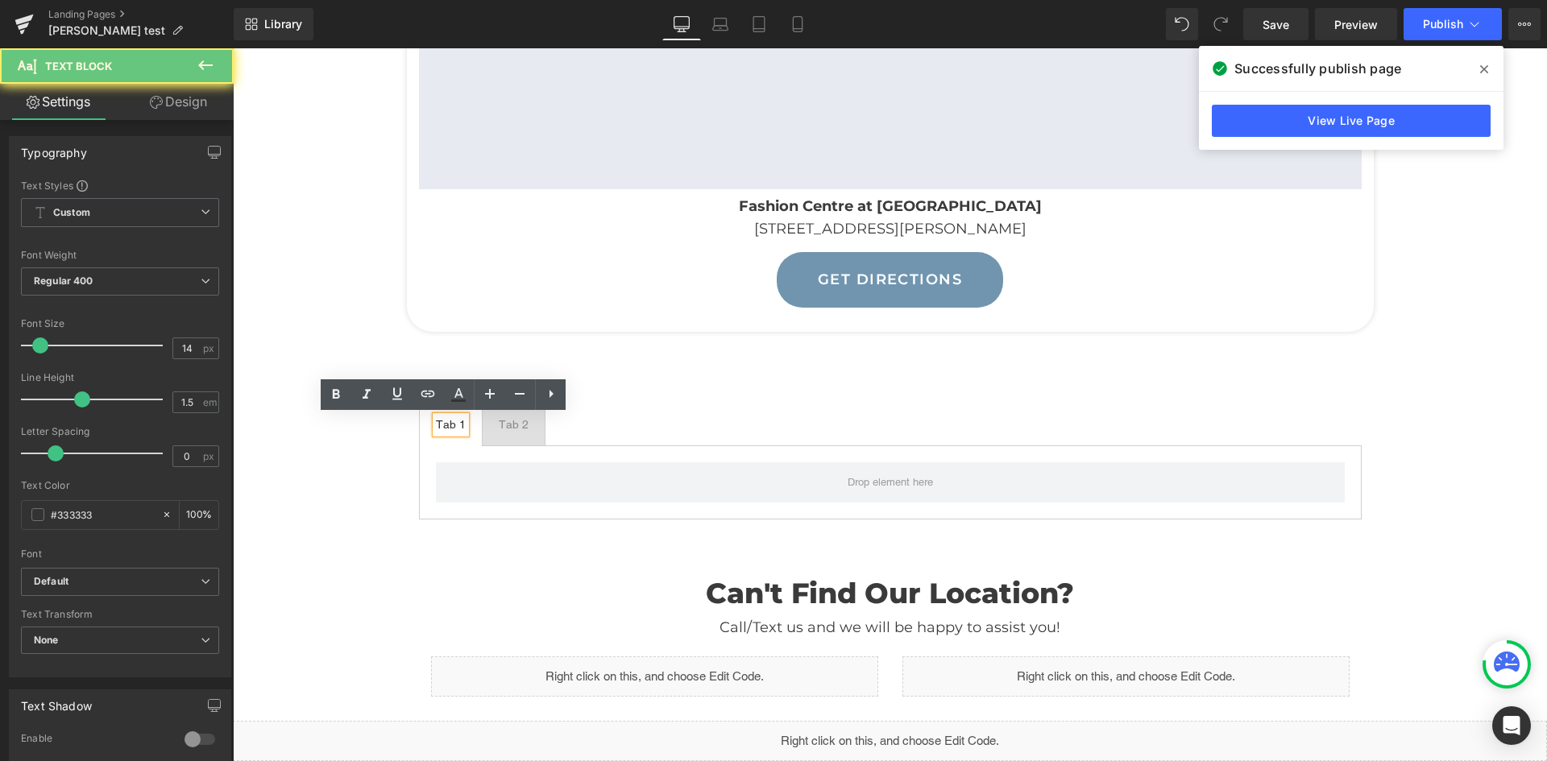
click at [450, 423] on div "Tab 1" at bounding box center [451, 425] width 30 height 17
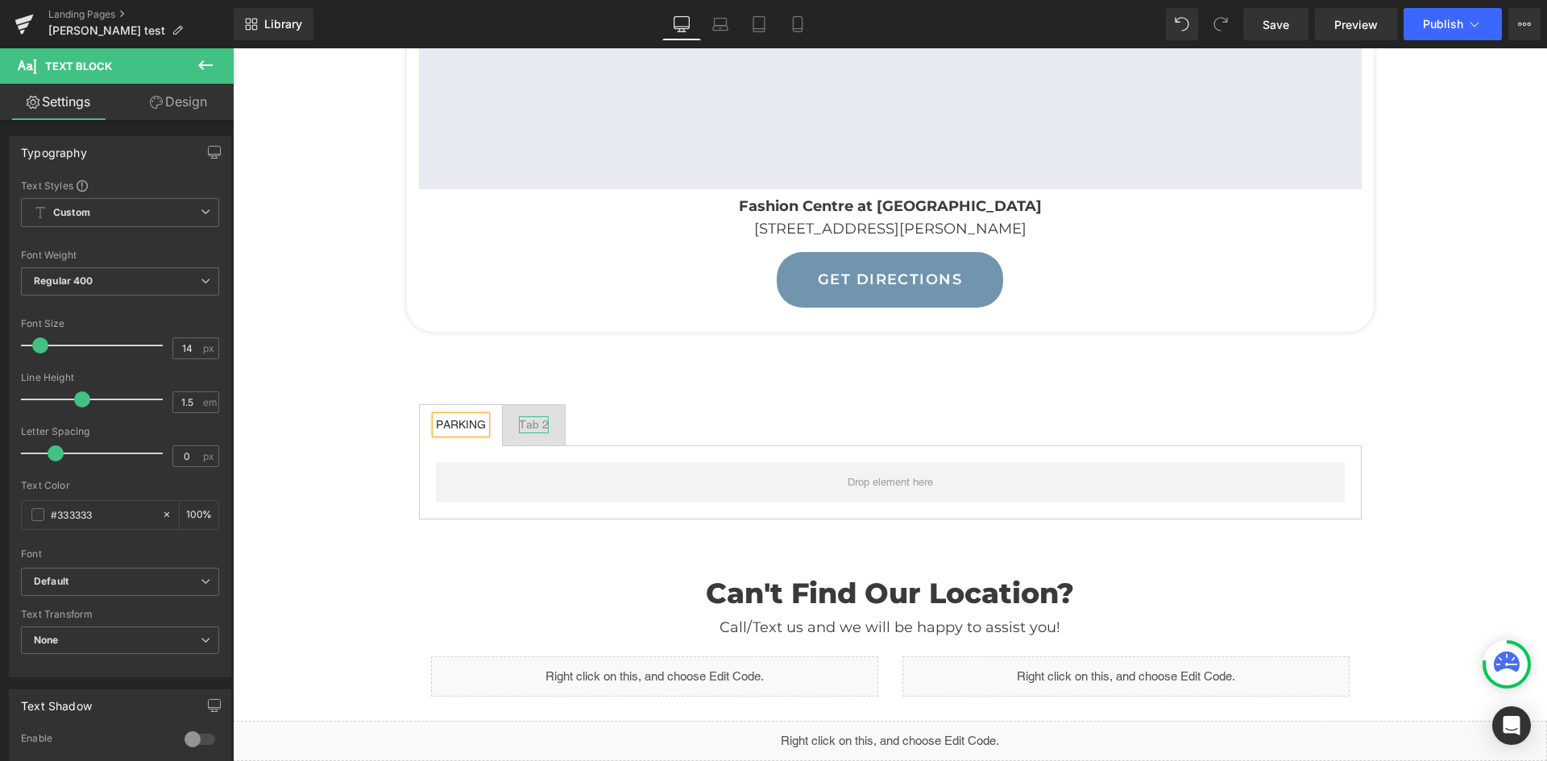
click at [520, 423] on div "Tab 2" at bounding box center [534, 425] width 30 height 17
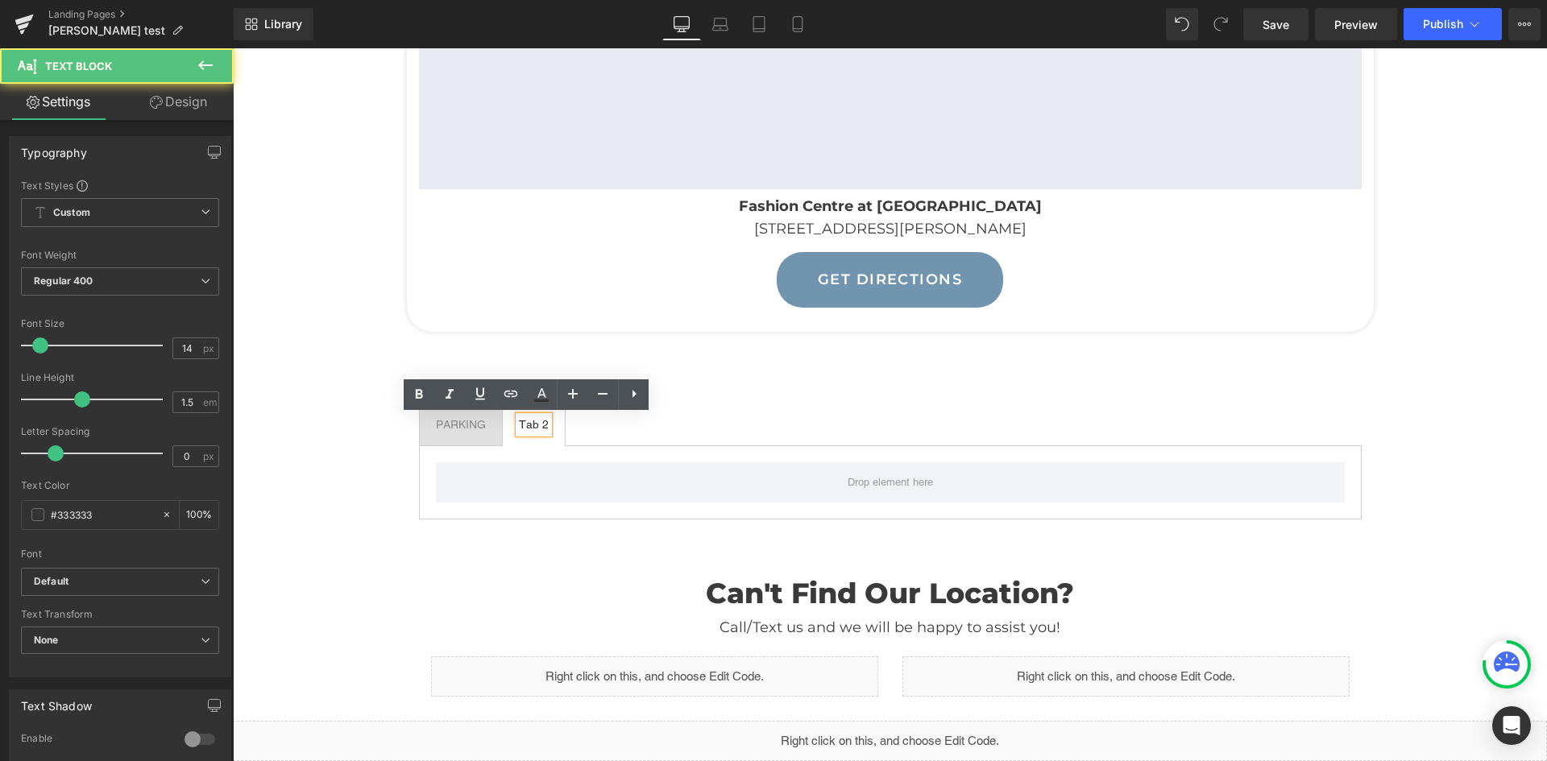
click at [529, 430] on div "Tab 2" at bounding box center [534, 425] width 30 height 17
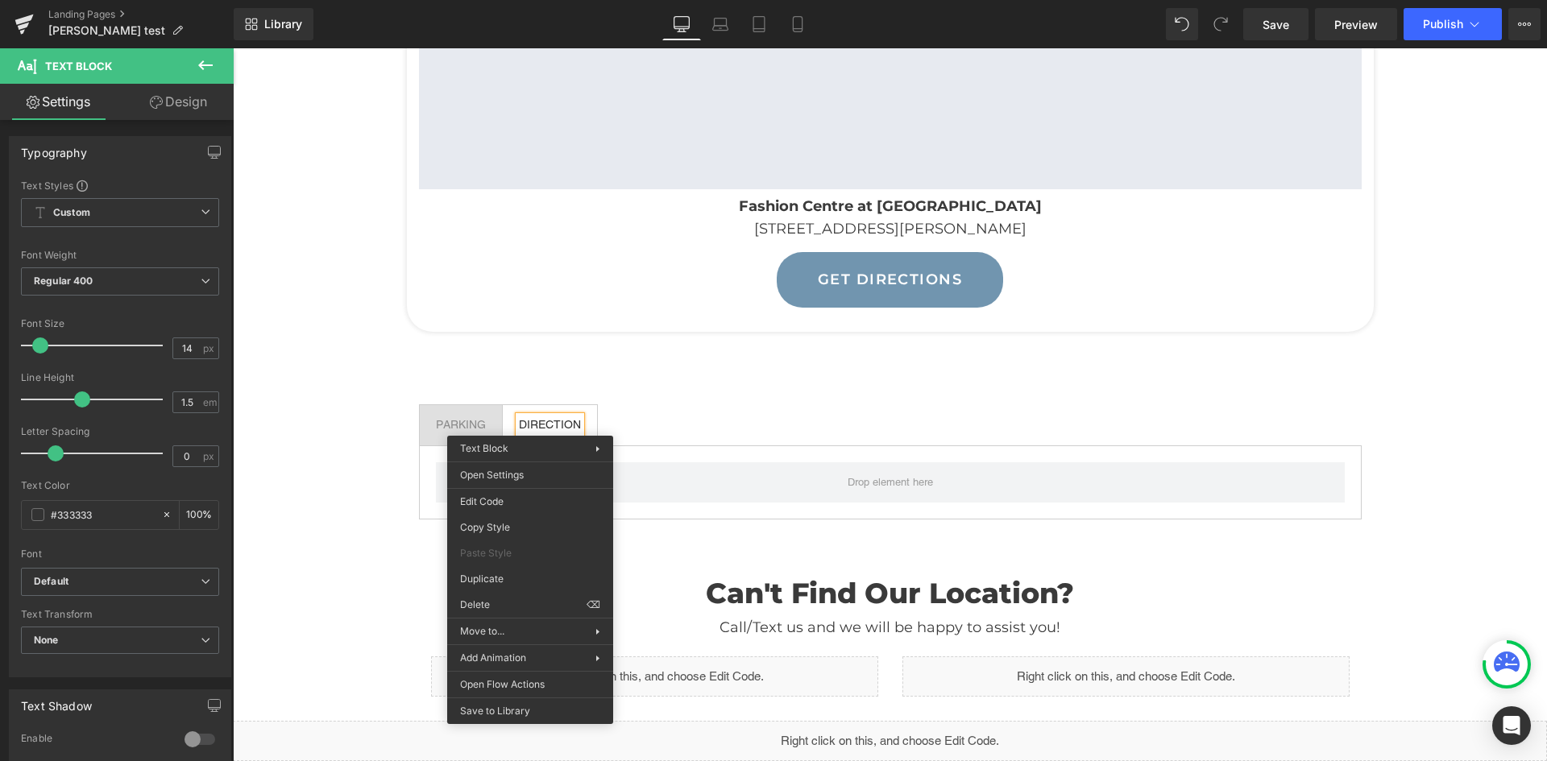
click at [637, 411] on ul "PARKING Text Block DIRECTION Text Block" at bounding box center [890, 425] width 943 height 42
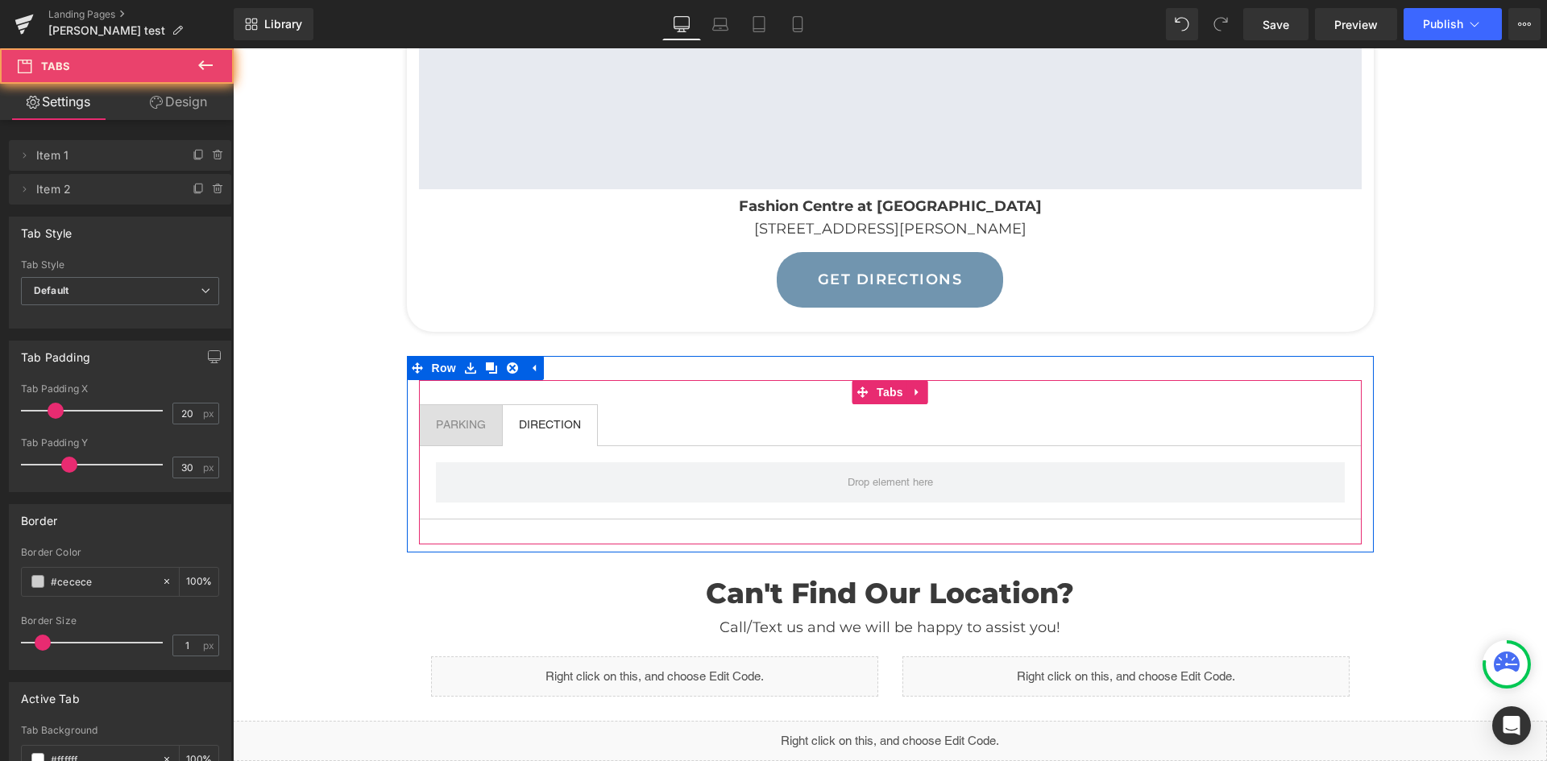
drag, startPoint x: 768, startPoint y: 411, endPoint x: 773, endPoint y: 429, distance: 19.4
click at [772, 418] on ul "PARKING Text Block DIRECTION Text Block" at bounding box center [890, 425] width 943 height 42
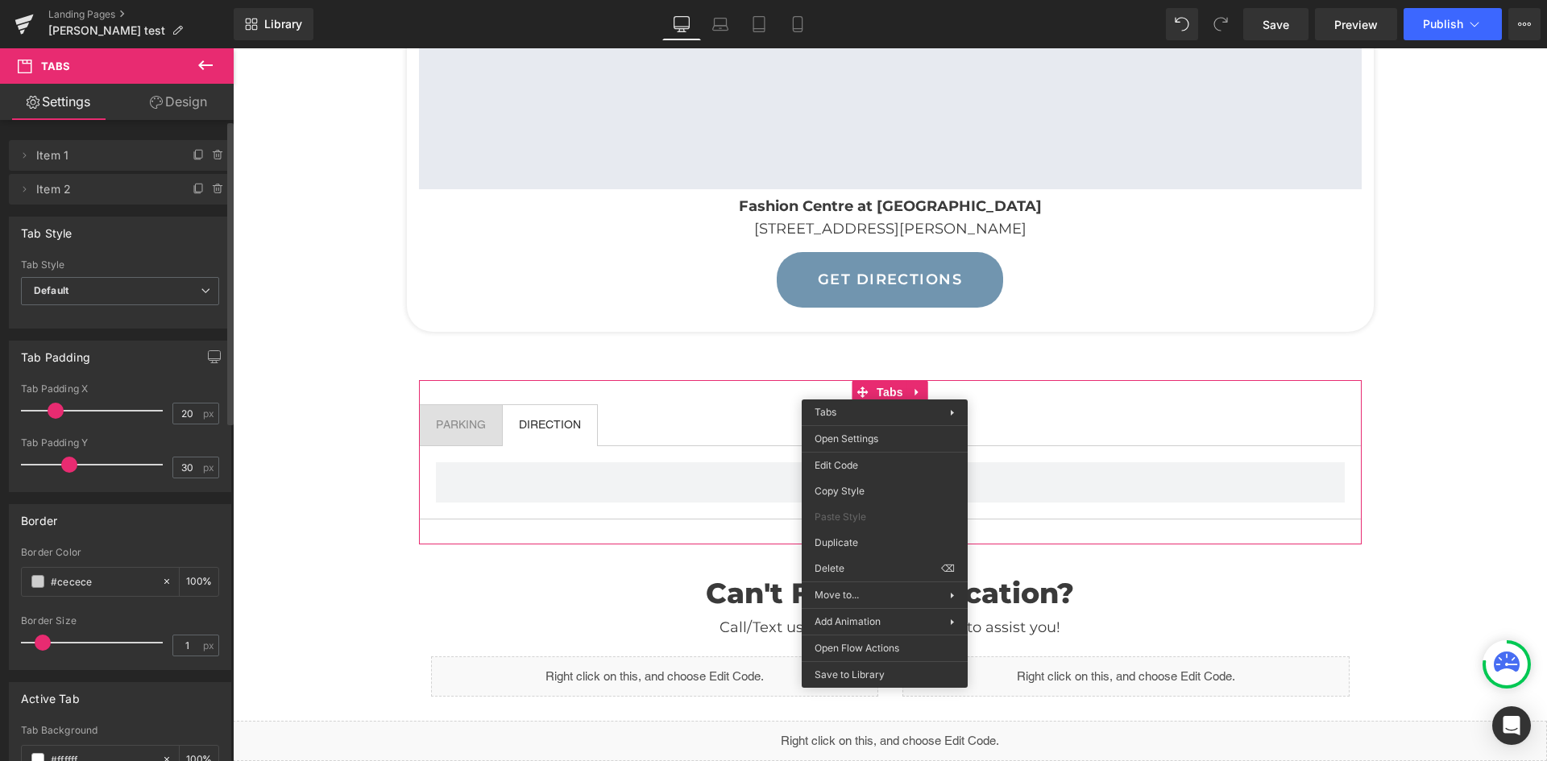
click at [54, 411] on span at bounding box center [56, 411] width 16 height 16
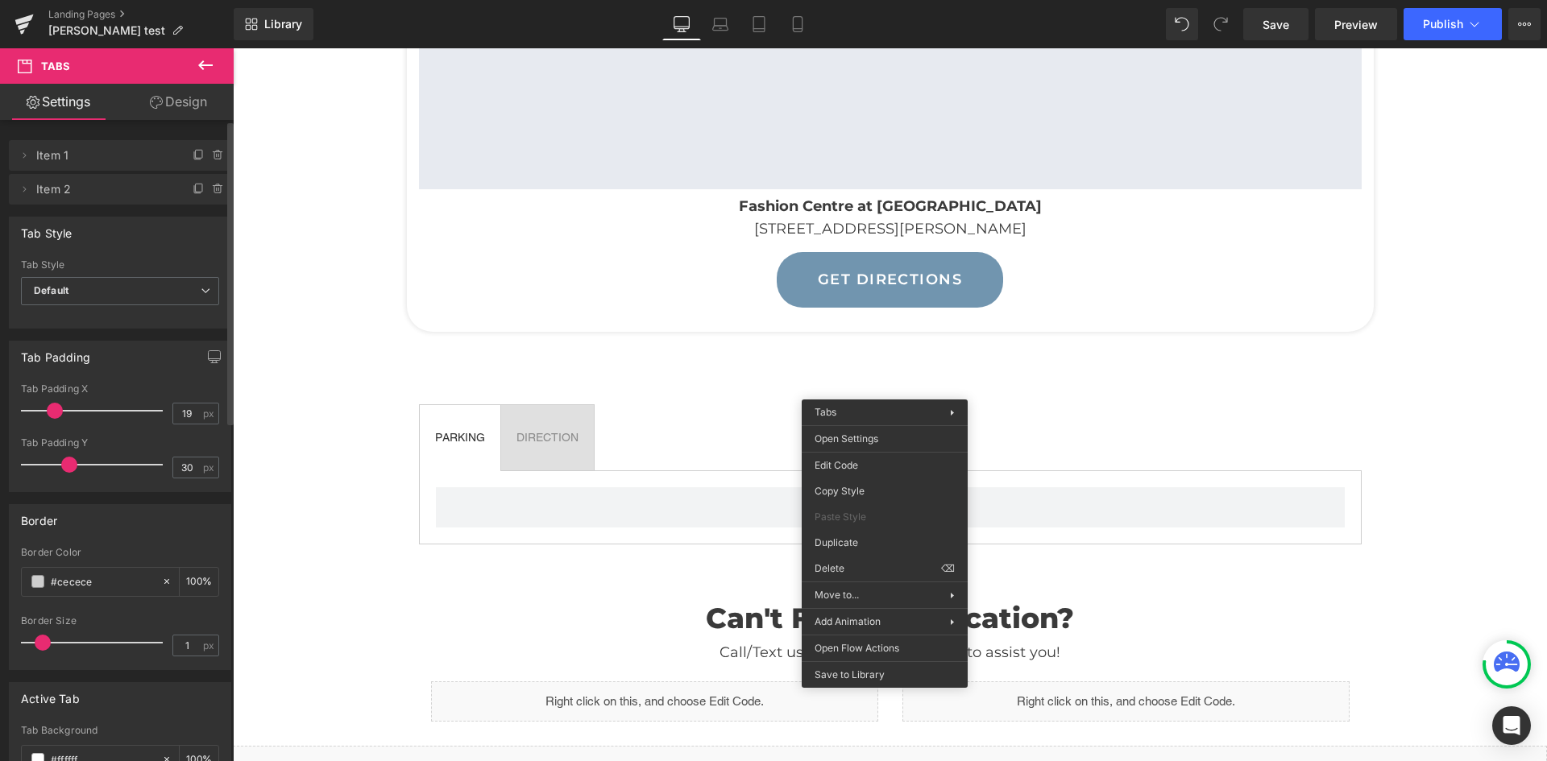
type input "18"
click at [176, 471] on input "30" at bounding box center [187, 468] width 28 height 20
drag, startPoint x: 187, startPoint y: 468, endPoint x: 165, endPoint y: 468, distance: 21.8
click at [165, 468] on div "Tab Padding Y 30 px" at bounding box center [120, 464] width 198 height 54
type input "0"
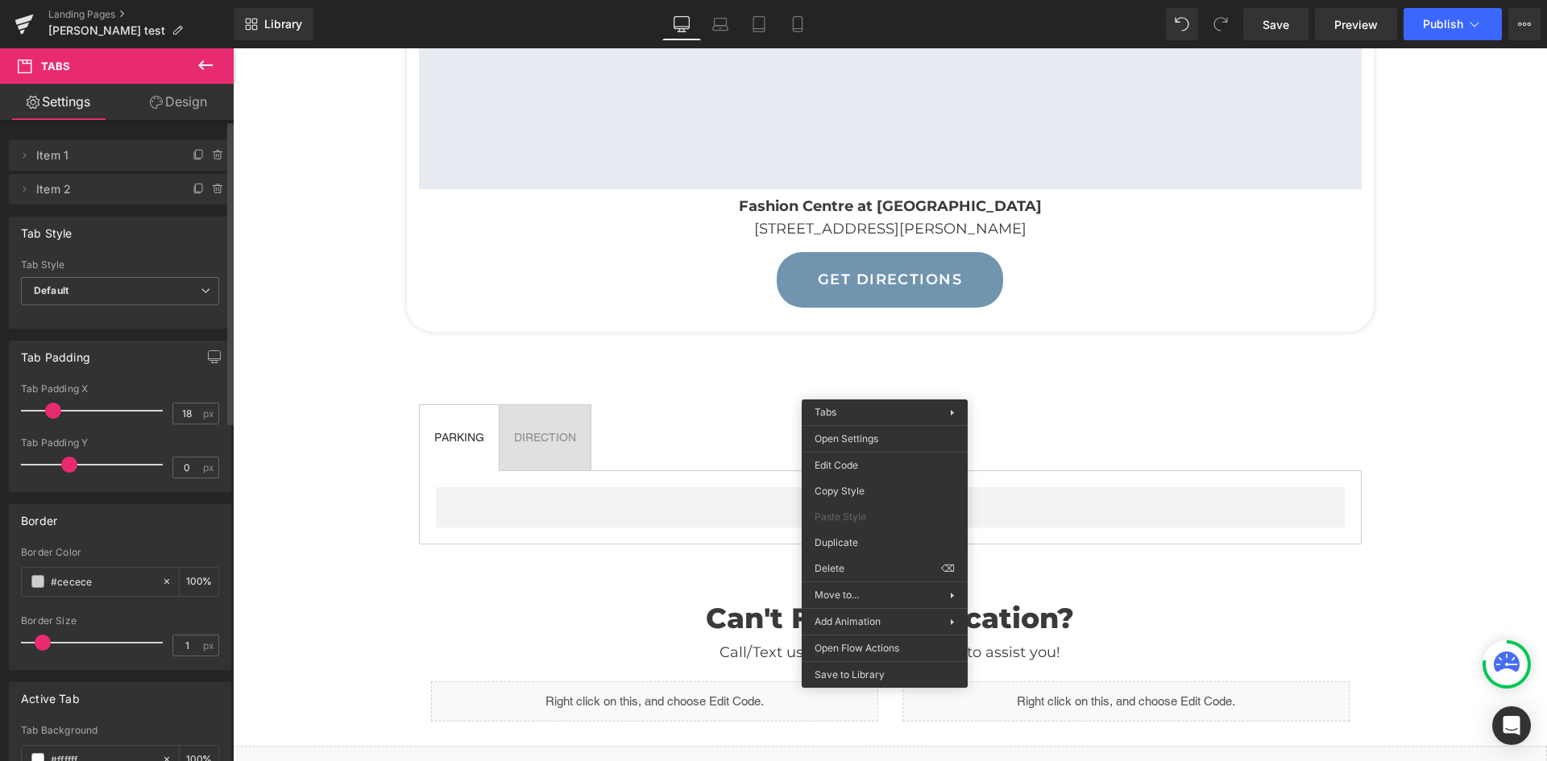
drag, startPoint x: 142, startPoint y: 530, endPoint x: 119, endPoint y: 160, distance: 371.3
click at [142, 530] on div "Border" at bounding box center [120, 520] width 221 height 31
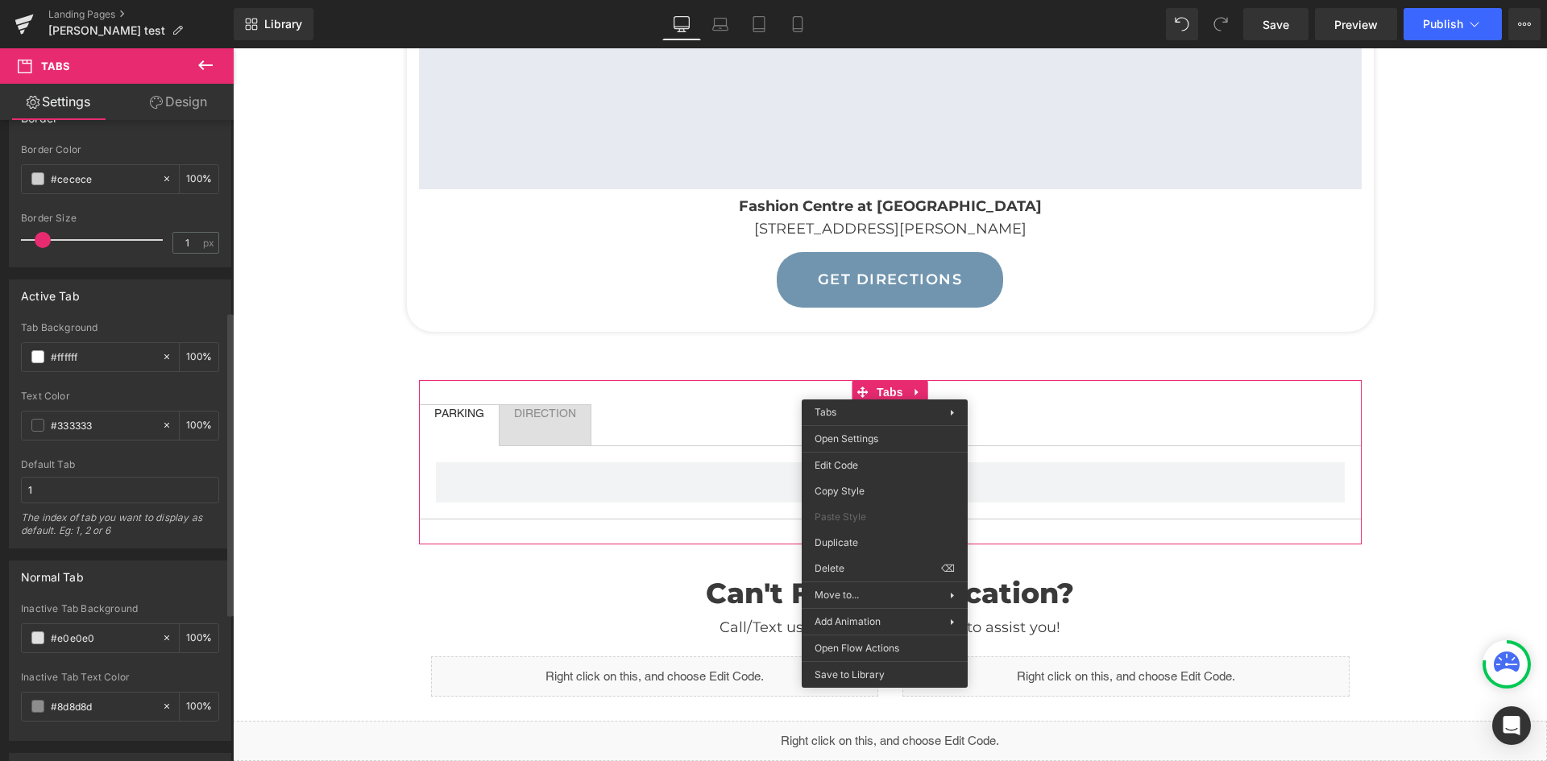
scroll to position [483, 0]
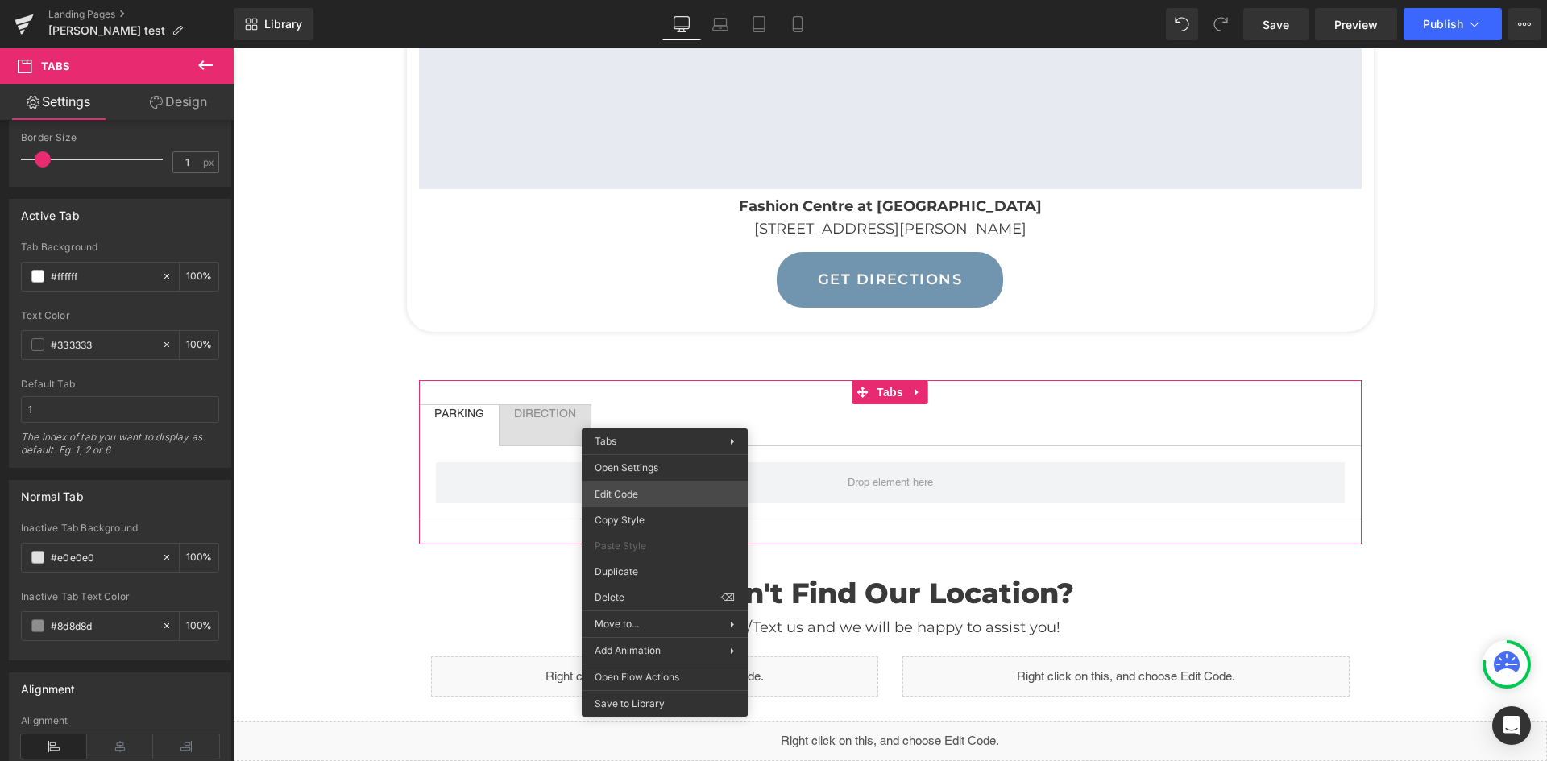
click at [659, 0] on div "Tabs You are previewing how the will restyle your page. You can not edit Elemen…" at bounding box center [773, 0] width 1547 height 0
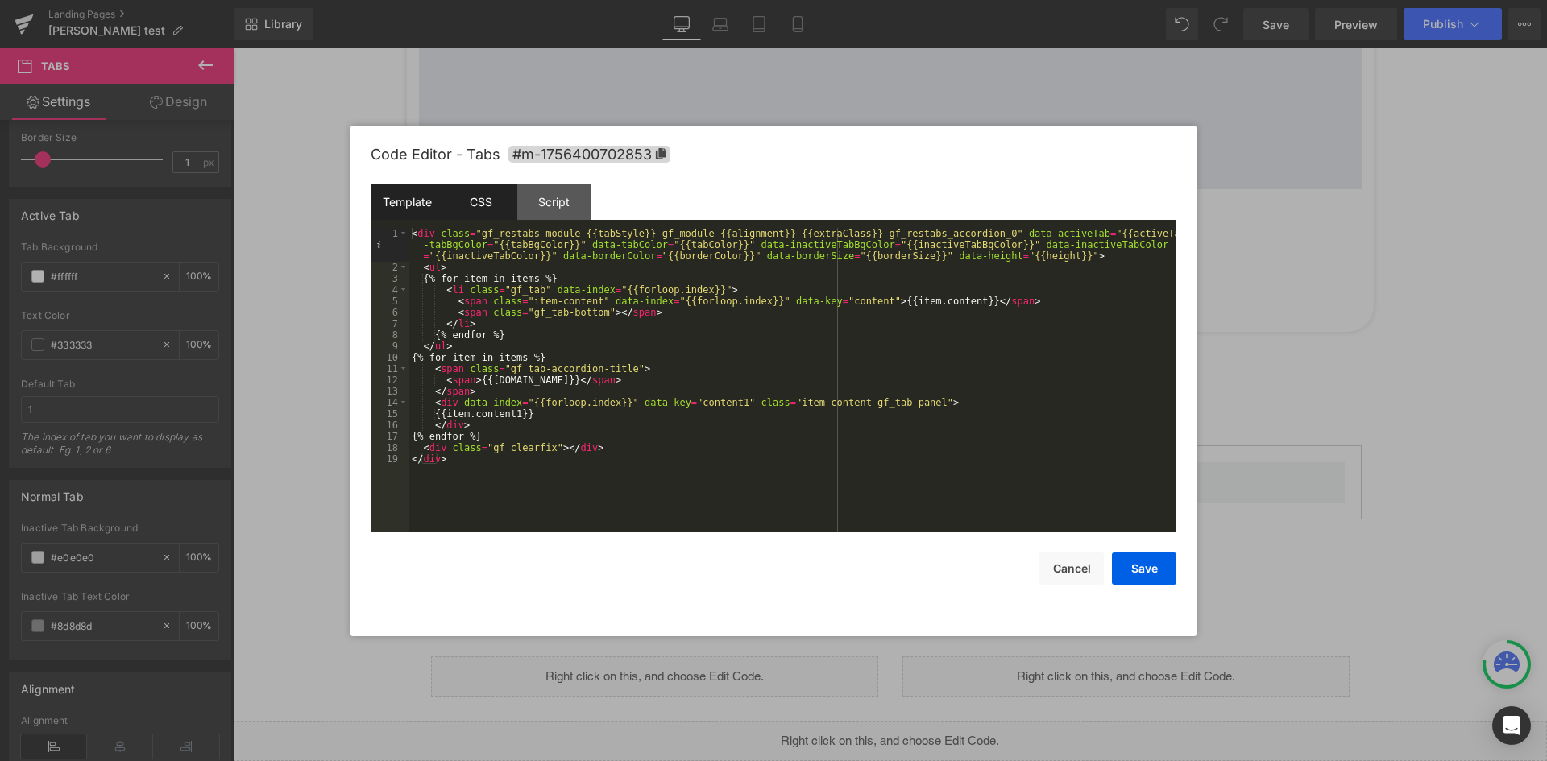
click at [482, 206] on div "CSS" at bounding box center [480, 202] width 73 height 36
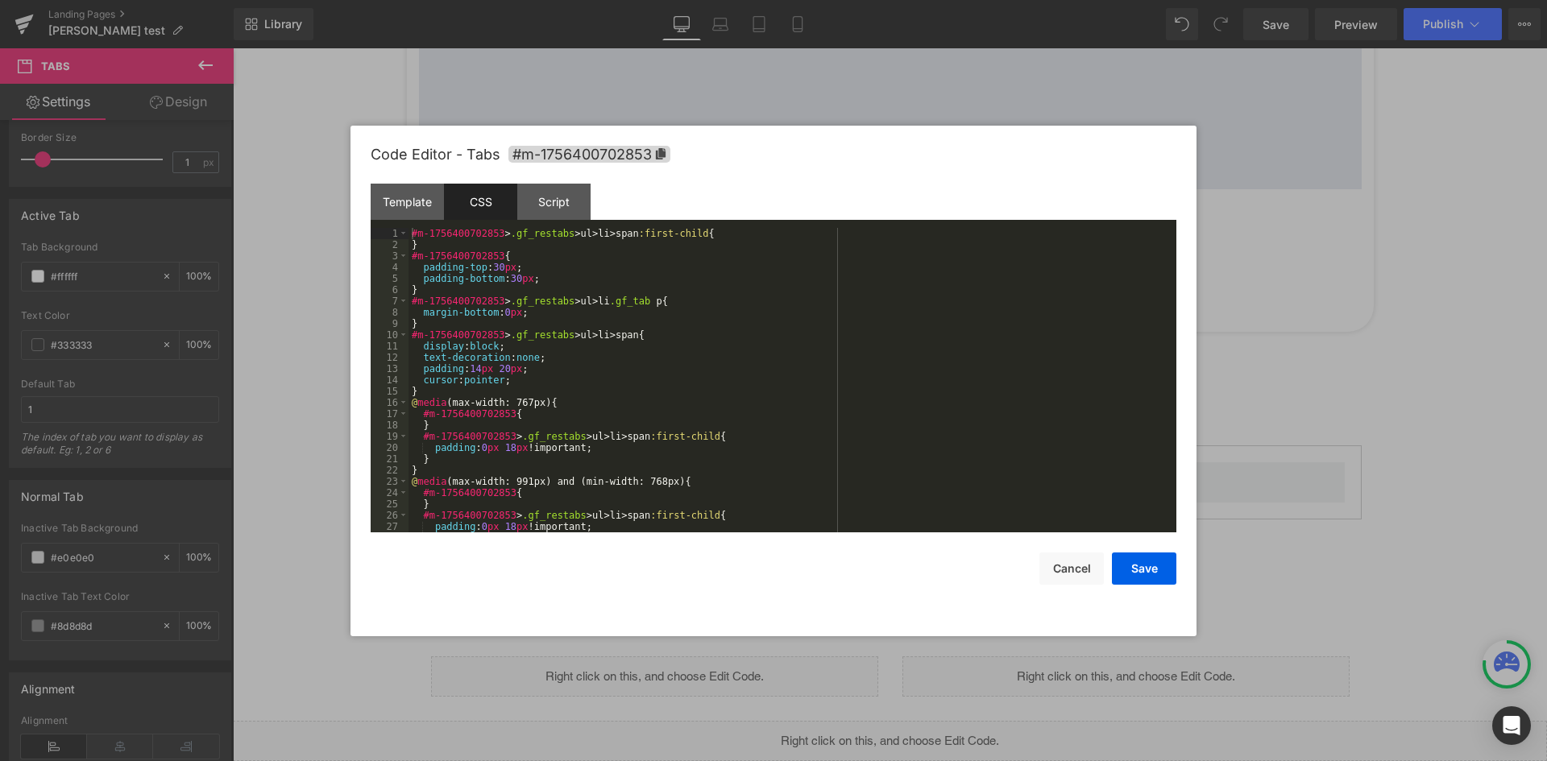
click at [577, 313] on div "#m-1756400702853 > .gf_restabs > ul > li > span :first-child { } #m-17564007028…" at bounding box center [788, 391] width 761 height 327
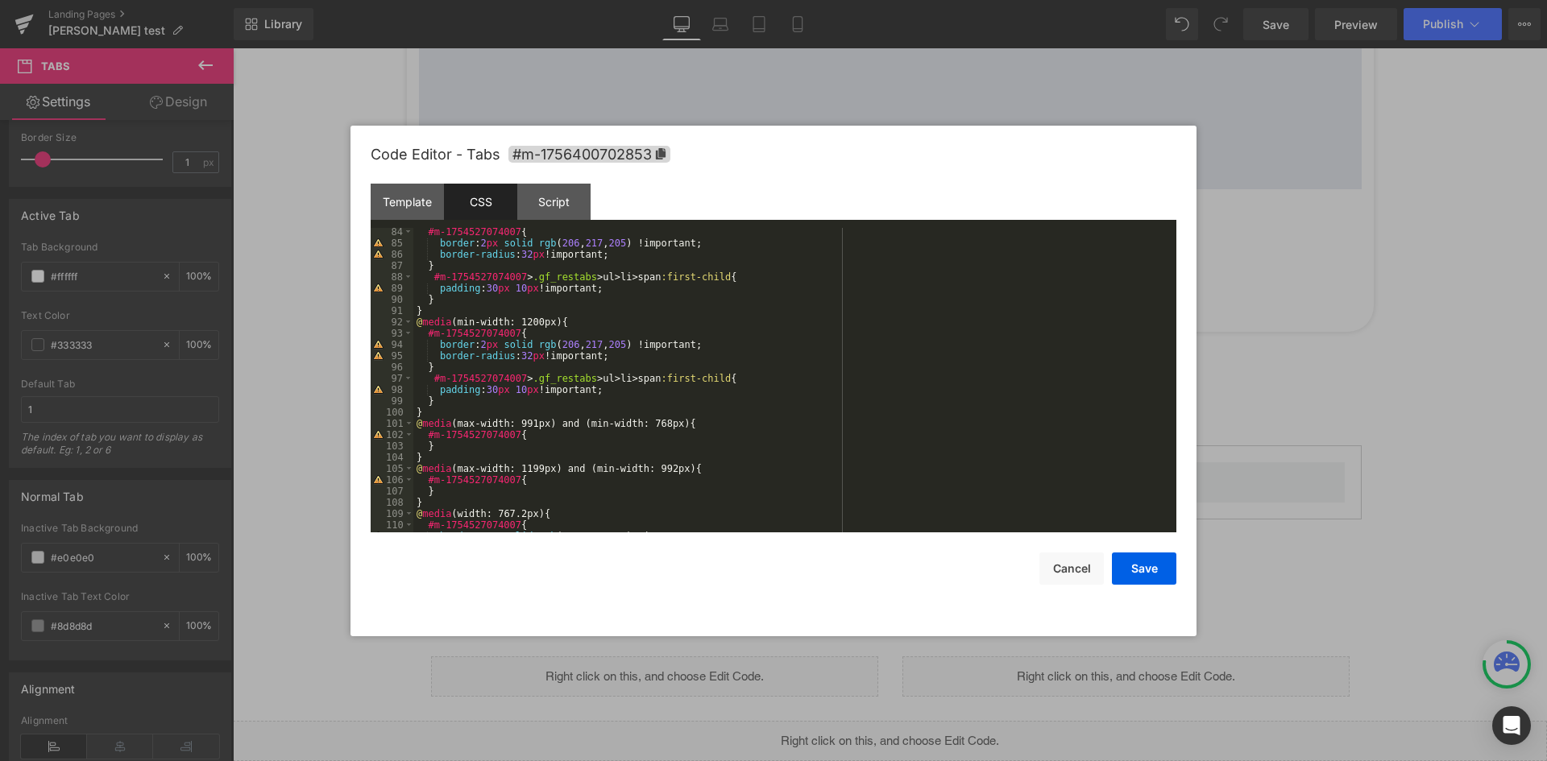
scroll to position [938, 0]
click at [628, 152] on span "#m-1756400702853" at bounding box center [589, 154] width 162 height 17
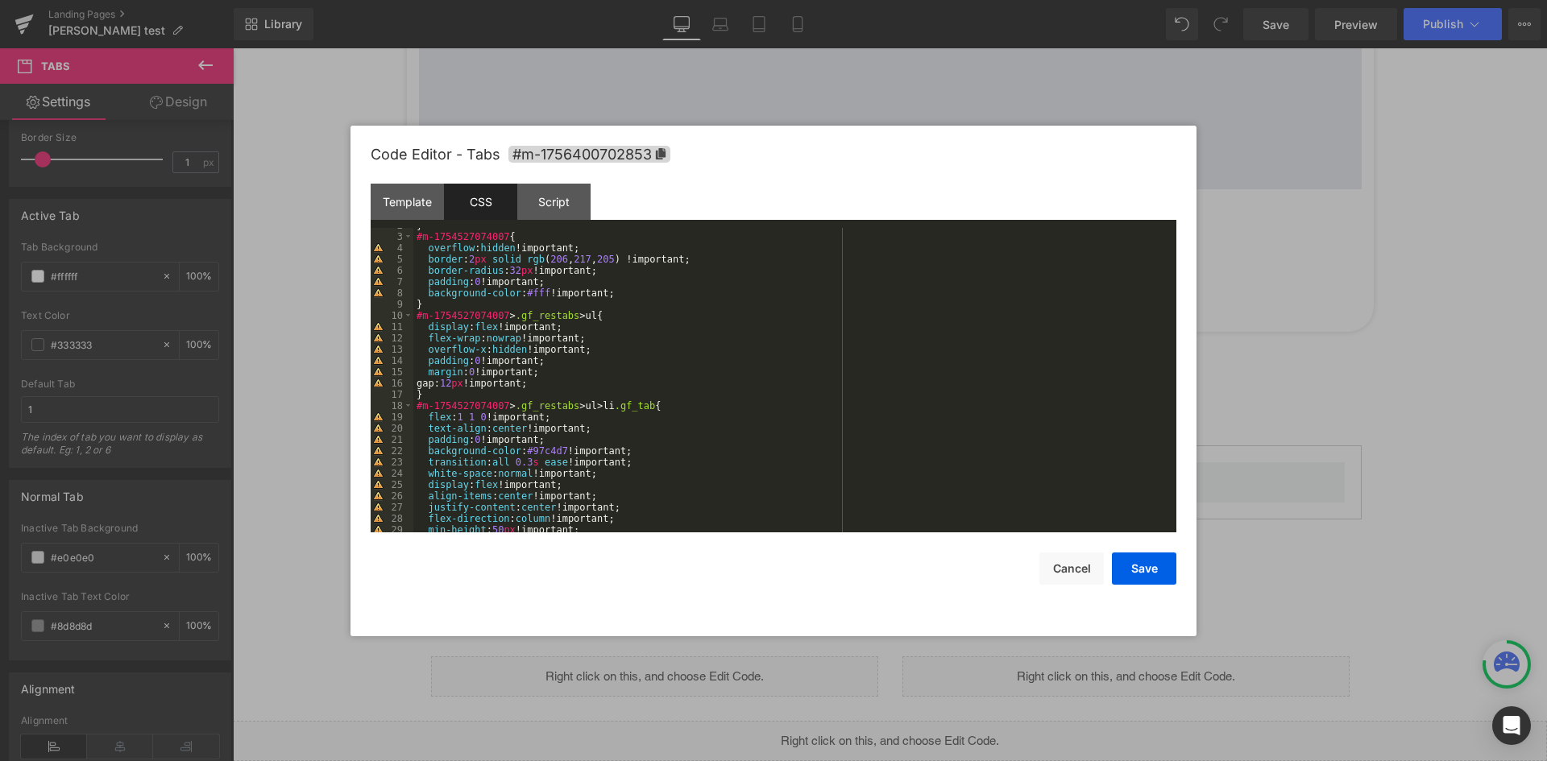
scroll to position [0, 0]
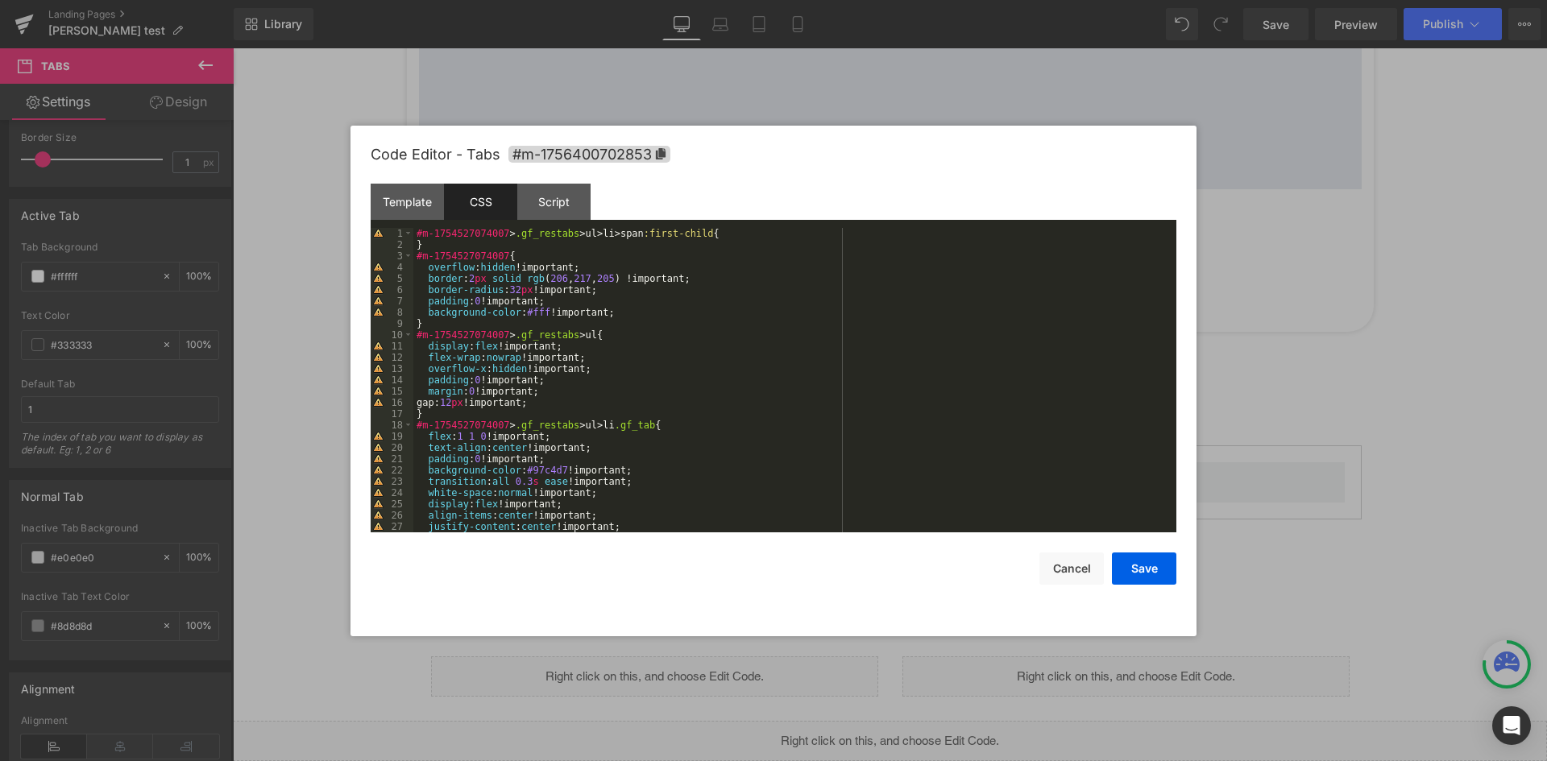
click at [558, 300] on div "#m-1754527074007 > .gf_restabs > ul > li > span :first-child { } #m-17545270740…" at bounding box center [791, 391] width 757 height 327
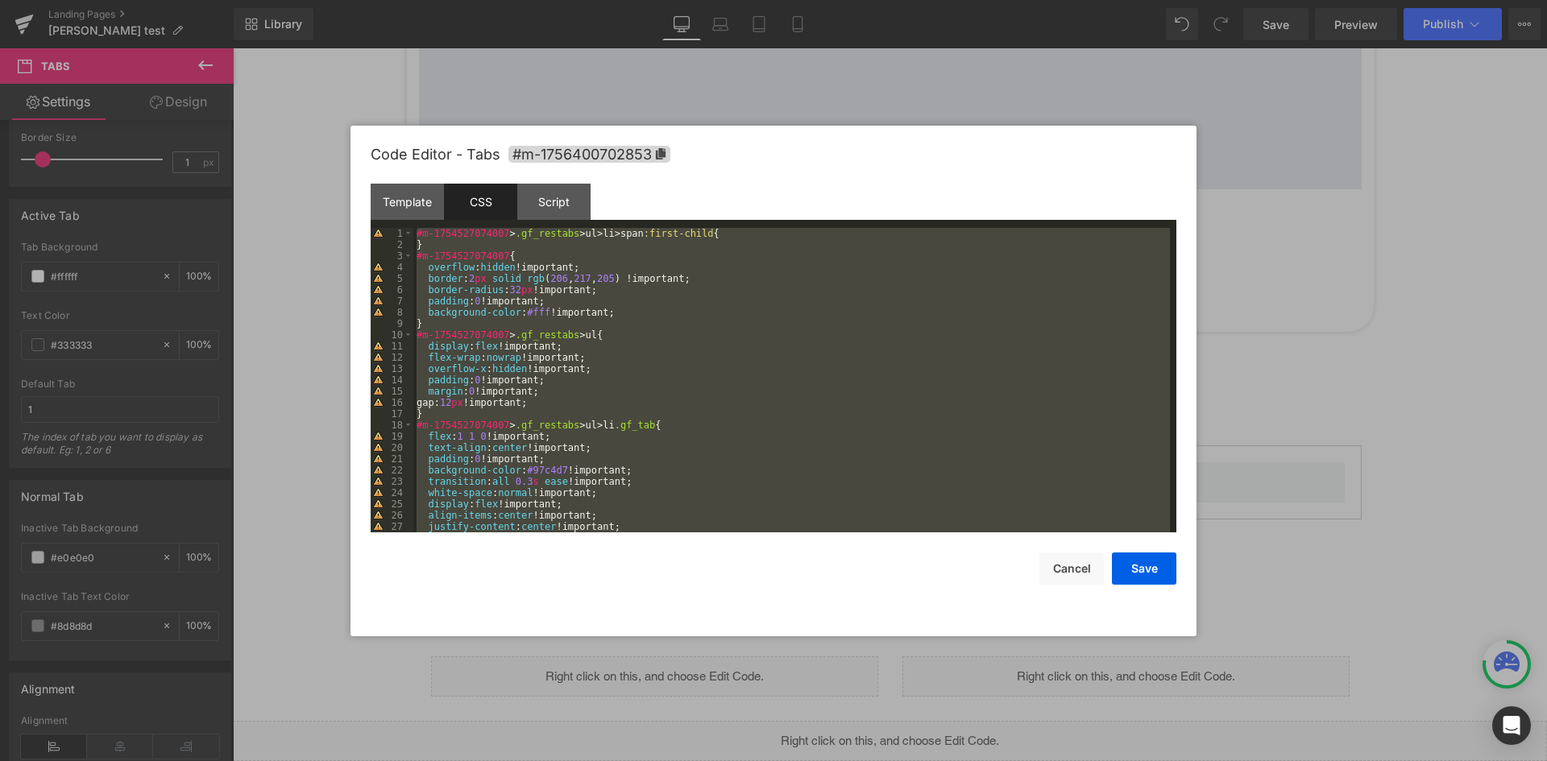
click at [601, 144] on div "Code Editor - Tabs #m-1756400702853" at bounding box center [774, 155] width 806 height 58
click at [616, 151] on span "#m-1756400702853" at bounding box center [589, 154] width 162 height 17
click at [500, 255] on div "#m-1754527074007 > .gf_restabs > ul > li > span :first-child { } #m-17545270740…" at bounding box center [791, 380] width 757 height 305
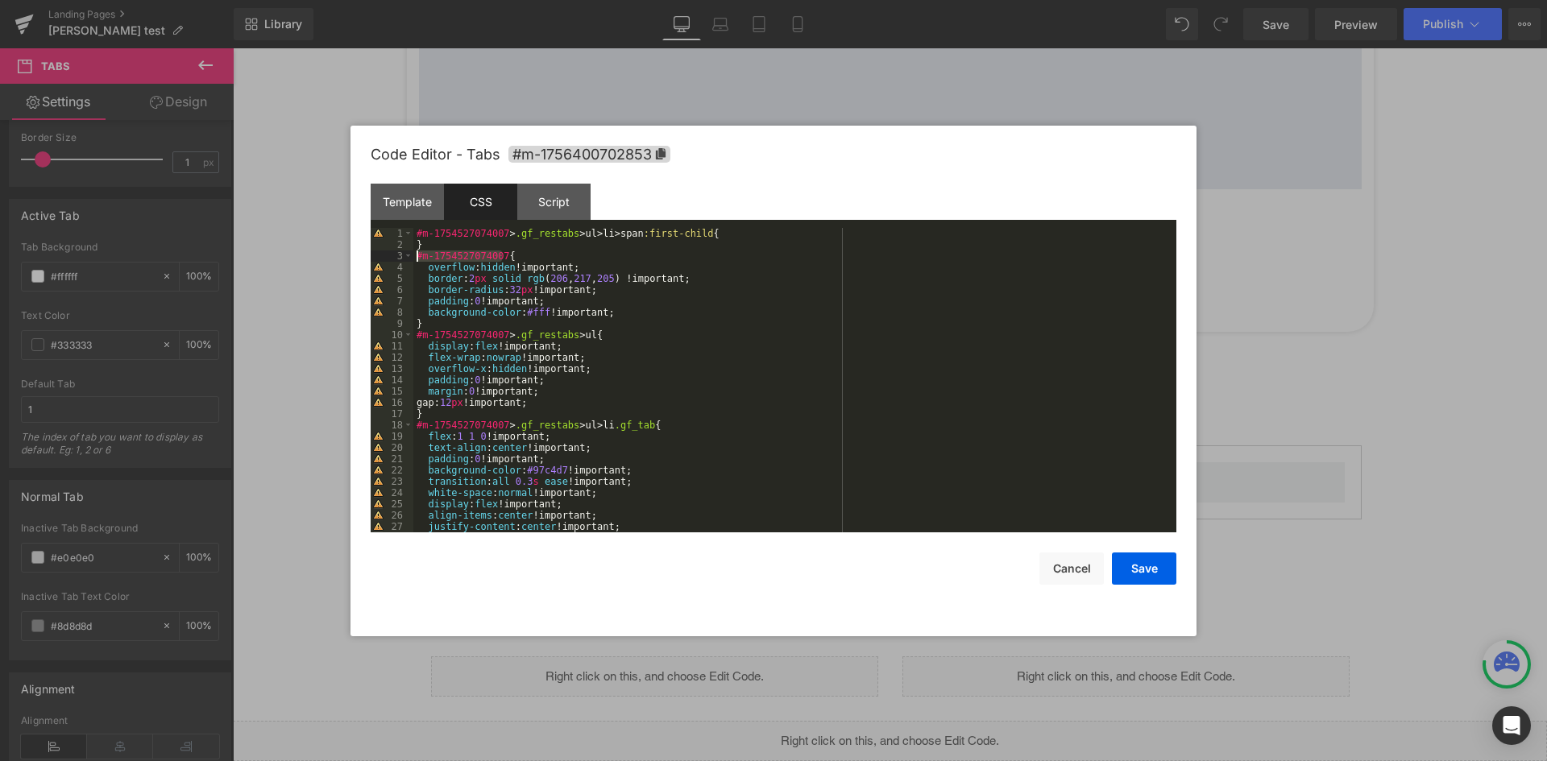
drag, startPoint x: 500, startPoint y: 255, endPoint x: 395, endPoint y: 251, distance: 104.8
click at [395, 251] on pre "1 2 3 4 5 6 7 8 9 10 11 12 13 14 15 16 17 18 19 20 21 22 23 24 25 26 27 28 #m-1…" at bounding box center [774, 380] width 806 height 305
click at [546, 443] on div "#m-1754527074007 > .gf_restabs > ul > li > span :first-child { } #m-17545270740…" at bounding box center [791, 391] width 757 height 327
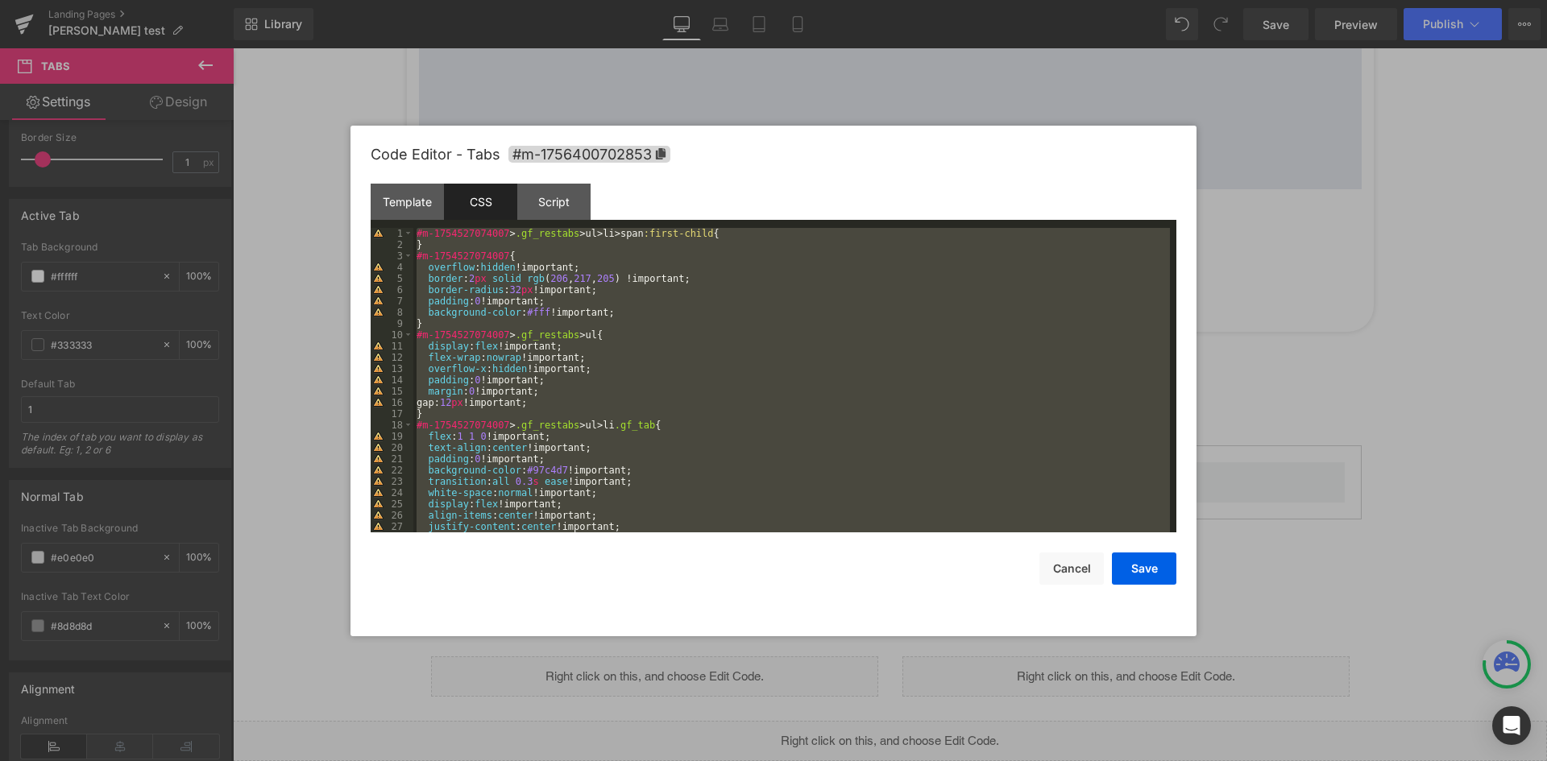
scroll to position [1083, 0]
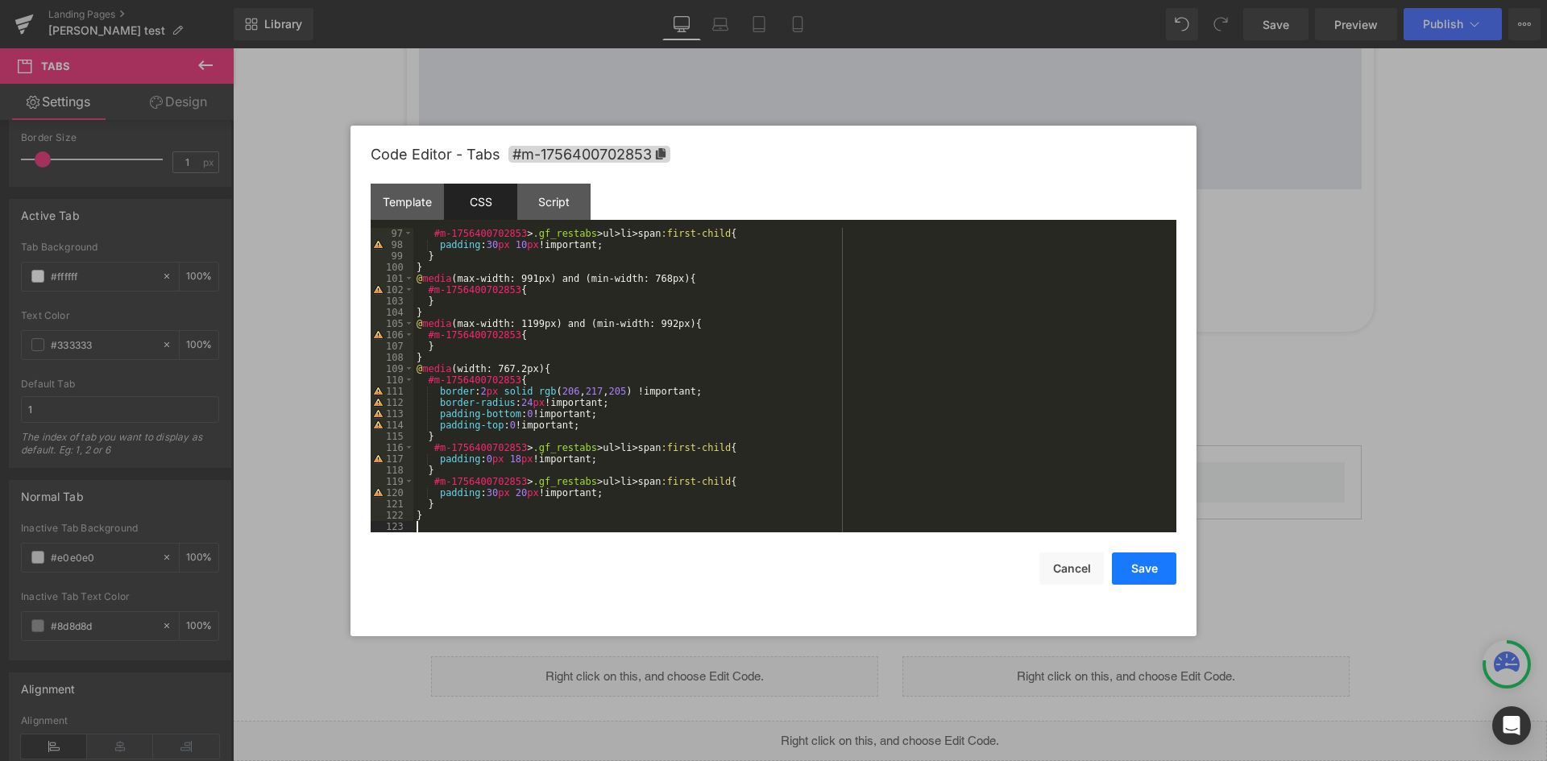
click at [1120, 563] on button "Save" at bounding box center [1144, 569] width 64 height 32
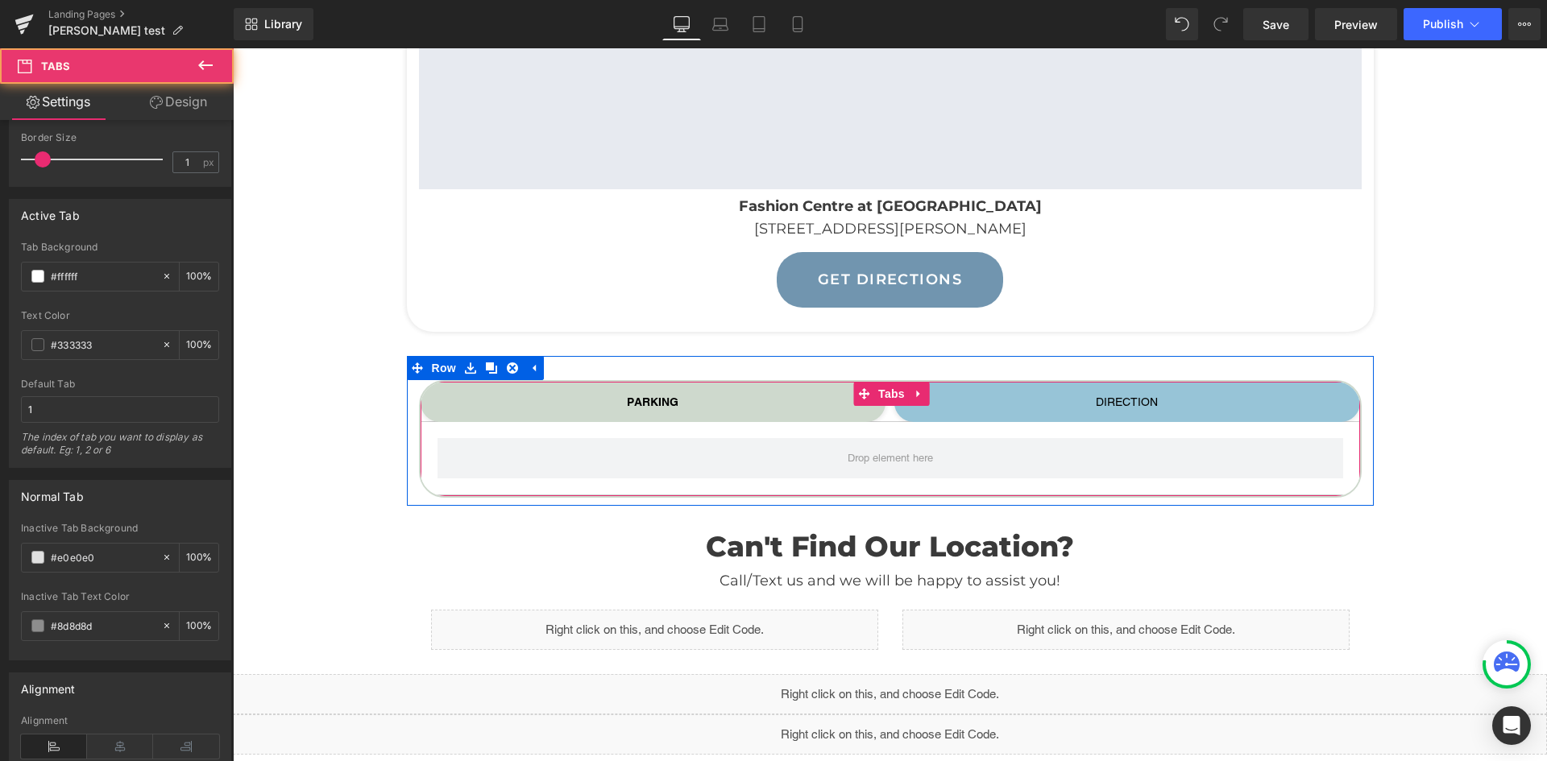
click at [699, 395] on span "PARKING Text Block" at bounding box center [654, 402] width 466 height 40
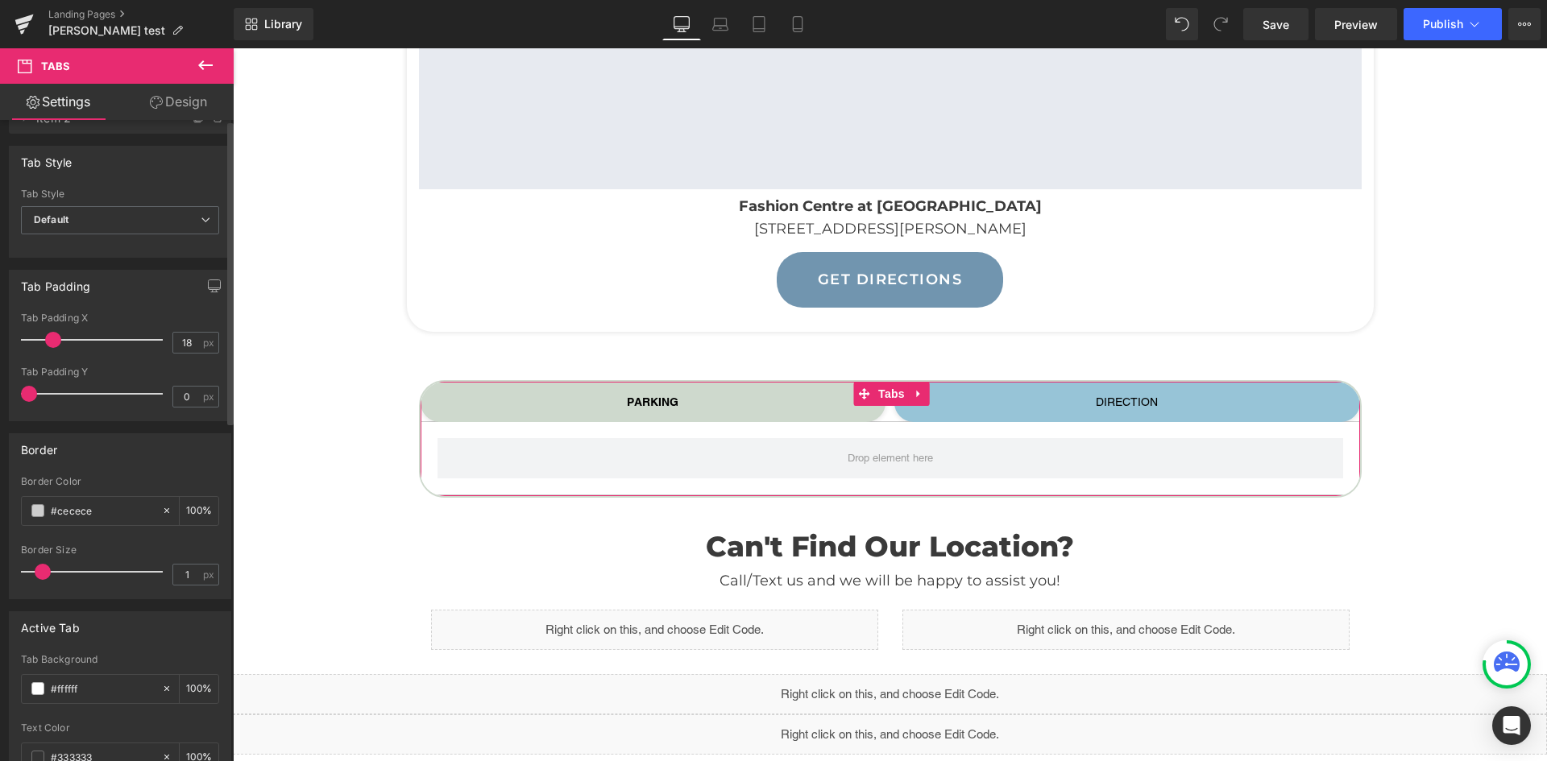
scroll to position [0, 0]
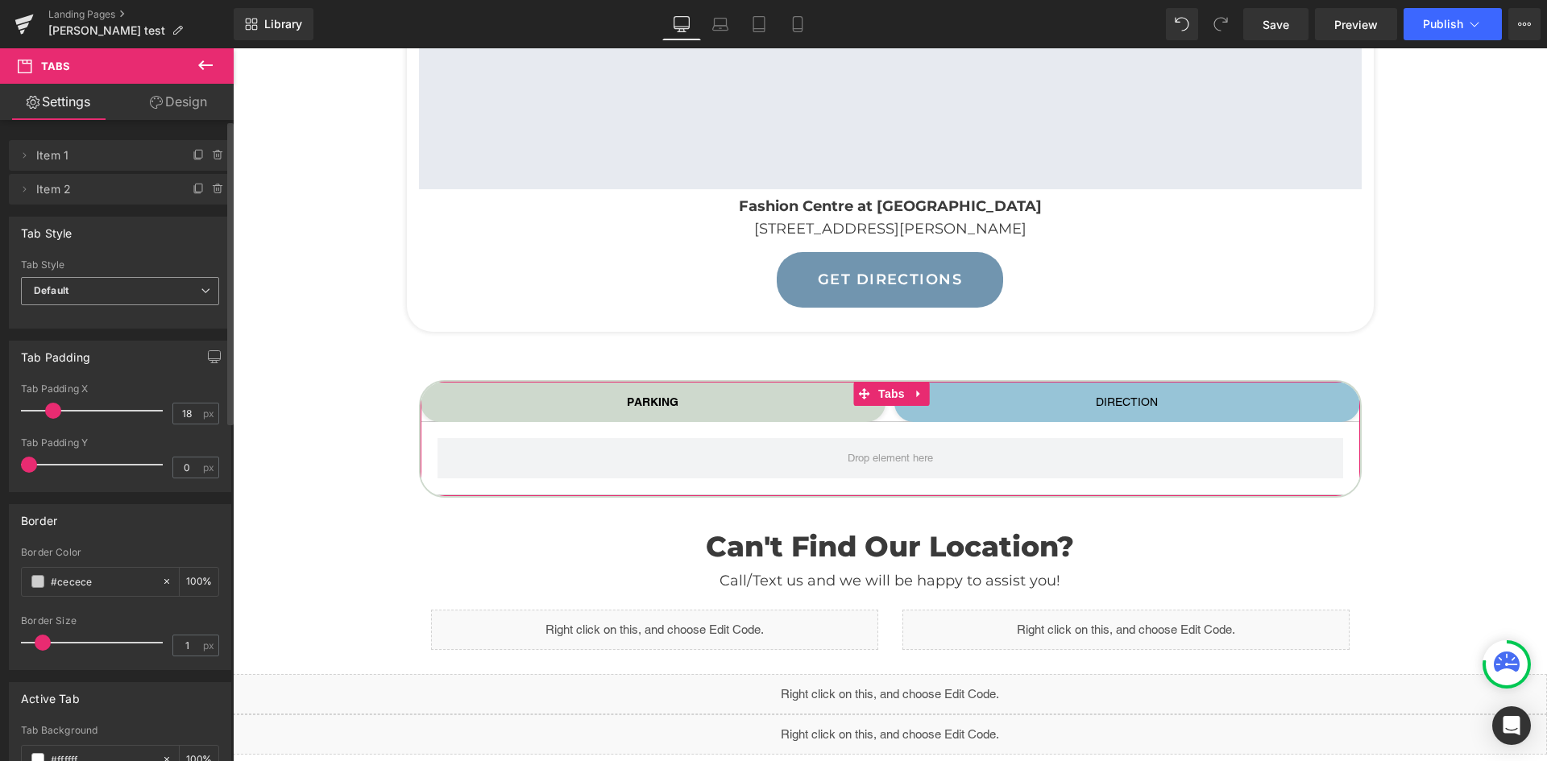
click at [171, 280] on span "Default" at bounding box center [120, 291] width 198 height 28
click at [171, 280] on span "Default" at bounding box center [117, 291] width 192 height 28
click at [174, 291] on span "Default" at bounding box center [120, 291] width 198 height 28
click at [95, 342] on li "Underline" at bounding box center [117, 344] width 192 height 24
click at [635, 400] on div "PARKING" at bounding box center [653, 402] width 52 height 17
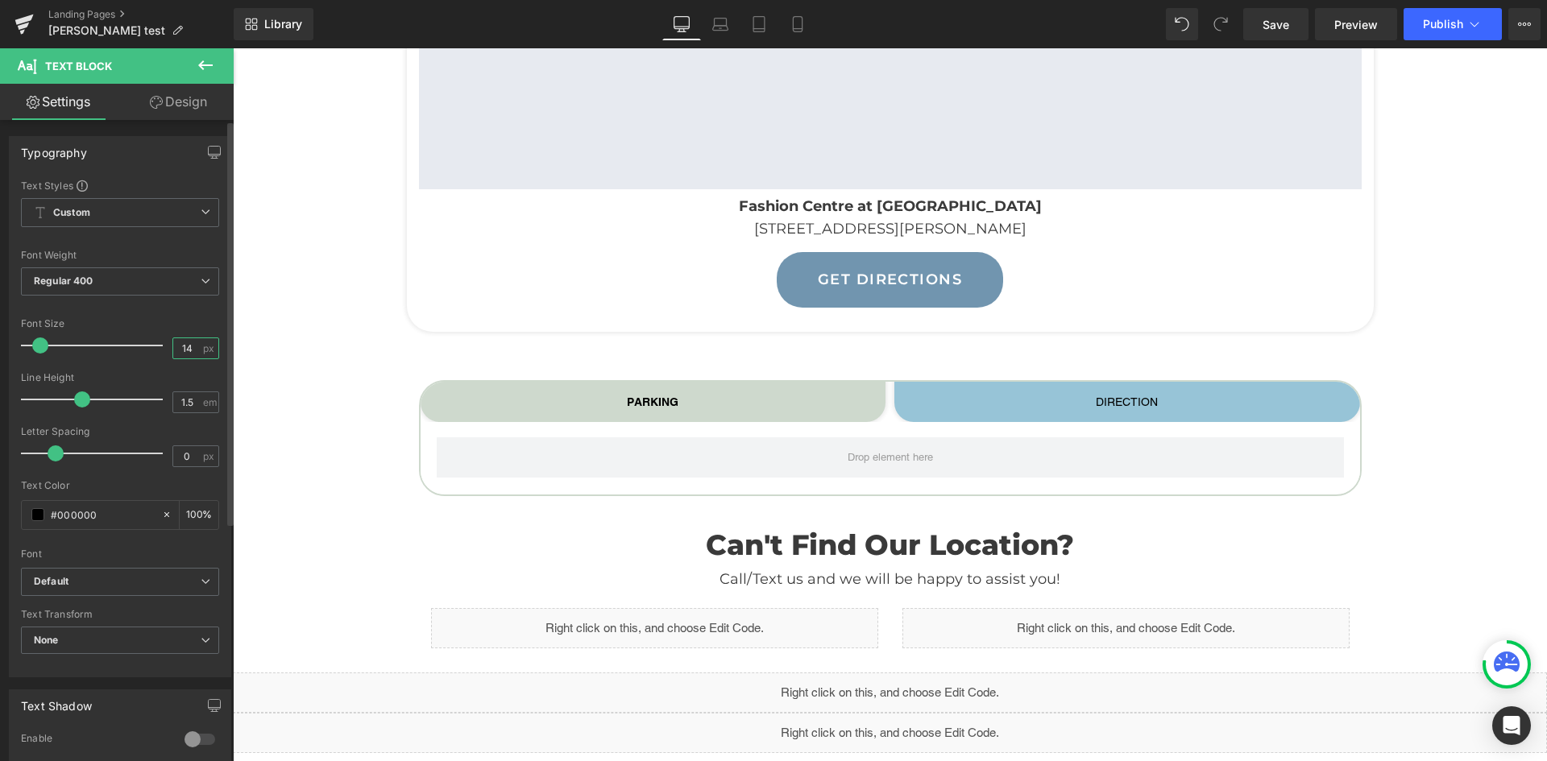
click at [183, 347] on input "14" at bounding box center [187, 348] width 28 height 20
drag, startPoint x: 181, startPoint y: 347, endPoint x: 126, endPoint y: 267, distance: 97.2
click at [181, 347] on input "14" at bounding box center [187, 348] width 28 height 20
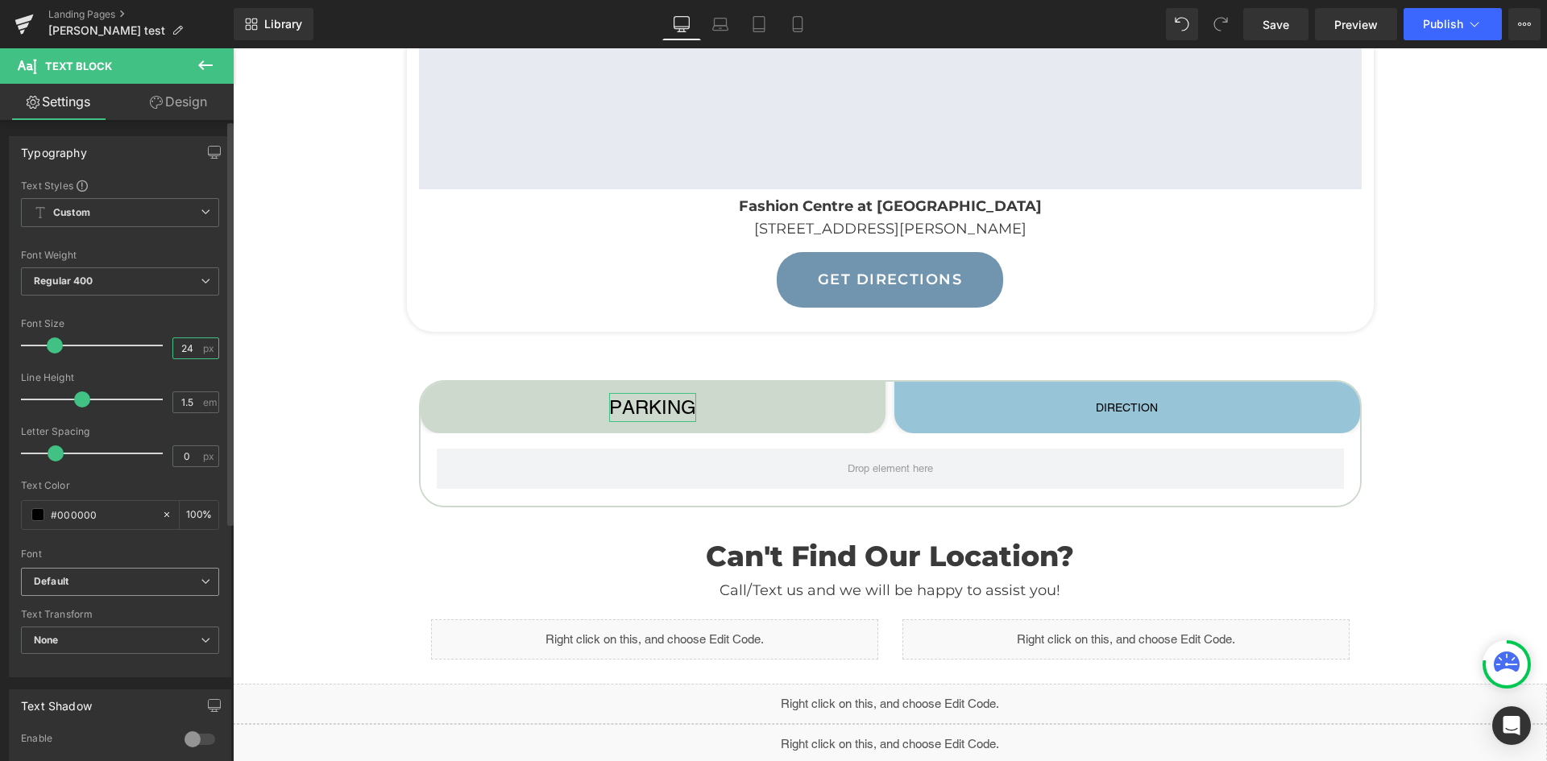
type input "24"
click at [132, 584] on b "Default" at bounding box center [117, 582] width 167 height 14
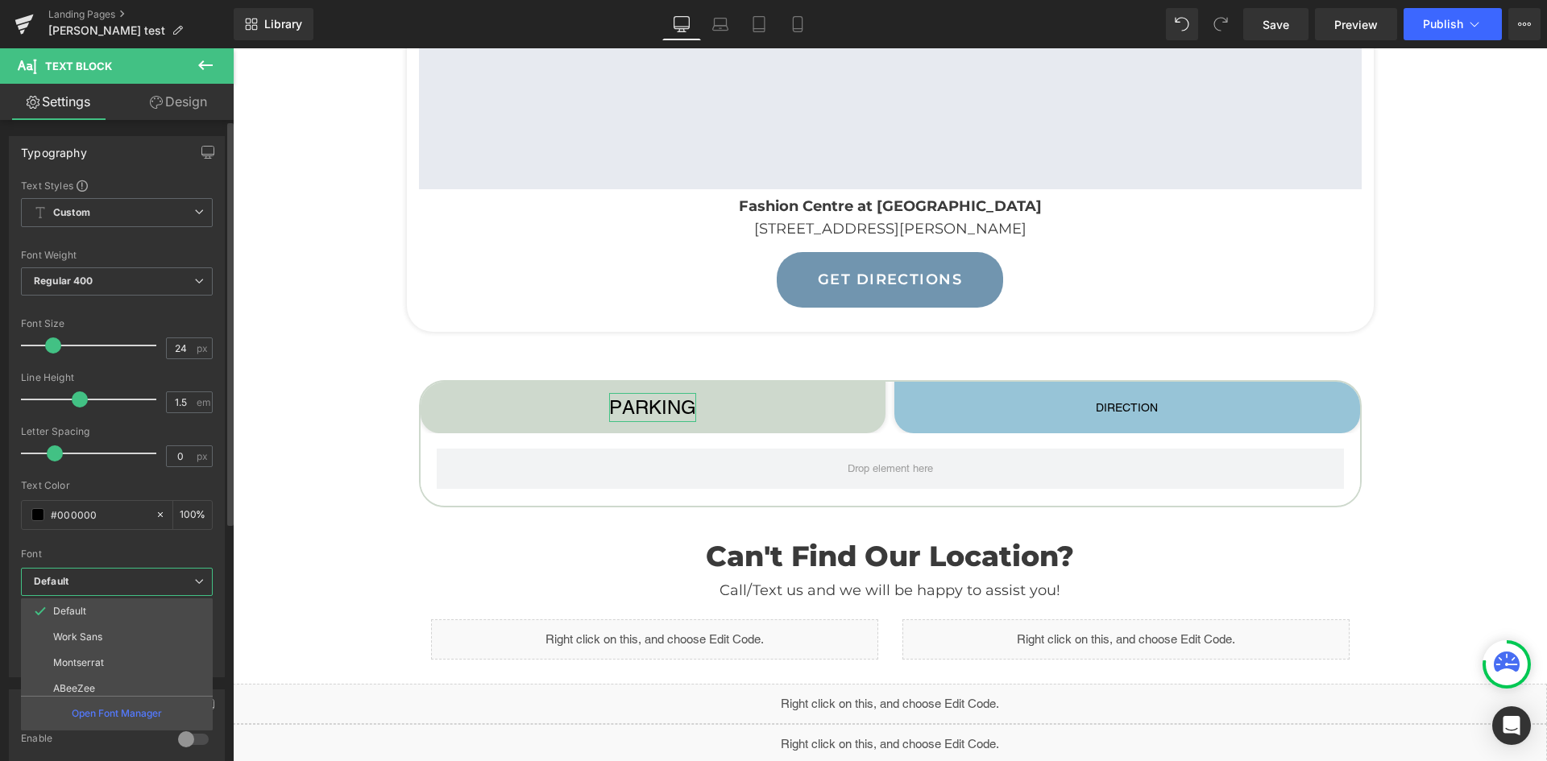
click at [132, 559] on div "Font" at bounding box center [117, 554] width 192 height 11
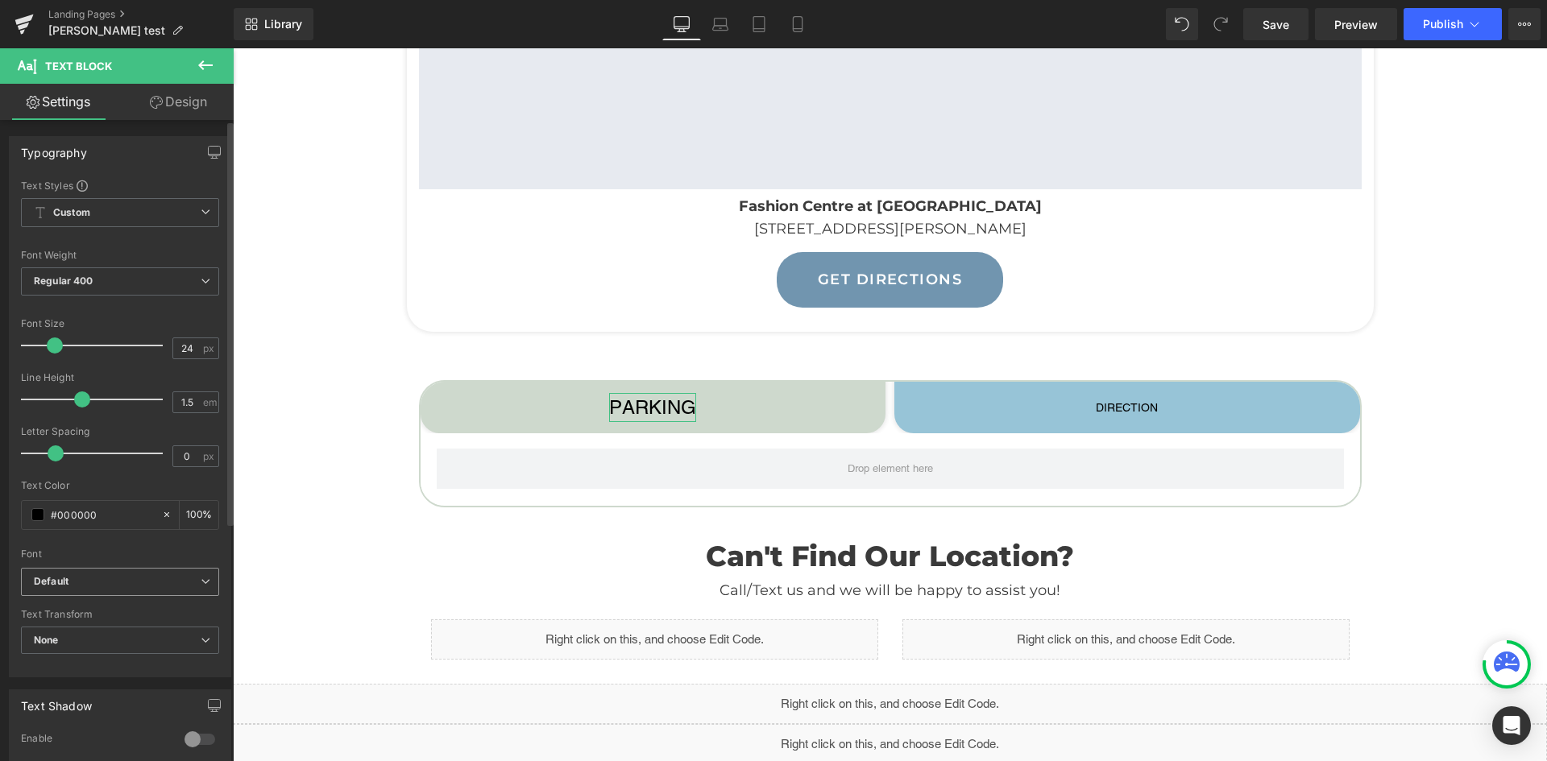
click at [107, 583] on b "Default" at bounding box center [117, 582] width 167 height 14
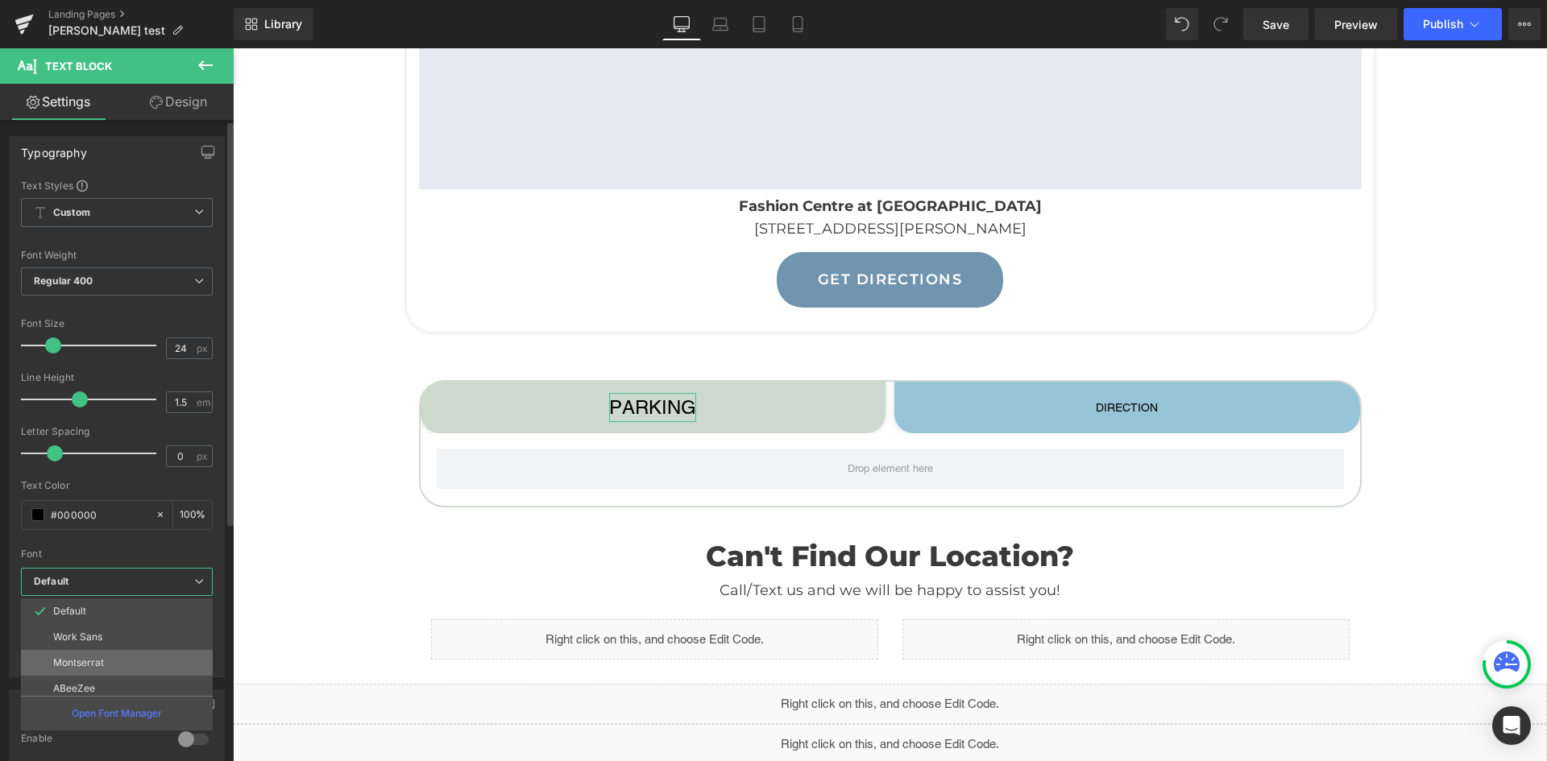
click at [101, 659] on p "Montserrat" at bounding box center [78, 662] width 51 height 11
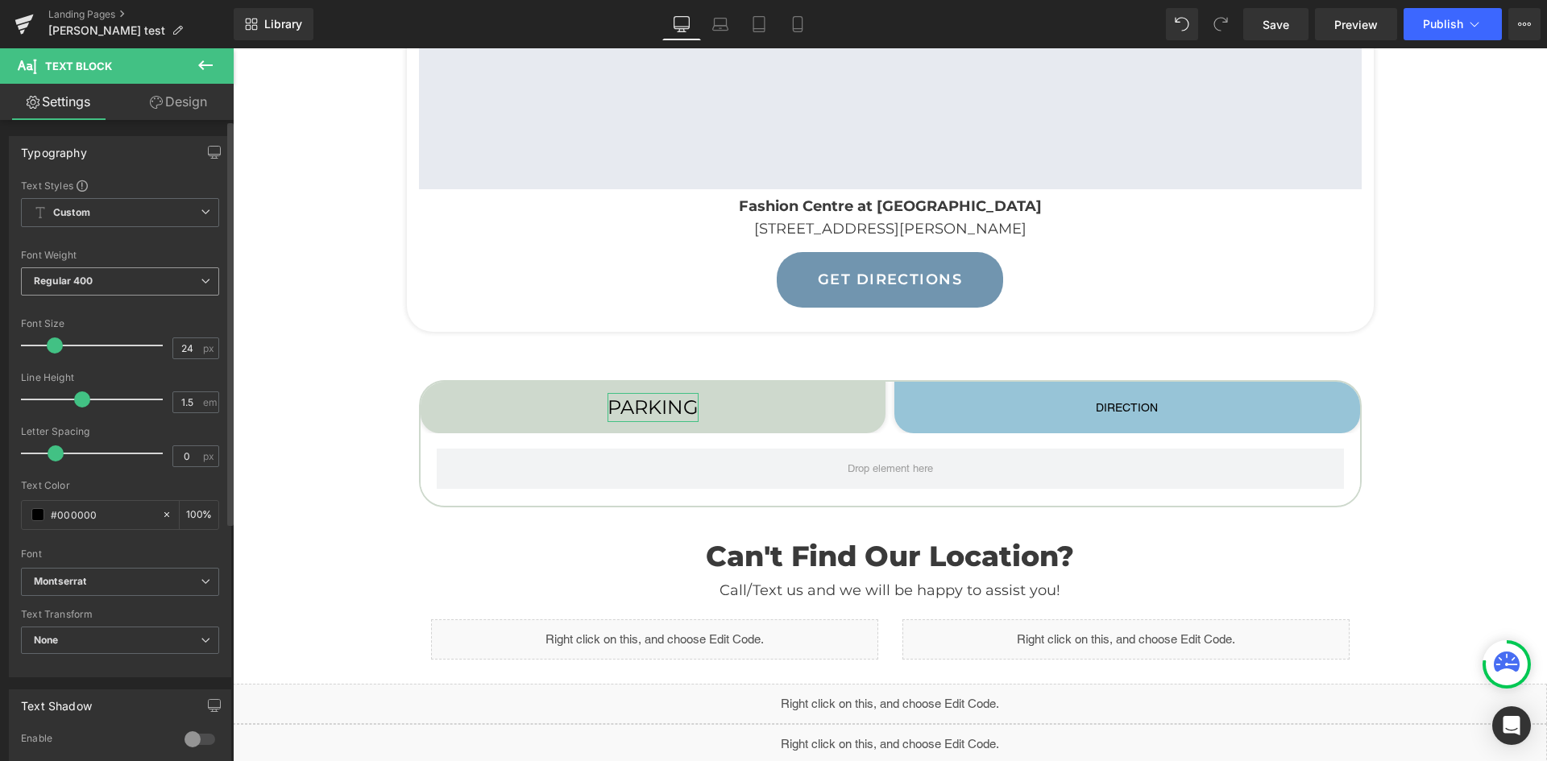
click at [158, 281] on span "Regular 400" at bounding box center [120, 281] width 198 height 28
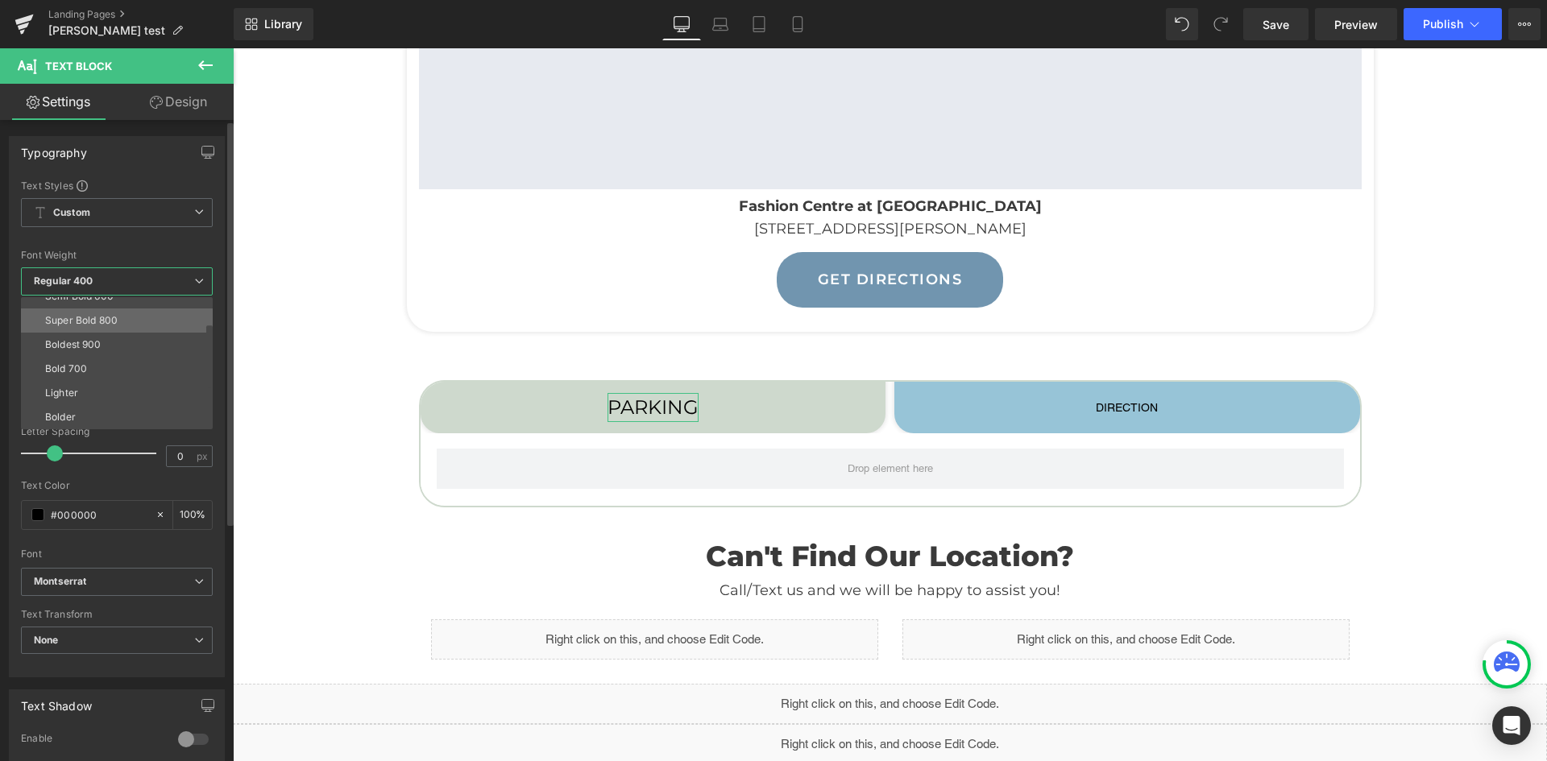
scroll to position [53, 0]
click at [106, 378] on div "Semi Bold 600" at bounding box center [79, 376] width 68 height 11
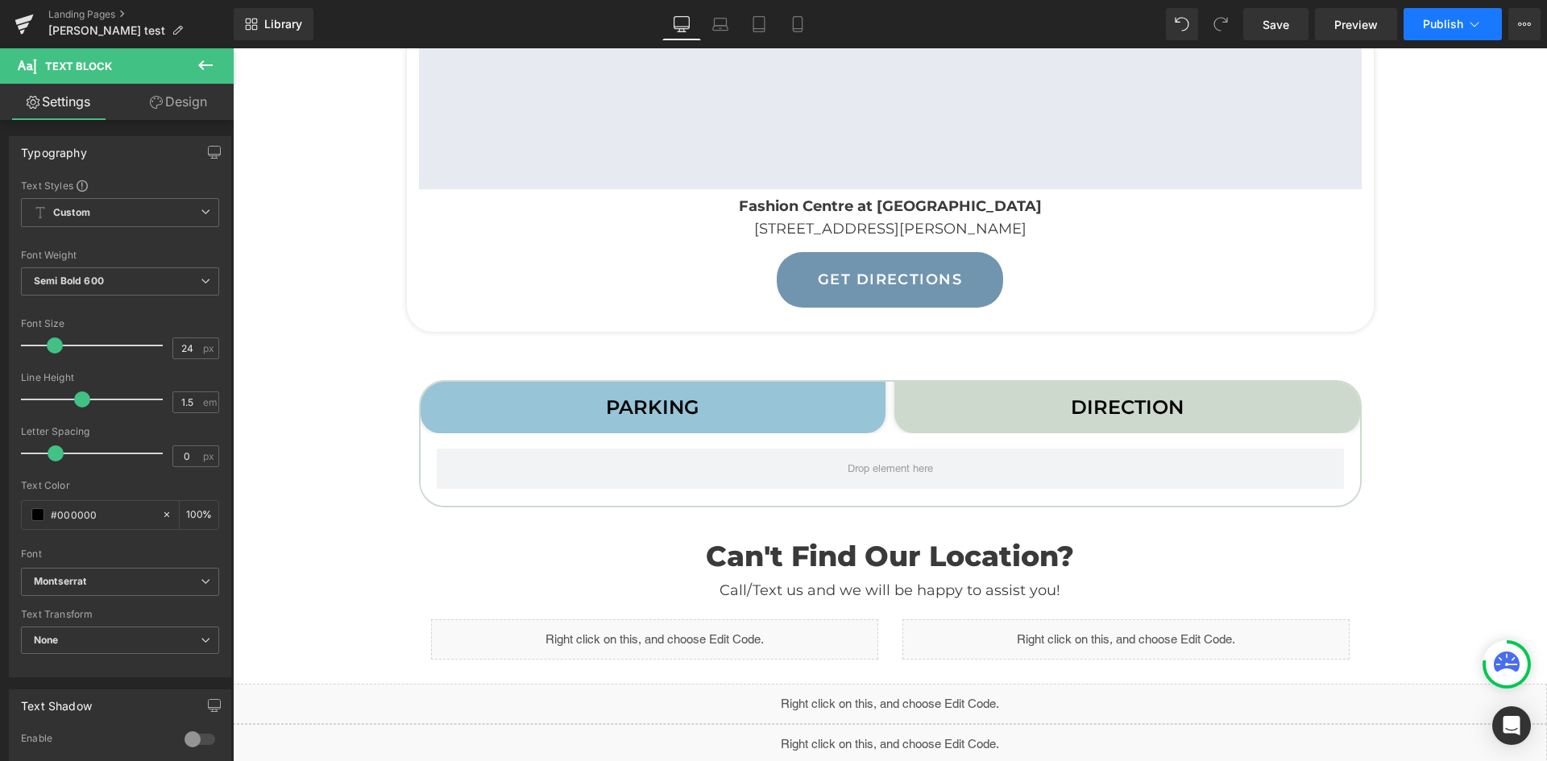
click at [1444, 30] on span "Publish" at bounding box center [1443, 24] width 40 height 13
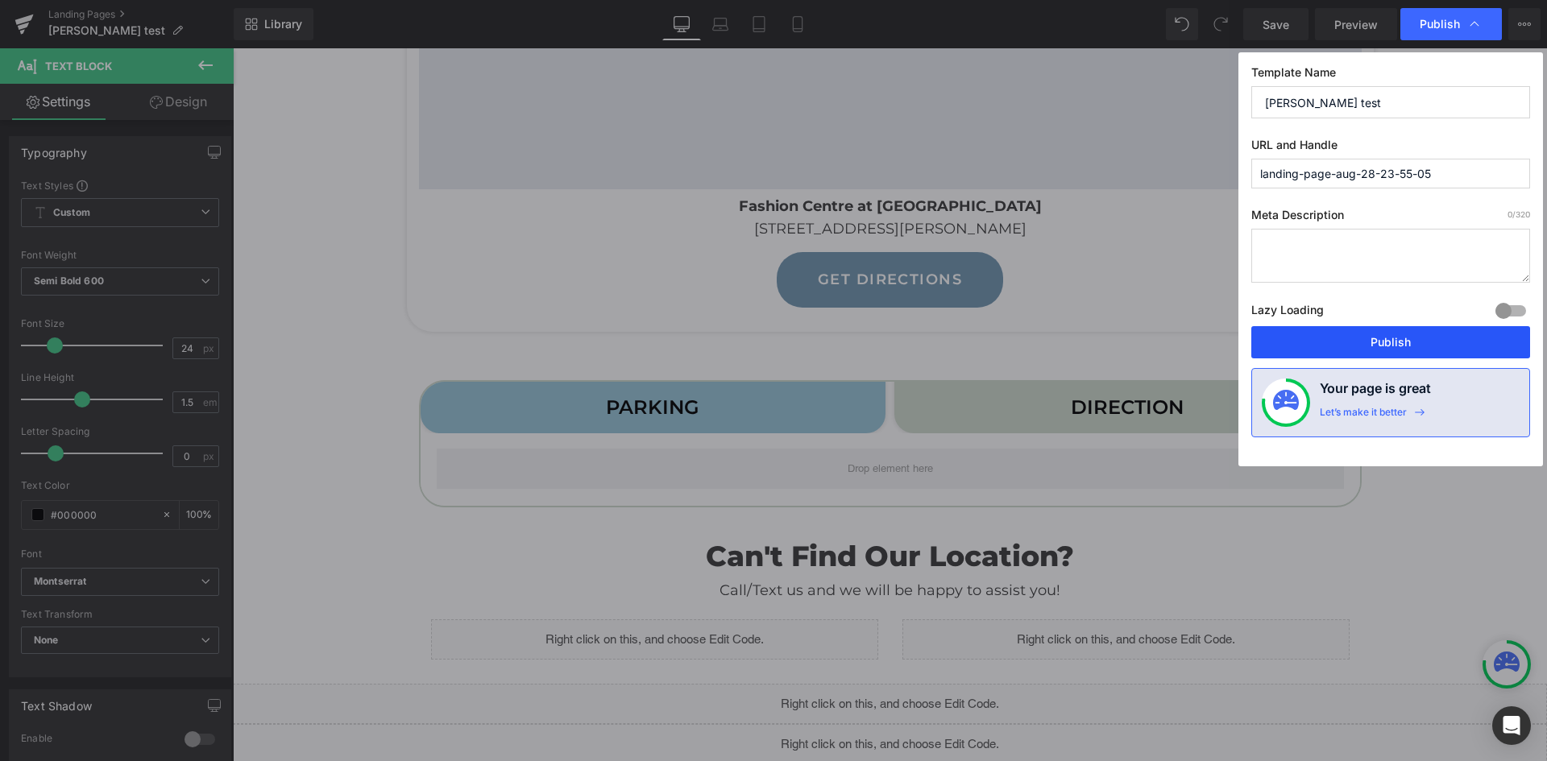
click at [1340, 341] on button "Publish" at bounding box center [1390, 342] width 279 height 32
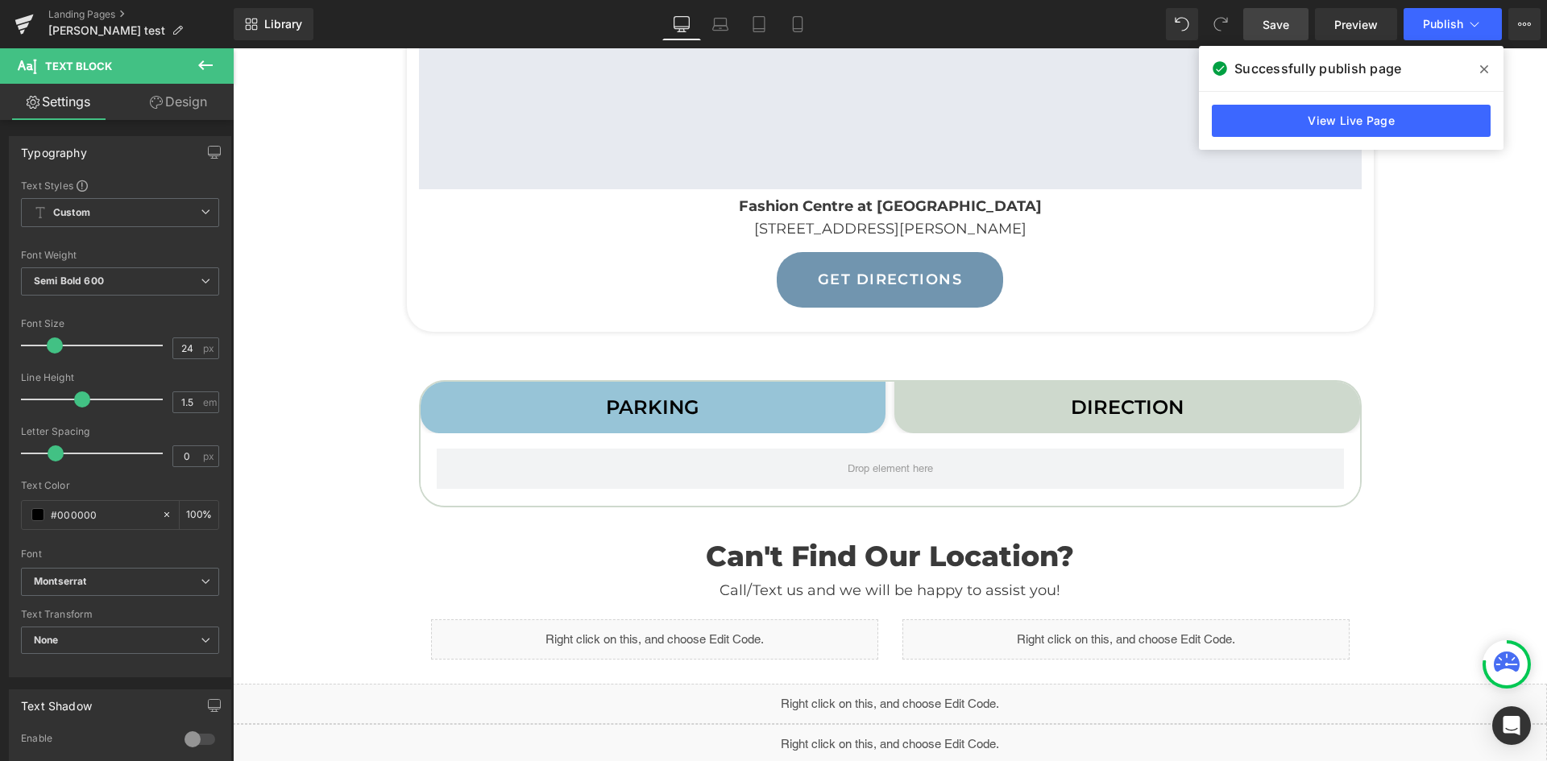
click at [1269, 26] on span "Save" at bounding box center [1276, 24] width 27 height 17
click at [277, 21] on span "Library" at bounding box center [283, 24] width 38 height 15
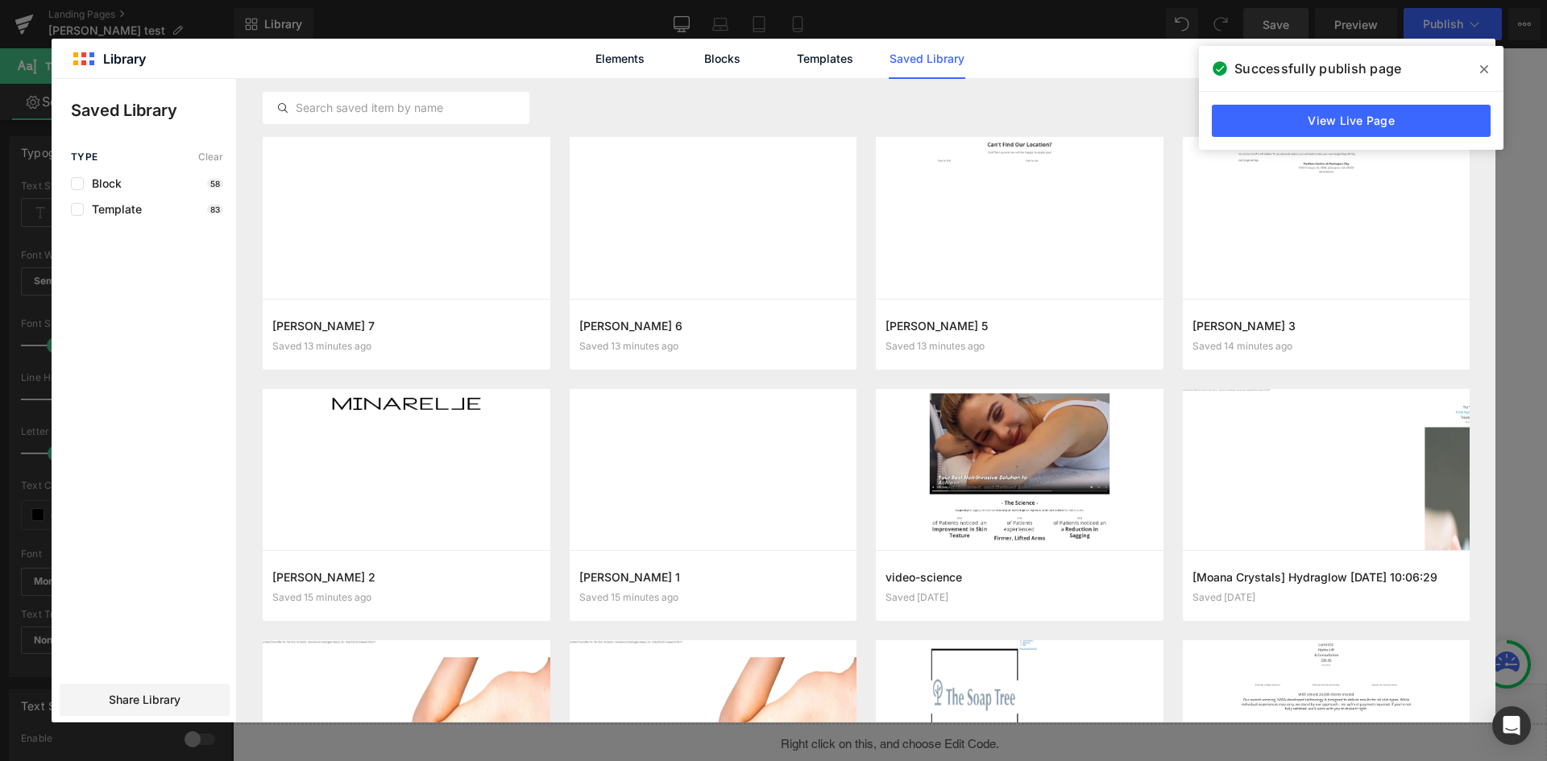
click at [1478, 63] on span at bounding box center [1484, 69] width 26 height 26
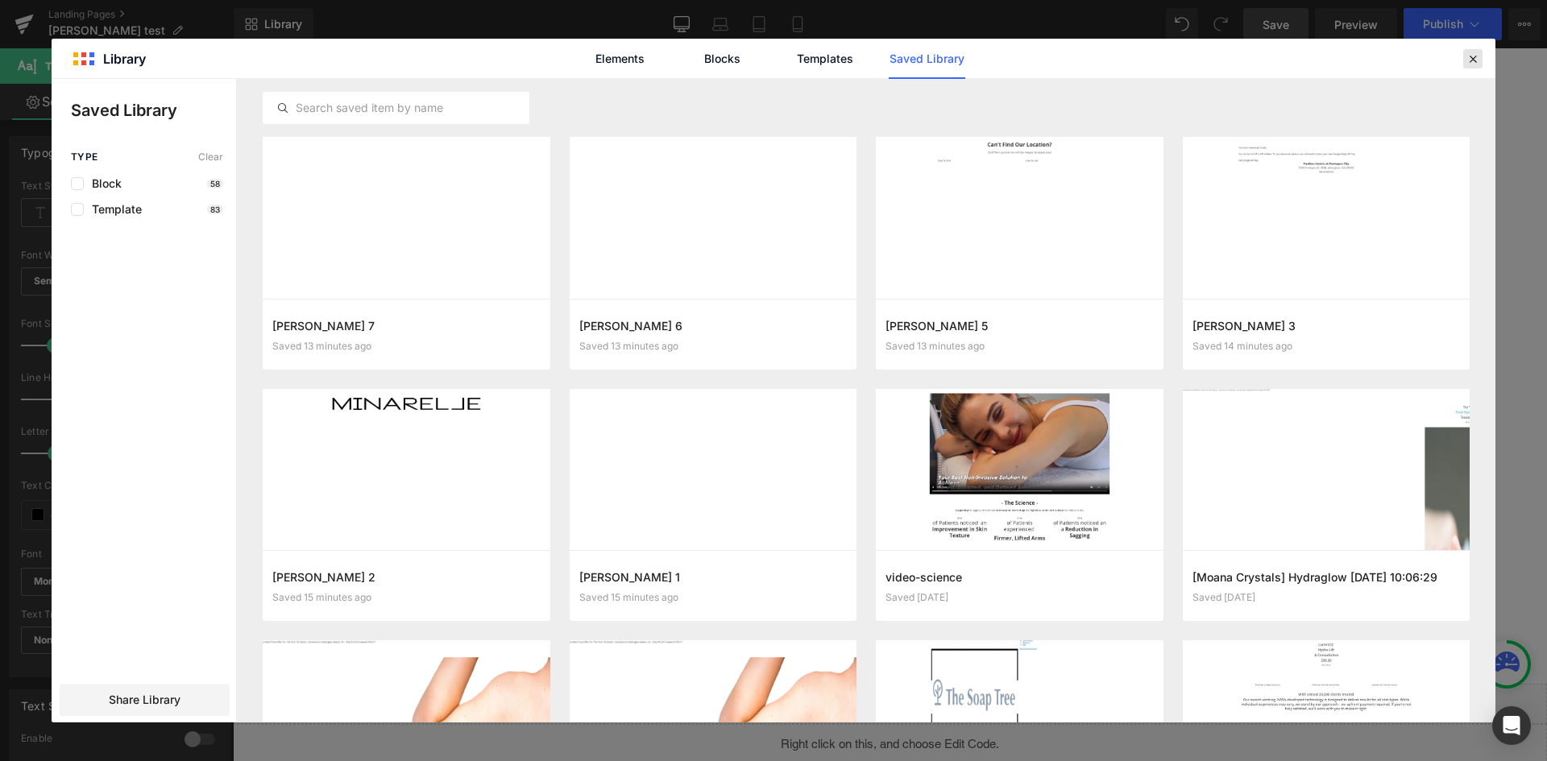
click at [1478, 55] on icon at bounding box center [1473, 59] width 15 height 15
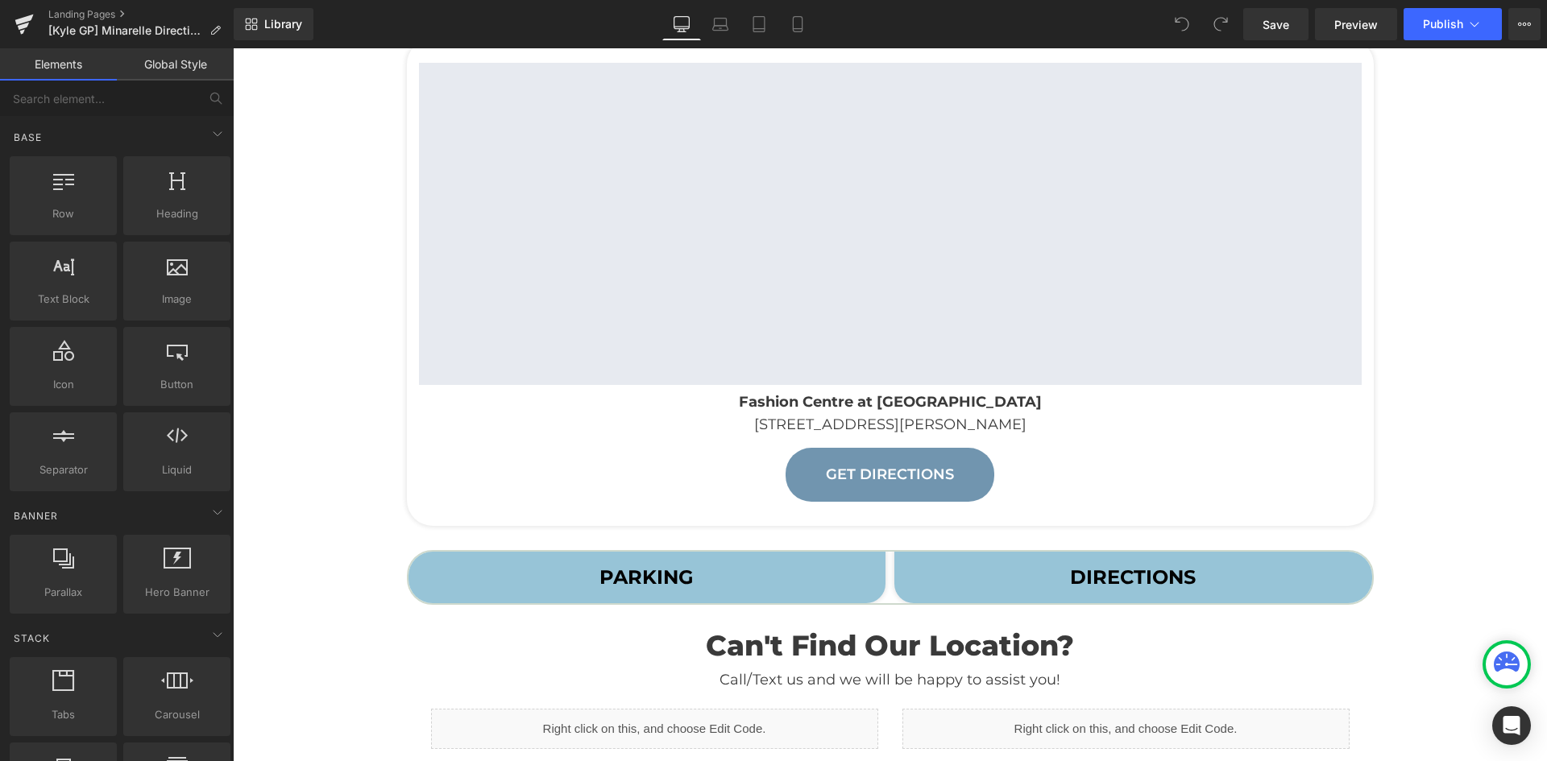
scroll to position [403, 0]
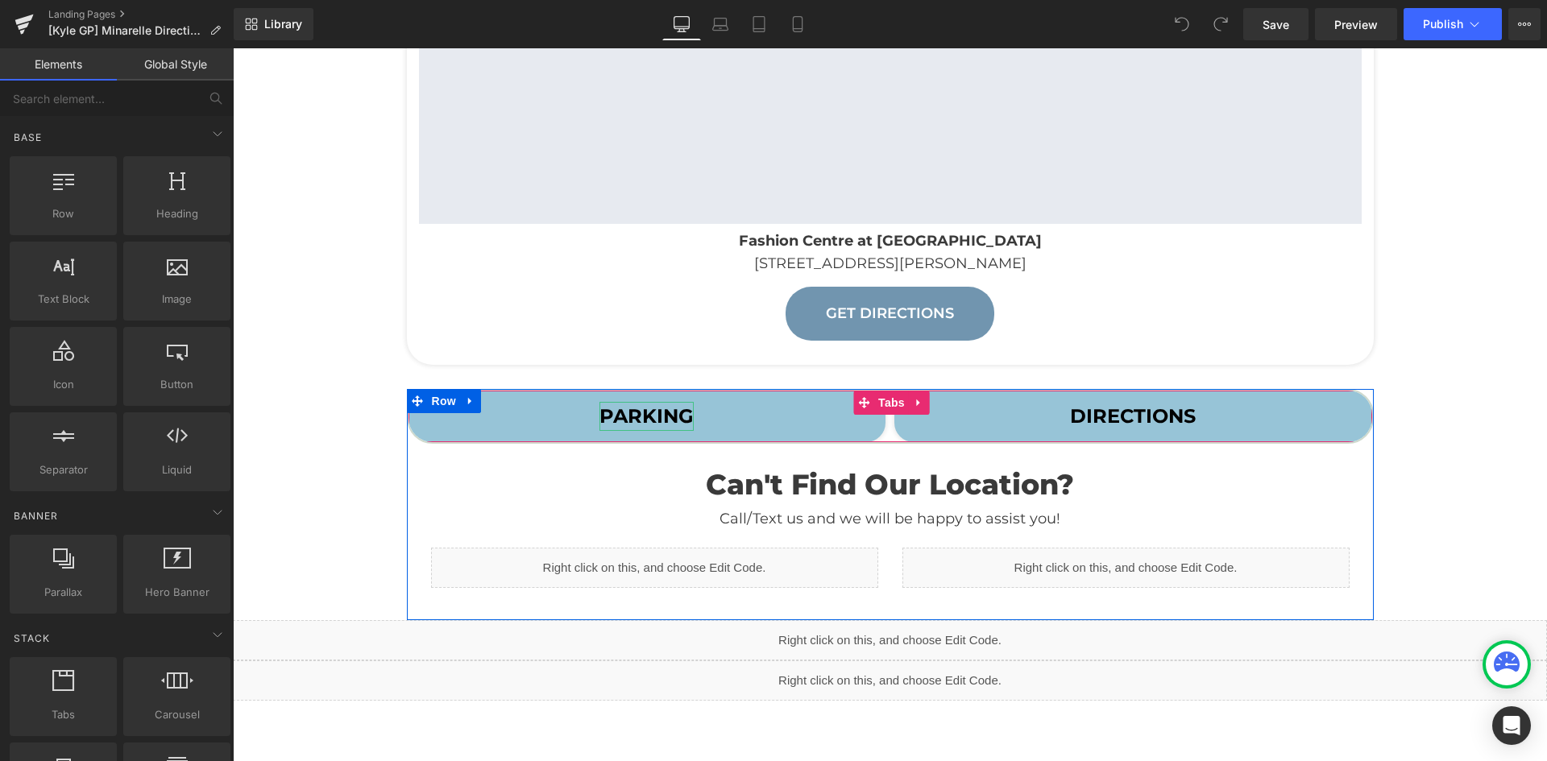
click at [719, 407] on span "PARKING Text Block" at bounding box center [647, 417] width 478 height 52
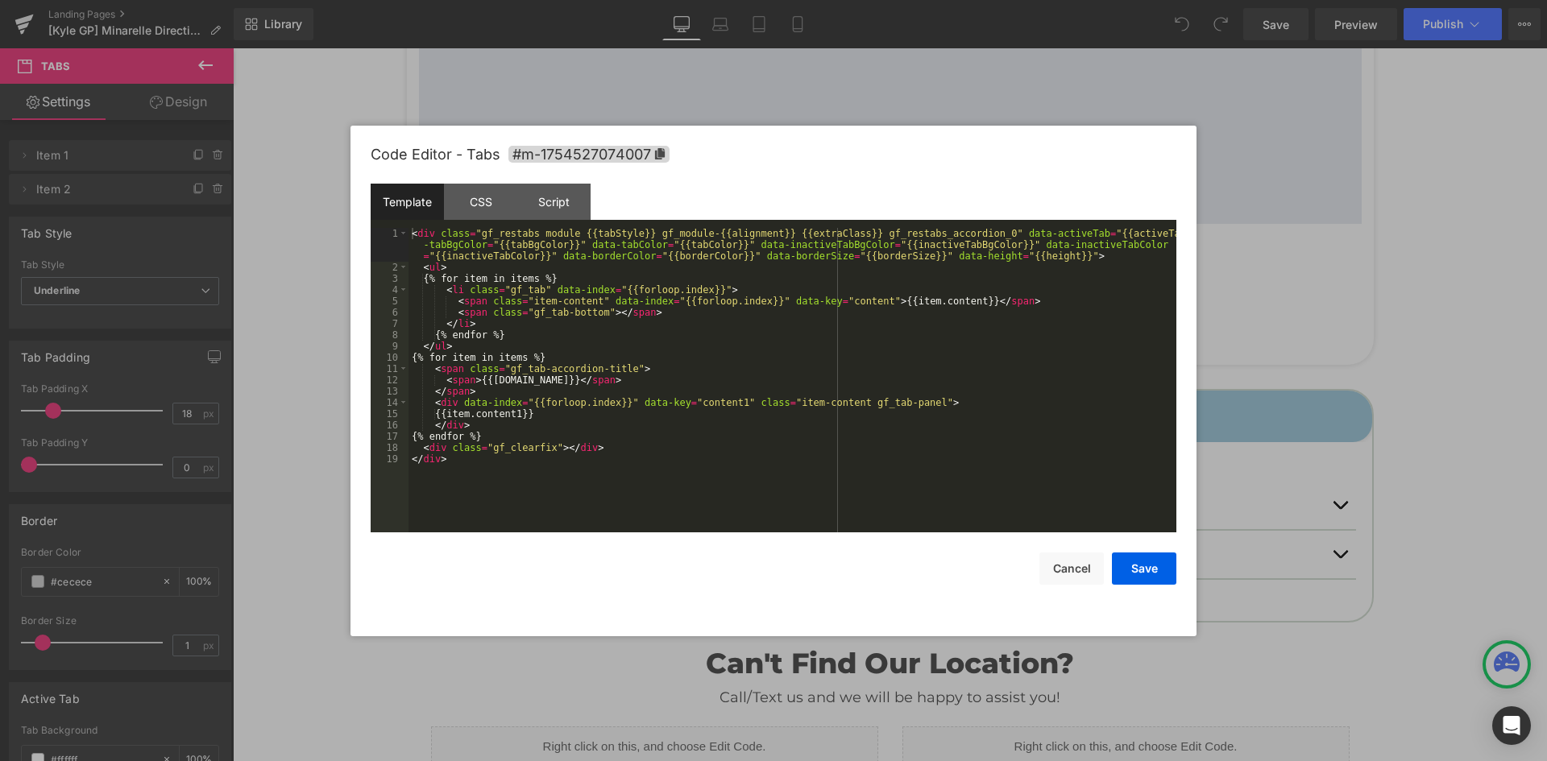
click at [869, 0] on div "You are previewing how the will restyle your page. You can not edit Elements in…" at bounding box center [773, 0] width 1547 height 0
click at [0, 0] on div "CSS" at bounding box center [0, 0] width 0 height 0
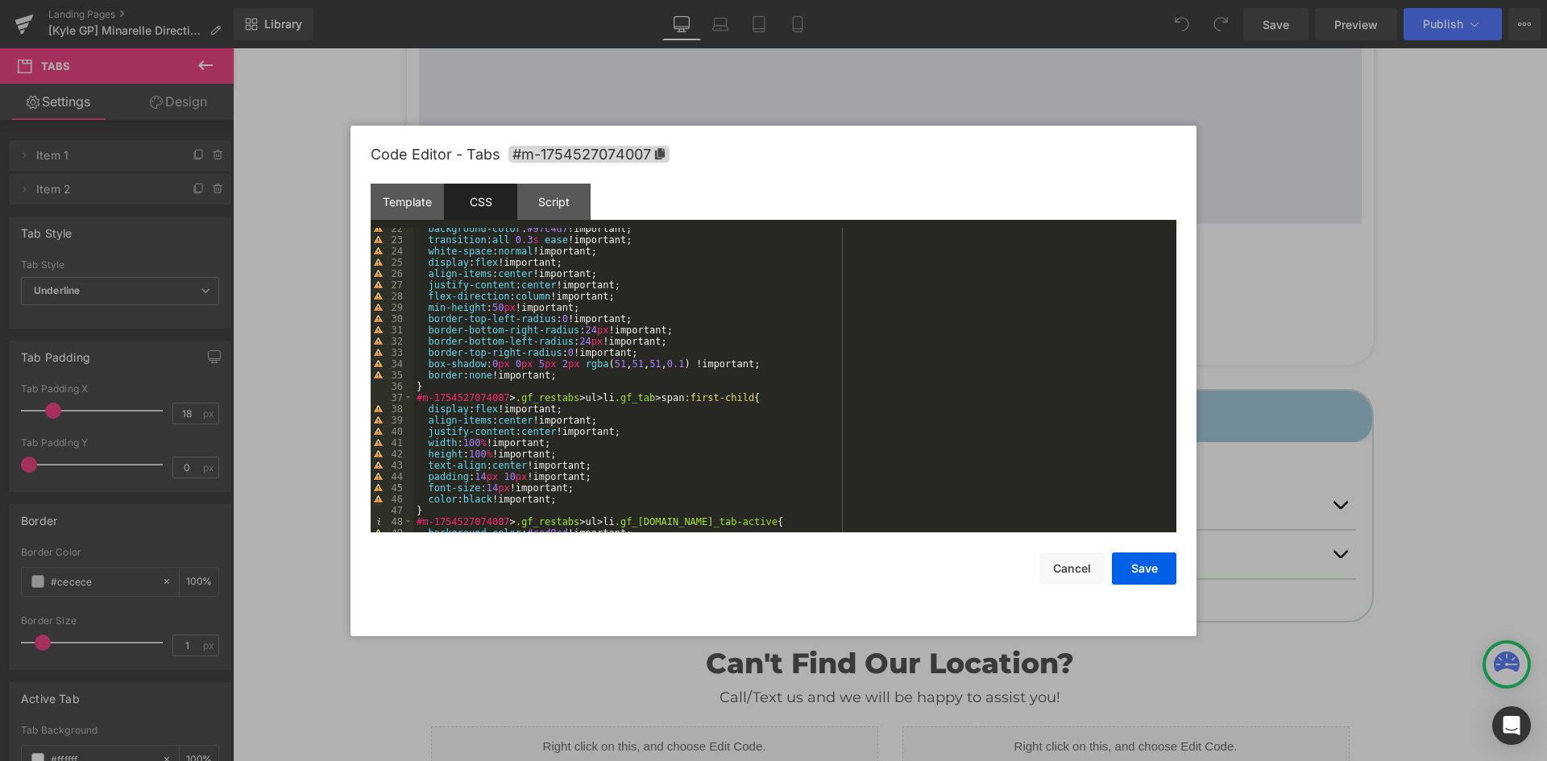
scroll to position [338, 0]
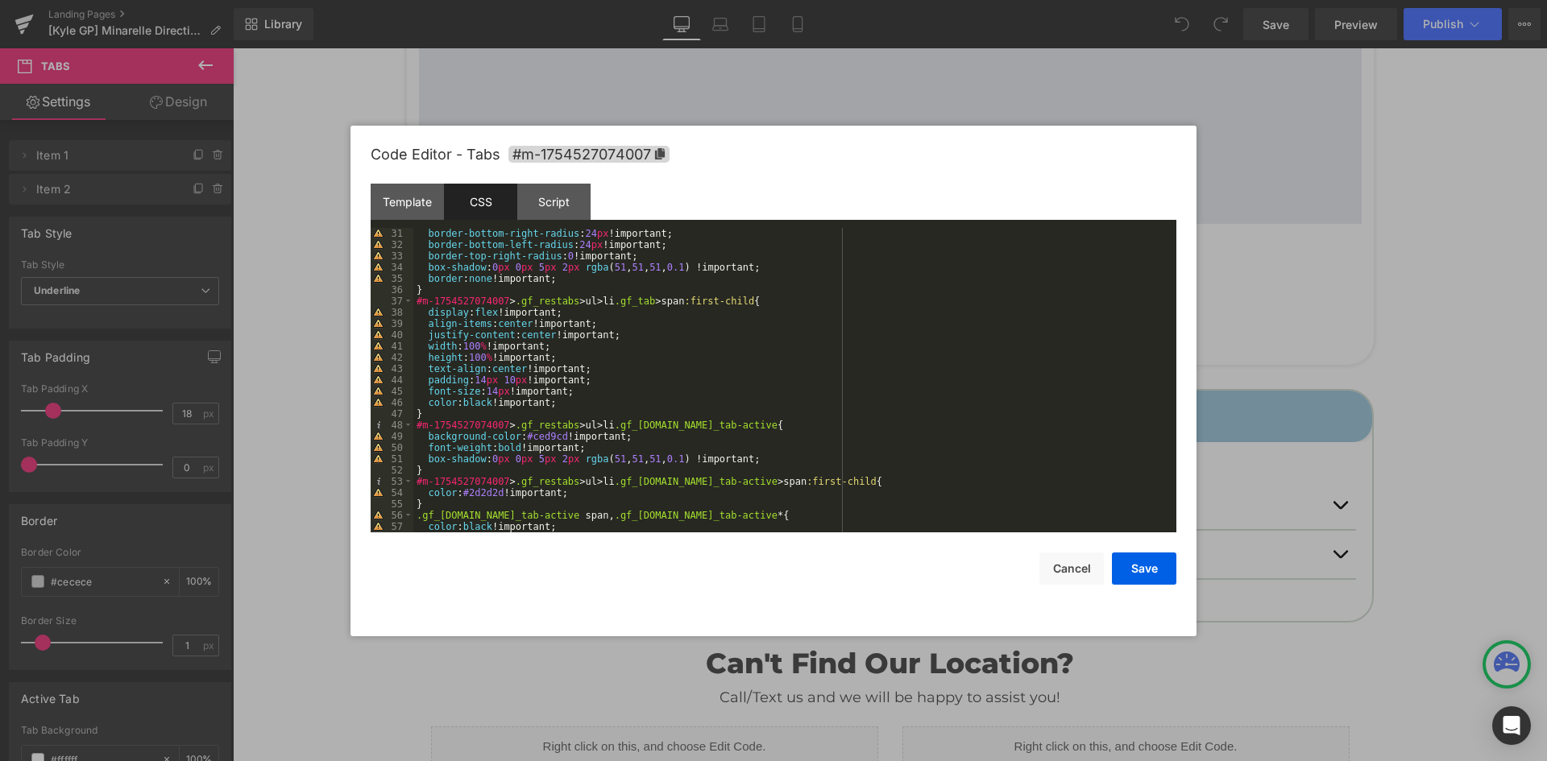
click at [308, 508] on div at bounding box center [773, 380] width 1547 height 761
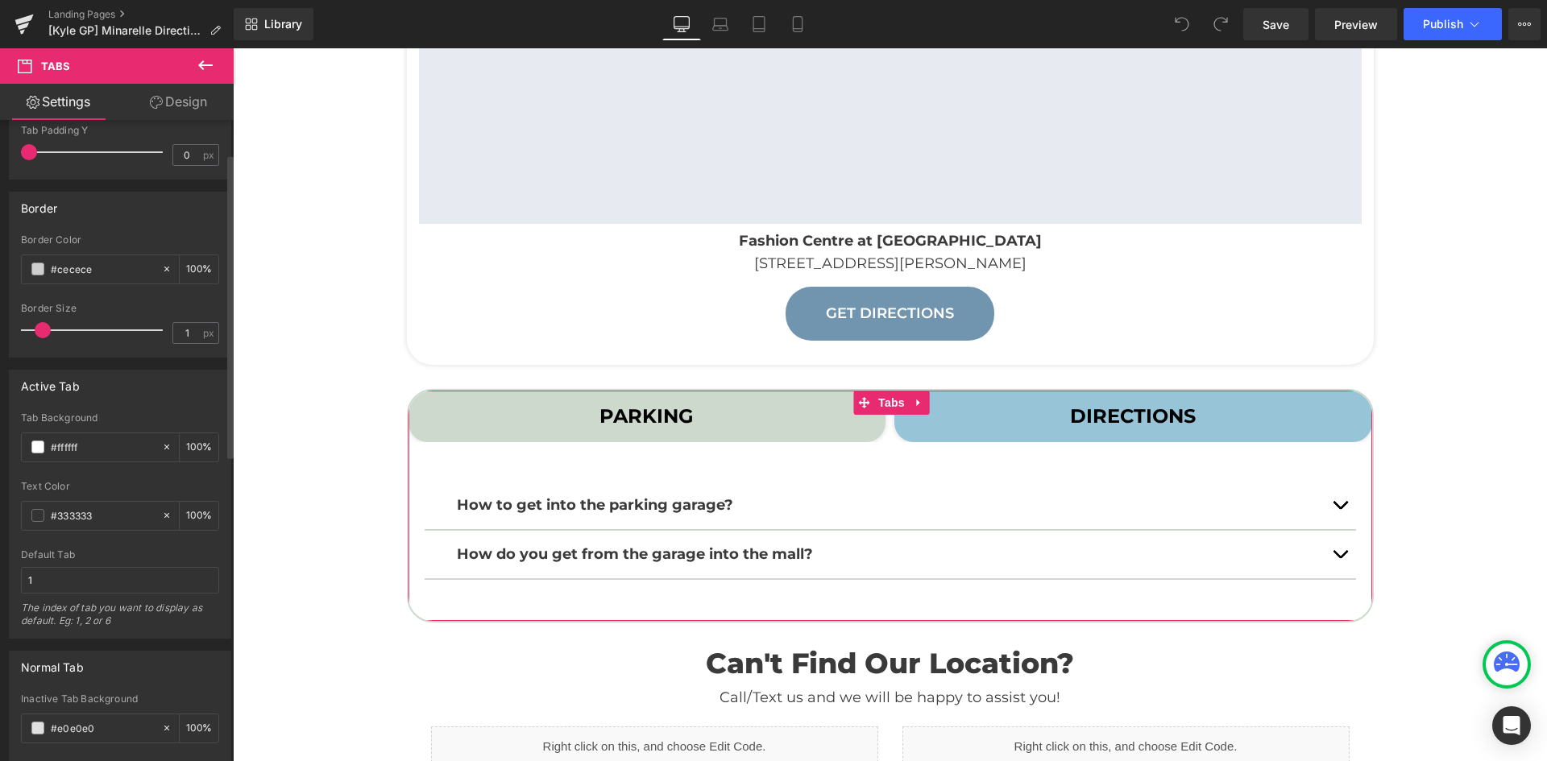
scroll to position [0, 0]
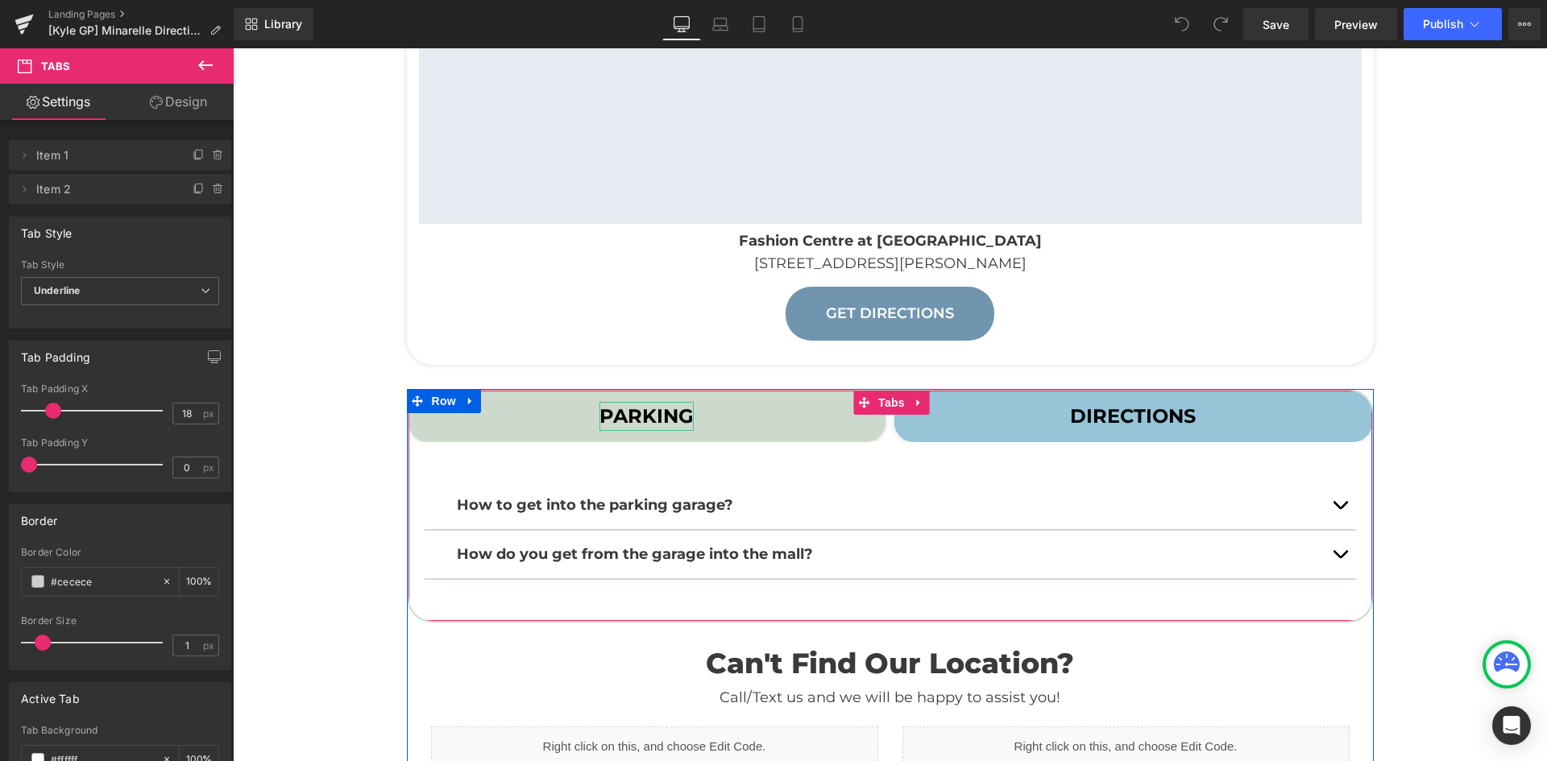
click at [635, 415] on strong "PARKING" at bounding box center [646, 415] width 94 height 23
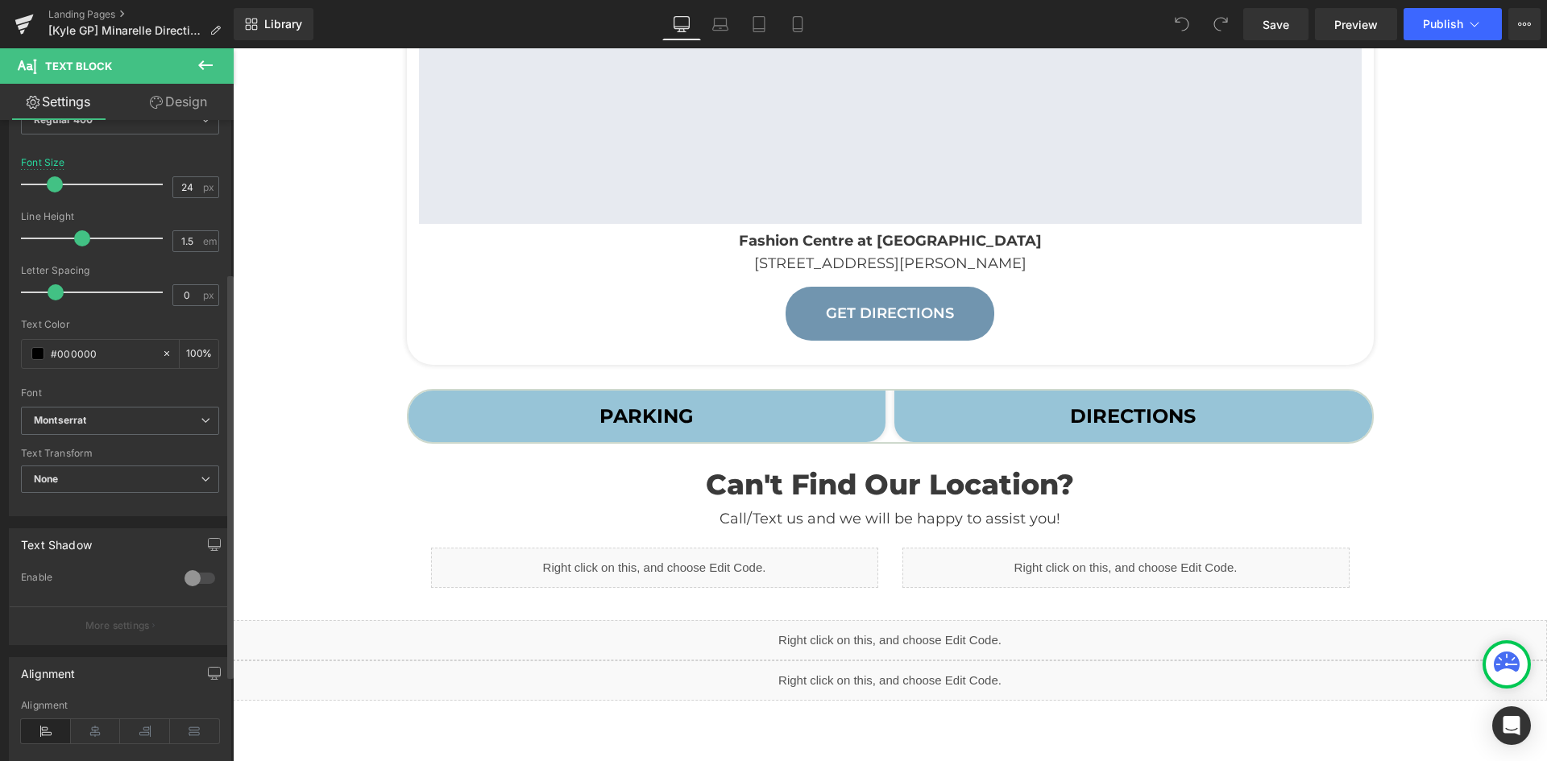
scroll to position [242, 0]
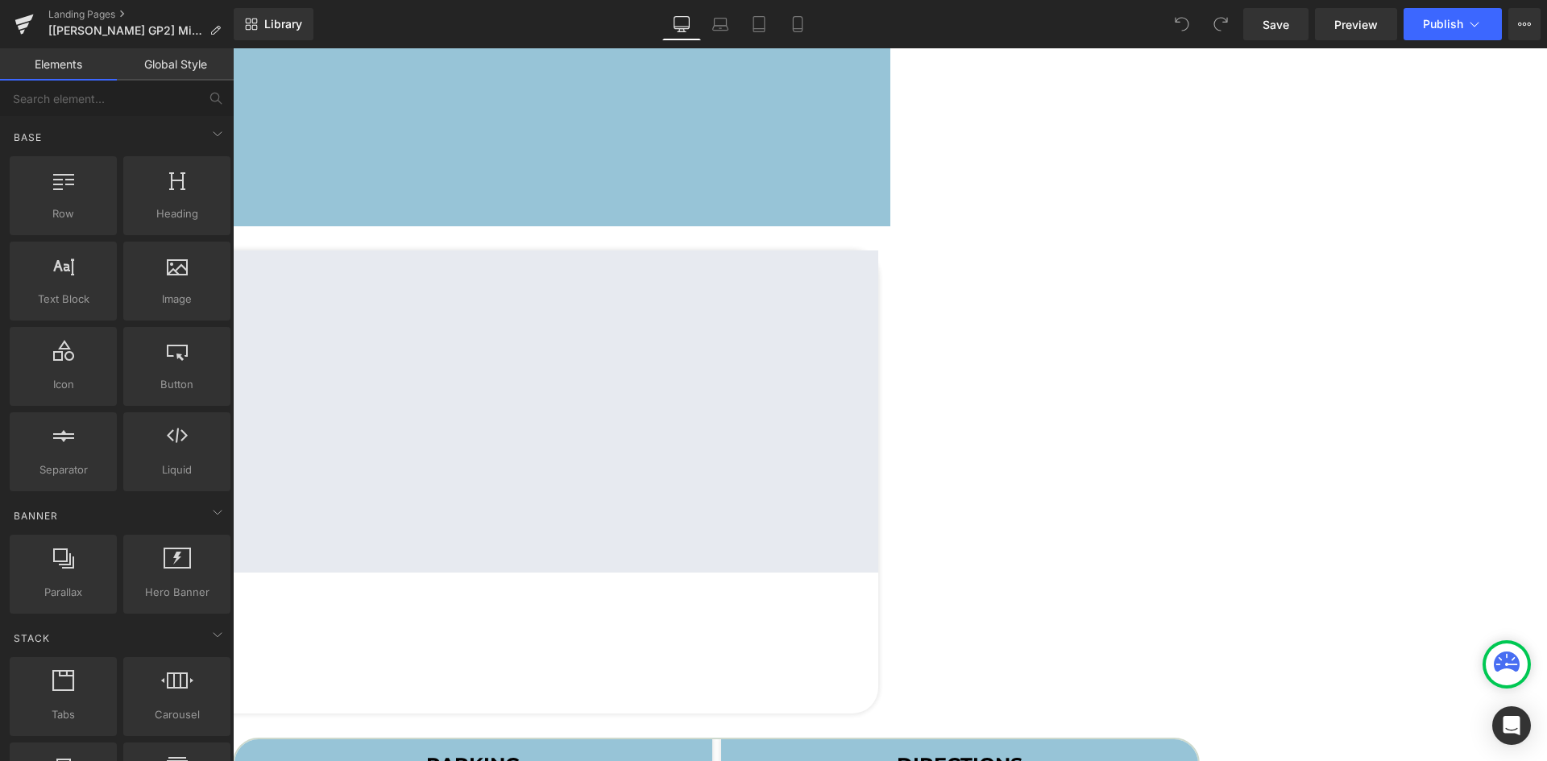
scroll to position [403, 0]
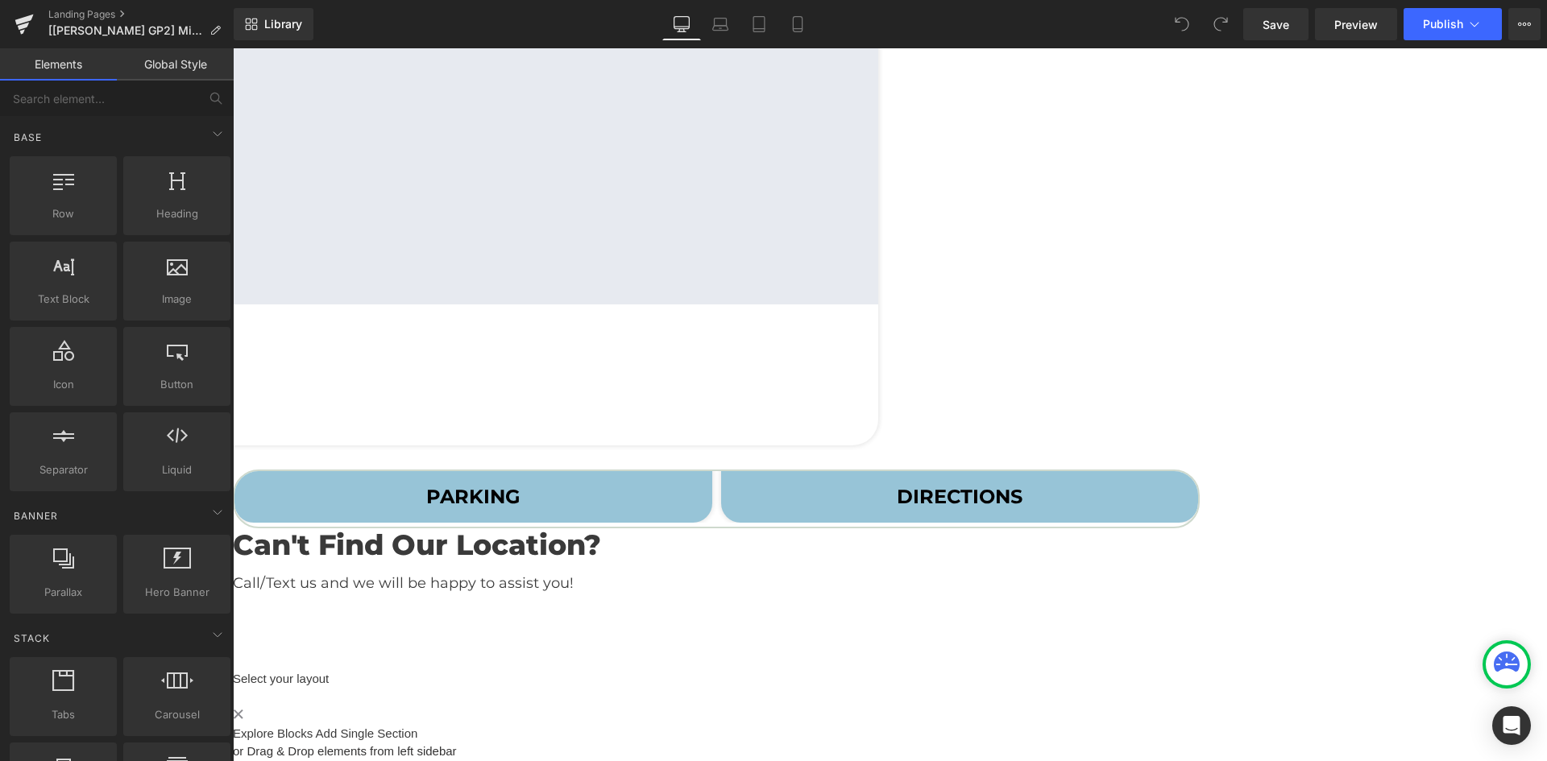
click at [712, 471] on span "PARKING Text Block" at bounding box center [473, 497] width 478 height 52
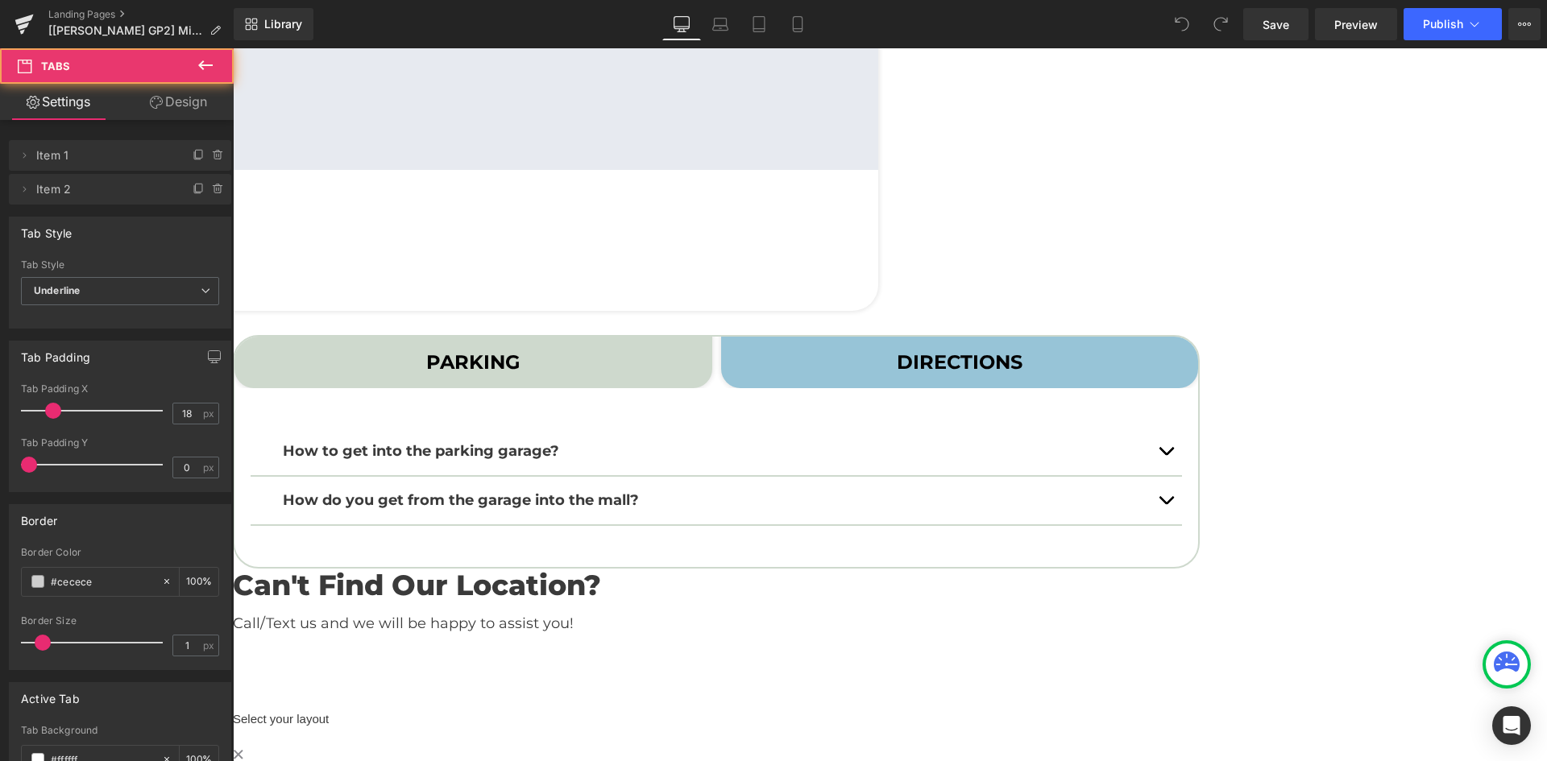
click at [712, 388] on span "PARKING Text Block" at bounding box center [473, 363] width 478 height 52
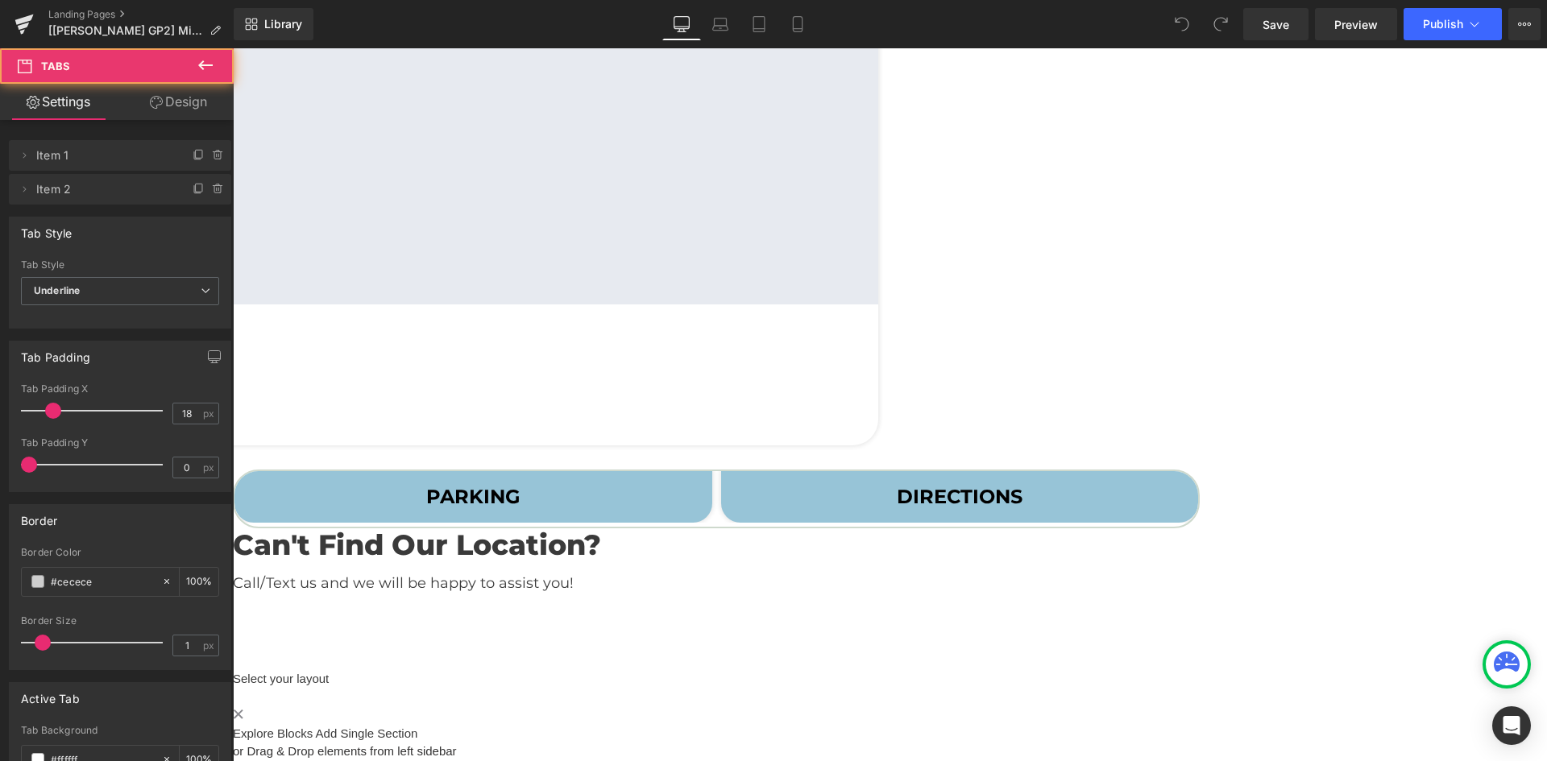
click at [712, 471] on span "PARKING Text Block" at bounding box center [473, 497] width 478 height 52
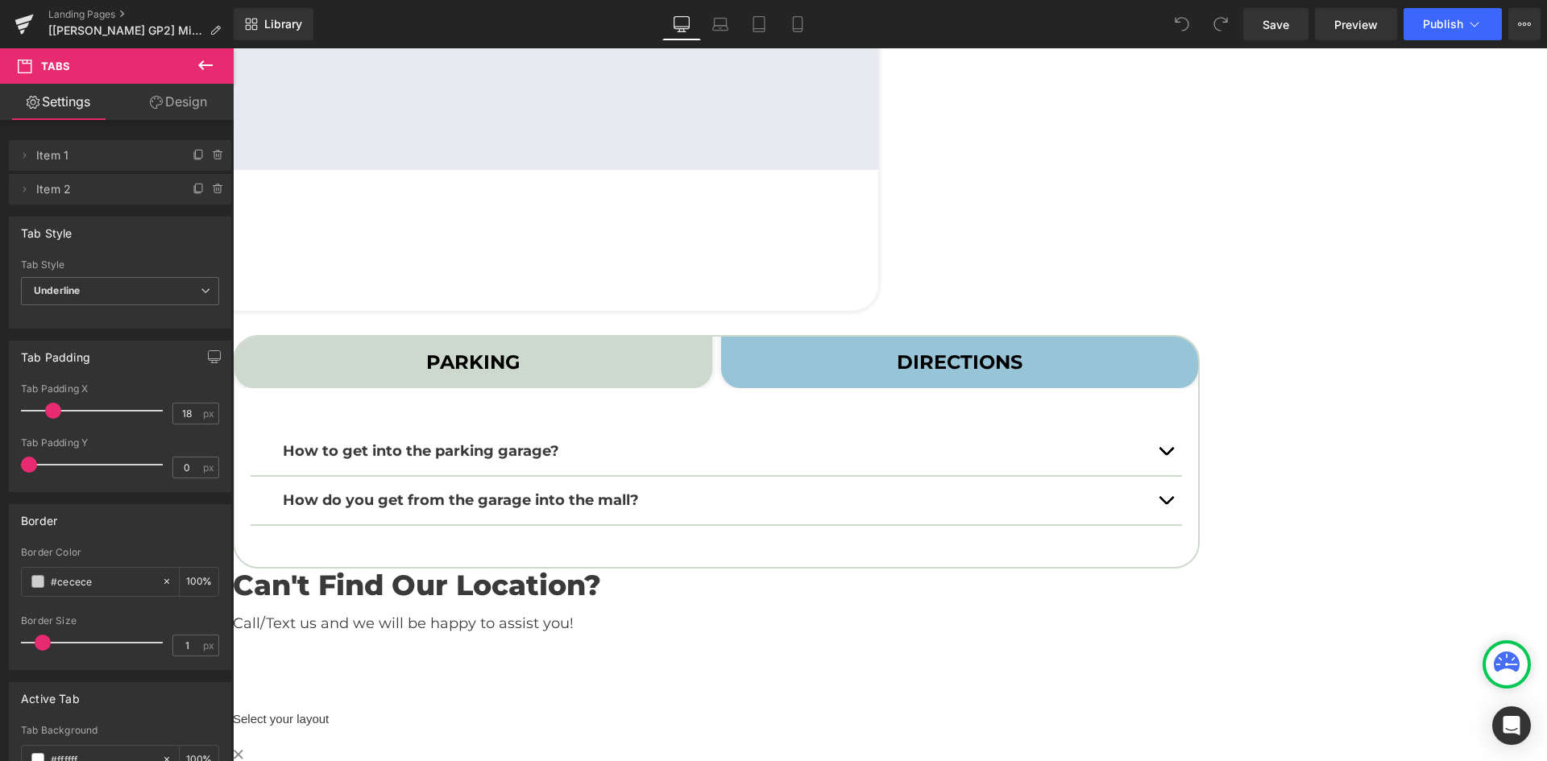
click at [233, 48] on icon at bounding box center [233, 48] width 0 height 0
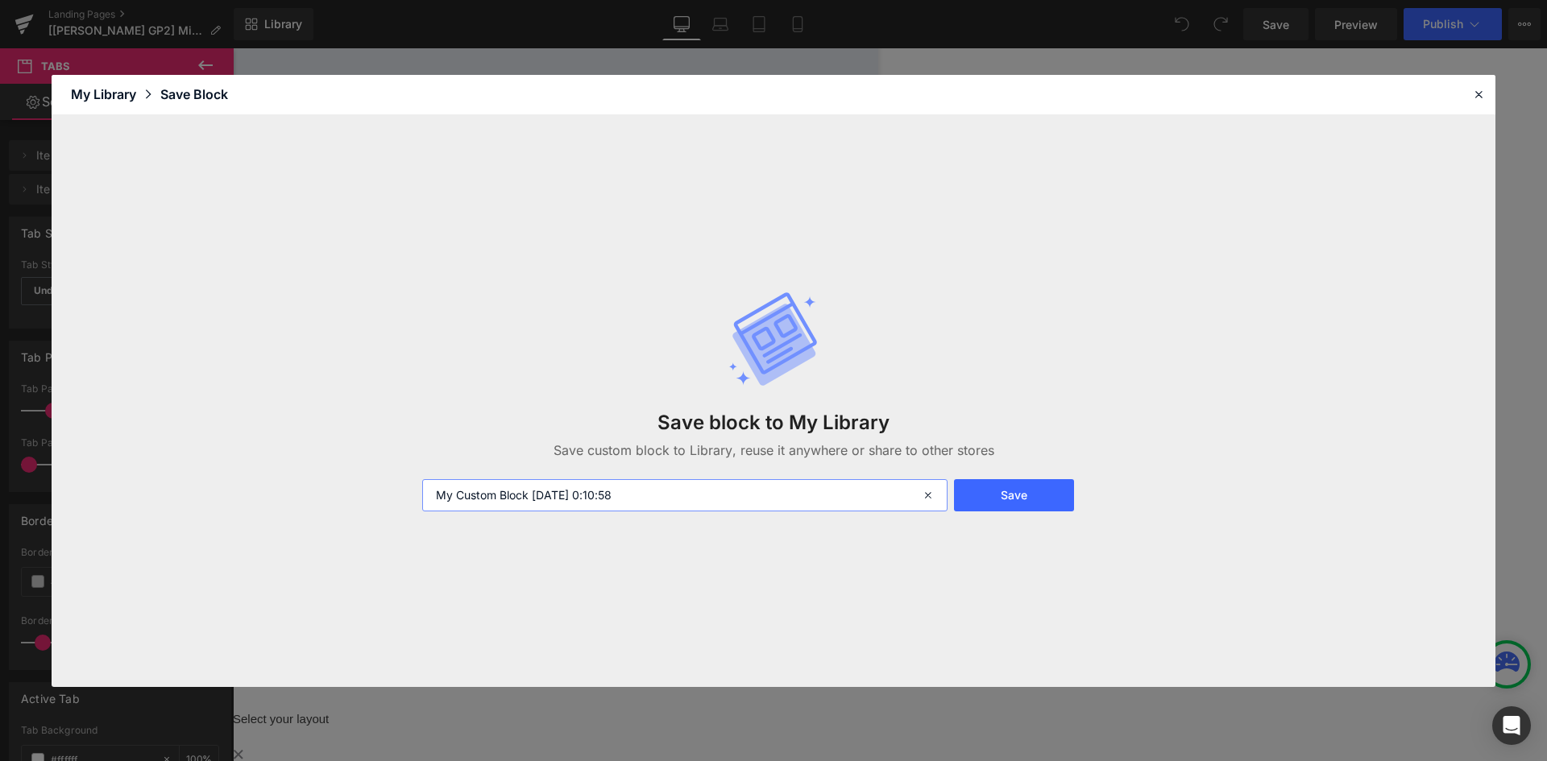
click at [855, 489] on input "My Custom Block [DATE] 0:10:58" at bounding box center [684, 495] width 525 height 32
type input "k"
type input "[PERSON_NAME] 4-1"
click at [0, 0] on button "Save" at bounding box center [0, 0] width 0 height 0
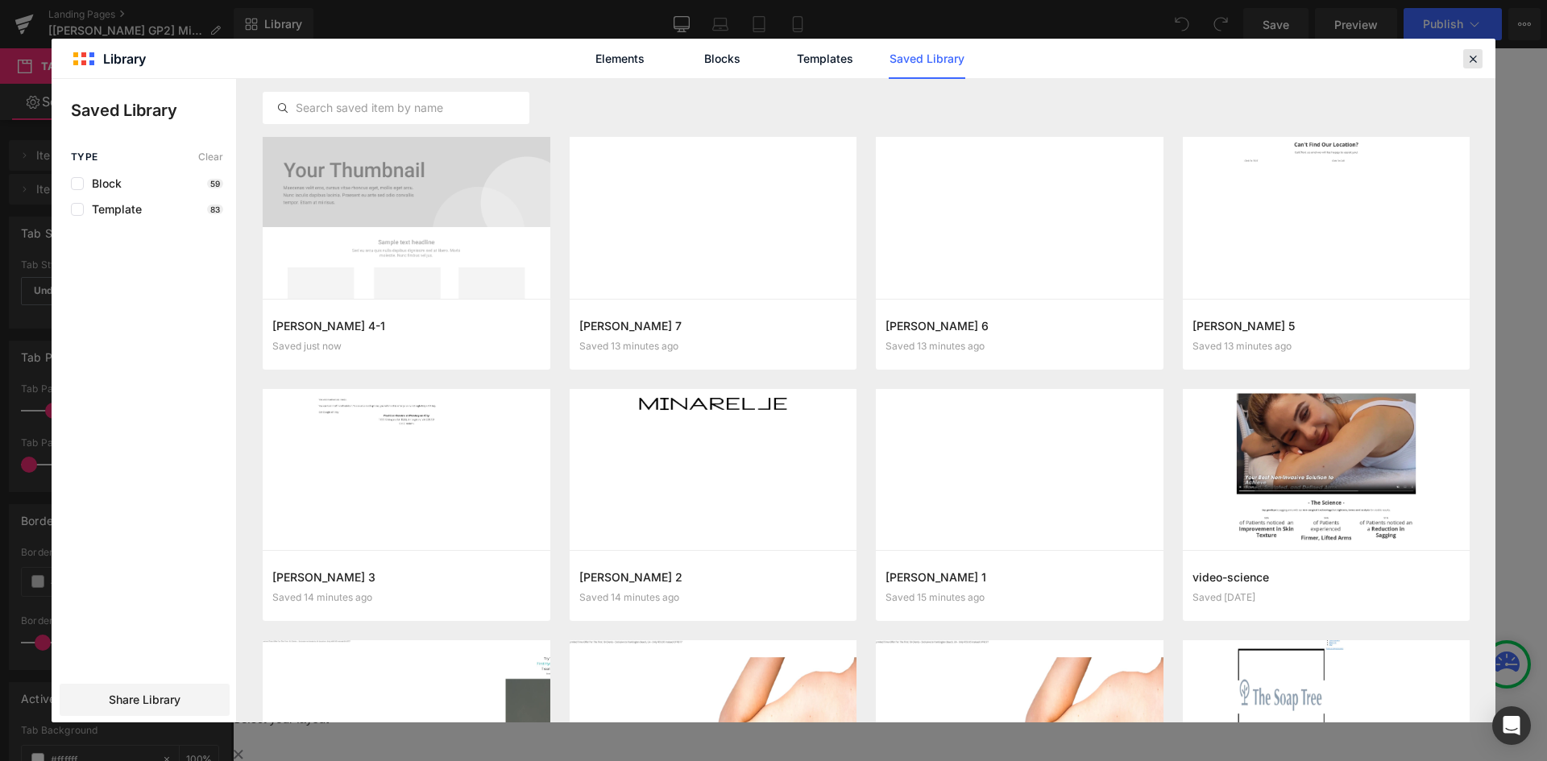
drag, startPoint x: 1475, startPoint y: 60, endPoint x: 1105, endPoint y: 98, distance: 372.5
click at [1475, 60] on icon at bounding box center [1473, 59] width 15 height 15
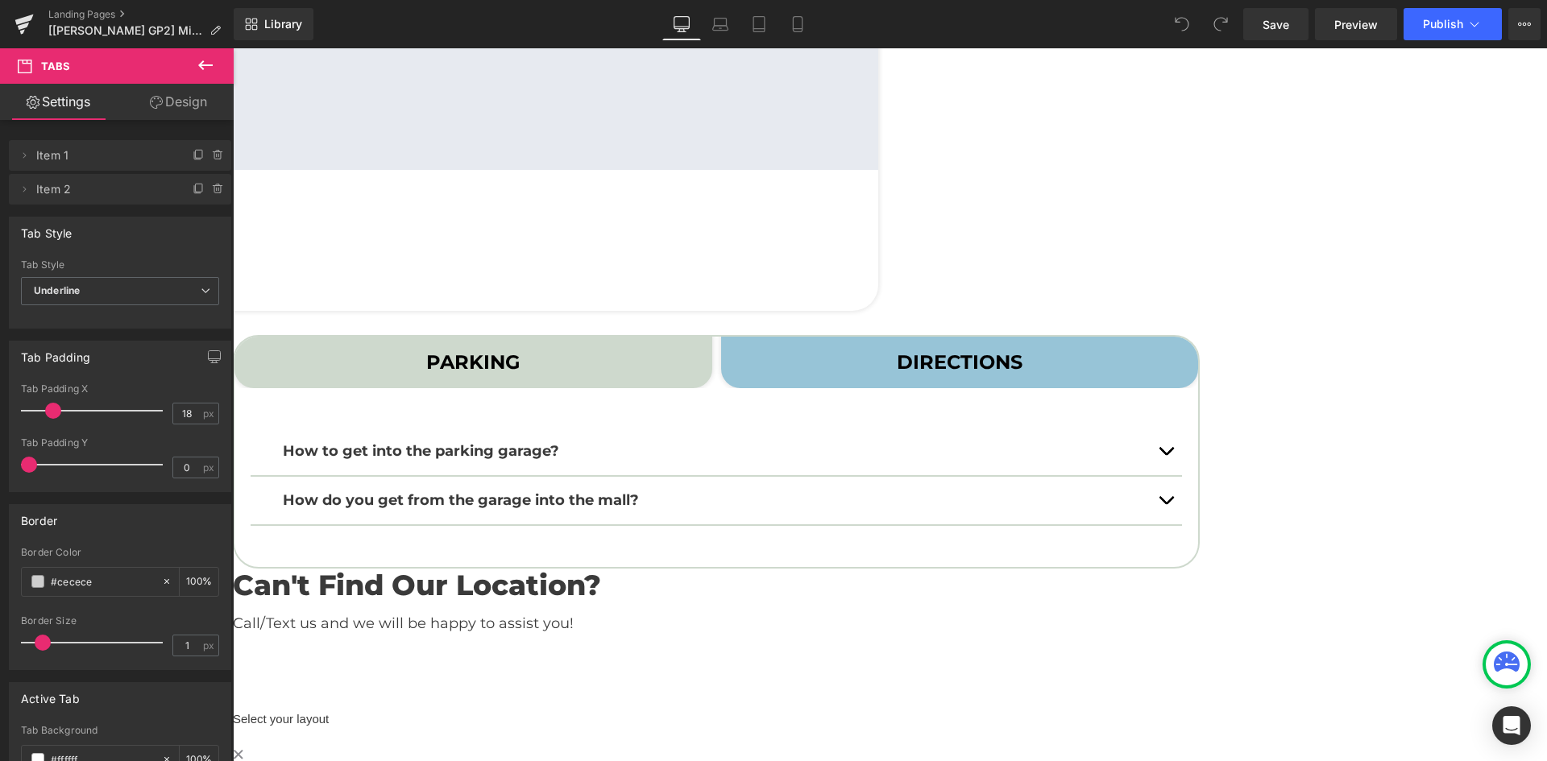
click at [1047, 388] on span "DIRECTIONS Text Block" at bounding box center [960, 363] width 478 height 52
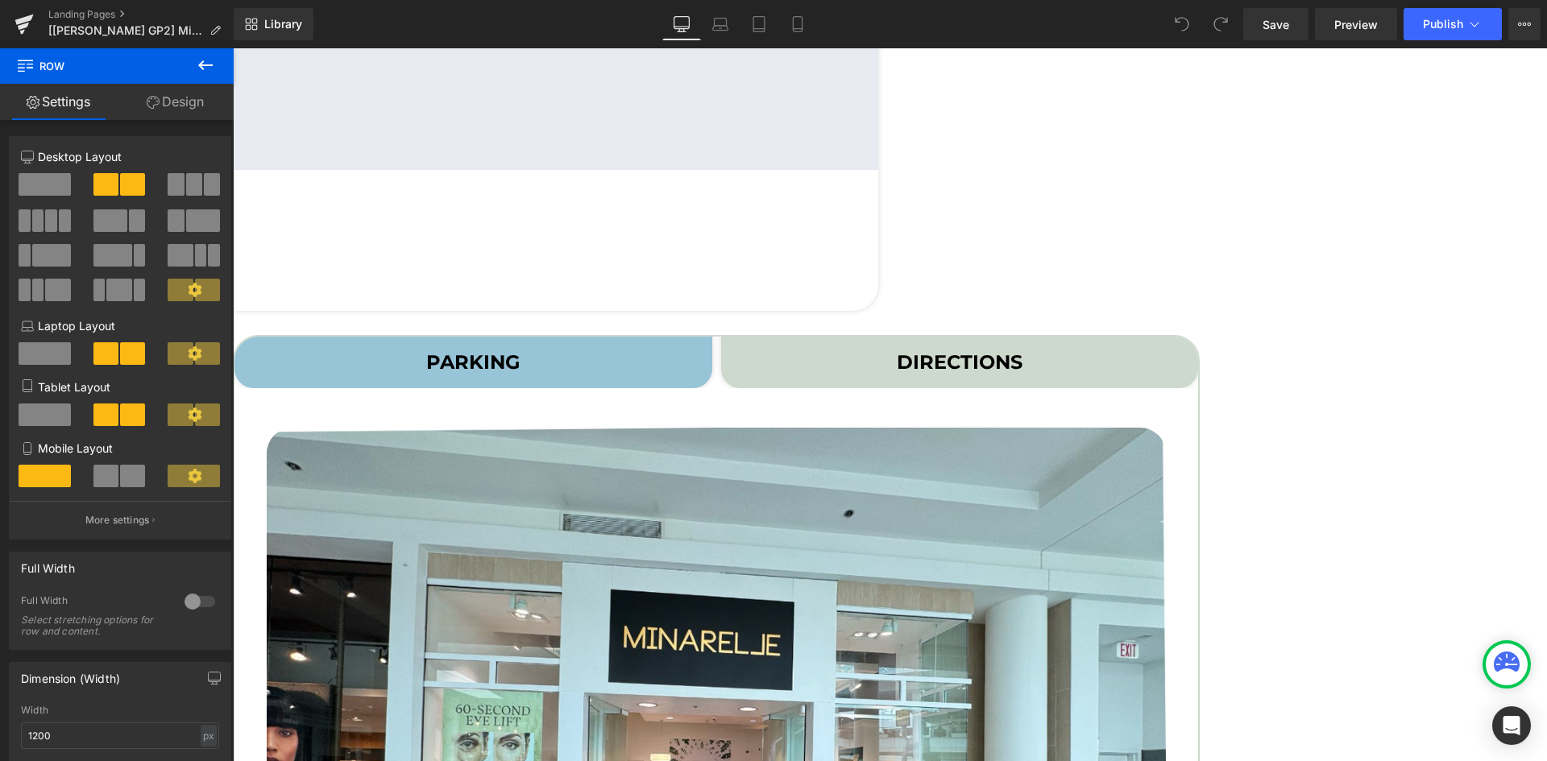
click at [233, 48] on icon at bounding box center [233, 48] width 0 height 0
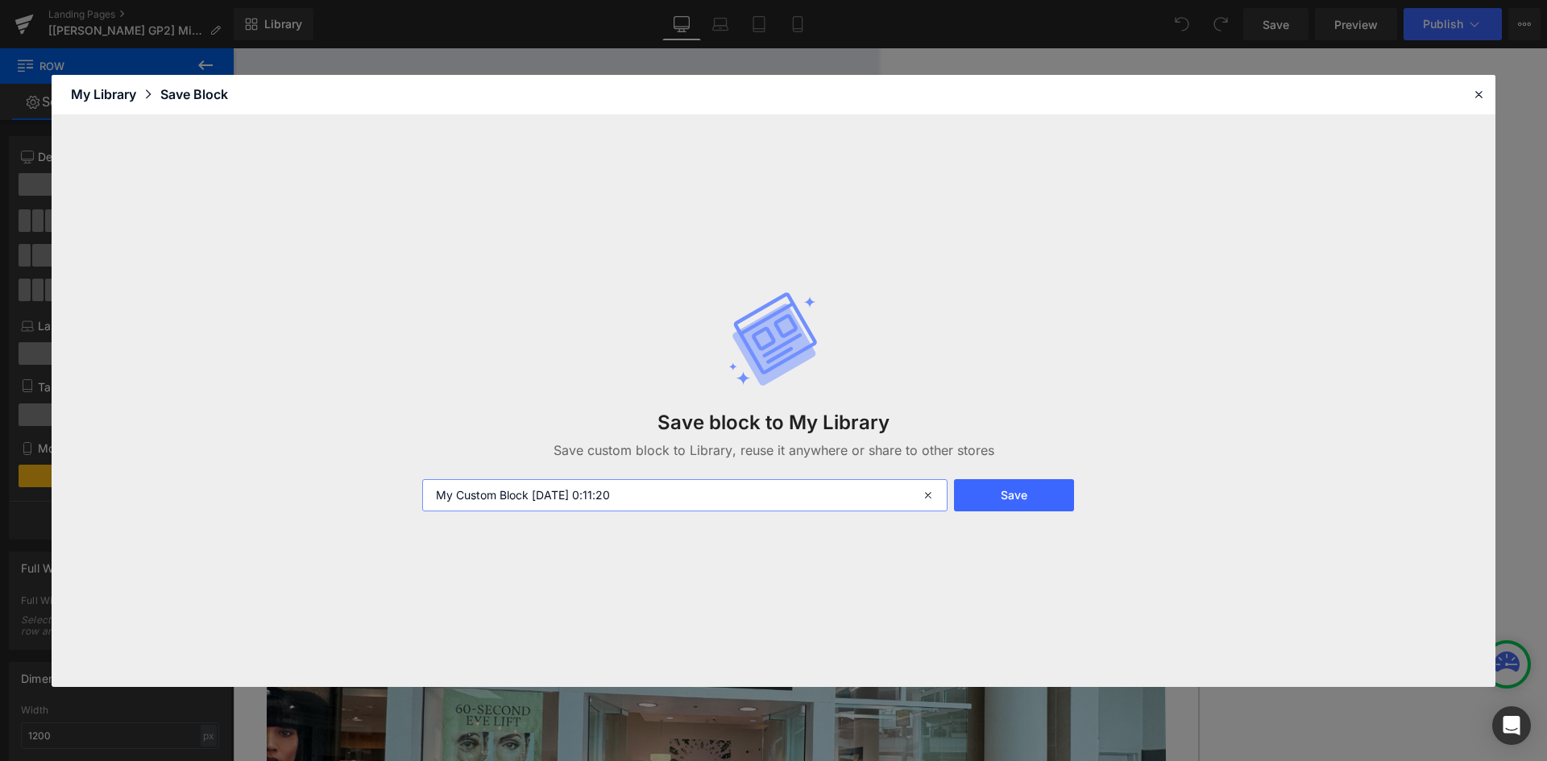
click at [630, 497] on input "My Custom Block 2025-08-29 0:11:20" at bounding box center [684, 495] width 525 height 32
type input "[PERSON_NAME] 4-2"
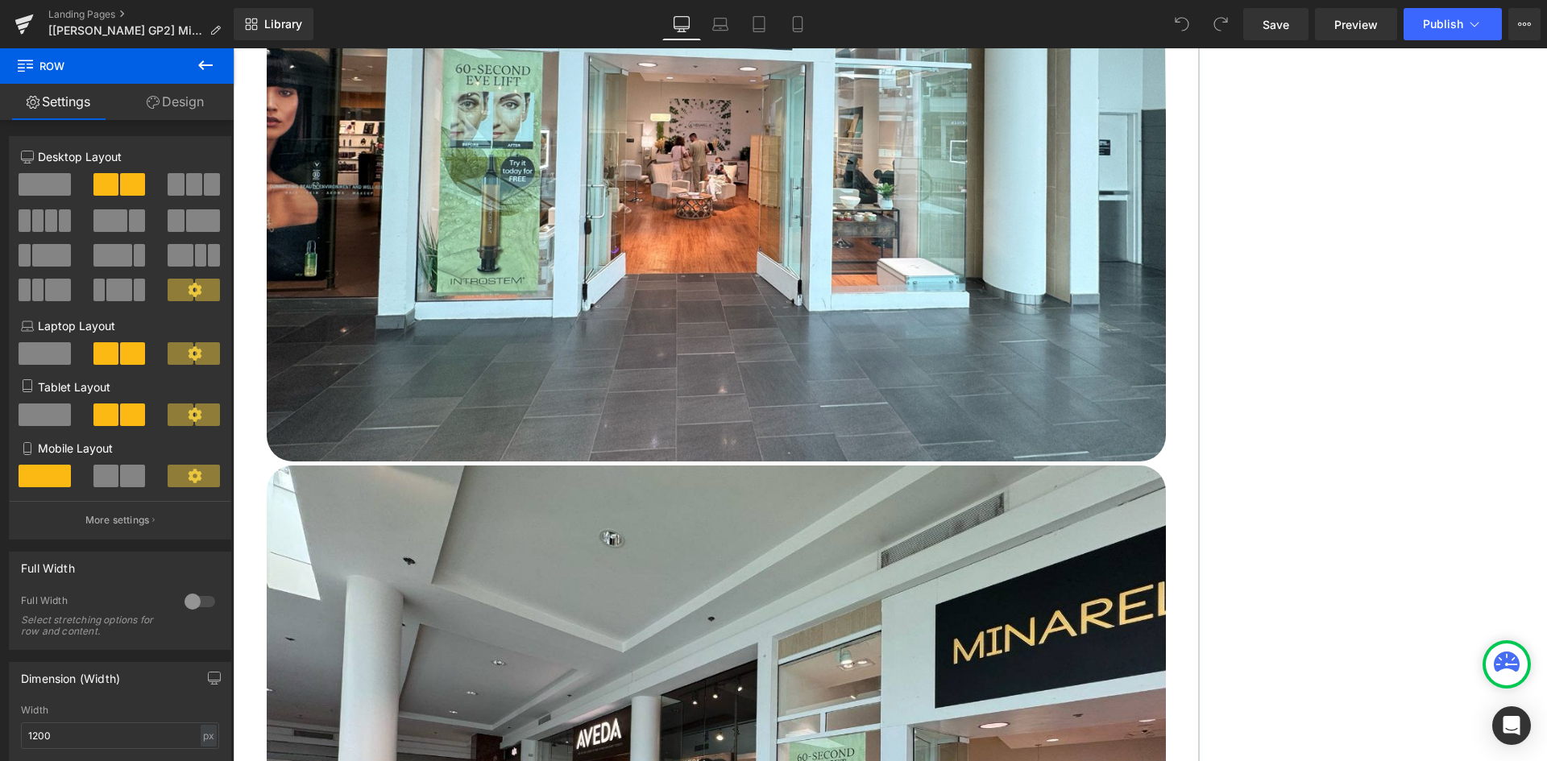
scroll to position [1450, 0]
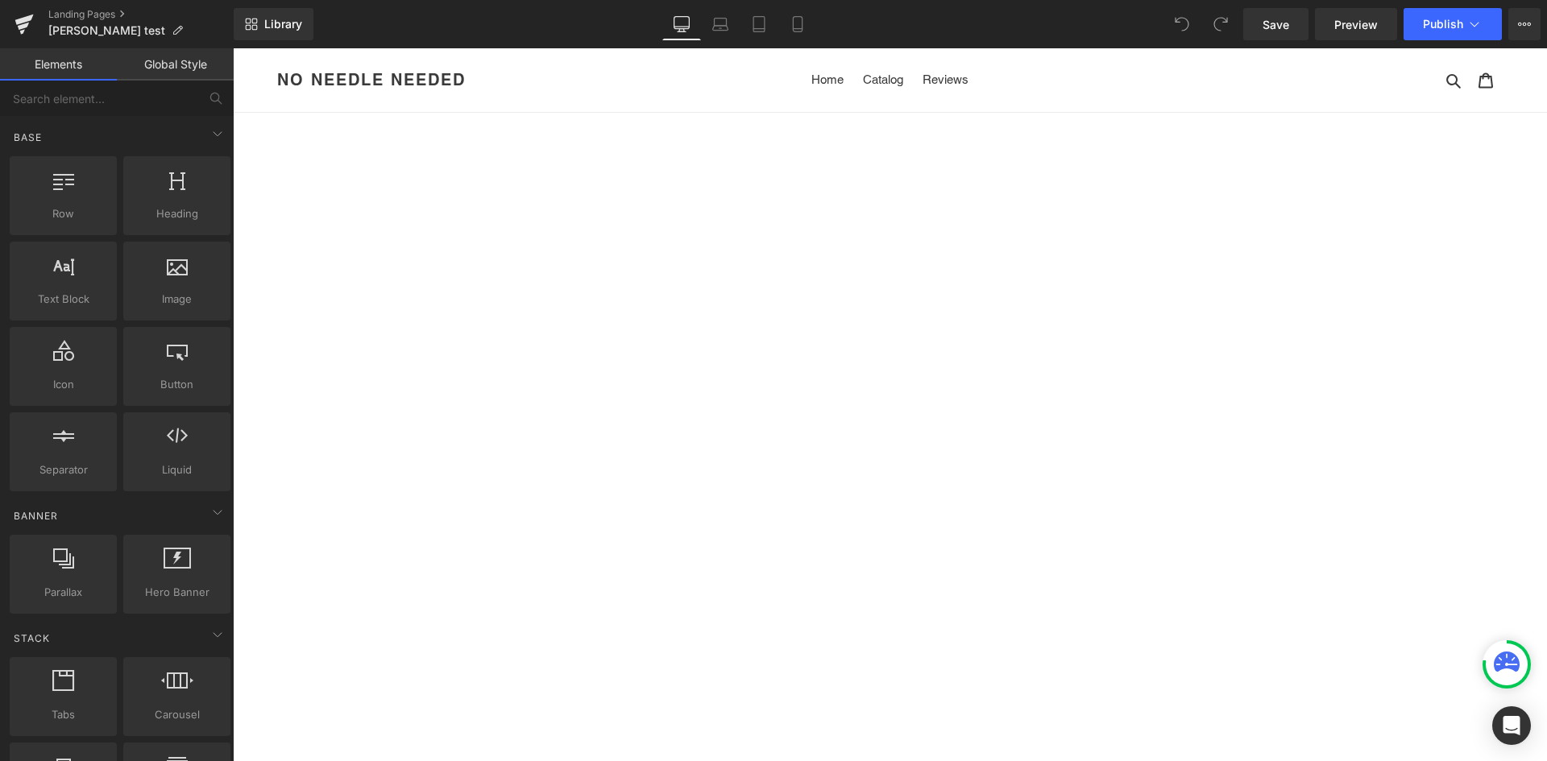
click at [271, 41] on div "Library Desktop Desktop Laptop Tablet Mobile Save Preview Publish Scheduled Vie…" at bounding box center [890, 24] width 1313 height 48
click at [269, 30] on span "Library" at bounding box center [283, 24] width 38 height 15
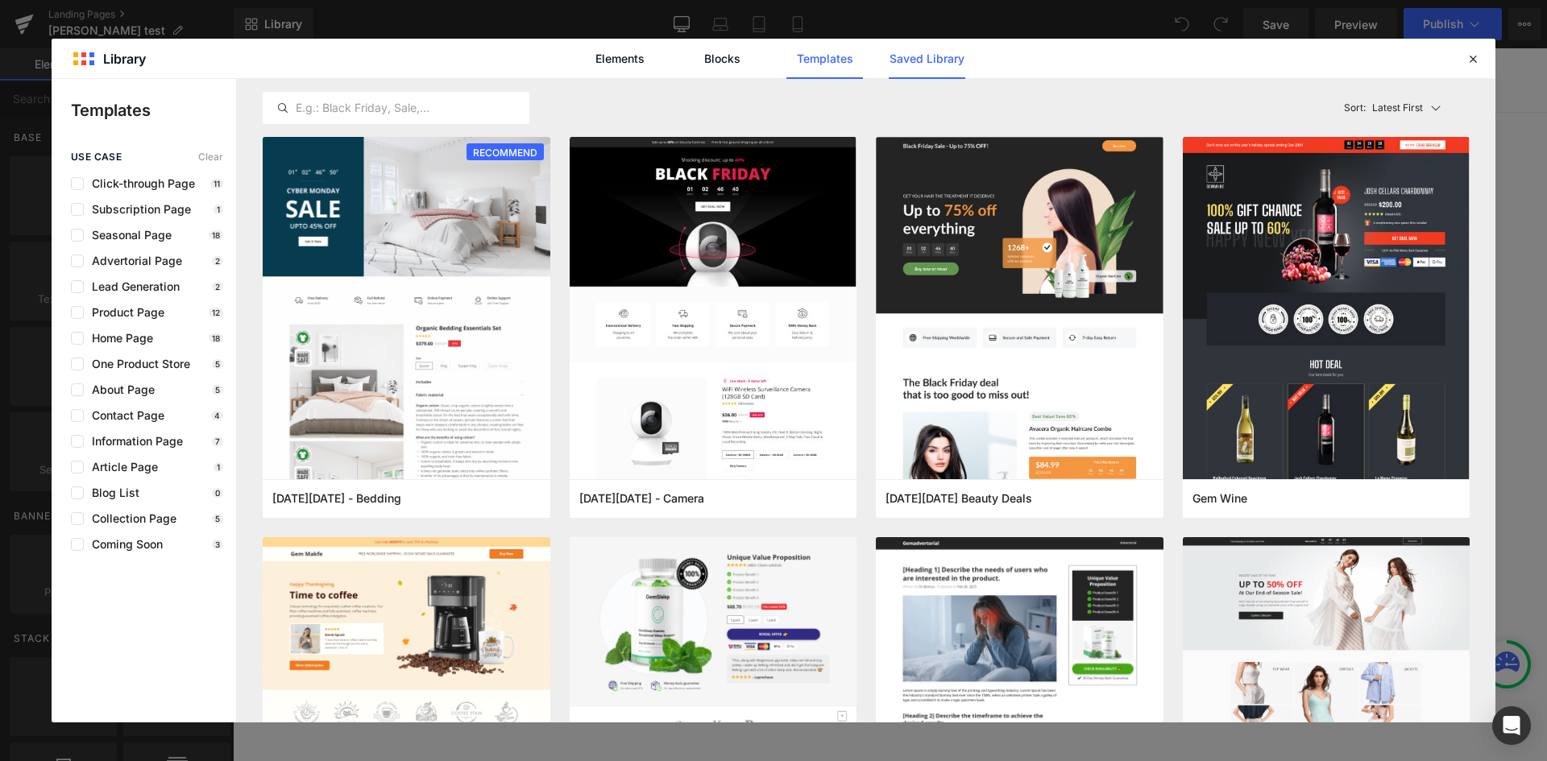
click at [0, 0] on link "Saved Library" at bounding box center [0, 0] width 0 height 0
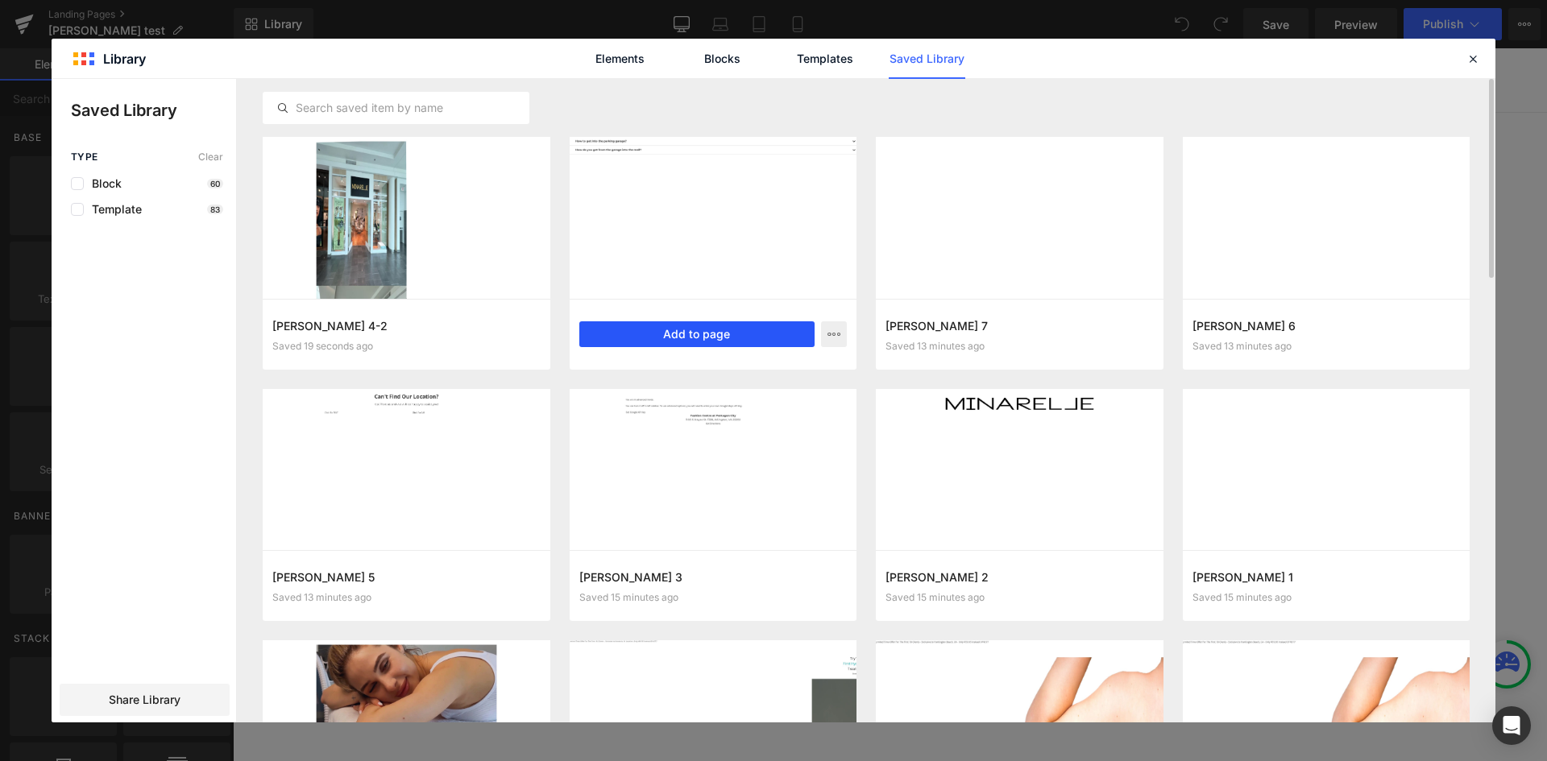
drag, startPoint x: 511, startPoint y: 284, endPoint x: 744, endPoint y: 332, distance: 237.8
click at [744, 332] on button "Add to page" at bounding box center [697, 334] width 236 height 26
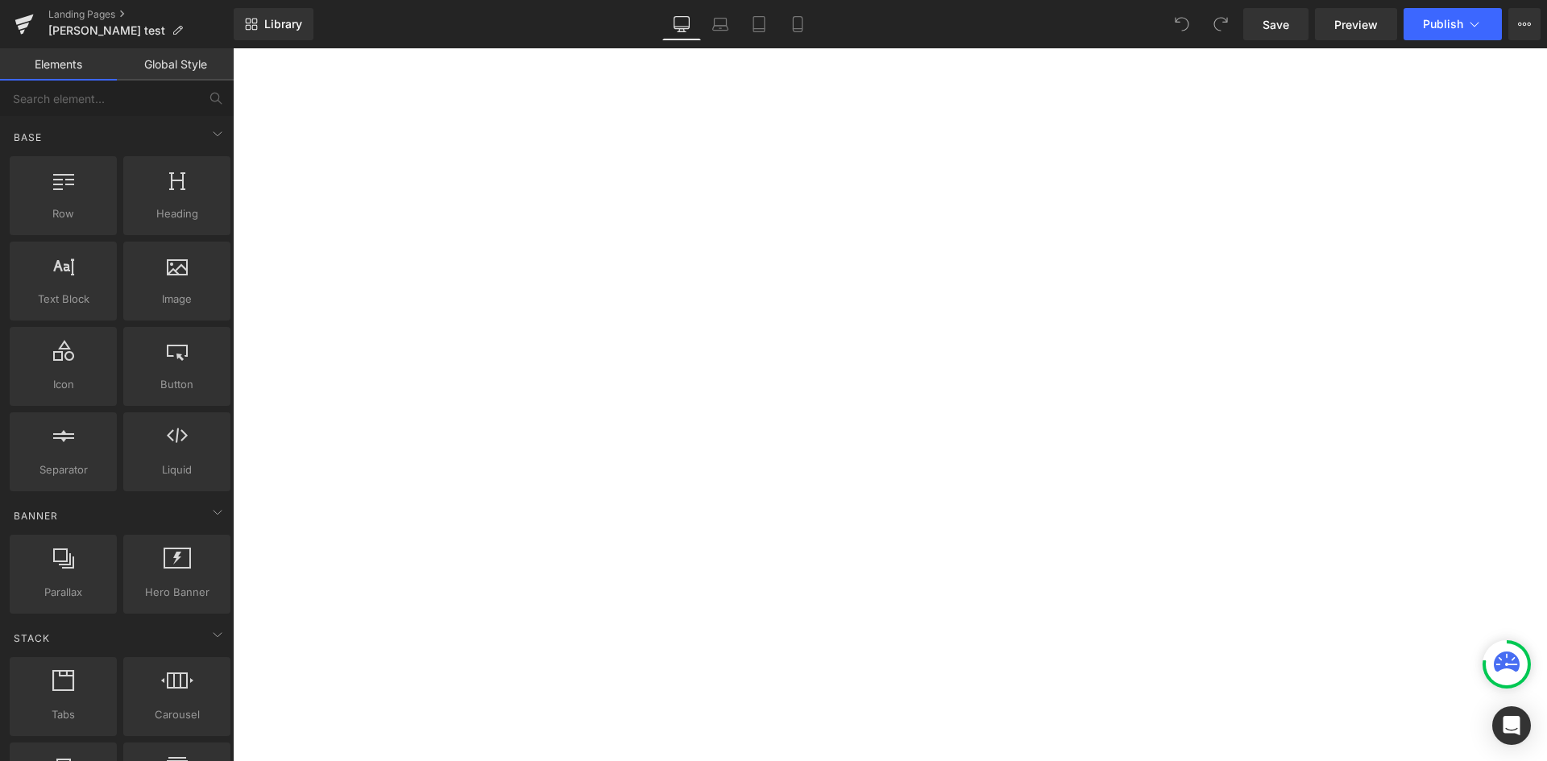
scroll to position [802, 0]
click at [312, 12] on link "Library" at bounding box center [274, 24] width 80 height 32
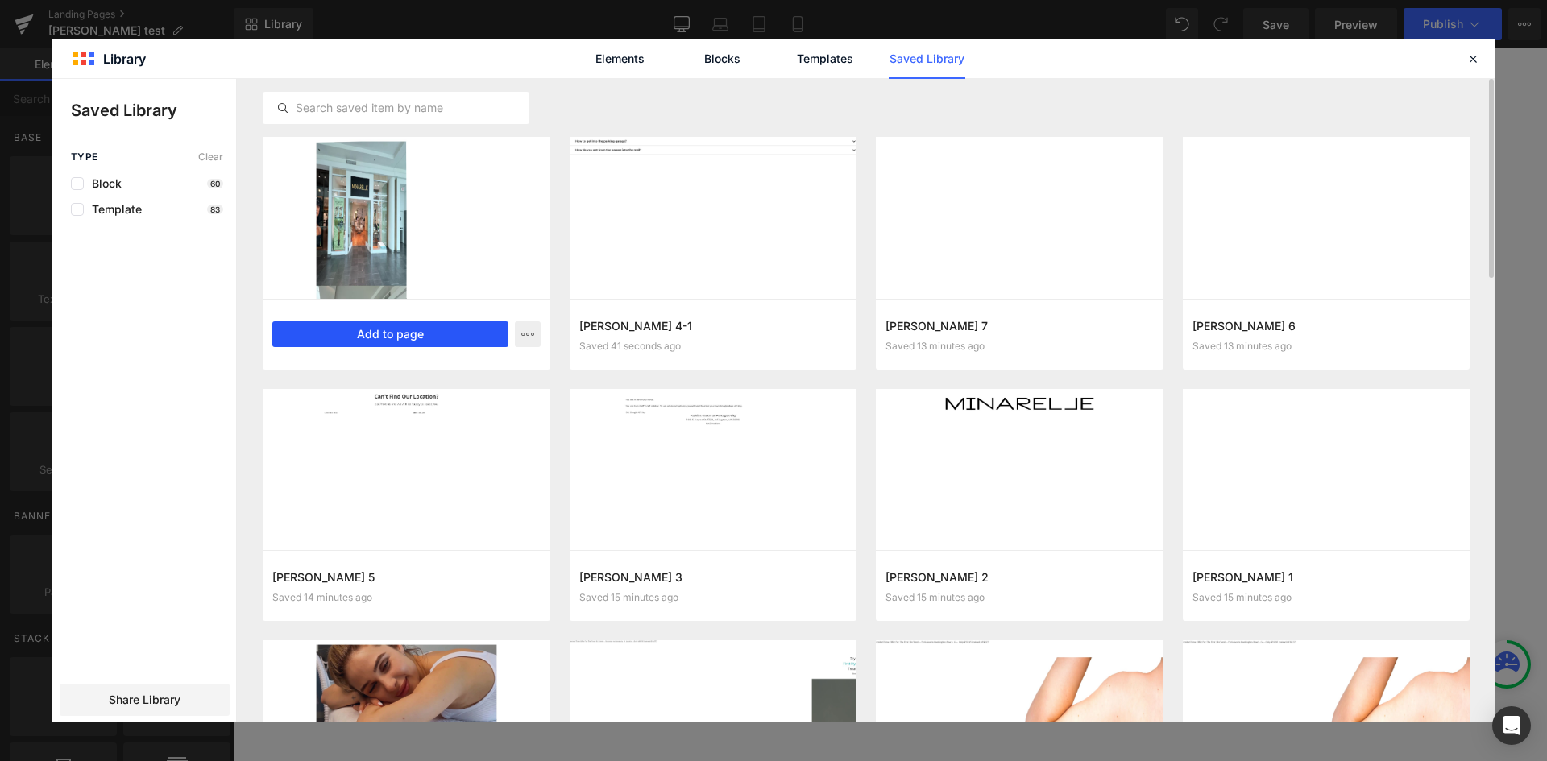
click at [399, 331] on button "Add to page" at bounding box center [390, 334] width 236 height 26
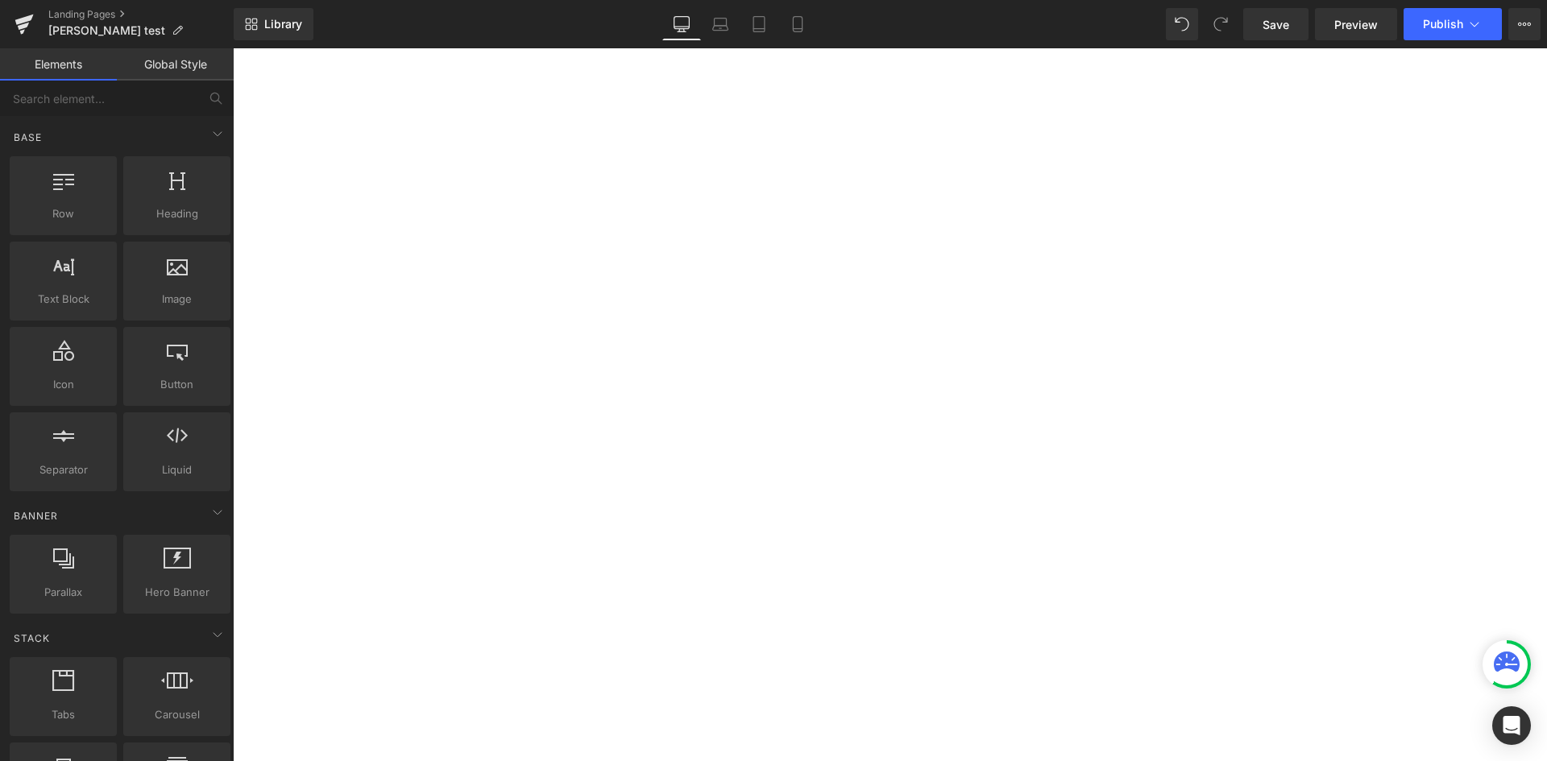
scroll to position [707, 0]
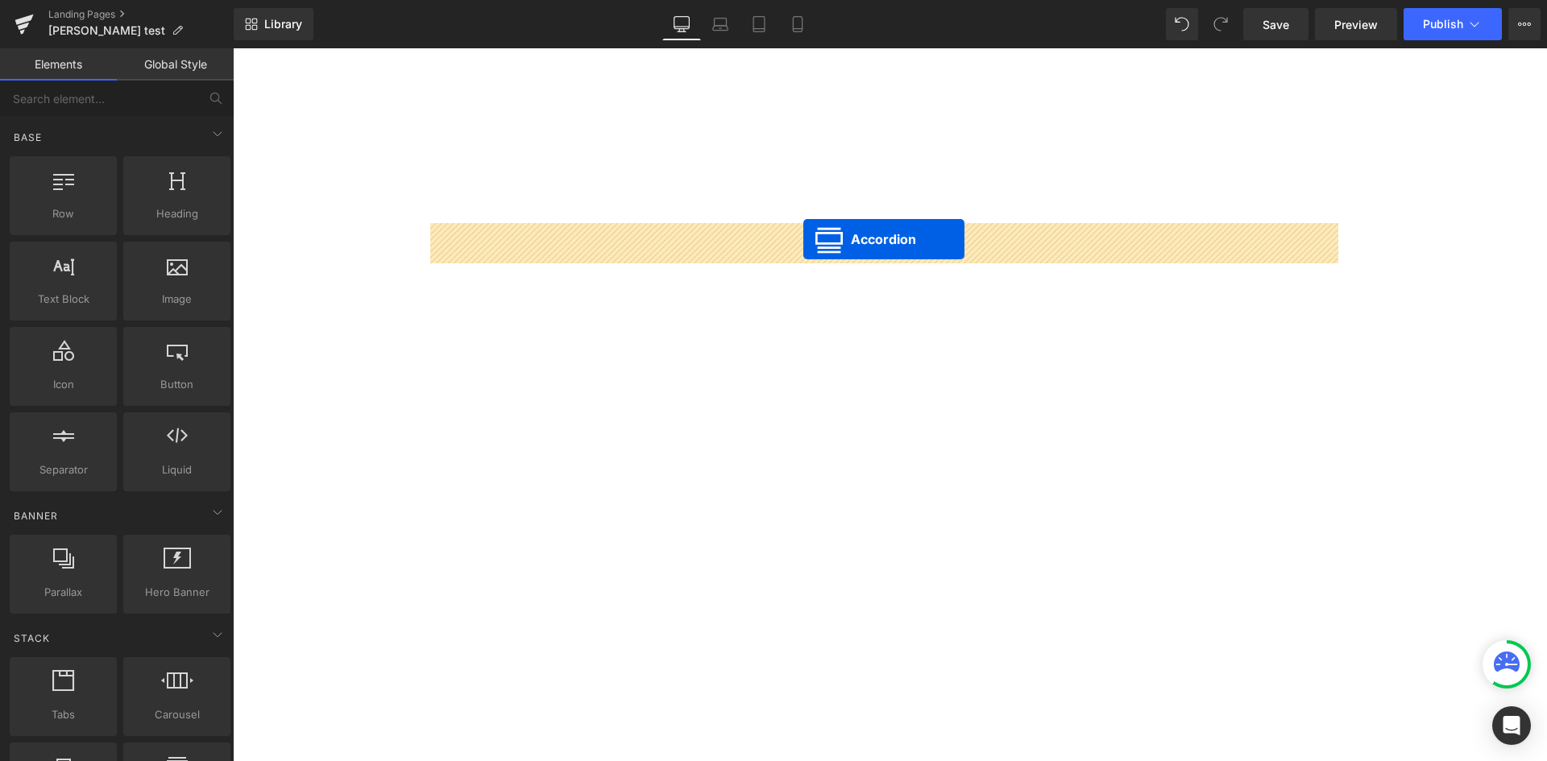
drag, startPoint x: 842, startPoint y: 554, endPoint x: 803, endPoint y: 239, distance: 317.4
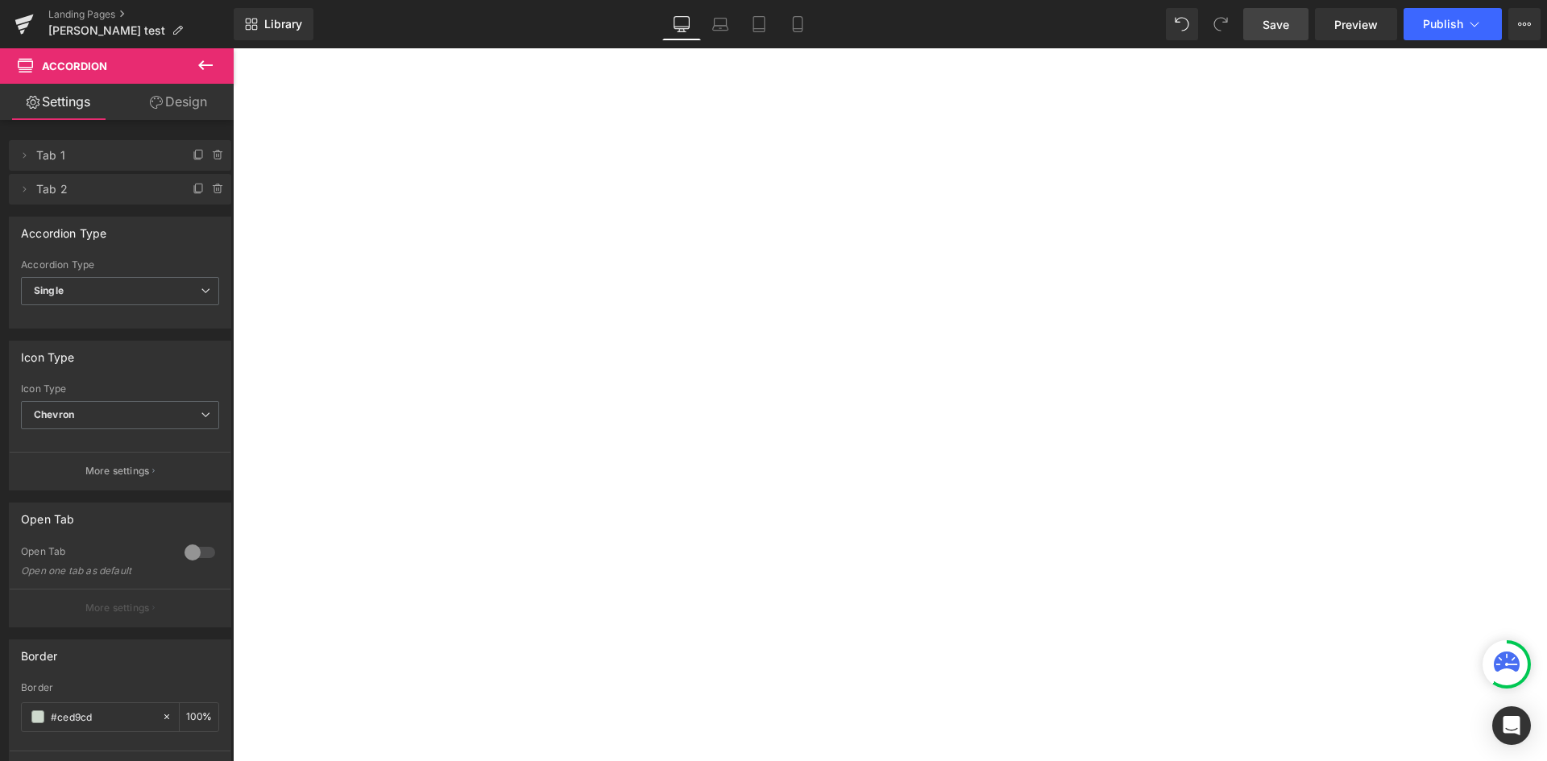
click at [1278, 17] on span "Save" at bounding box center [1276, 24] width 27 height 17
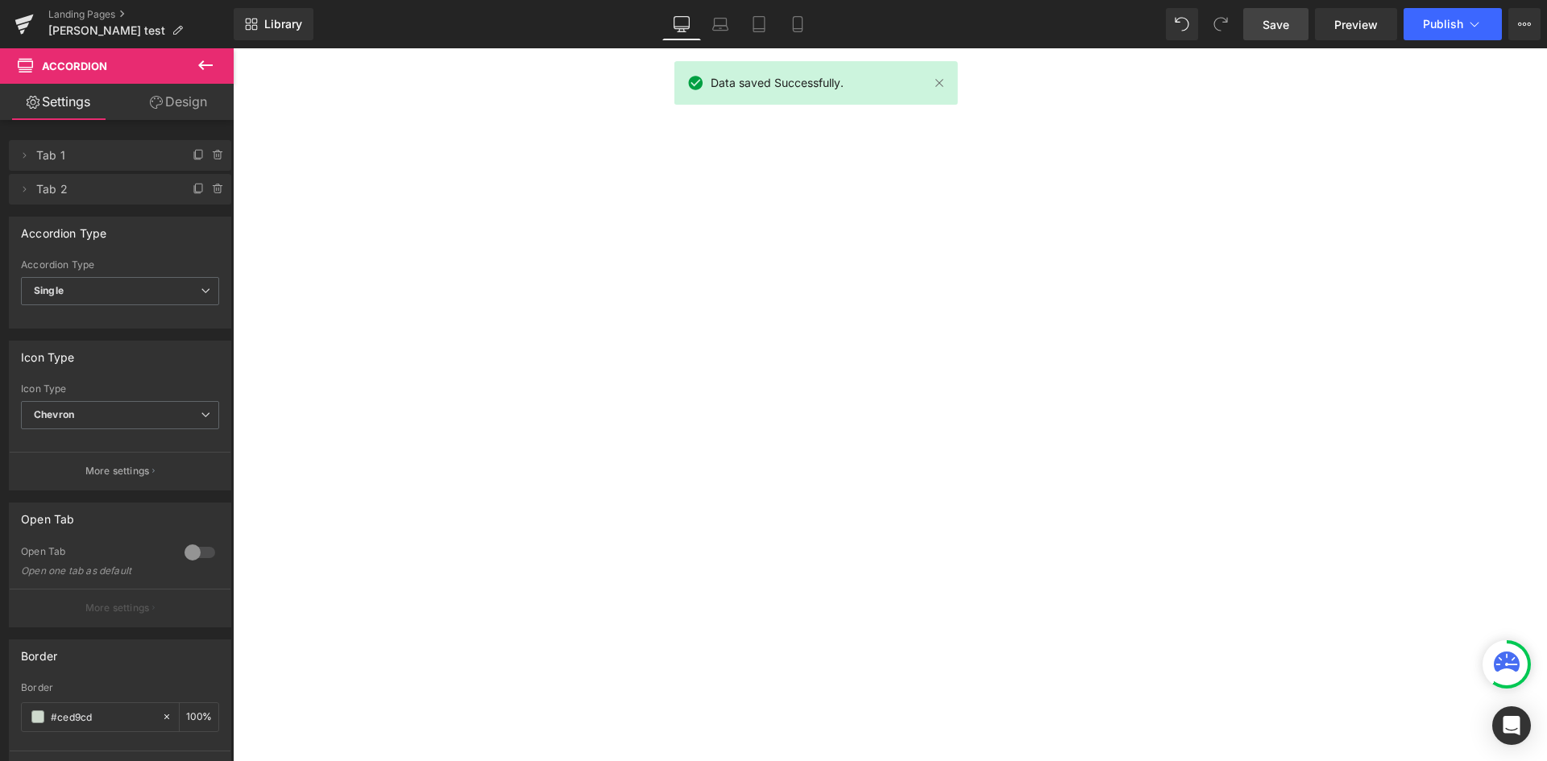
click at [1039, 149] on span "DIRECTION Text Block" at bounding box center [1220, 123] width 651 height 52
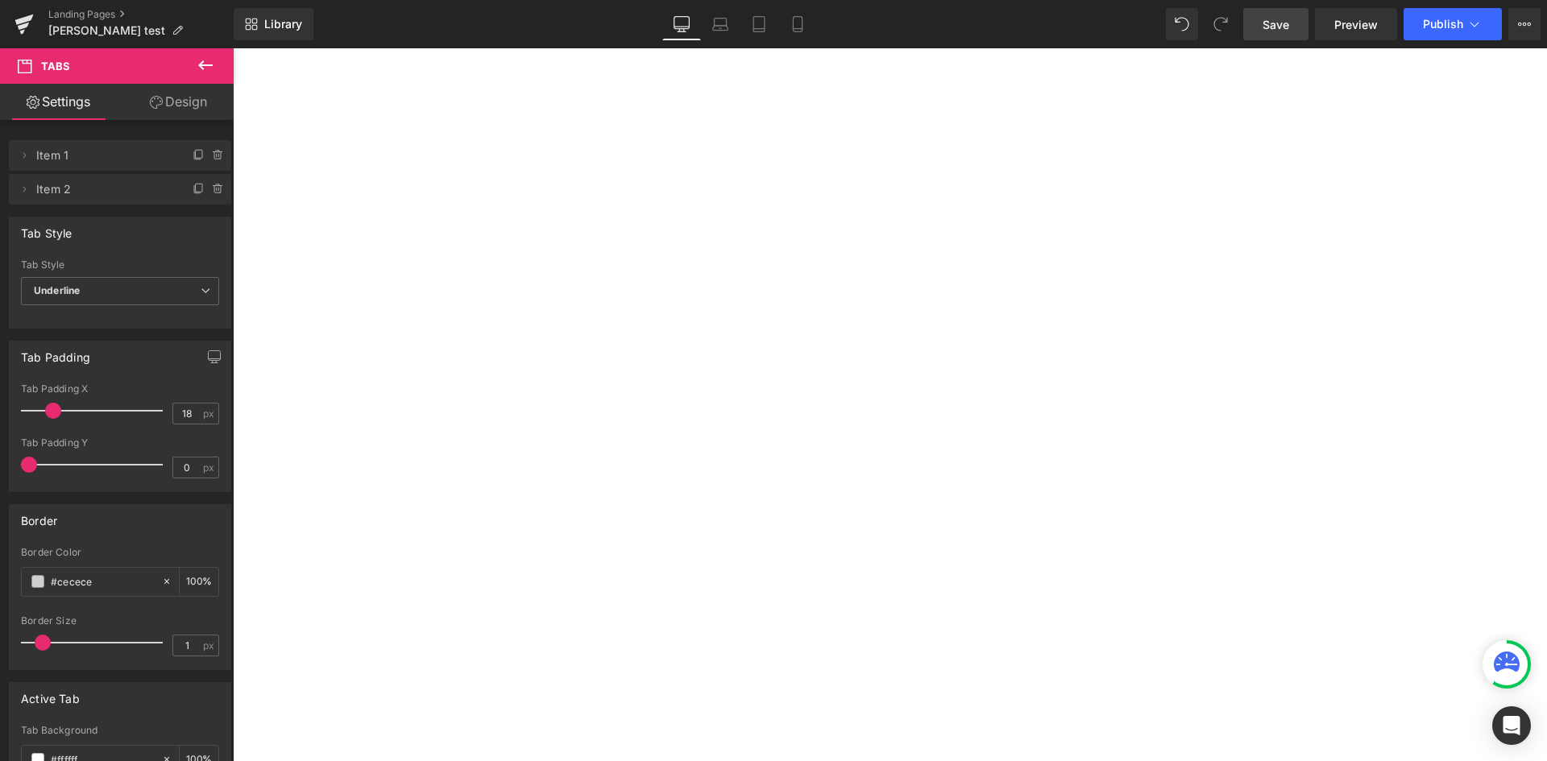
click at [398, 650] on div "Nordstorm Text Block Image 1. Exit Nordstrom on the second floor and turn right…" at bounding box center [315, 723] width 165 height 147
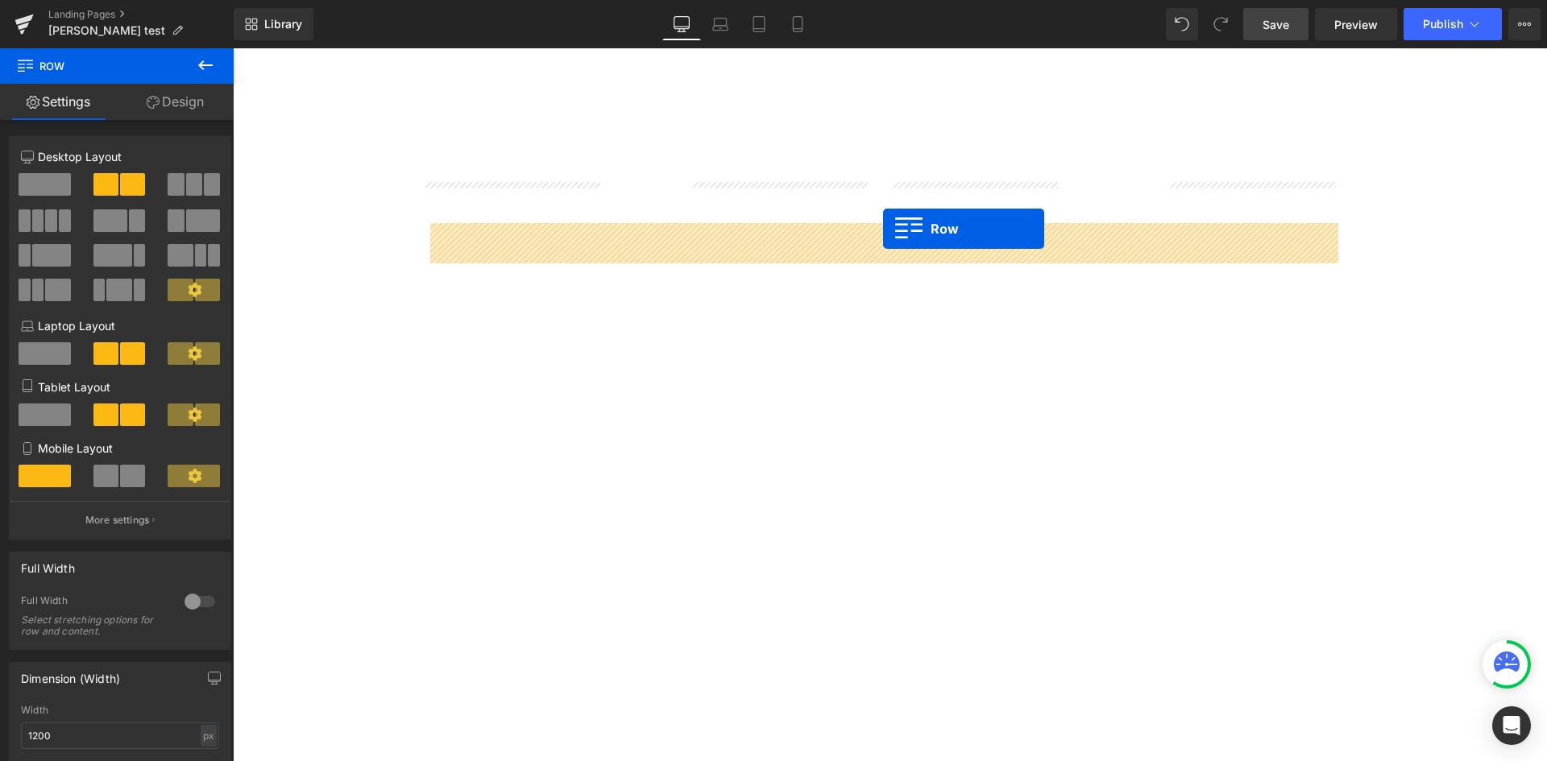
drag, startPoint x: 407, startPoint y: 558, endPoint x: 883, endPoint y: 229, distance: 579.1
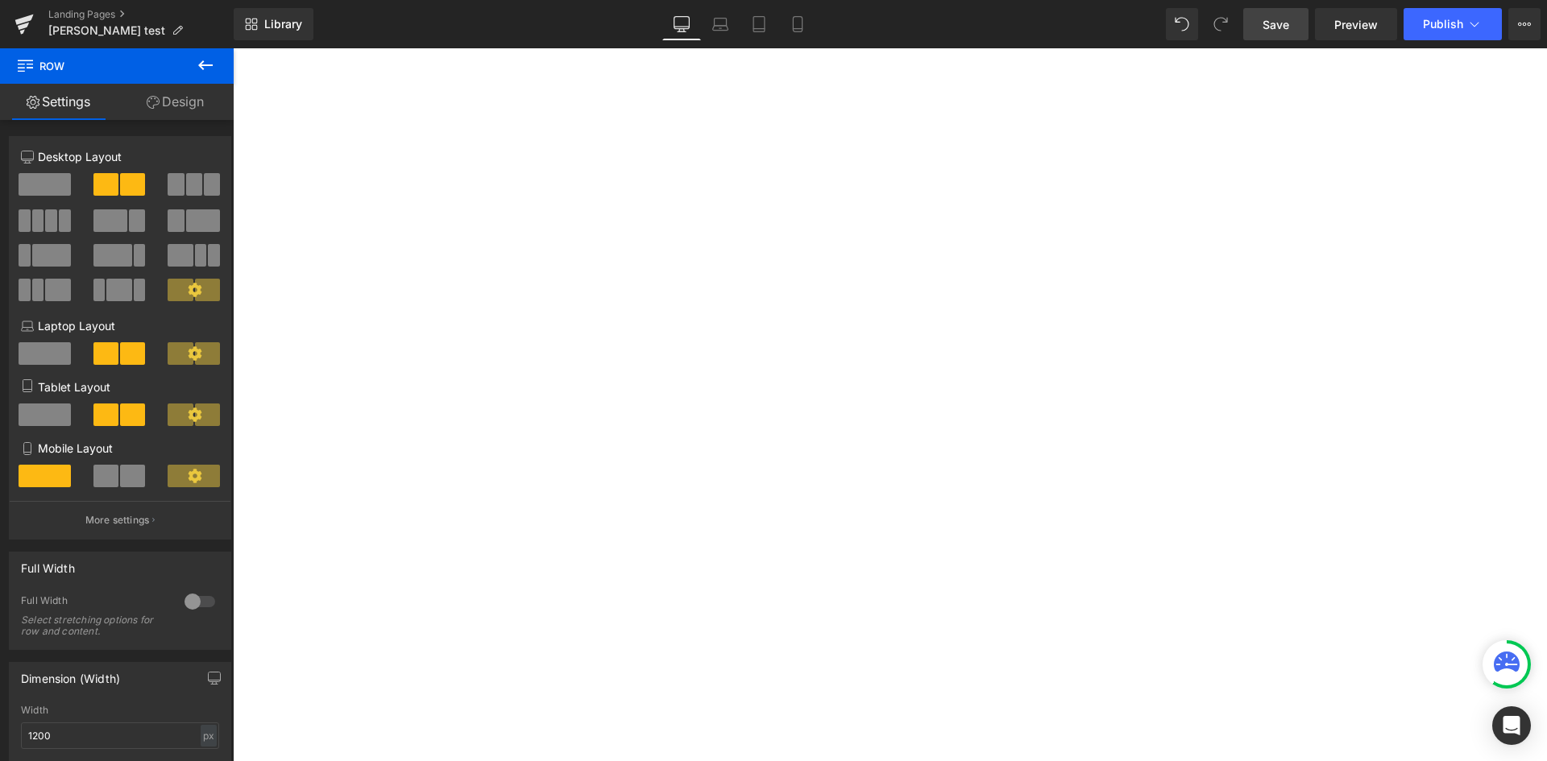
drag, startPoint x: 1285, startPoint y: 28, endPoint x: 1067, endPoint y: 0, distance: 220.2
click at [1285, 28] on span "Save" at bounding box center [1276, 24] width 27 height 17
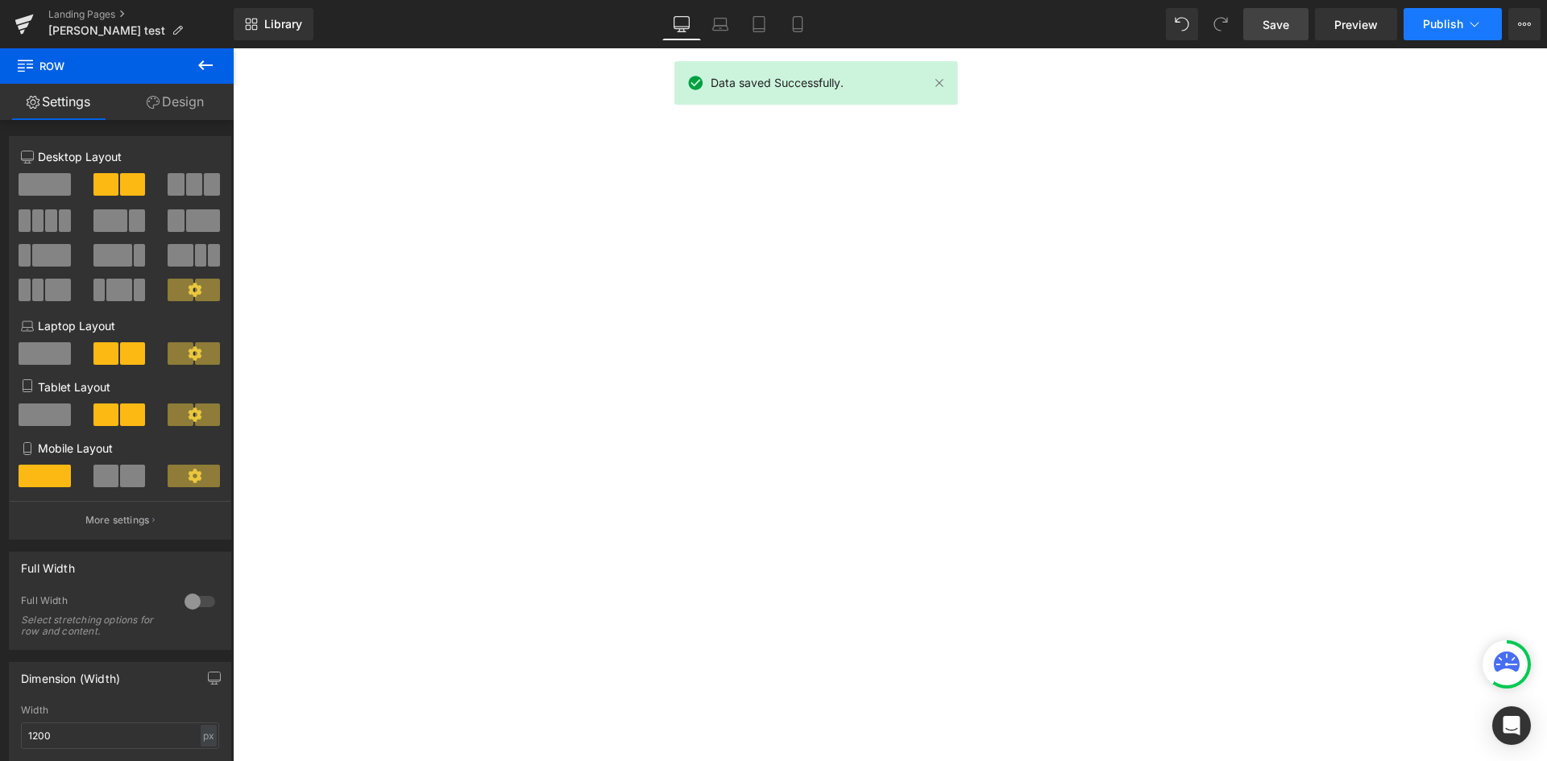
click at [1429, 31] on button "Publish" at bounding box center [1453, 24] width 98 height 32
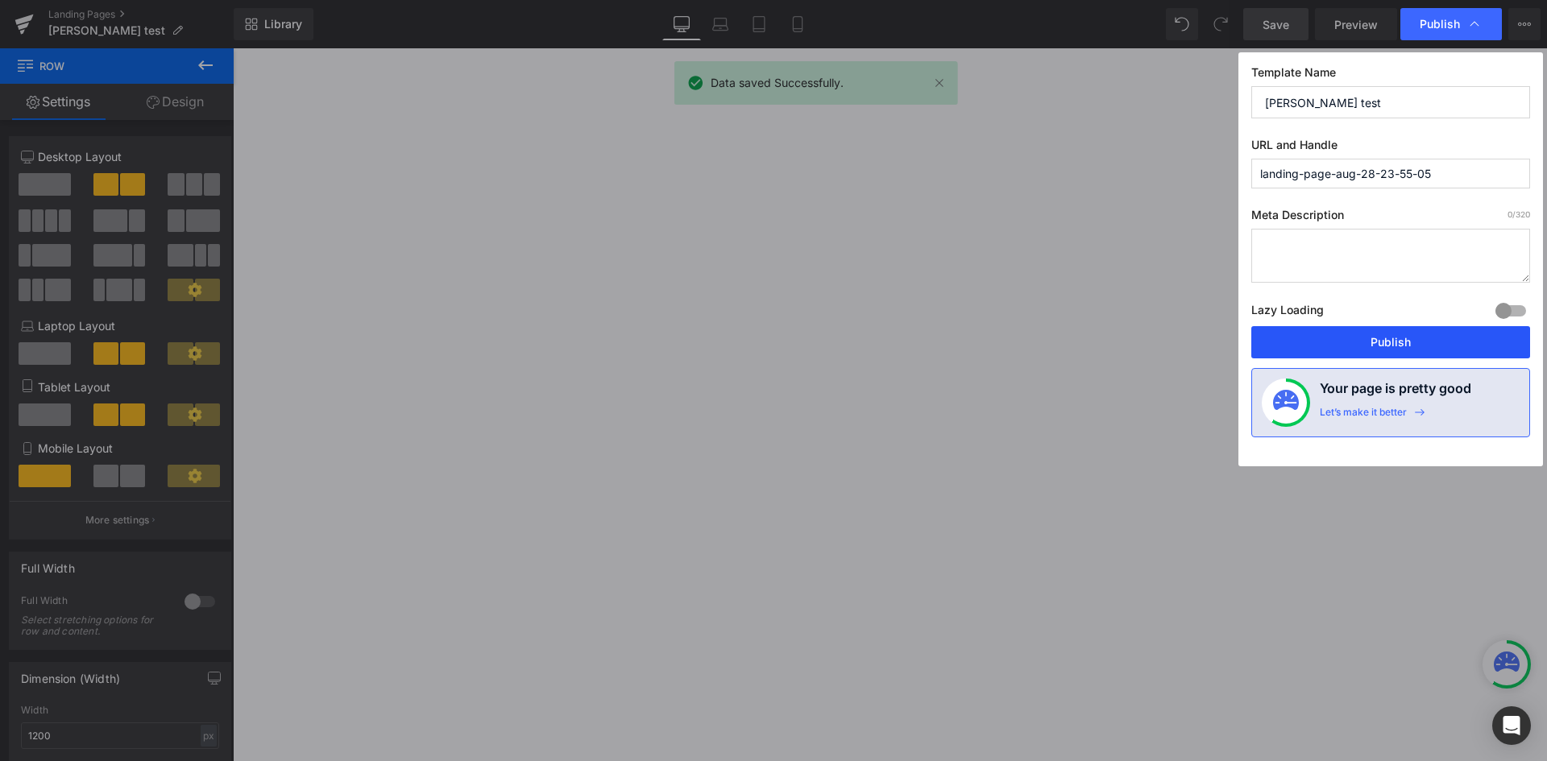
click at [1357, 336] on button "Publish" at bounding box center [1390, 342] width 279 height 32
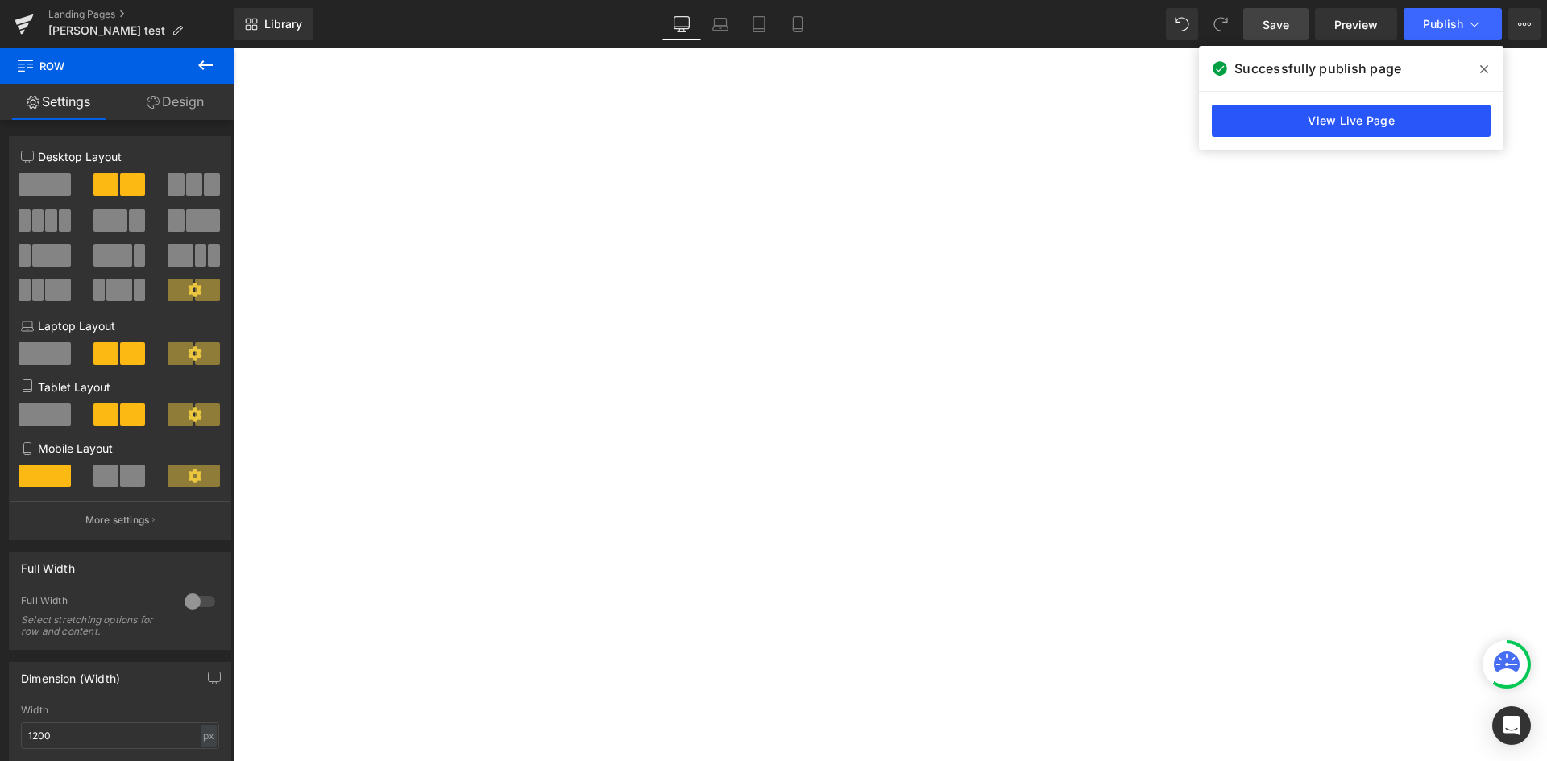
click at [1325, 126] on link "View Live Page" at bounding box center [1351, 121] width 279 height 32
